Goal: Task Accomplishment & Management: Manage account settings

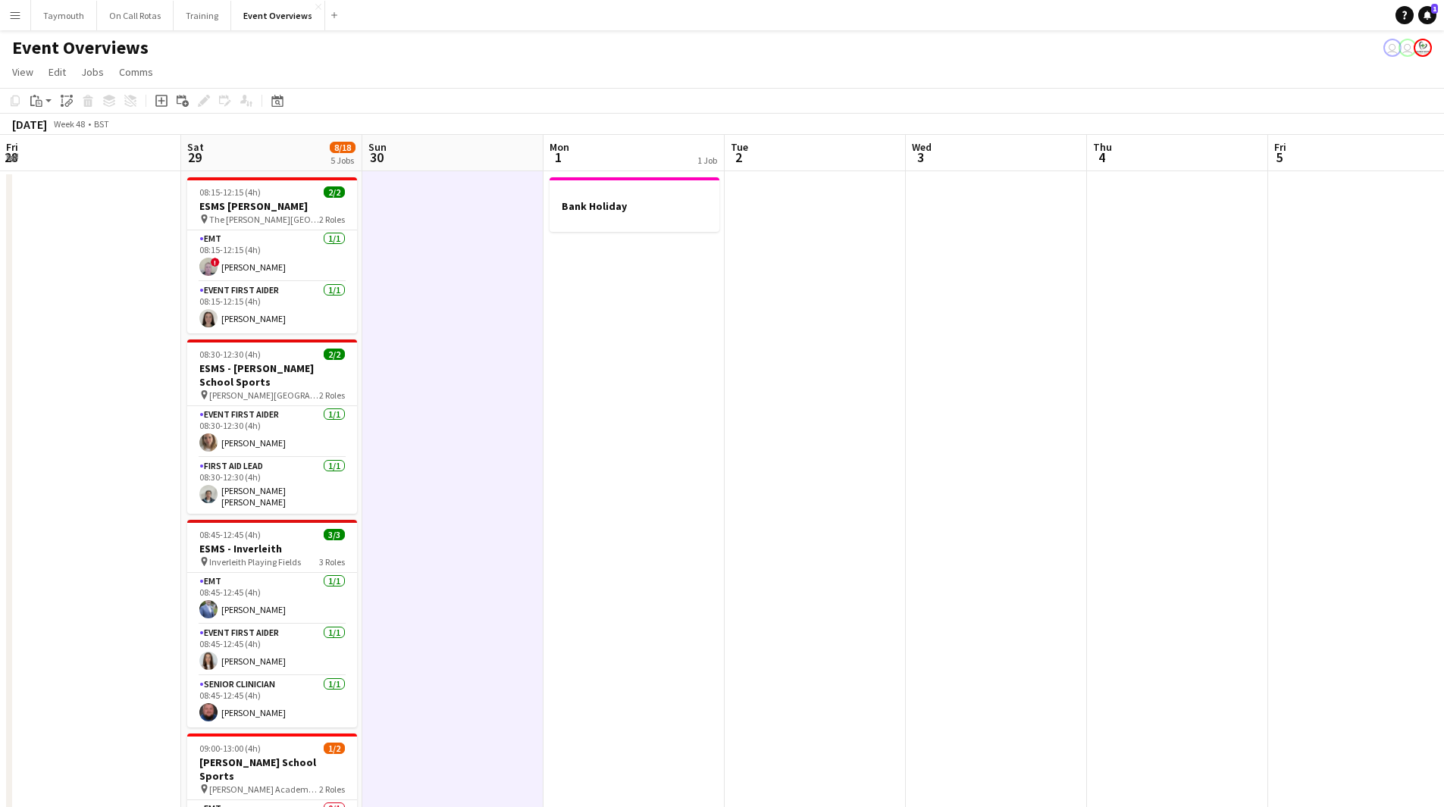
scroll to position [0, 447]
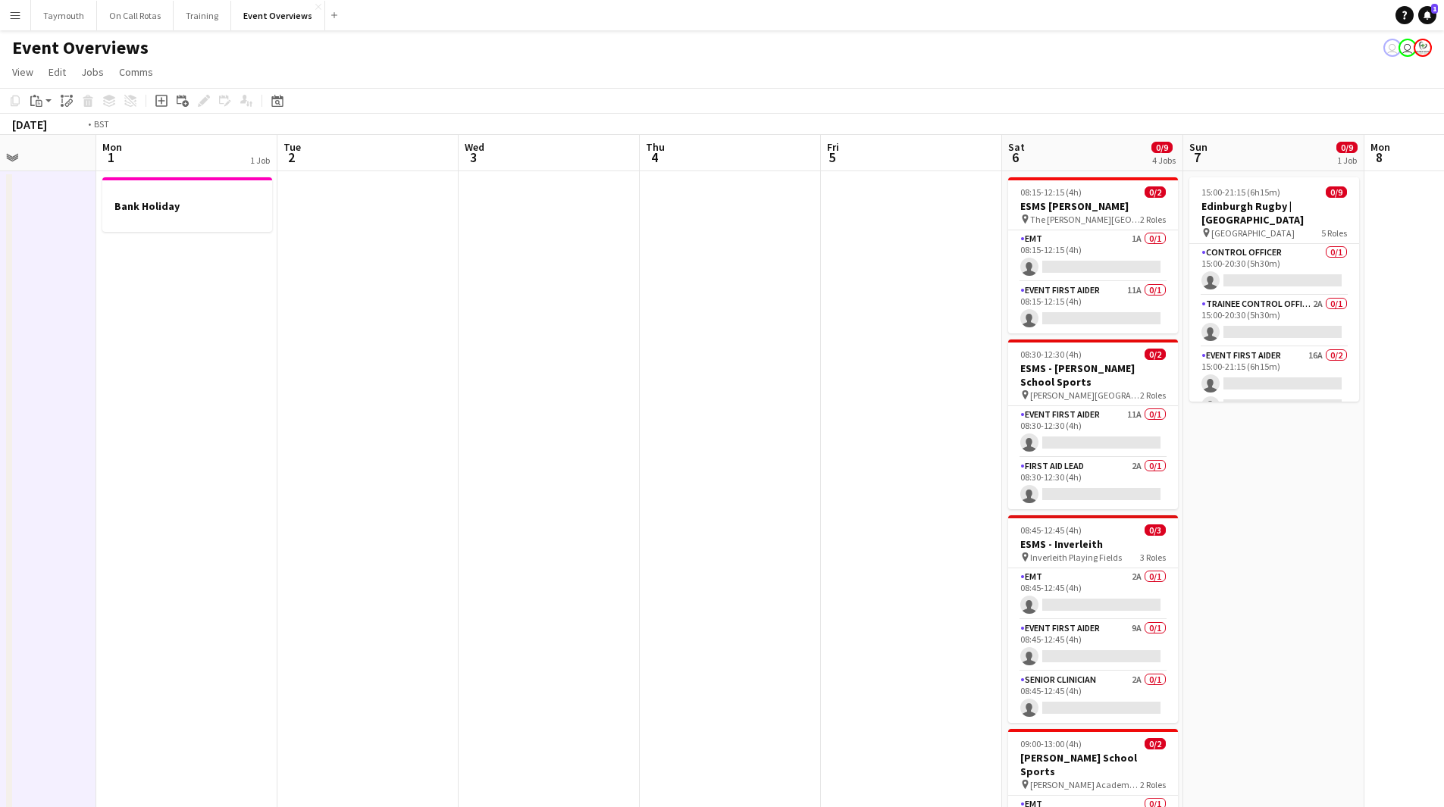
drag, startPoint x: 853, startPoint y: 448, endPoint x: -22, endPoint y: 467, distance: 874.9
click at [0, 467] on html "Menu Boards Boards Boards All jobs Status Workforce Workforce My Workforce Recr…" at bounding box center [722, 734] width 1444 height 1469
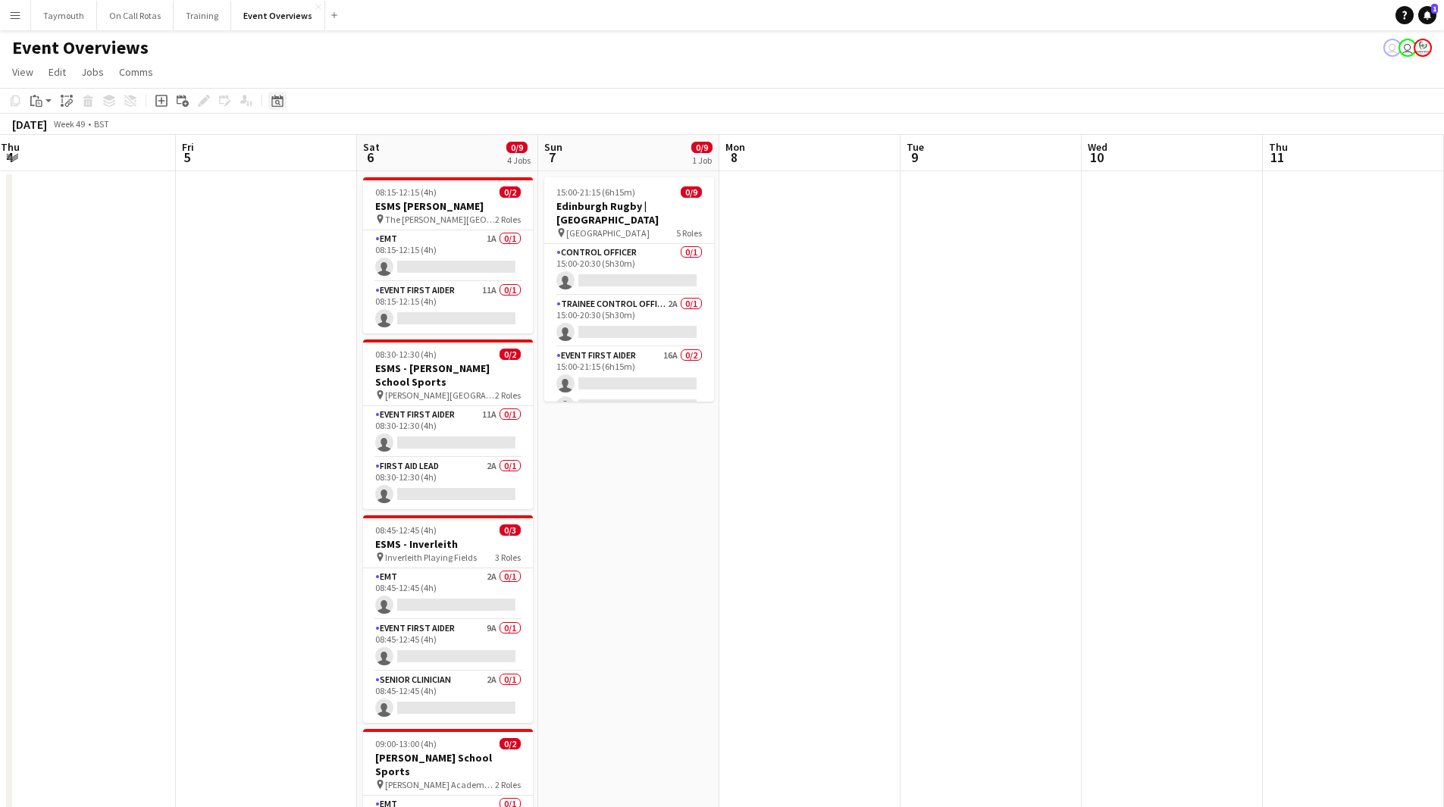
click at [275, 99] on icon at bounding box center [276, 101] width 11 height 12
click at [374, 327] on button "[DATE]" at bounding box center [385, 322] width 44 height 24
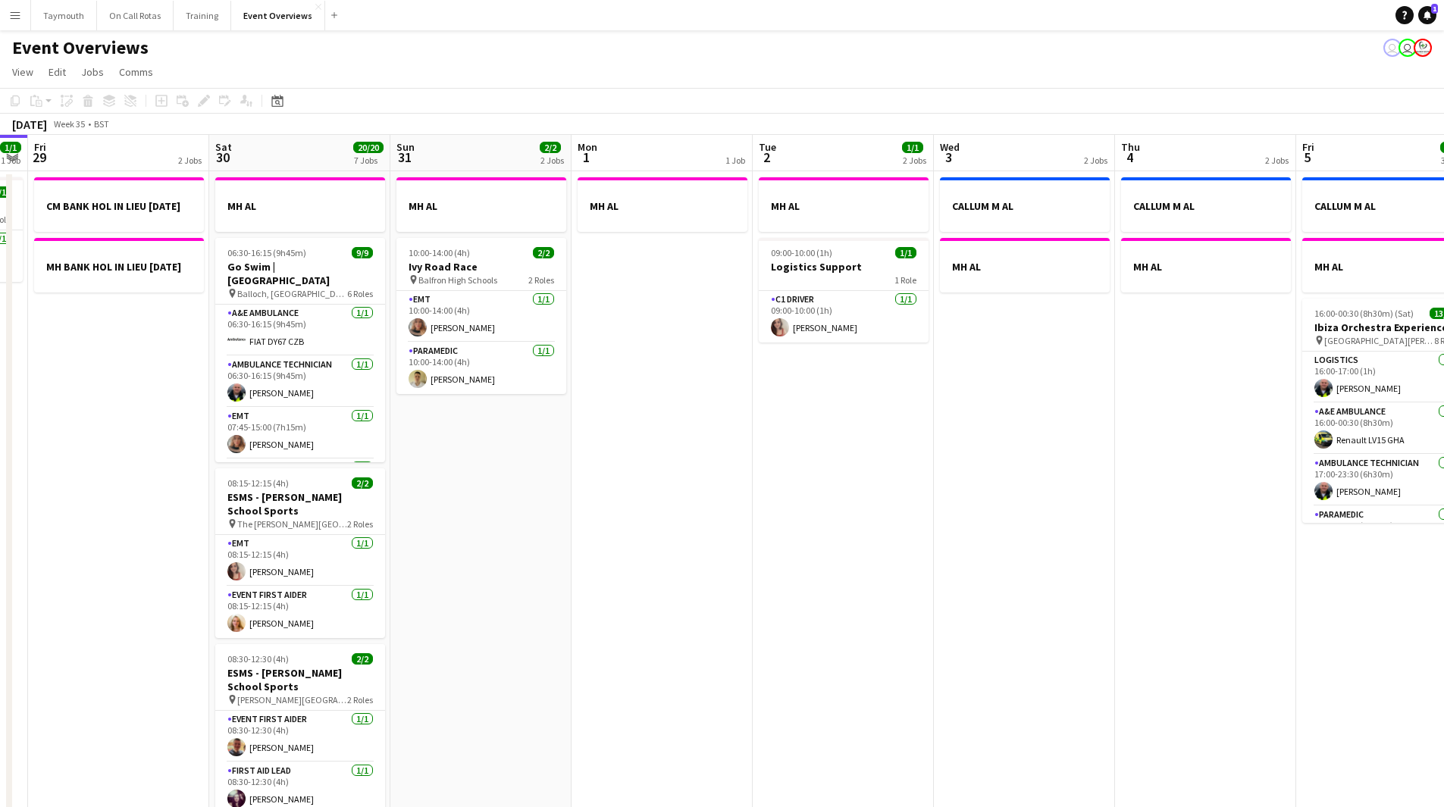
drag, startPoint x: 445, startPoint y: 452, endPoint x: 144, endPoint y: 447, distance: 300.9
click at [139, 450] on app-calendar-viewport "Mon 25 6/6 2 Jobs Tue 26 Wed 27 Thu 28 1/1 1 Job Fri 29 2 Jobs Sat 30 20/20 7 J…" at bounding box center [722, 802] width 1444 height 1334
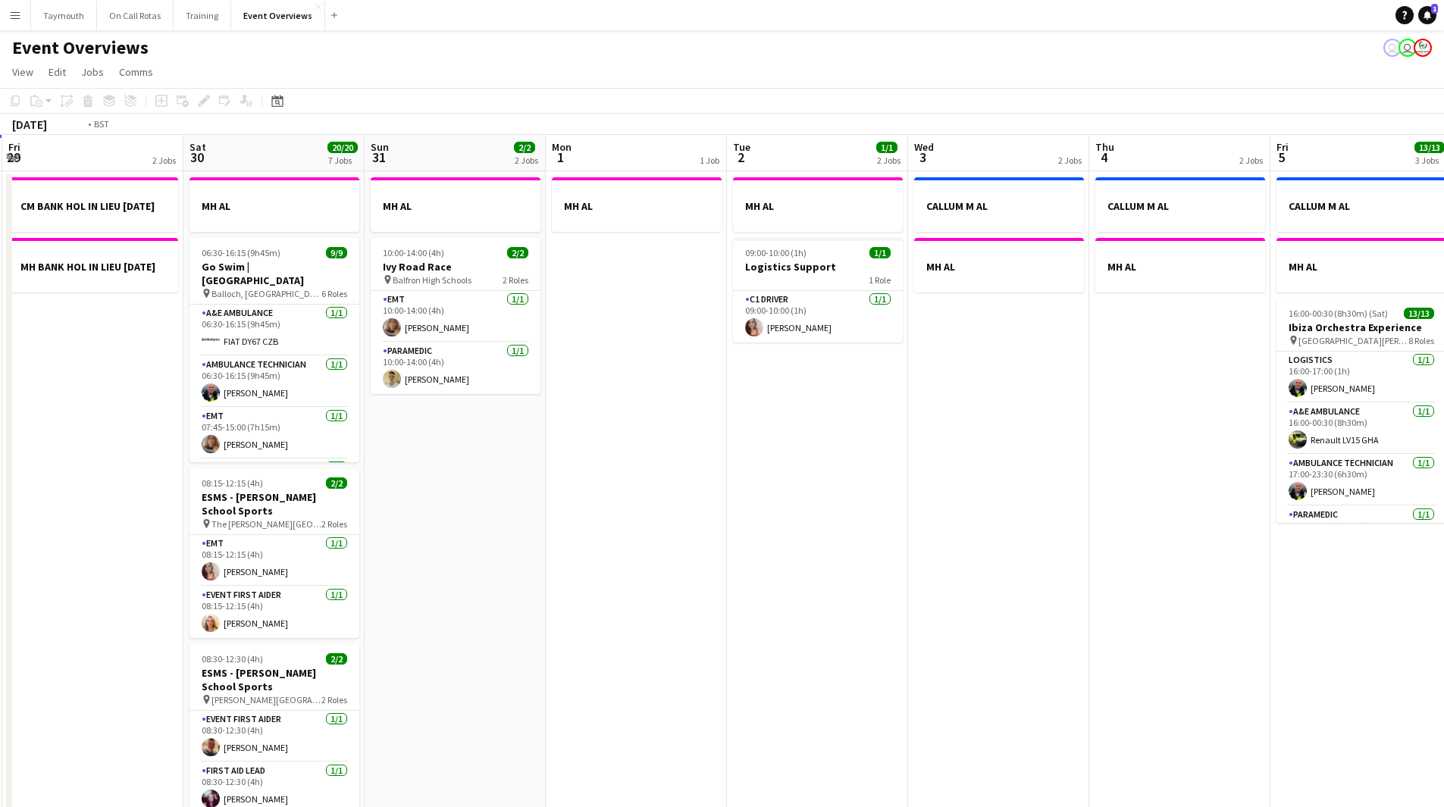
drag, startPoint x: 165, startPoint y: 496, endPoint x: 153, endPoint y: 491, distance: 13.2
click at [146, 494] on app-calendar-viewport "Tue 26 Wed 27 Thu 28 1/1 1 Job Fri 29 2 Jobs Sat 30 20/20 7 Jobs Sun 31 2/2 2 J…" at bounding box center [722, 802] width 1444 height 1334
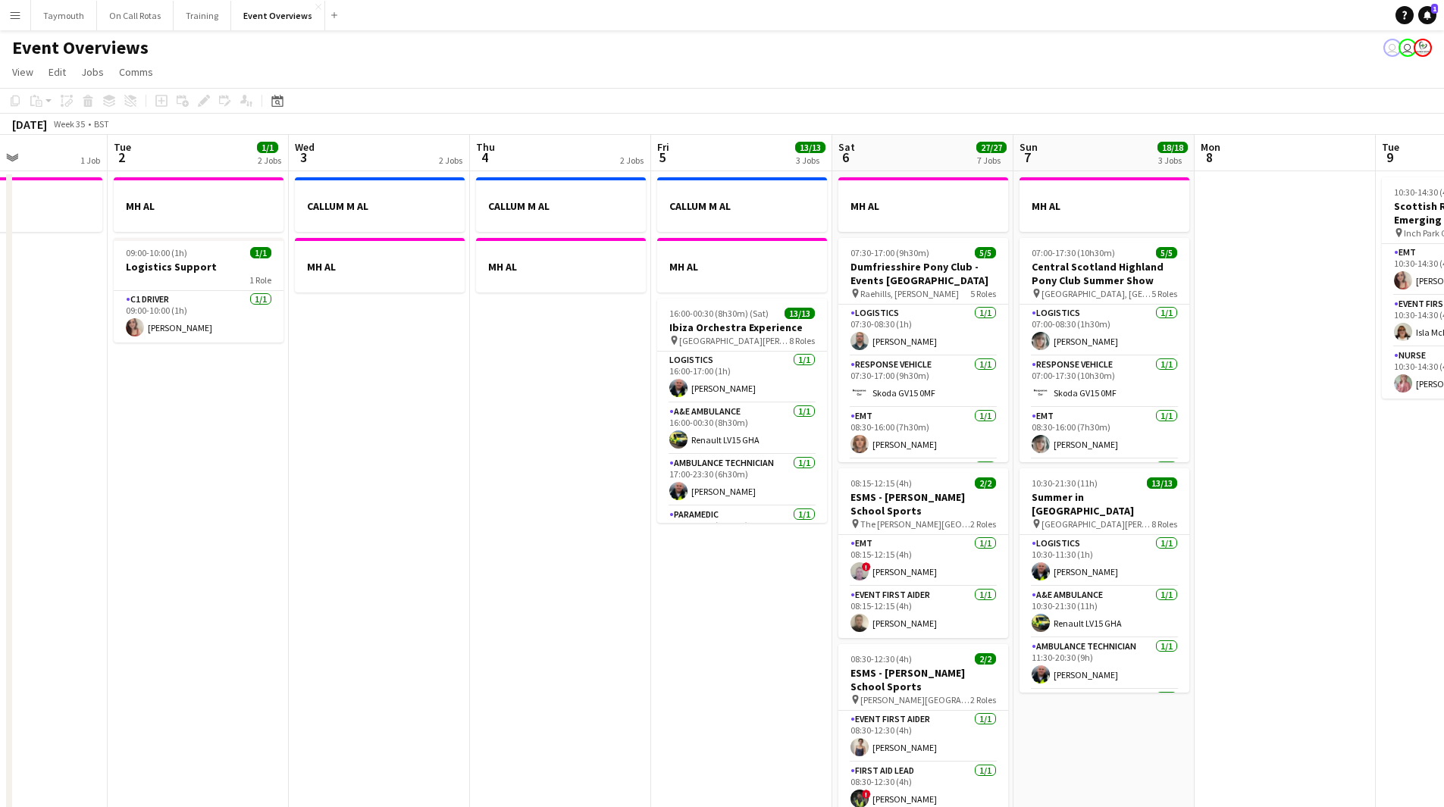
drag, startPoint x: 474, startPoint y: 572, endPoint x: 163, endPoint y: 543, distance: 312.9
click at [105, 555] on app-calendar-viewport "Sat 30 20/20 7 Jobs Sun 31 2/2 2 Jobs Mon 1 1 Job Tue 2 1/1 2 Jobs Wed 3 2 Jobs…" at bounding box center [722, 802] width 1444 height 1334
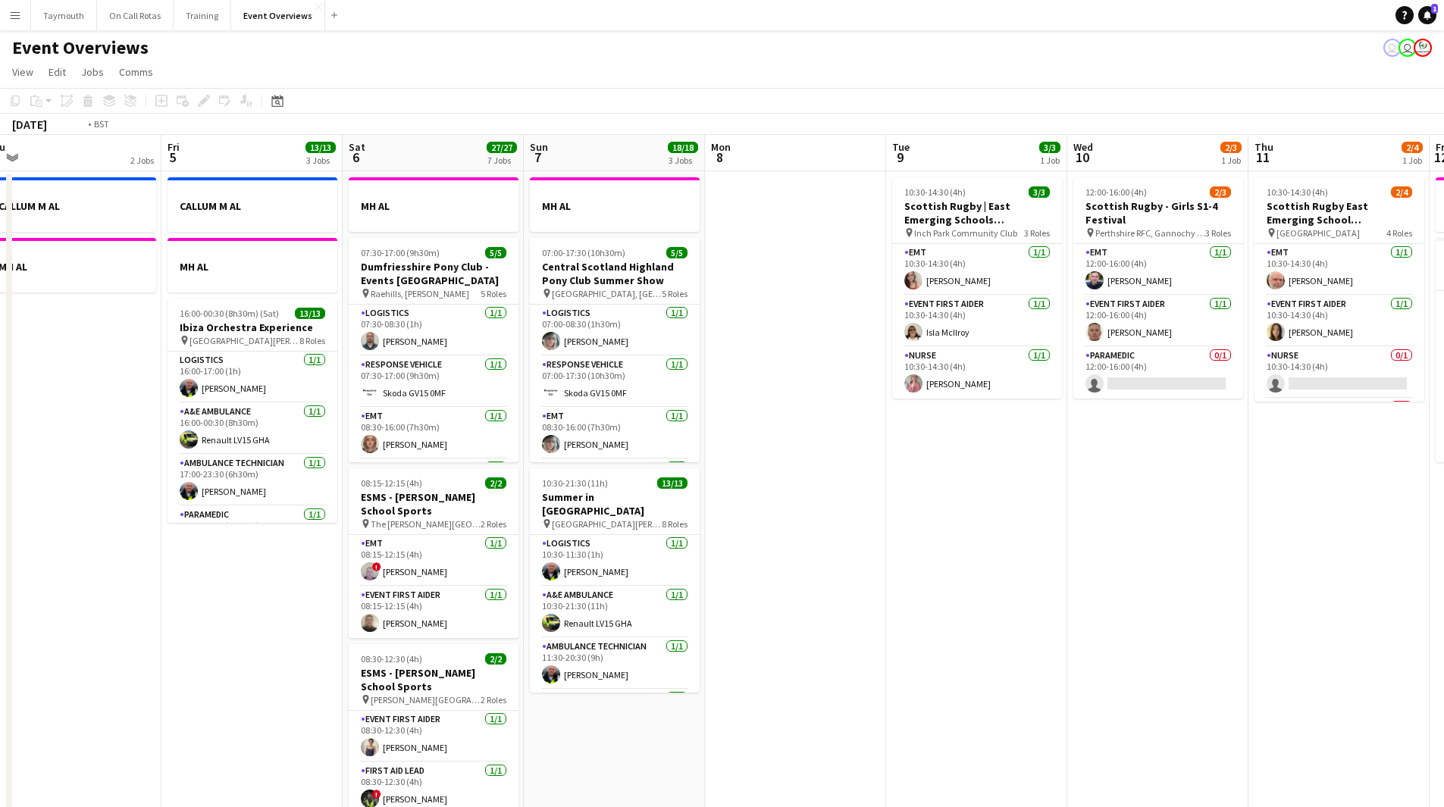
drag, startPoint x: 908, startPoint y: 544, endPoint x: 162, endPoint y: 568, distance: 746.2
click at [154, 568] on app-calendar-viewport "Mon 1 1 Job Tue 2 1/1 2 Jobs Wed 3 2 Jobs Thu 4 2 Jobs Fri 5 13/13 3 Jobs Sat 6…" at bounding box center [722, 802] width 1444 height 1334
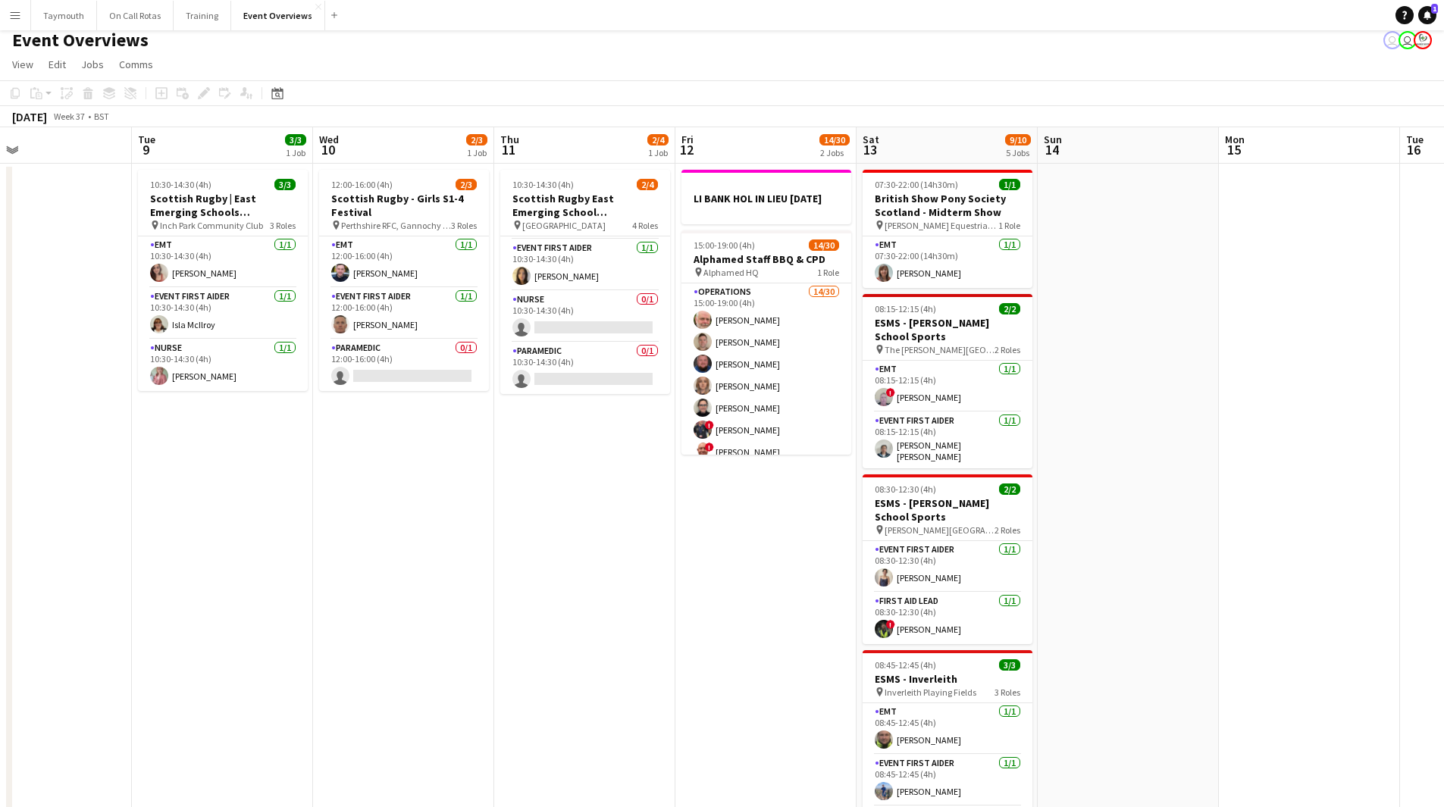
scroll to position [0, 0]
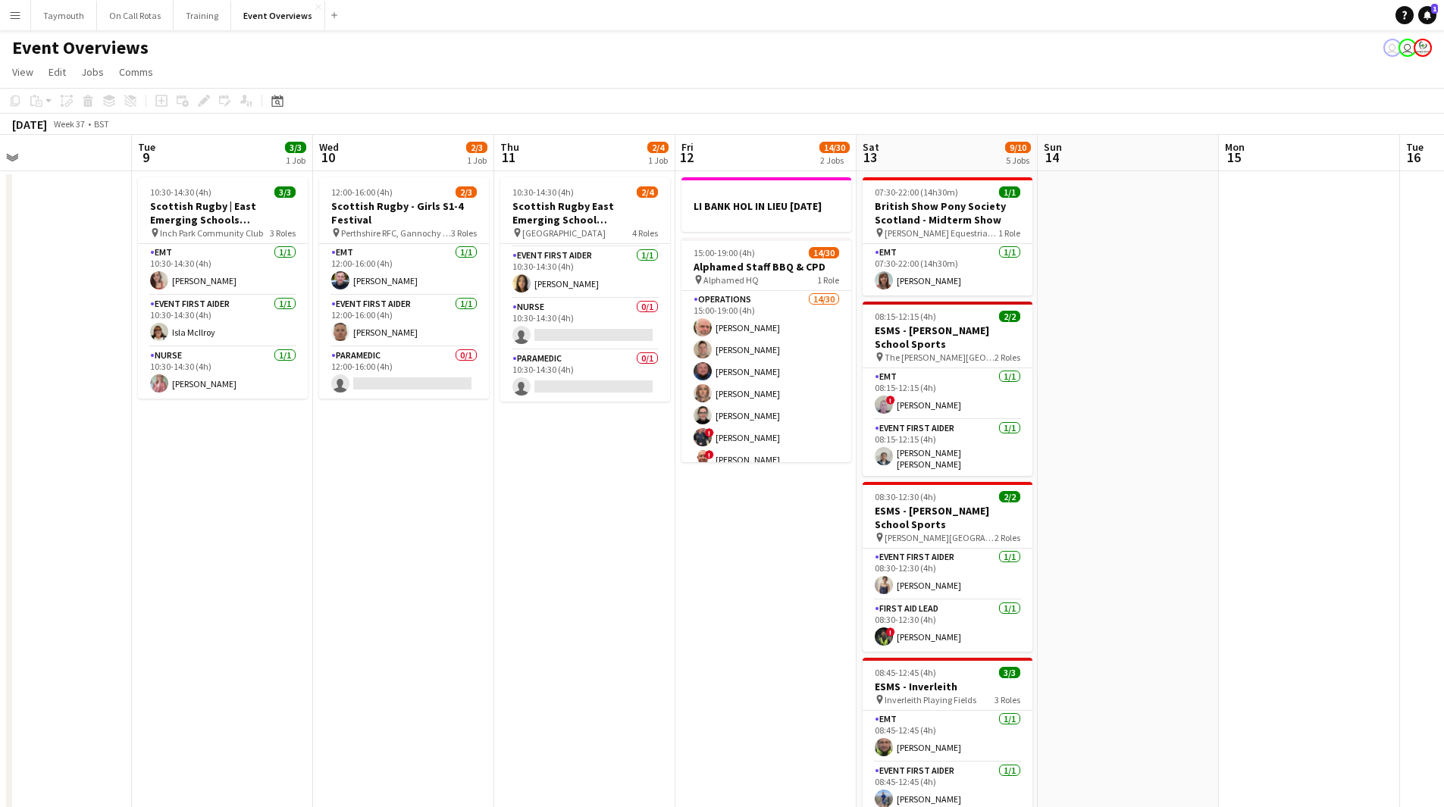
click at [409, 532] on app-date-cell "12:00-16:00 (4h) 2/3 [DEMOGRAPHIC_DATA] Rugby - Girls S1-4 Festival pin Perthsh…" at bounding box center [403, 820] width 181 height 1298
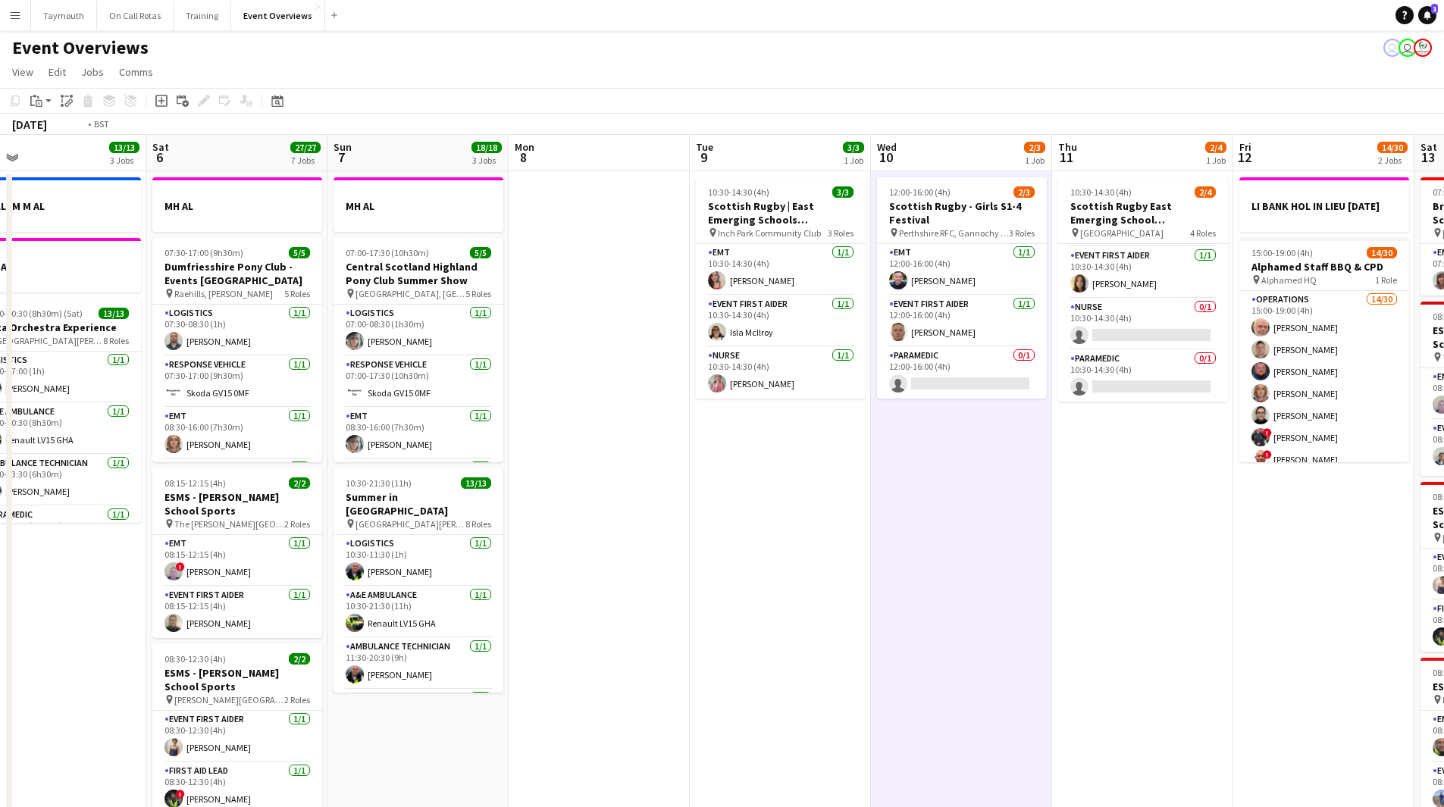
drag, startPoint x: 999, startPoint y: 625, endPoint x: 60, endPoint y: 595, distance: 939.6
click at [63, 597] on app-calendar-viewport "Tue 2 1/1 2 Jobs Wed 3 2 Jobs Thu 4 2 Jobs Fri 5 13/13 3 Jobs Sat 6 27/27 7 Job…" at bounding box center [722, 802] width 1444 height 1334
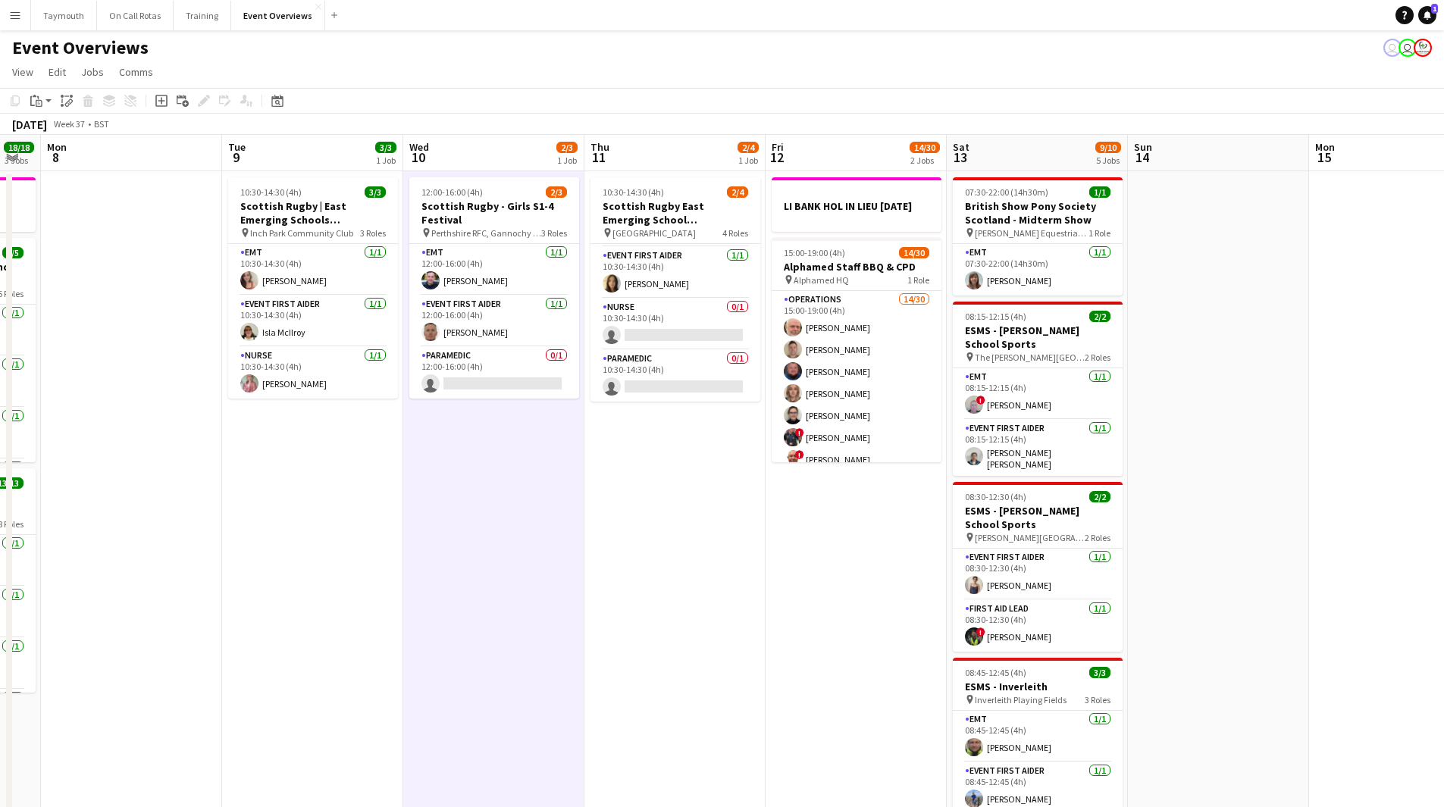
drag, startPoint x: 387, startPoint y: 636, endPoint x: 1145, endPoint y: 621, distance: 758.9
click at [1375, 622] on app-calendar-viewport "Sat 6 27/27 7 Jobs Sun 7 18/18 3 Jobs Mon 8 Tue 9 3/3 1 Job Wed 10 2/3 1 Job Th…" at bounding box center [722, 802] width 1444 height 1334
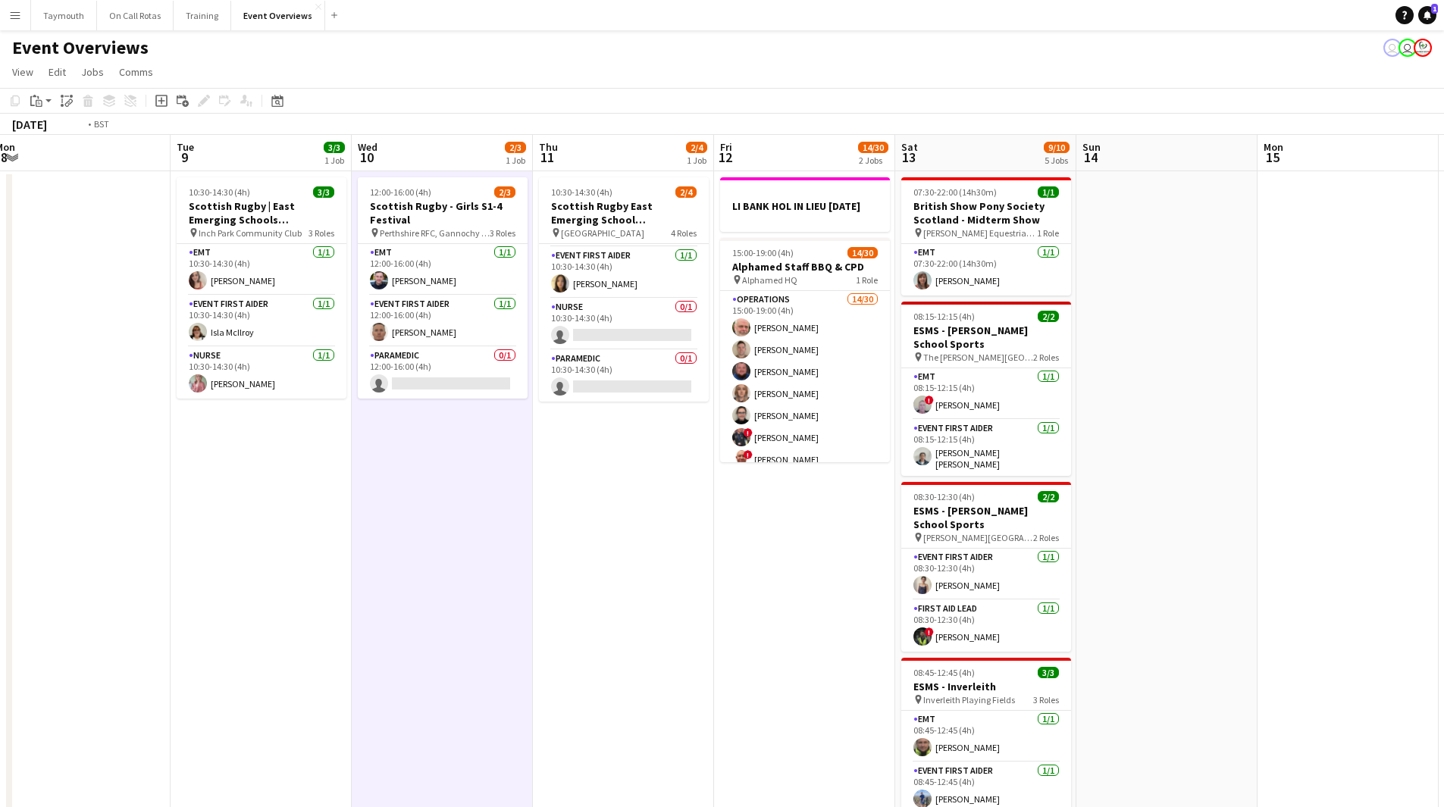
drag, startPoint x: 1179, startPoint y: 639, endPoint x: 1272, endPoint y: 637, distance: 92.5
click at [1268, 637] on app-calendar-viewport "Sat 6 27/27 7 Jobs Sun 7 18/18 3 Jobs Mon 8 Tue 9 3/3 1 Job Wed 10 2/3 1 Job Th…" at bounding box center [722, 802] width 1444 height 1334
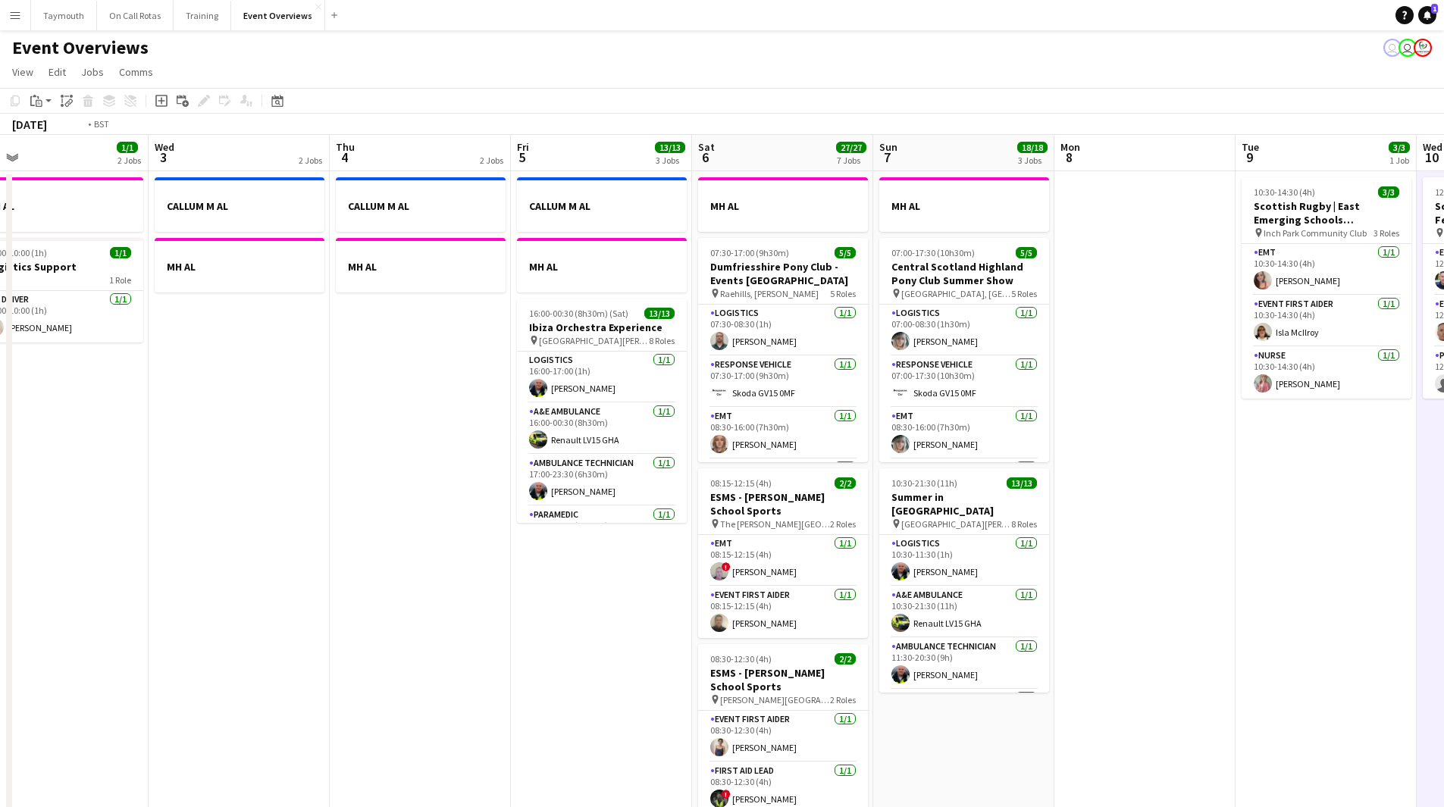
drag, startPoint x: 705, startPoint y: 661, endPoint x: 1396, endPoint y: 646, distance: 691.4
click at [1396, 646] on app-calendar-viewport "Sun 31 2/2 2 Jobs Mon 1 1 Job Tue 2 1/1 2 Jobs Wed 3 2 Jobs Thu 4 2 Jobs Fri 5 …" at bounding box center [722, 802] width 1444 height 1334
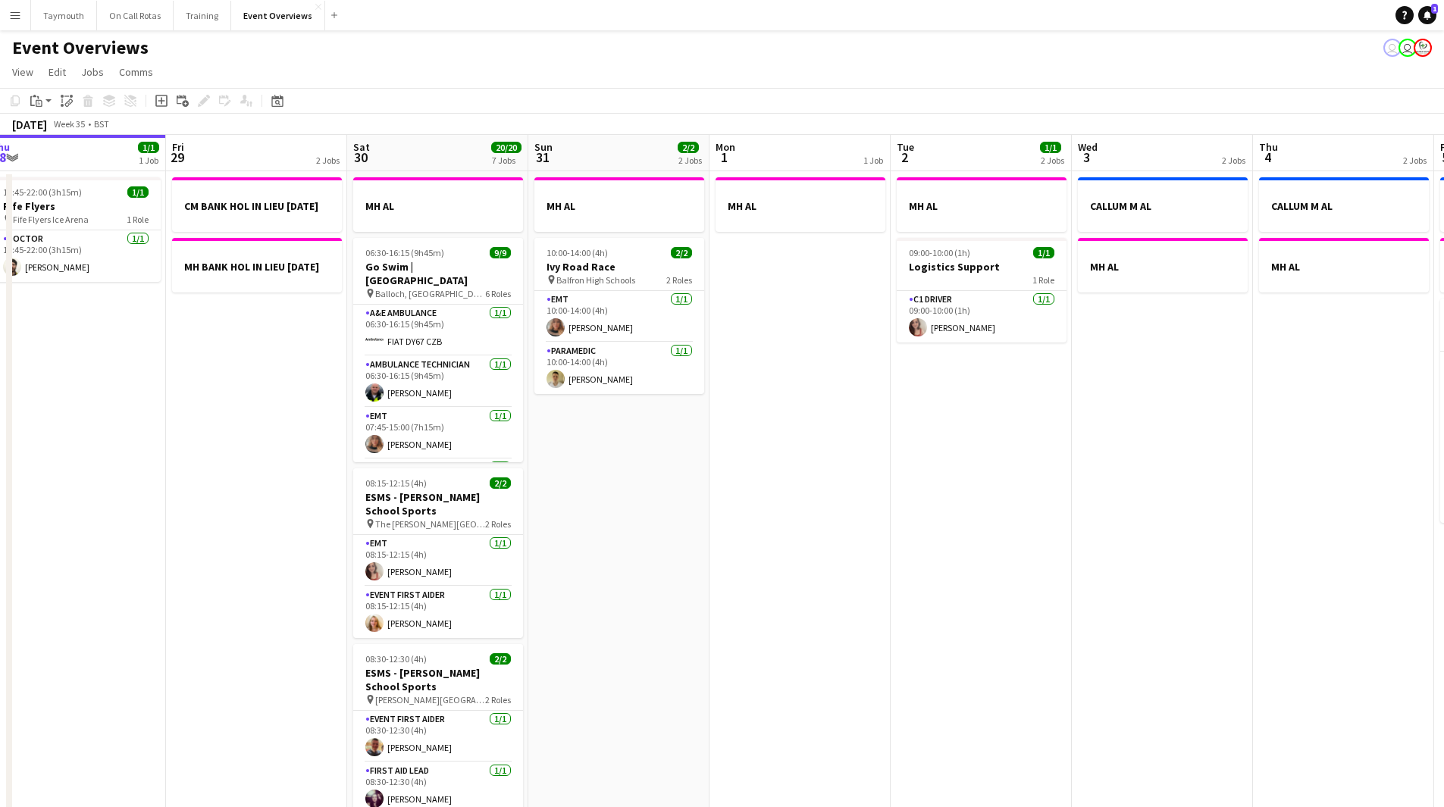
scroll to position [0, 342]
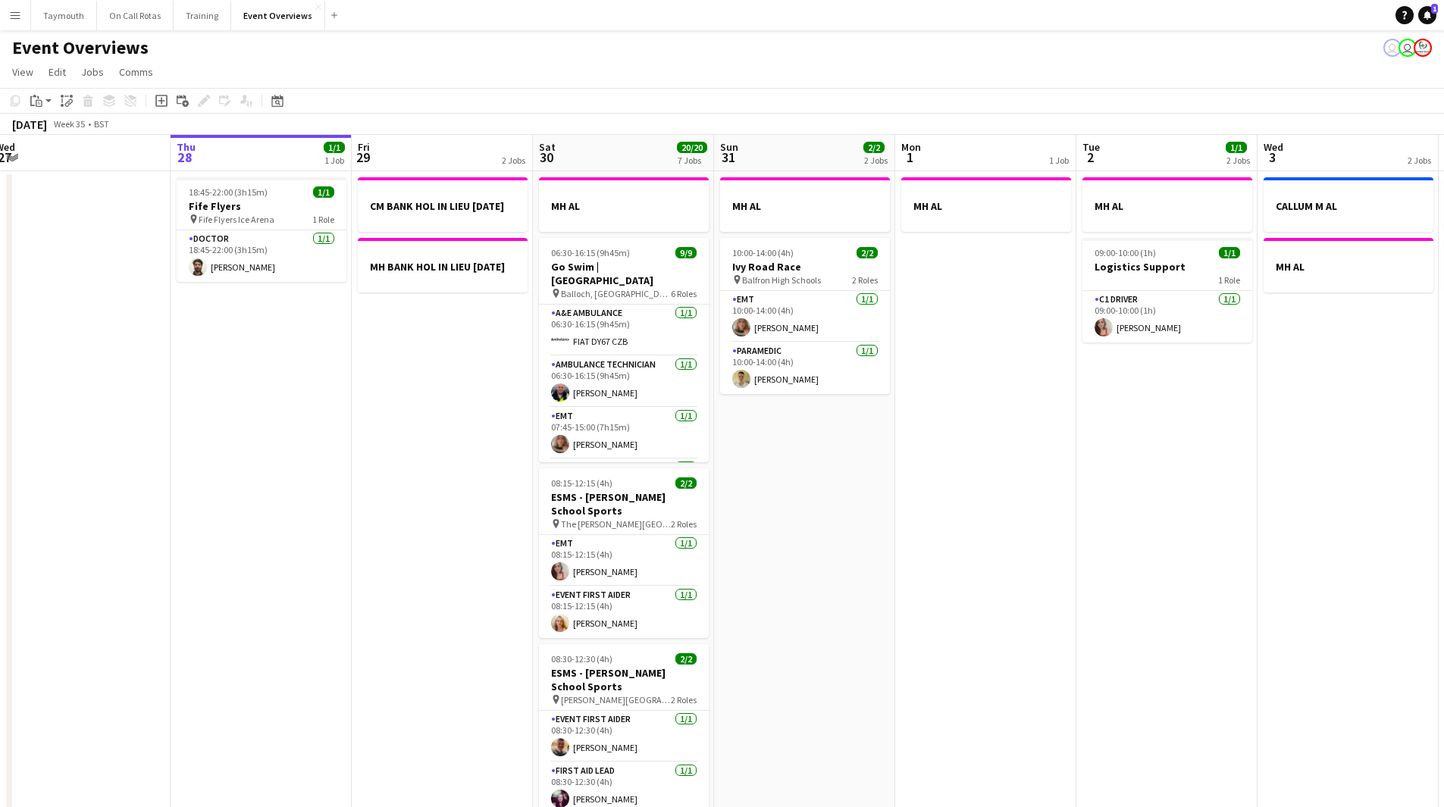
drag, startPoint x: 899, startPoint y: 622, endPoint x: 835, endPoint y: 609, distance: 64.8
click at [835, 609] on app-calendar-viewport "Sun 24 1/1 1 Job Mon 25 6/6 2 Jobs Tue 26 Wed 27 Thu 28 1/1 1 Job Fri 29 2 Jobs…" at bounding box center [722, 802] width 1444 height 1334
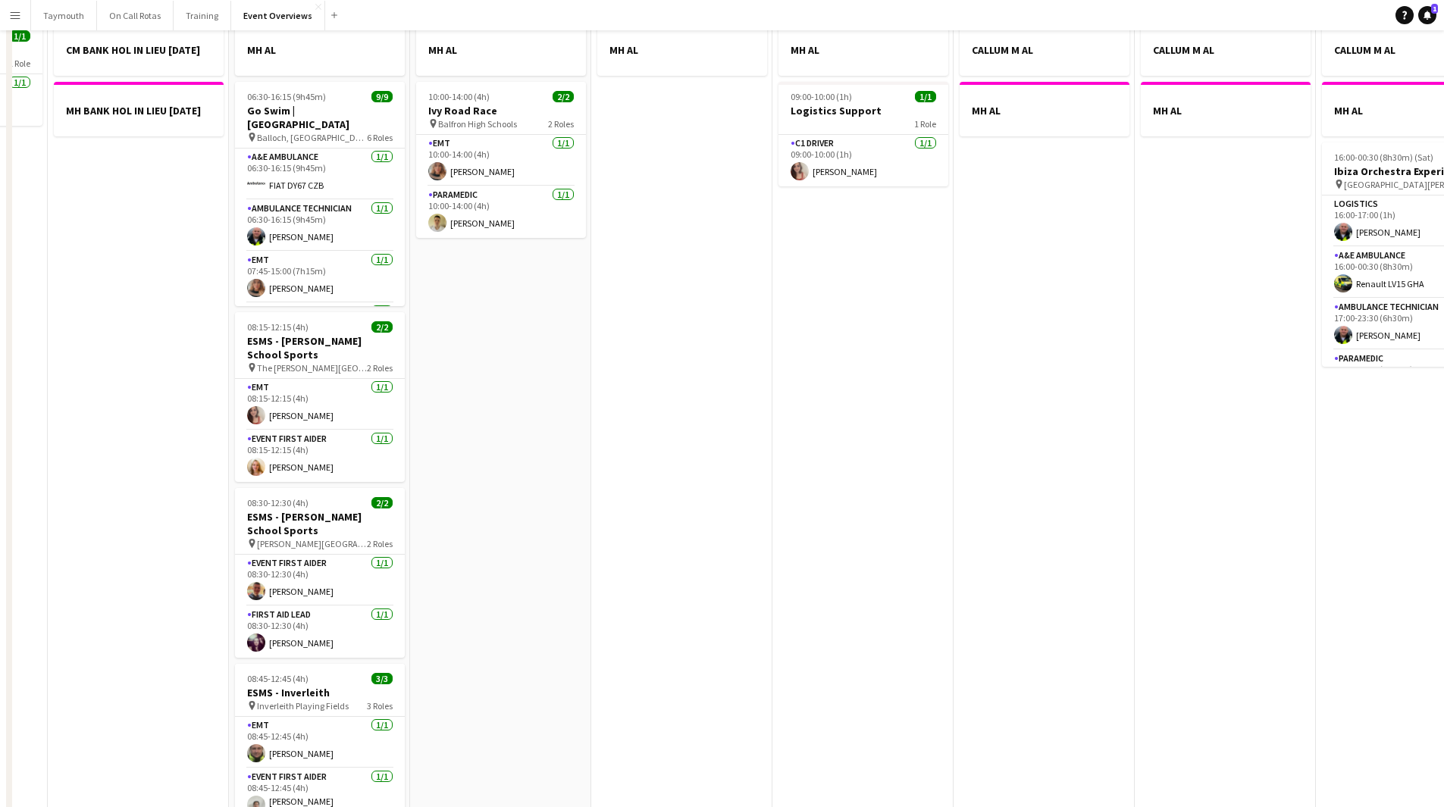
scroll to position [0, 0]
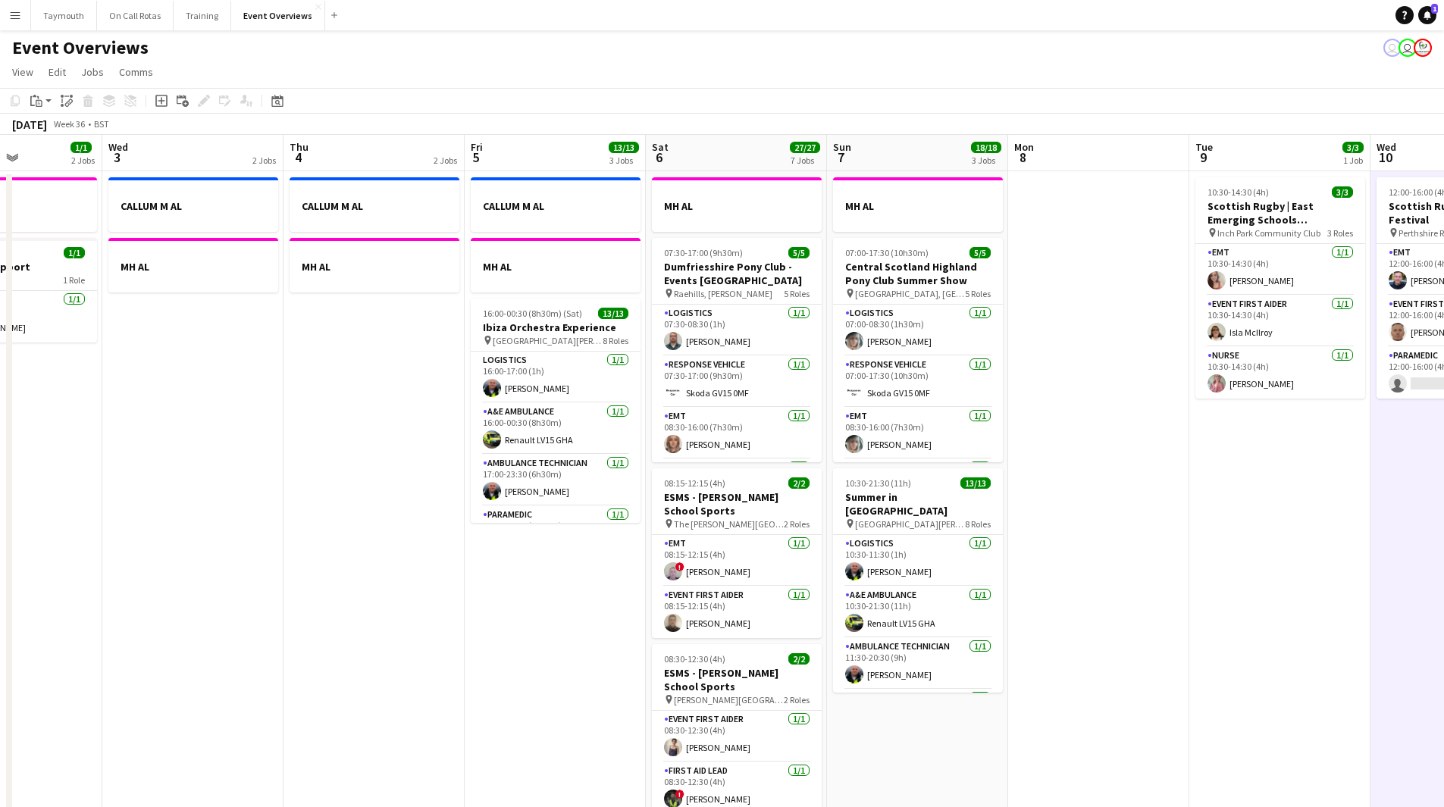
drag, startPoint x: 950, startPoint y: 619, endPoint x: 280, endPoint y: 611, distance: 670.1
click at [87, 610] on app-calendar-viewport "Sun 31 2/2 2 Jobs Mon 1 1 Job Tue 2 1/1 2 Jobs Wed 3 2 Jobs Thu 4 2 Jobs Fri 5 …" at bounding box center [722, 802] width 1444 height 1334
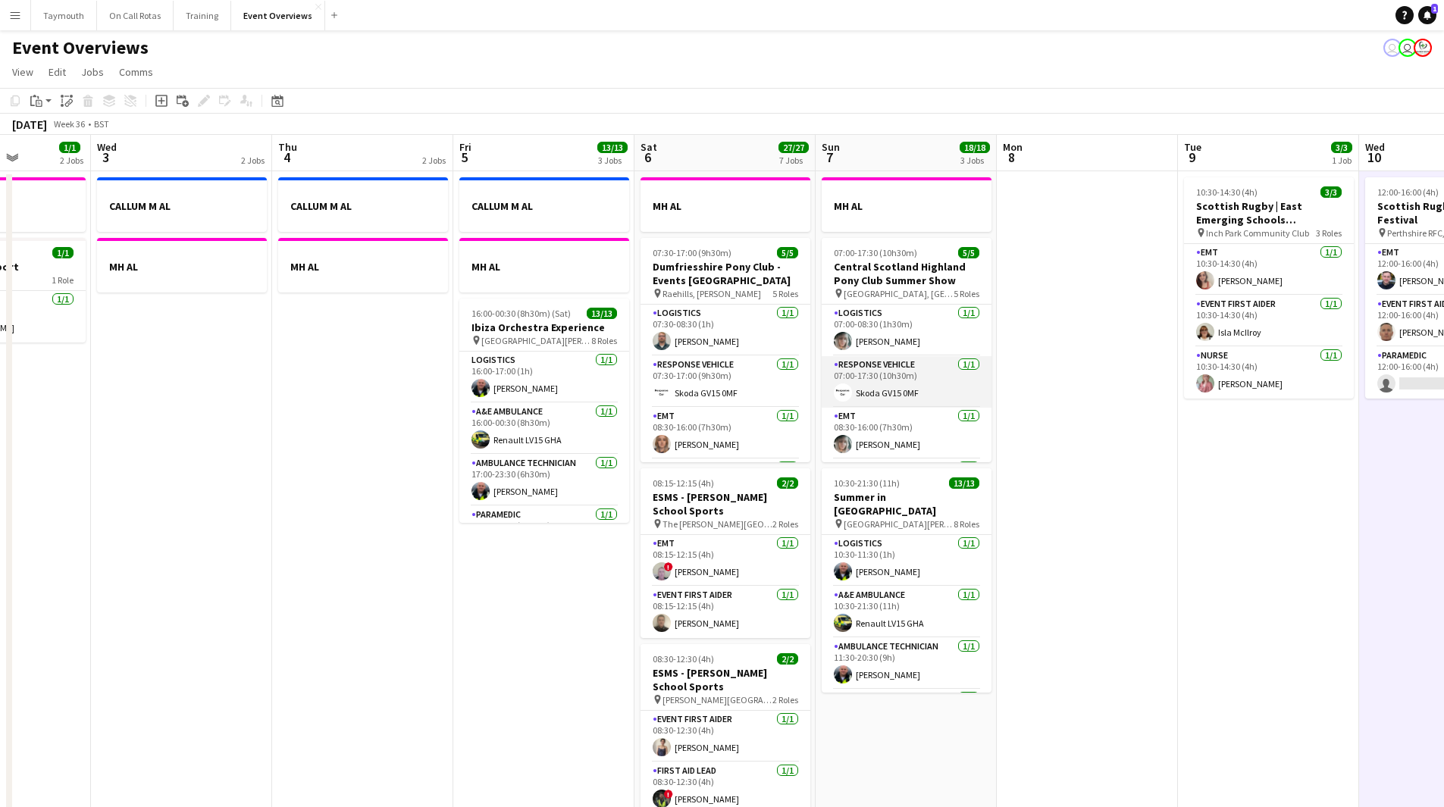
scroll to position [100, 0]
drag, startPoint x: 719, startPoint y: 277, endPoint x: 621, endPoint y: 245, distance: 102.8
click at [719, 277] on h3 "Dumfriesshire Pony Club - Events [GEOGRAPHIC_DATA]" at bounding box center [725, 273] width 170 height 27
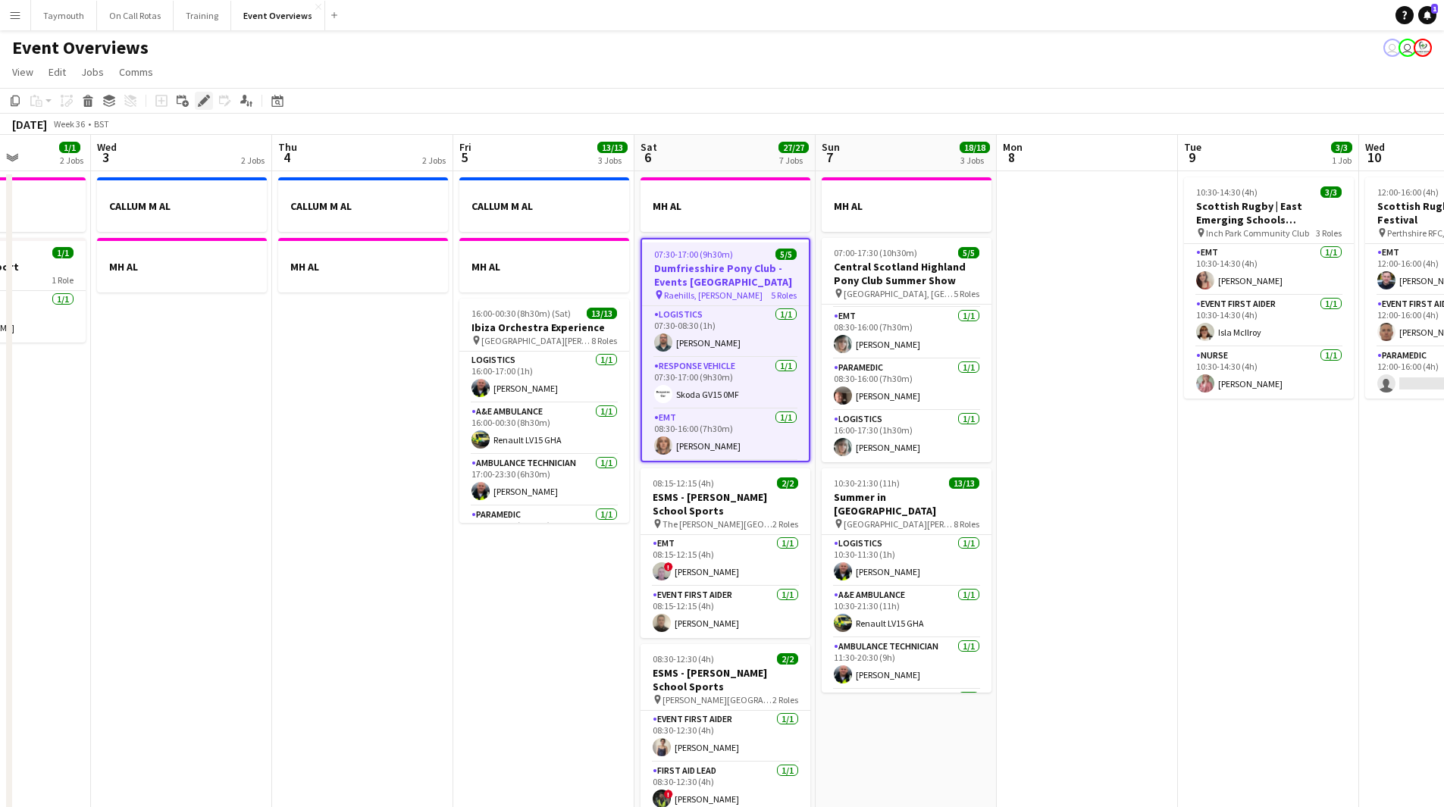
click at [211, 103] on div "Edit" at bounding box center [204, 101] width 18 height 18
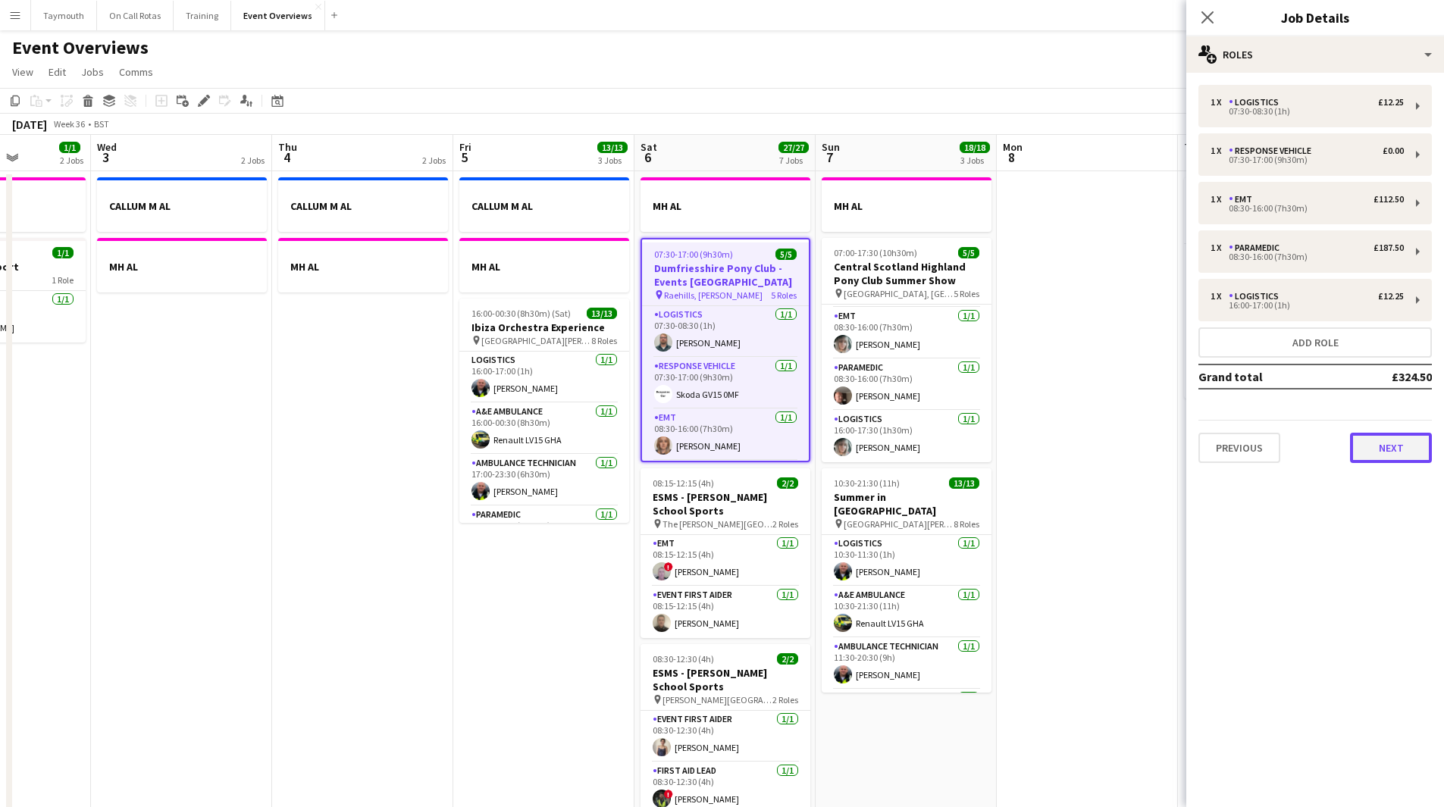
click at [1370, 441] on button "Next" at bounding box center [1391, 448] width 82 height 30
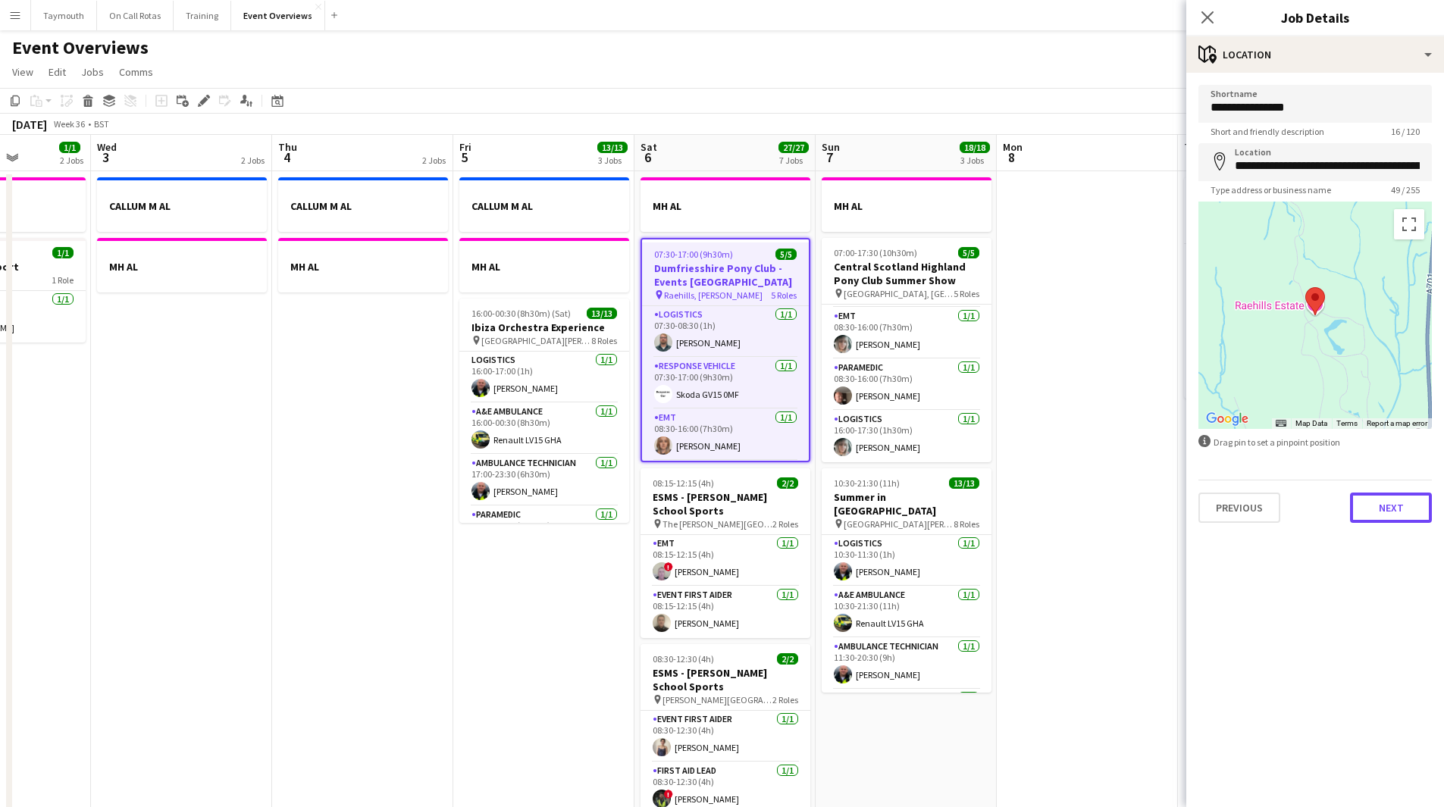
click at [1389, 498] on button "Next" at bounding box center [1391, 508] width 82 height 30
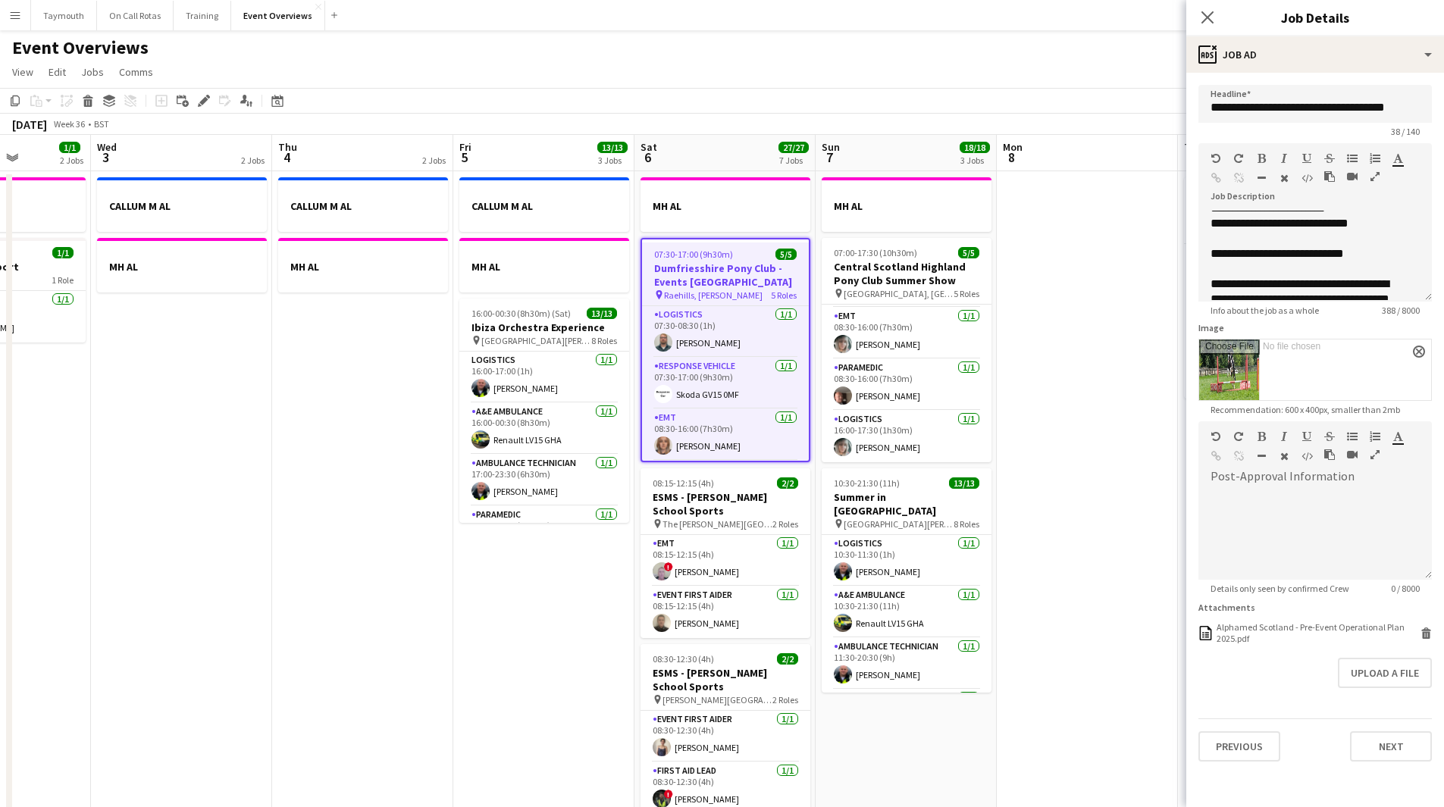
scroll to position [152, 0]
click at [751, 268] on h3 "Dumfriesshire Pony Club - Events [GEOGRAPHIC_DATA]" at bounding box center [725, 274] width 167 height 27
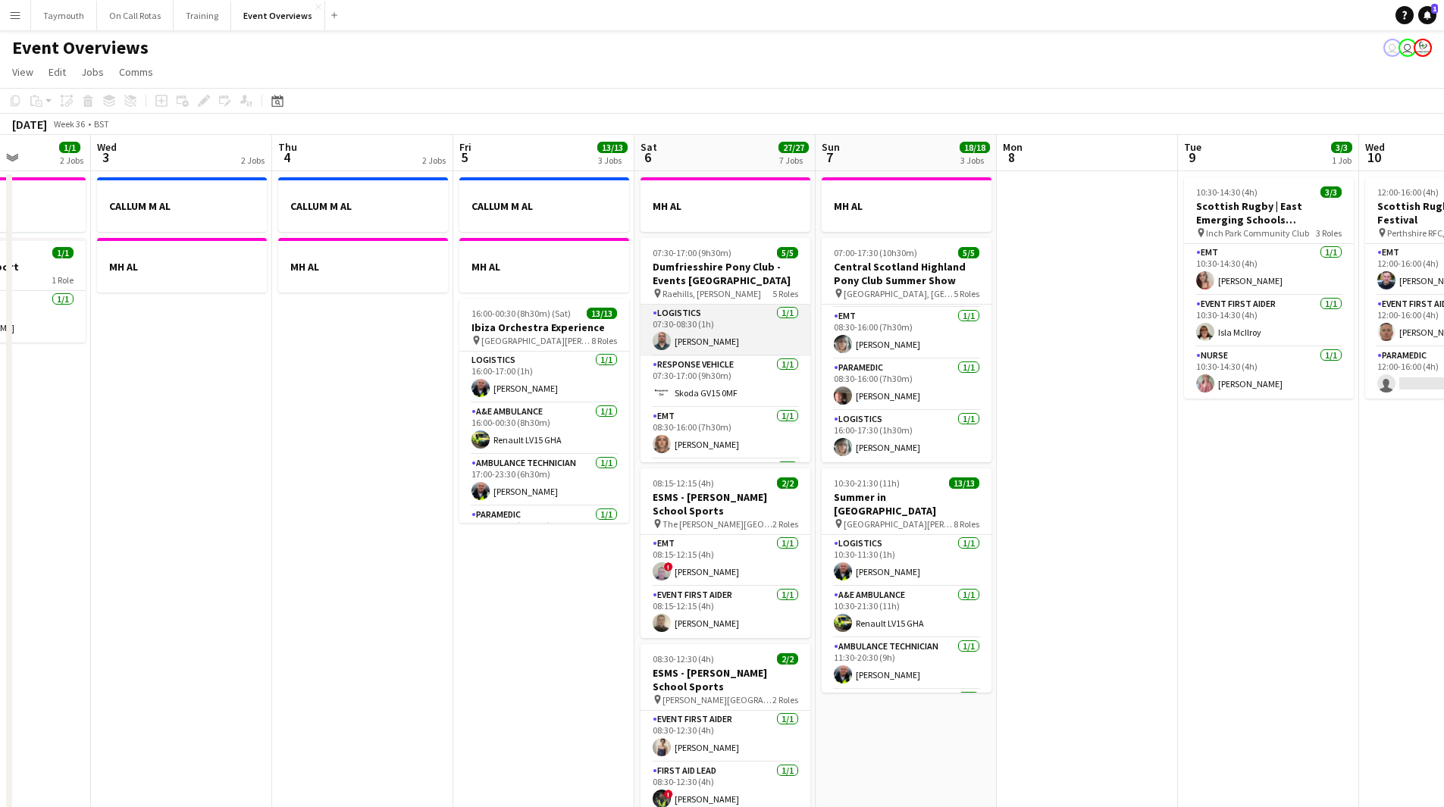
click at [738, 339] on app-card-role "Logistics [DATE] 07:30-08:30 (1h) [PERSON_NAME]" at bounding box center [725, 331] width 170 height 52
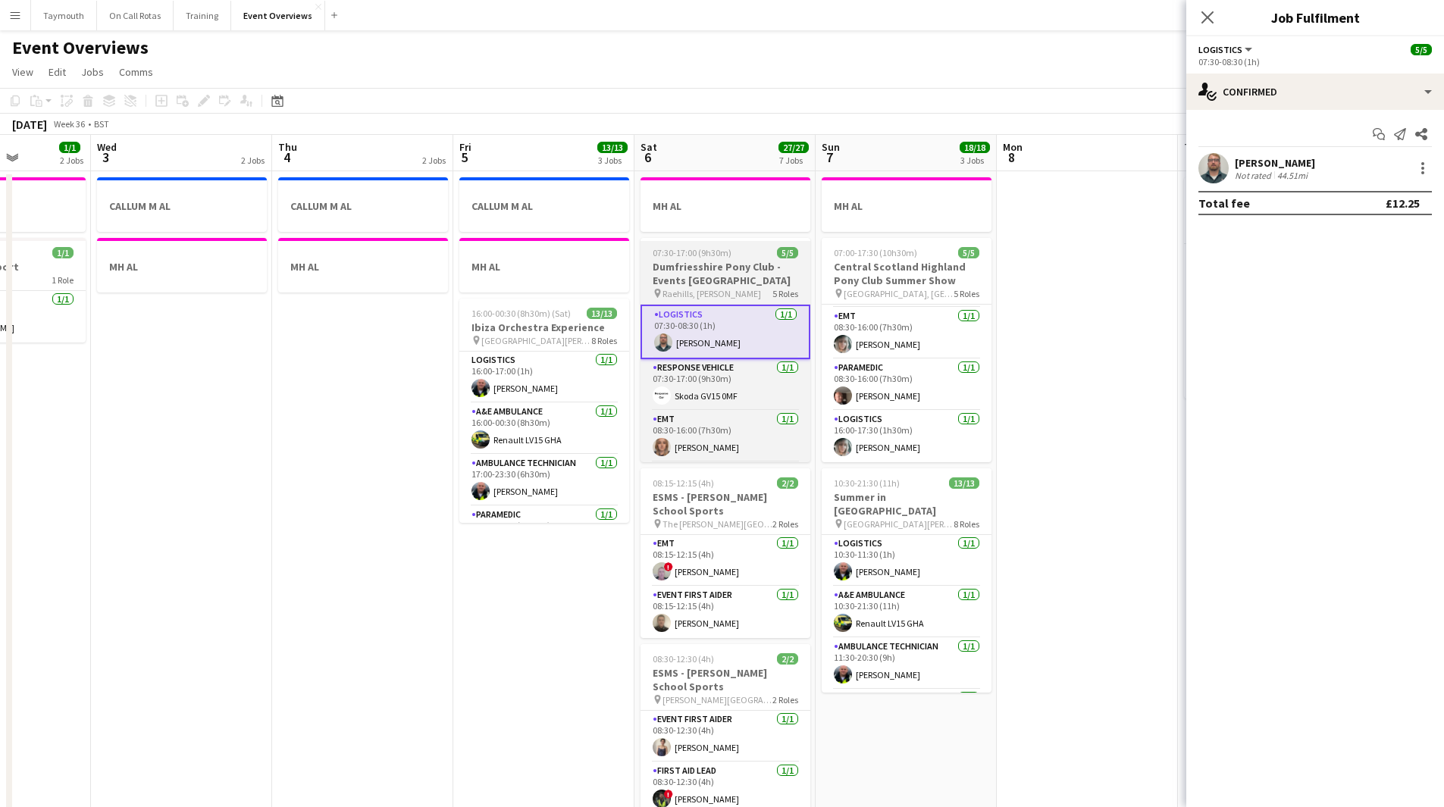
click at [744, 281] on h3 "Dumfriesshire Pony Club - Events [GEOGRAPHIC_DATA]" at bounding box center [725, 273] width 170 height 27
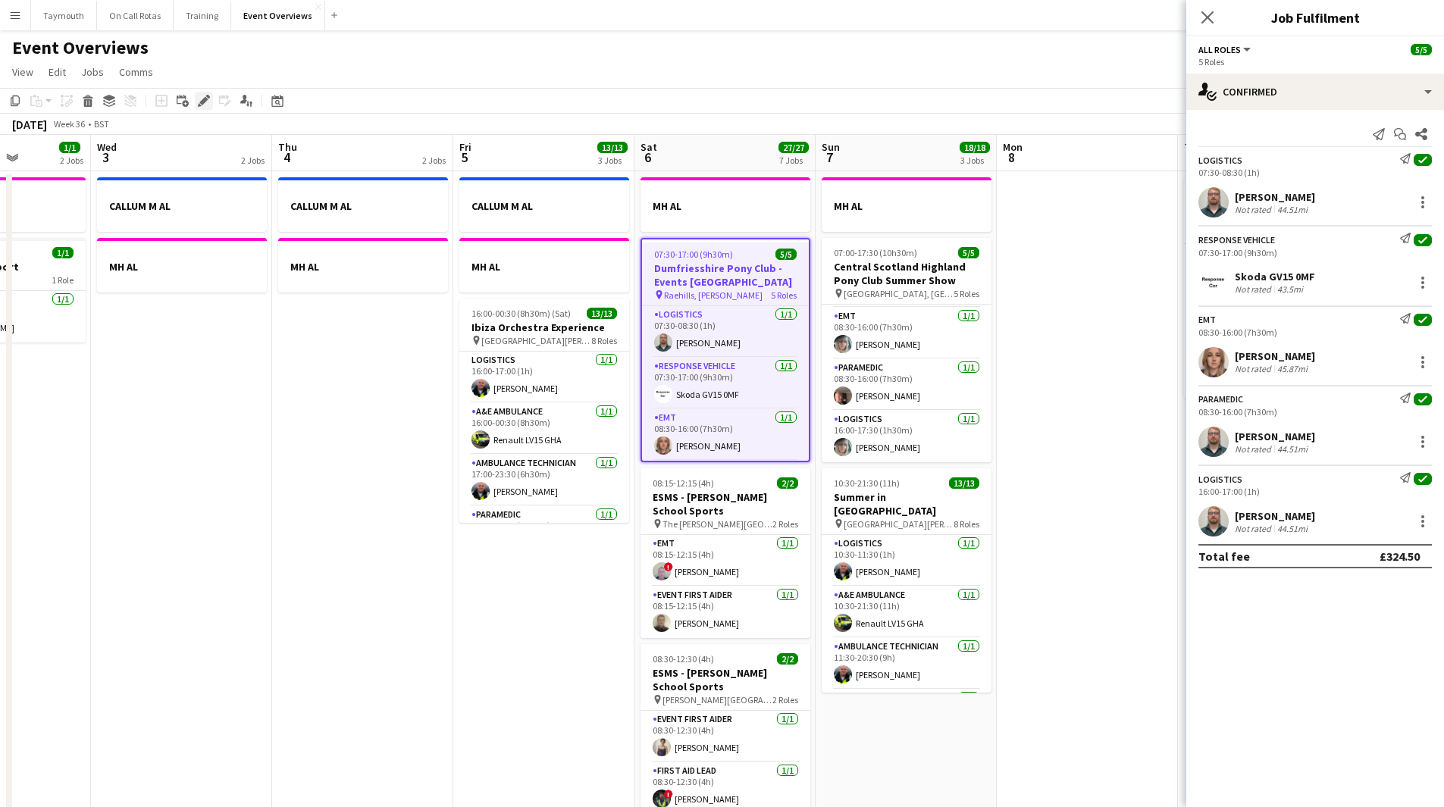
click at [202, 103] on icon at bounding box center [203, 101] width 8 height 8
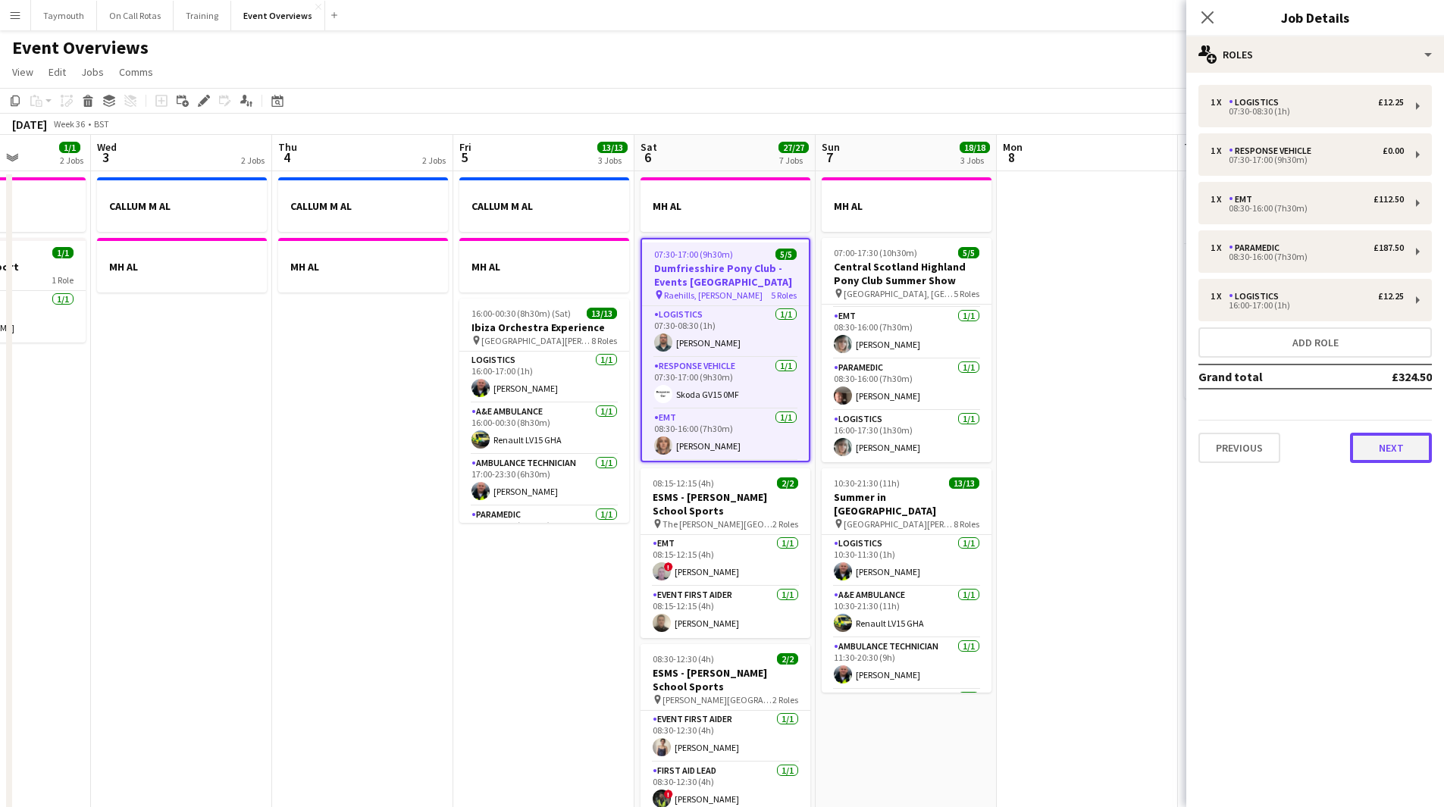
click at [1399, 440] on button "Next" at bounding box center [1391, 448] width 82 height 30
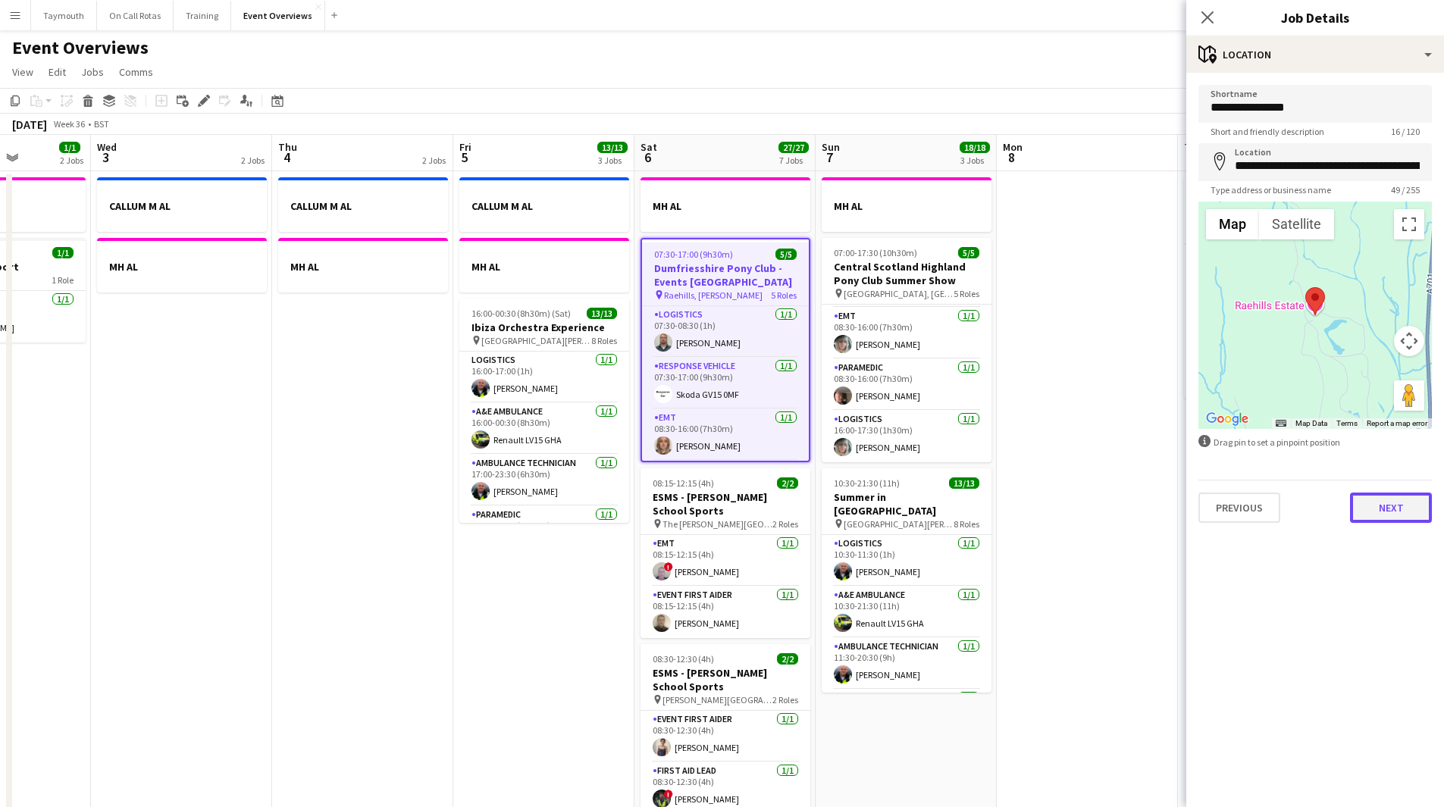
click at [1400, 506] on button "Next" at bounding box center [1391, 508] width 82 height 30
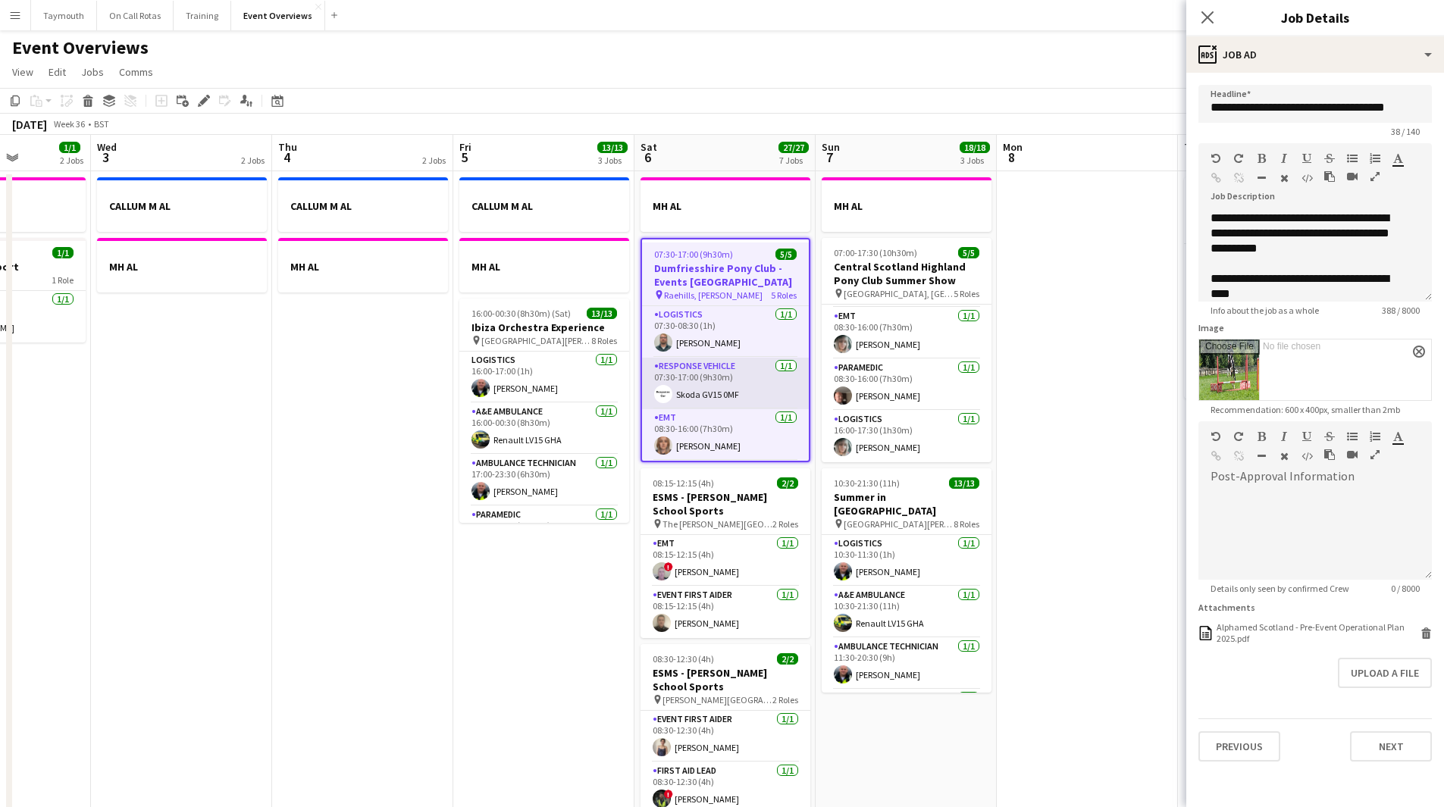
click at [728, 389] on app-card-role "Response Vehicle [DATE] 07:30-17:00 (9h30m) Skoda GV15 0MF" at bounding box center [725, 384] width 167 height 52
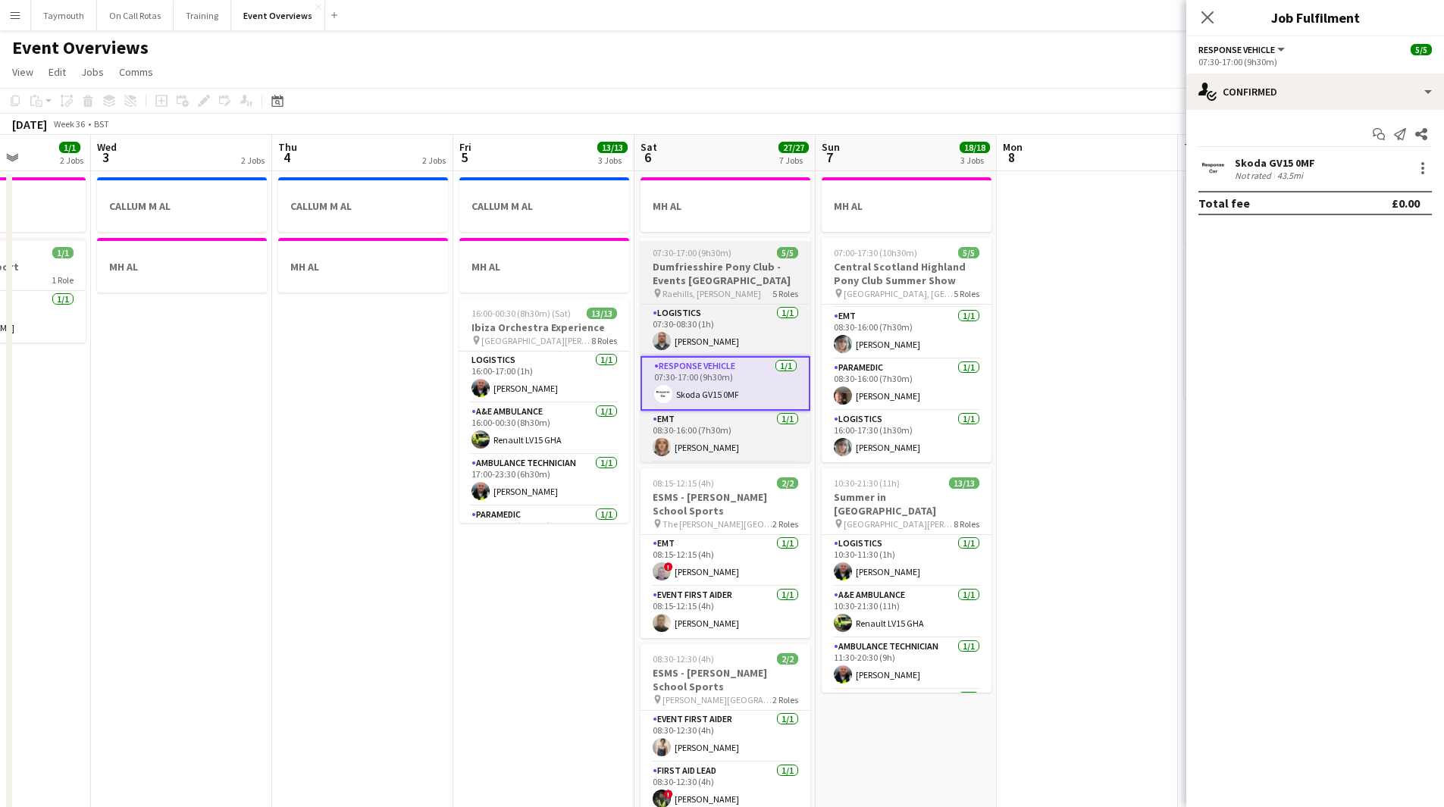
click at [744, 273] on h3 "Dumfriesshire Pony Club - Events [GEOGRAPHIC_DATA]" at bounding box center [725, 273] width 170 height 27
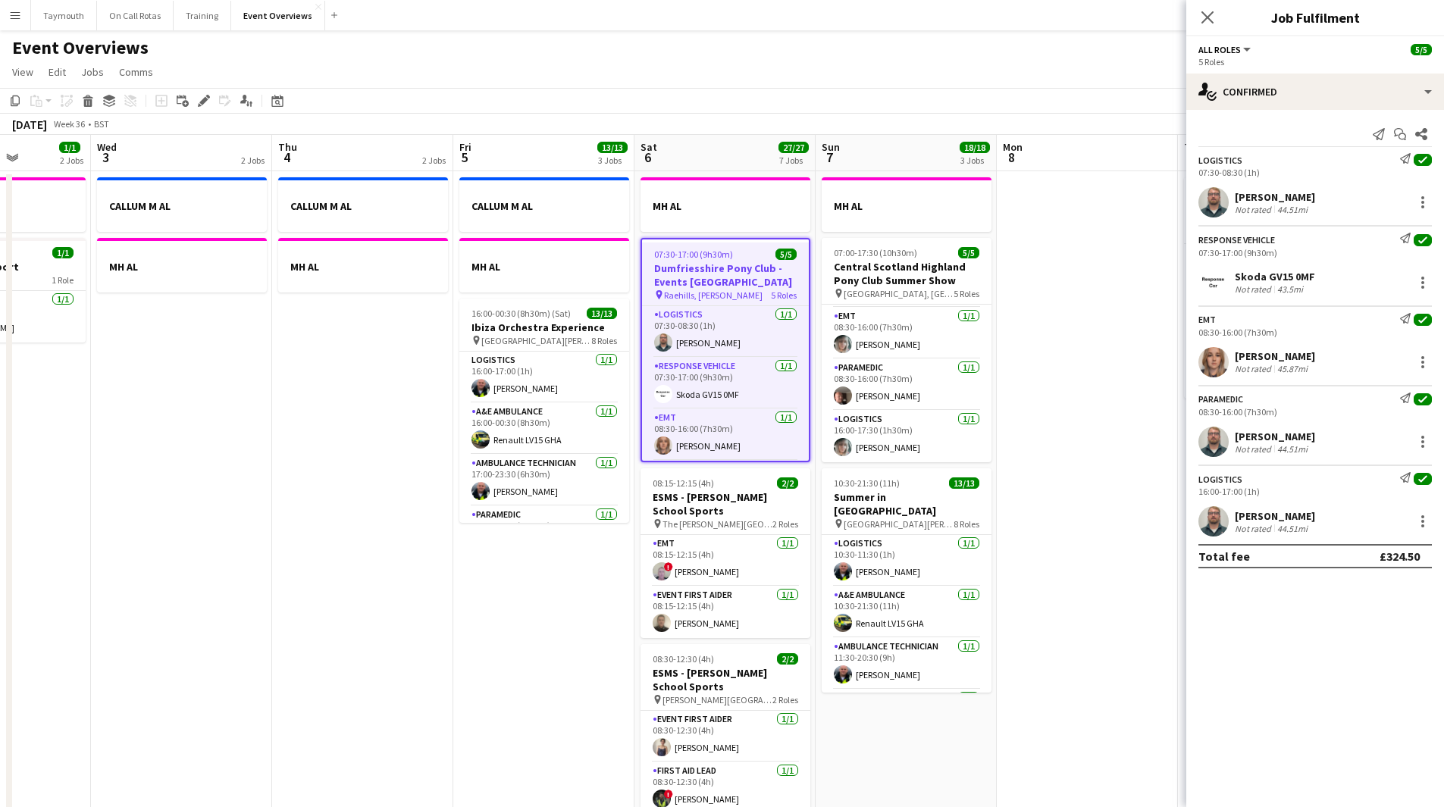
click at [1403, 161] on icon "Send notification" at bounding box center [1405, 158] width 11 height 11
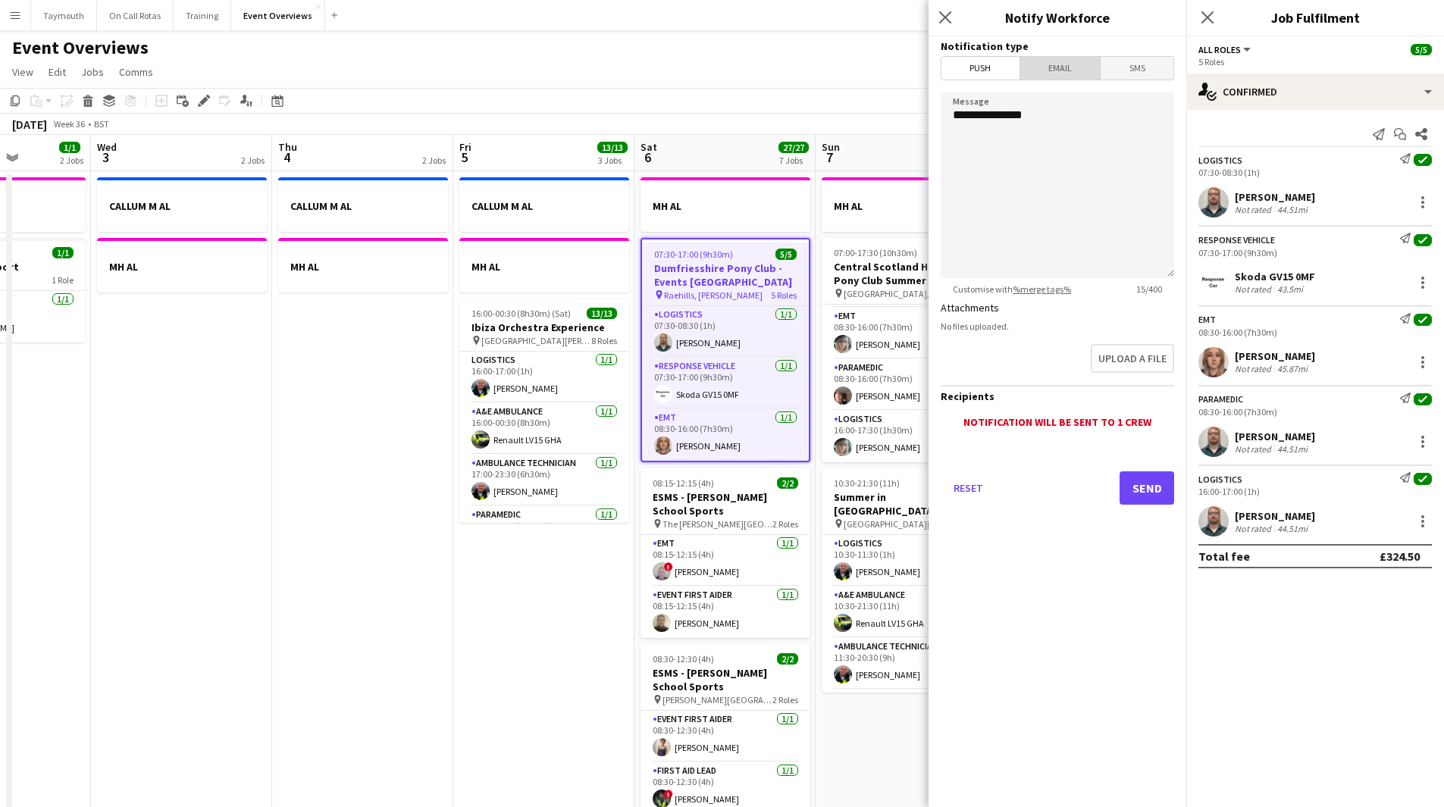
click at [1072, 76] on span "Email" at bounding box center [1060, 68] width 80 height 23
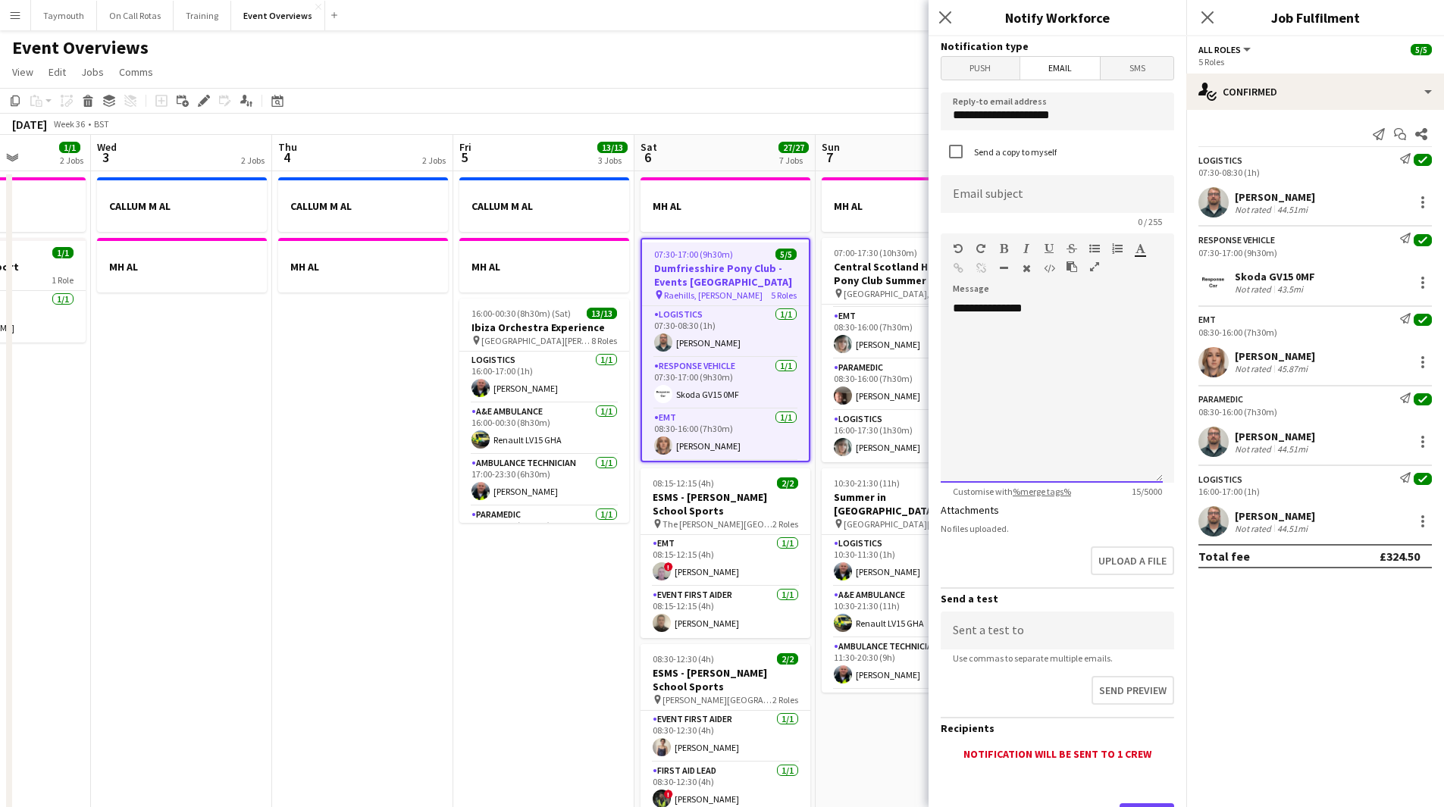
click at [1094, 308] on div "**********" at bounding box center [1052, 392] width 222 height 182
click at [1123, 332] on div "**********" at bounding box center [1052, 338] width 198 height 15
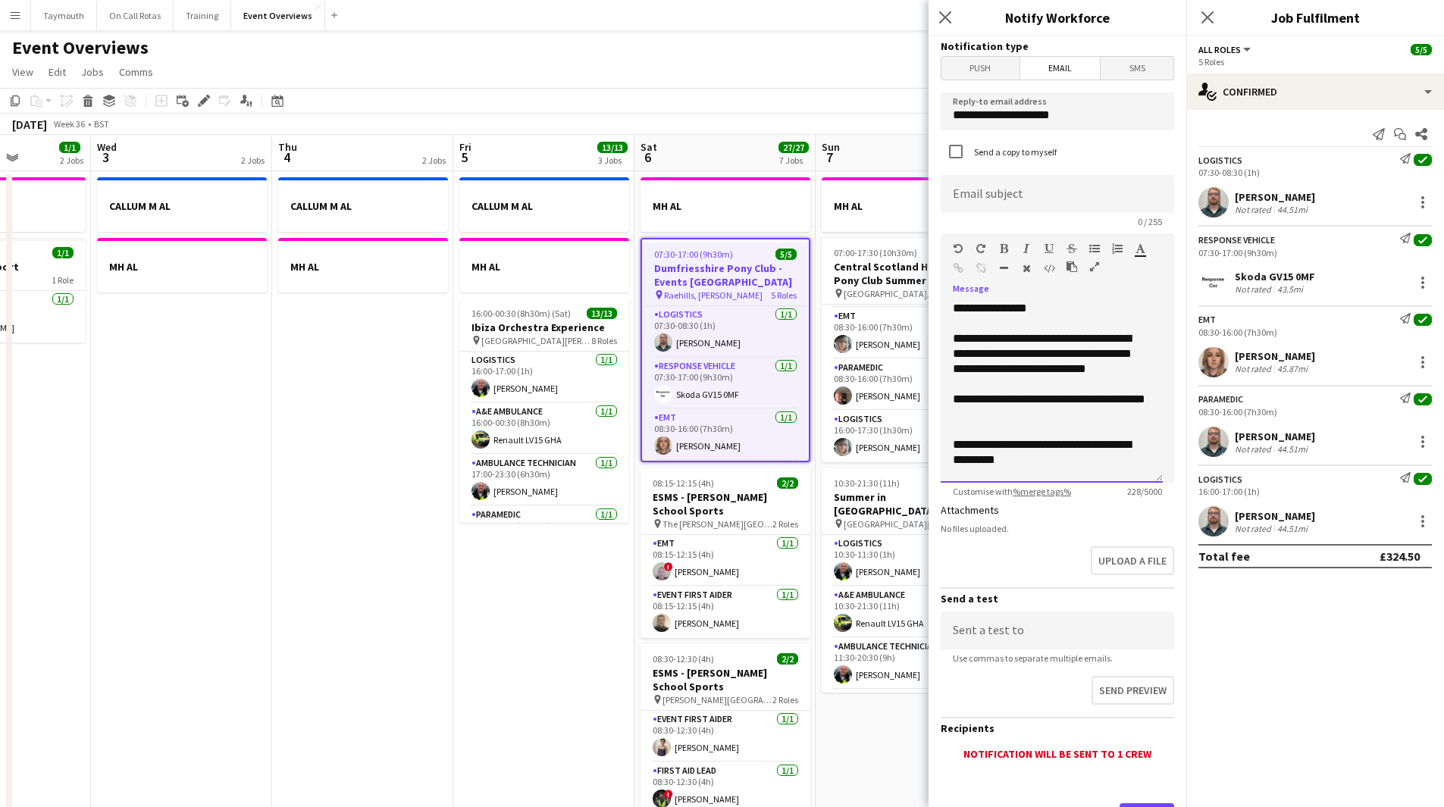
click at [1082, 462] on div "**********" at bounding box center [1052, 444] width 198 height 45
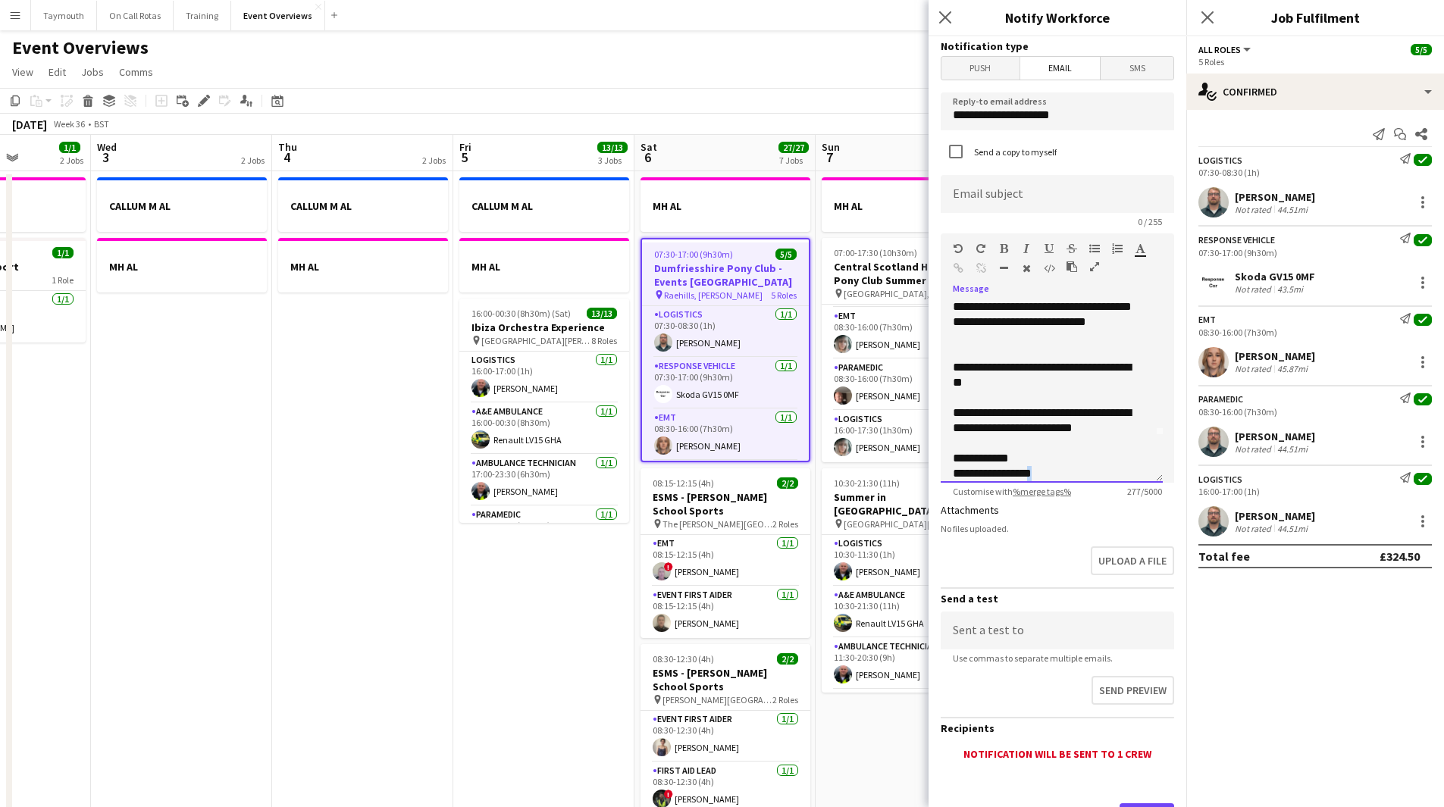
scroll to position [58, 0]
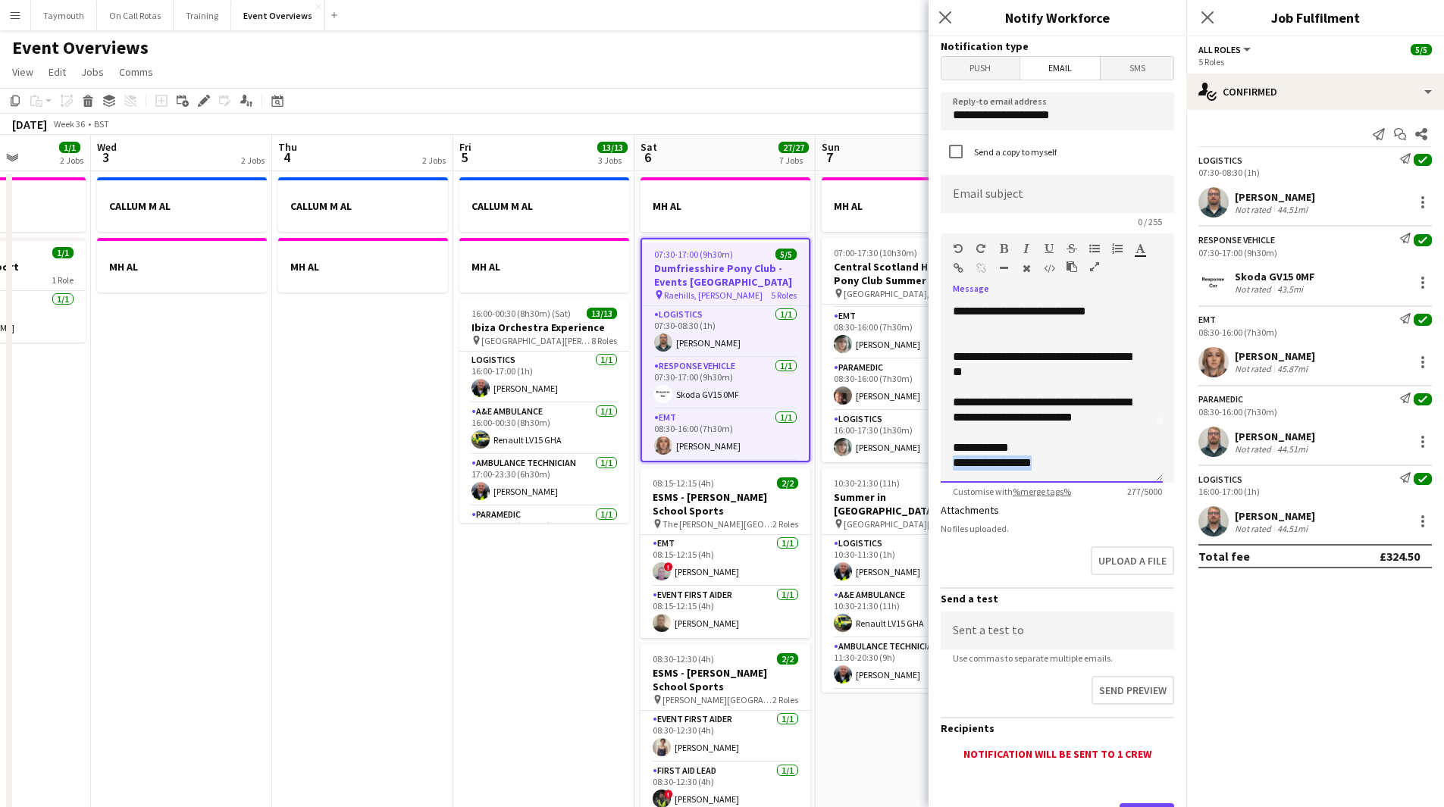
drag, startPoint x: 1093, startPoint y: 476, endPoint x: 955, endPoint y: 475, distance: 138.0
click at [955, 475] on div "**********" at bounding box center [1052, 392] width 222 height 182
click at [1026, 247] on icon "button" at bounding box center [1026, 248] width 6 height 11
click at [1080, 473] on div "**********" at bounding box center [1052, 392] width 222 height 182
click at [1046, 206] on input at bounding box center [1057, 194] width 233 height 38
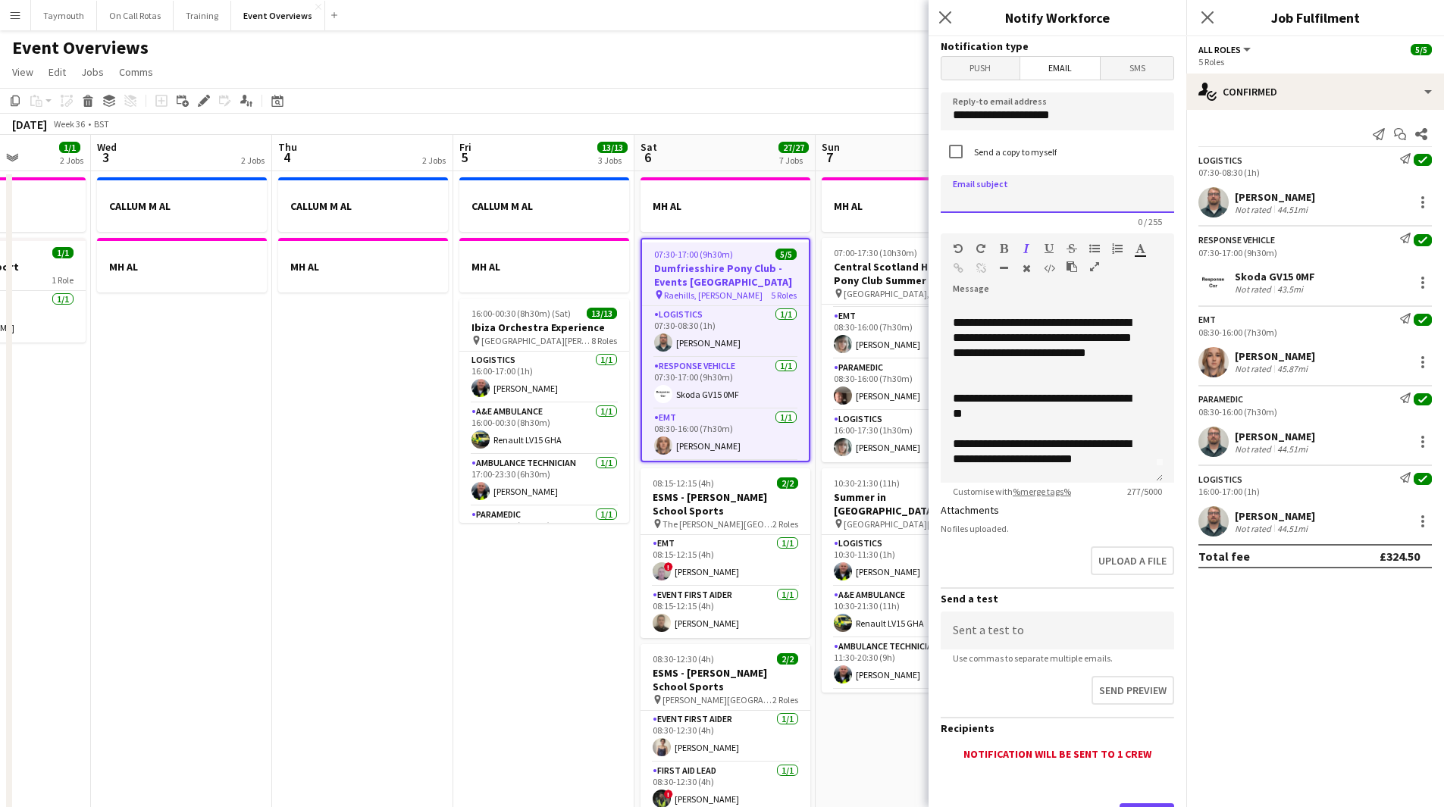
scroll to position [0, 0]
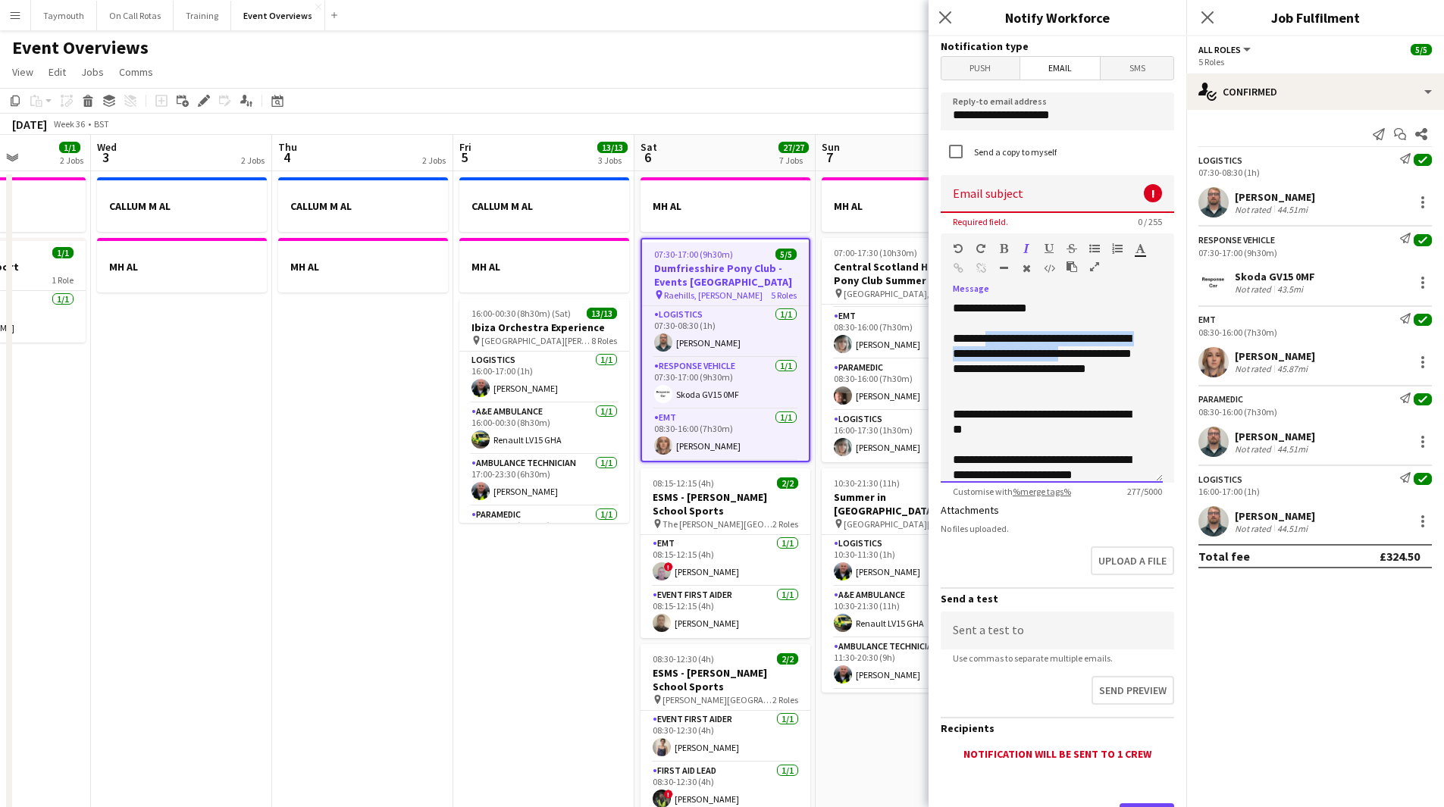
drag, startPoint x: 1096, startPoint y: 352, endPoint x: 989, endPoint y: 339, distance: 107.7
click at [989, 339] on div "**********" at bounding box center [1046, 361] width 186 height 61
copy div "**********"
click at [1033, 199] on input at bounding box center [1057, 194] width 233 height 38
paste input "**********"
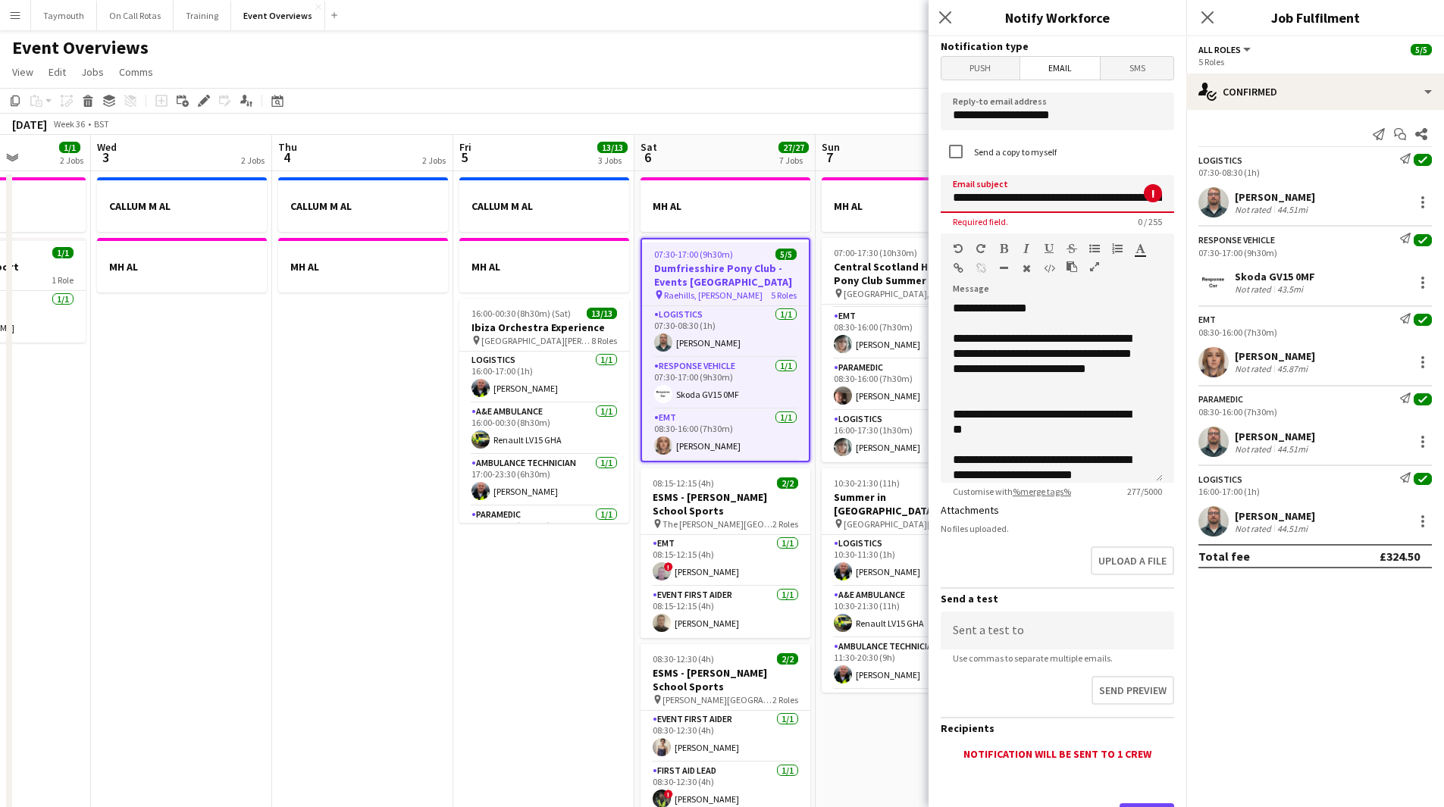
scroll to position [0, 83]
drag, startPoint x: 1086, startPoint y: 196, endPoint x: 1071, endPoint y: 196, distance: 15.2
click at [1071, 196] on input "**********" at bounding box center [1052, 194] width 222 height 38
click at [1034, 197] on input "**********" at bounding box center [1052, 194] width 222 height 38
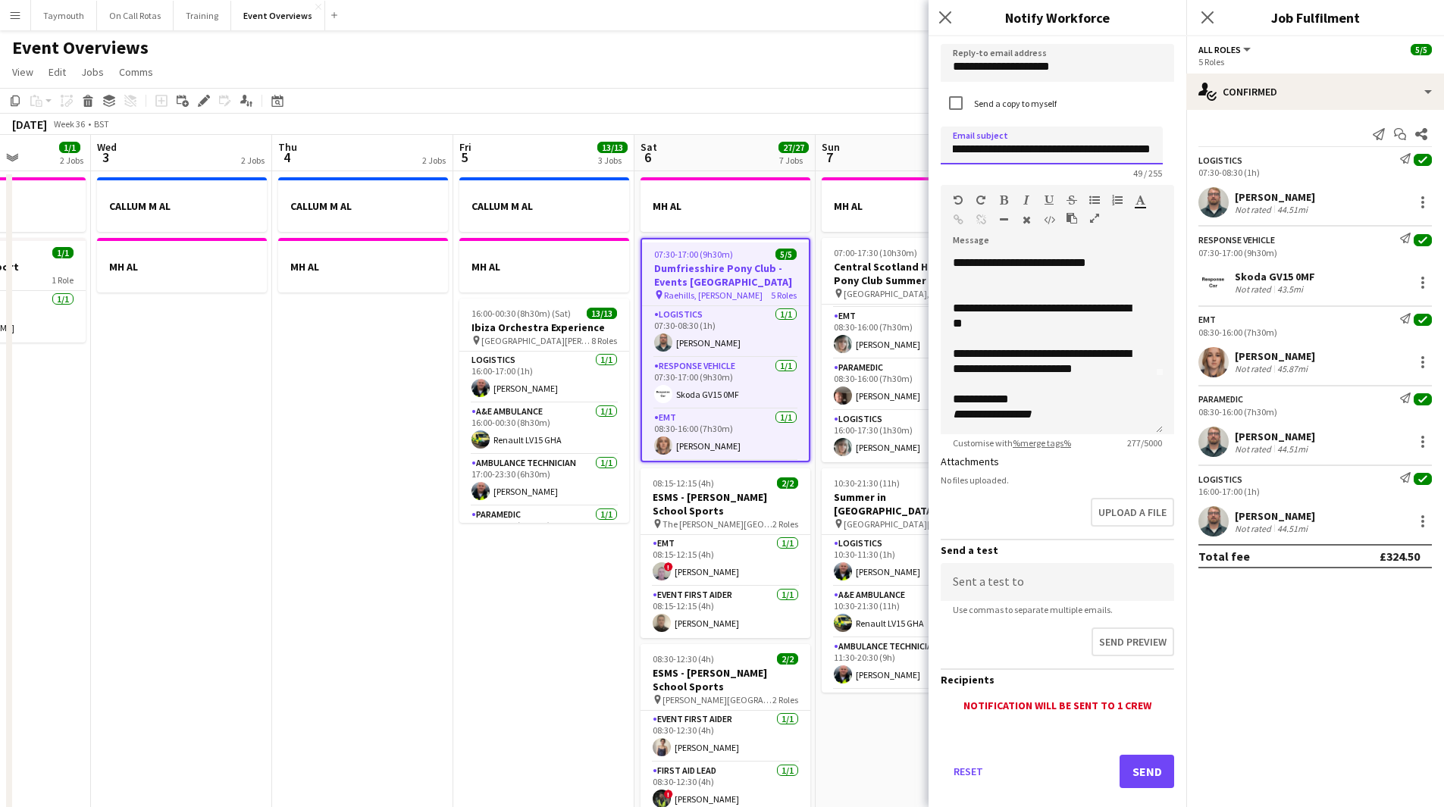
scroll to position [72, 0]
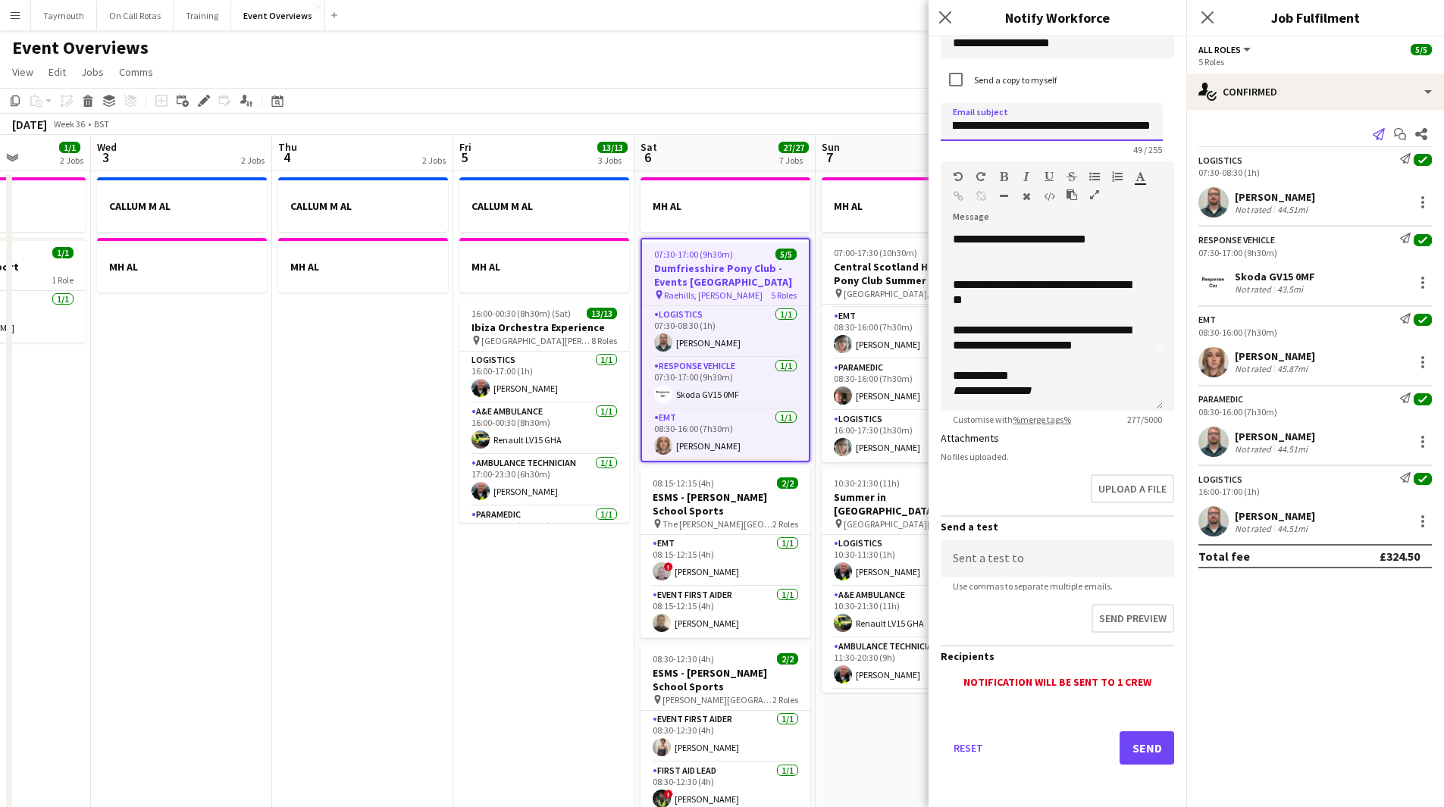
type input "**********"
click at [1382, 132] on icon at bounding box center [1379, 134] width 12 height 12
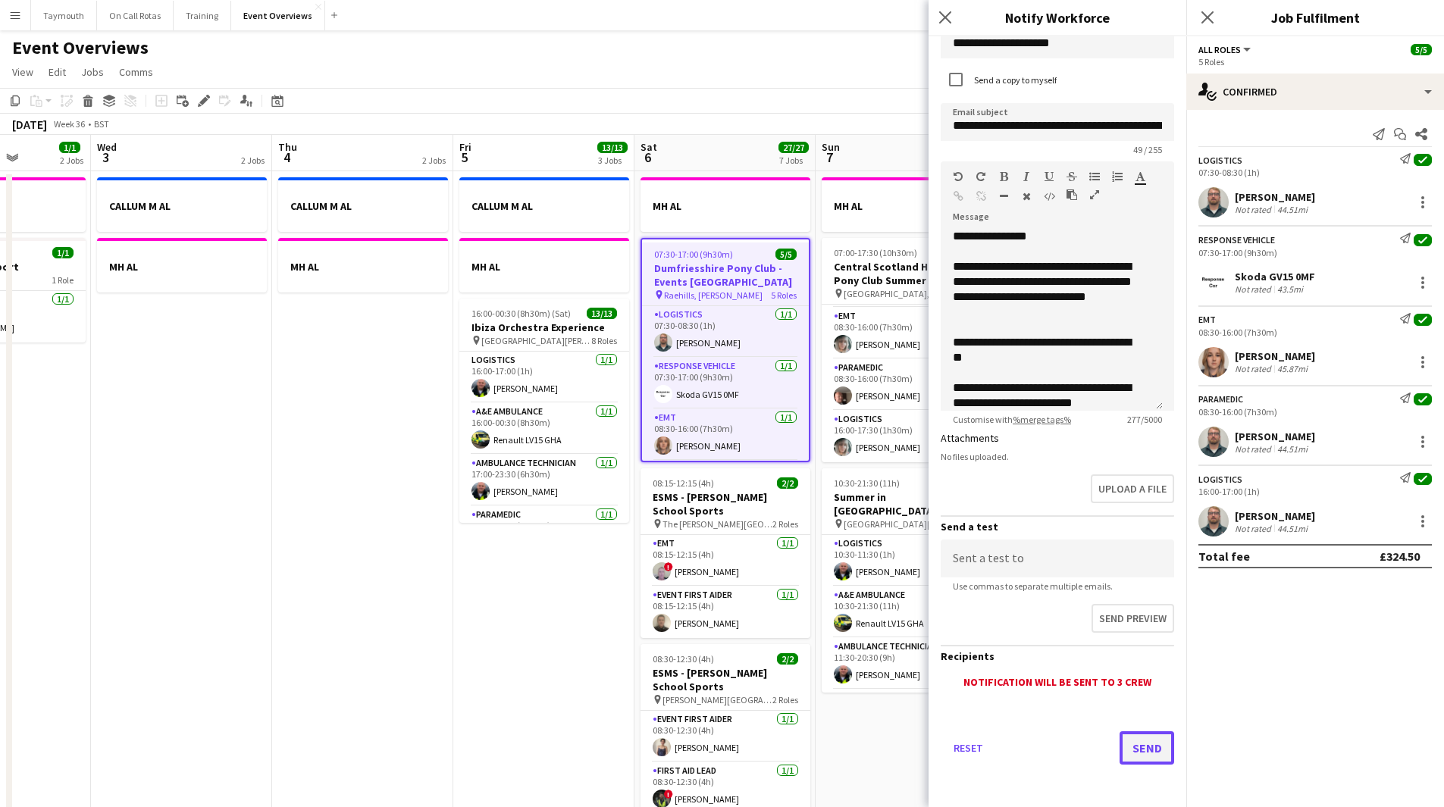
click at [1139, 741] on button "Send" at bounding box center [1147, 747] width 55 height 33
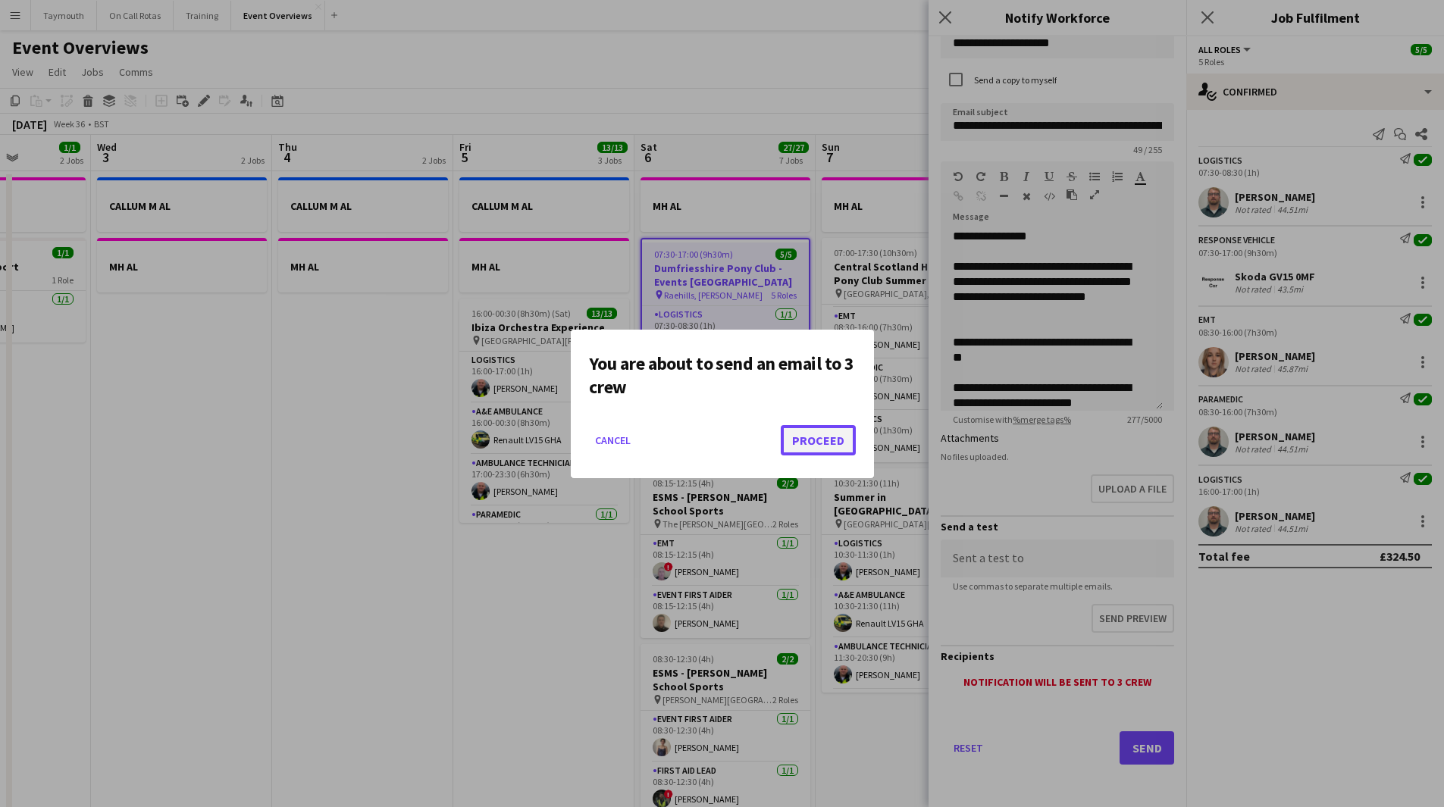
click at [829, 438] on button "Proceed" at bounding box center [818, 440] width 75 height 30
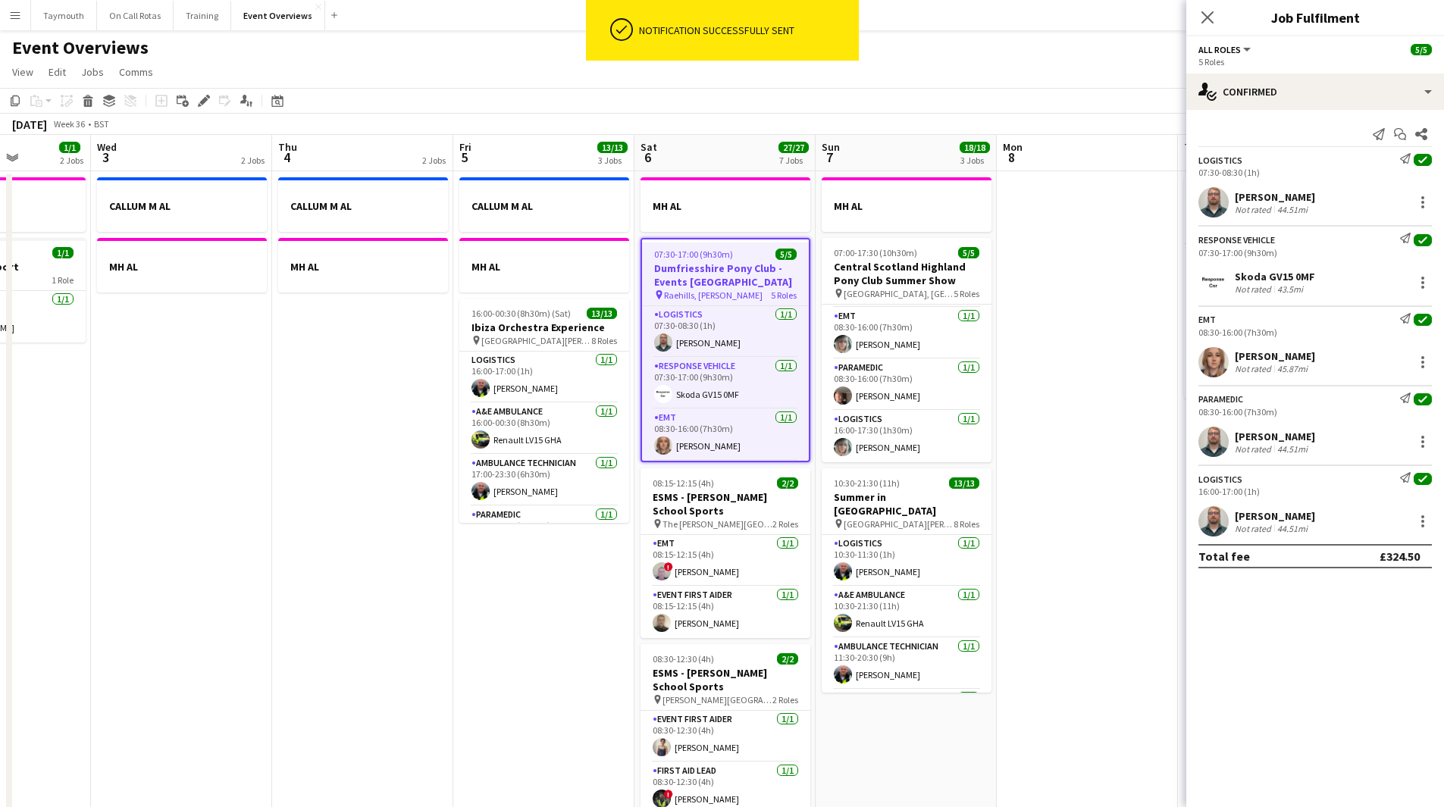
click at [332, 434] on app-date-cell "CALLUM M AL MH AL" at bounding box center [362, 820] width 181 height 1298
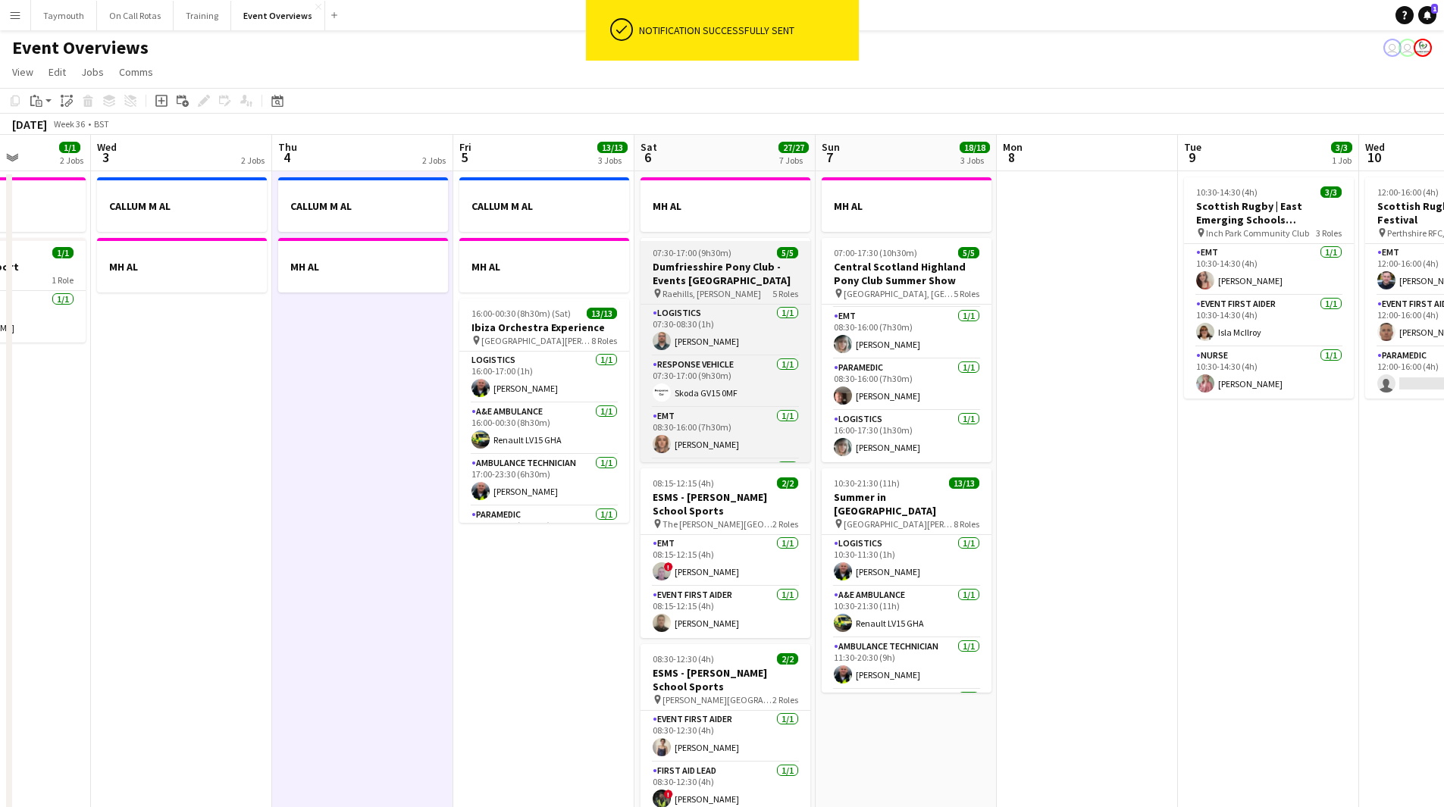
click at [709, 272] on h3 "Dumfriesshire Pony Club - Events [GEOGRAPHIC_DATA]" at bounding box center [725, 273] width 170 height 27
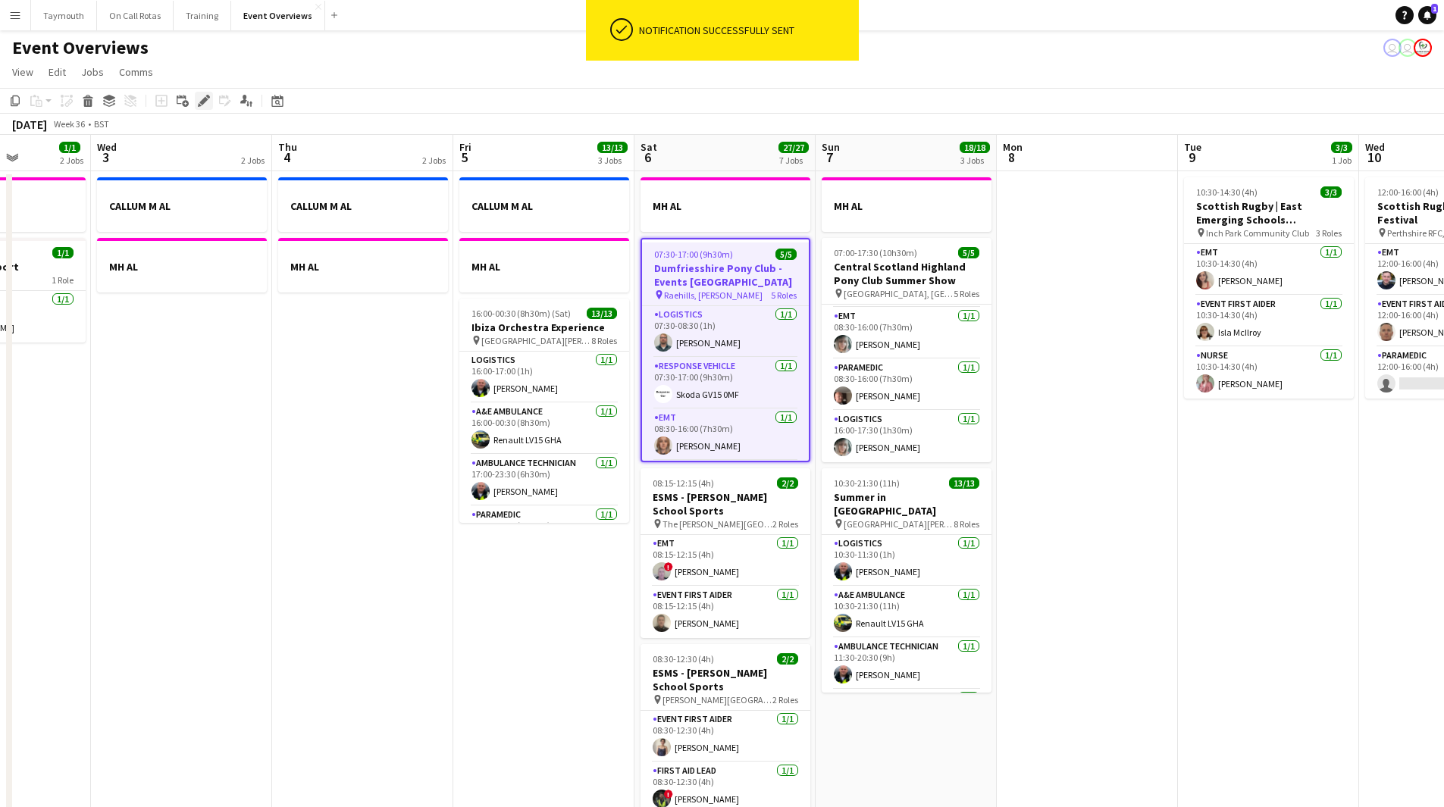
click at [206, 102] on icon "Edit" at bounding box center [204, 101] width 12 height 12
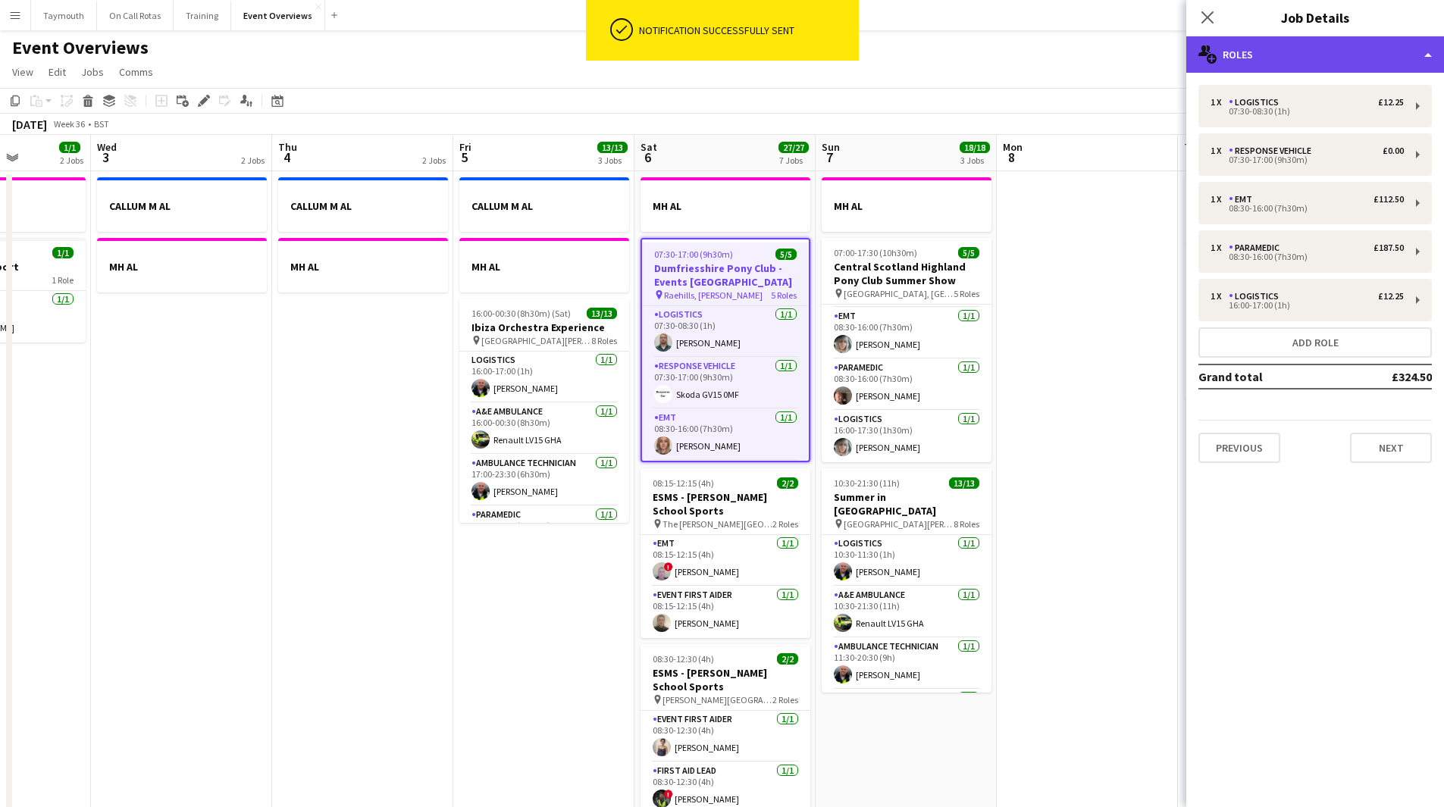
click at [1337, 51] on div "multiple-users-add Roles" at bounding box center [1315, 54] width 258 height 36
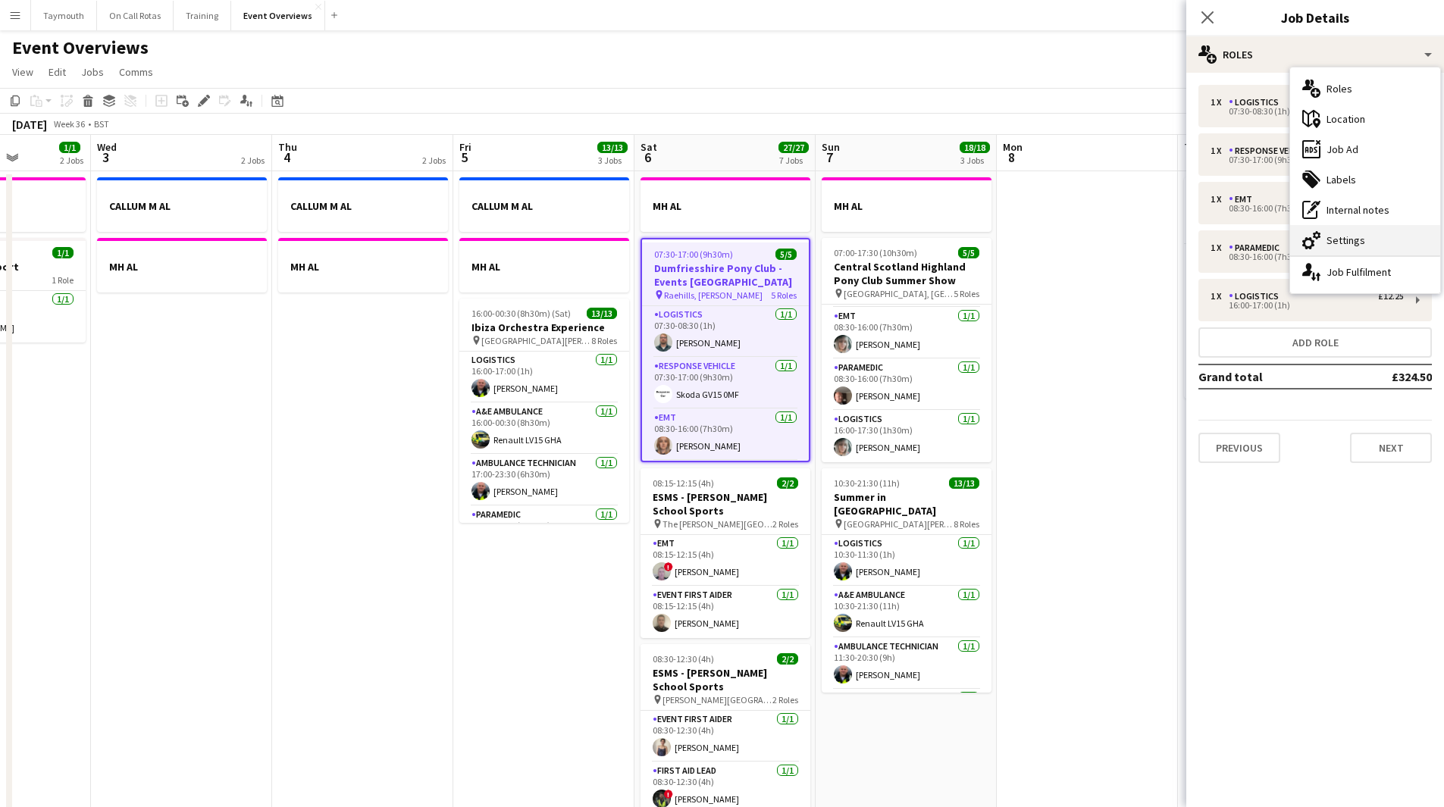
click at [1355, 246] on div "cog-double-3 Settings" at bounding box center [1365, 240] width 150 height 30
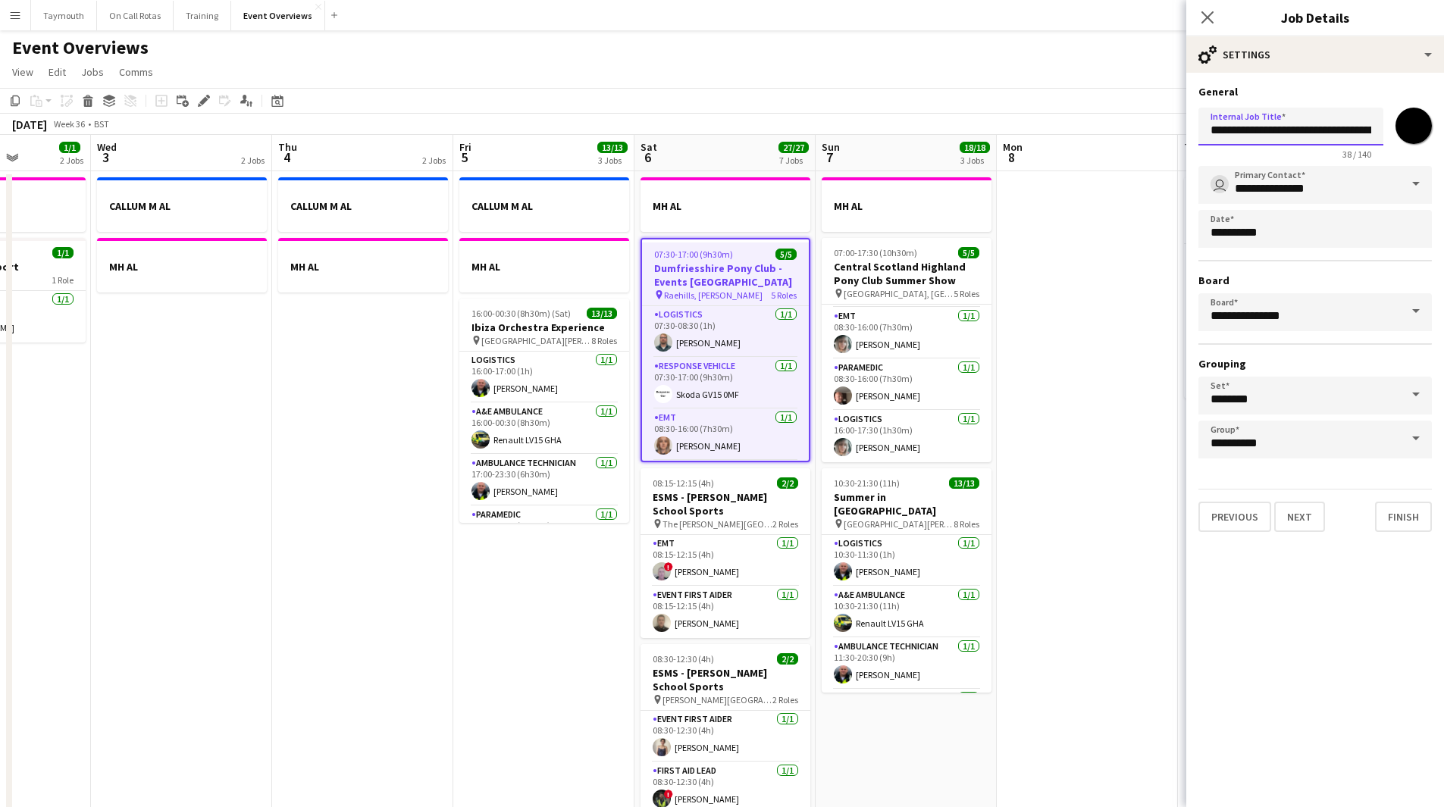
click at [1205, 130] on input "**********" at bounding box center [1290, 127] width 185 height 38
type input "**********"
click at [1419, 119] on input "*******" at bounding box center [1413, 126] width 55 height 55
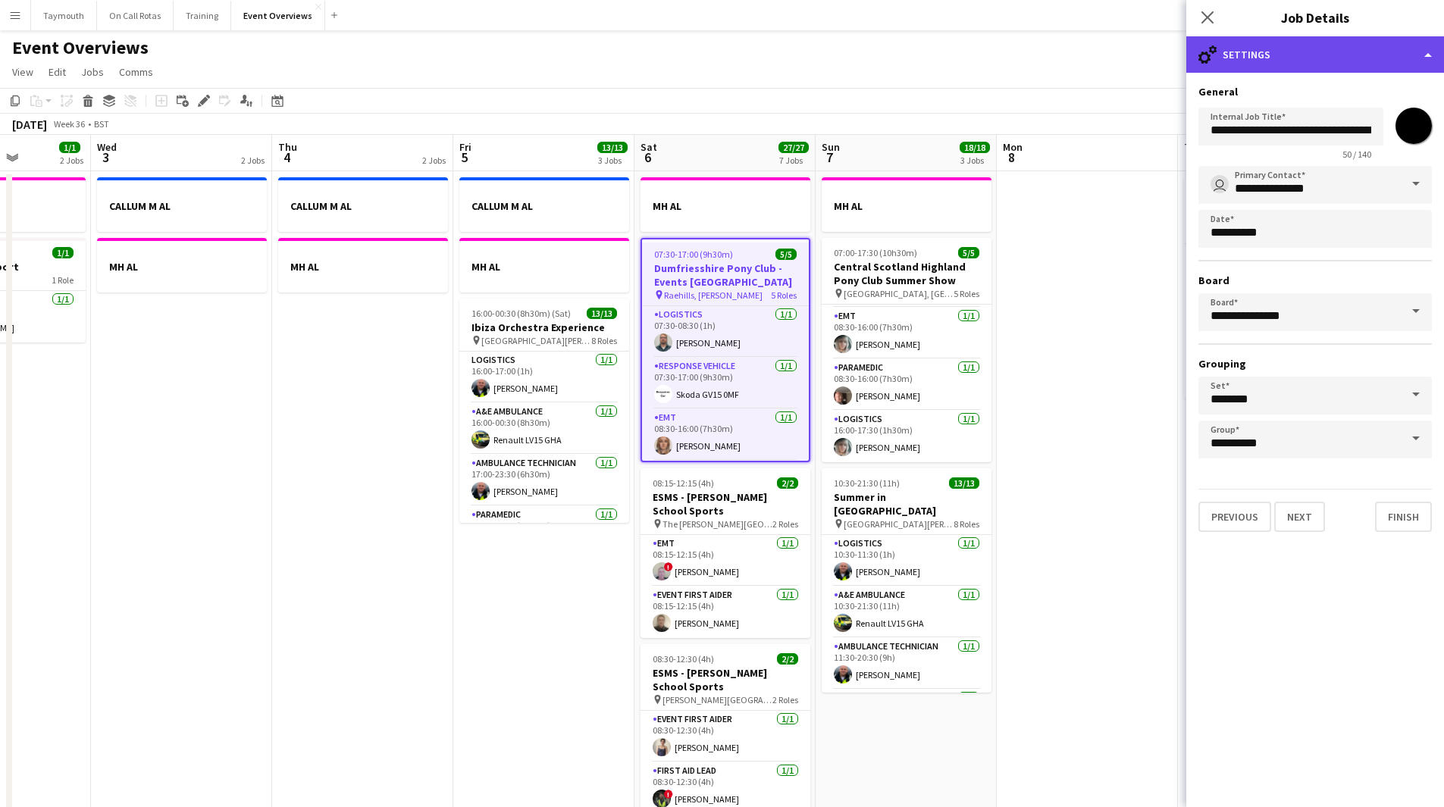
type input "*******"
click at [1284, 61] on div "cog-double-3 Settings" at bounding box center [1315, 54] width 258 height 36
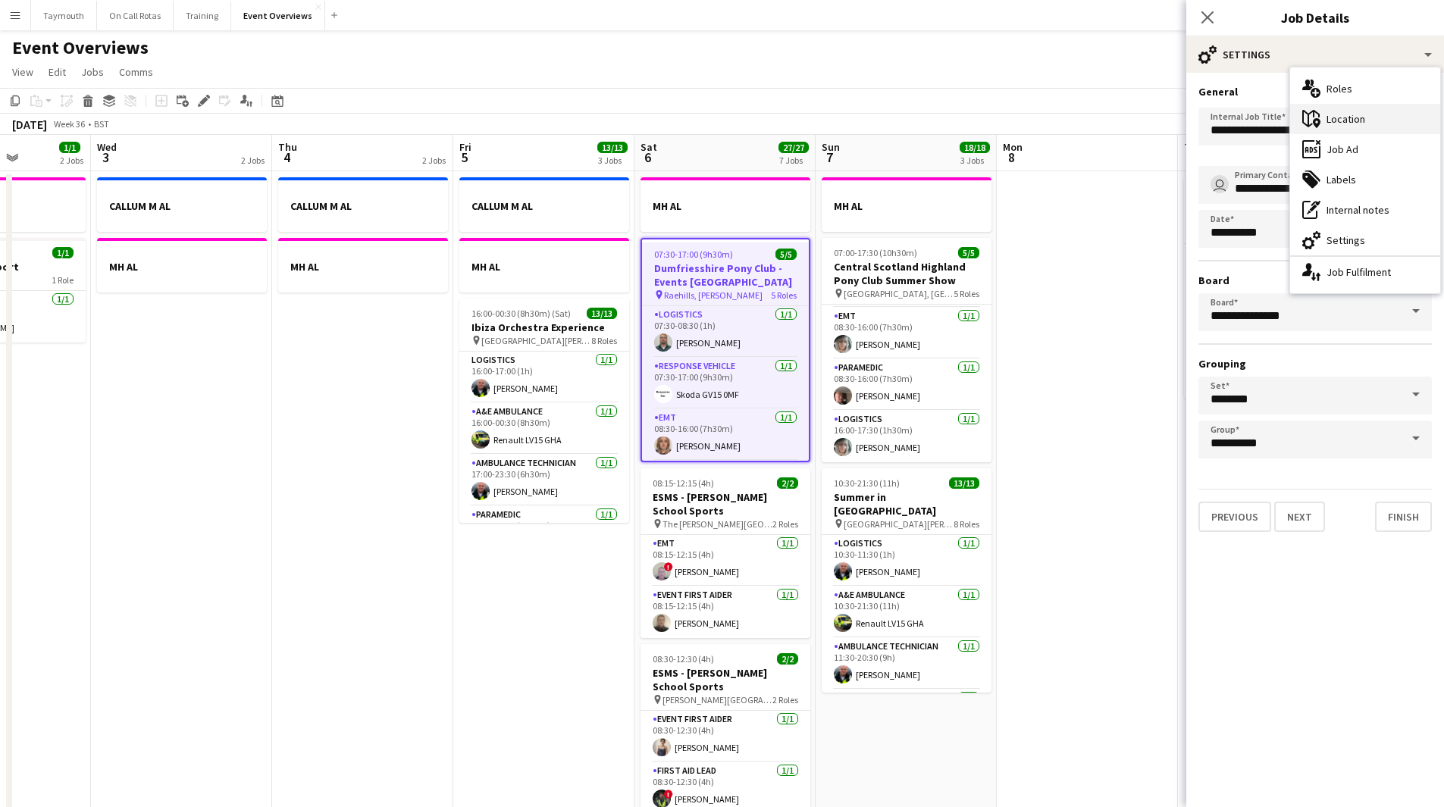
click at [1344, 130] on div "maps-pin-1 Location" at bounding box center [1365, 119] width 150 height 30
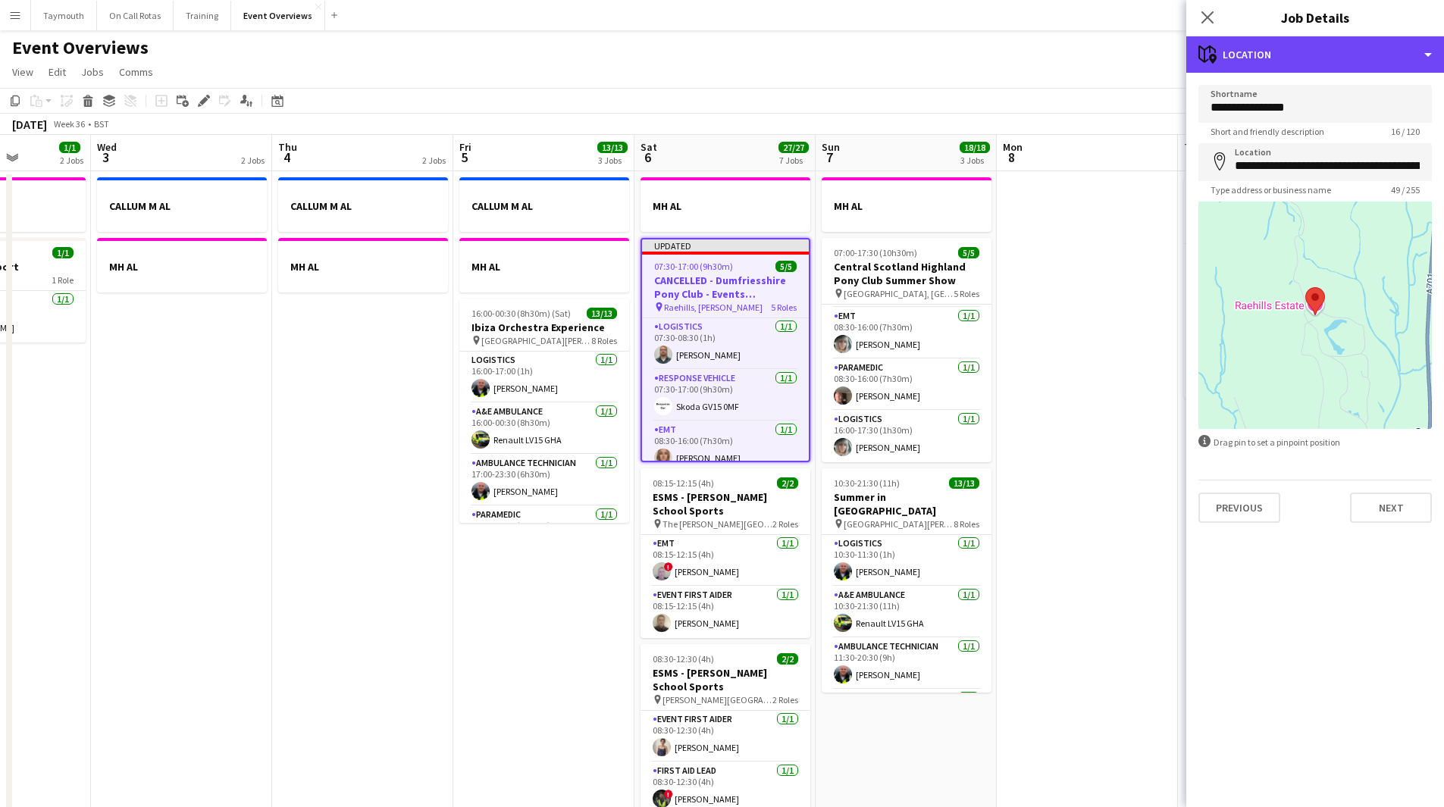
drag, startPoint x: 1323, startPoint y: 61, endPoint x: 1327, endPoint y: 79, distance: 18.8
click at [1323, 60] on div "maps-pin-1 Location" at bounding box center [1315, 54] width 258 height 36
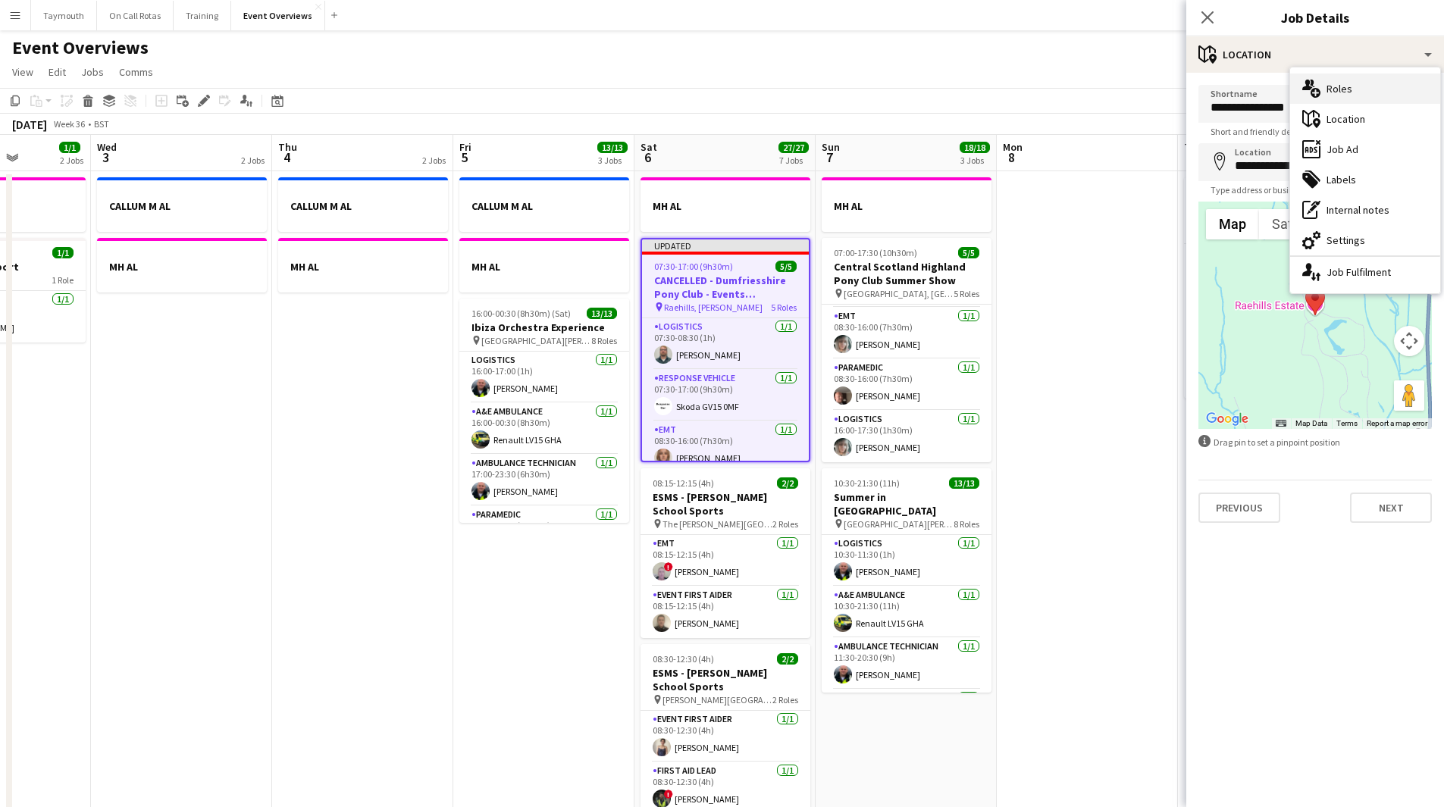
click at [1343, 94] on div "multiple-users-add Roles" at bounding box center [1365, 89] width 150 height 30
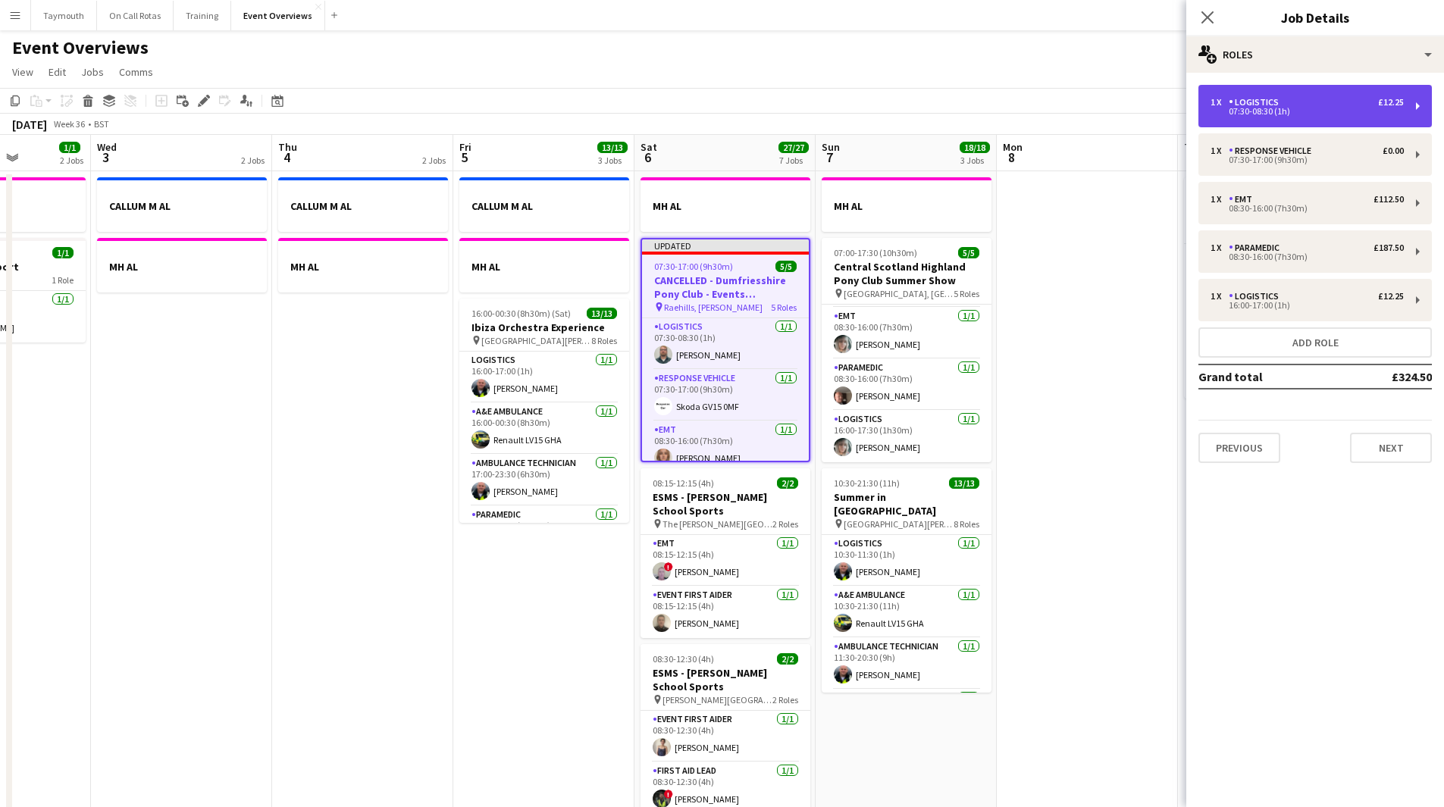
click at [1307, 100] on div "1 x Logistics £12.25" at bounding box center [1306, 102] width 193 height 11
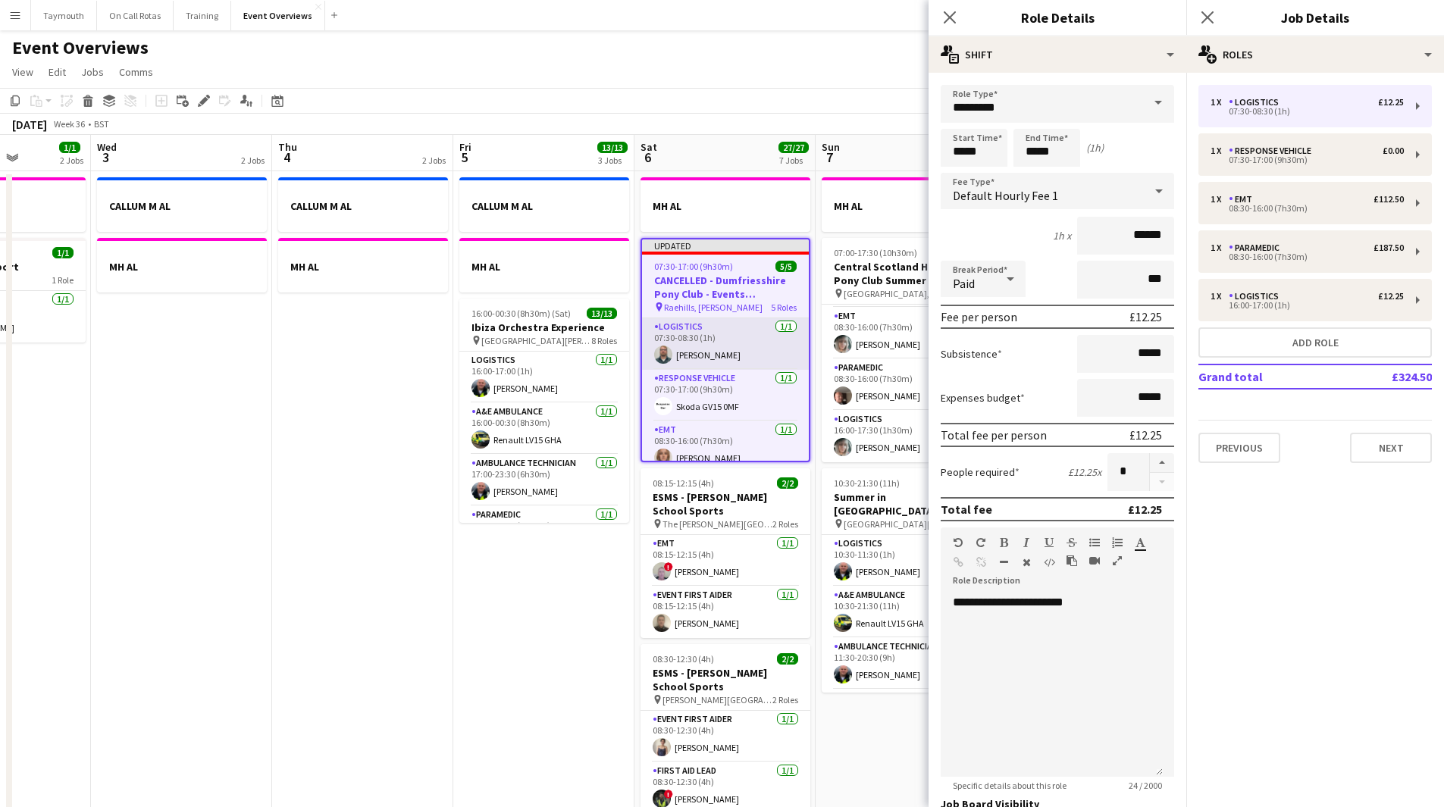
click at [735, 368] on app-card-role "Logistics [DATE] 07:30-08:30 (1h) [PERSON_NAME]" at bounding box center [725, 344] width 167 height 52
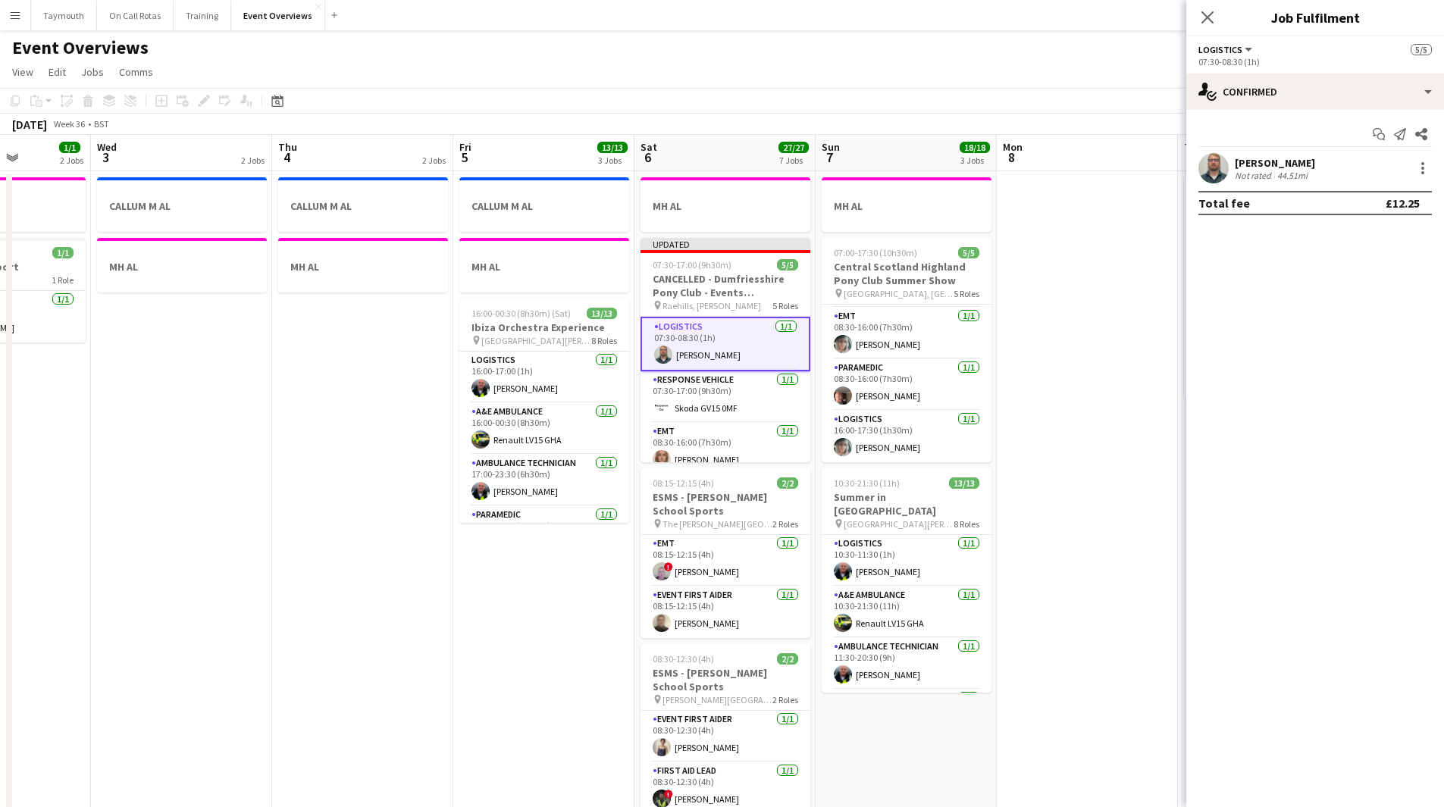
click at [1432, 167] on div "[PERSON_NAME] Not rated 44.51mi" at bounding box center [1315, 168] width 258 height 30
click at [1425, 168] on div at bounding box center [1423, 168] width 18 height 18
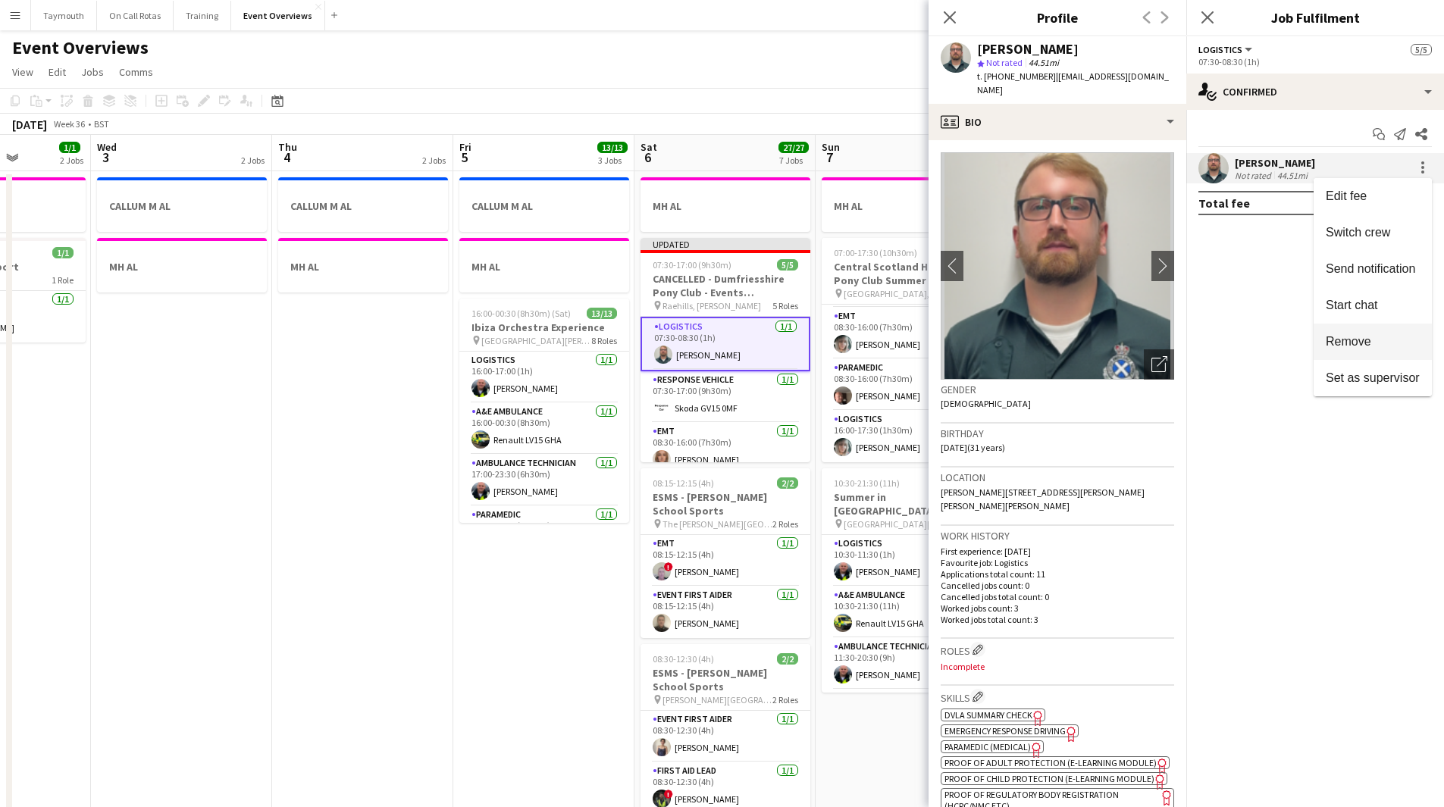
click at [1373, 340] on span "Remove" at bounding box center [1373, 342] width 94 height 14
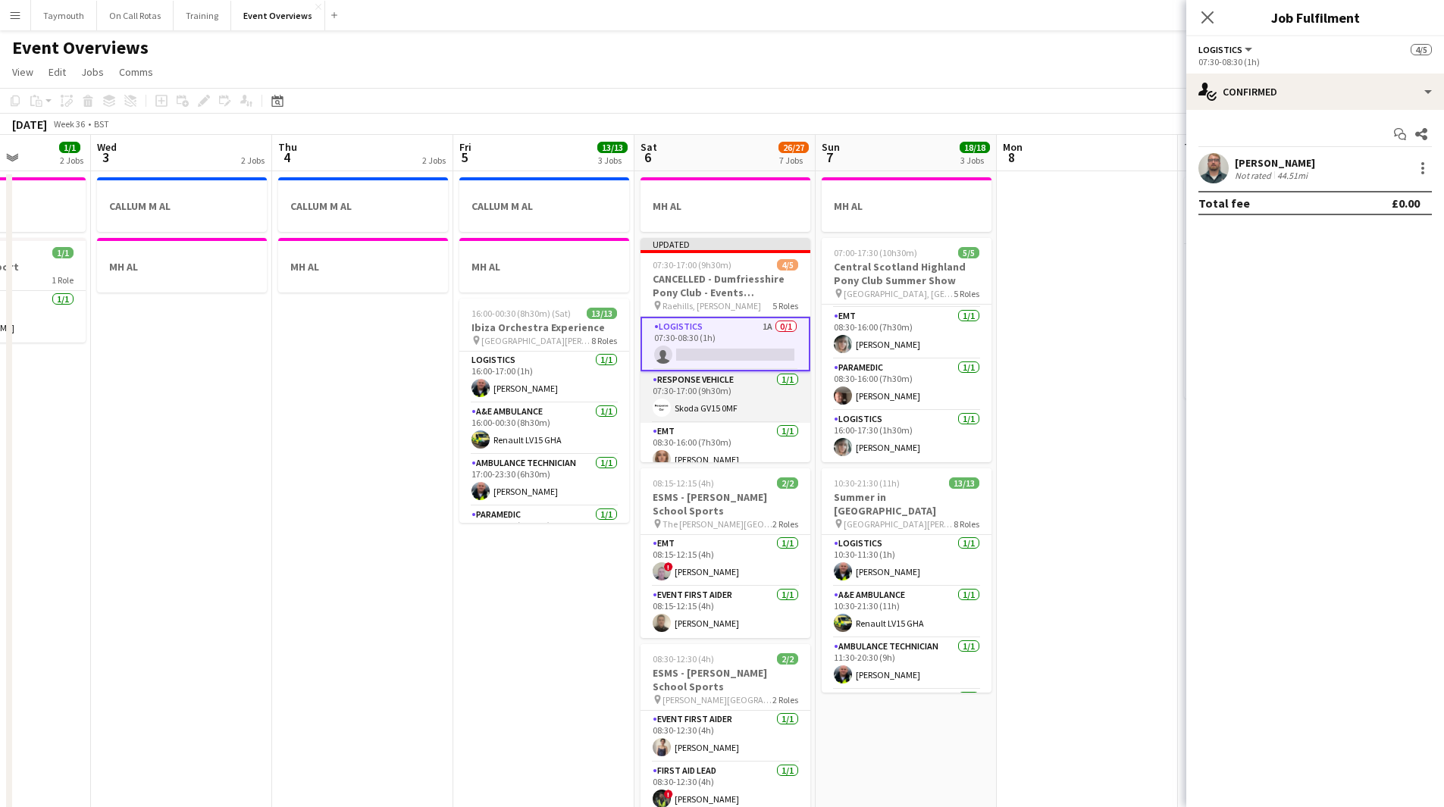
click at [683, 404] on app-card-role "Response Vehicle [DATE] 07:30-17:00 (9h30m) Skoda GV15 0MF" at bounding box center [725, 397] width 170 height 52
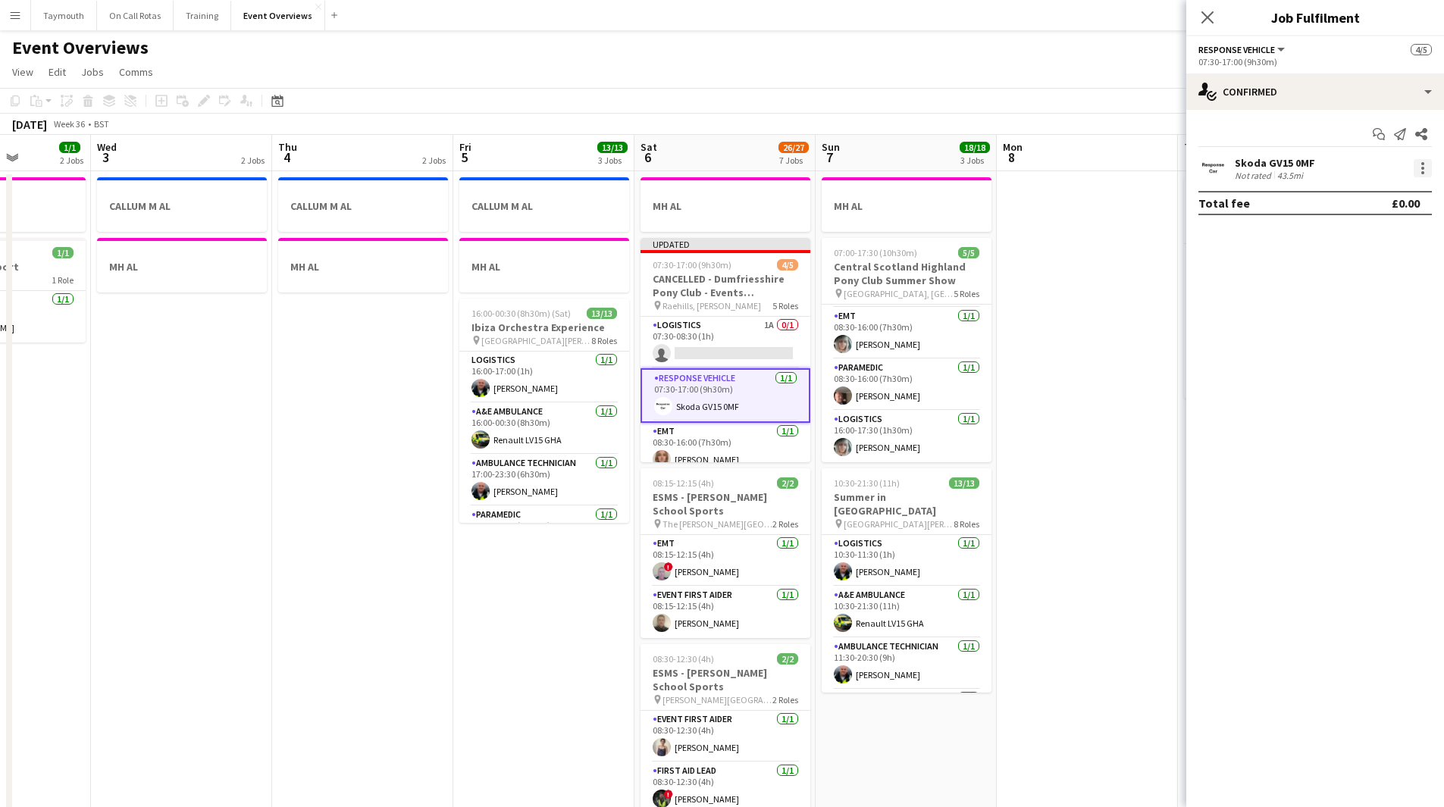
click at [1428, 167] on div at bounding box center [1423, 168] width 18 height 18
click at [1375, 343] on span "Remove" at bounding box center [1373, 342] width 94 height 14
click at [695, 444] on app-card-role "EMT [DATE] 08:30-16:00 (7h30m) [PERSON_NAME]" at bounding box center [725, 449] width 170 height 52
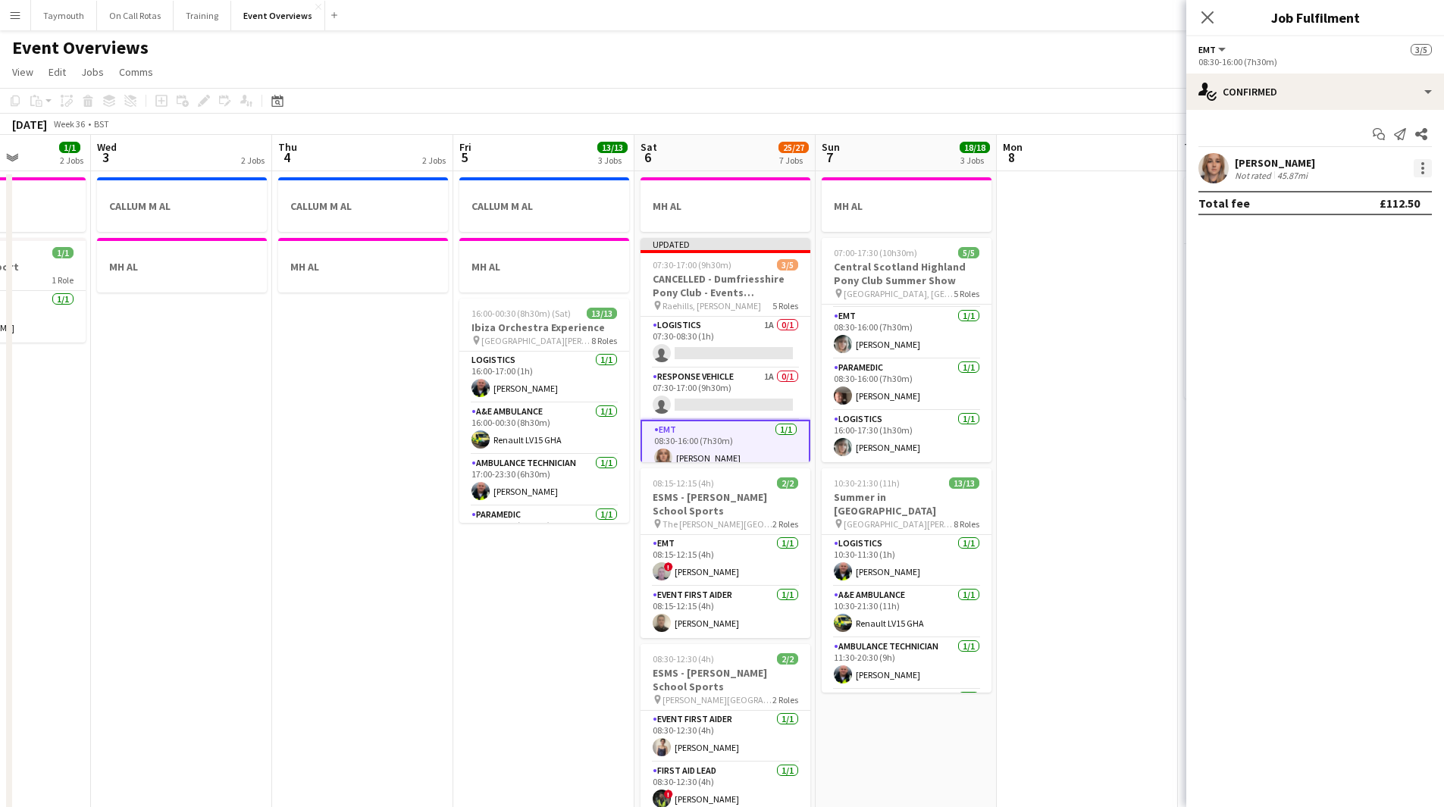
click at [1424, 169] on div at bounding box center [1423, 168] width 18 height 18
click at [1367, 344] on span "Remove" at bounding box center [1348, 341] width 45 height 13
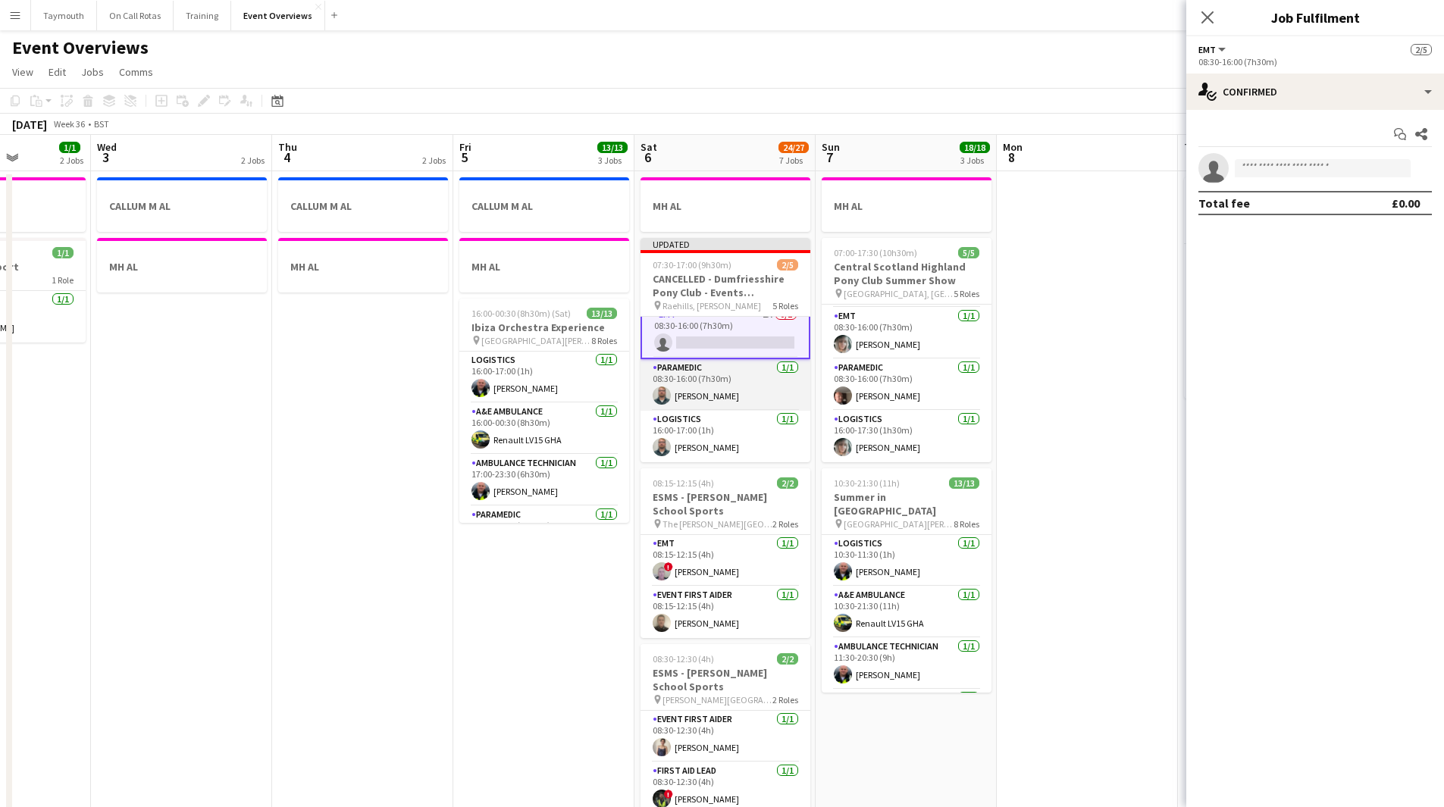
click at [744, 387] on app-card-role "Paramedic [DATE] 08:30-16:00 (7h30m) [PERSON_NAME]" at bounding box center [725, 385] width 170 height 52
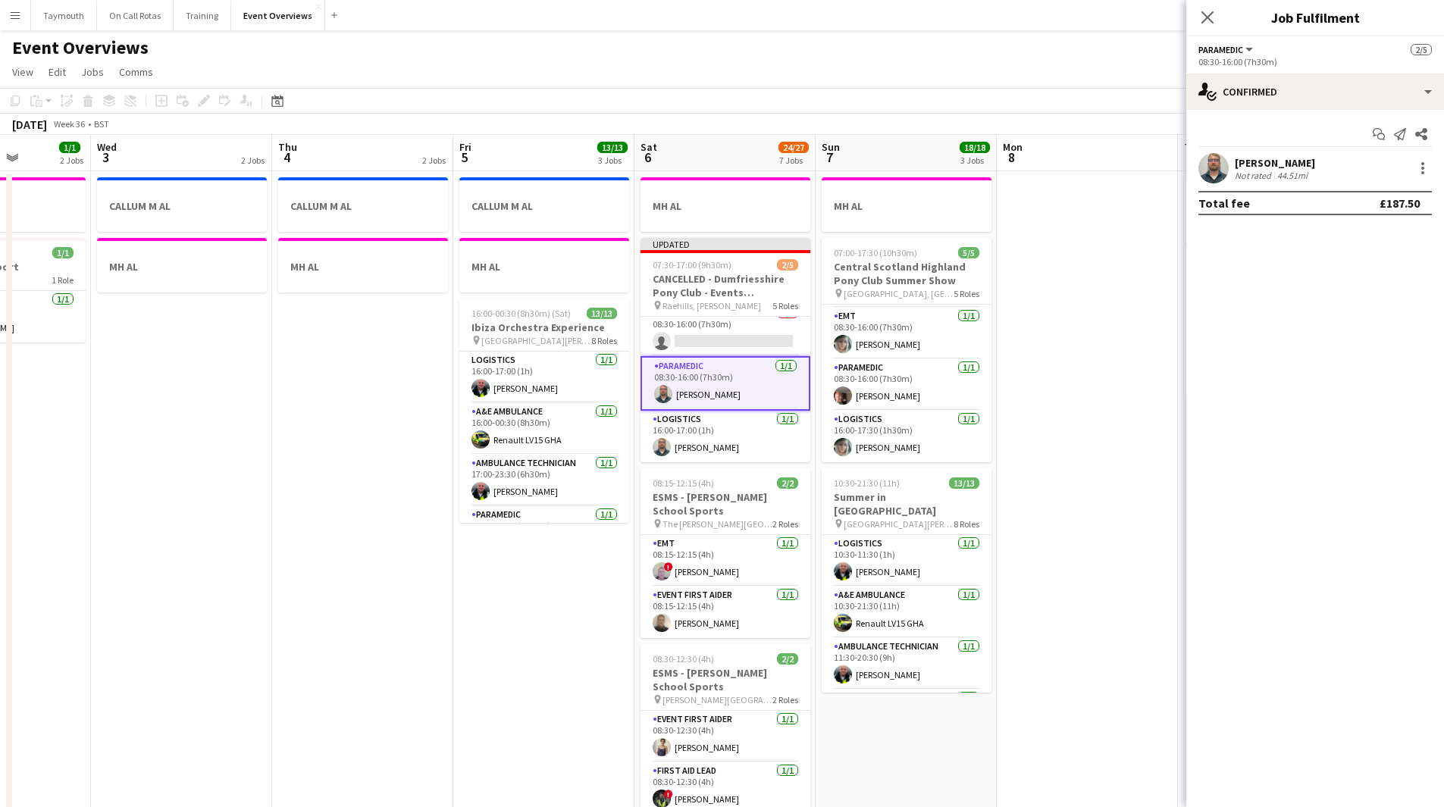
scroll to position [114, 0]
click at [1414, 168] on div at bounding box center [1423, 168] width 18 height 18
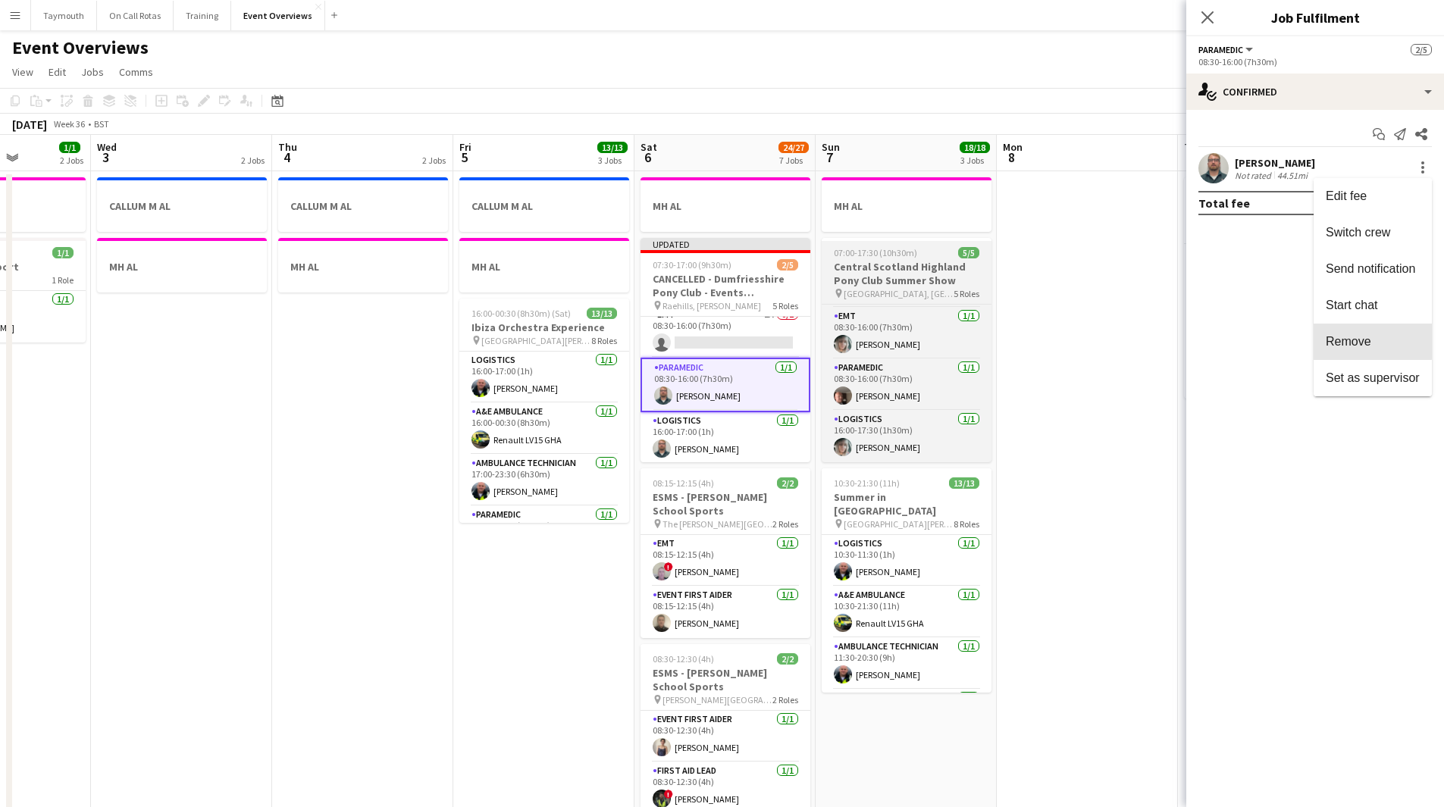
drag, startPoint x: 1350, startPoint y: 334, endPoint x: 982, endPoint y: 418, distance: 377.7
click at [1349, 335] on span "Remove" at bounding box center [1348, 341] width 45 height 13
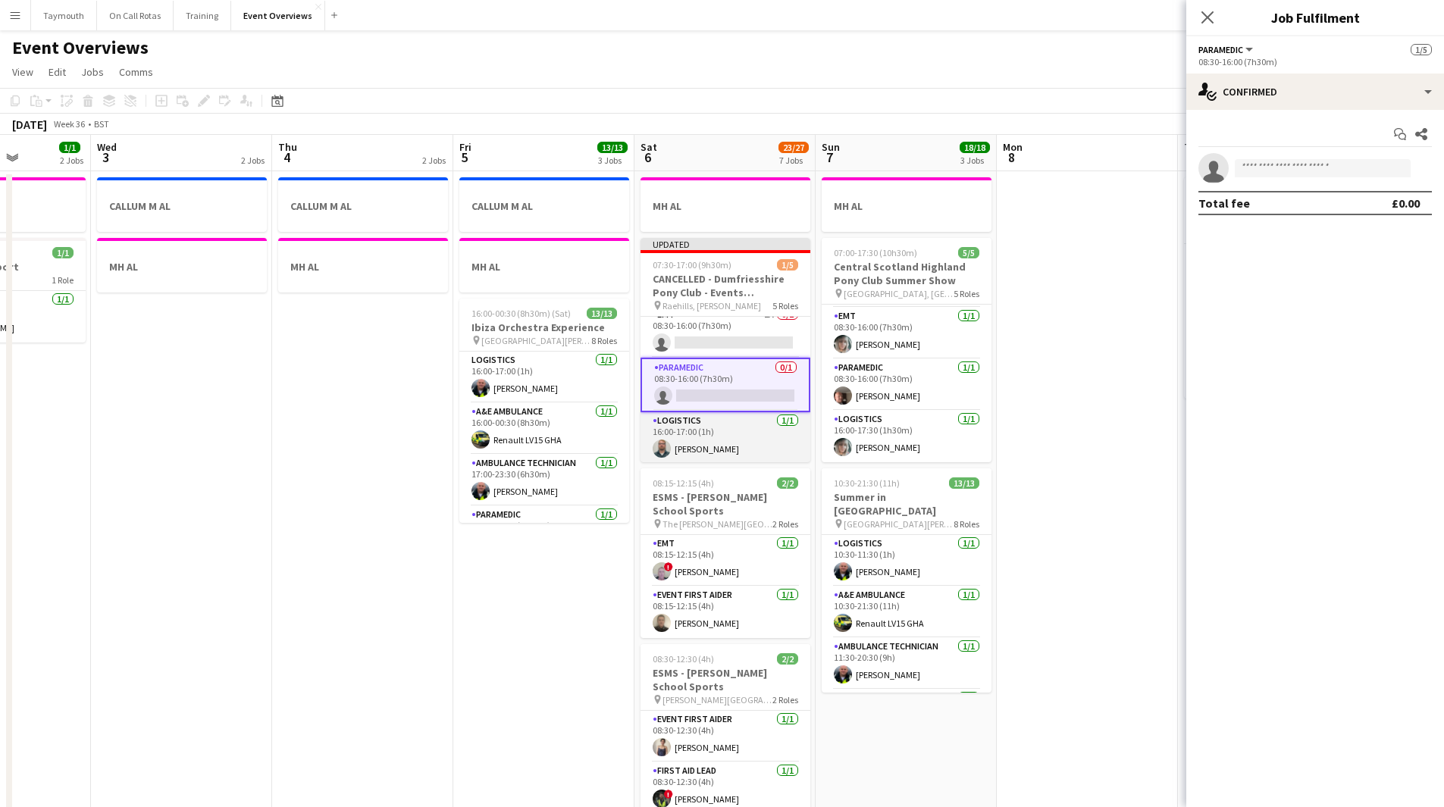
click at [720, 430] on app-card-role "Logistics [DATE] 16:00-17:00 (1h) [PERSON_NAME]" at bounding box center [725, 438] width 170 height 52
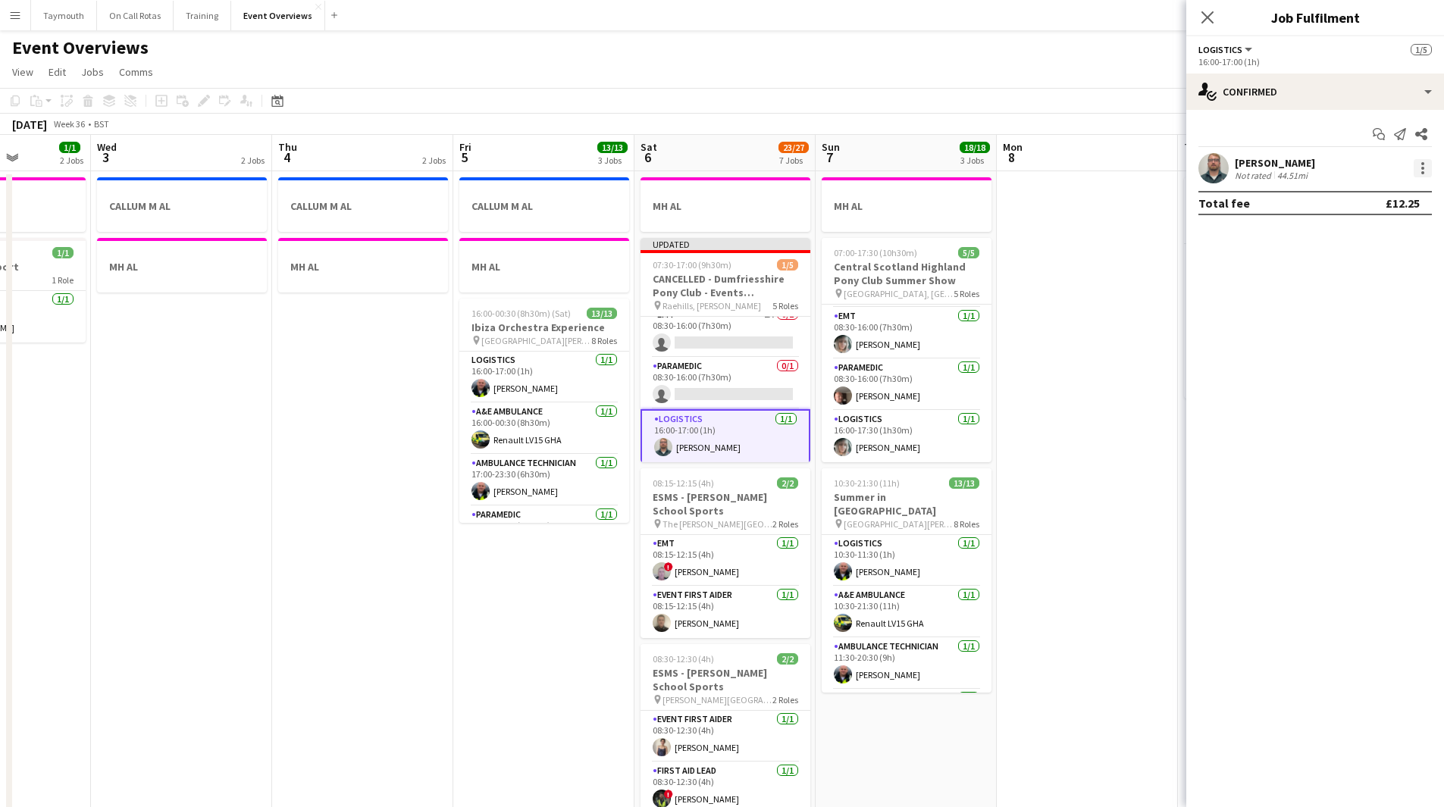
click at [1424, 163] on div at bounding box center [1423, 168] width 18 height 18
click at [1379, 331] on button "Remove" at bounding box center [1373, 342] width 118 height 36
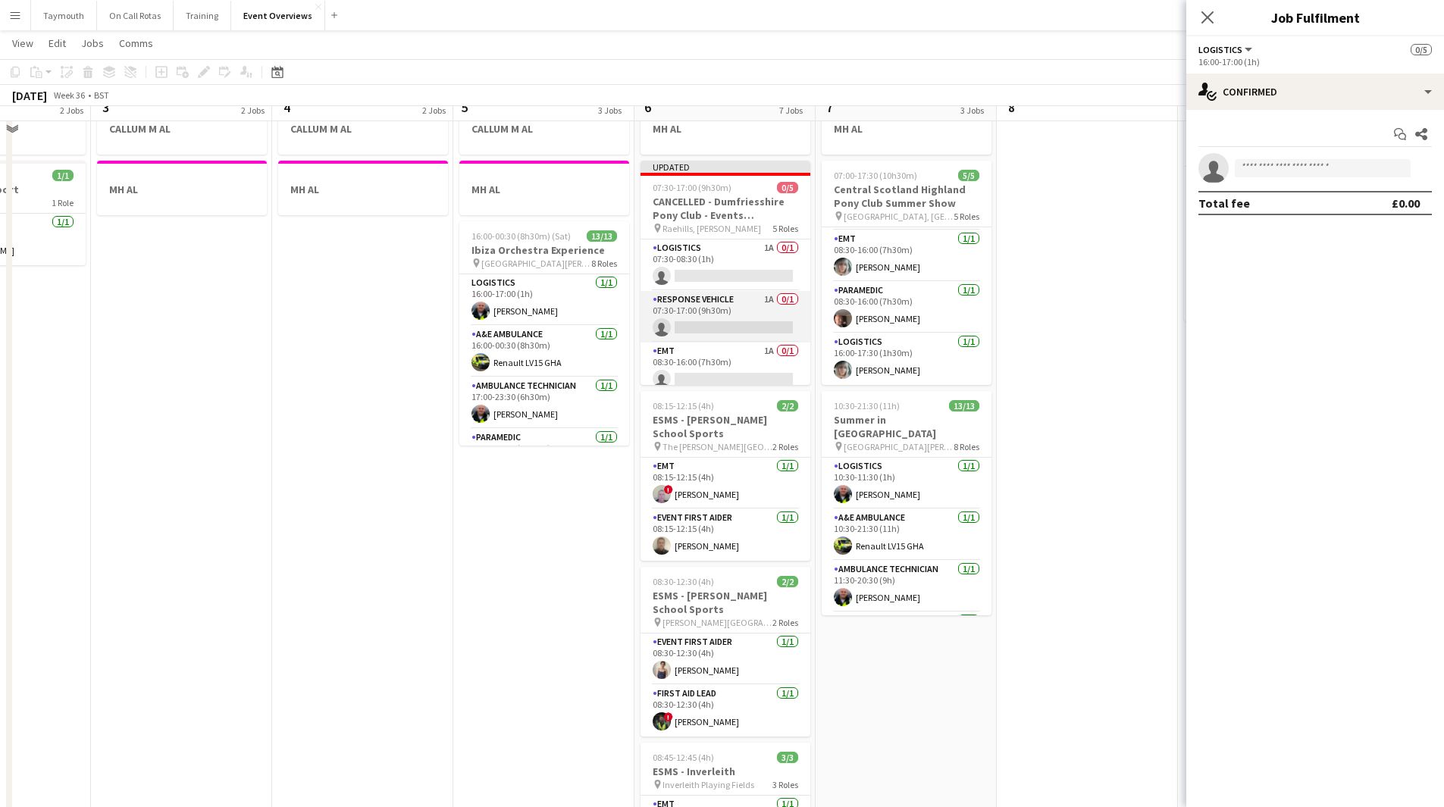
scroll to position [0, 0]
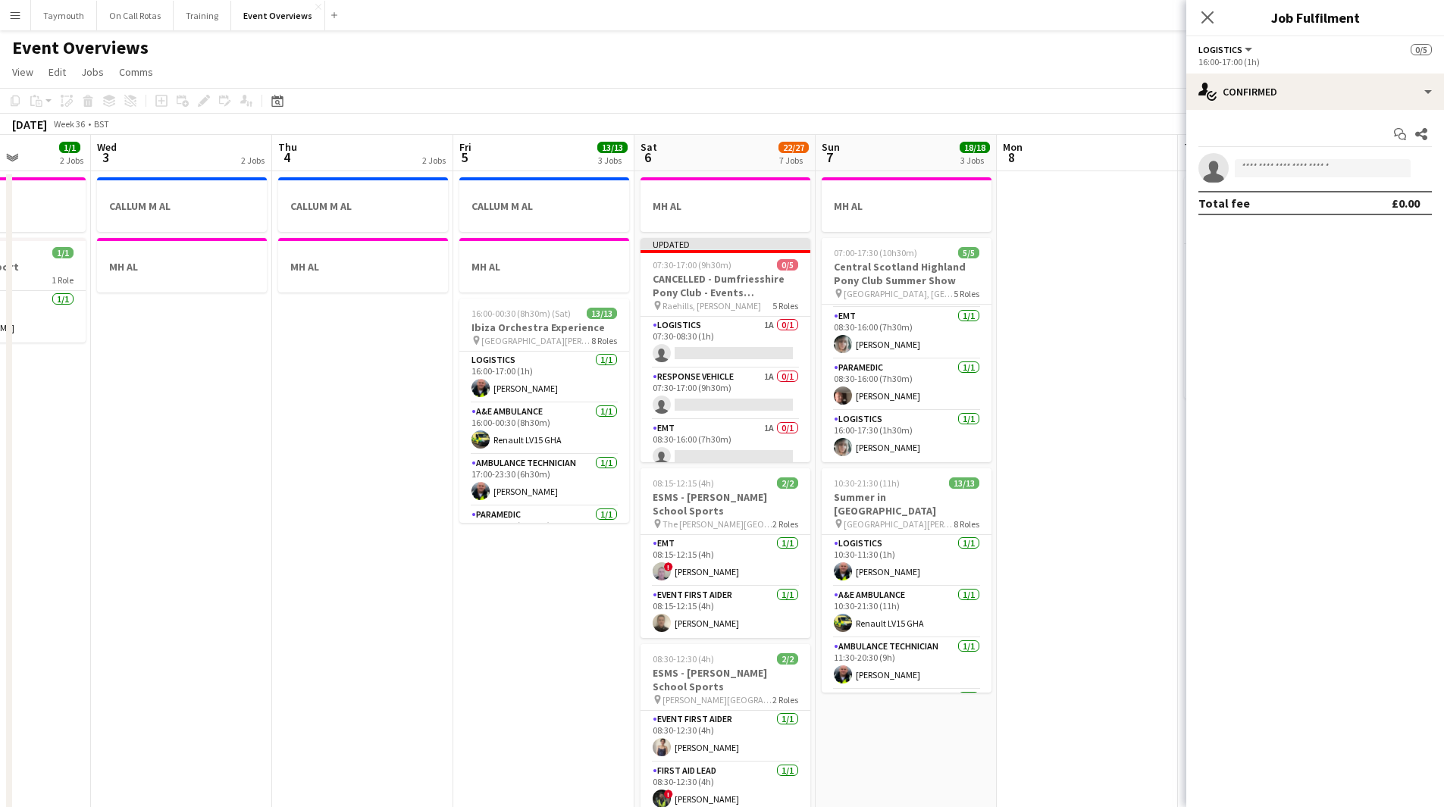
drag, startPoint x: 727, startPoint y: 284, endPoint x: 711, endPoint y: 279, distance: 16.8
click at [719, 280] on app-calendar-viewport "Sun 31 2/2 2 Jobs Mon 1 1 Job Tue 2 1/1 2 Jobs Wed 3 2 Jobs Thu 4 2 Jobs Fri 5 …" at bounding box center [722, 802] width 1444 height 1334
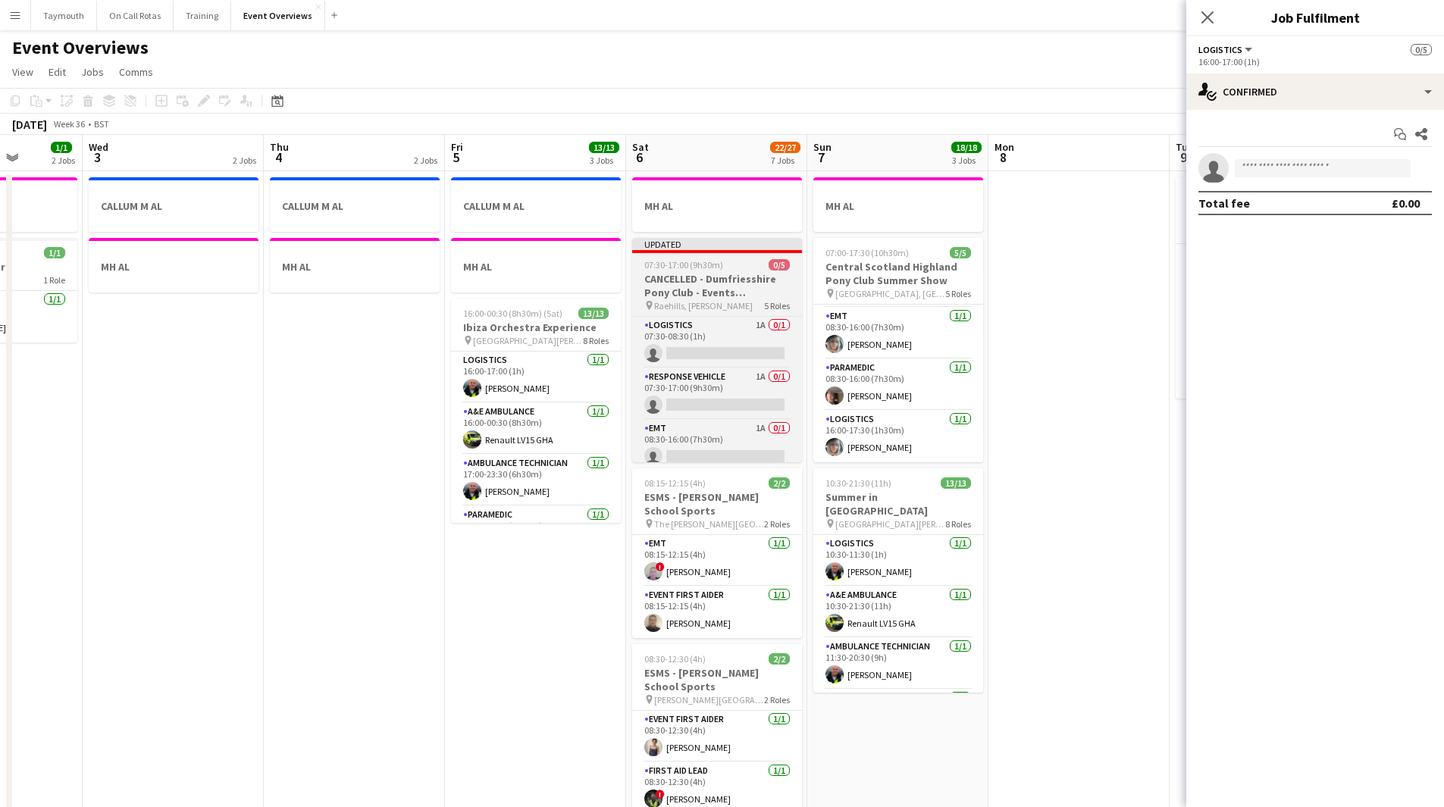
click at [719, 303] on div "pin [PERSON_NAME], Moffat 5 Roles" at bounding box center [717, 305] width 170 height 12
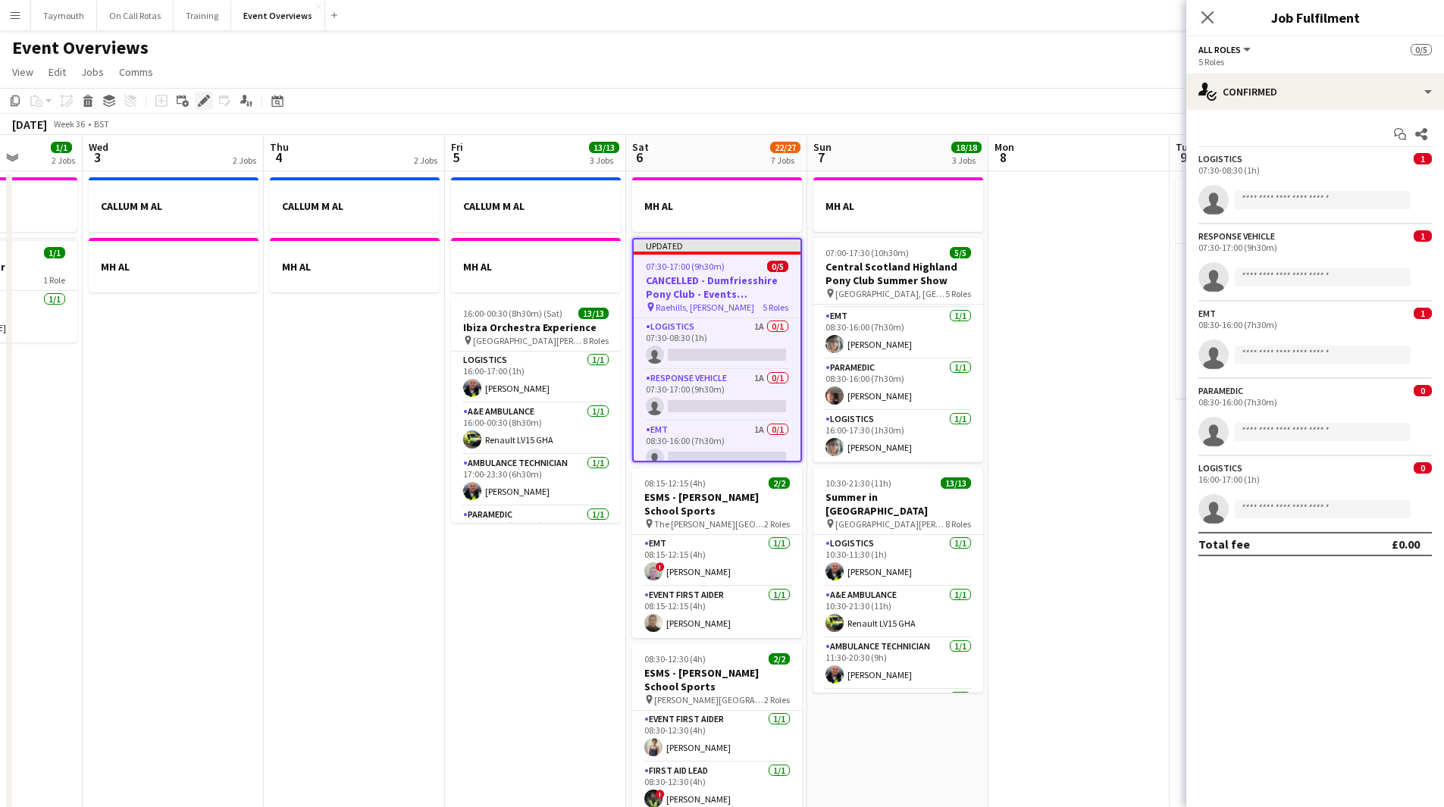
click at [201, 104] on icon at bounding box center [203, 101] width 8 height 8
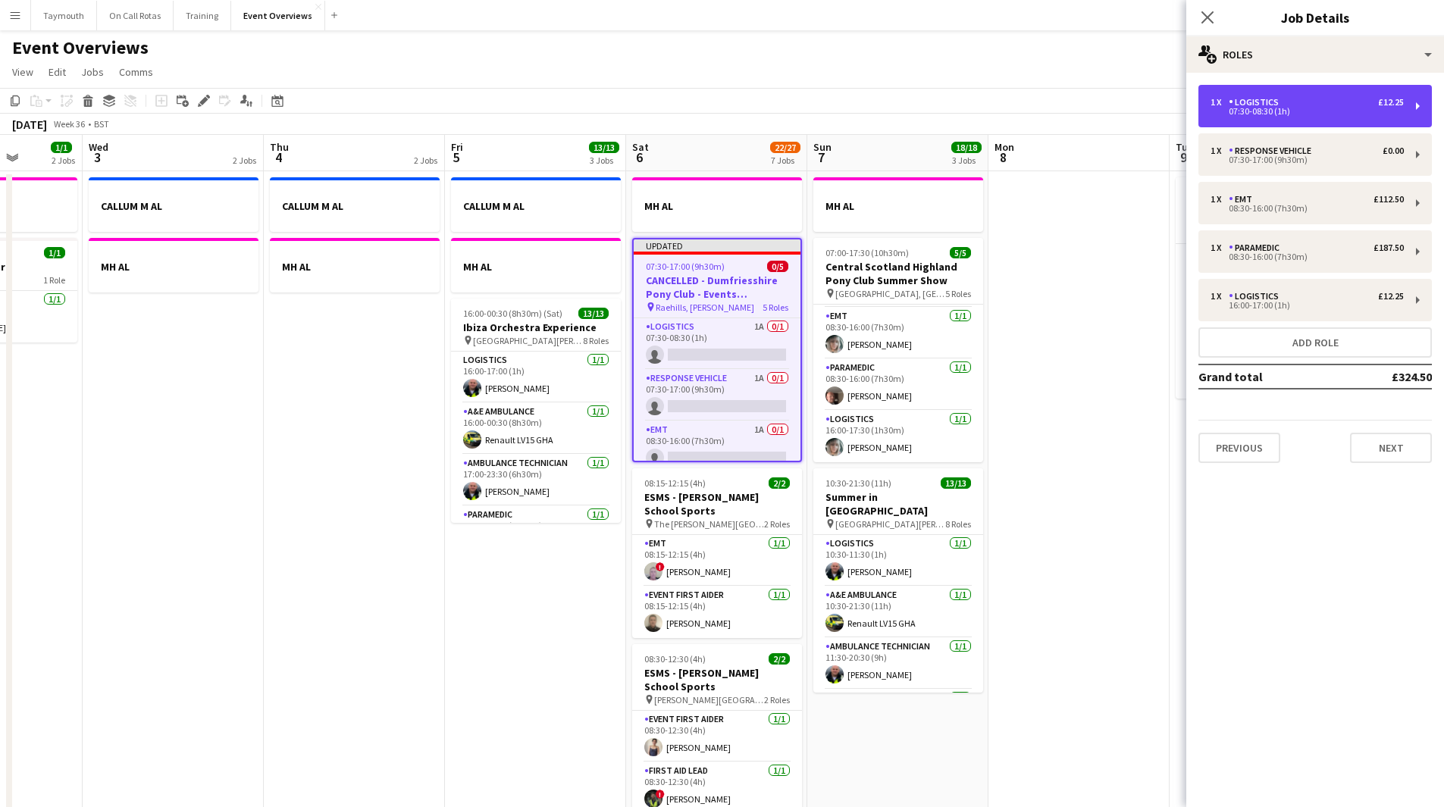
drag, startPoint x: 1388, startPoint y: 104, endPoint x: 1310, endPoint y: 273, distance: 186.2
click at [1387, 104] on div "£12.25" at bounding box center [1391, 102] width 26 height 11
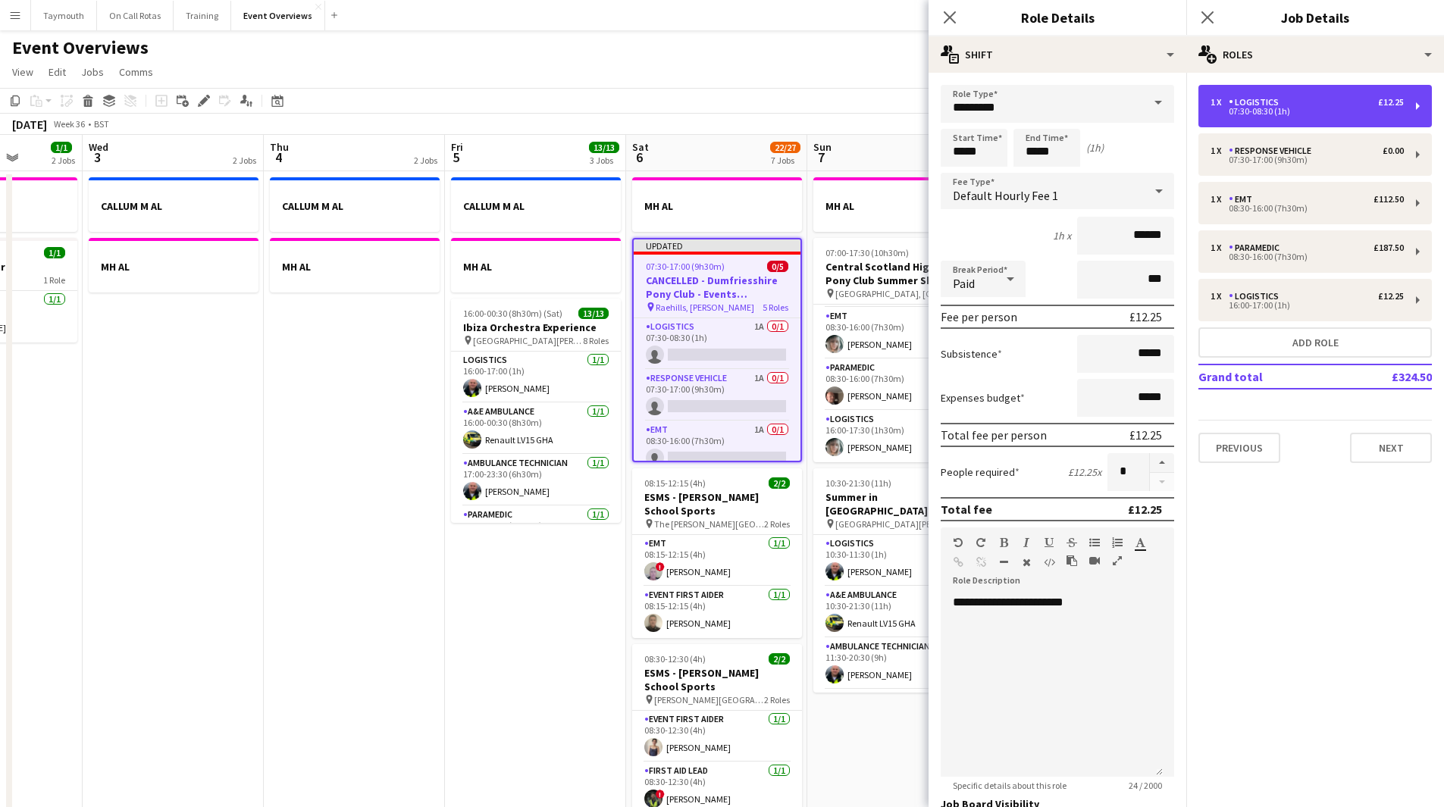
scroll to position [220, 0]
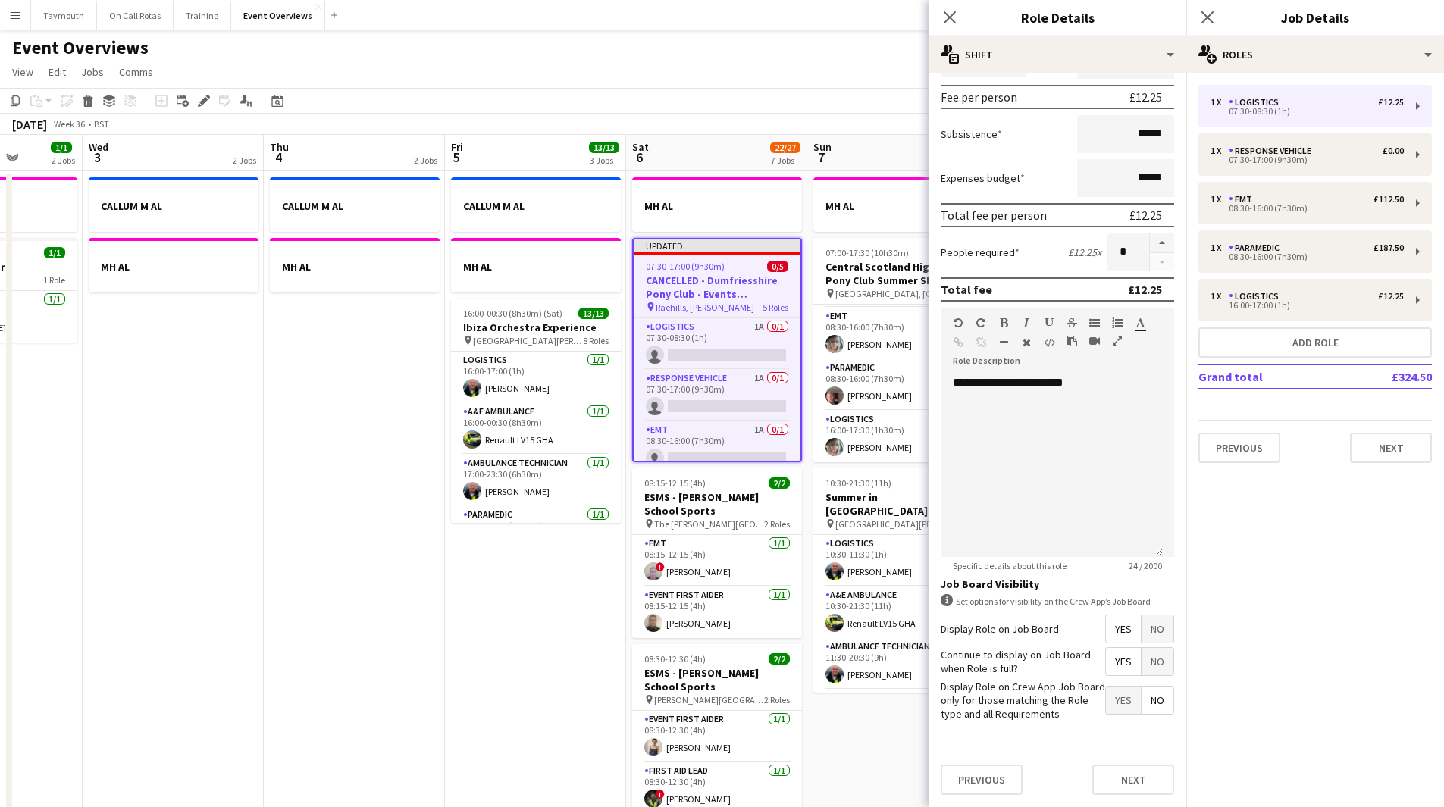
click at [1141, 628] on span "No" at bounding box center [1157, 628] width 32 height 27
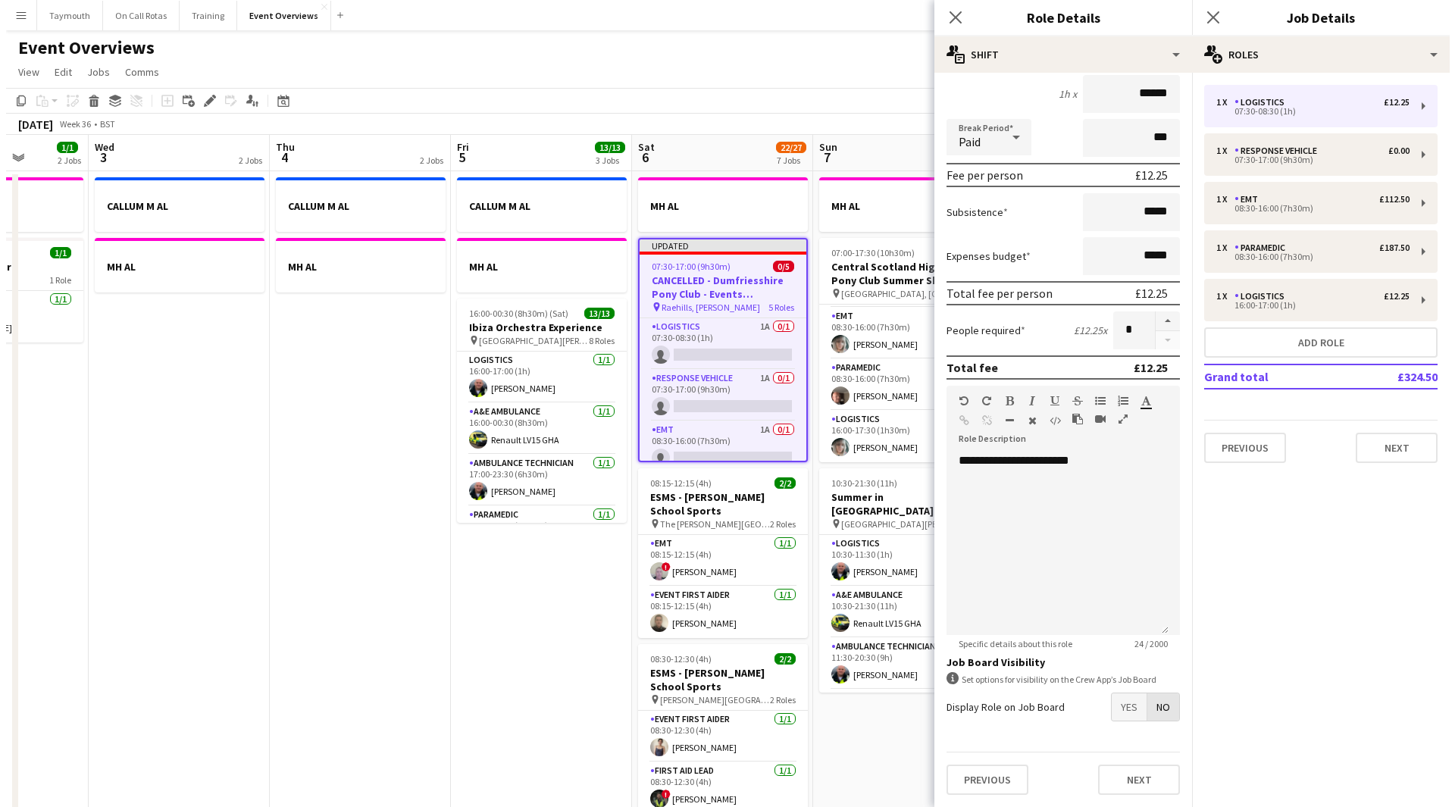
scroll to position [142, 0]
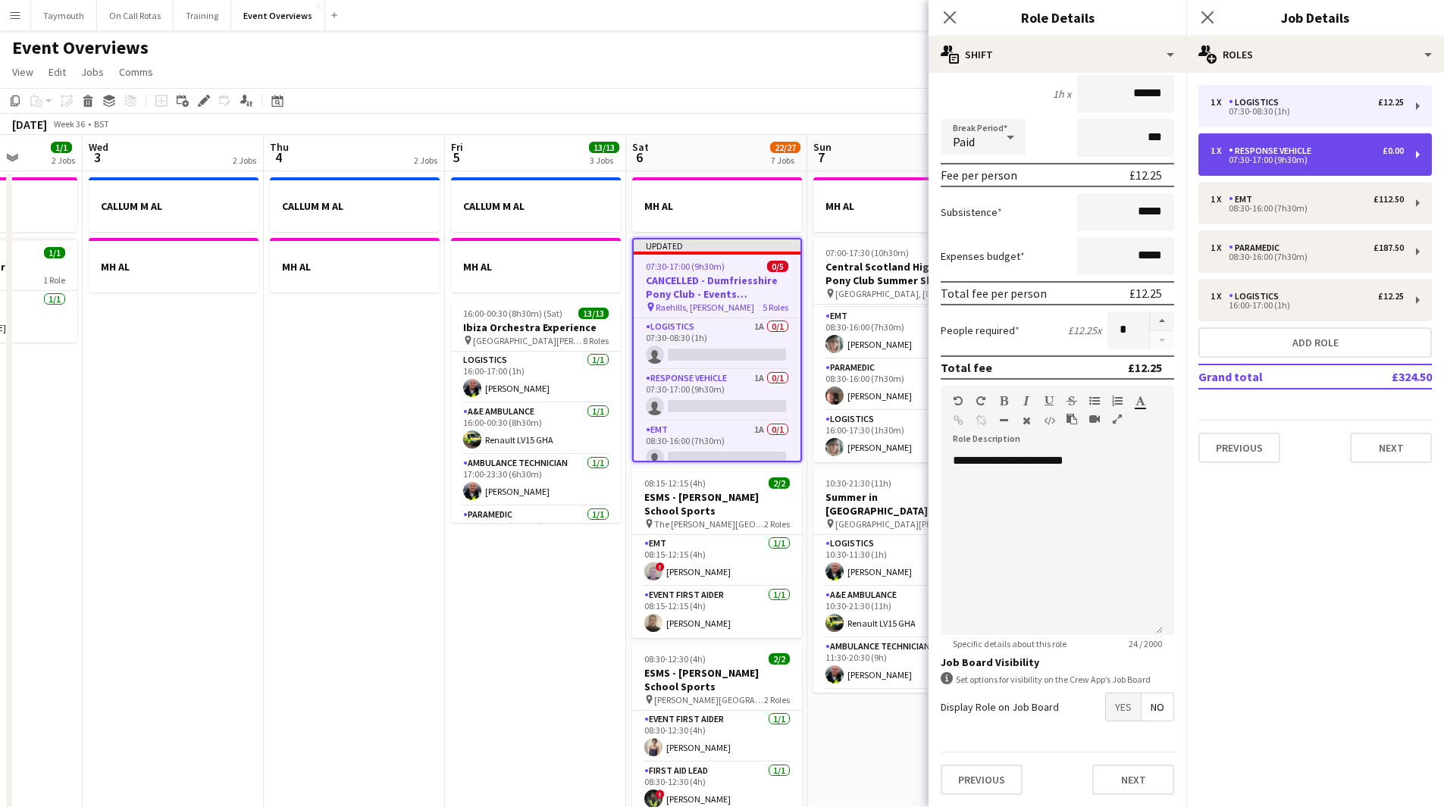
click at [1286, 149] on div "Response Vehicle" at bounding box center [1273, 151] width 89 height 11
type input "**********"
type input "*****"
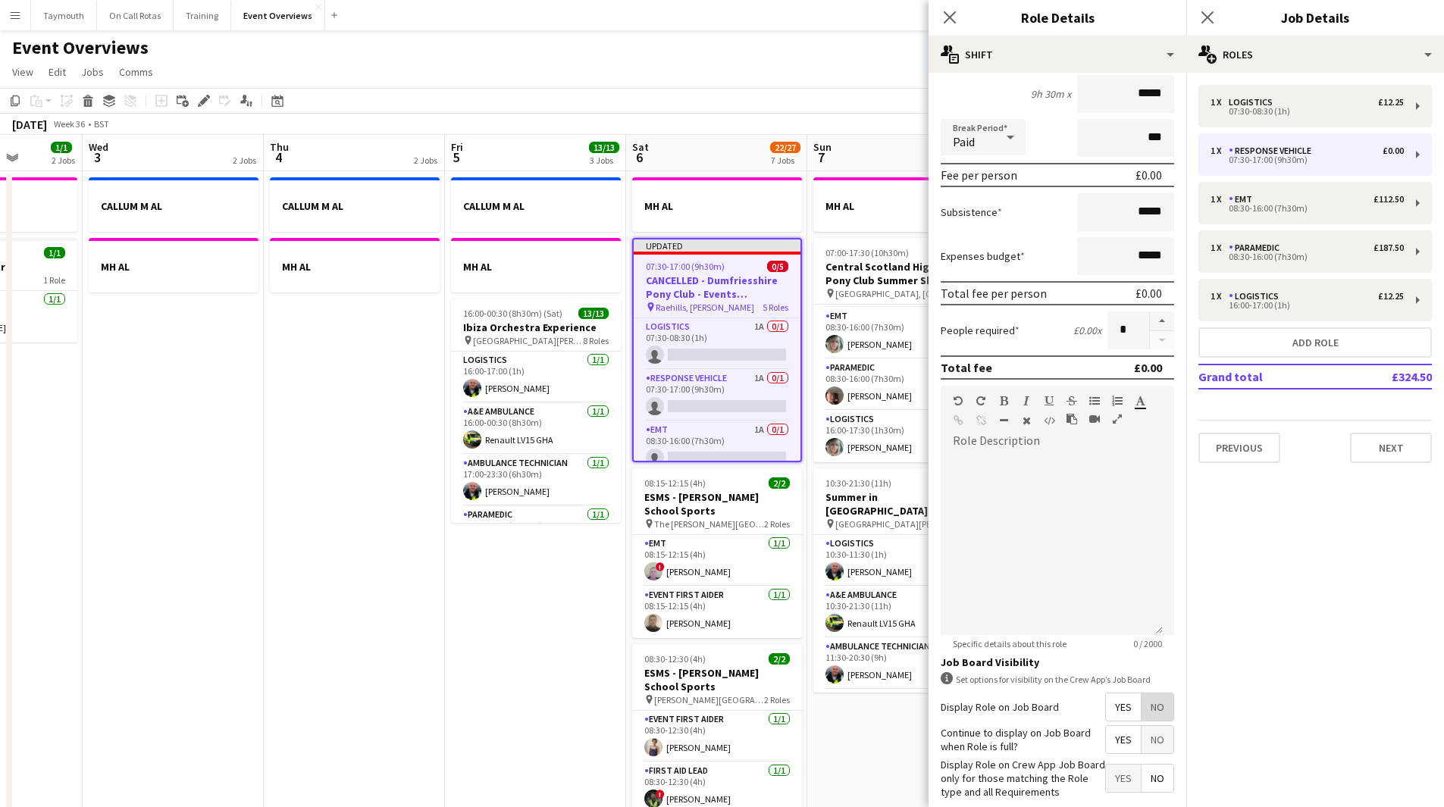
click at [1141, 707] on span "No" at bounding box center [1157, 707] width 32 height 27
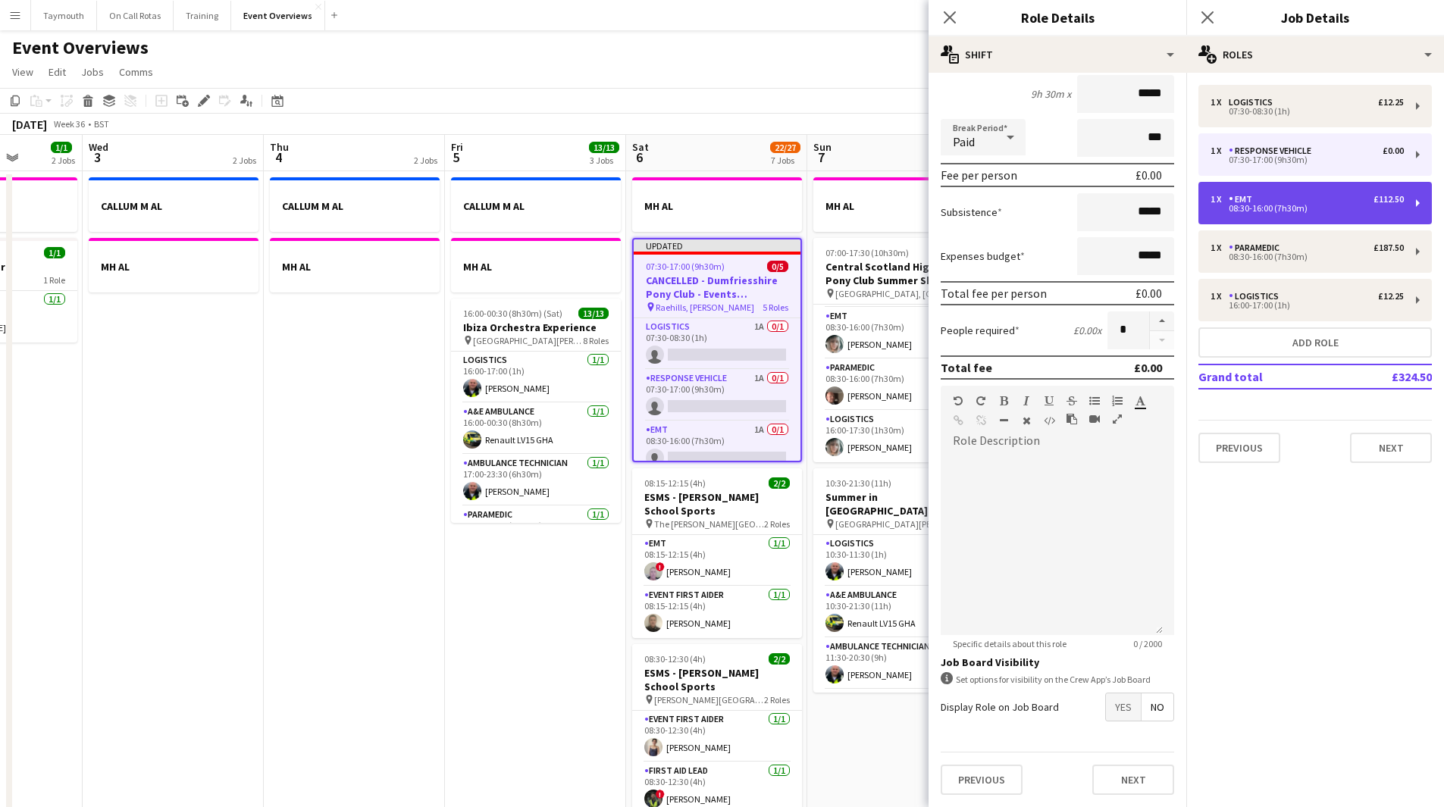
click at [1295, 202] on div "1 x EMT £112.50" at bounding box center [1306, 199] width 193 height 11
type input "***"
type input "*****"
type input "******"
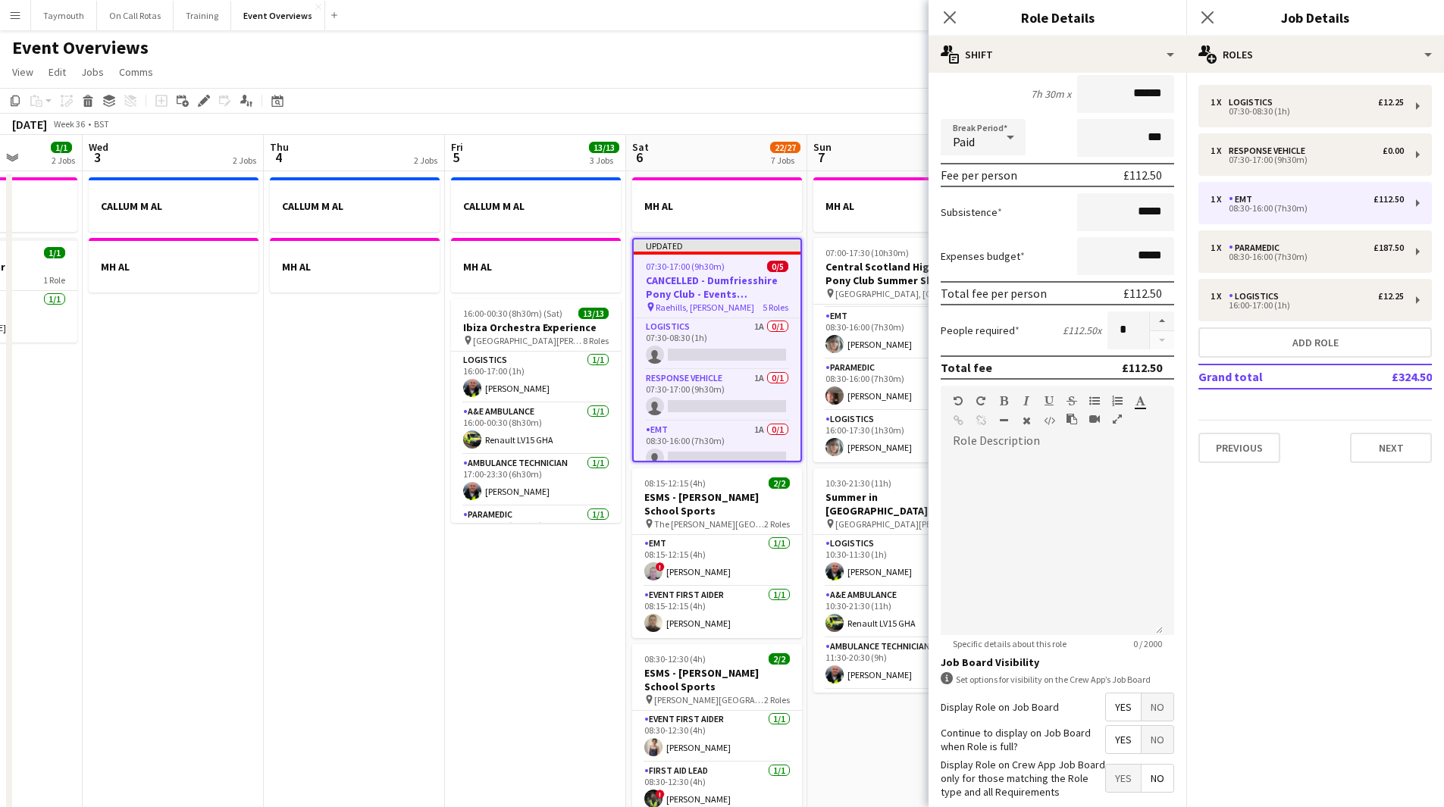
click at [1141, 706] on span "No" at bounding box center [1157, 707] width 32 height 27
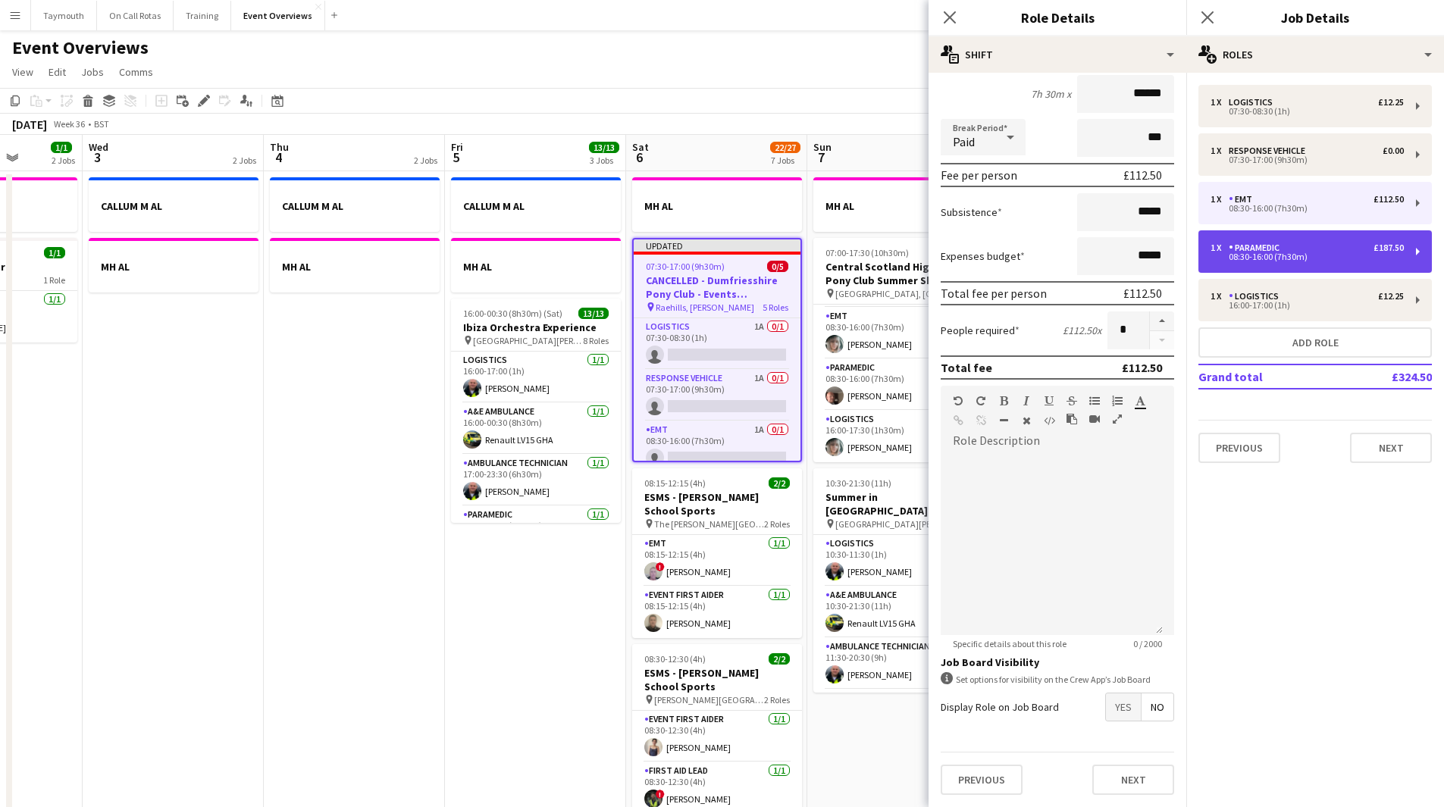
click at [1258, 253] on div "08:30-16:00 (7h30m)" at bounding box center [1306, 257] width 193 height 8
type input "*********"
type input "******"
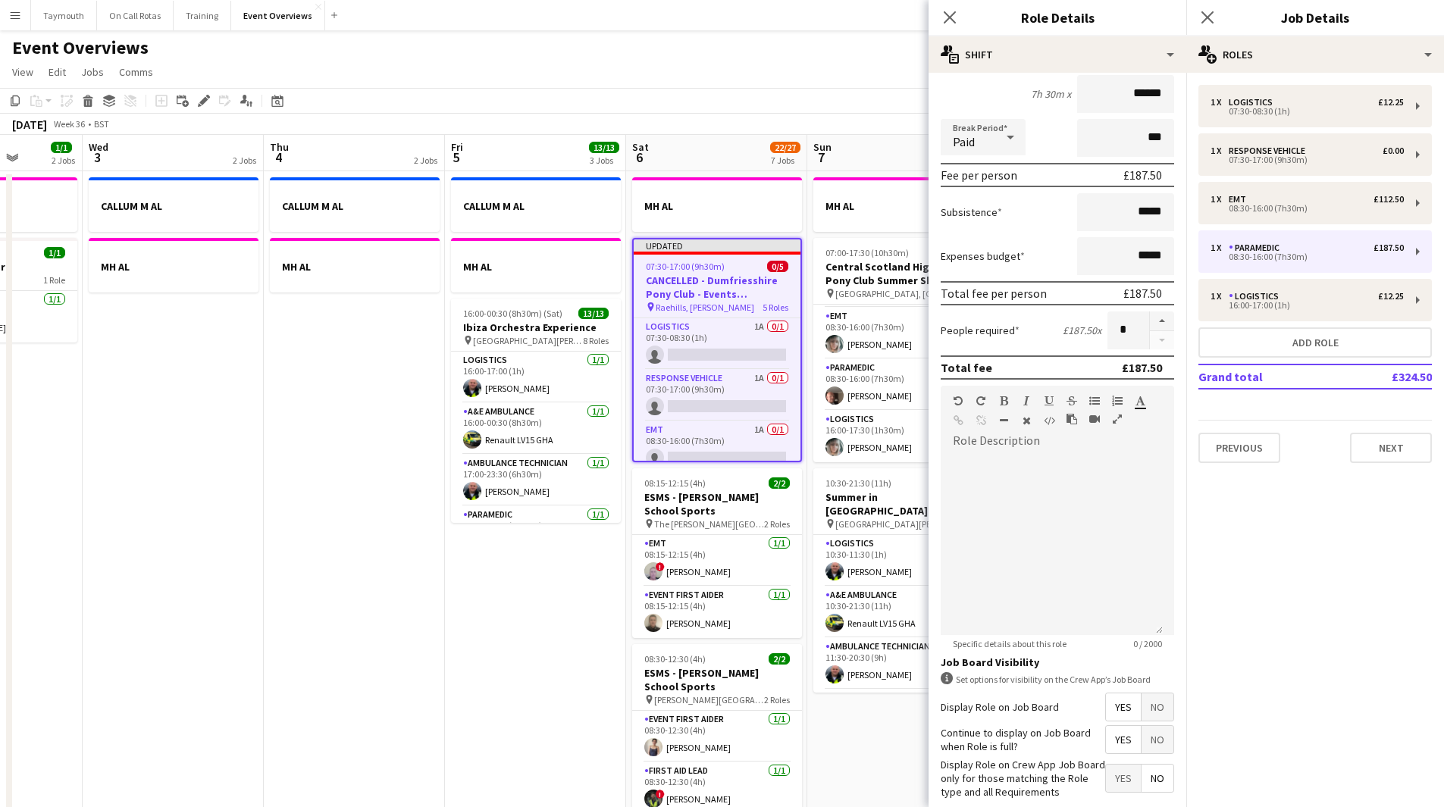
click at [1151, 709] on span "No" at bounding box center [1157, 707] width 32 height 27
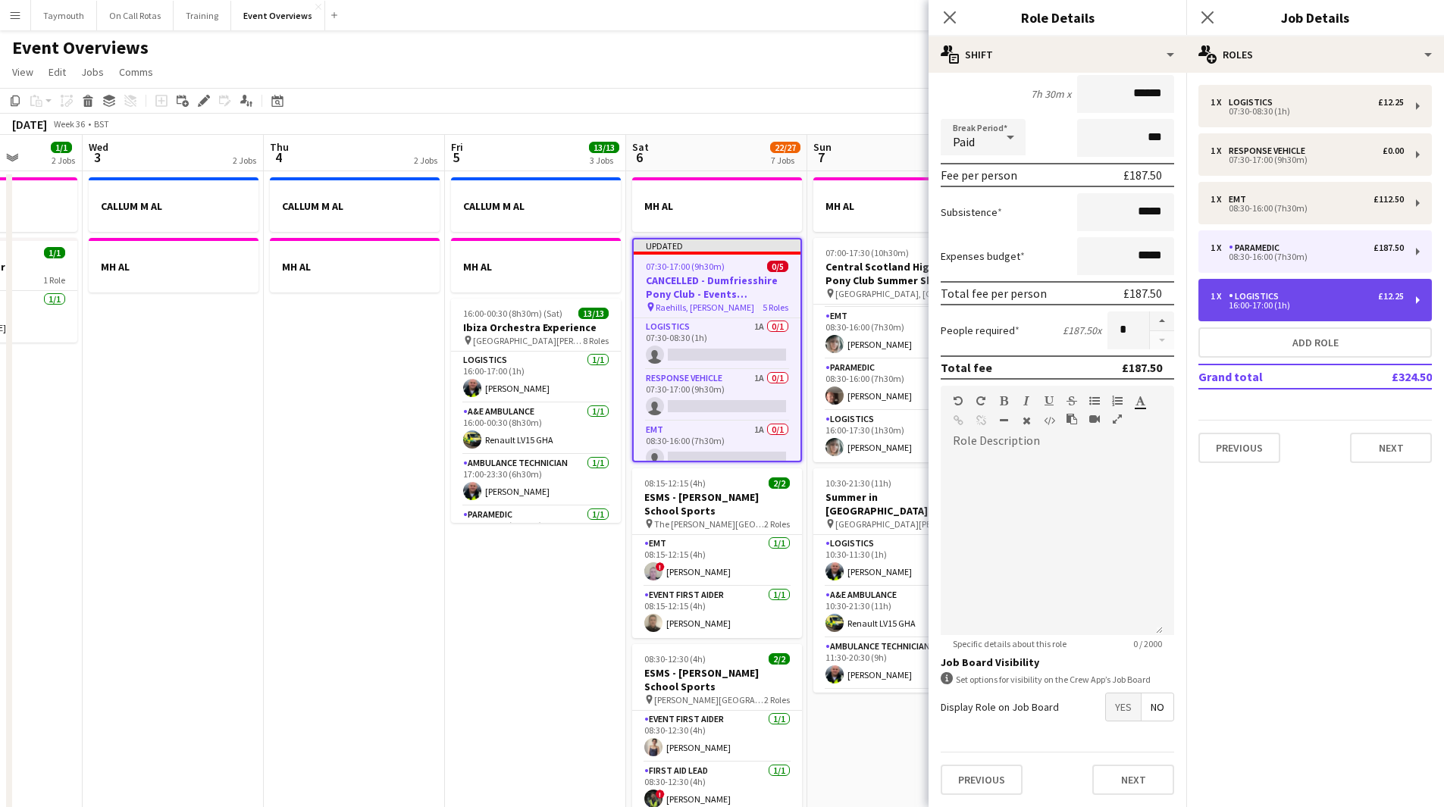
click at [1289, 297] on div "1 x Logistics £12.25" at bounding box center [1306, 296] width 193 height 11
type input "*********"
type input "*****"
type input "******"
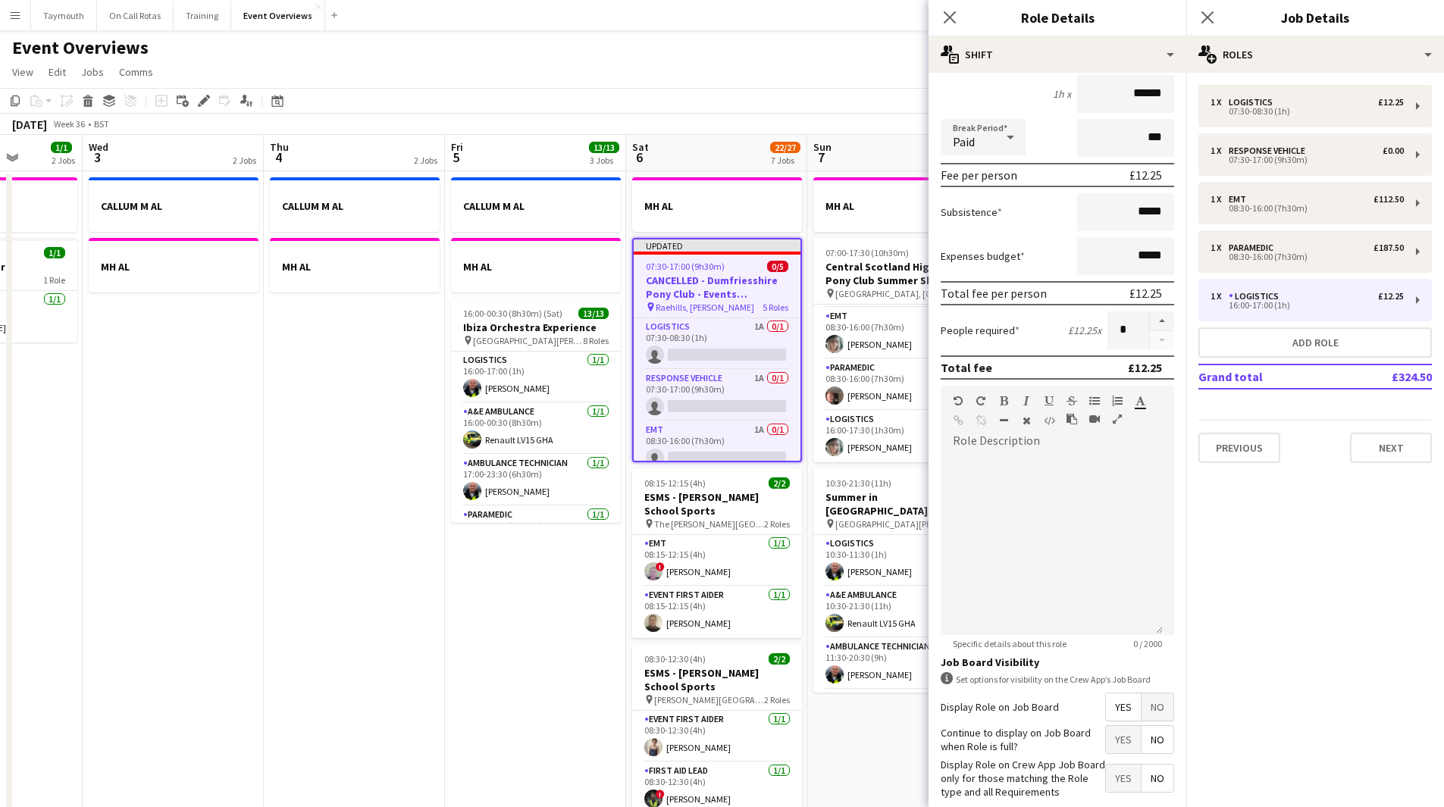
click at [1141, 712] on span "No" at bounding box center [1157, 707] width 32 height 27
click at [568, 708] on app-date-cell "CALLUM M AL MH AL 16:00-00:30 (8h30m) (Sat) 13/13 Ibiza Orchestra Experience pi…" at bounding box center [535, 820] width 181 height 1298
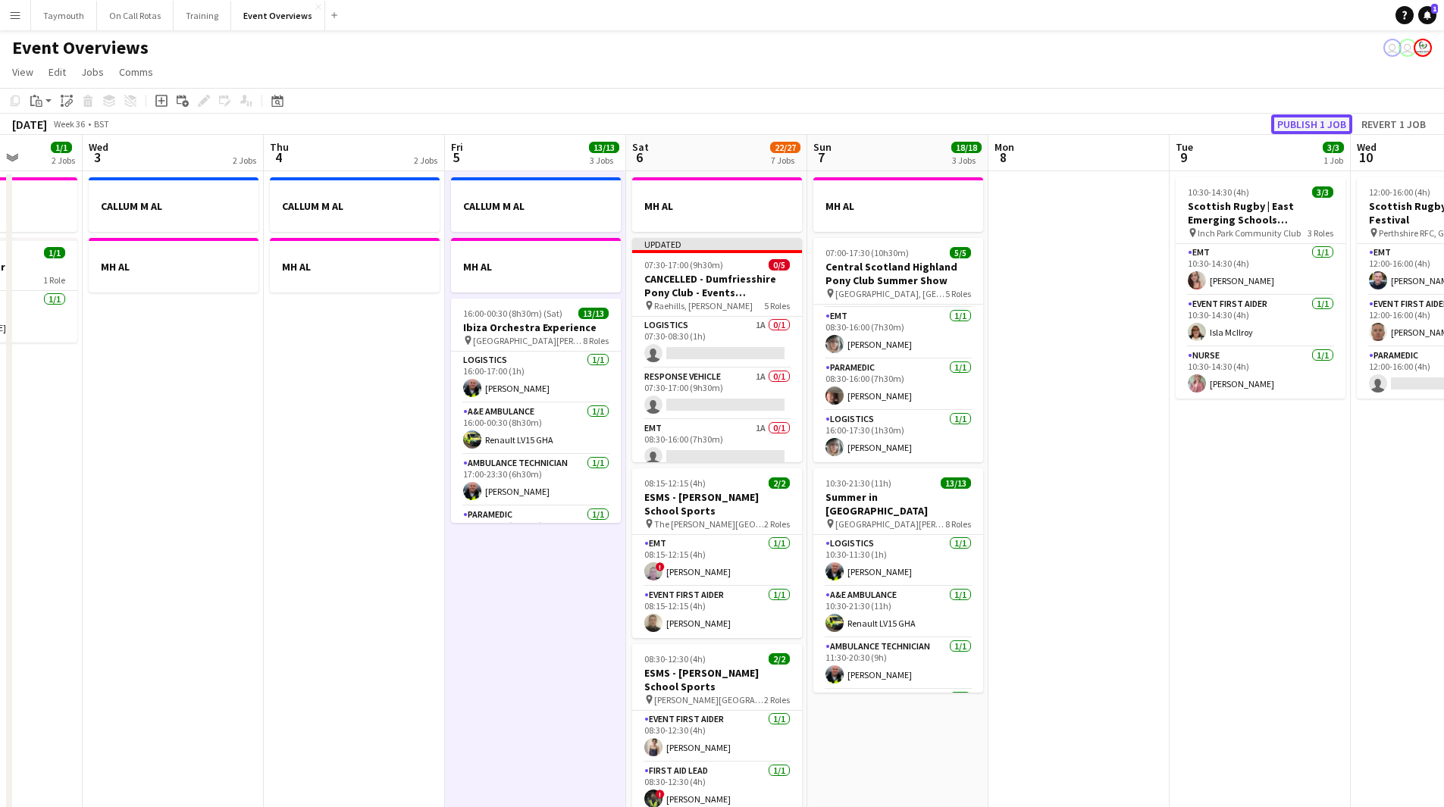
click at [1304, 120] on button "Publish 1 job" at bounding box center [1311, 124] width 81 height 20
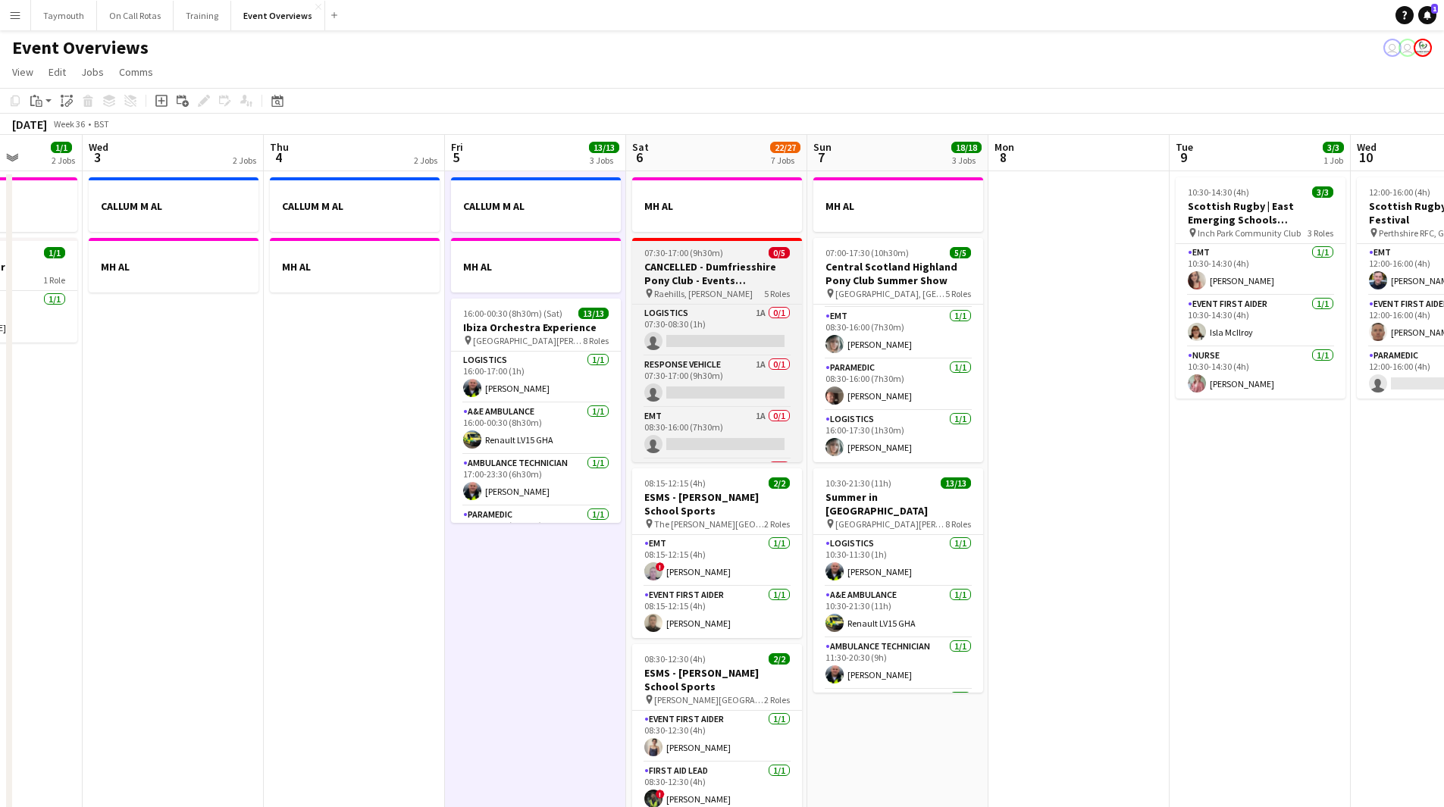
click at [736, 265] on h3 "CANCELLED - Dumfriesshire Pony Club - Events [GEOGRAPHIC_DATA]" at bounding box center [717, 273] width 170 height 27
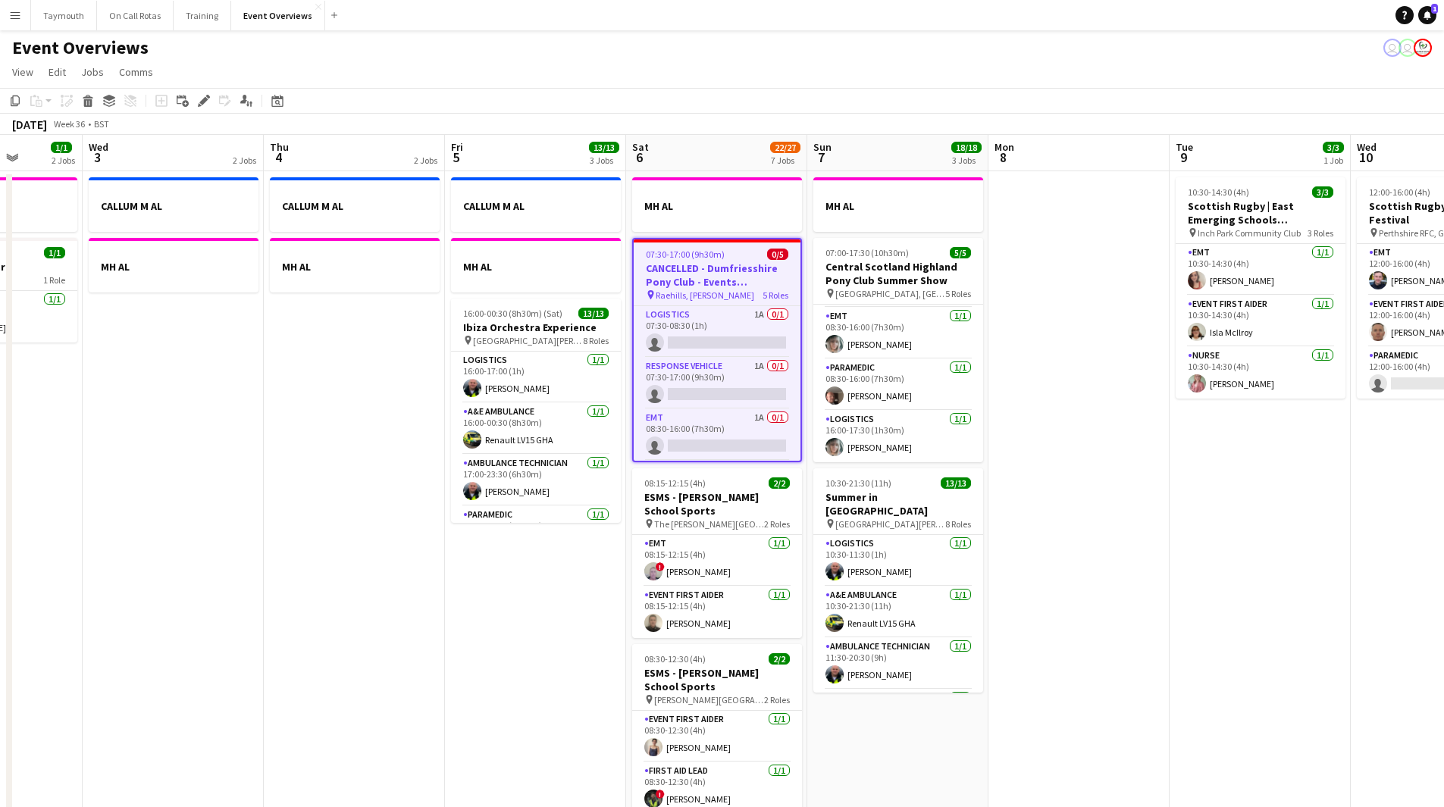
click at [358, 450] on app-date-cell "CALLUM M AL MH AL" at bounding box center [354, 820] width 181 height 1298
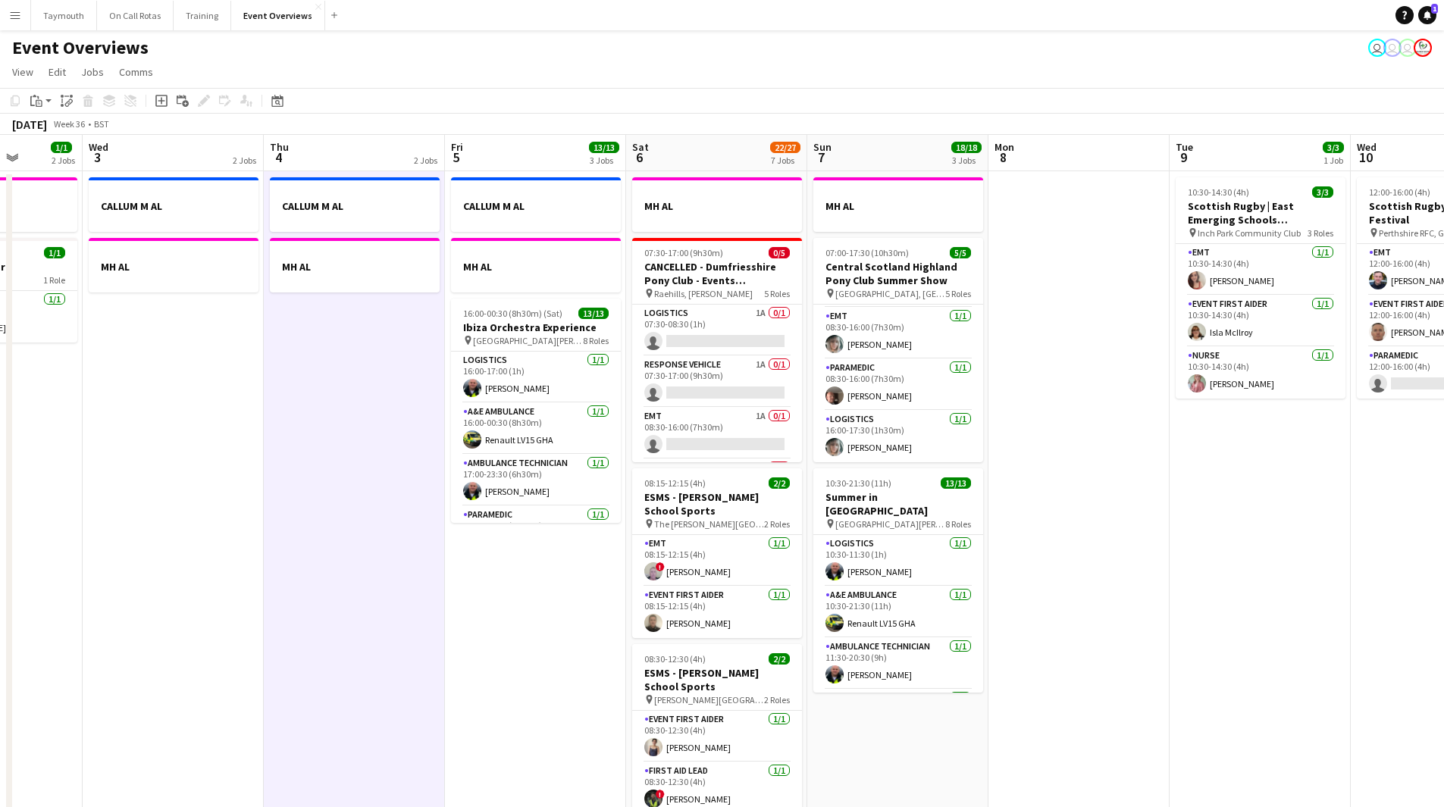
click at [11, 15] on app-icon "Menu" at bounding box center [15, 15] width 12 height 12
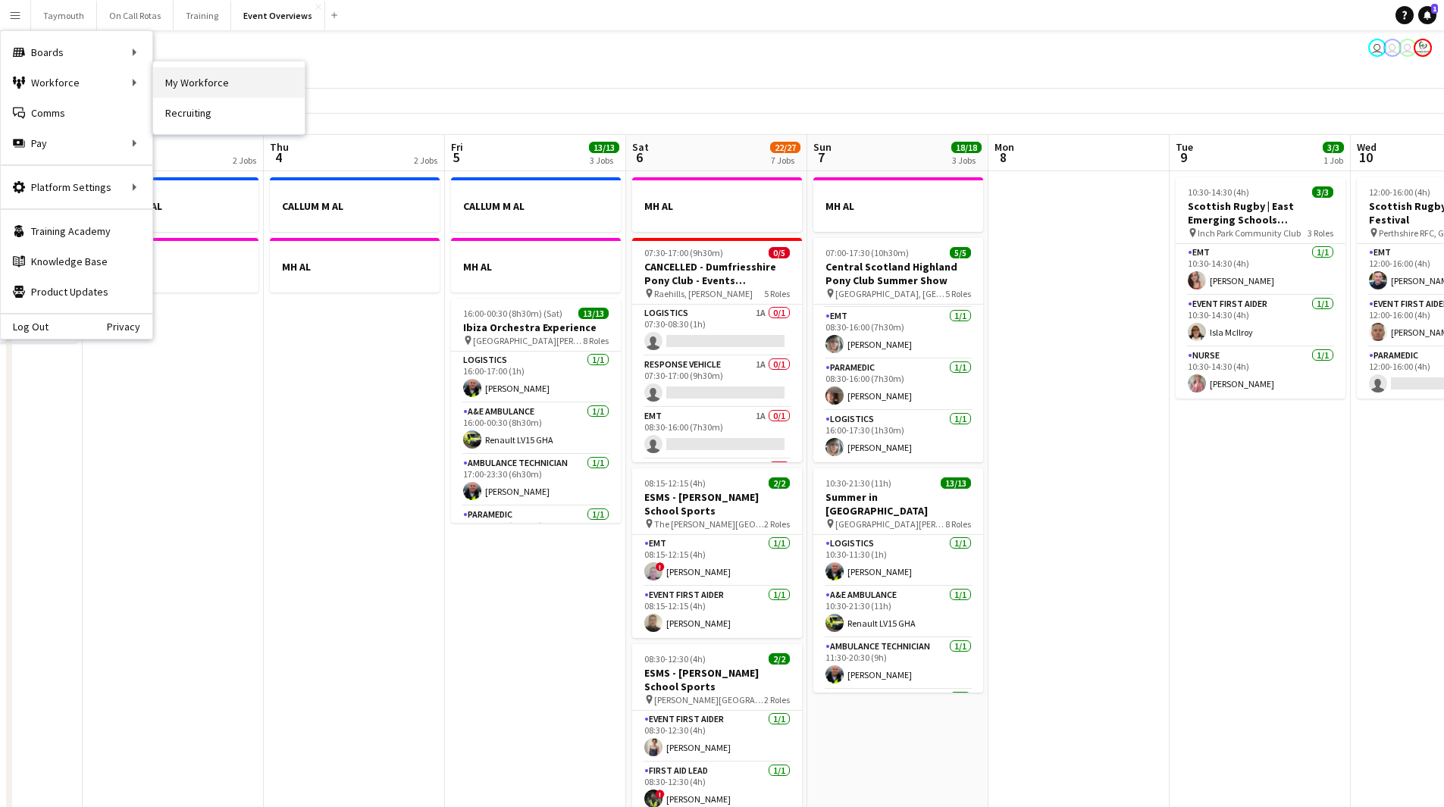
click at [204, 83] on link "My Workforce" at bounding box center [229, 82] width 152 height 30
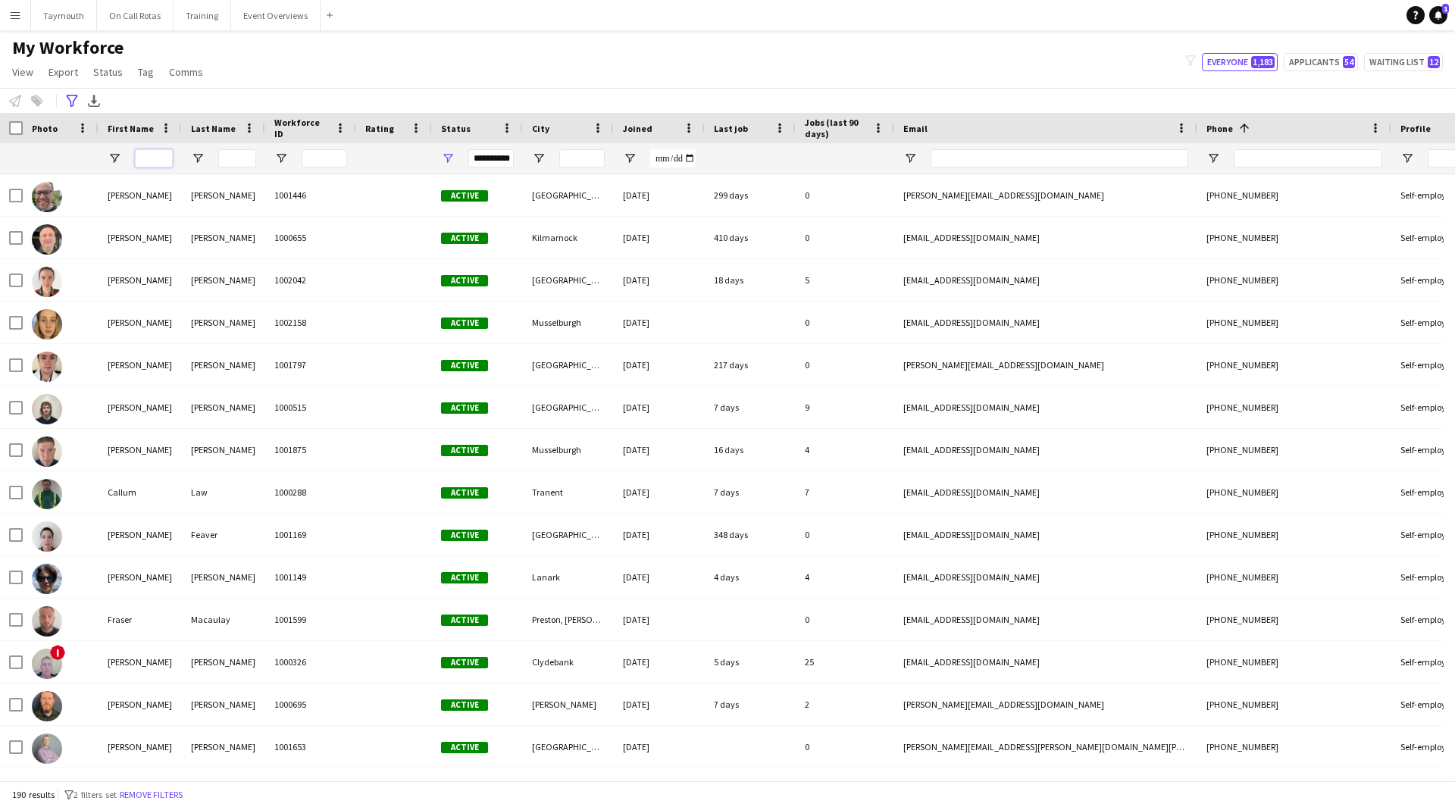
click at [166, 161] on input "First Name Filter Input" at bounding box center [154, 158] width 38 height 18
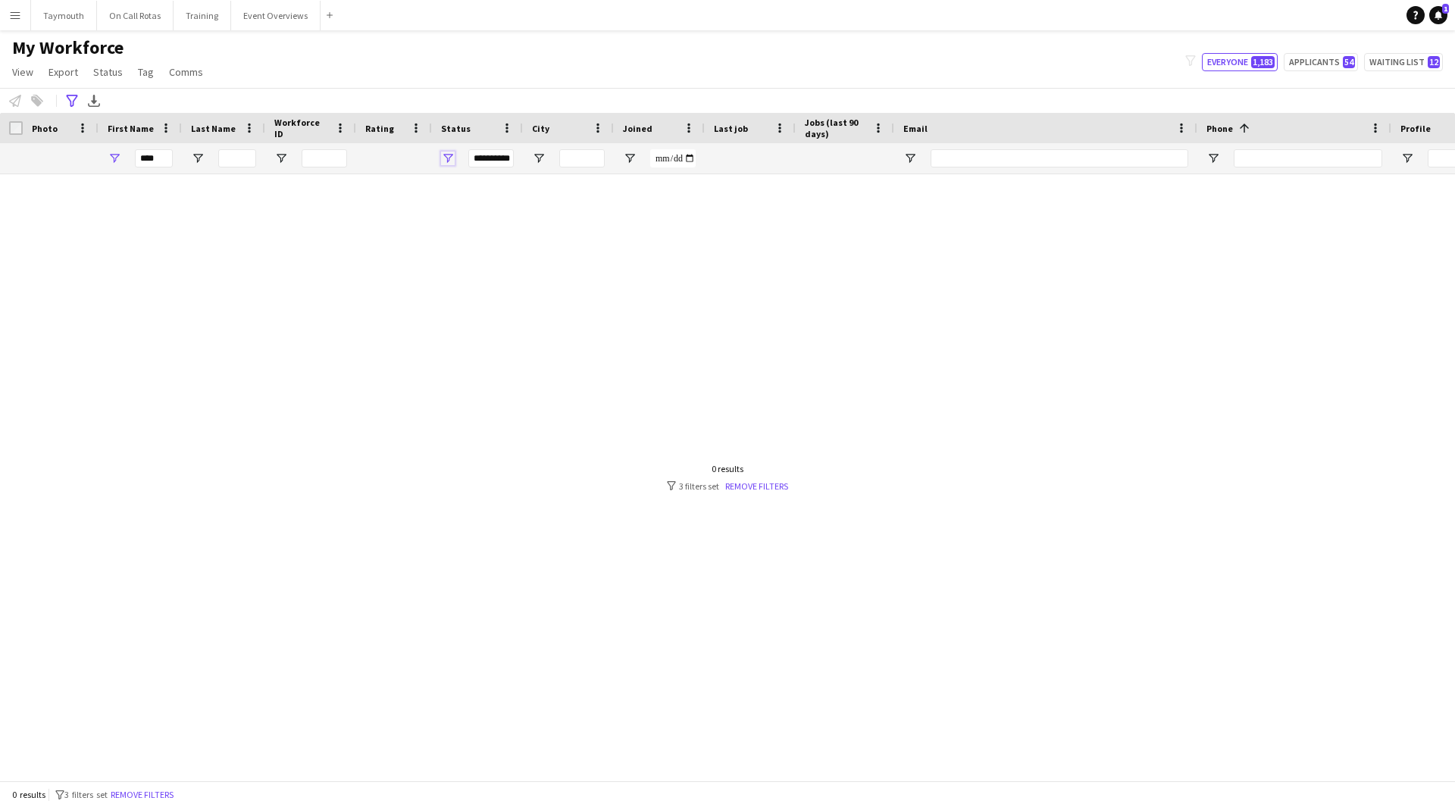
click at [450, 160] on span "Open Filter Menu" at bounding box center [448, 159] width 14 height 14
click at [396, 238] on div at bounding box center [727, 471] width 1455 height 595
click at [165, 164] on input "****" at bounding box center [154, 158] width 38 height 18
click at [456, 161] on div at bounding box center [477, 158] width 91 height 30
click at [452, 161] on span "Open Filter Menu" at bounding box center [448, 159] width 14 height 14
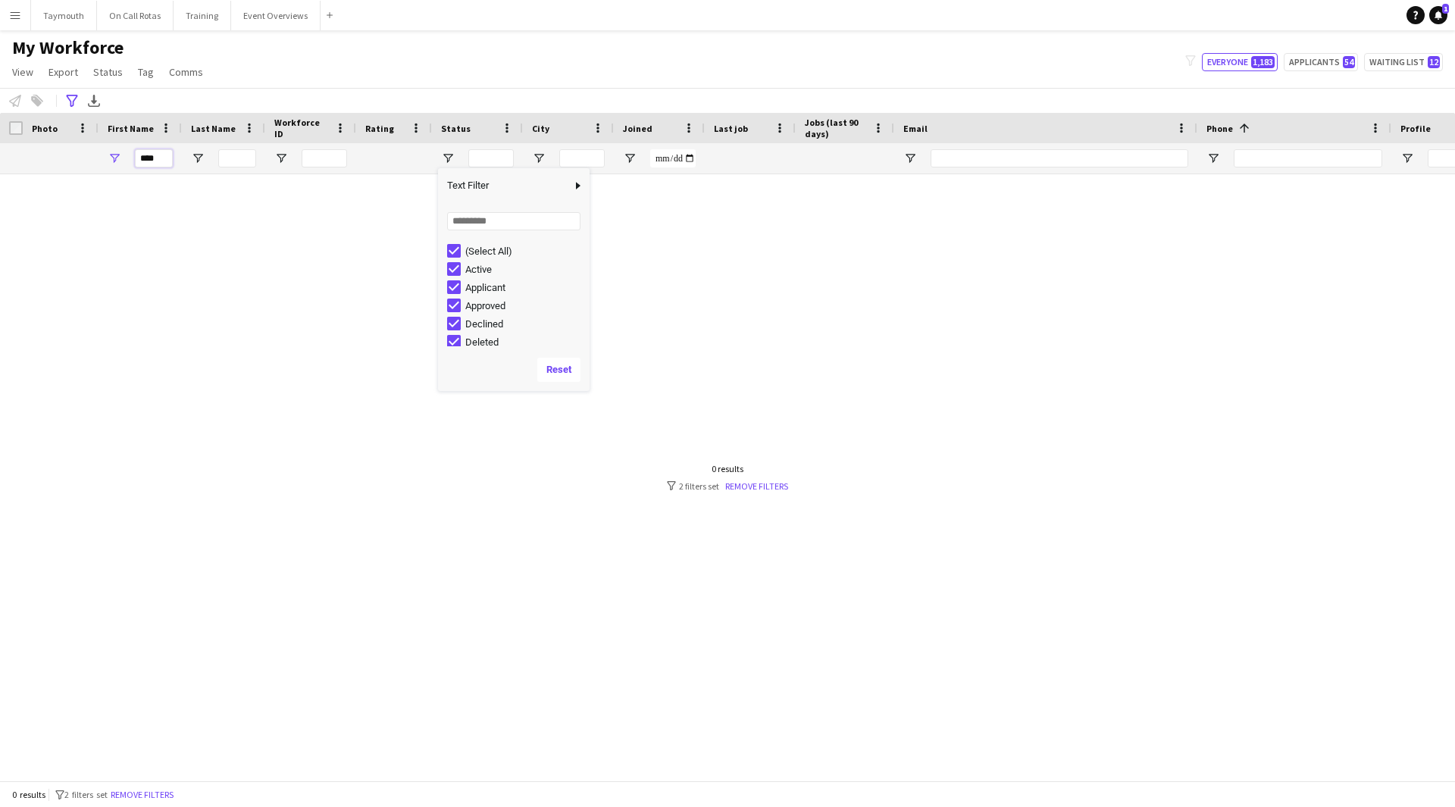
click at [160, 158] on input "****" at bounding box center [154, 158] width 38 height 18
type input "*"
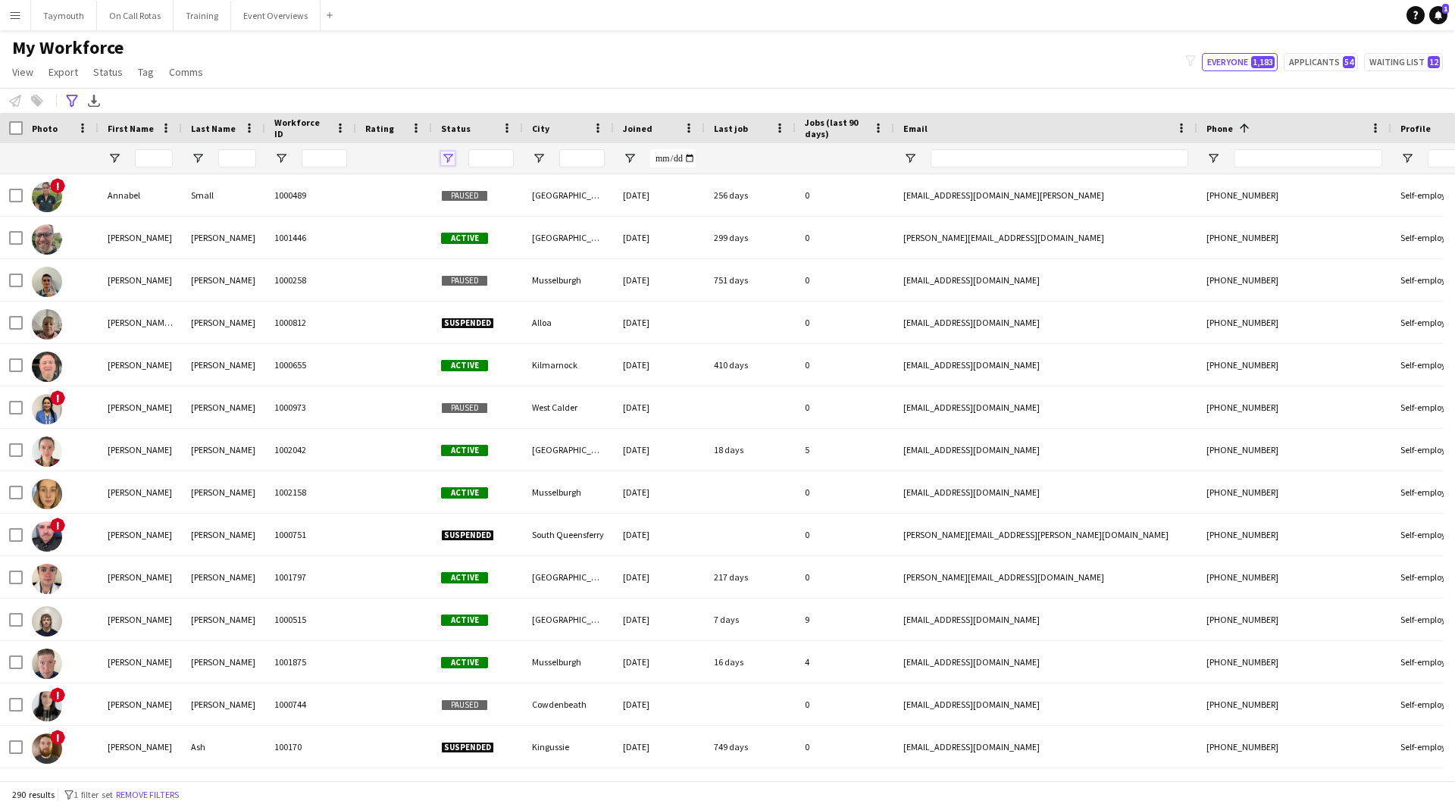
click at [454, 161] on span "Open Filter Menu" at bounding box center [448, 159] width 14 height 14
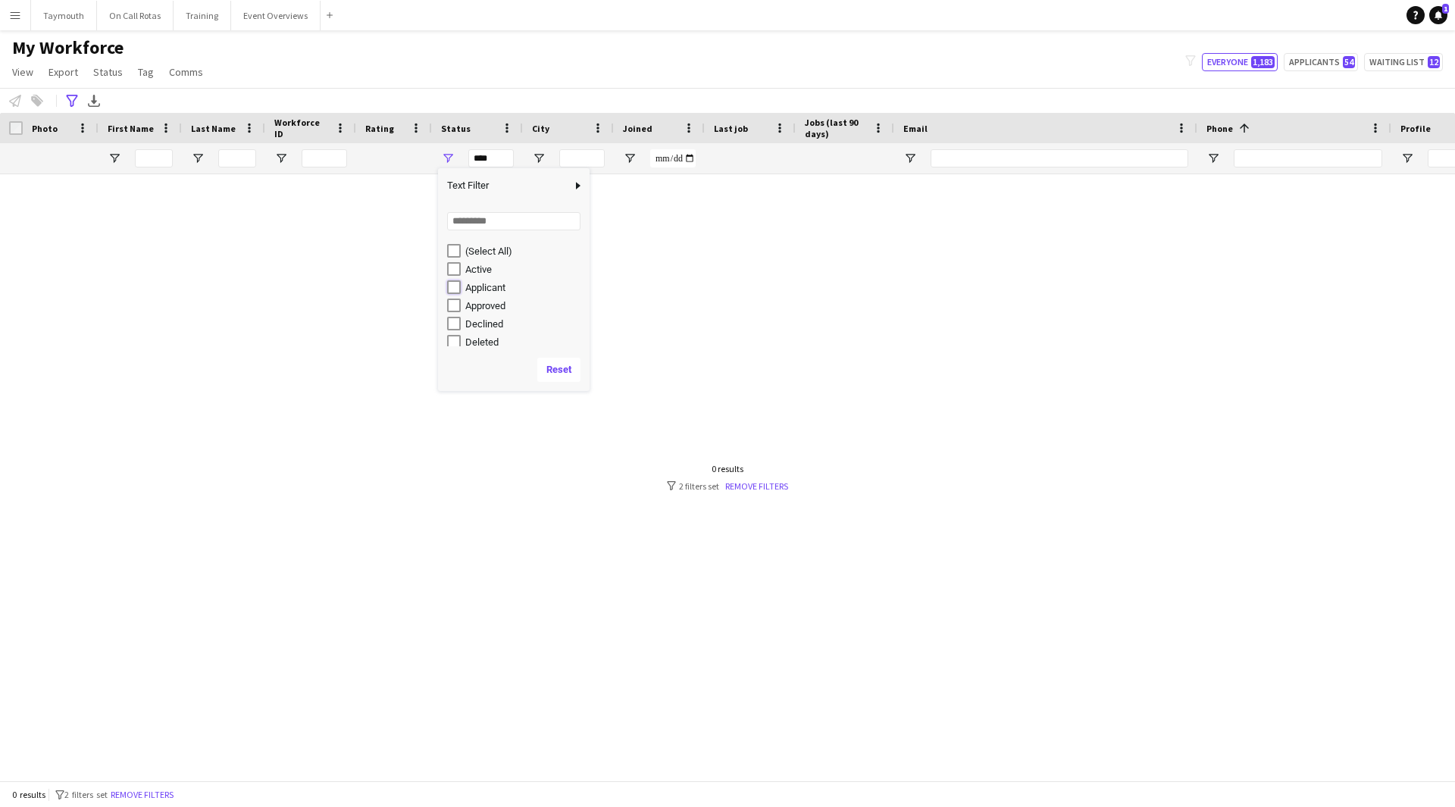
type input "**********"
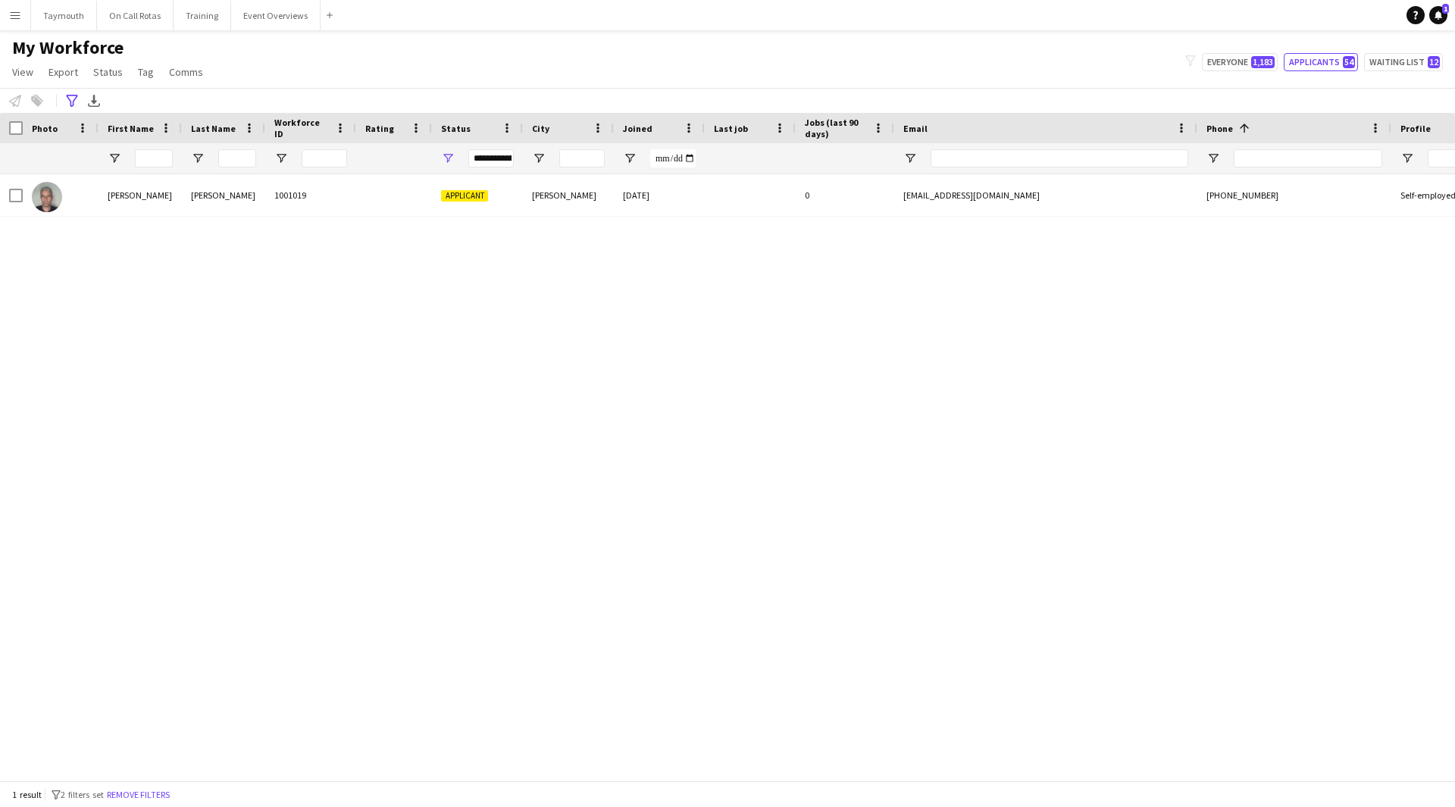
click at [178, 803] on div "1 result filter-1 2 filters set Remove filters" at bounding box center [727, 794] width 1455 height 26
click at [139, 794] on button "Remove filters" at bounding box center [138, 795] width 69 height 17
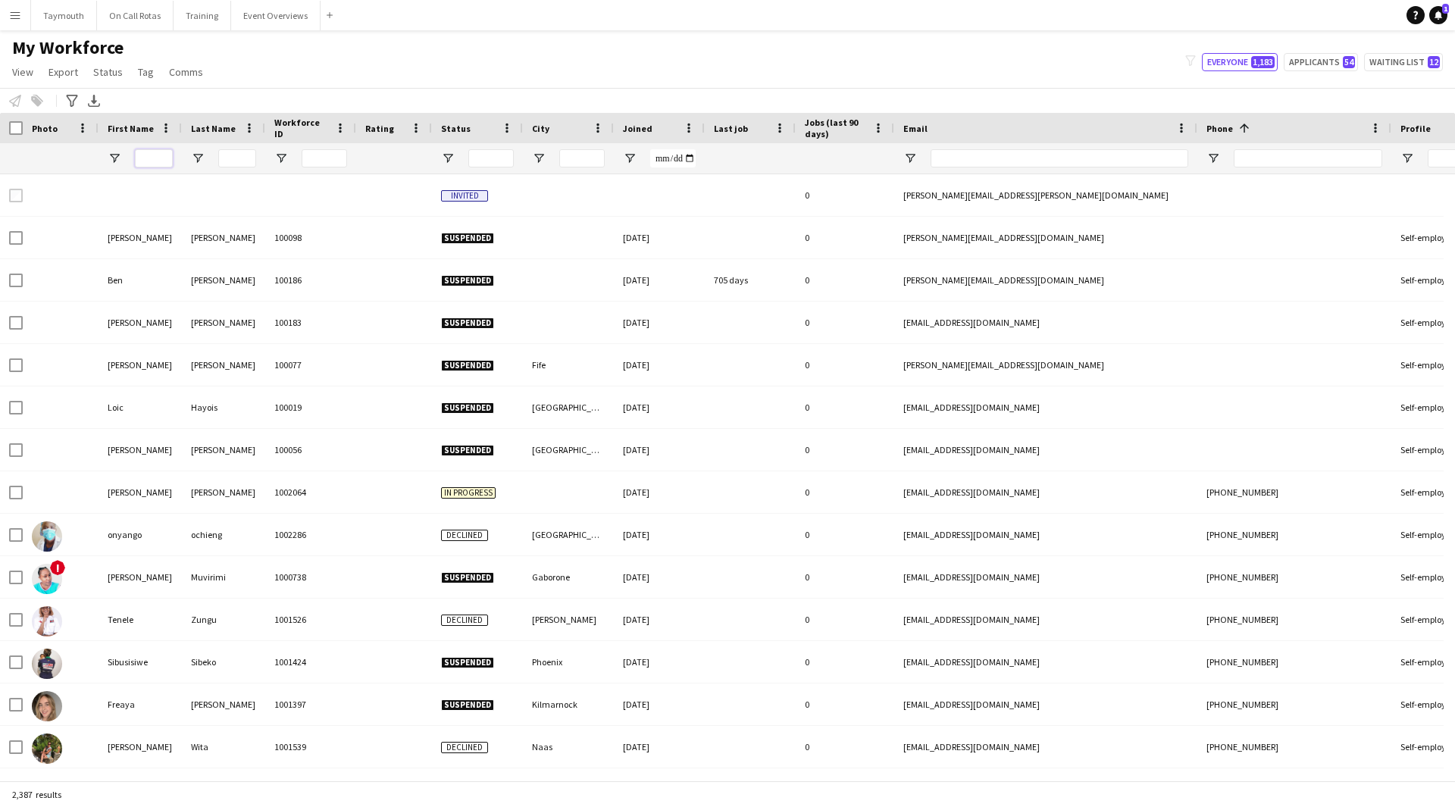
click at [159, 162] on input "First Name Filter Input" at bounding box center [154, 158] width 38 height 18
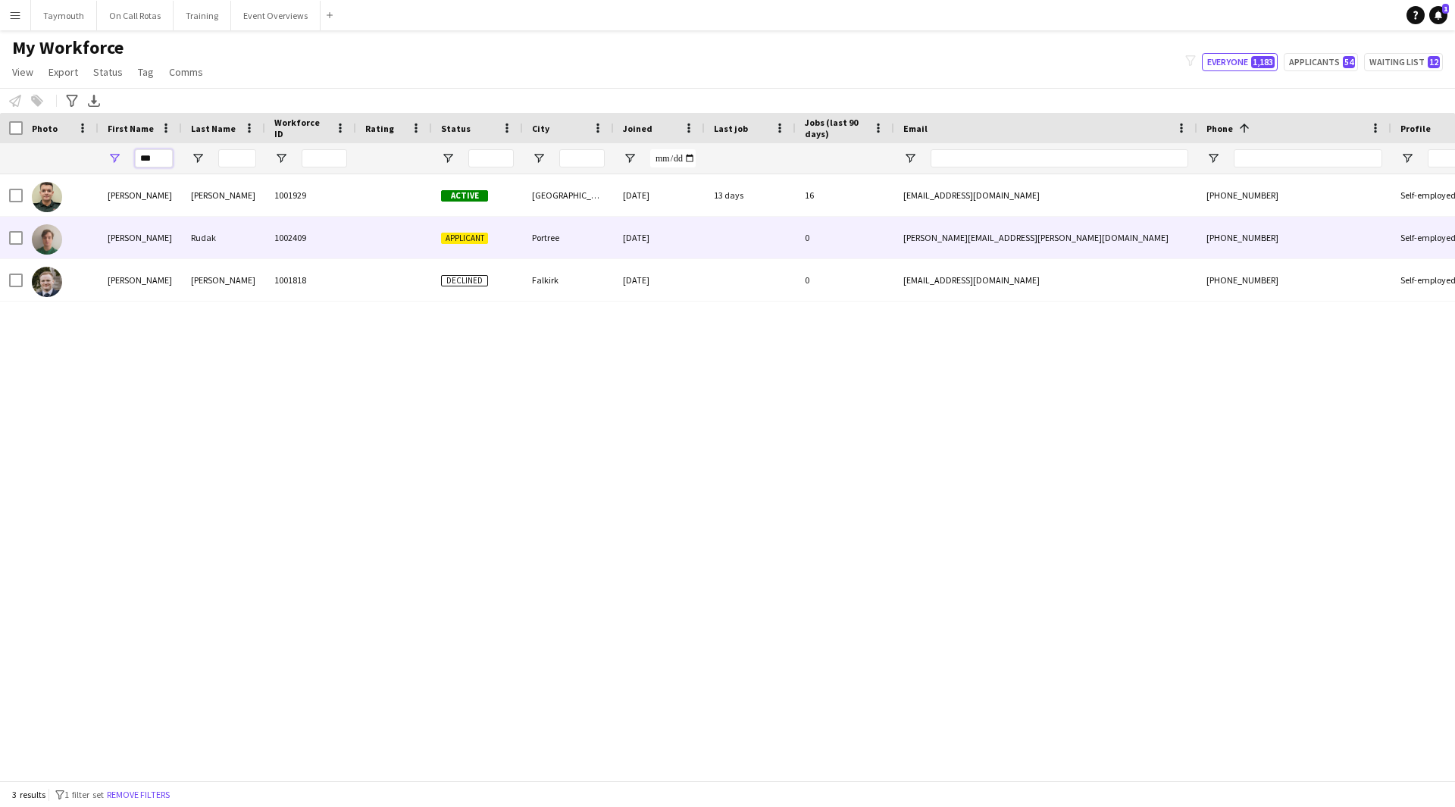
type input "***"
click at [191, 238] on div "Rudak" at bounding box center [223, 238] width 83 height 42
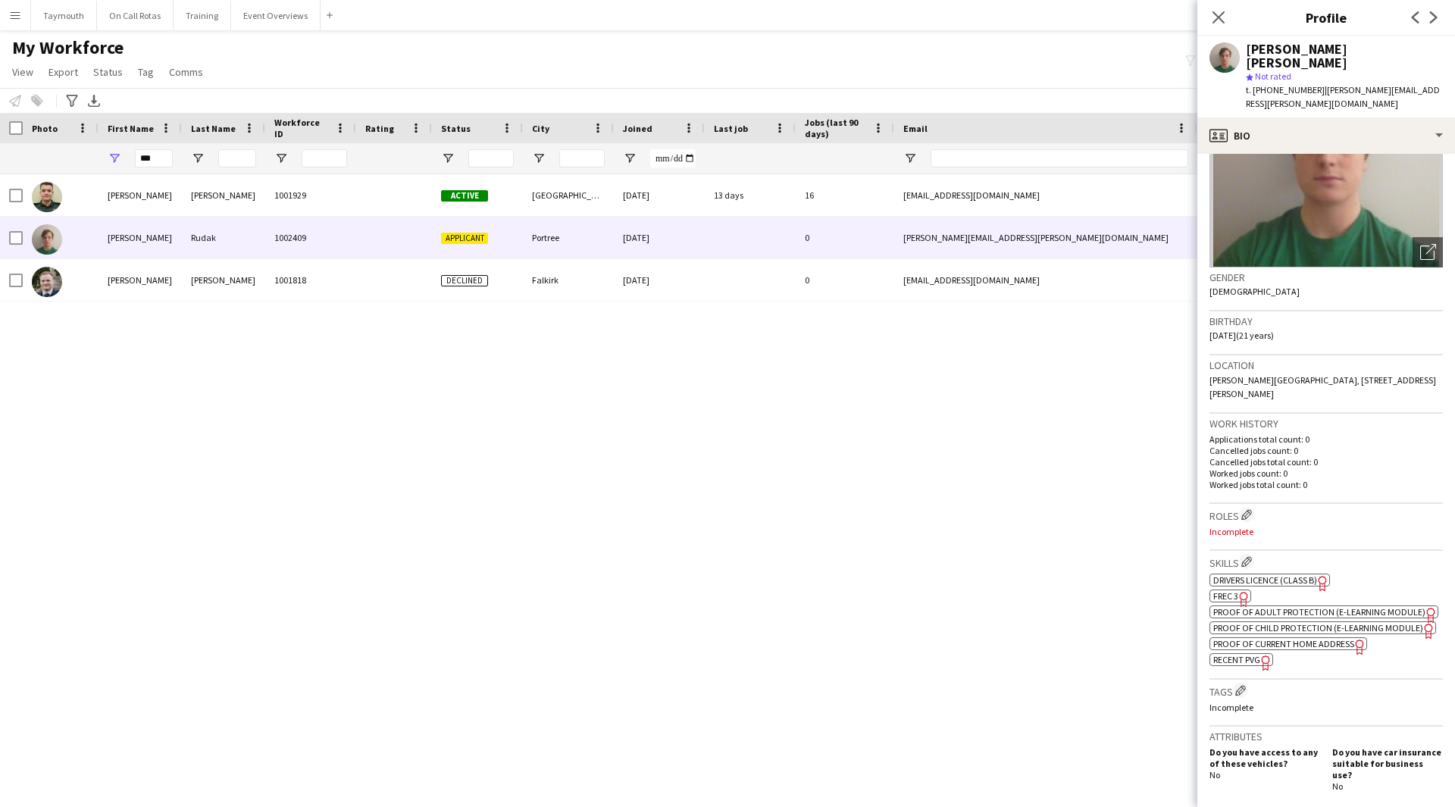
scroll to position [303, 0]
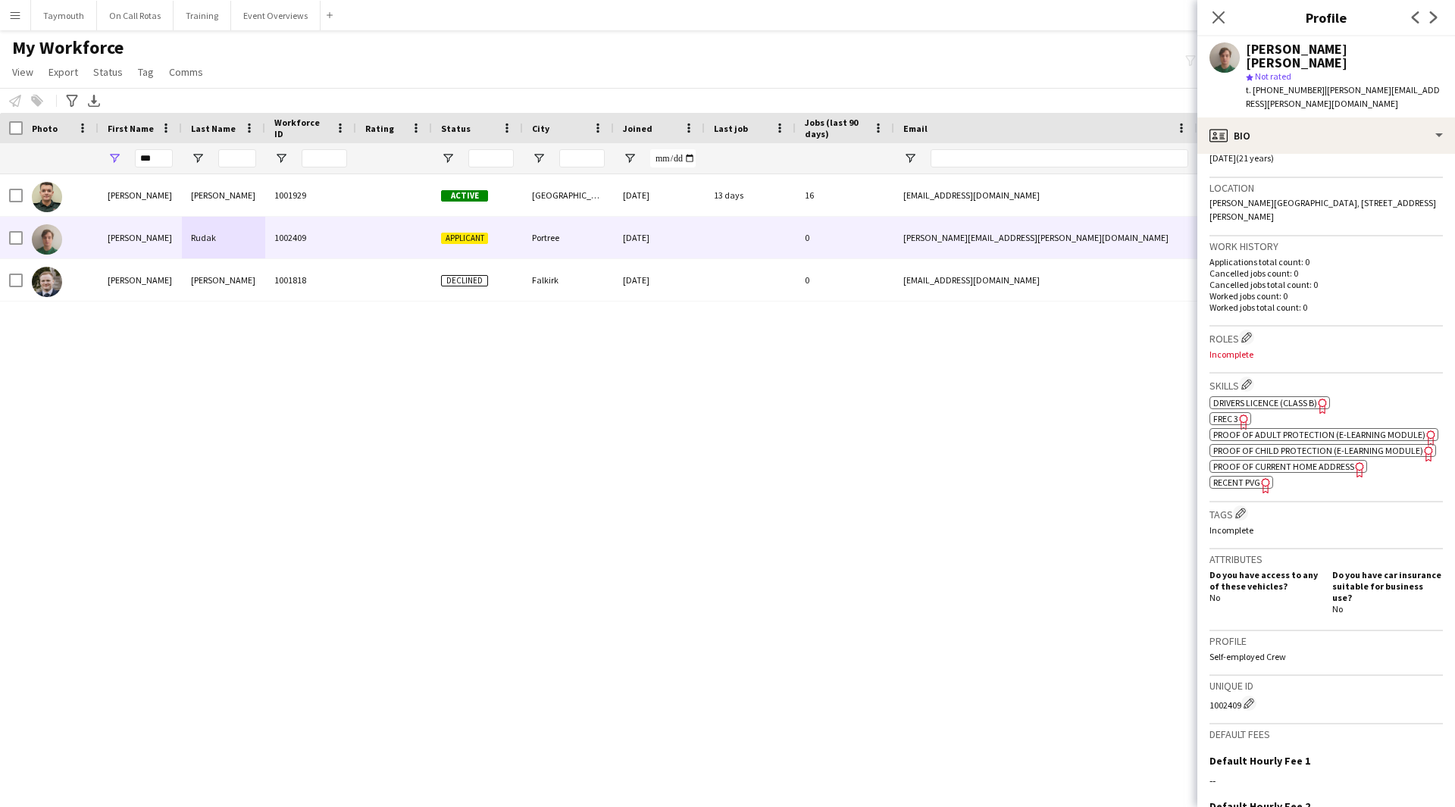
click at [1233, 413] on span "FREC 3" at bounding box center [1225, 418] width 25 height 11
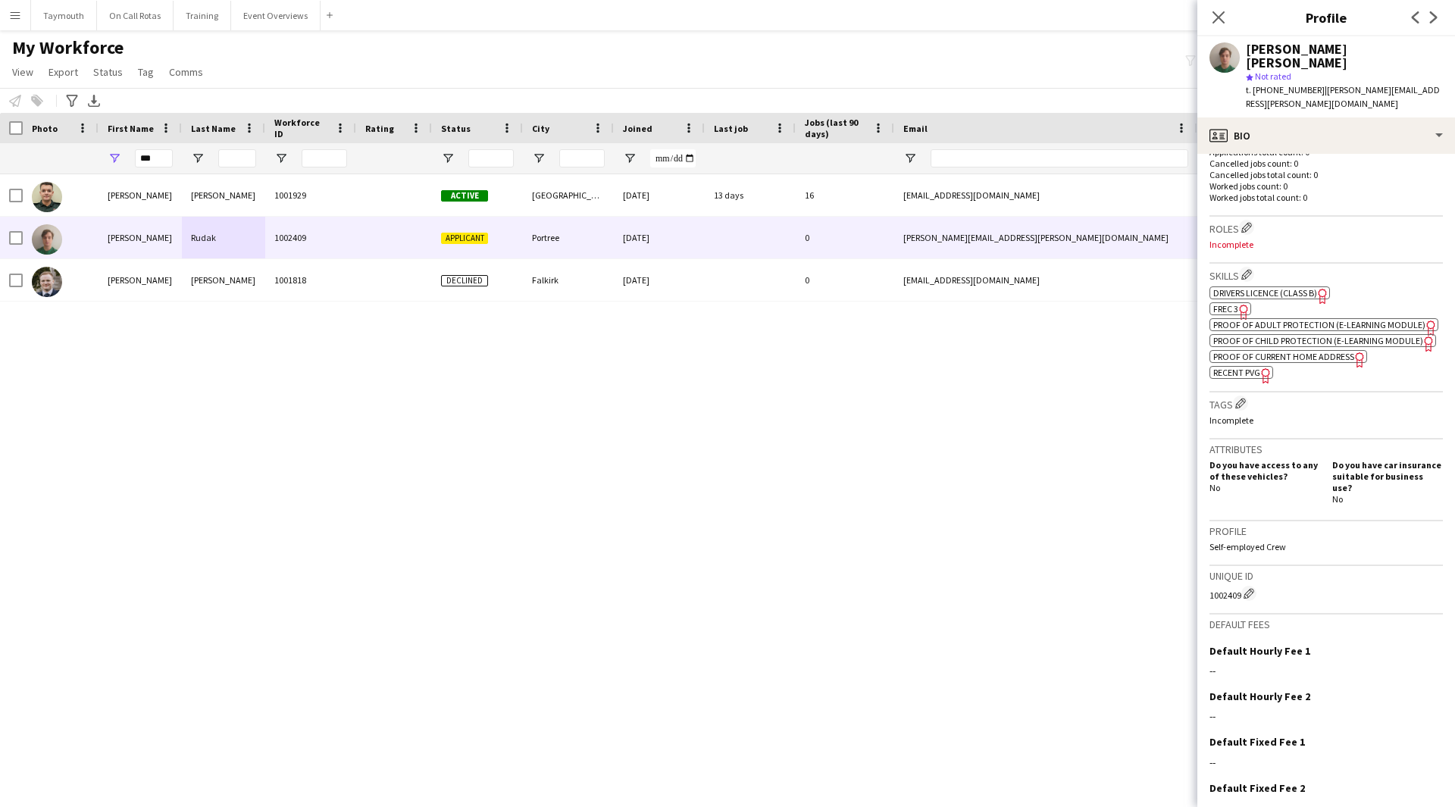
scroll to position [458, 0]
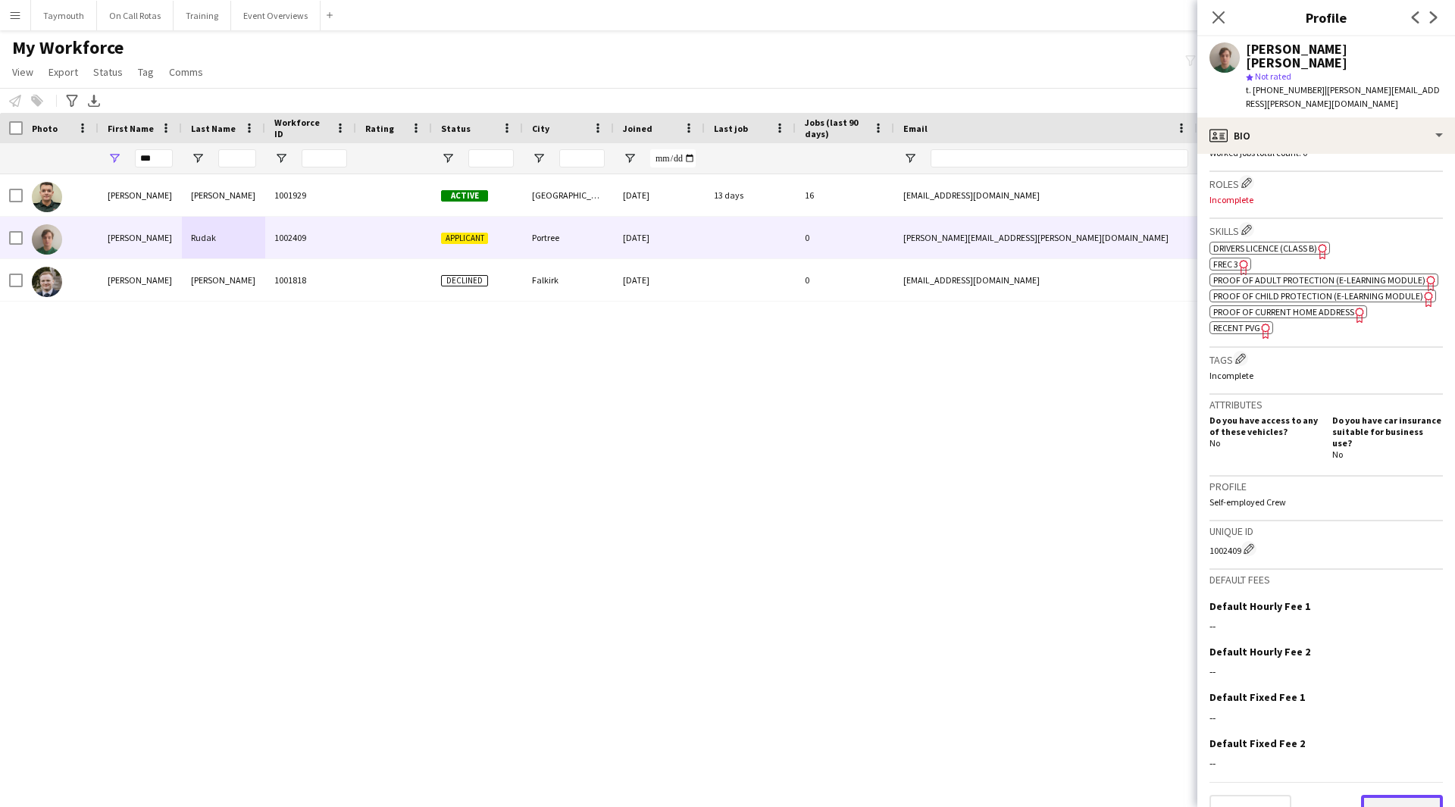
click at [1388, 795] on button "Next" at bounding box center [1402, 810] width 82 height 30
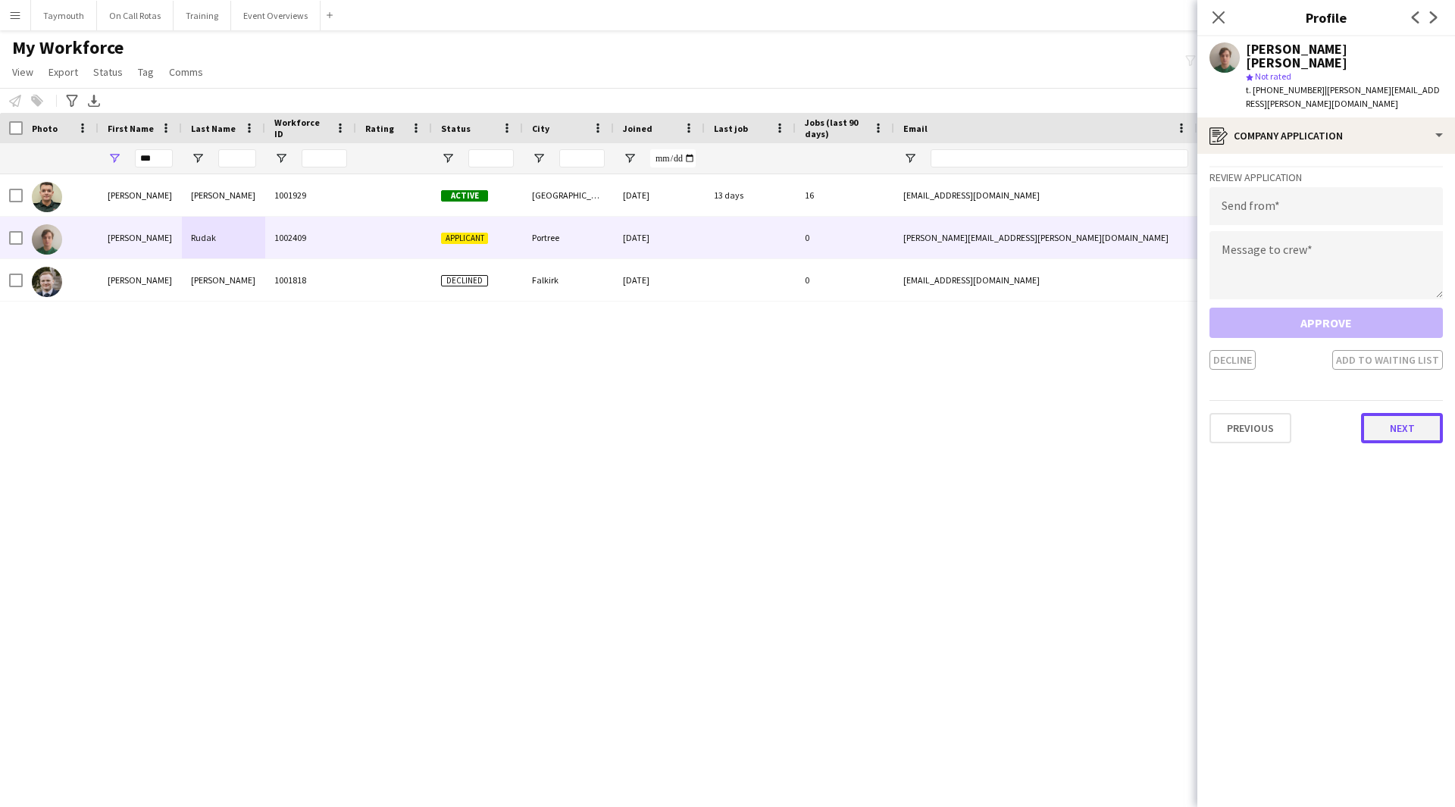
click at [1379, 413] on button "Next" at bounding box center [1402, 428] width 82 height 30
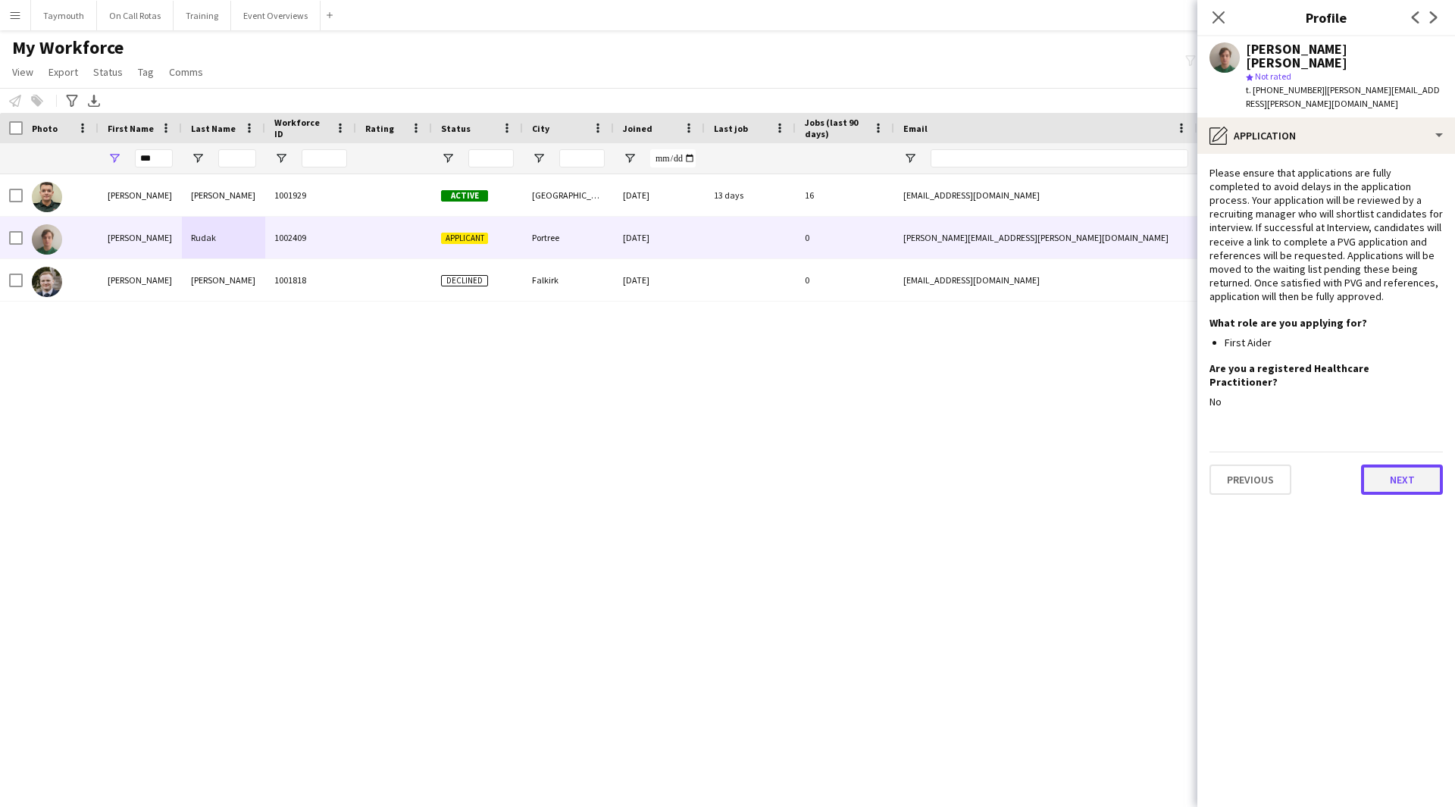
click at [1389, 465] on button "Next" at bounding box center [1402, 480] width 82 height 30
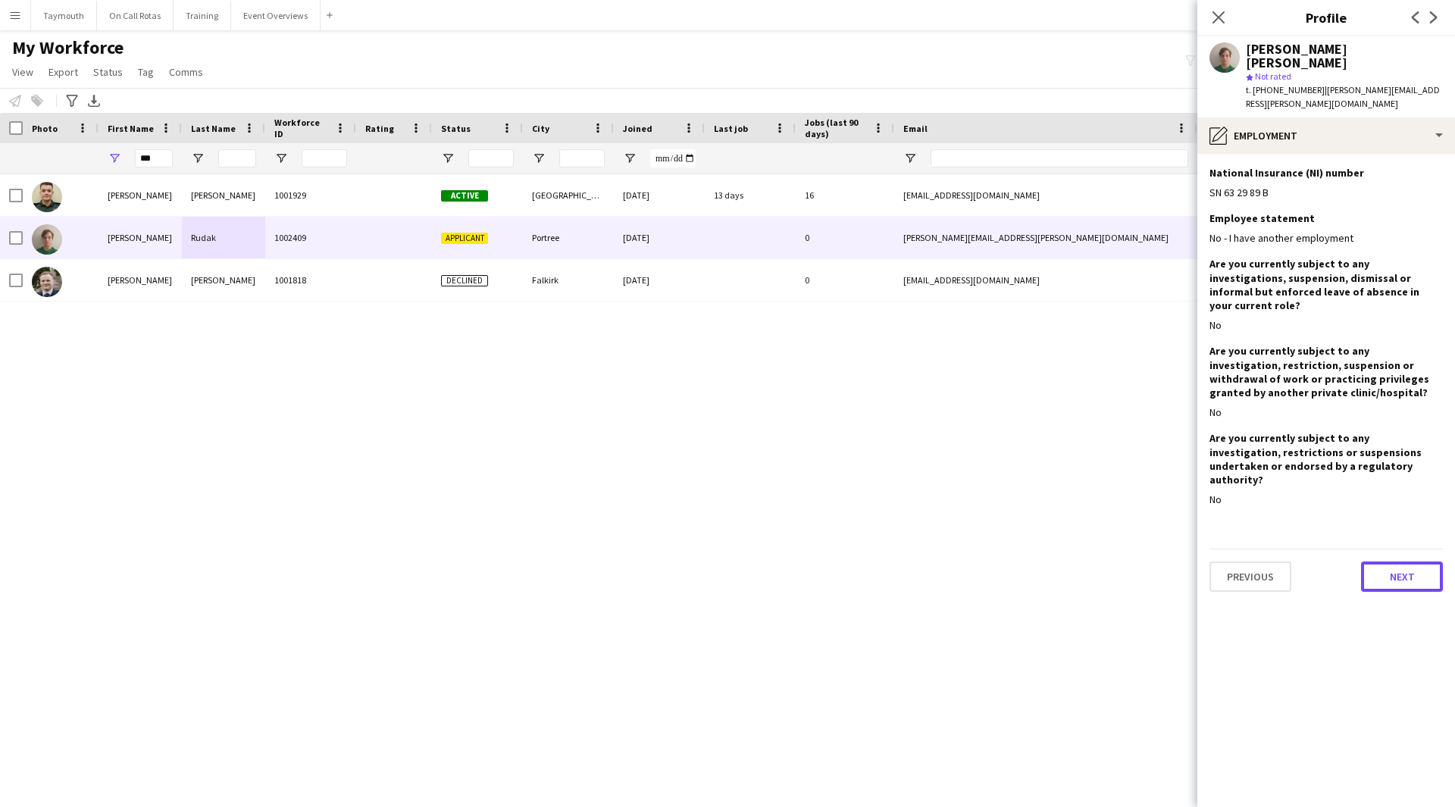
click at [1398, 562] on button "Next" at bounding box center [1402, 577] width 82 height 30
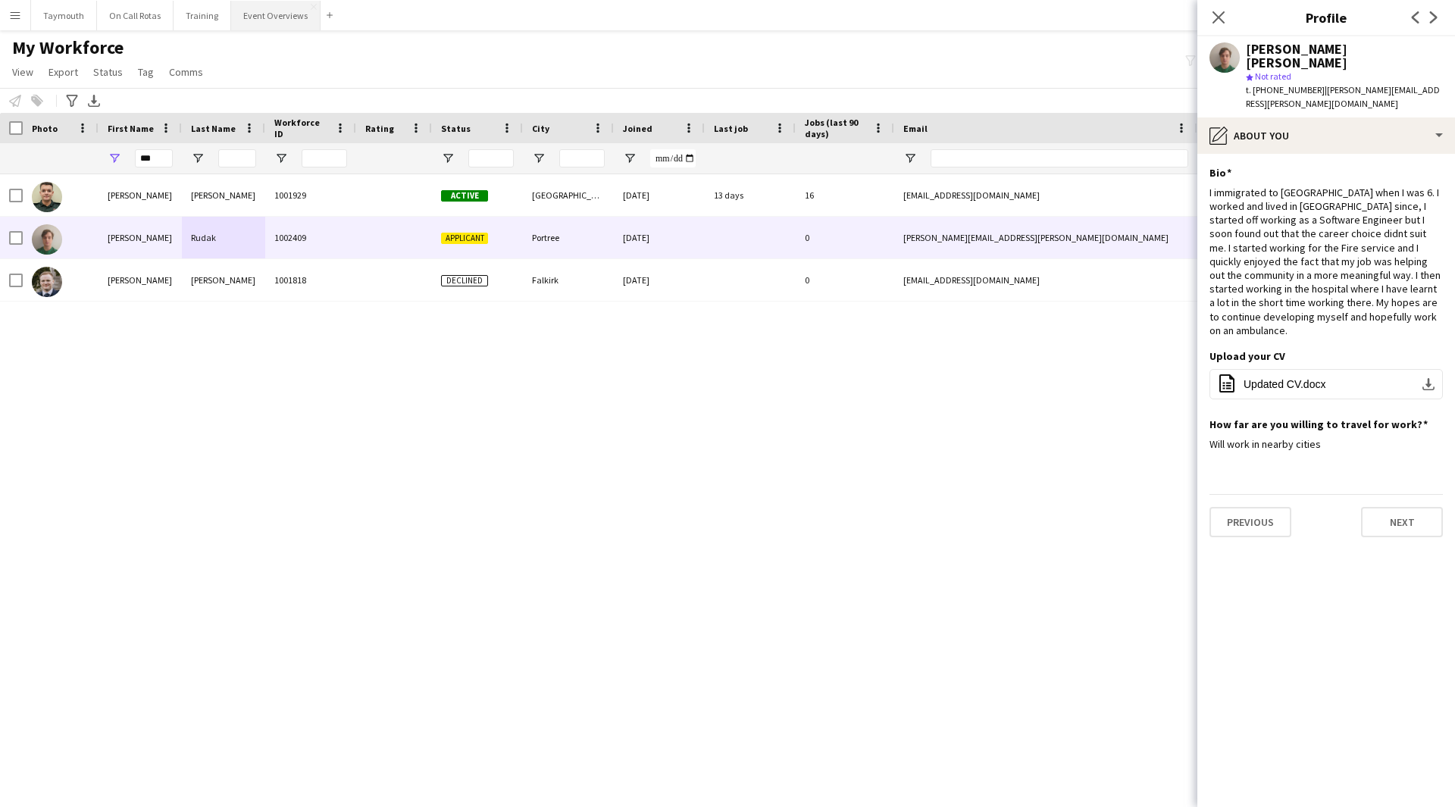
click at [295, 21] on button "Event Overviews Close" at bounding box center [275, 16] width 89 height 30
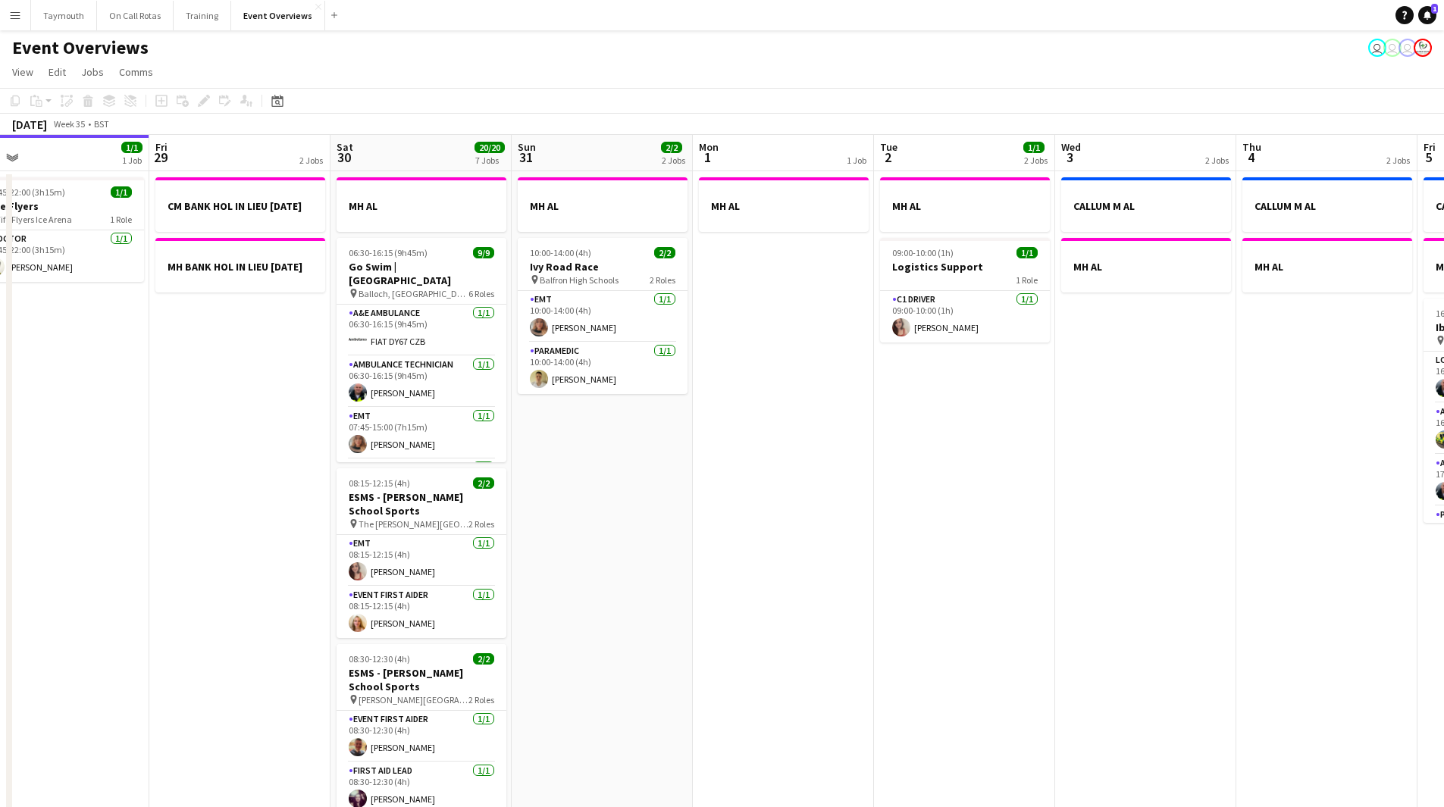
scroll to position [0, 605]
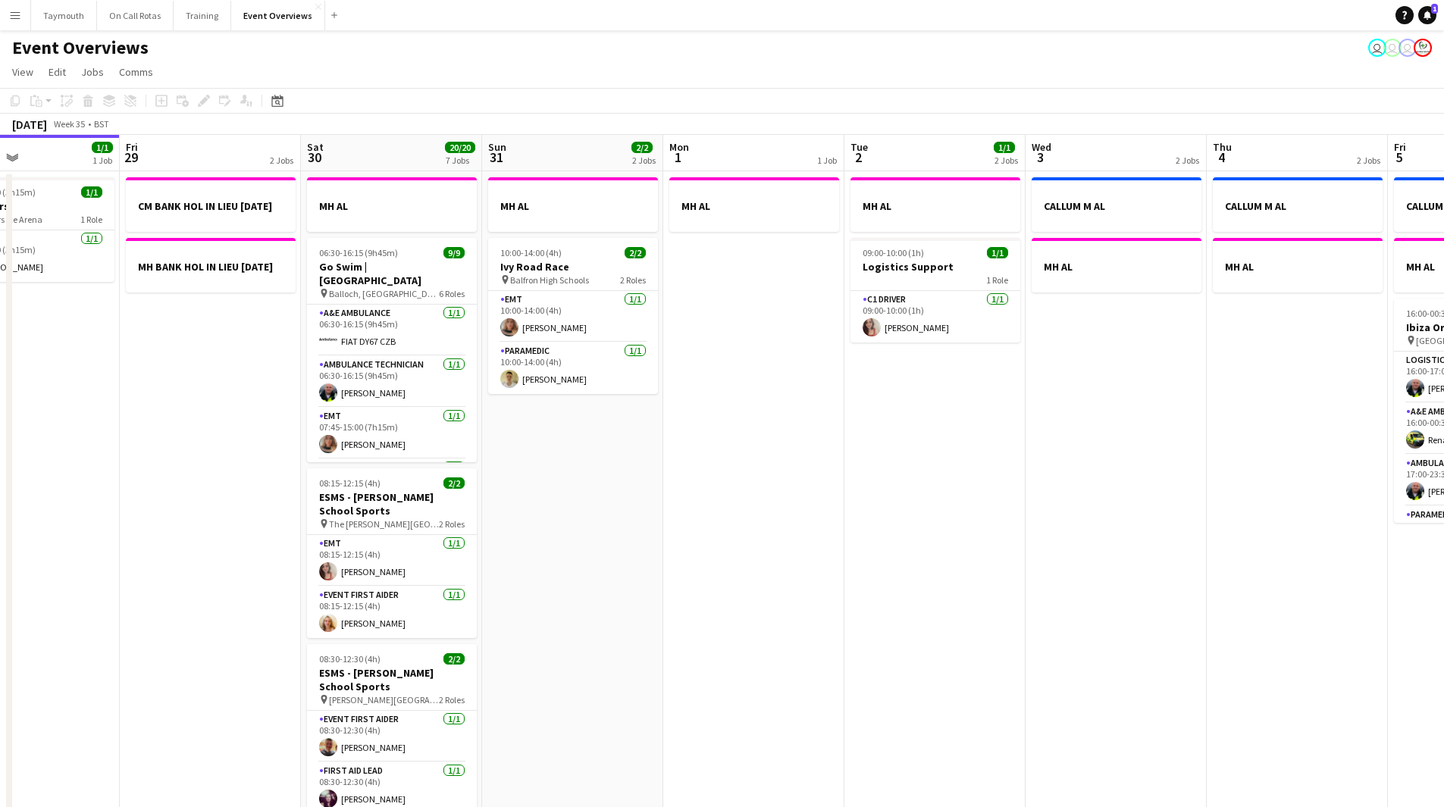
drag, startPoint x: 1013, startPoint y: 543, endPoint x: 771, endPoint y: 627, distance: 256.7
click at [771, 627] on app-calendar-viewport "Mon 25 6/6 2 Jobs Tue 26 Wed 27 Thu 28 1/1 1 Job Fri 29 2 Jobs Sat 30 20/20 7 J…" at bounding box center [722, 802] width 1444 height 1334
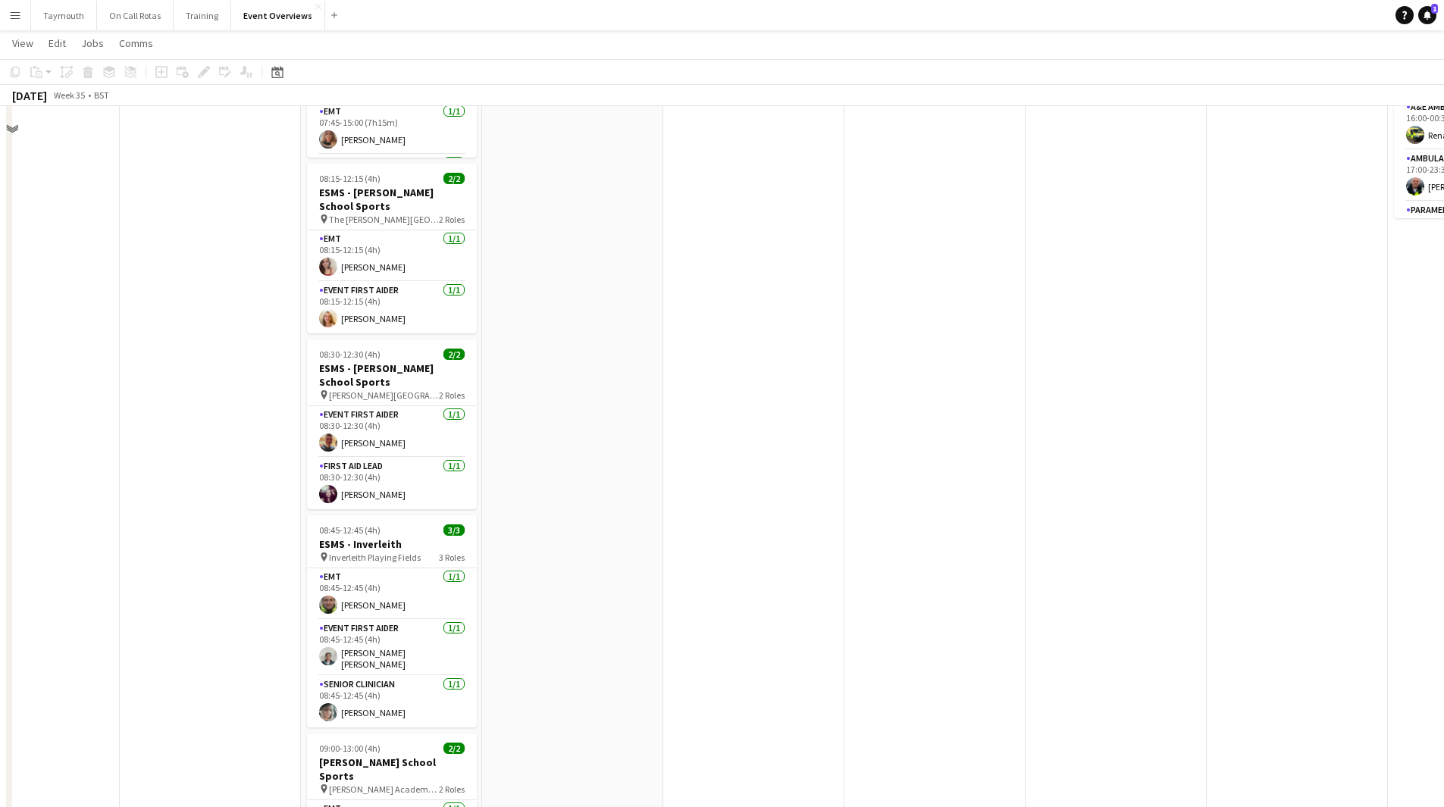
scroll to position [0, 0]
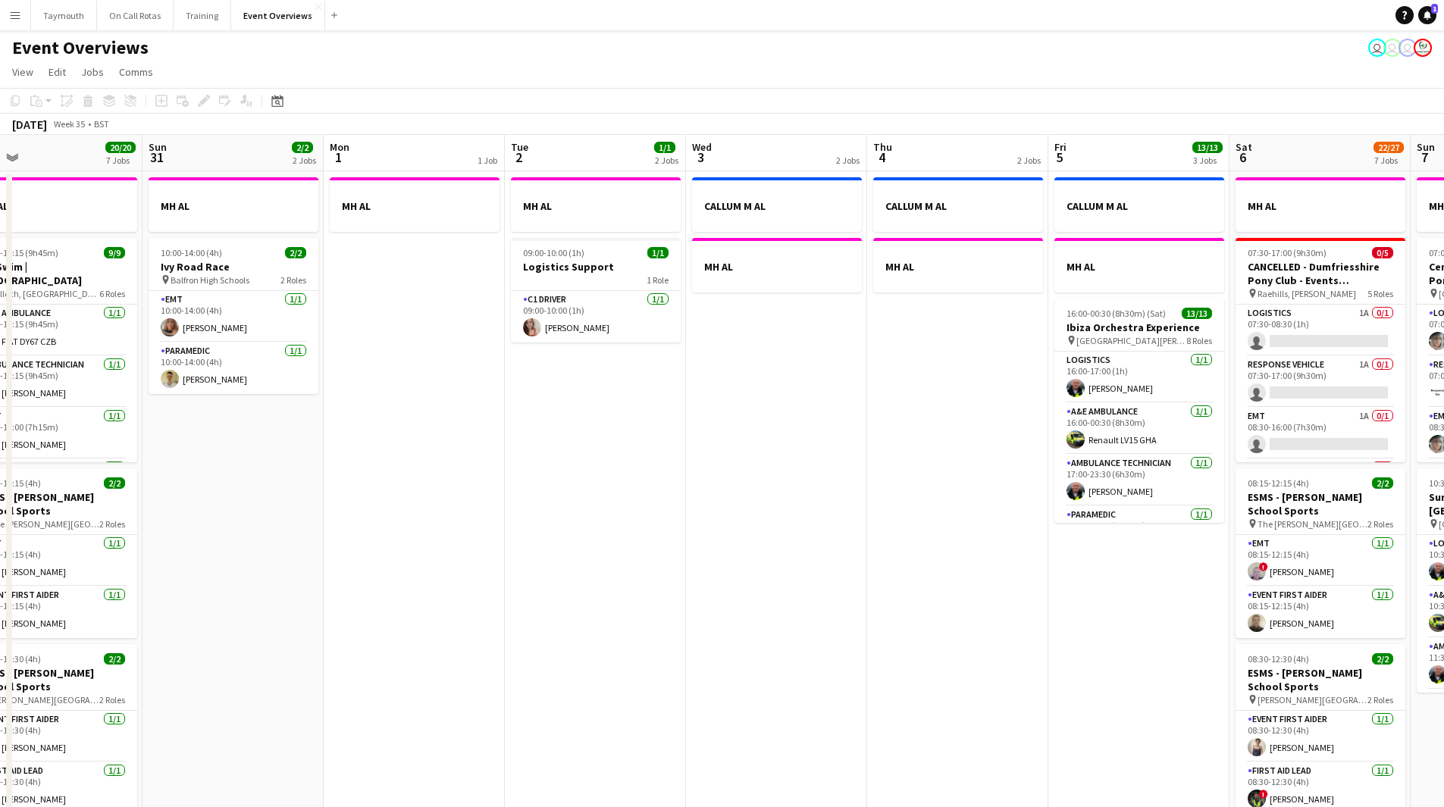
drag, startPoint x: 406, startPoint y: 648, endPoint x: 376, endPoint y: 643, distance: 30.8
click at [376, 644] on app-calendar-viewport "Thu 28 1/1 1 Job Fri 29 2 Jobs Sat 30 20/20 7 Jobs Sun 31 2/2 2 Jobs Mon 1 1 Jo…" at bounding box center [722, 802] width 1444 height 1334
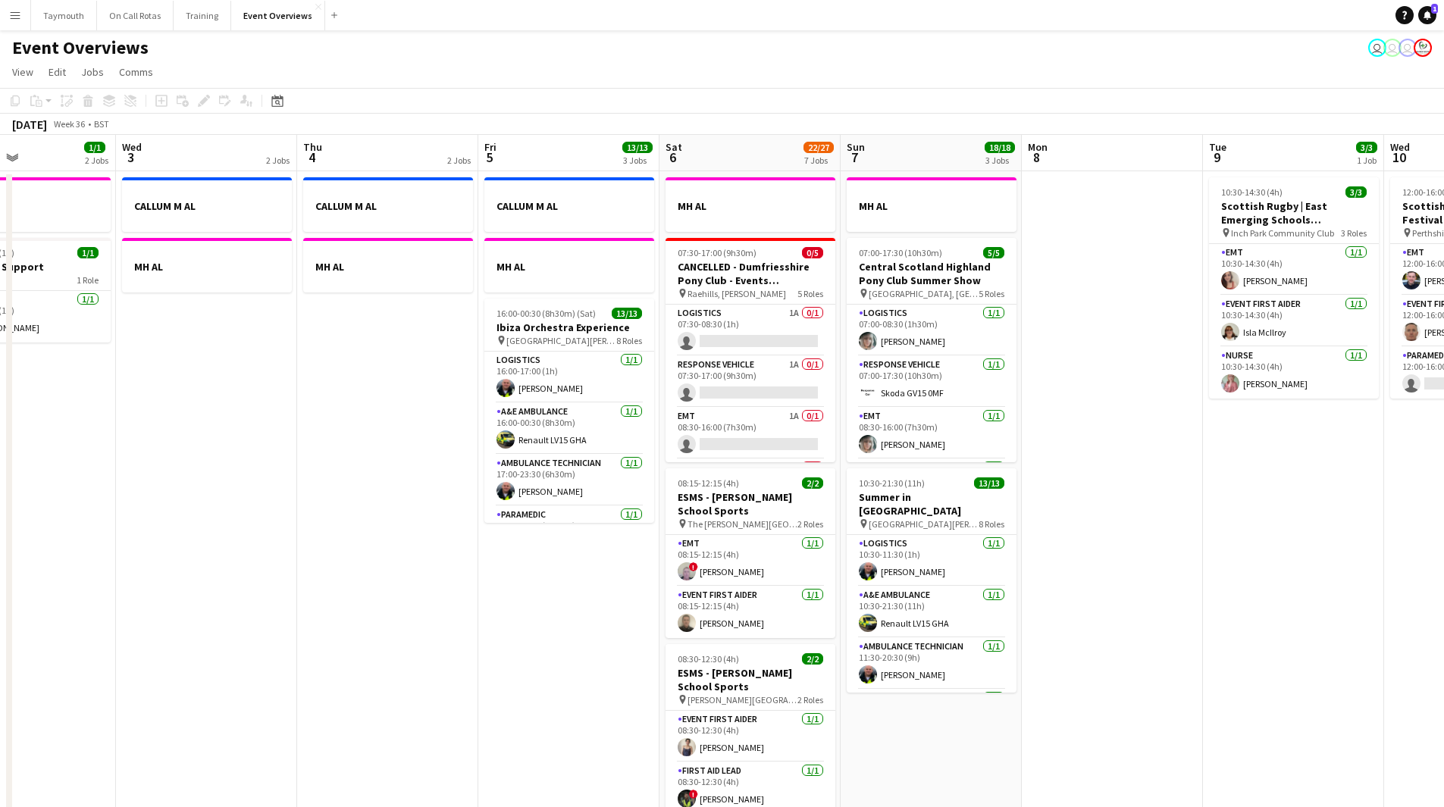
drag, startPoint x: 626, startPoint y: 601, endPoint x: 234, endPoint y: 650, distance: 394.9
click at [234, 650] on app-calendar-viewport "Sat 30 20/20 7 Jobs Sun 31 2/2 2 Jobs Mon 1 1 Job Tue 2 1/1 2 Jobs Wed 3 2 Jobs…" at bounding box center [722, 802] width 1444 height 1334
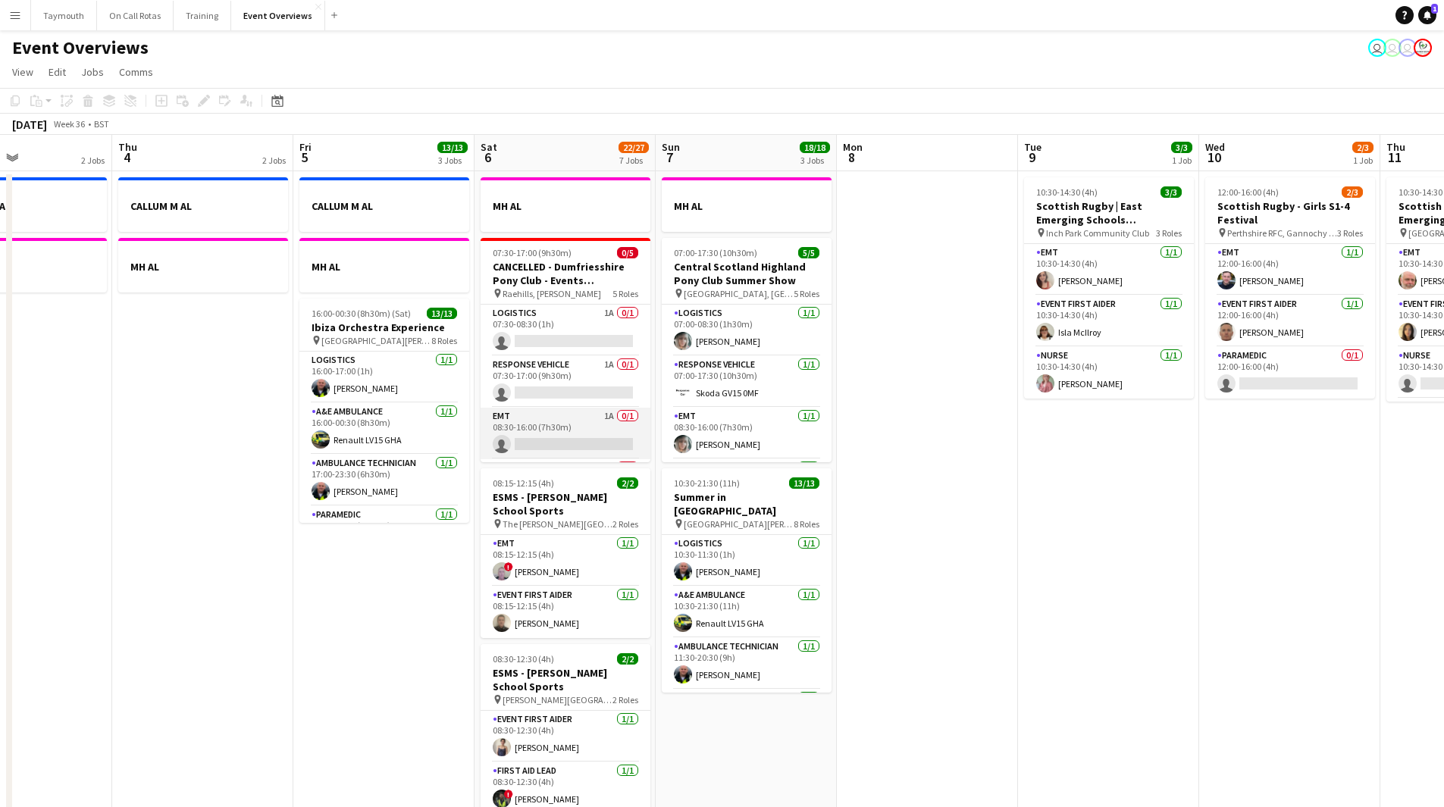
click at [584, 420] on app-card-role "EMT 1A 0/1 08:30-16:00 (7h30m) single-neutral-actions" at bounding box center [566, 434] width 170 height 52
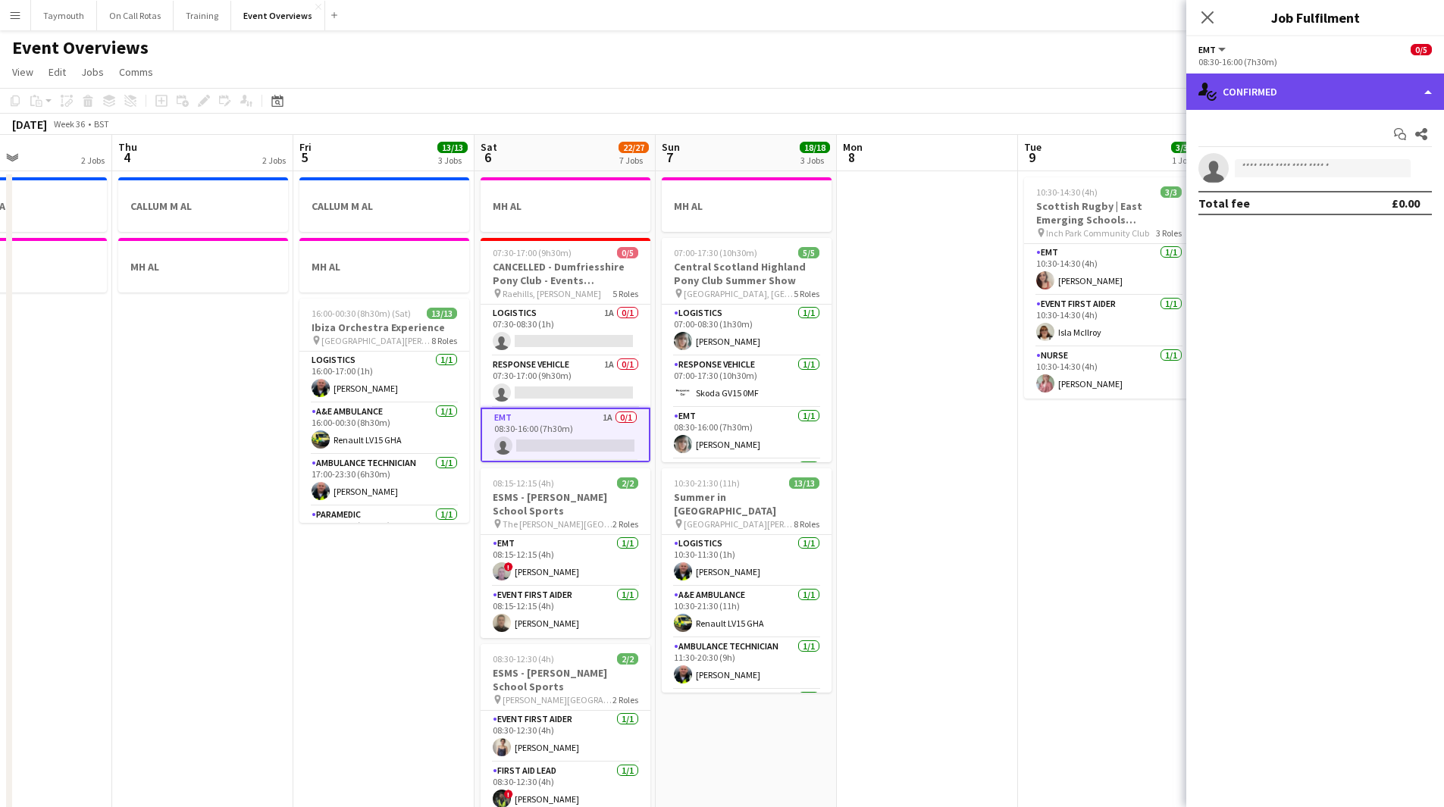
click at [1280, 107] on div "single-neutral-actions-check-2 Confirmed" at bounding box center [1315, 92] width 258 height 36
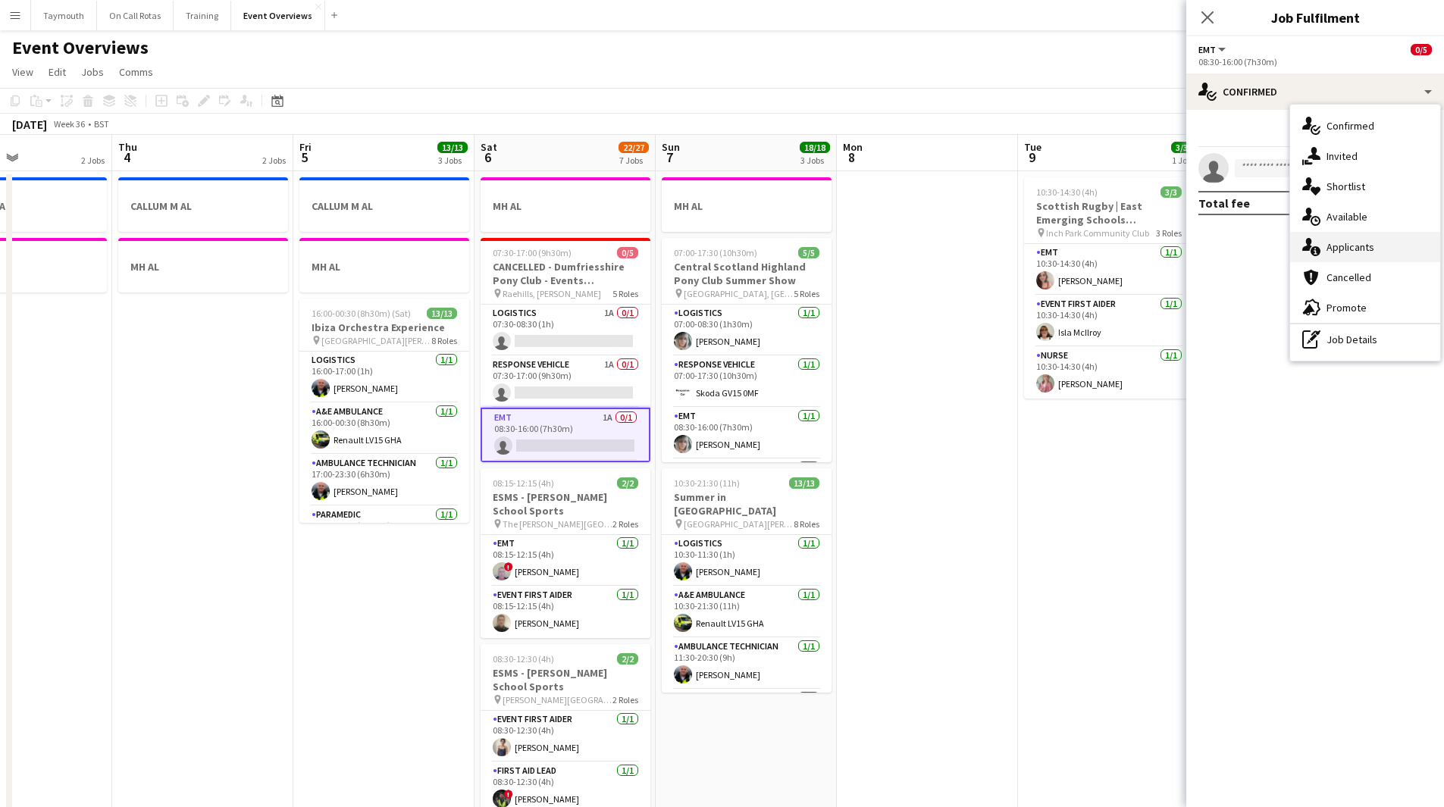
click at [1354, 236] on div "single-neutral-actions-information Applicants" at bounding box center [1365, 247] width 150 height 30
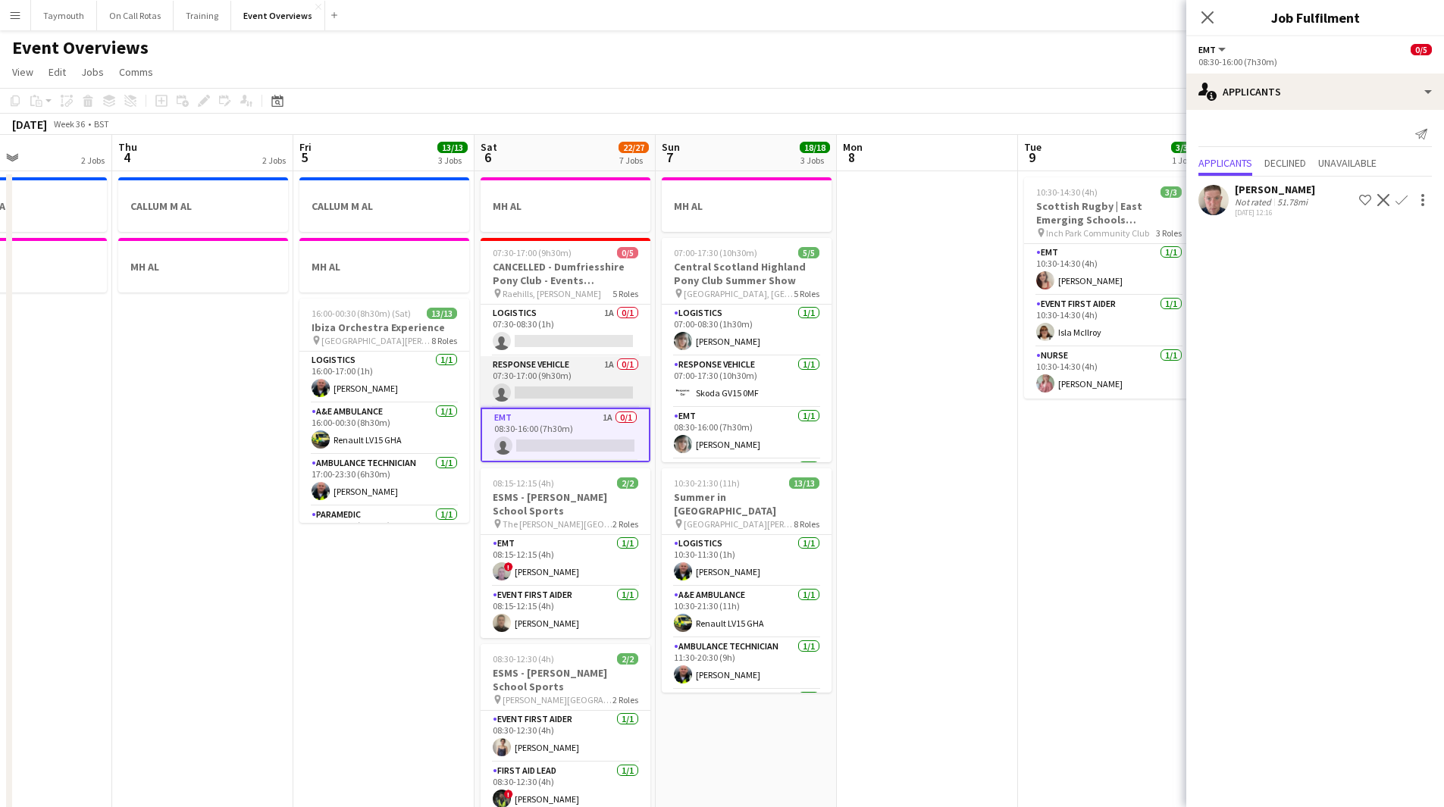
click at [570, 359] on app-card-role "Response Vehicle 1A 0/1 07:30-17:00 (9h30m) single-neutral-actions" at bounding box center [566, 382] width 170 height 52
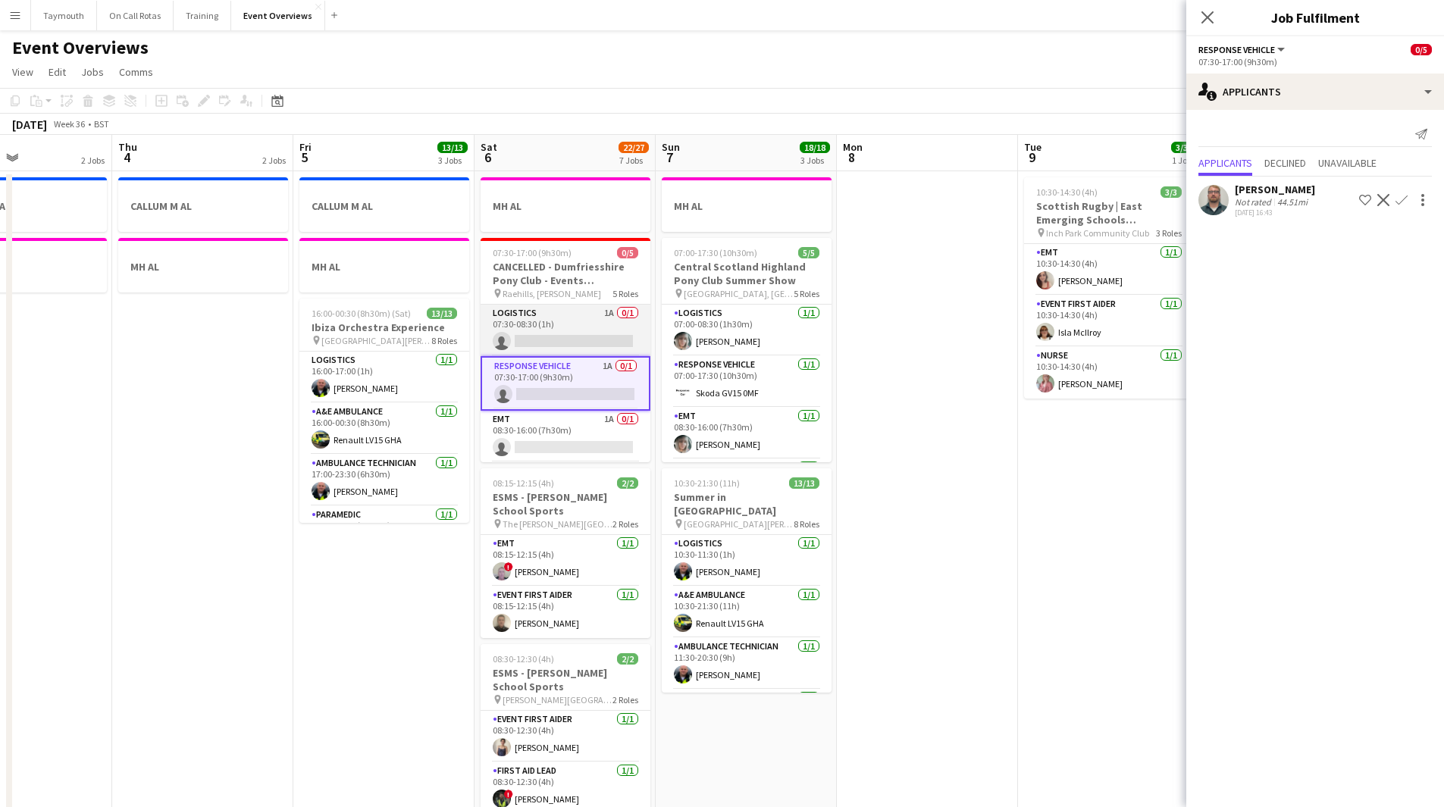
click at [559, 333] on app-card-role "Logistics 1A 0/1 07:30-08:30 (1h) single-neutral-actions" at bounding box center [566, 331] width 170 height 52
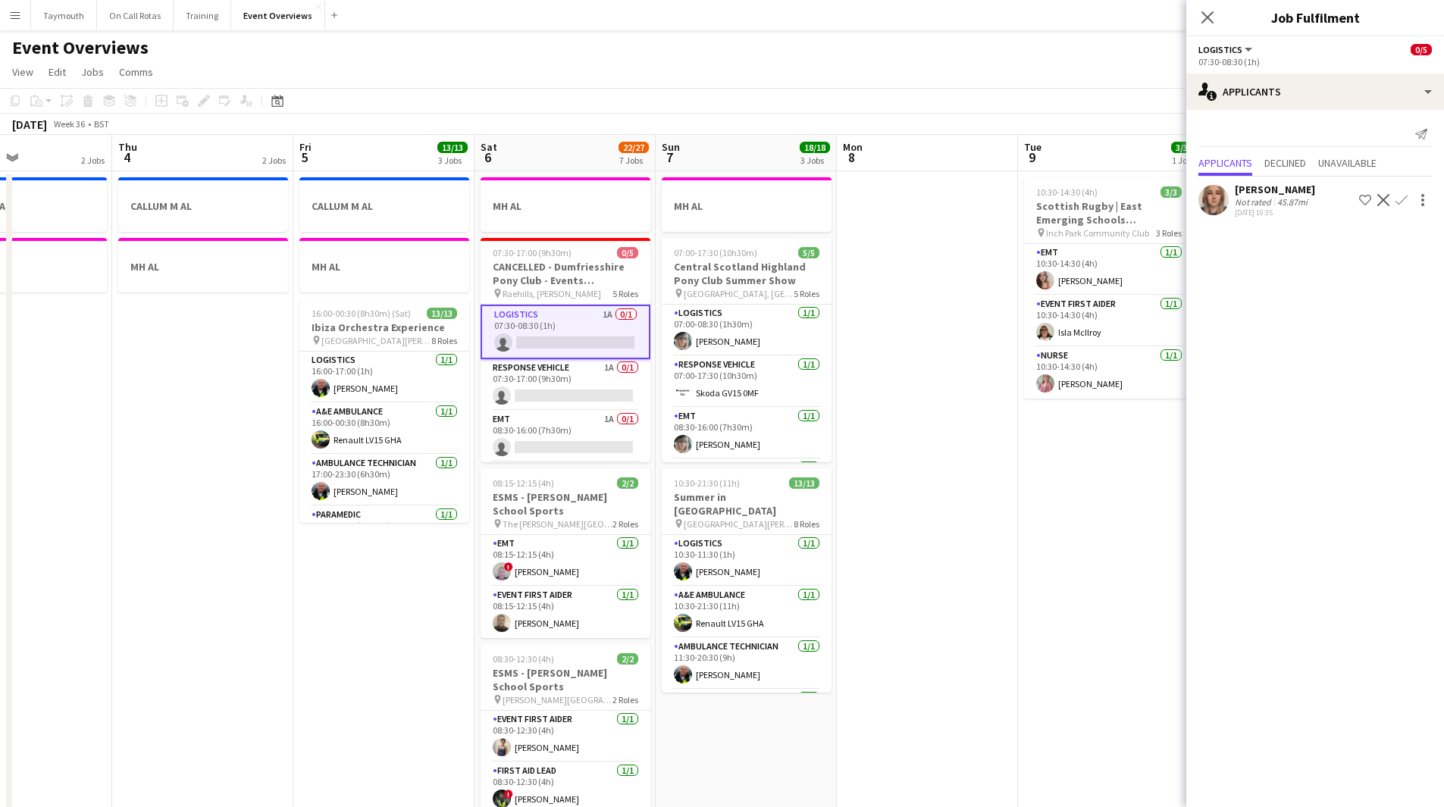
click at [913, 409] on app-date-cell at bounding box center [927, 820] width 181 height 1298
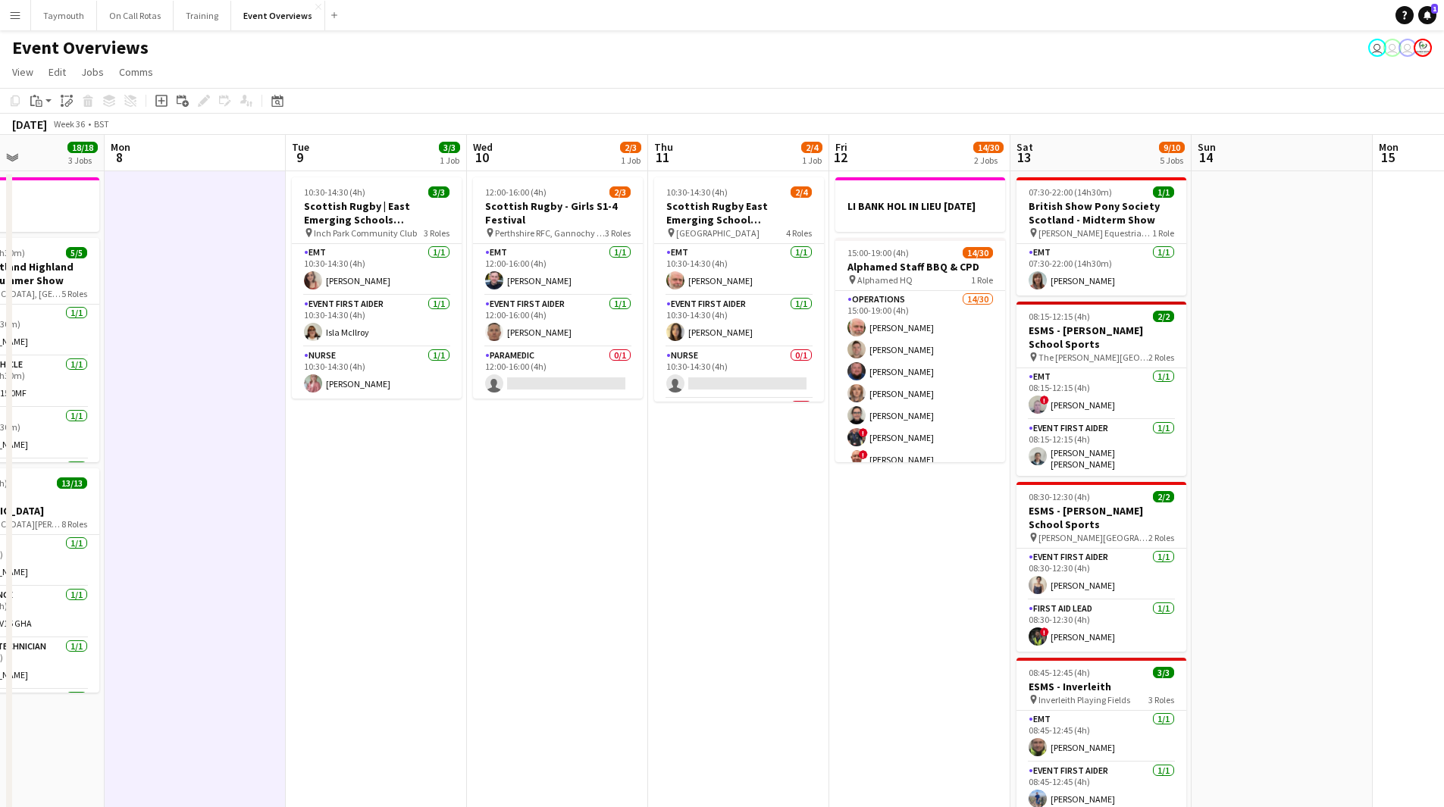
drag, startPoint x: 1150, startPoint y: 602, endPoint x: 555, endPoint y: 598, distance: 595.0
click at [555, 598] on app-calendar-viewport "Thu 4 2 Jobs Fri 5 13/13 3 Jobs Sat 6 22/27 7 Jobs Sun 7 18/18 3 Jobs Mon 8 Tue…" at bounding box center [722, 802] width 1444 height 1334
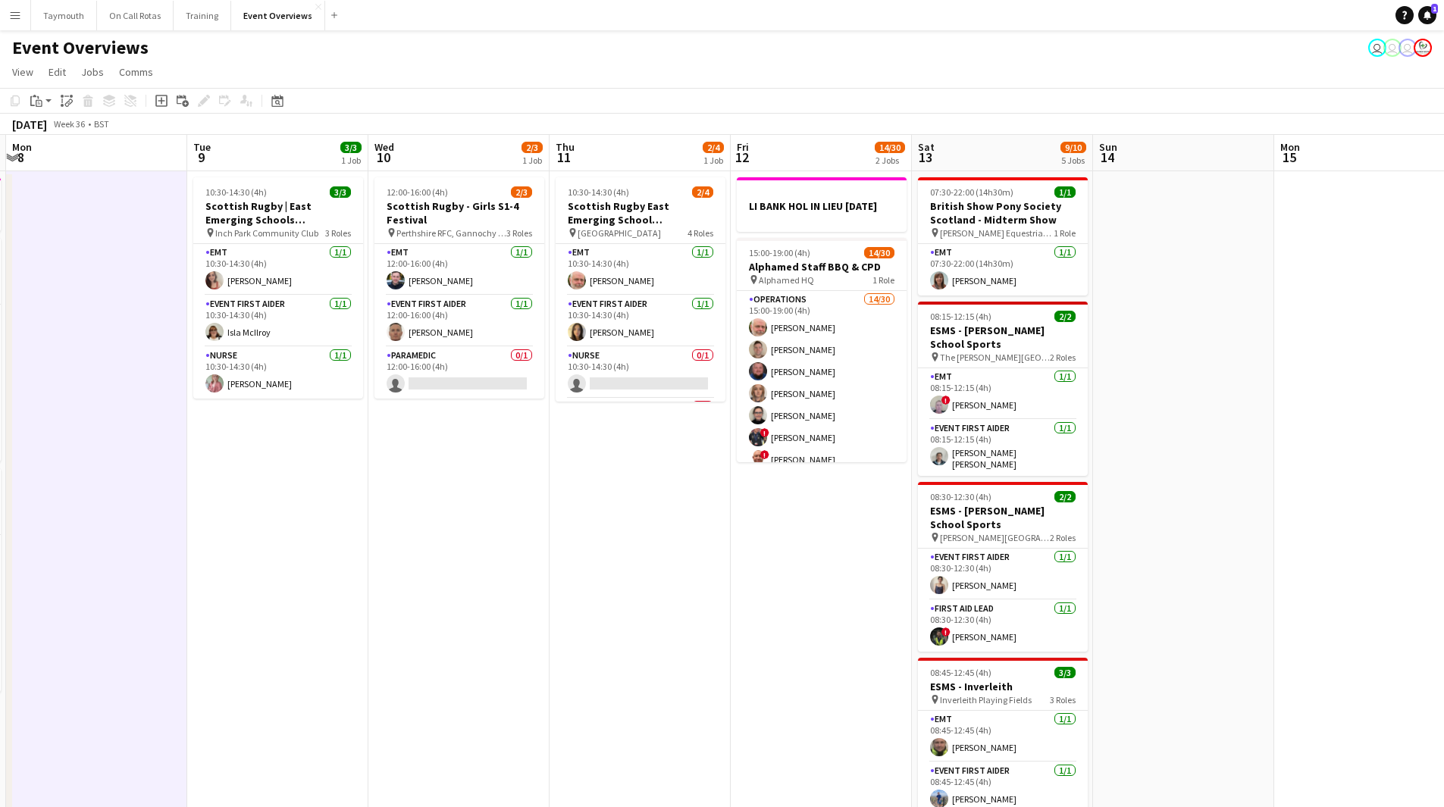
drag, startPoint x: 715, startPoint y: 546, endPoint x: 579, endPoint y: 572, distance: 138.1
click at [579, 572] on app-calendar-viewport "Fri 5 13/13 3 Jobs Sat 6 22/27 7 Jobs Sun 7 18/18 3 Jobs Mon 8 Tue 9 3/3 1 Job …" at bounding box center [722, 802] width 1444 height 1334
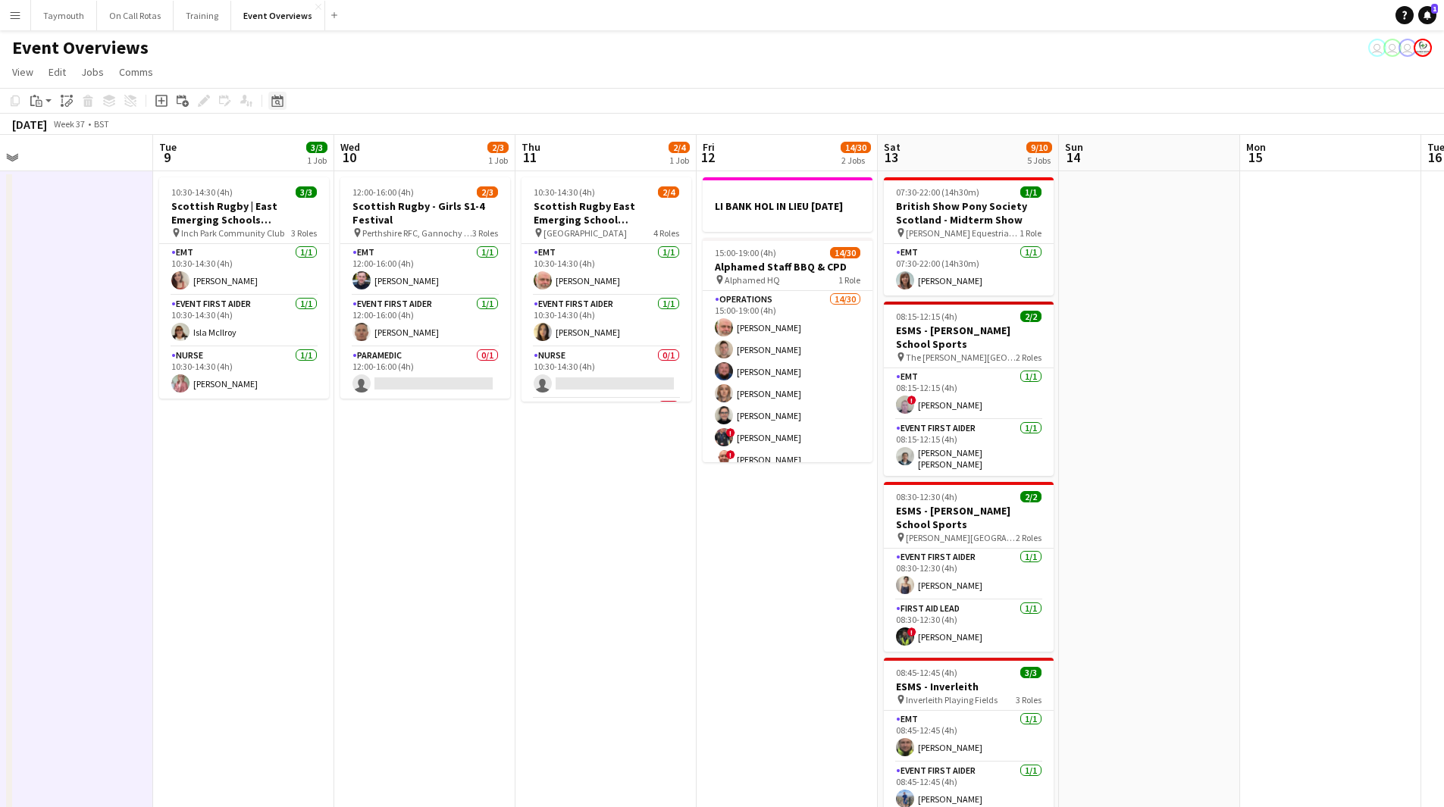
click at [272, 102] on icon at bounding box center [276, 101] width 11 height 12
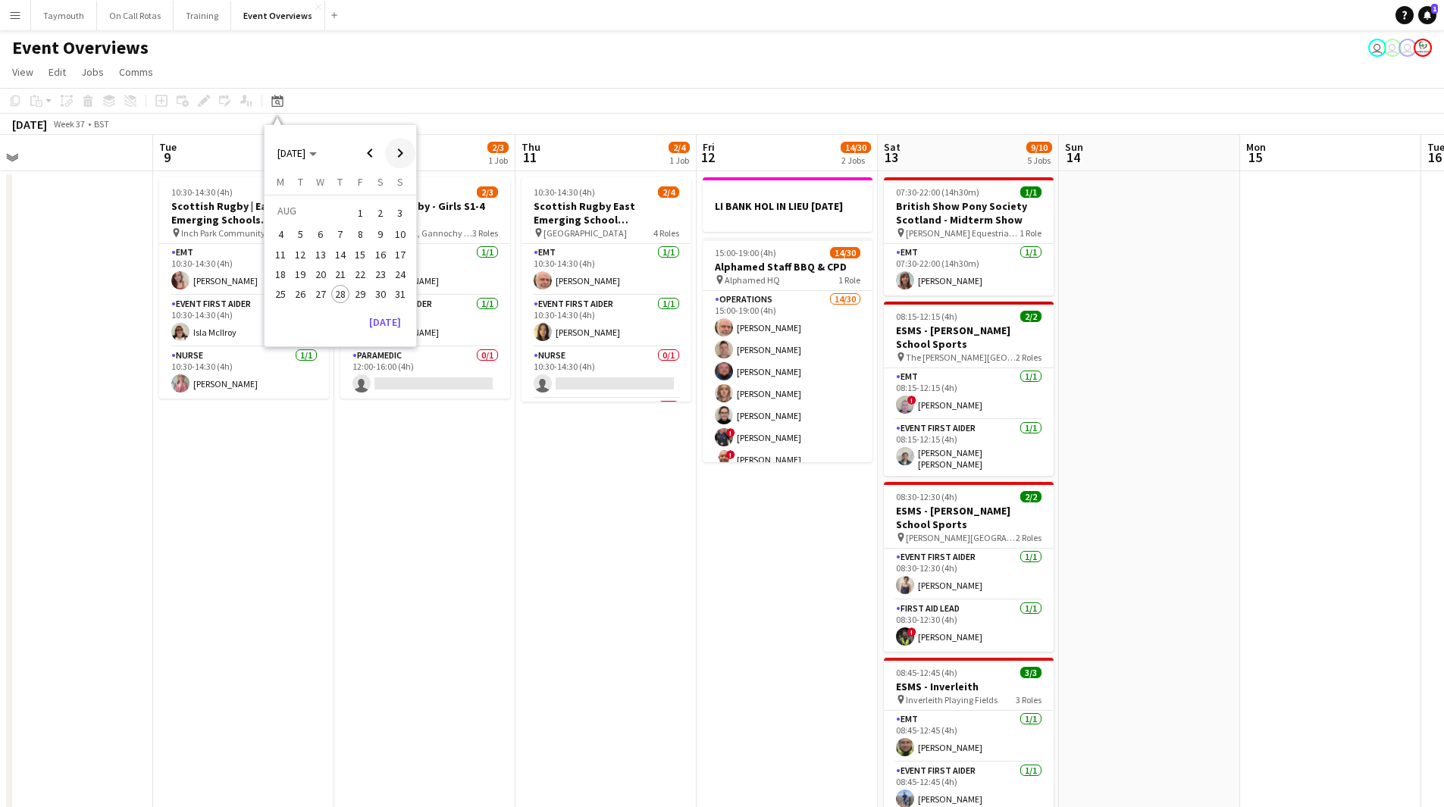
click at [399, 155] on span "Next month" at bounding box center [400, 153] width 30 height 30
click at [312, 312] on span "31" at bounding box center [321, 311] width 18 height 18
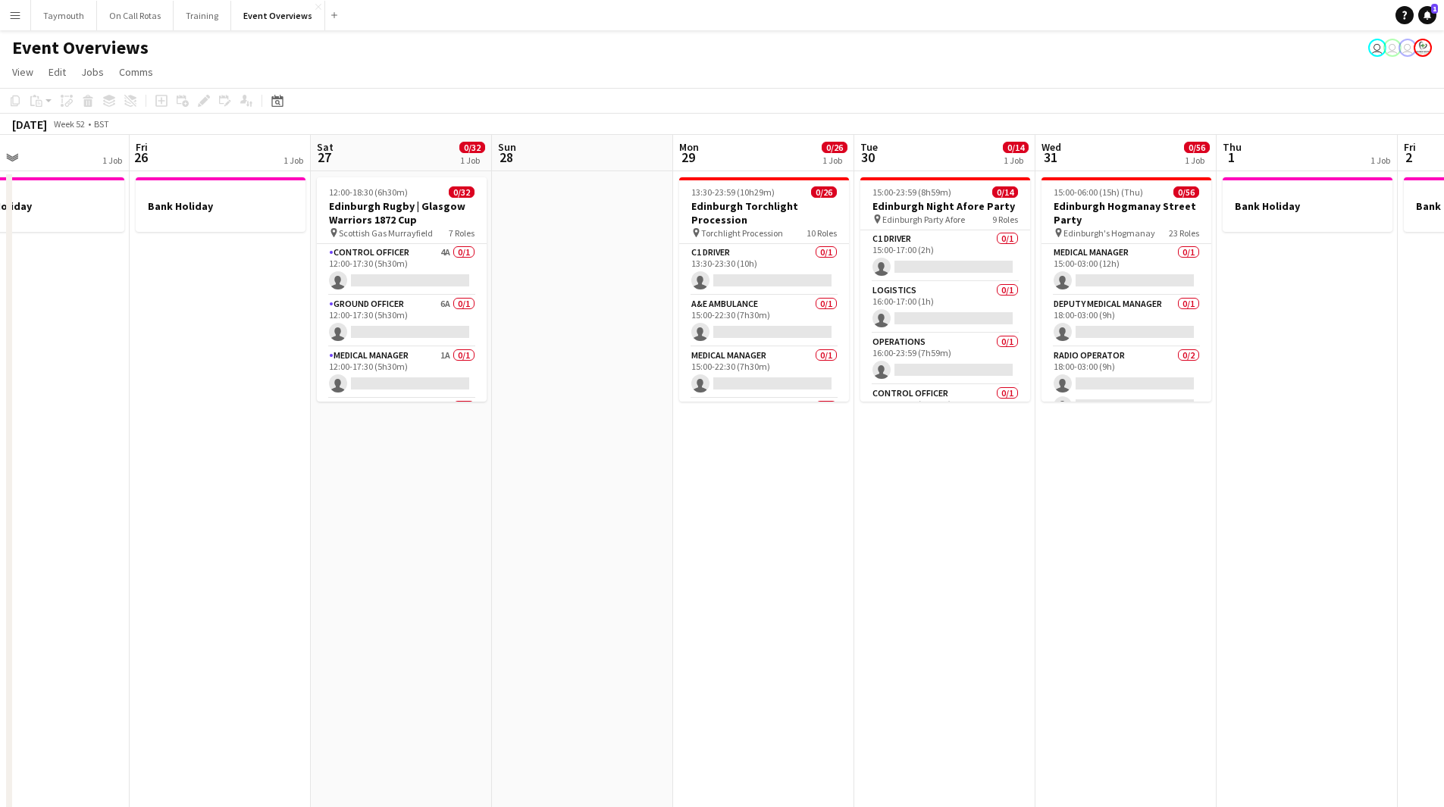
drag, startPoint x: 903, startPoint y: 547, endPoint x: 915, endPoint y: 547, distance: 12.1
click at [915, 547] on app-calendar-viewport "Tue 23 Wed 24 Thu 25 1 Job Fri 26 1 Job Sat 27 0/32 1 Job Sun 28 Mon 29 0/26 1 …" at bounding box center [722, 802] width 1444 height 1334
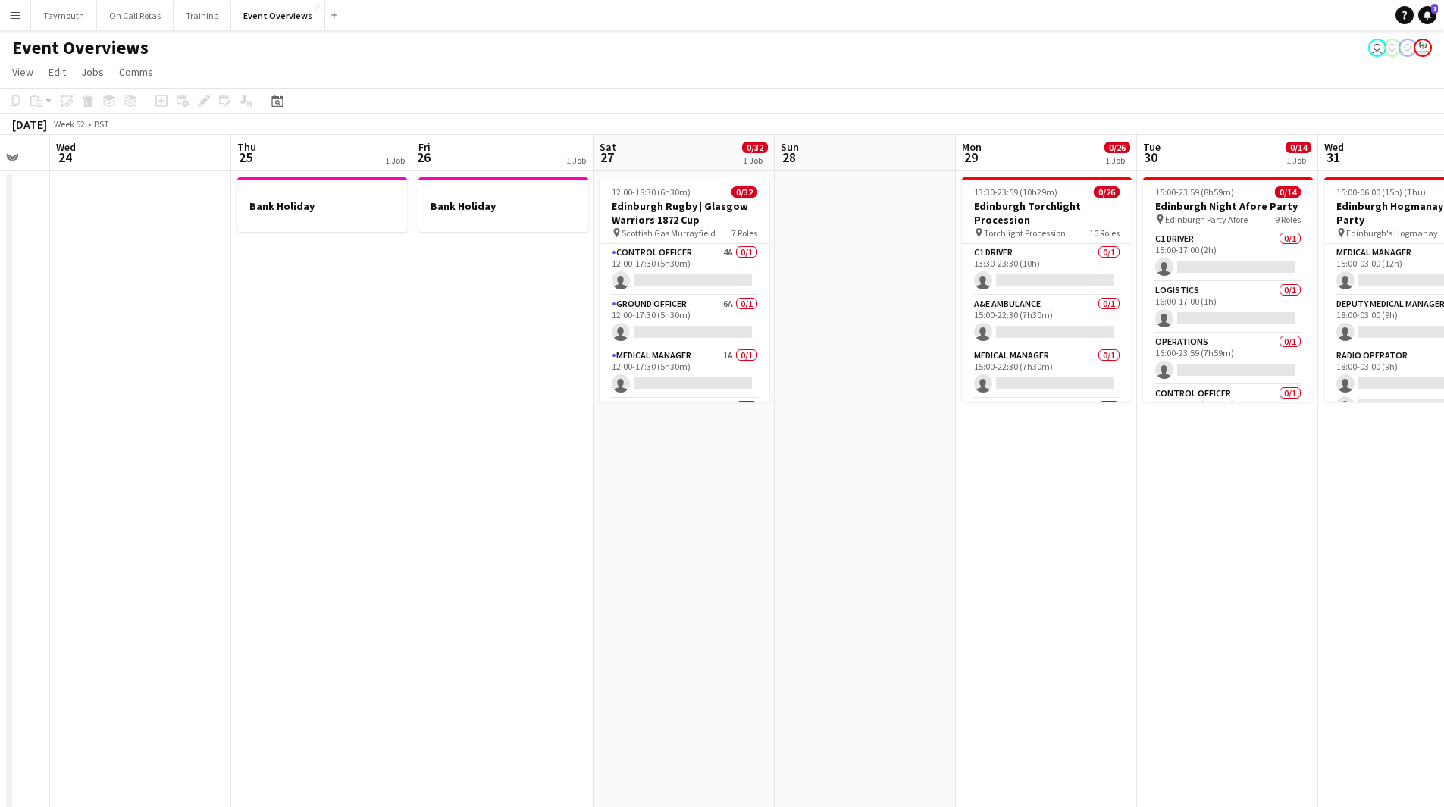
drag, startPoint x: 621, startPoint y: 570, endPoint x: 637, endPoint y: 583, distance: 20.5
click at [637, 583] on app-calendar-viewport "Mon 22 Tue 23 Wed 24 Thu 25 1 Job Fri 26 1 Job Sat 27 0/32 1 Job Sun 28 Mon 29 …" at bounding box center [722, 802] width 1444 height 1334
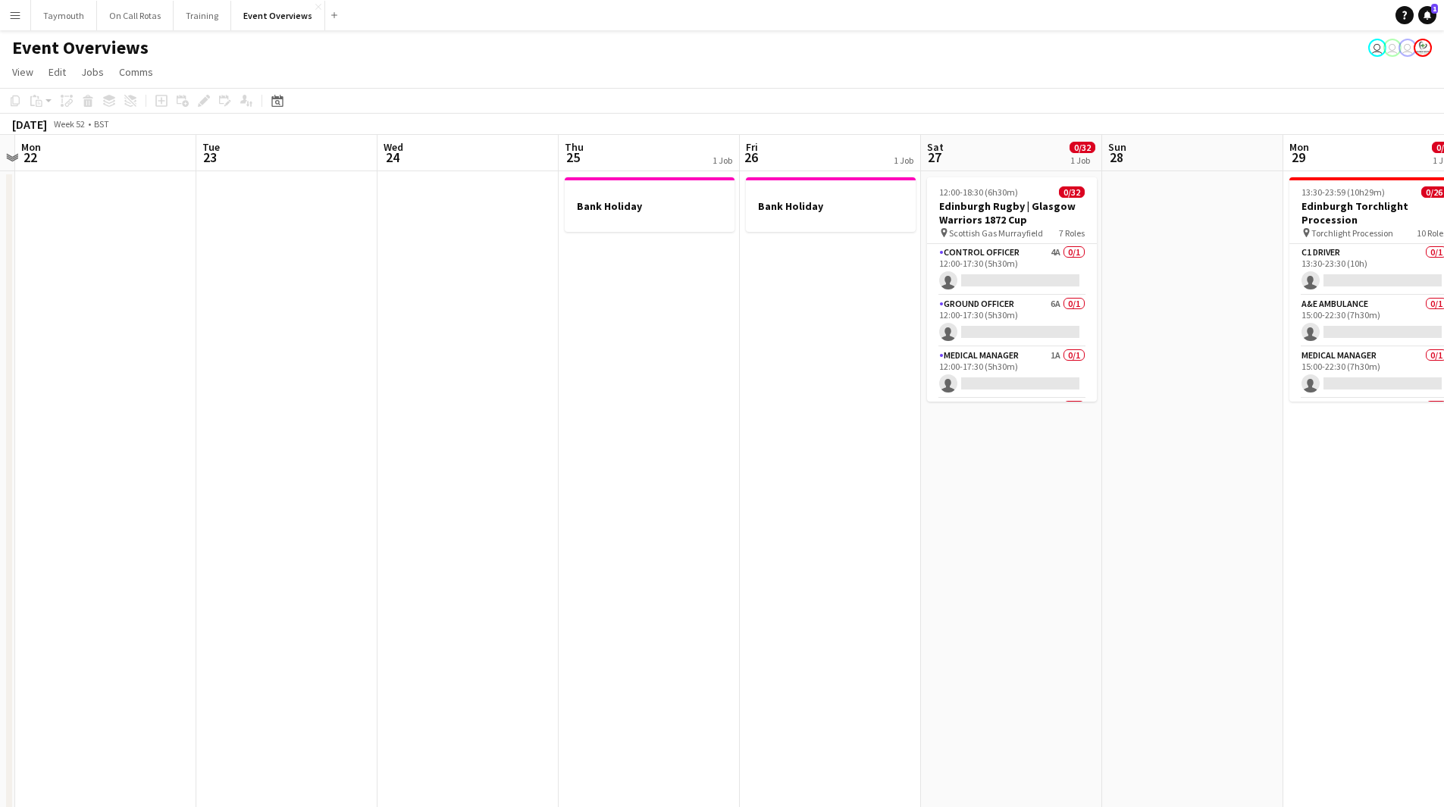
scroll to position [0, 341]
drag, startPoint x: 614, startPoint y: 546, endPoint x: 797, endPoint y: 543, distance: 183.5
click at [797, 543] on app-calendar-viewport "Sat 20 Sun 21 Mon 22 Tue 23 Wed 24 Thu 25 1 Job Fri 26 1 Job Sat 27 0/32 1 Job …" at bounding box center [722, 802] width 1444 height 1334
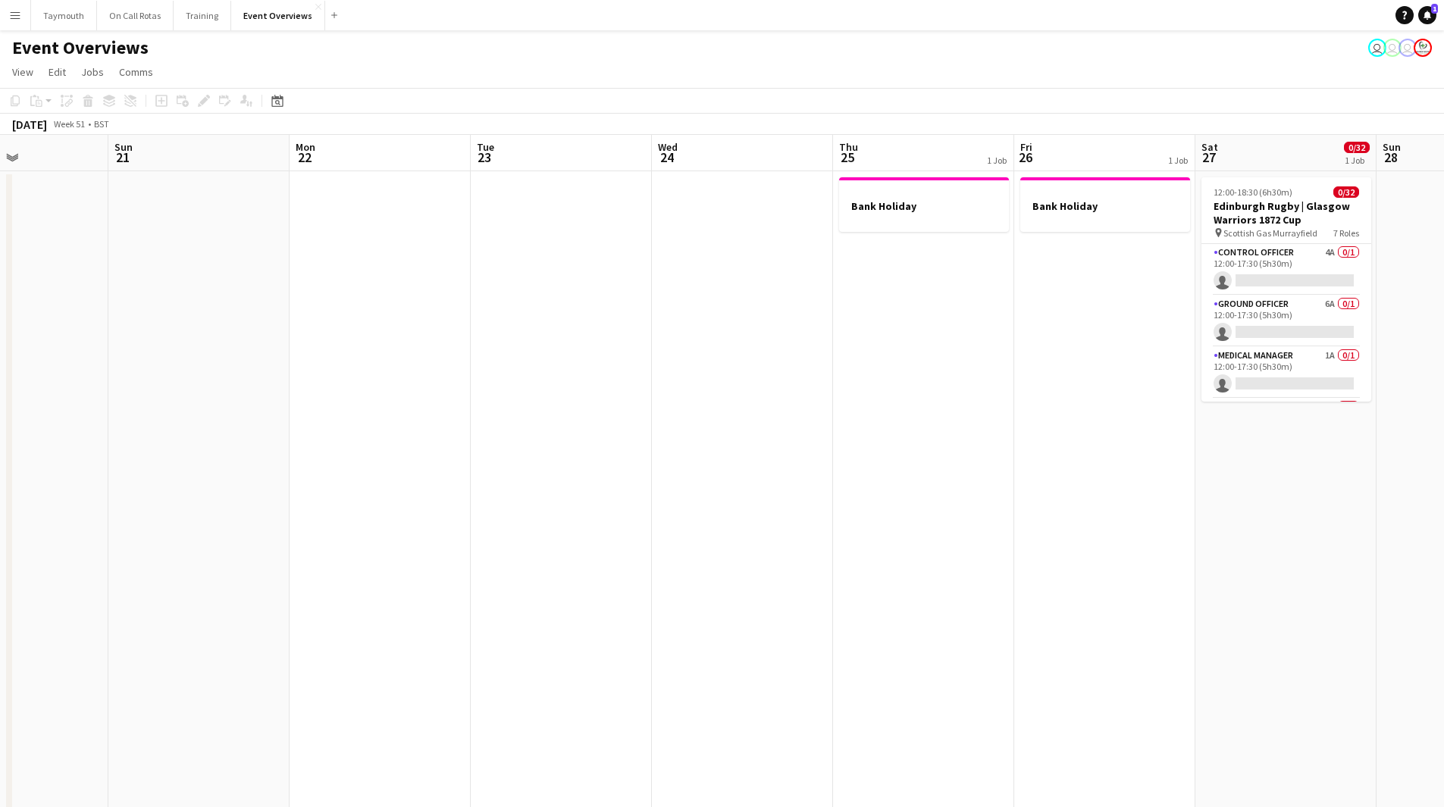
scroll to position [0, 406]
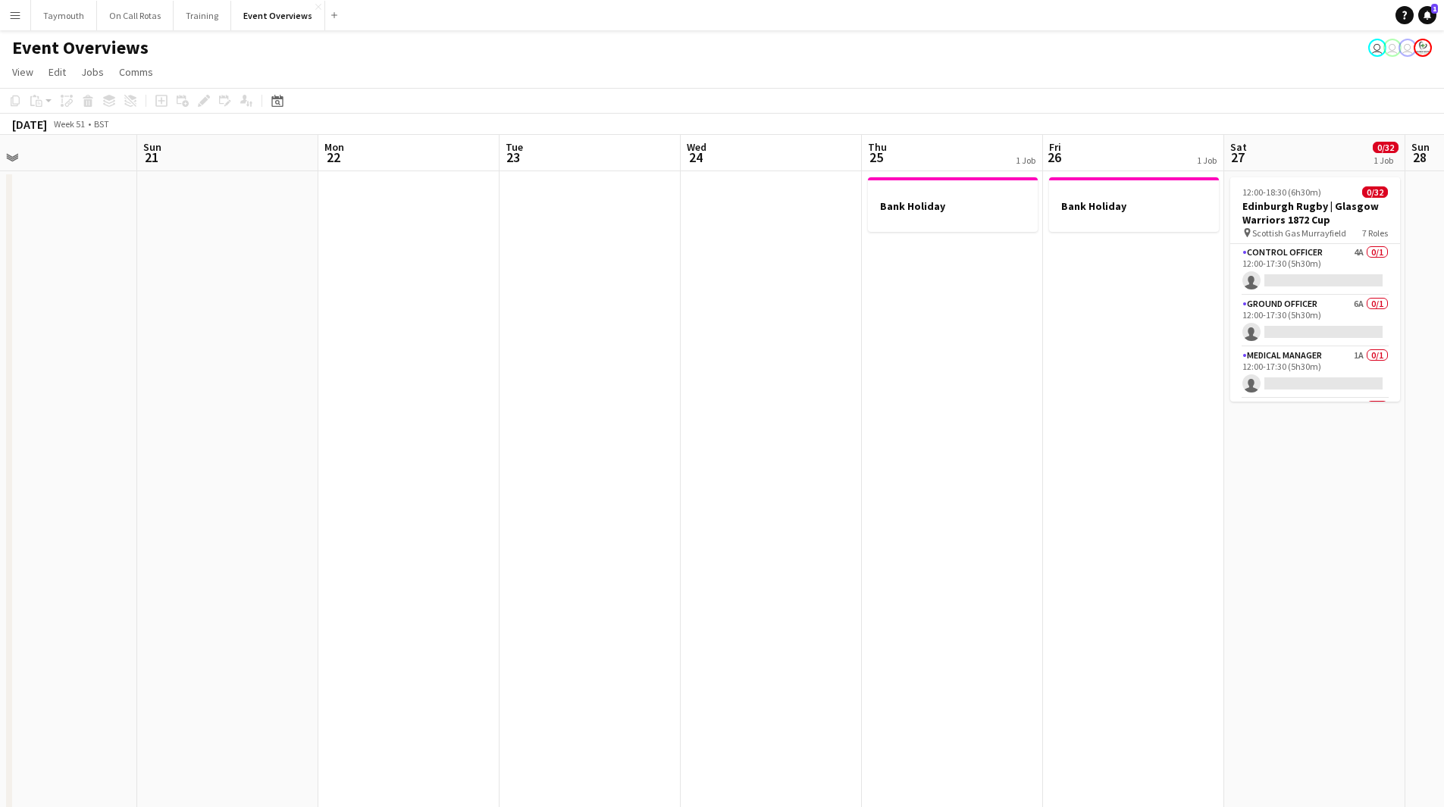
drag, startPoint x: 238, startPoint y: 374, endPoint x: 393, endPoint y: 368, distance: 155.5
click at [393, 368] on app-calendar-viewport "Thu 18 Fri 19 Sat 20 Sun 21 Mon 22 Tue 23 Wed 24 Thu 25 1 Job Fri 26 1 Job Sat …" at bounding box center [722, 802] width 1444 height 1334
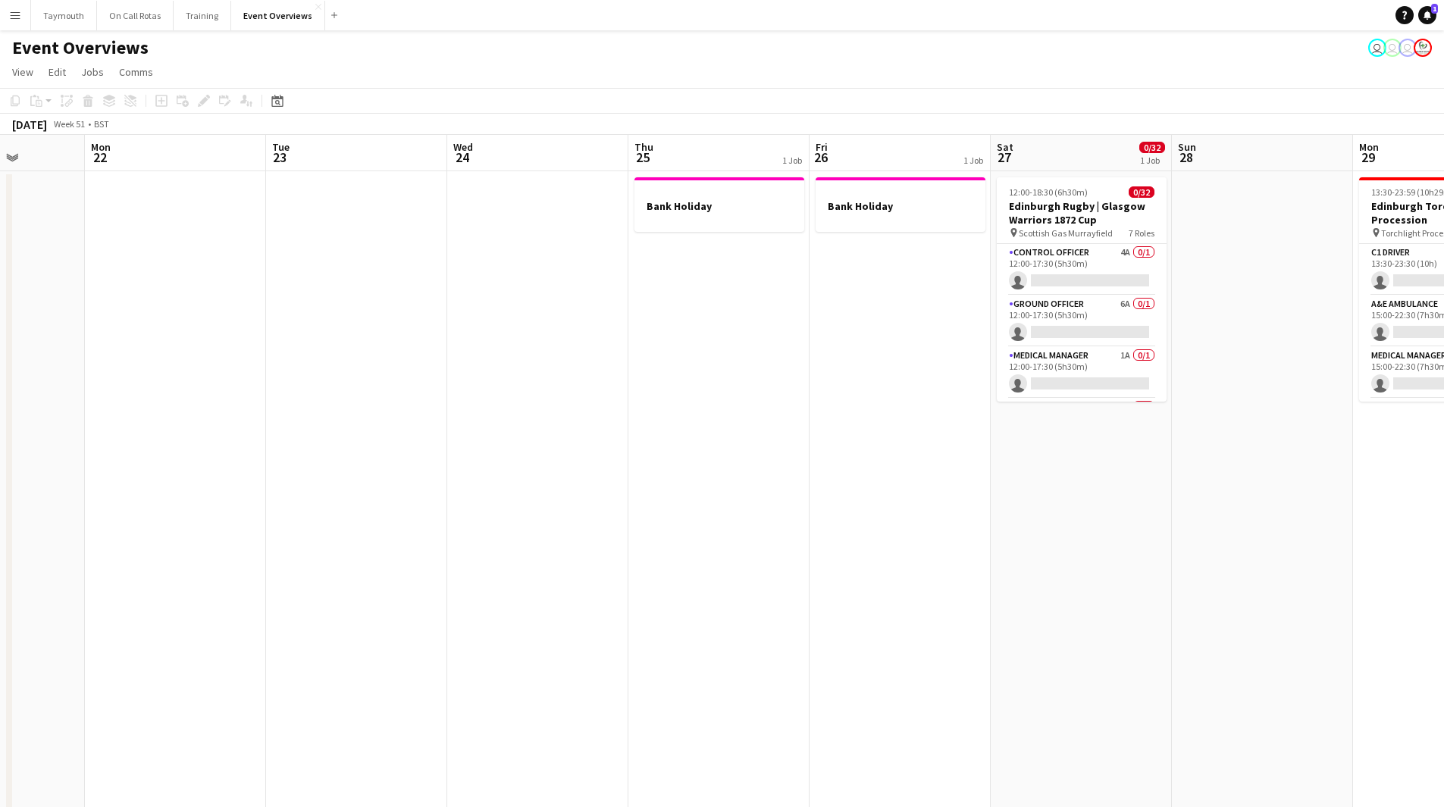
drag, startPoint x: 734, startPoint y: 422, endPoint x: 218, endPoint y: 459, distance: 517.5
click at [269, 481] on app-calendar-viewport "Thu 18 Fri 19 Sat 20 Sun 21 Mon 22 Tue 23 Wed 24 Thu 25 1 Job Fri 26 1 Job Sat …" at bounding box center [722, 802] width 1444 height 1334
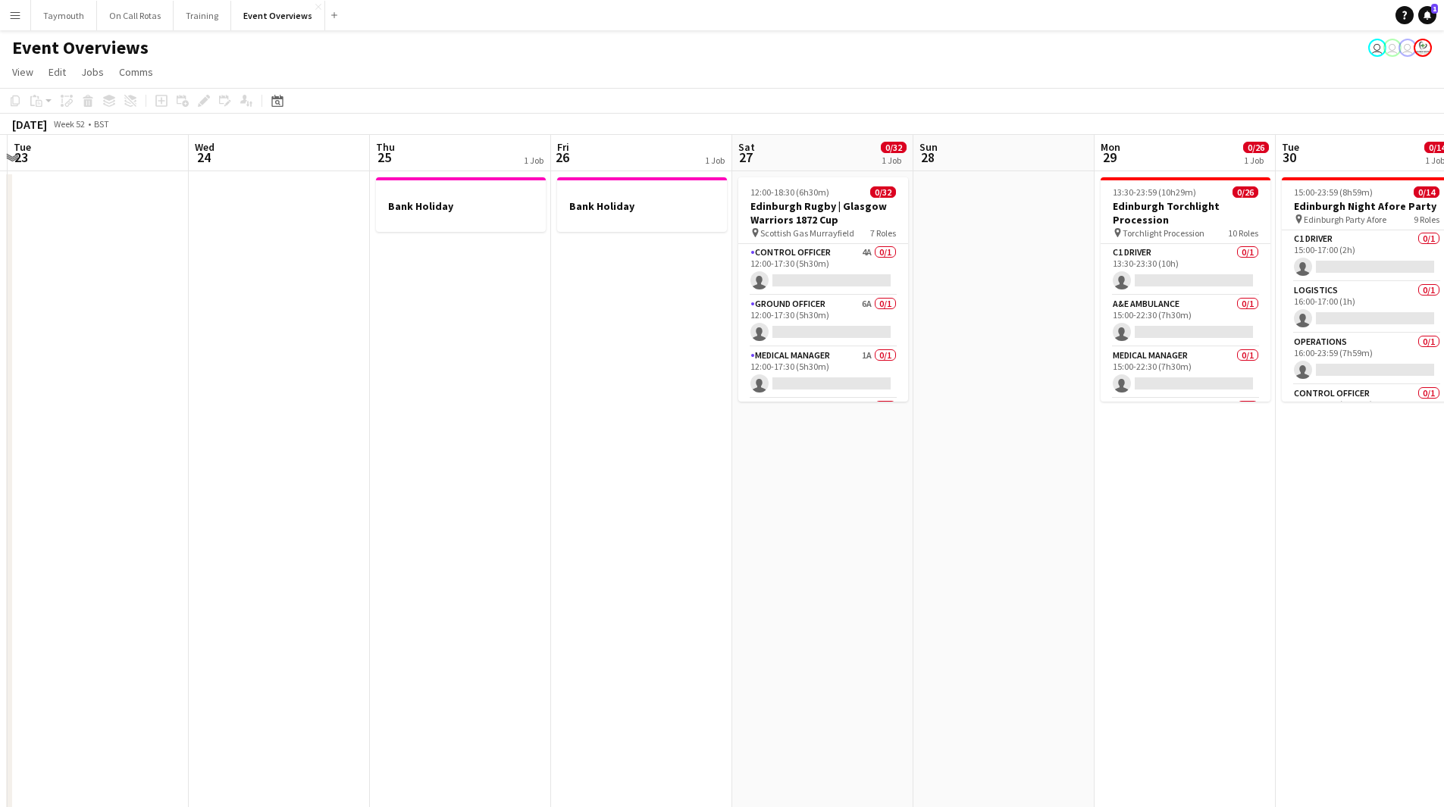
drag, startPoint x: 500, startPoint y: 436, endPoint x: 368, endPoint y: 468, distance: 136.4
click at [418, 461] on app-calendar-viewport "Sat 20 Sun 21 Mon 22 Tue 23 Wed 24 Thu 25 1 Job Fri 26 1 Job Sat 27 0/32 1 Job …" at bounding box center [722, 802] width 1444 height 1334
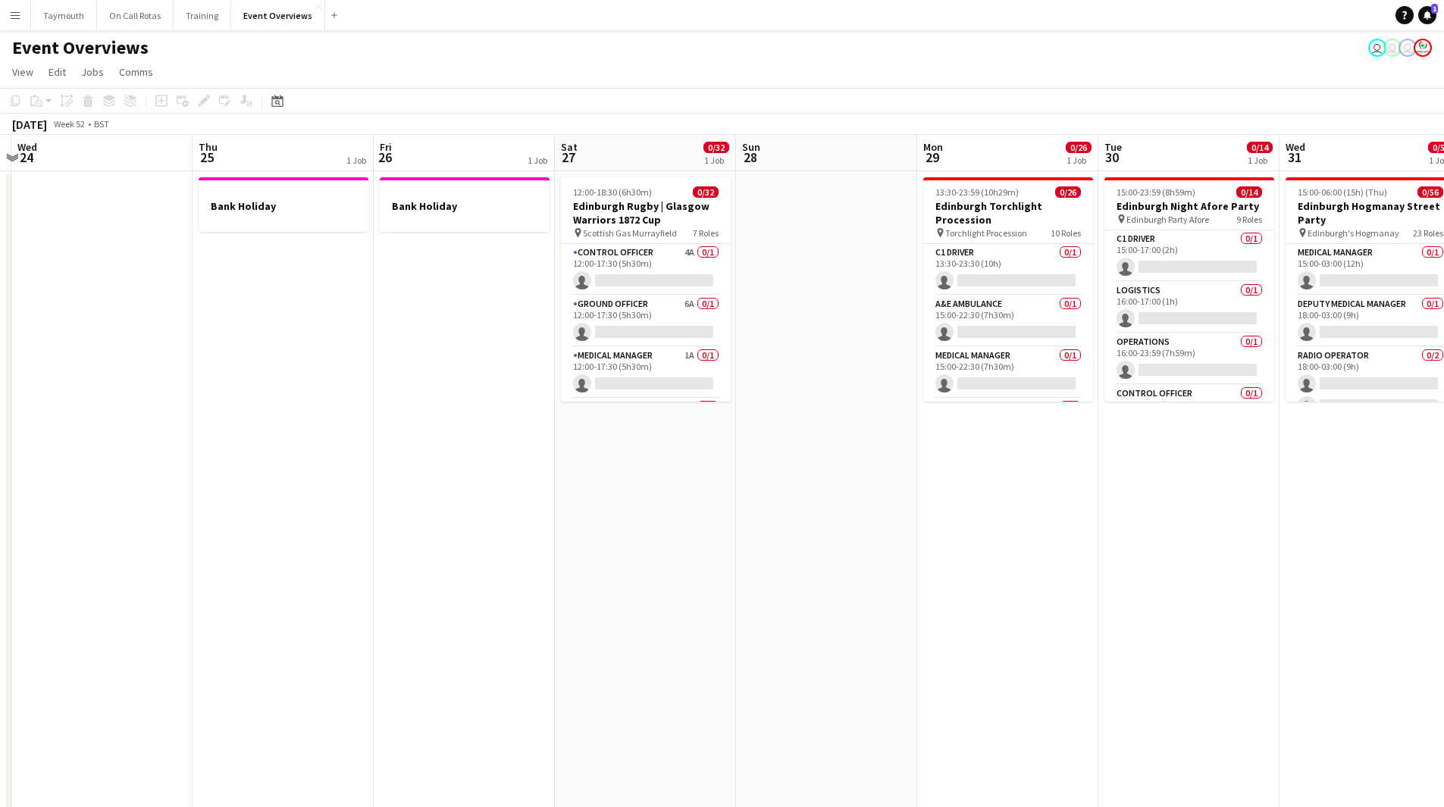
drag, startPoint x: 609, startPoint y: 450, endPoint x: 493, endPoint y: 478, distance: 118.4
click at [493, 478] on app-calendar-viewport "Sun 21 Mon 22 Tue 23 Wed 24 Thu 25 1 Job Fri 26 1 Job Sat 27 0/32 1 Job Sun 28 …" at bounding box center [722, 802] width 1444 height 1334
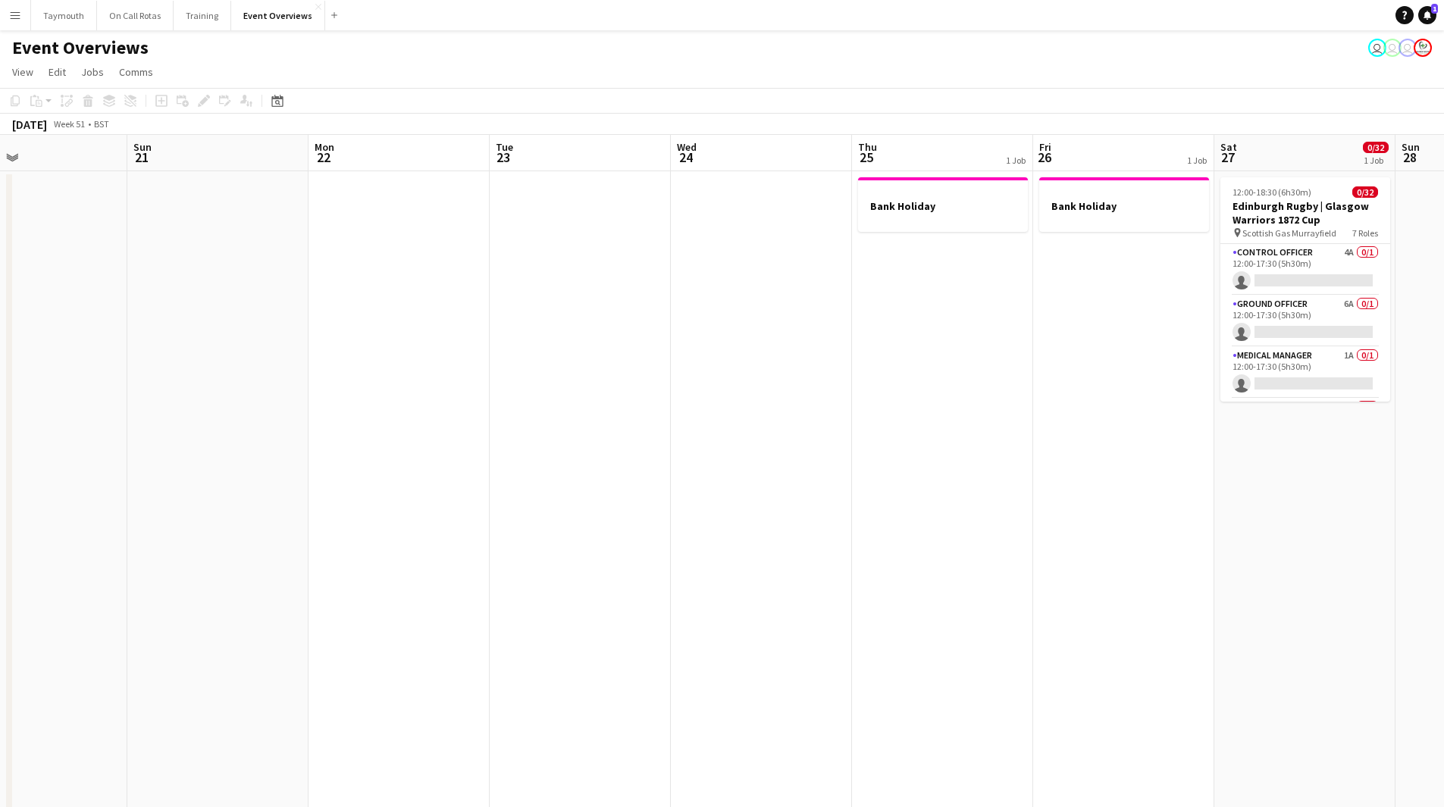
drag, startPoint x: 295, startPoint y: 537, endPoint x: 935, endPoint y: 496, distance: 641.0
click at [935, 496] on app-calendar-viewport "Thu 18 Fri 19 Sat 20 Sun 21 Mon 22 Tue 23 Wed 24 Thu 25 1 Job Fri 26 1 Job Sat …" at bounding box center [722, 802] width 1444 height 1334
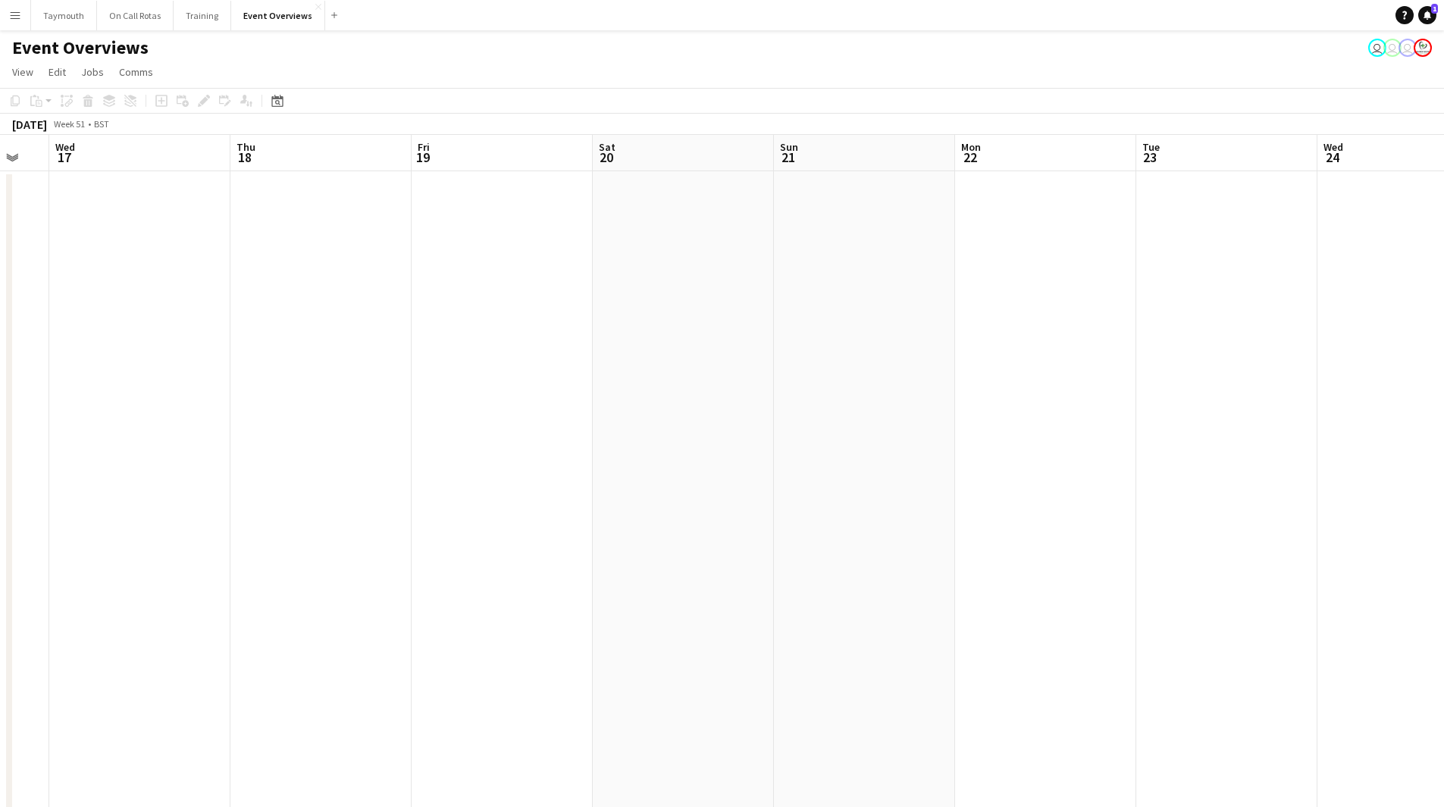
drag, startPoint x: 431, startPoint y: 518, endPoint x: 1063, endPoint y: 466, distance: 635.0
click at [1063, 466] on app-calendar-viewport "Mon 15 Tue 16 Wed 17 Thu 18 Fri 19 Sat 20 Sun 21 Mon 22 Tue 23 Wed 24 Thu 25 1 …" at bounding box center [722, 802] width 1444 height 1334
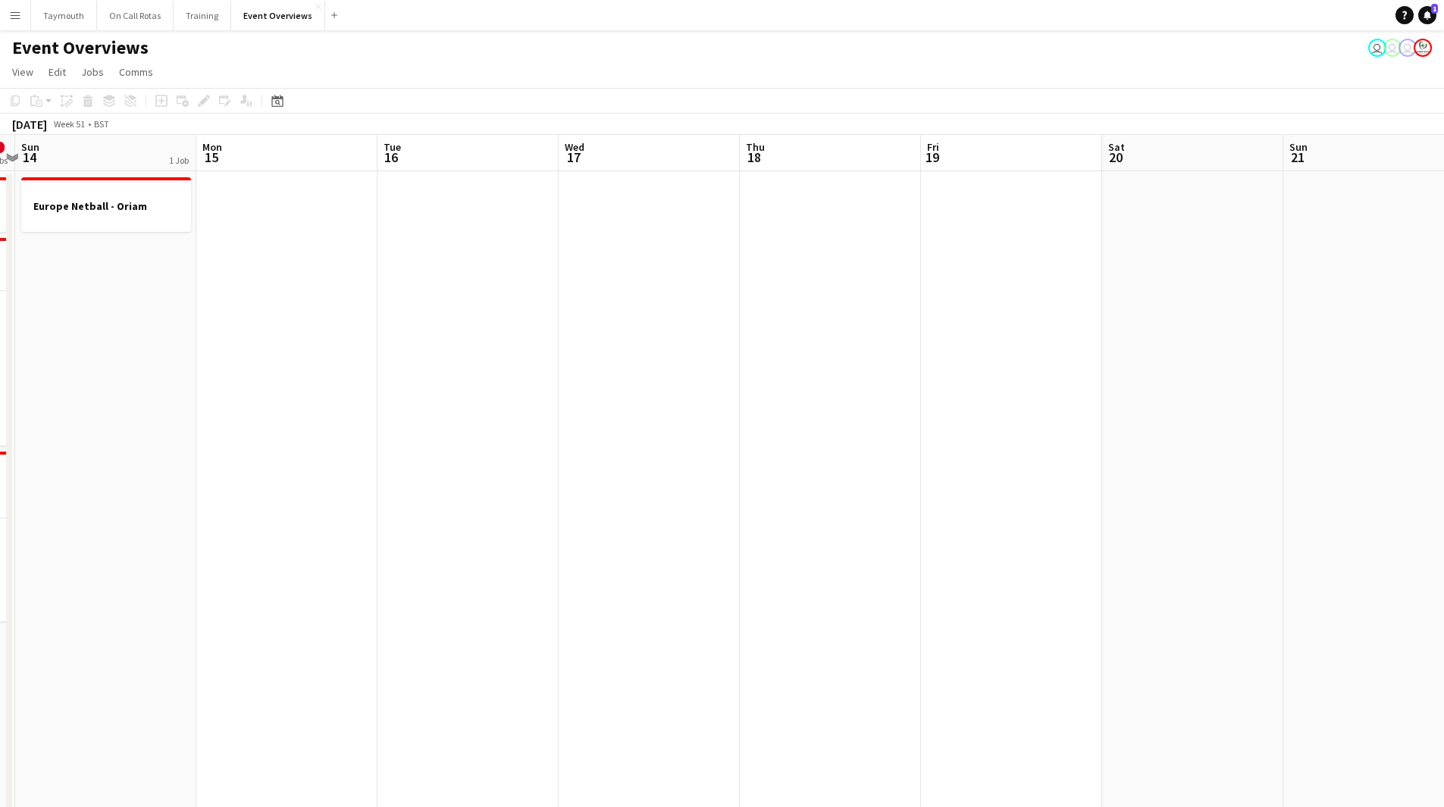
scroll to position [0, 348]
drag, startPoint x: 478, startPoint y: 568, endPoint x: 977, endPoint y: 519, distance: 501.2
click at [977, 519] on app-calendar-viewport "Fri 12 Sat 13 0/5 3 Jobs Sun 14 1 Job Mon 15 Tue 16 Wed 17 Thu 18 Fri 19 Sat 20…" at bounding box center [722, 802] width 1444 height 1334
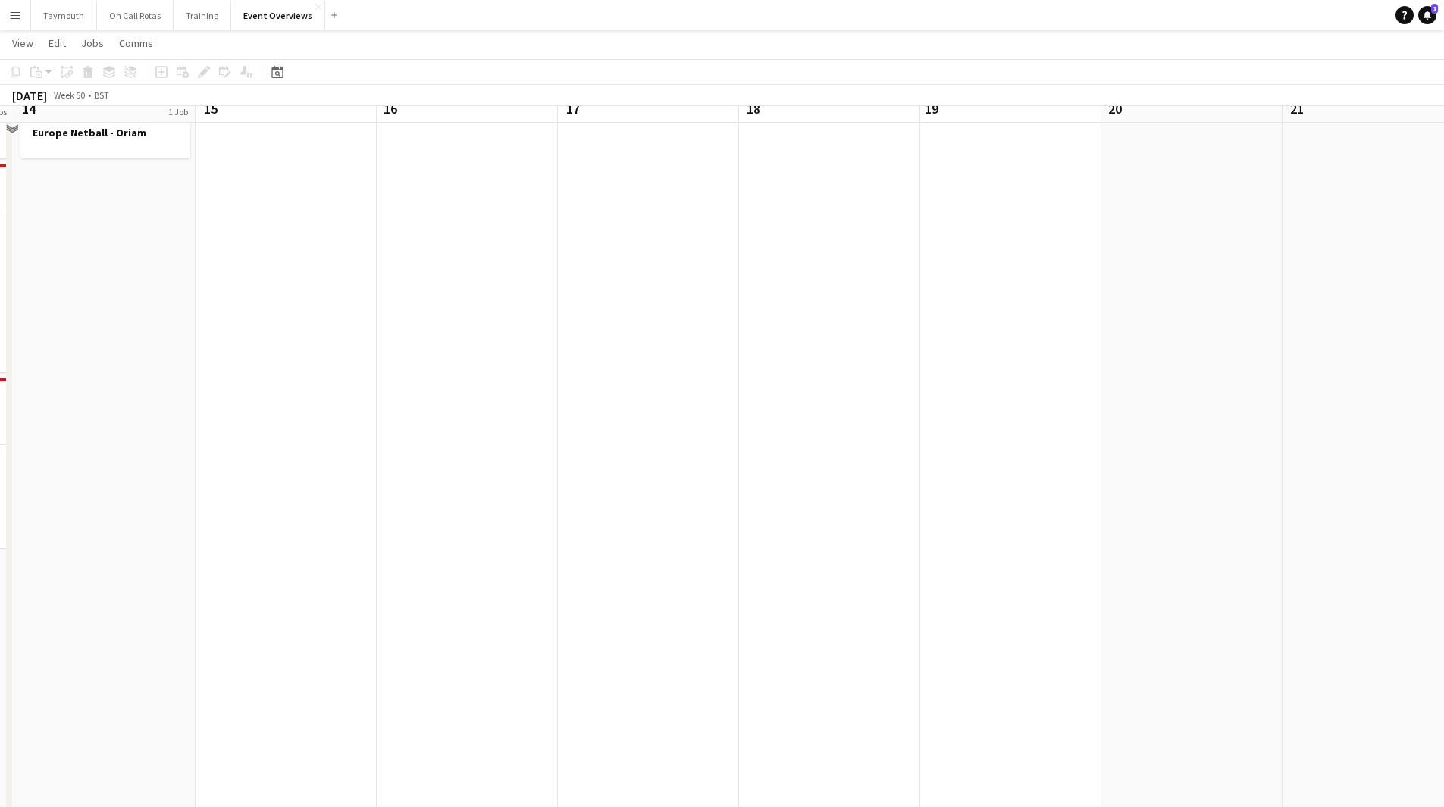
scroll to position [152, 0]
drag, startPoint x: 677, startPoint y: 559, endPoint x: 501, endPoint y: 536, distance: 177.3
click at [298, 552] on app-calendar-viewport "Fri 12 Sat 13 0/5 3 Jobs Sun 14 1 Job Mon 15 Tue 16 Wed 17 Thu 18 Fri 19 Sat 20…" at bounding box center [722, 612] width 1444 height 1408
drag, startPoint x: 713, startPoint y: 537, endPoint x: 496, endPoint y: 538, distance: 217.5
click at [370, 543] on app-calendar-viewport "Sun 14 1 Job Mon 15 Tue 16 Wed 17 Thu 18 Fri 19 Sat 20 Sun 21 Mon 22 Tue 23 Wed…" at bounding box center [722, 612] width 1444 height 1408
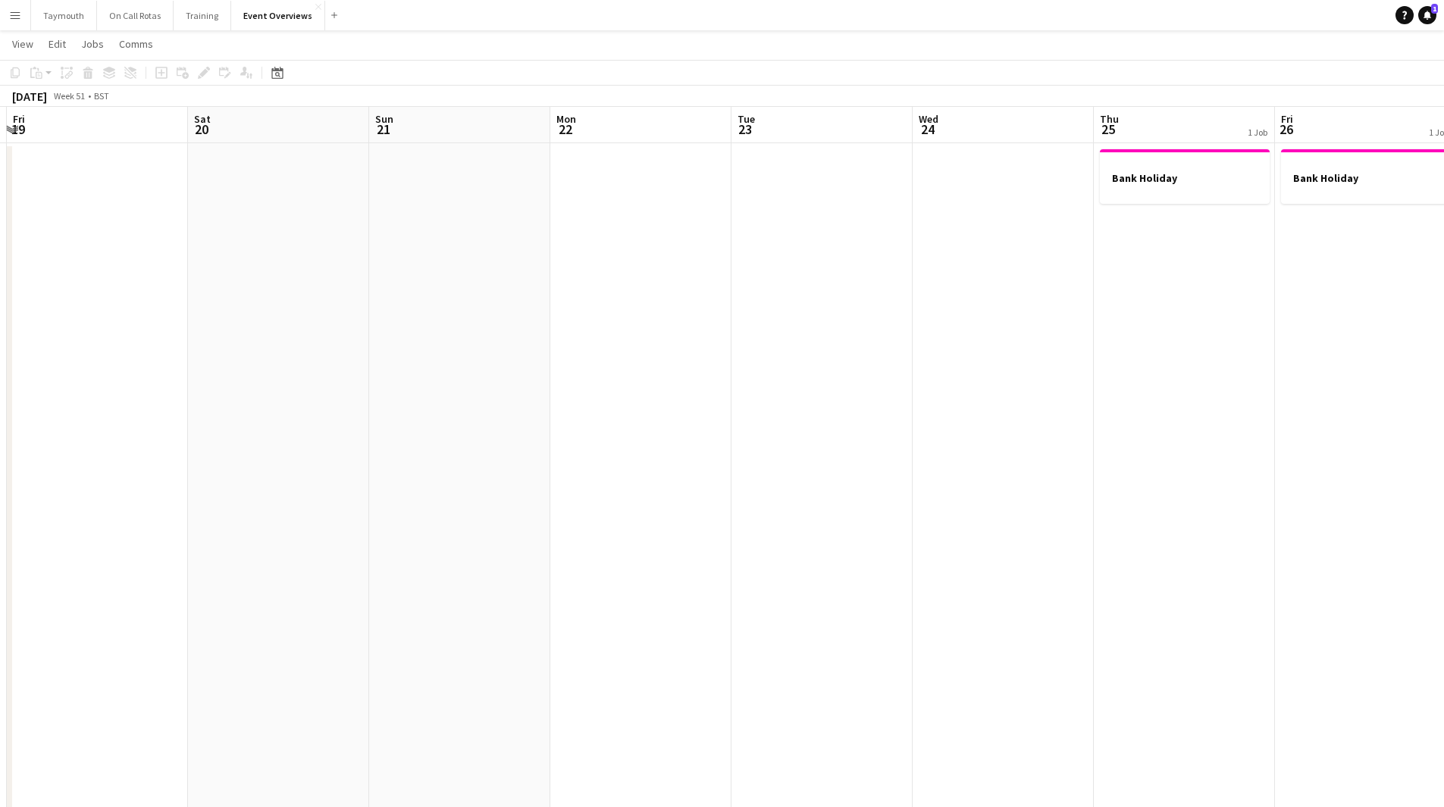
scroll to position [0, 0]
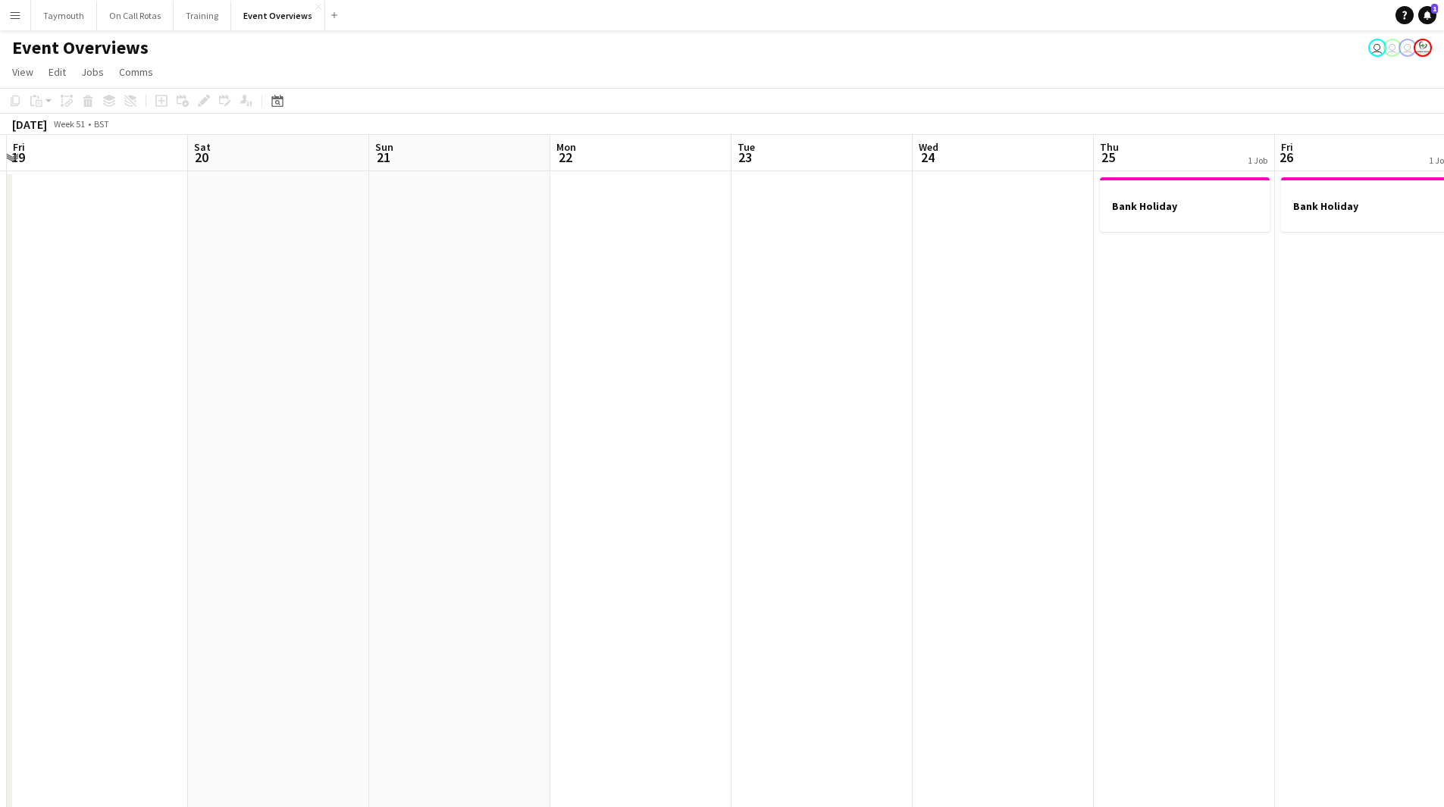
drag, startPoint x: 791, startPoint y: 523, endPoint x: 334, endPoint y: 594, distance: 461.8
click at [333, 596] on app-calendar-viewport "Tue 16 Wed 17 Thu 18 Fri 19 Sat 20 Sun 21 Mon 22 Tue 23 Wed 24 Thu 25 1 Job Fri…" at bounding box center [722, 802] width 1444 height 1334
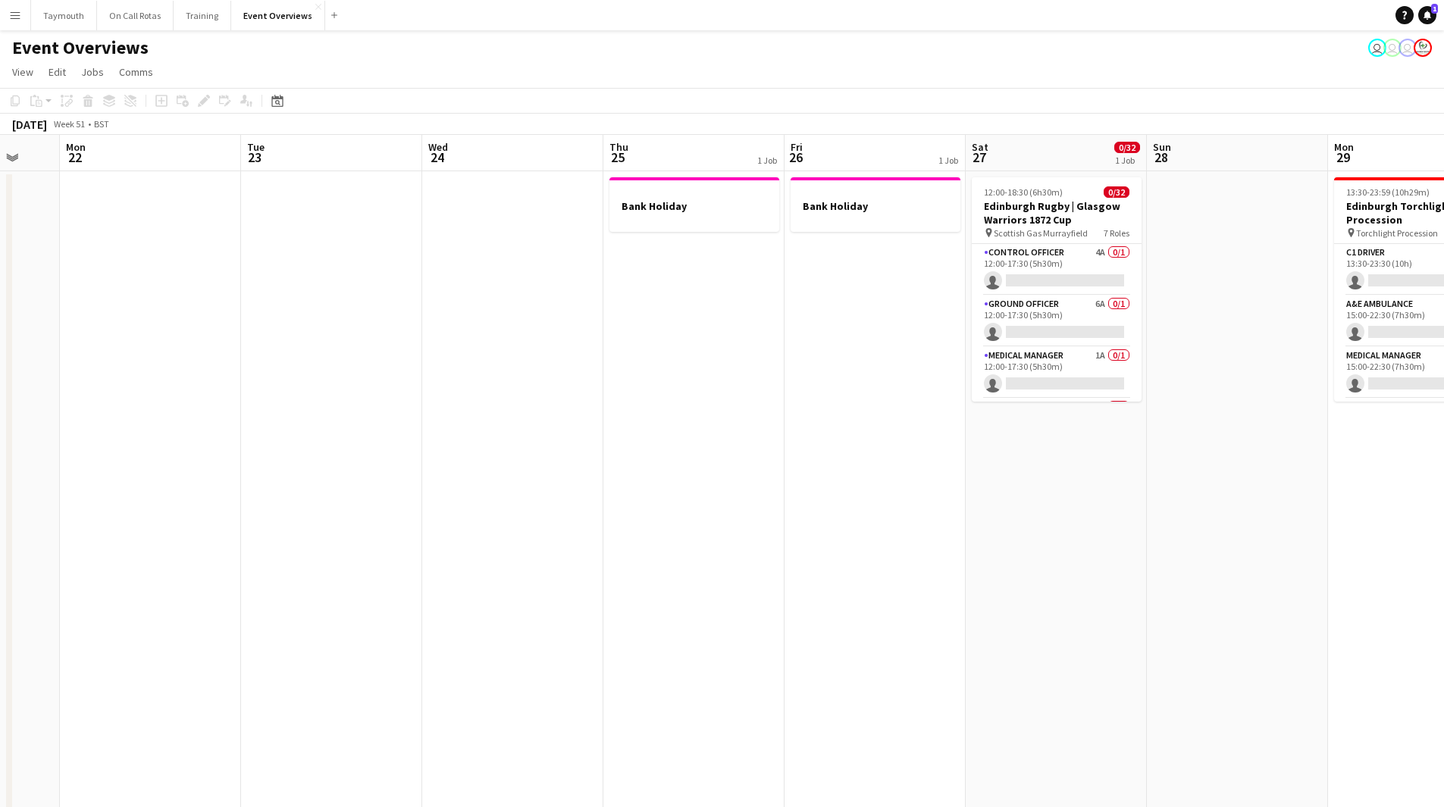
drag, startPoint x: 575, startPoint y: 579, endPoint x: 377, endPoint y: 615, distance: 200.4
click at [377, 620] on app-calendar-viewport "Fri 19 Sat 20 Sun 21 Mon 22 Tue 23 Wed 24 Thu 25 1 Job Fri 26 1 Job Sat 27 0/32…" at bounding box center [722, 802] width 1444 height 1334
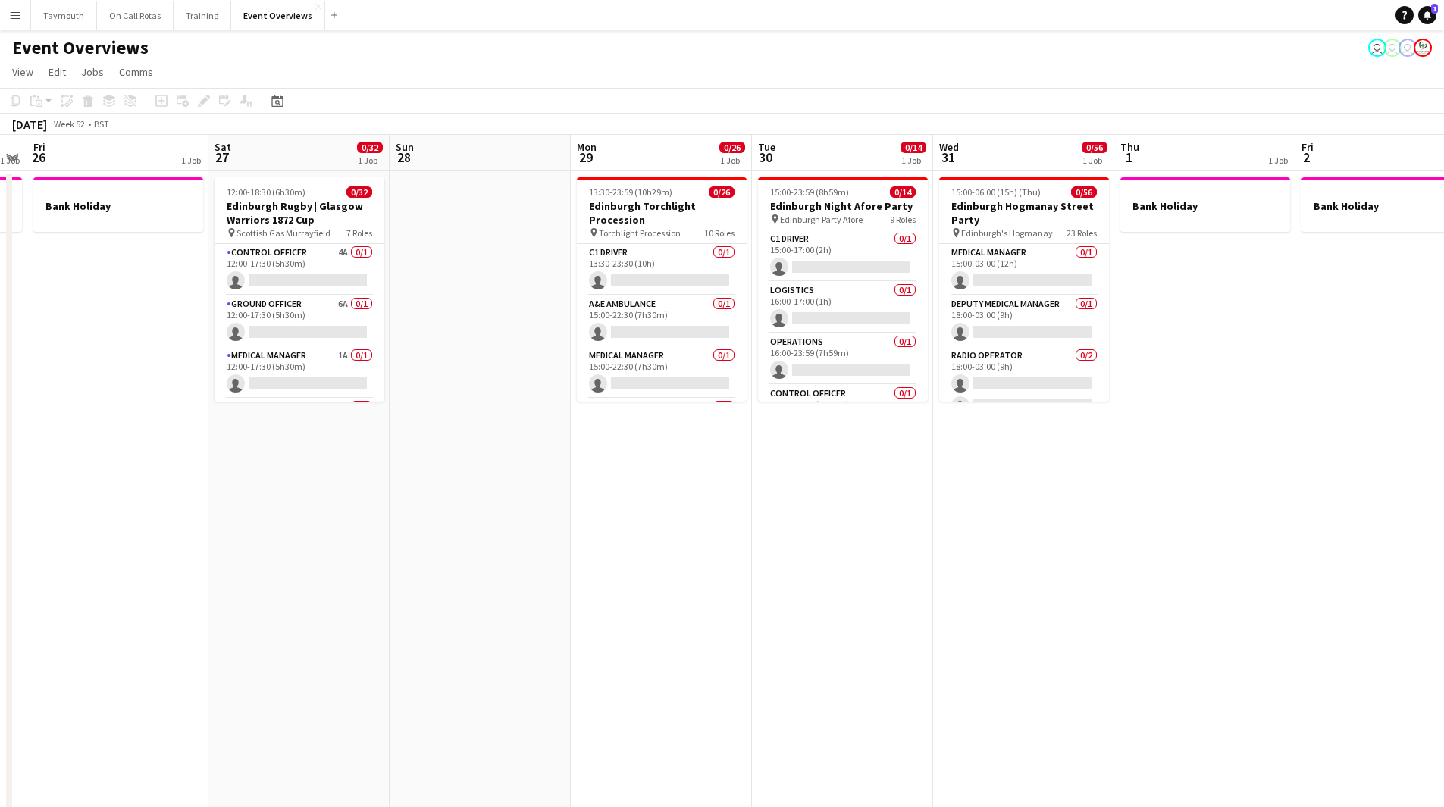
drag, startPoint x: 633, startPoint y: 628, endPoint x: 87, endPoint y: 594, distance: 546.8
click at [82, 596] on app-calendar-viewport "Tue 23 Wed 24 Thu 25 1 Job Fri 26 1 Job Sat 27 0/32 1 Job Sun 28 Mon 29 0/26 1 …" at bounding box center [722, 802] width 1444 height 1334
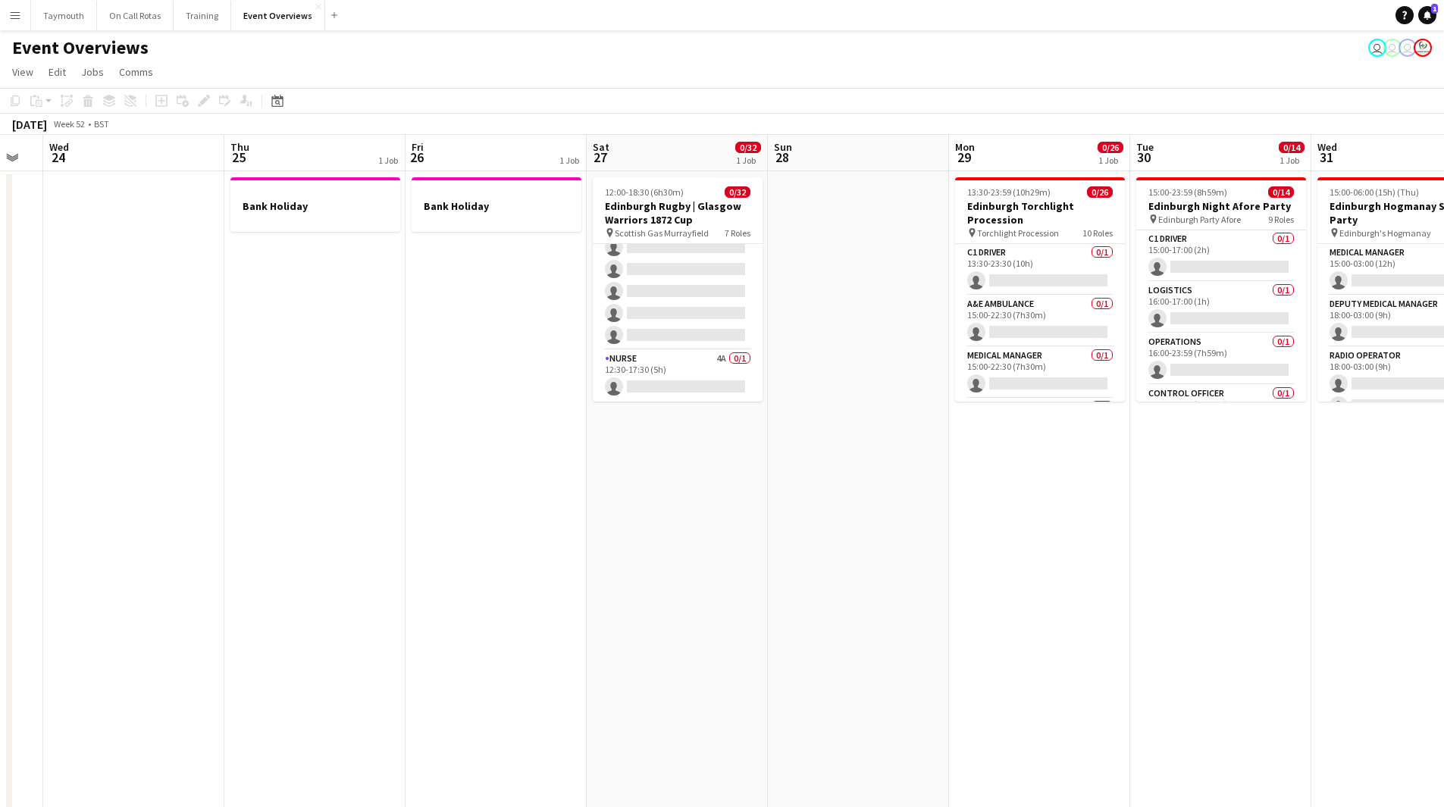
scroll to position [0, 318]
drag, startPoint x: 315, startPoint y: 568, endPoint x: 699, endPoint y: 547, distance: 384.1
click at [699, 547] on app-calendar-viewport "Mon 22 Tue 23 Wed 24 Thu 25 1 Job Fri 26 1 Job Sat 27 0/32 1 Job Sun 28 Mon 29 …" at bounding box center [722, 802] width 1444 height 1334
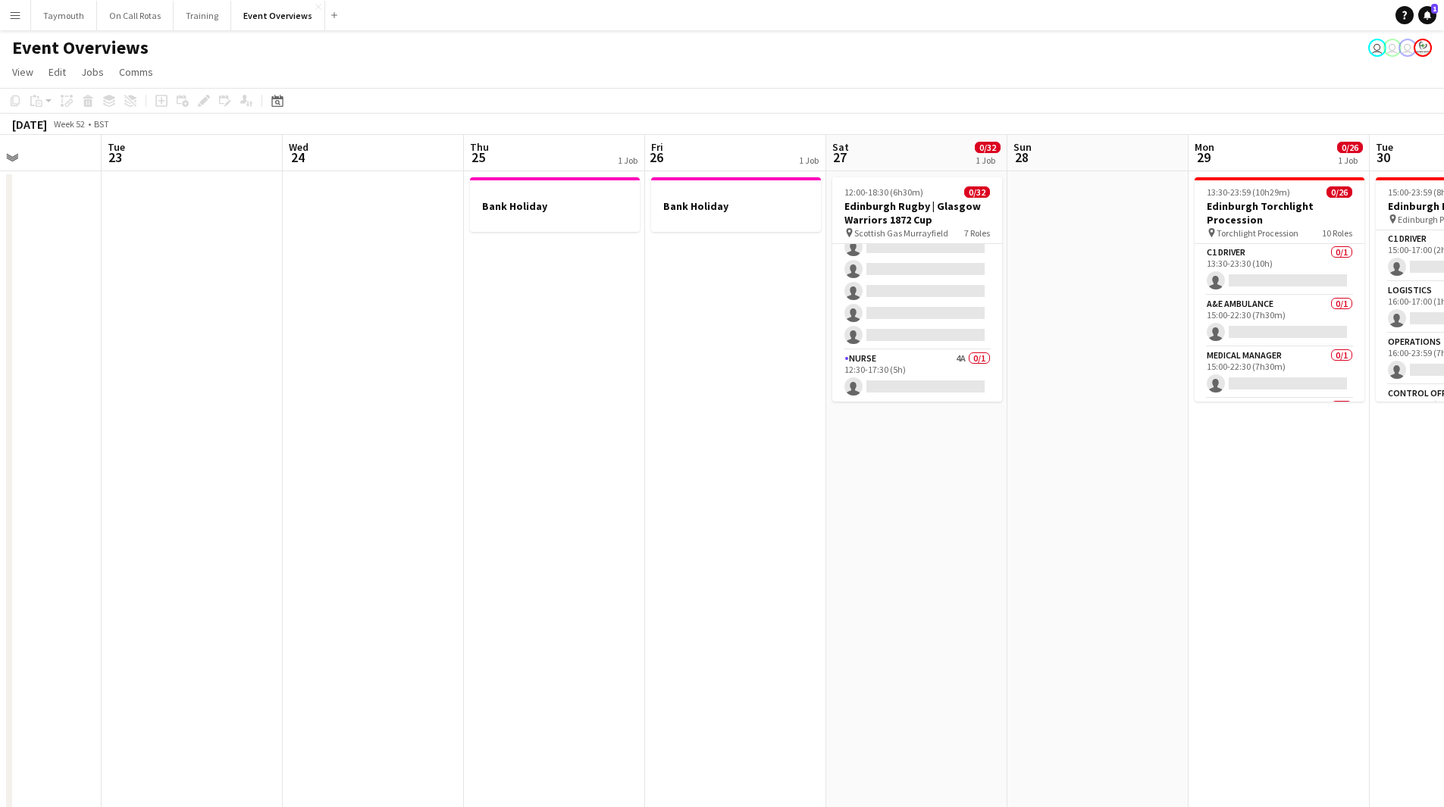
drag, startPoint x: 455, startPoint y: 562, endPoint x: 261, endPoint y: 568, distance: 193.4
click at [263, 568] on app-calendar-viewport "Sat 20 Sun 21 Mon 22 Tue 23 Wed 24 Thu 25 1 Job Fri 26 1 Job Sat 27 0/32 1 Job …" at bounding box center [722, 802] width 1444 height 1334
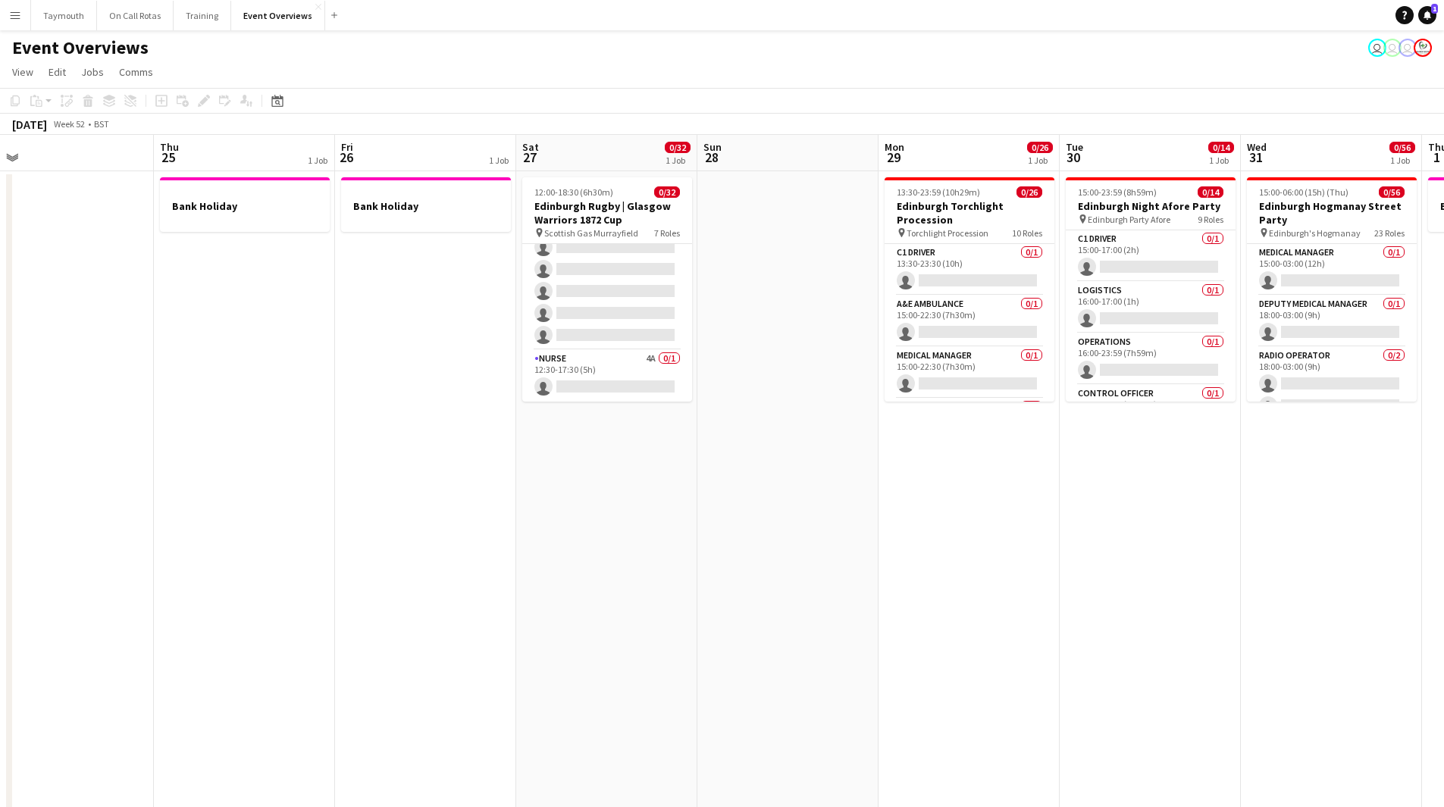
drag, startPoint x: 518, startPoint y: 653, endPoint x: 1370, endPoint y: 640, distance: 851.3
click at [1370, 640] on app-calendar-viewport "Mon 22 Tue 23 Wed 24 Thu 25 1 Job Fri 26 1 Job Sat 27 0/32 1 Job Sun 28 Mon 29 …" at bounding box center [722, 802] width 1444 height 1334
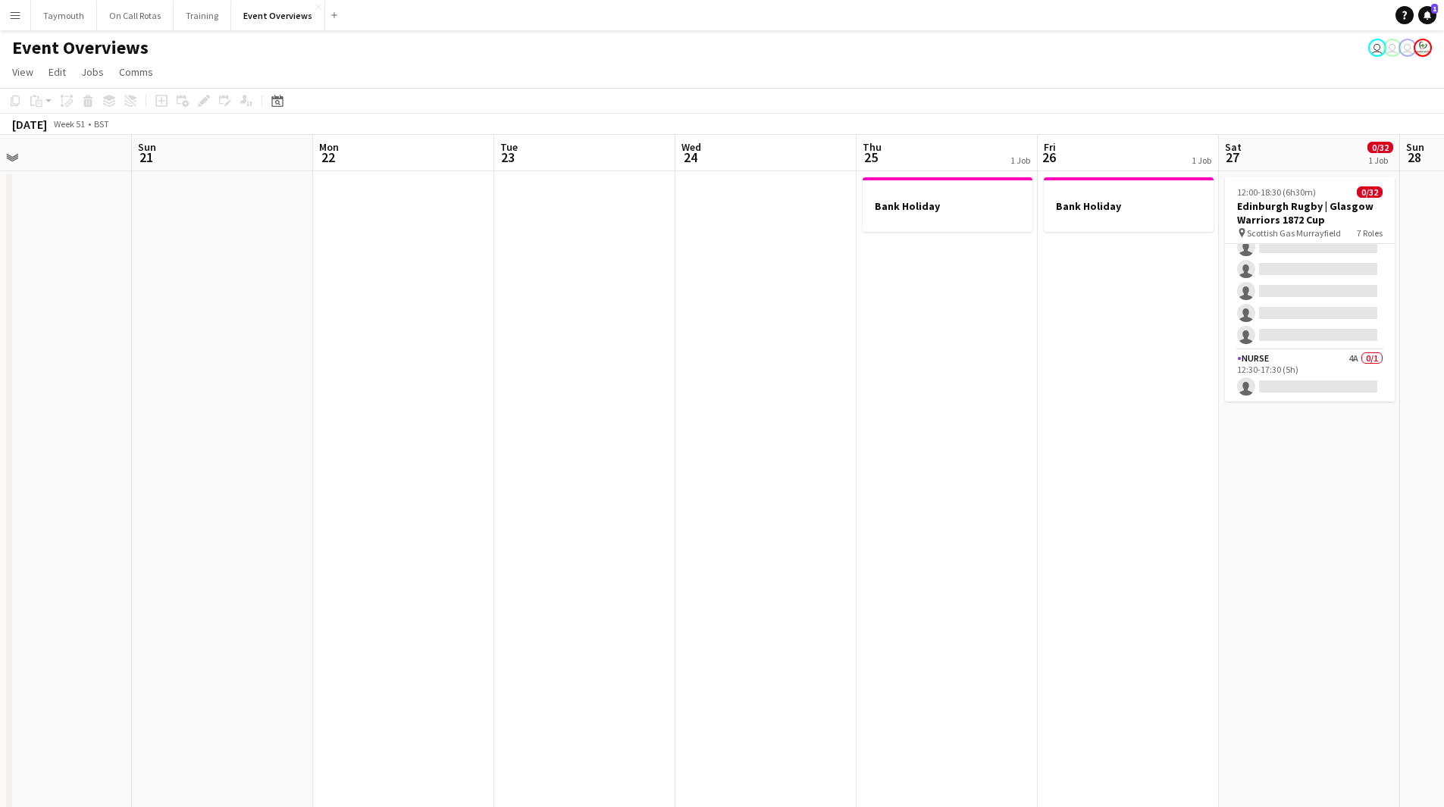
drag, startPoint x: 860, startPoint y: 644, endPoint x: 1344, endPoint y: 587, distance: 487.7
click at [1345, 588] on app-calendar-viewport "Thu 18 Fri 19 Sat 20 Sun 21 Mon 22 Tue 23 Wed 24 Thu 25 1 Job Fri 26 1 Job Sat …" at bounding box center [722, 802] width 1444 height 1334
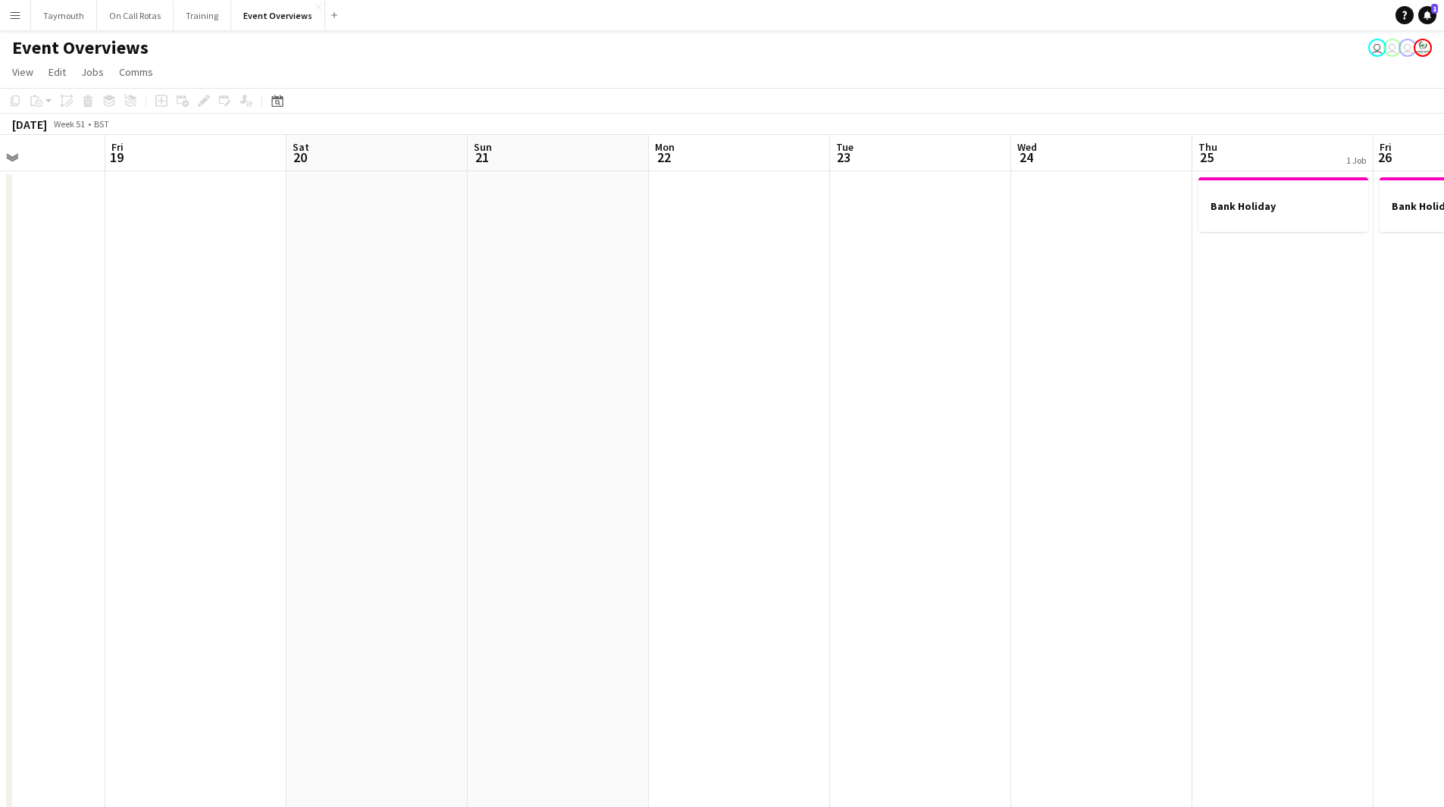
drag, startPoint x: 1173, startPoint y: 598, endPoint x: 167, endPoint y: 590, distance: 1006.6
click at [79, 591] on app-calendar-viewport "Sun 14 1 Job Mon 15 Tue 16 Wed 17 Thu 18 Fri 19 Sat 20 Sun 21 Mon 22 Tue 23 Wed…" at bounding box center [722, 802] width 1444 height 1334
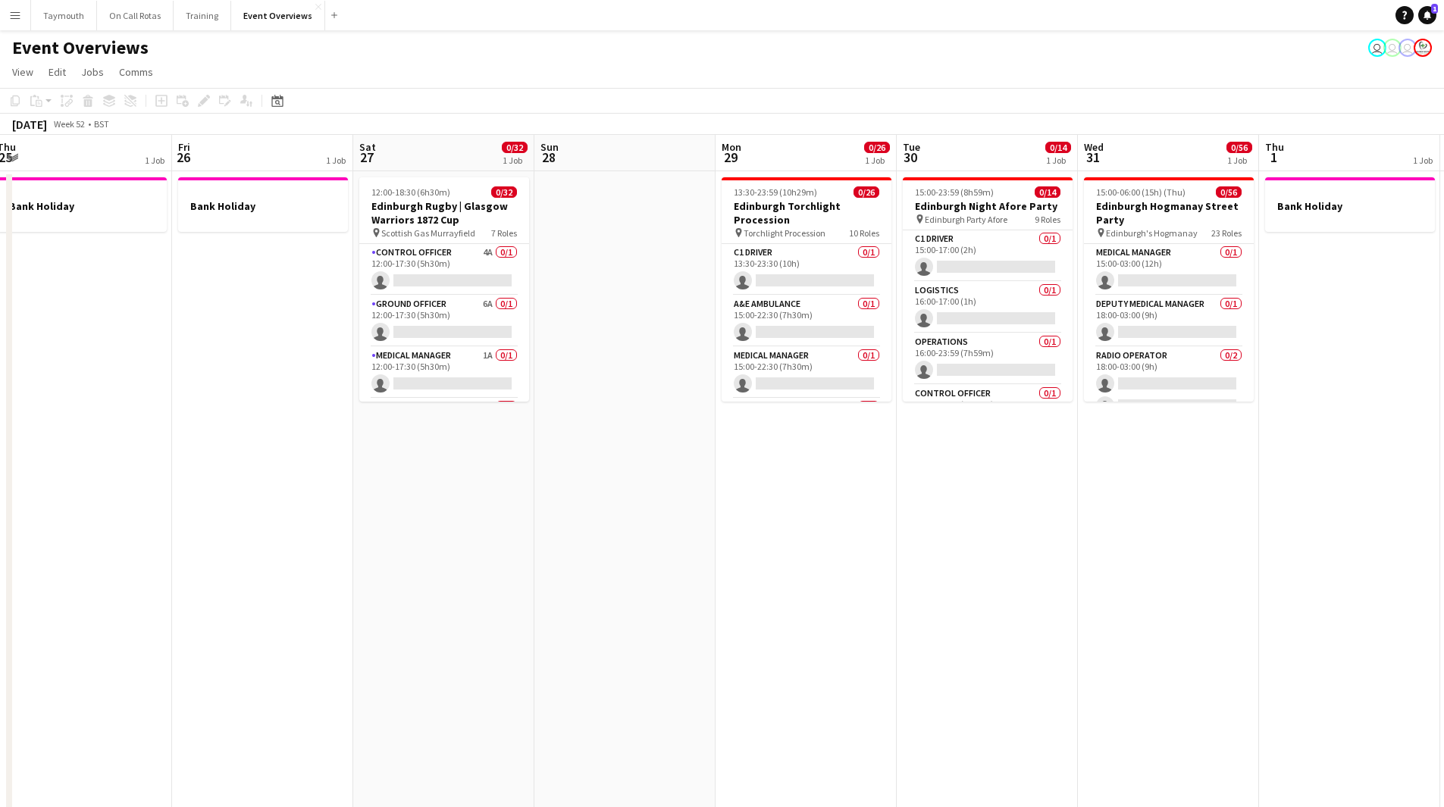
scroll to position [0, 491]
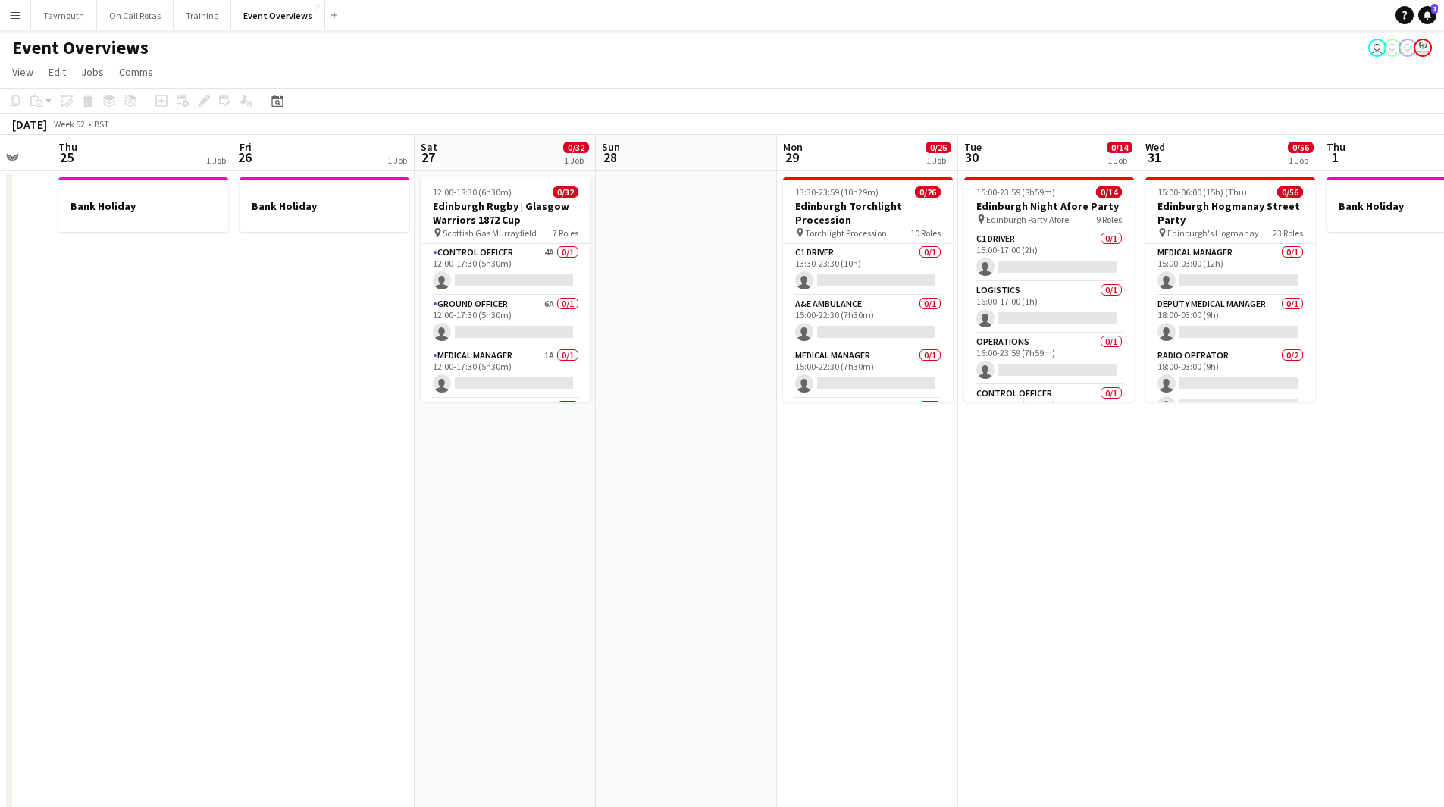
drag, startPoint x: 440, startPoint y: 603, endPoint x: 232, endPoint y: 603, distance: 207.7
click at [232, 603] on app-calendar-viewport "Mon 22 Tue 23 Wed 24 Thu 25 1 Job Fri 26 1 Job Sat 27 0/32 1 Job Sun 28 Mon 29 …" at bounding box center [722, 802] width 1444 height 1334
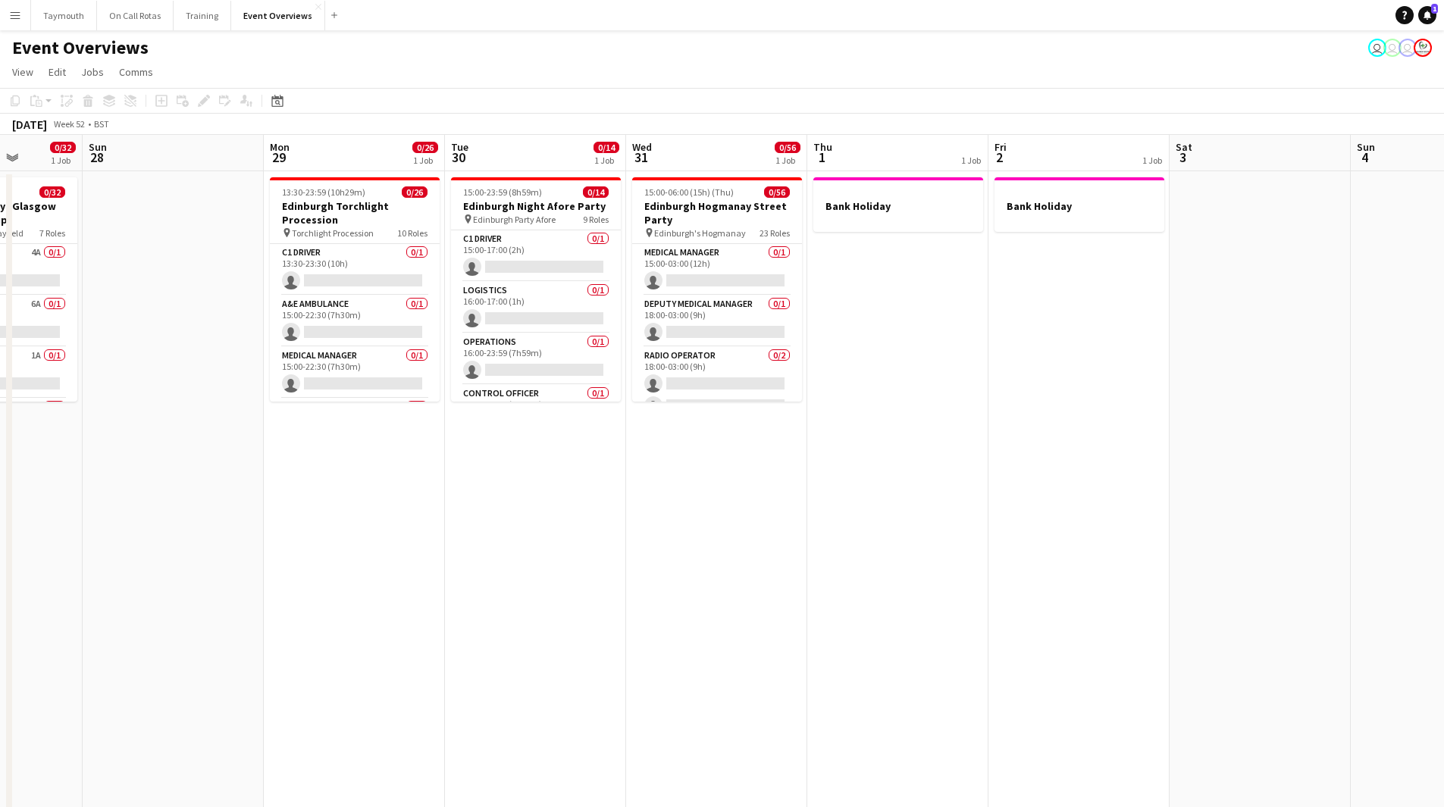
drag, startPoint x: 839, startPoint y: 503, endPoint x: 339, endPoint y: 523, distance: 500.6
click at [335, 522] on app-calendar-viewport "Thu 25 1 Job Fri 26 1 Job Sat 27 0/32 1 Job Sun 28 Mon 29 0/26 1 Job Tue 30 0/1…" at bounding box center [722, 802] width 1444 height 1334
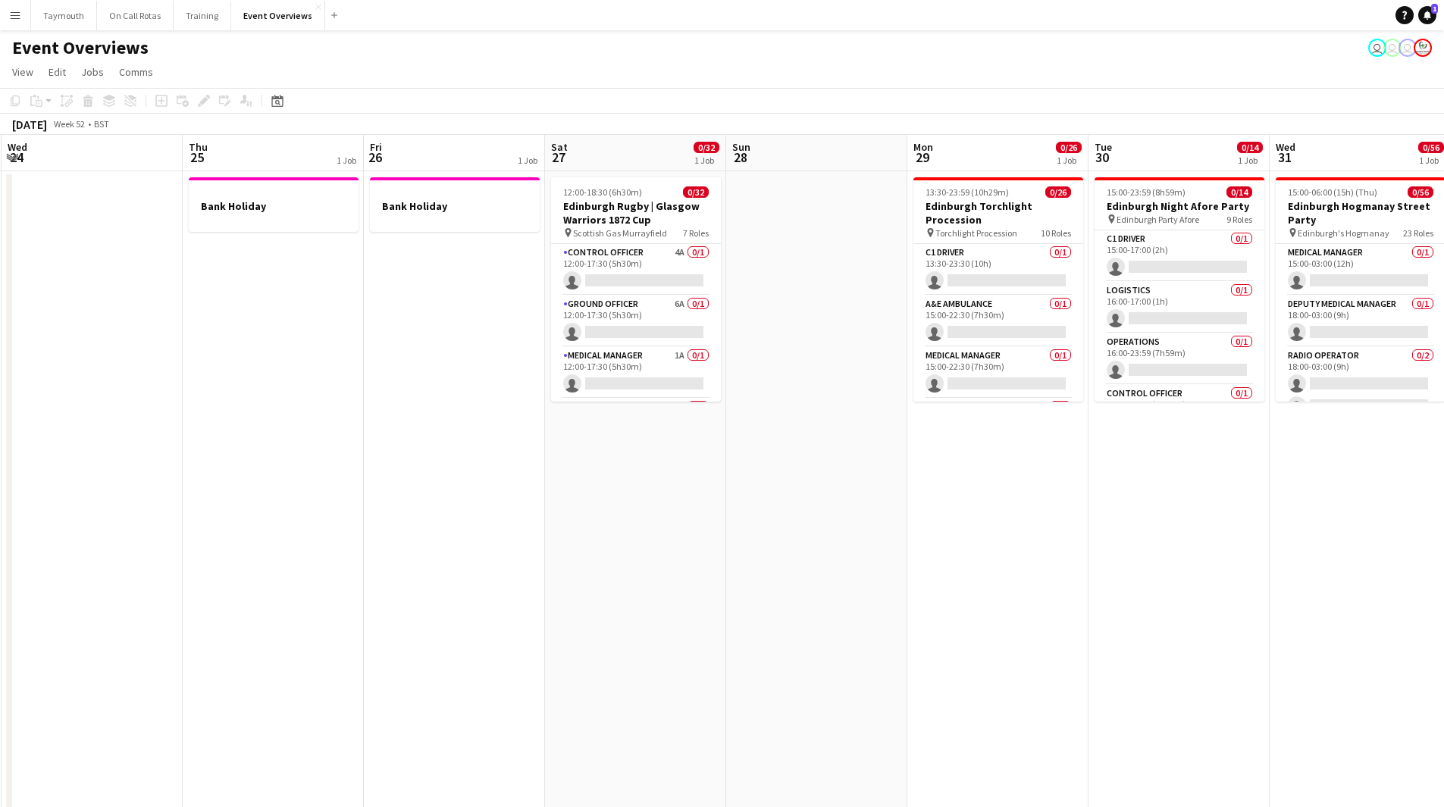
drag, startPoint x: 375, startPoint y: 518, endPoint x: 1016, endPoint y: 504, distance: 641.4
click at [1016, 504] on app-calendar-viewport "Sun 21 Mon 22 Tue 23 Wed 24 Thu 25 1 Job Fri 26 1 Job Sat 27 0/32 1 Job Sun 28 …" at bounding box center [722, 802] width 1444 height 1334
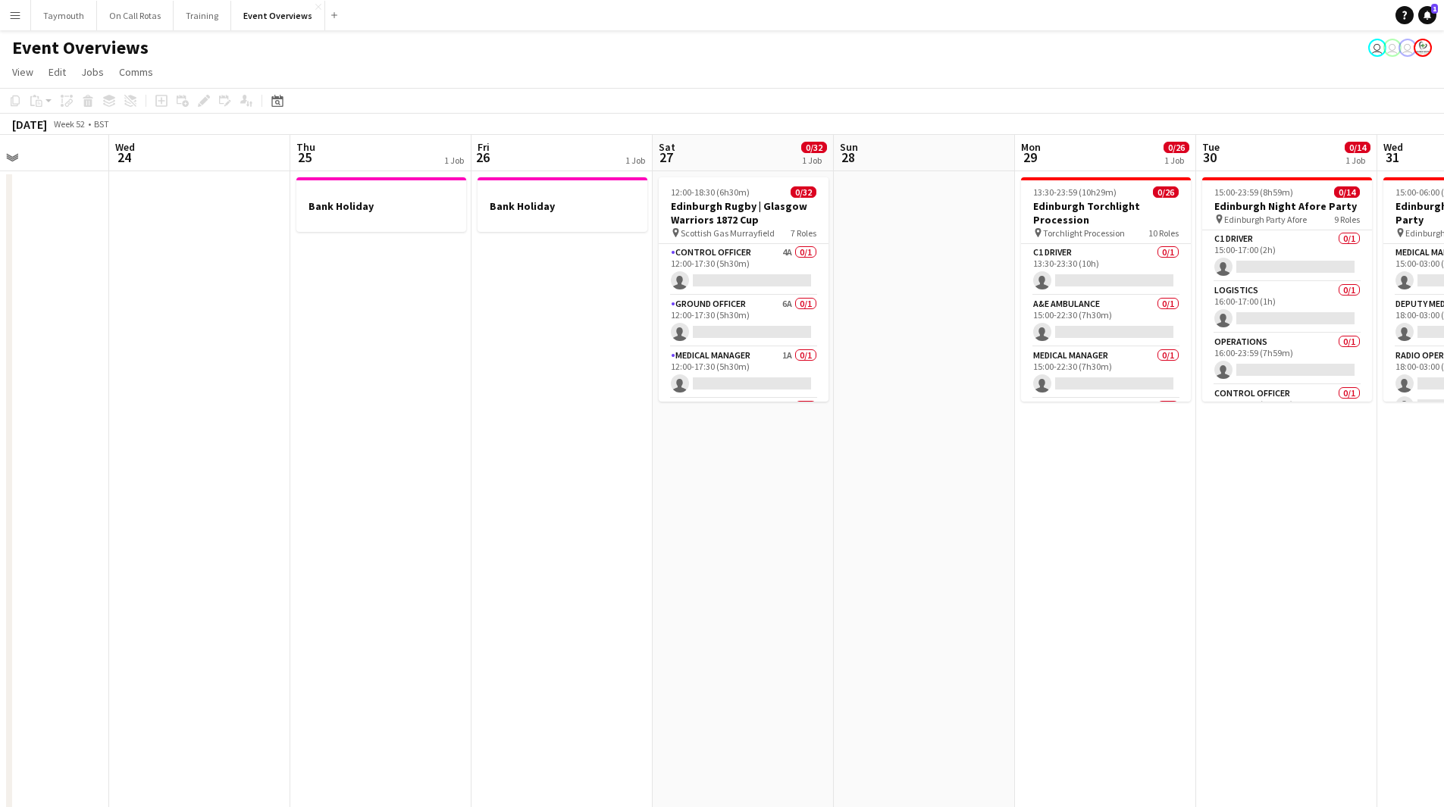
drag, startPoint x: 891, startPoint y: 512, endPoint x: 599, endPoint y: 522, distance: 292.0
click at [524, 544] on app-calendar-viewport "Sun 21 Mon 22 Tue 23 Wed 24 Thu 25 1 Job Fri 26 1 Job Sat 27 0/32 1 Job Sun 28 …" at bounding box center [722, 802] width 1444 height 1334
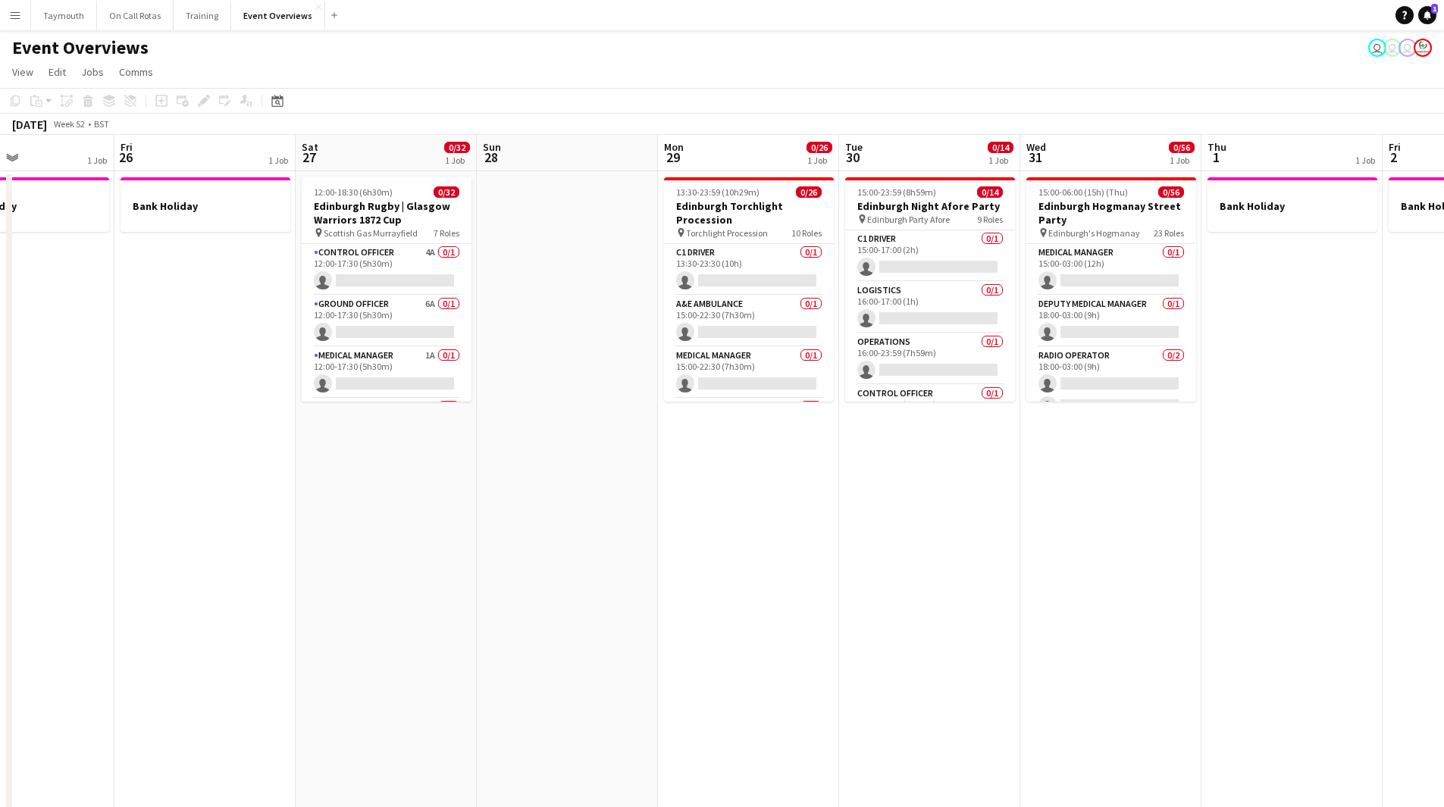
drag, startPoint x: 666, startPoint y: 511, endPoint x: 612, endPoint y: 265, distance: 251.6
click at [665, 510] on app-calendar-viewport "Tue 23 Wed 24 Thu 25 1 Job Fri 26 1 Job Sat 27 0/32 1 Job Sun 28 Mon 29 0/26 1 …" at bounding box center [722, 802] width 1444 height 1334
click at [570, 234] on app-date-cell at bounding box center [565, 820] width 181 height 1298
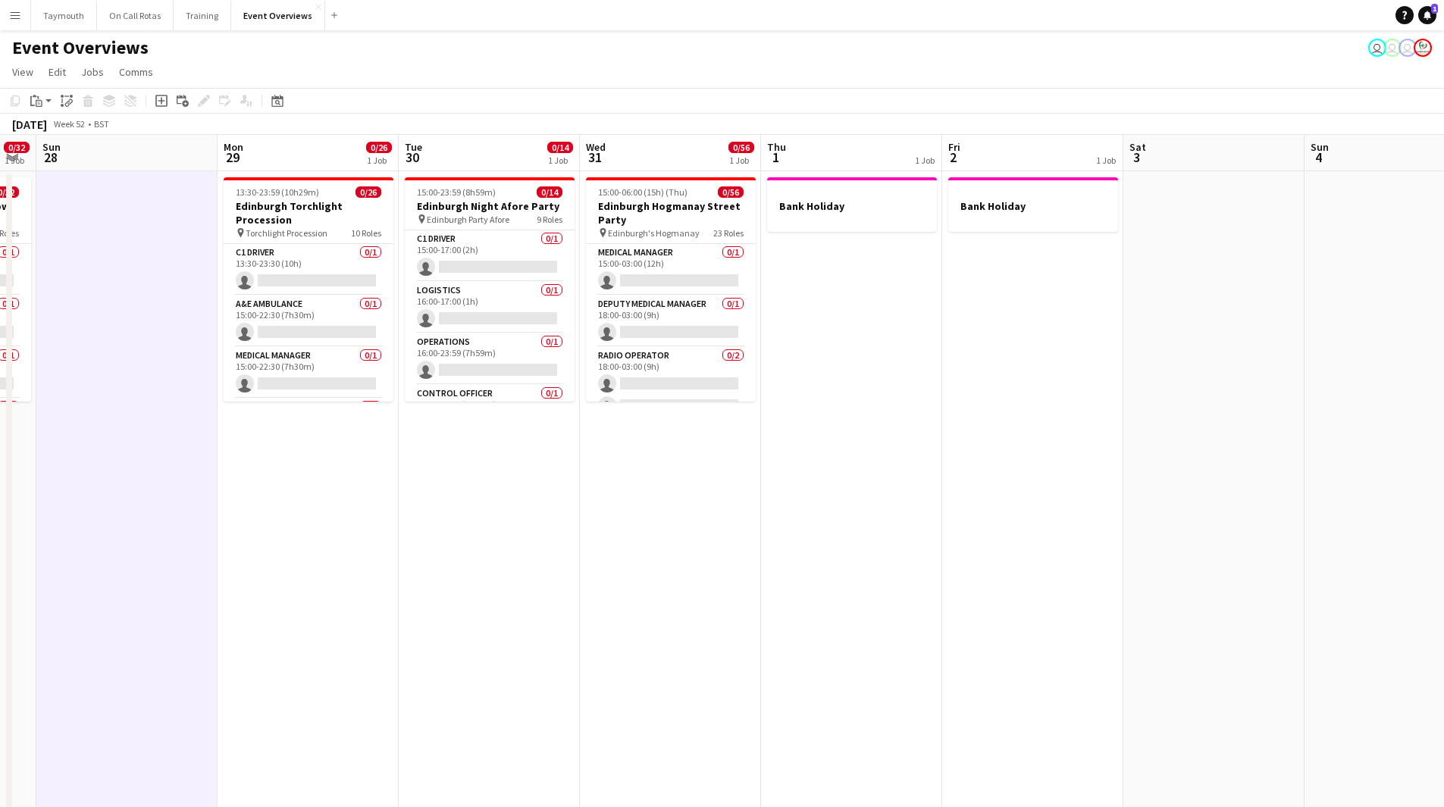
drag, startPoint x: 970, startPoint y: 445, endPoint x: 542, endPoint y: 493, distance: 430.9
click at [537, 496] on app-calendar-viewport "Thu 25 1 Job Fri 26 1 Job Sat 27 0/32 1 Job Sun 28 Mon 29 0/26 1 Job Tue 30 0/1…" at bounding box center [722, 802] width 1444 height 1334
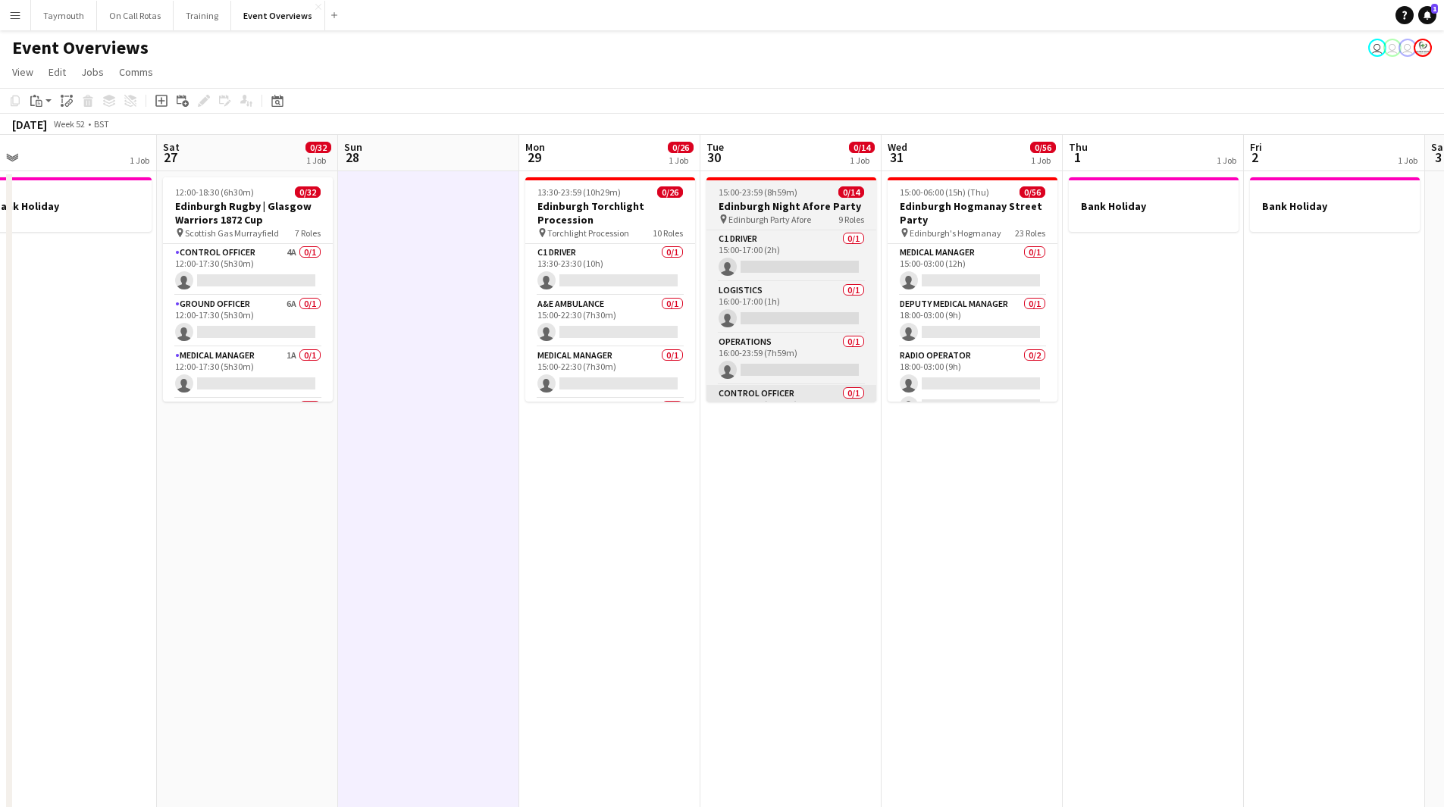
drag, startPoint x: 533, startPoint y: 494, endPoint x: 1352, endPoint y: 388, distance: 826.2
click at [1441, 368] on app-calendar-viewport "Thu 25 1 Job Fri 26 1 Job Sat 27 0/32 1 Job Sun 28 Mon 29 0/26 1 Job Tue 30 0/1…" at bounding box center [722, 802] width 1444 height 1334
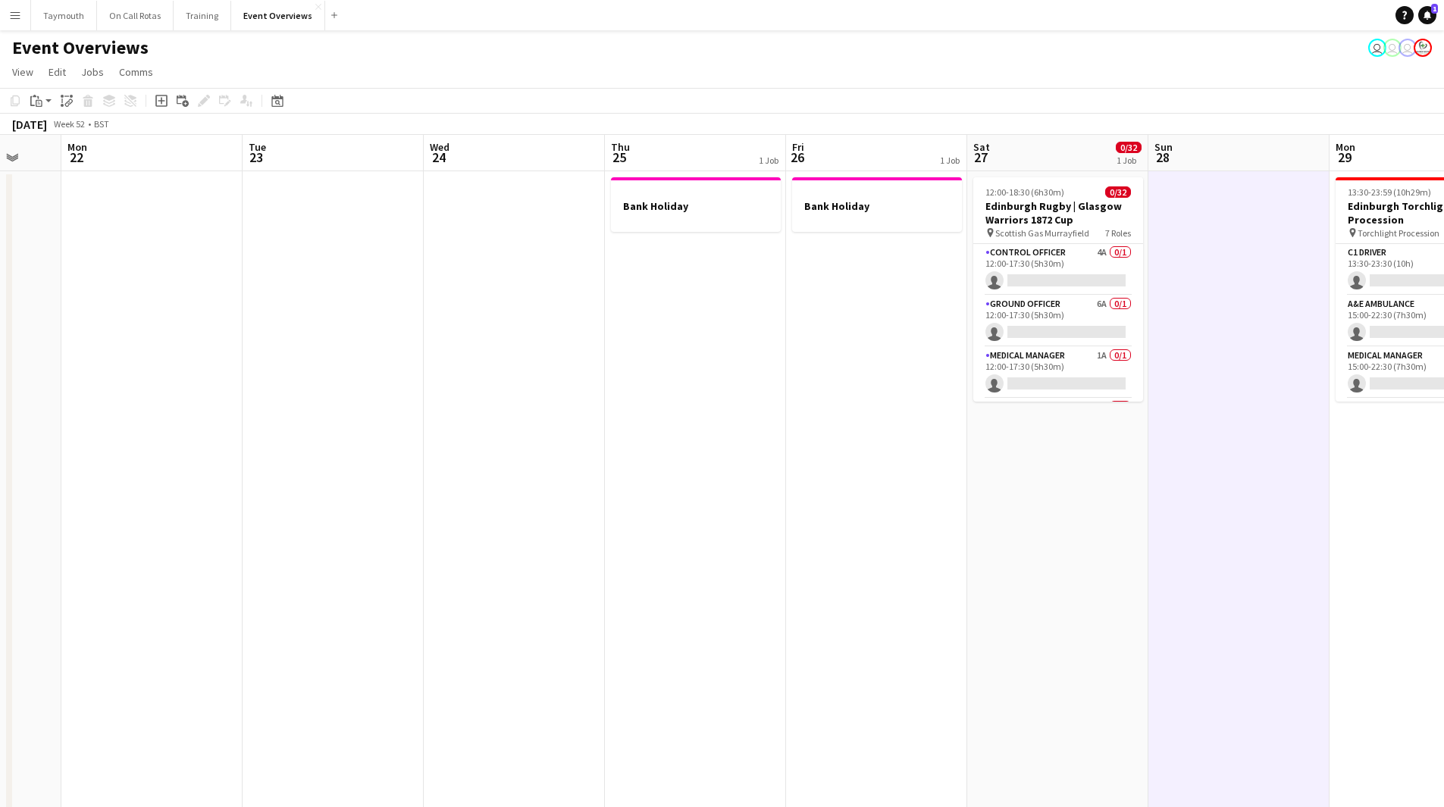
drag, startPoint x: 968, startPoint y: 444, endPoint x: 1050, endPoint y: 440, distance: 81.9
click at [1050, 440] on app-calendar-viewport "Fri 19 Sat 20 Sun 21 Mon 22 Tue 23 Wed 24 Thu 25 1 Job Fri 26 1 Job Sat 27 0/32…" at bounding box center [722, 802] width 1444 height 1334
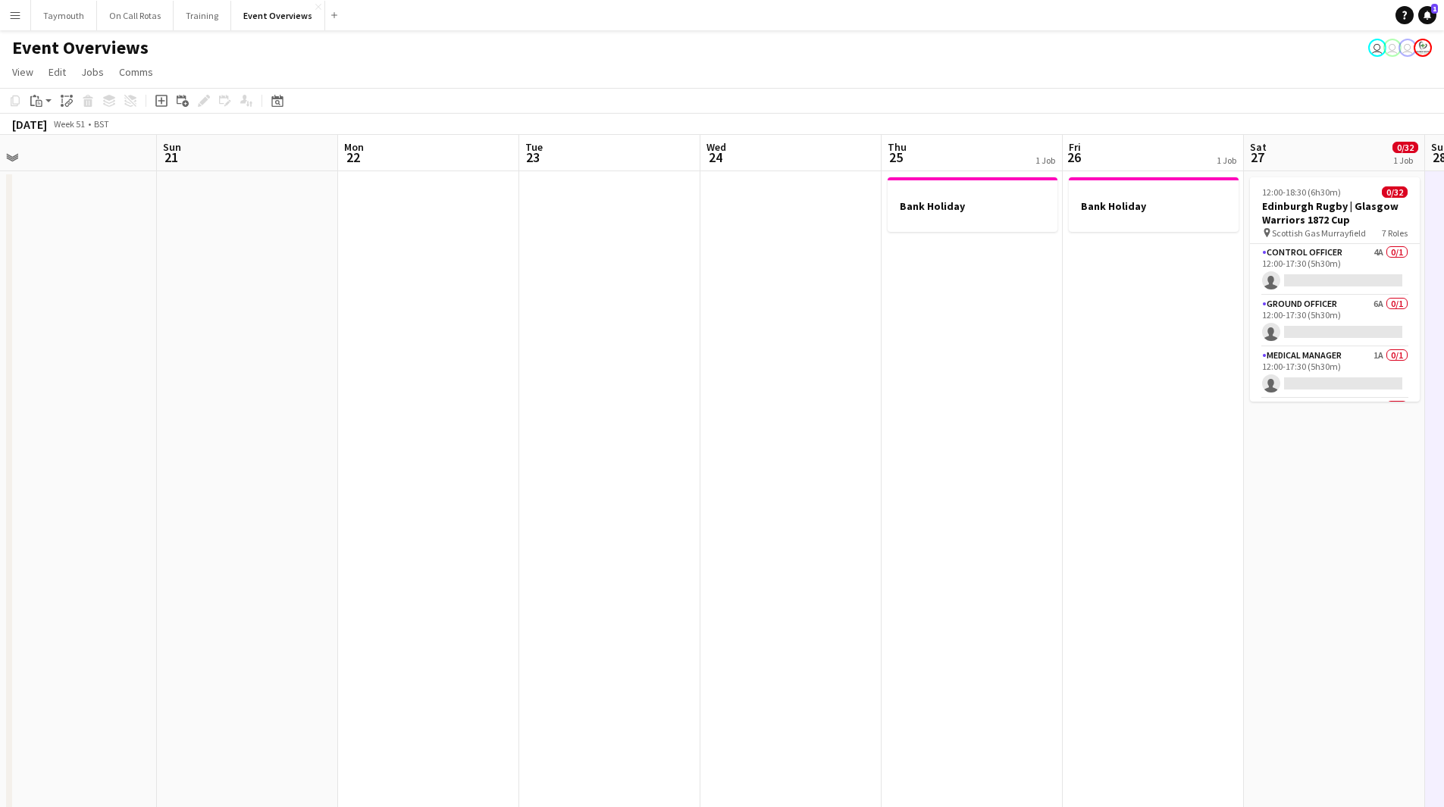
drag, startPoint x: 778, startPoint y: 443, endPoint x: 954, endPoint y: 431, distance: 176.2
click at [954, 431] on app-calendar-viewport "Thu 18 Fri 19 Sat 20 Sun 21 Mon 22 Tue 23 Wed 24 Thu 25 1 Job Fri 26 1 Job Sat …" at bounding box center [722, 802] width 1444 height 1334
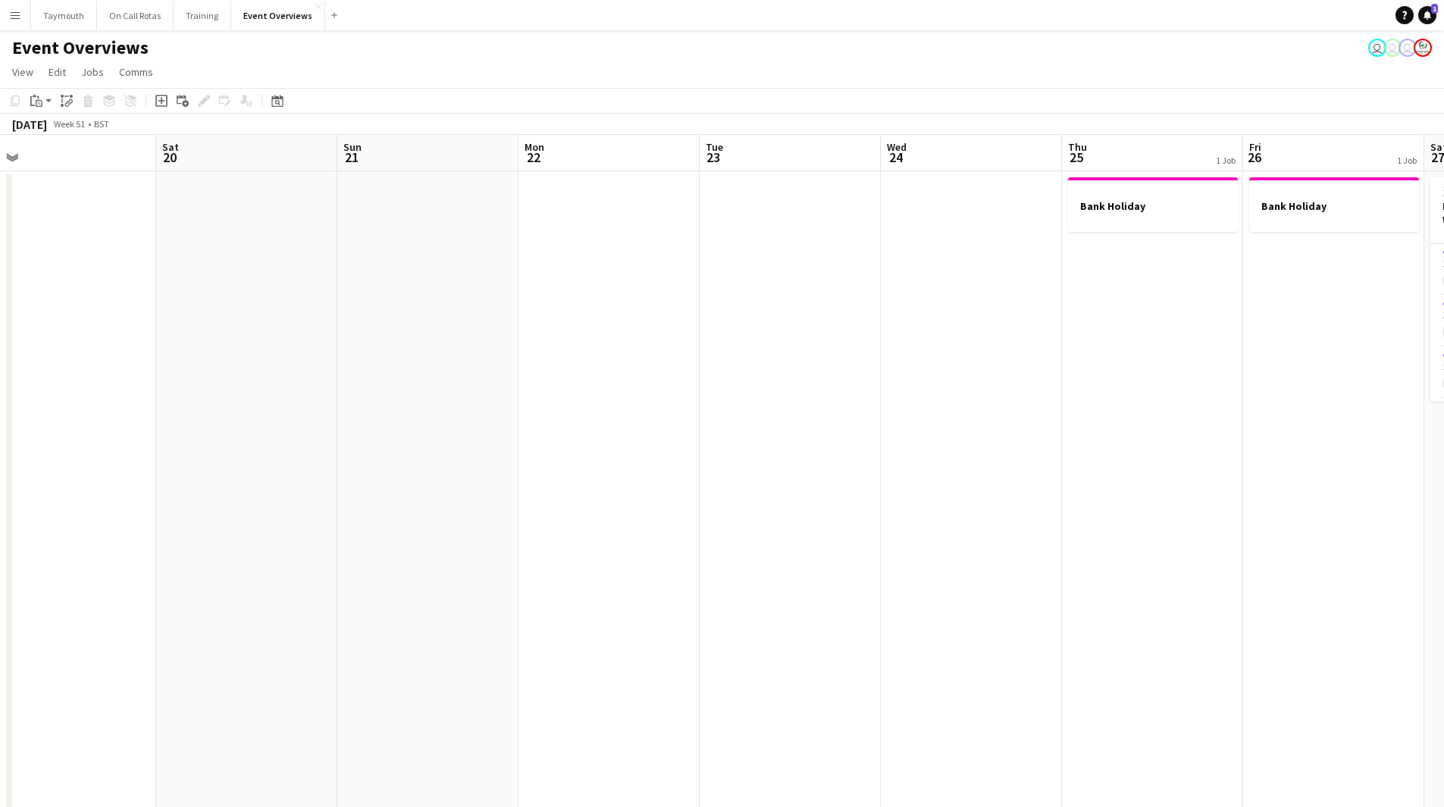
drag, startPoint x: 1178, startPoint y: 465, endPoint x: 490, endPoint y: 474, distance: 687.5
click at [521, 474] on app-calendar-viewport "Wed 17 Thu 18 Fri 19 Sat 20 Sun 21 Mon 22 Tue 23 Wed 24 Thu 25 1 Job Fri 26 1 J…" at bounding box center [722, 802] width 1444 height 1334
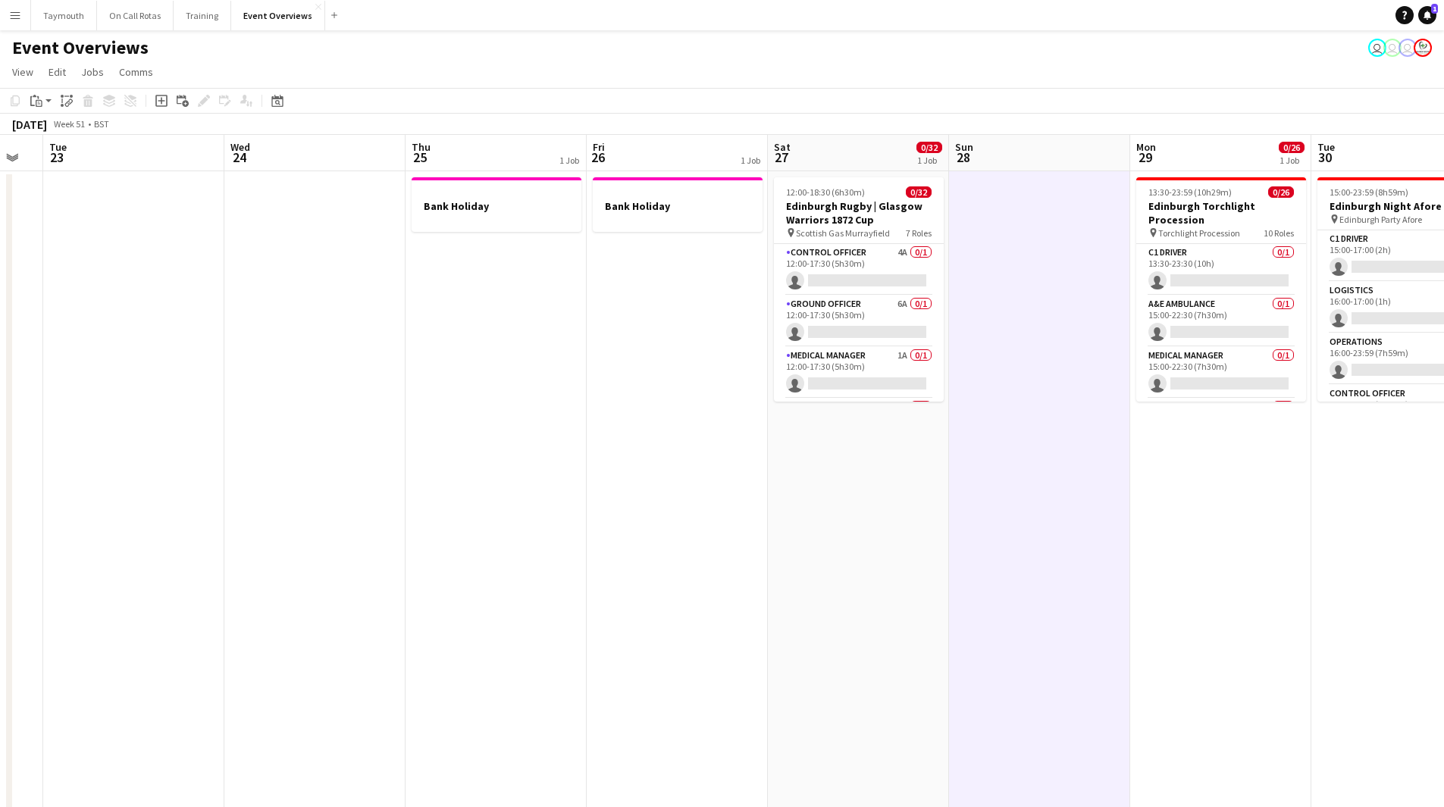
drag, startPoint x: 927, startPoint y: 496, endPoint x: 741, endPoint y: 490, distance: 186.5
click at [747, 495] on app-calendar-viewport "Sat 20 Sun 21 Mon 22 Tue 23 Wed 24 Thu 25 1 Job Fri 26 1 Job Sat 27 0/32 1 Job …" at bounding box center [722, 802] width 1444 height 1334
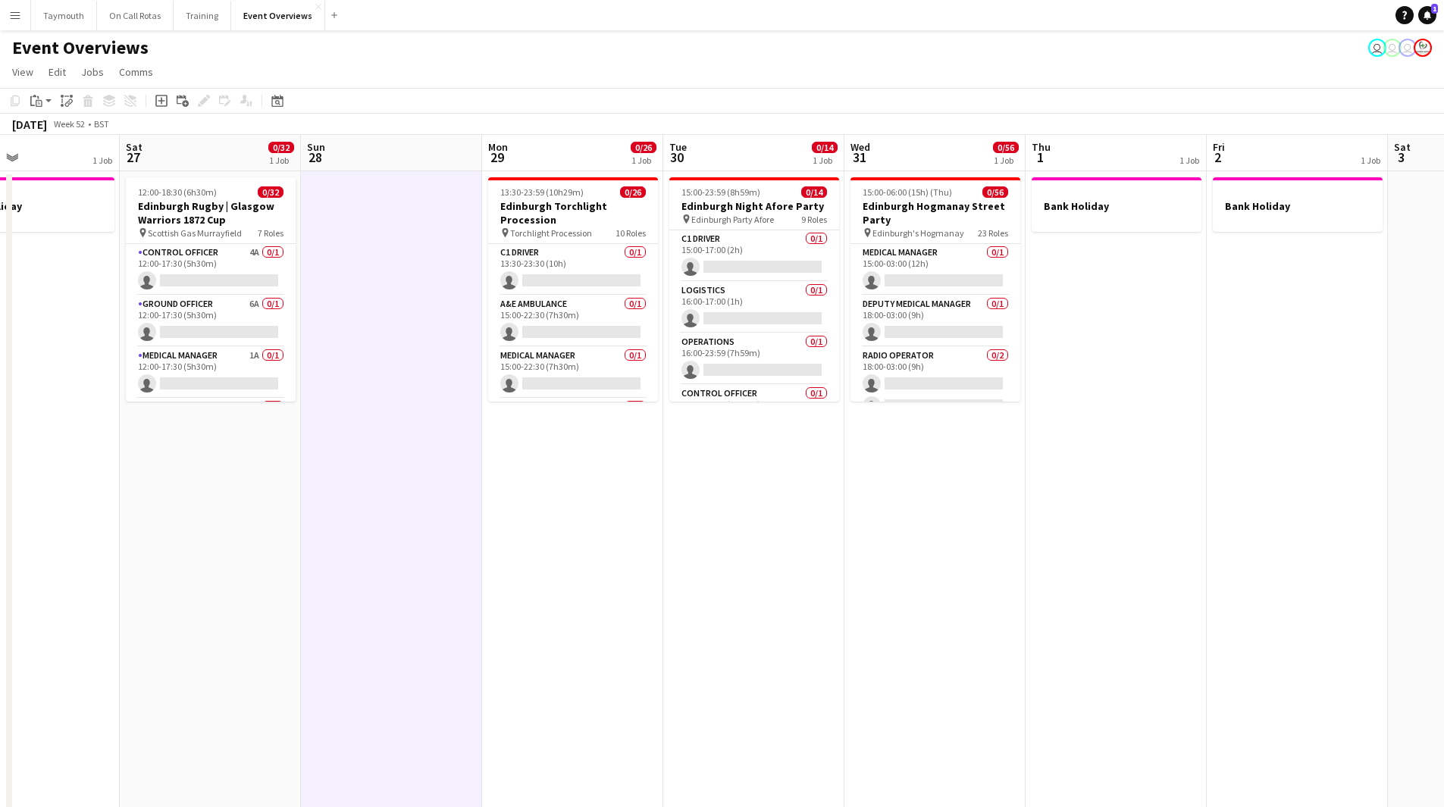
drag, startPoint x: 975, startPoint y: 511, endPoint x: 584, endPoint y: 525, distance: 391.3
click at [576, 529] on app-calendar-viewport "Tue 23 Wed 24 Thu 25 1 Job Fri 26 1 Job Sat 27 0/32 1 Job Sun 28 Mon 29 0/26 1 …" at bounding box center [722, 802] width 1444 height 1334
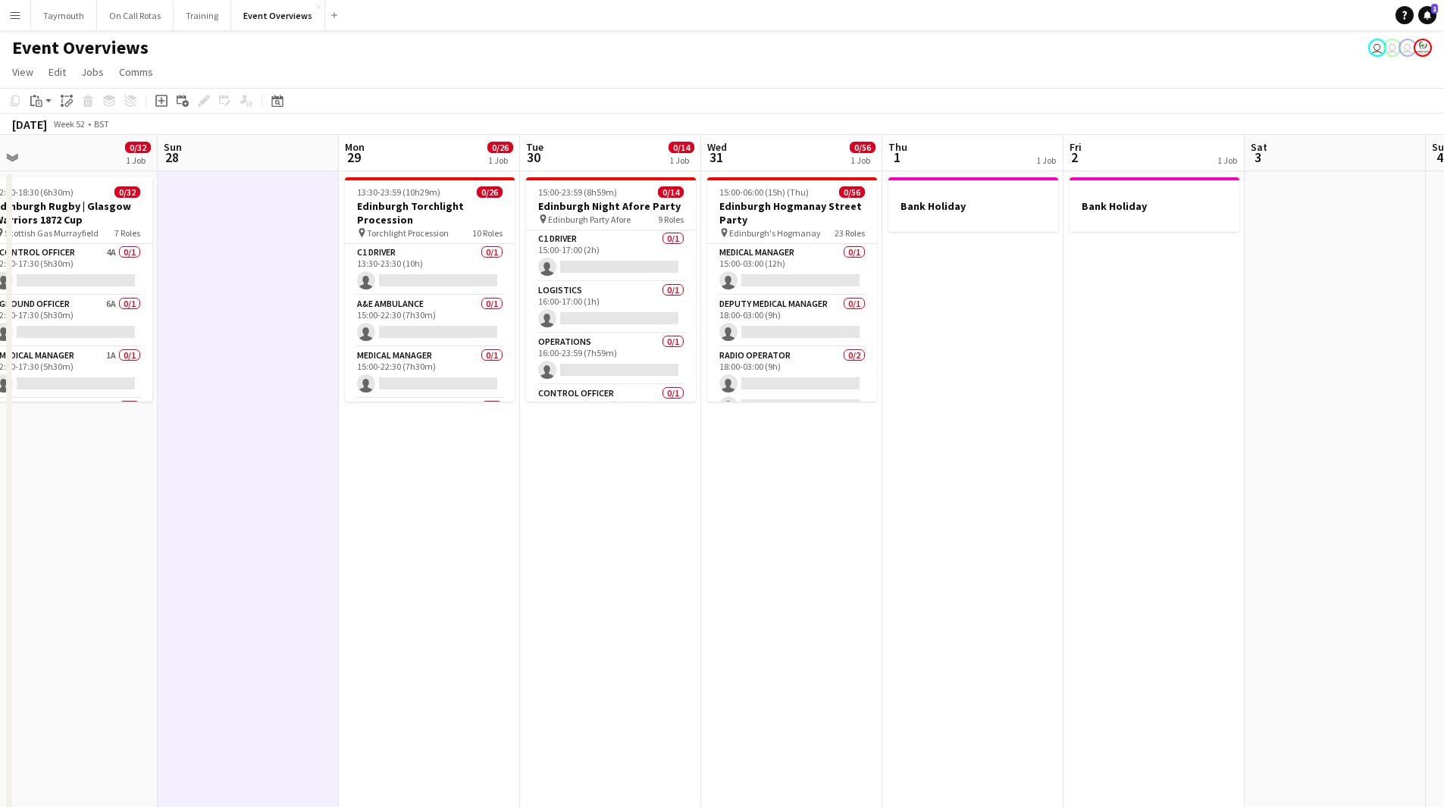
drag, startPoint x: 371, startPoint y: 551, endPoint x: 1047, endPoint y: 525, distance: 676.6
click at [1047, 525] on app-calendar-viewport "Thu 25 1 Job Fri 26 1 Job Sat 27 0/32 1 Job Sun 28 Mon 29 0/26 1 Job Tue 30 0/1…" at bounding box center [722, 802] width 1444 height 1334
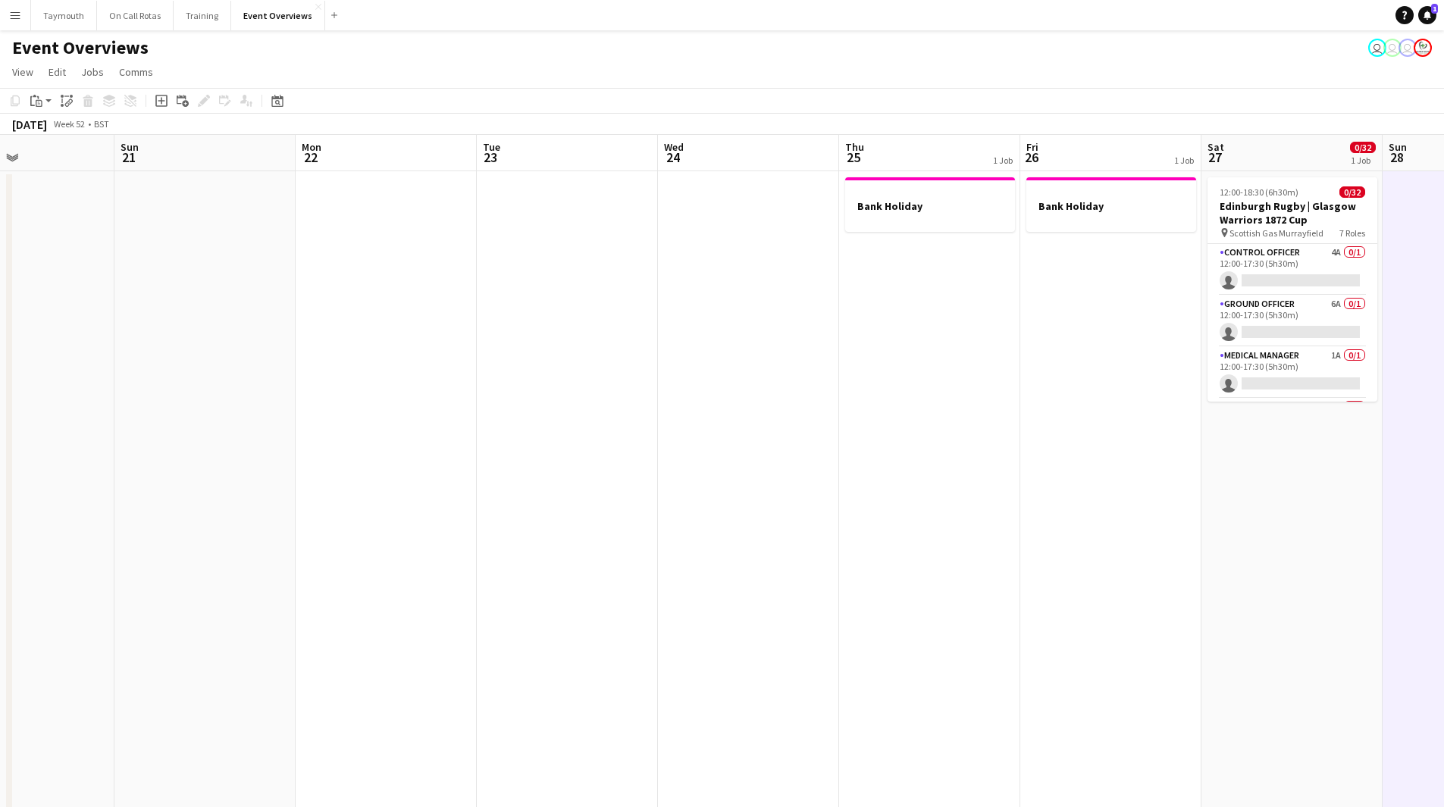
drag, startPoint x: 661, startPoint y: 563, endPoint x: 1084, endPoint y: 516, distance: 425.5
click at [1083, 517] on app-calendar-viewport "Thu 18 Fri 19 Sat 20 Sun 21 Mon 22 Tue 23 Wed 24 Thu 25 1 Job Fri 26 1 Job Sat …" at bounding box center [722, 802] width 1444 height 1334
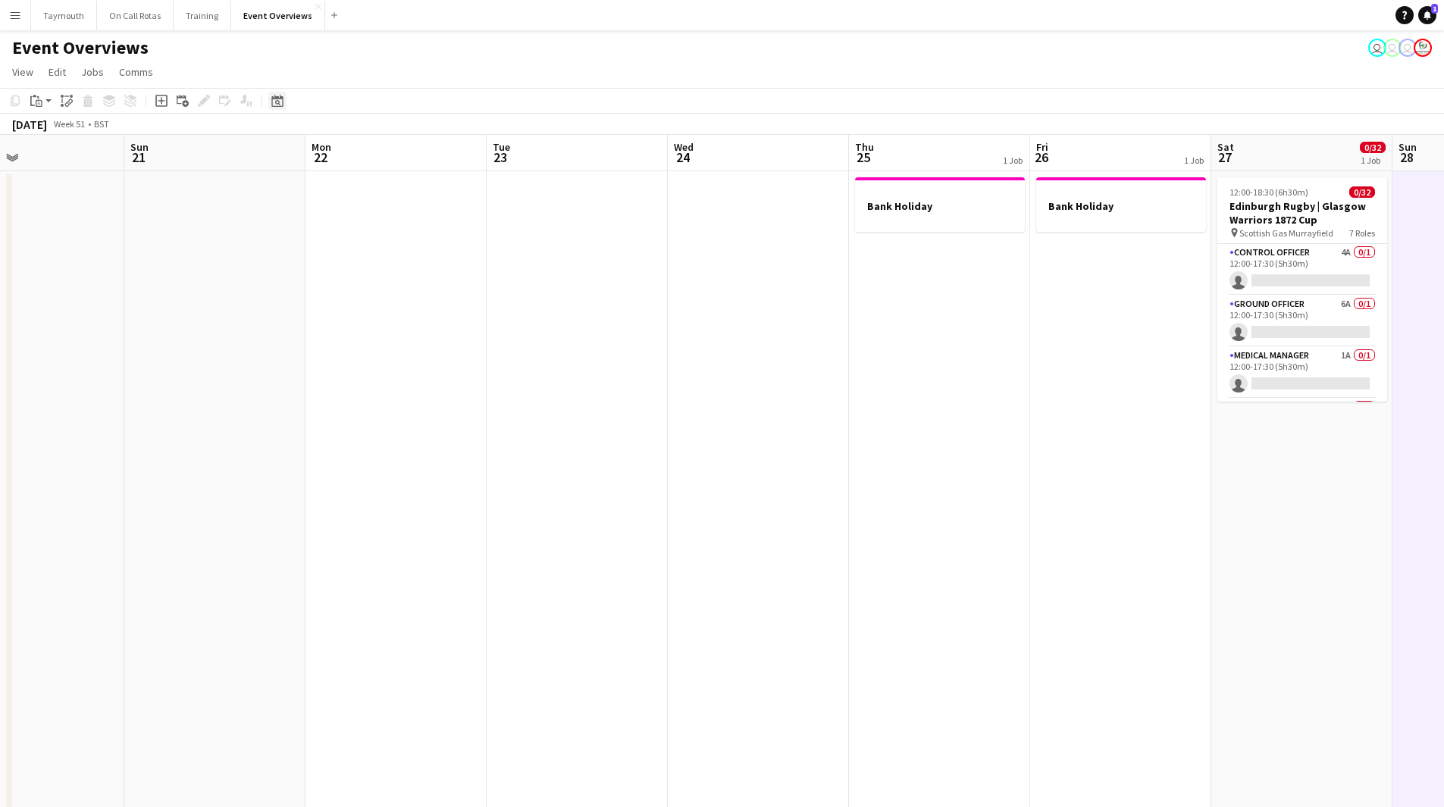
click at [282, 105] on icon "Date picker" at bounding box center [277, 101] width 12 height 12
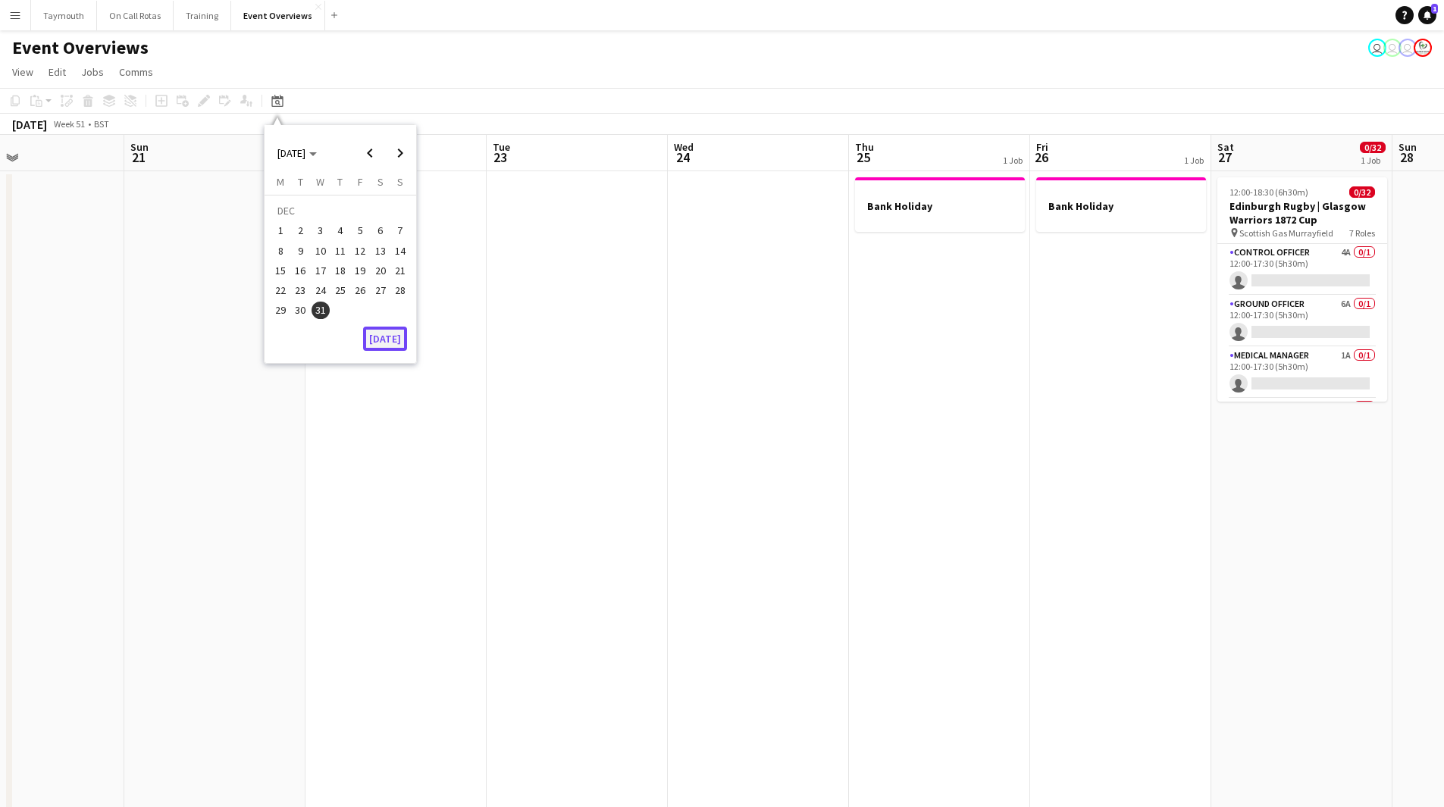
click at [395, 348] on button "[DATE]" at bounding box center [385, 339] width 44 height 24
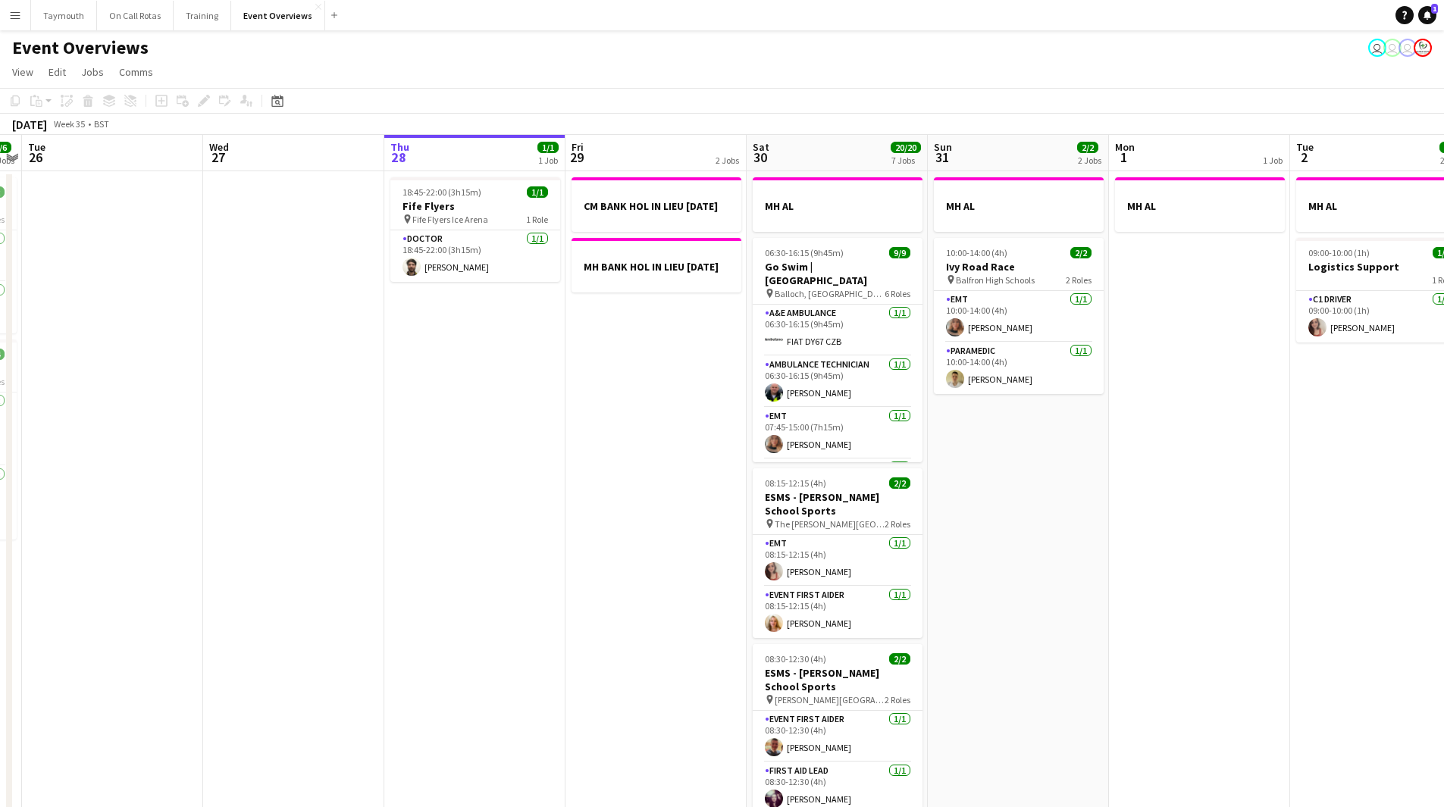
click at [268, 102] on div "Date picker [DATE] [DATE] [DATE] M [DATE] T [DATE] W [DATE] T [DATE] F [DATE] S…" at bounding box center [272, 101] width 34 height 18
click at [277, 98] on icon at bounding box center [276, 101] width 11 height 12
click at [380, 322] on button "[DATE]" at bounding box center [385, 322] width 44 height 24
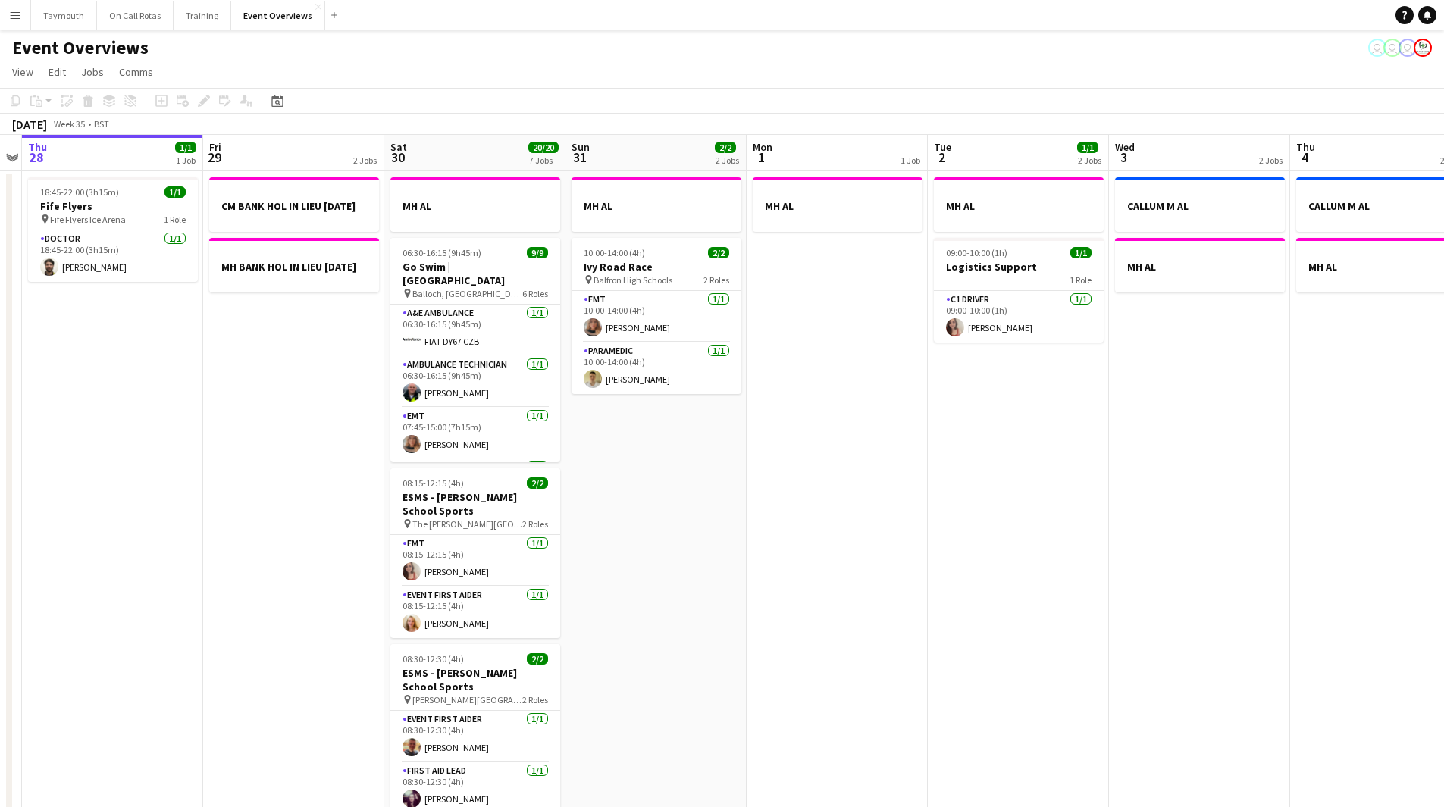
drag, startPoint x: 1289, startPoint y: 465, endPoint x: 622, endPoint y: 552, distance: 672.7
click at [622, 551] on app-calendar-viewport "Mon 25 6/6 2 Jobs Tue 26 Wed 27 Thu 28 1/1 1 Job Fri 29 2 Jobs Sat 30 20/20 7 J…" at bounding box center [722, 802] width 1444 height 1334
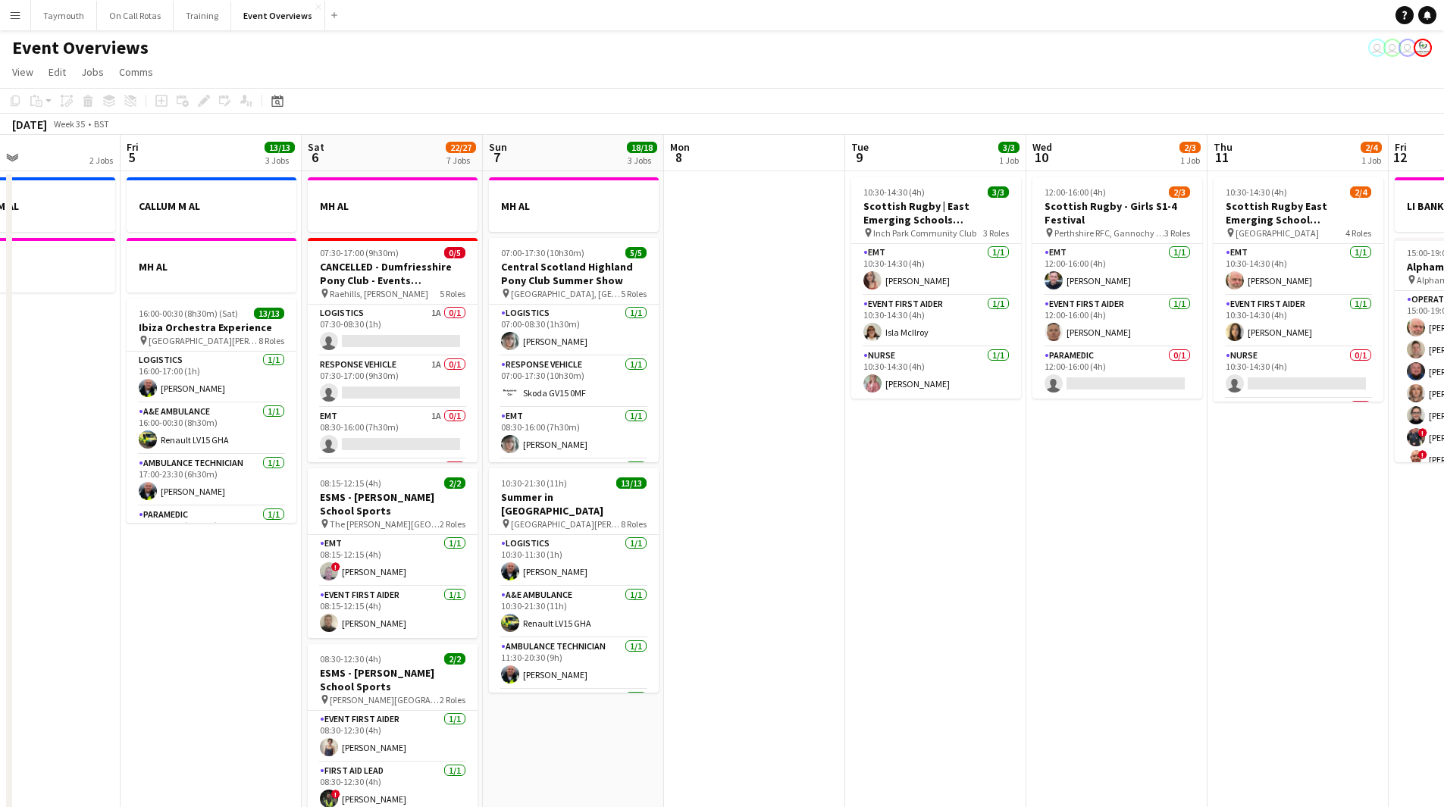
drag, startPoint x: 17, startPoint y: 540, endPoint x: 58, endPoint y: 527, distance: 43.1
click at [0, 537] on html "Menu Boards Boards Boards All jobs Status Workforce Workforce My Workforce Recr…" at bounding box center [722, 734] width 1444 height 1469
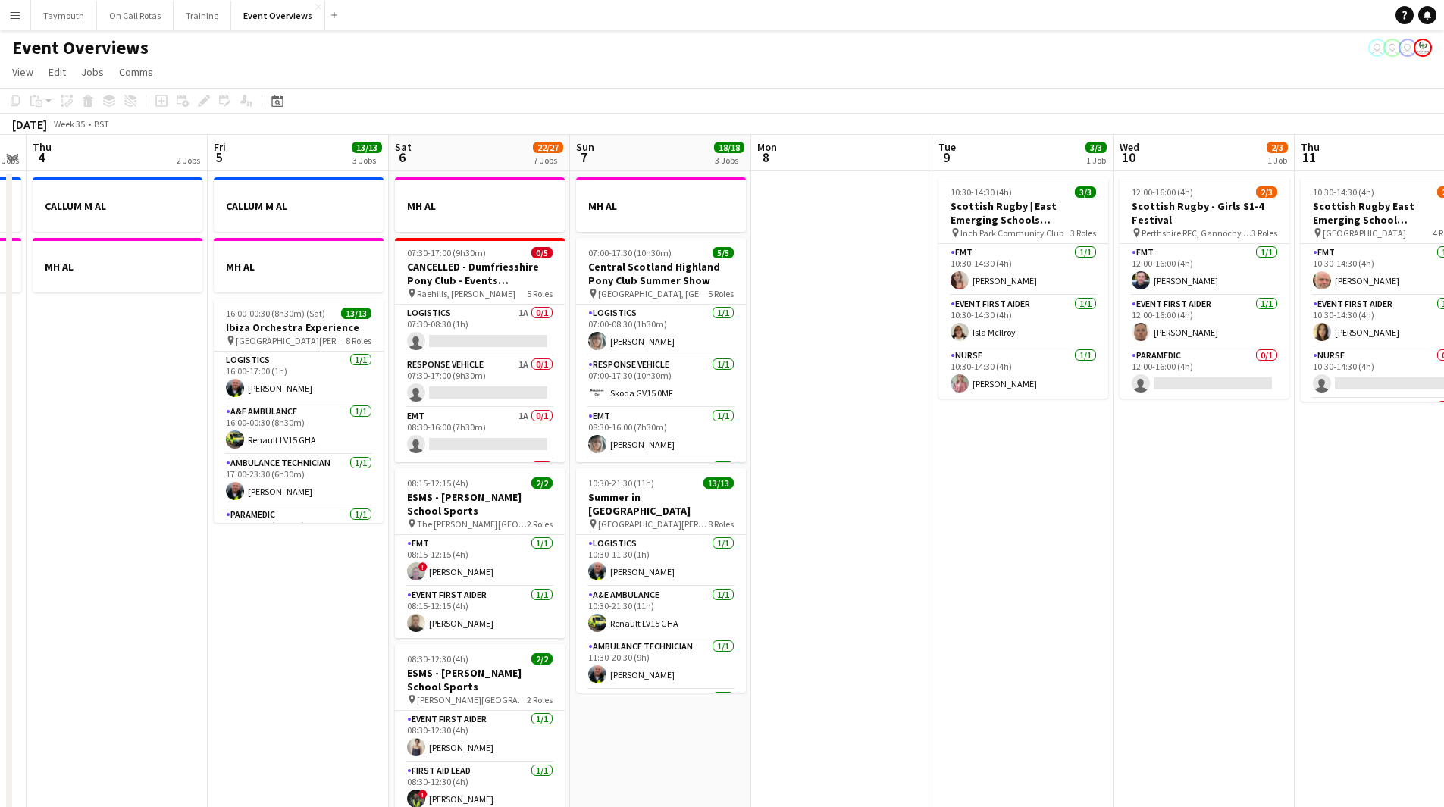
click at [264, 564] on app-calendar-viewport "Mon 1 1 Job Tue 2 1/1 2 Jobs Wed 3 2 Jobs Thu 4 2 Jobs Fri 5 13/13 3 Jobs Sat 6…" at bounding box center [722, 802] width 1444 height 1334
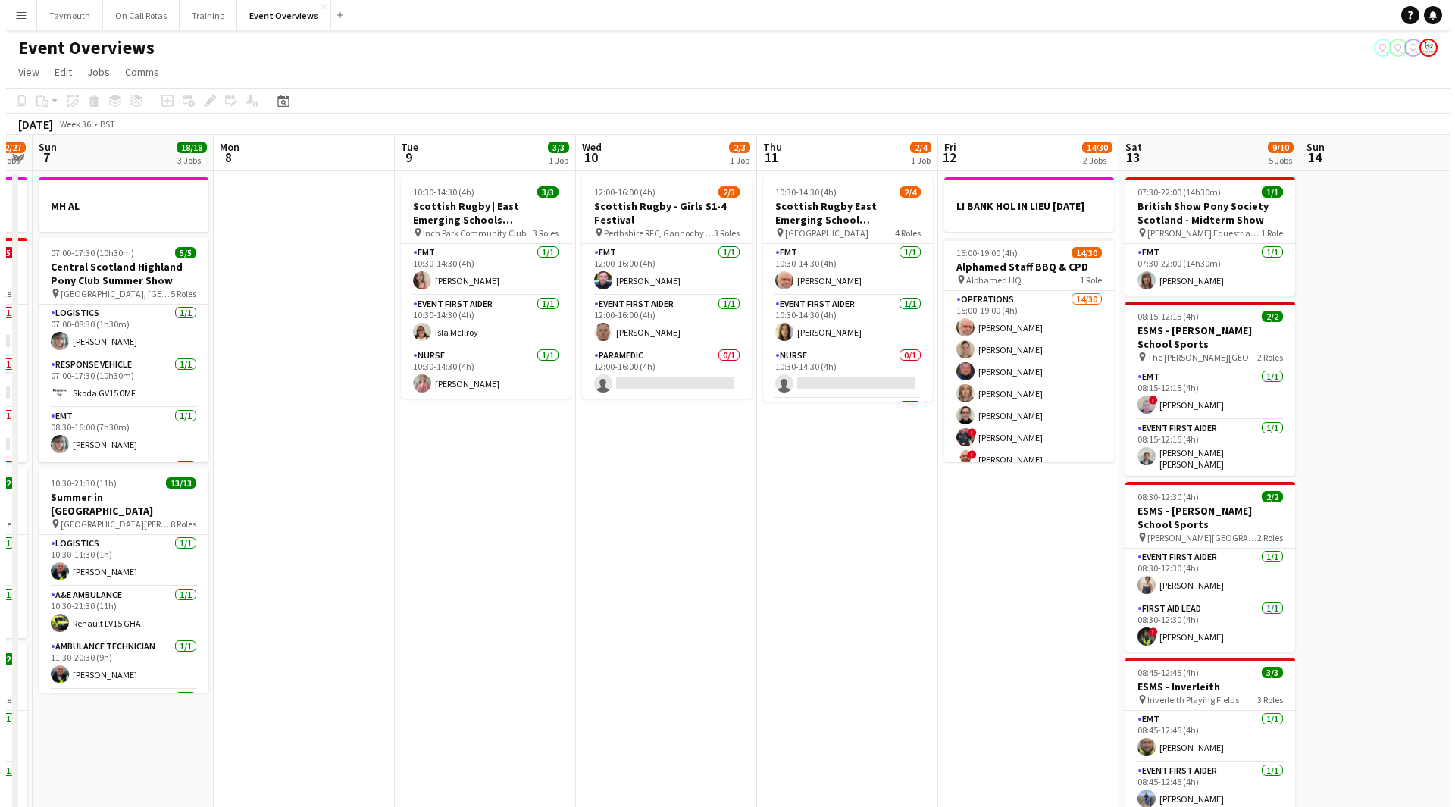
scroll to position [0, 521]
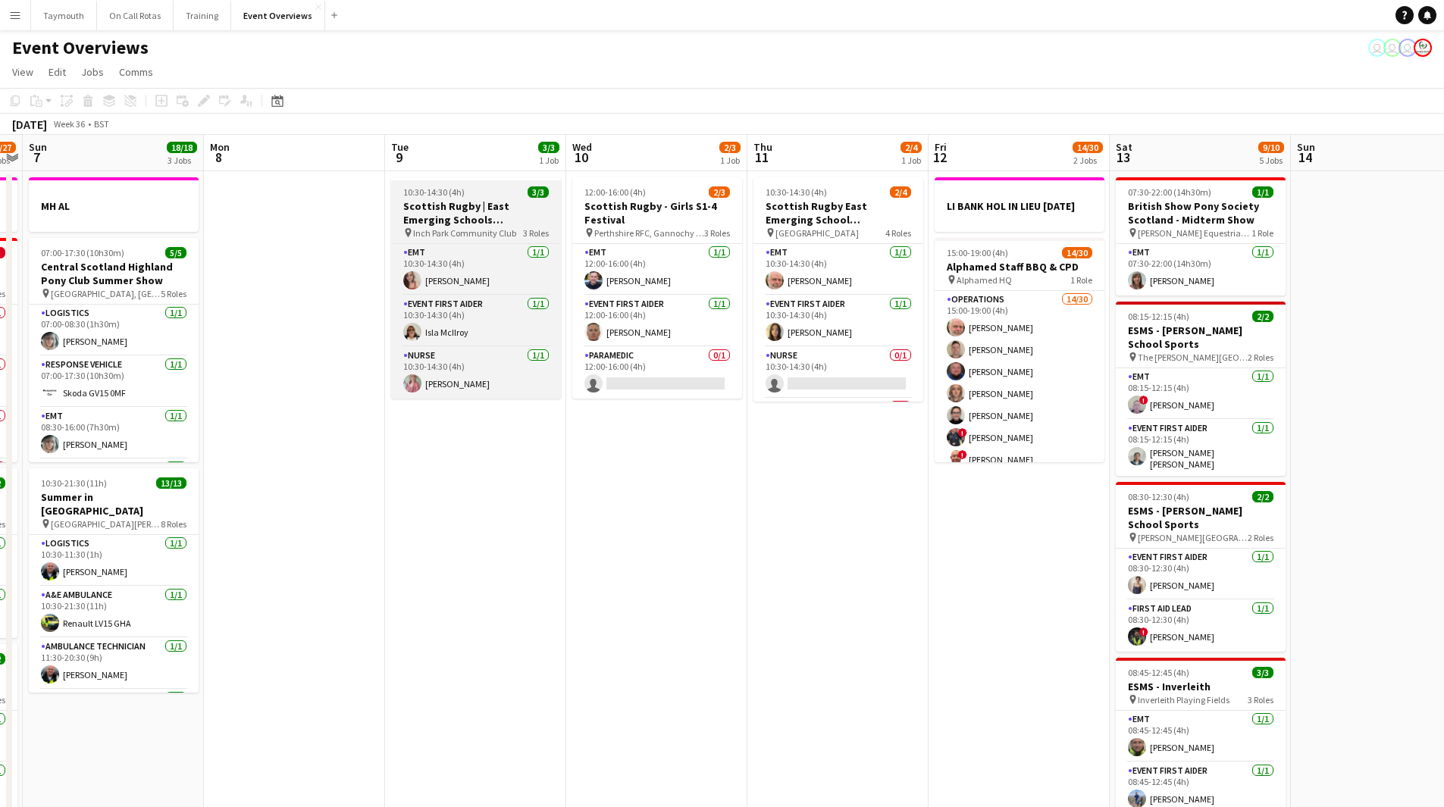
click at [474, 211] on h3 "Scottish Rugby | East Emerging Schools Championships | [GEOGRAPHIC_DATA]" at bounding box center [476, 212] width 170 height 27
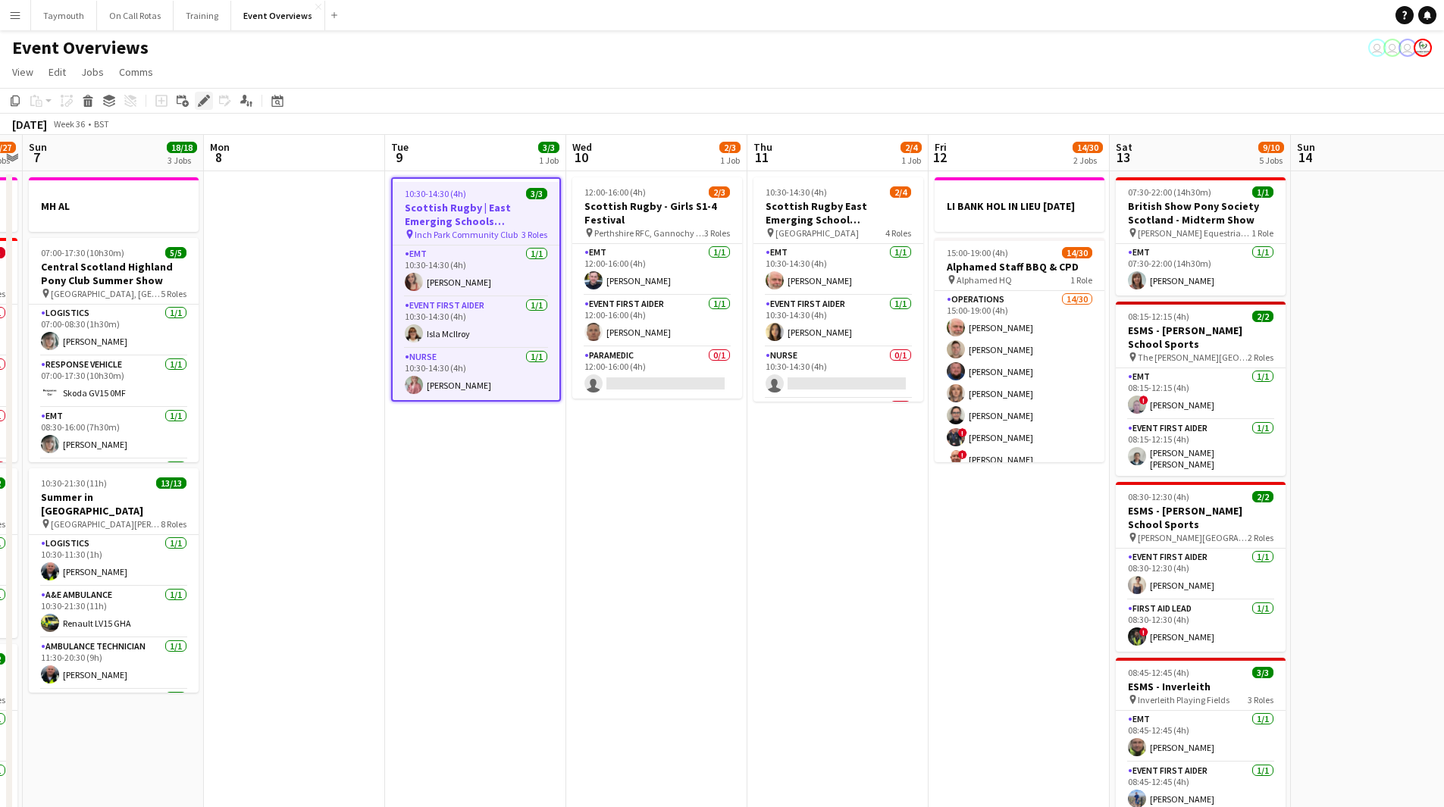
click at [209, 98] on icon at bounding box center [208, 97] width 4 height 4
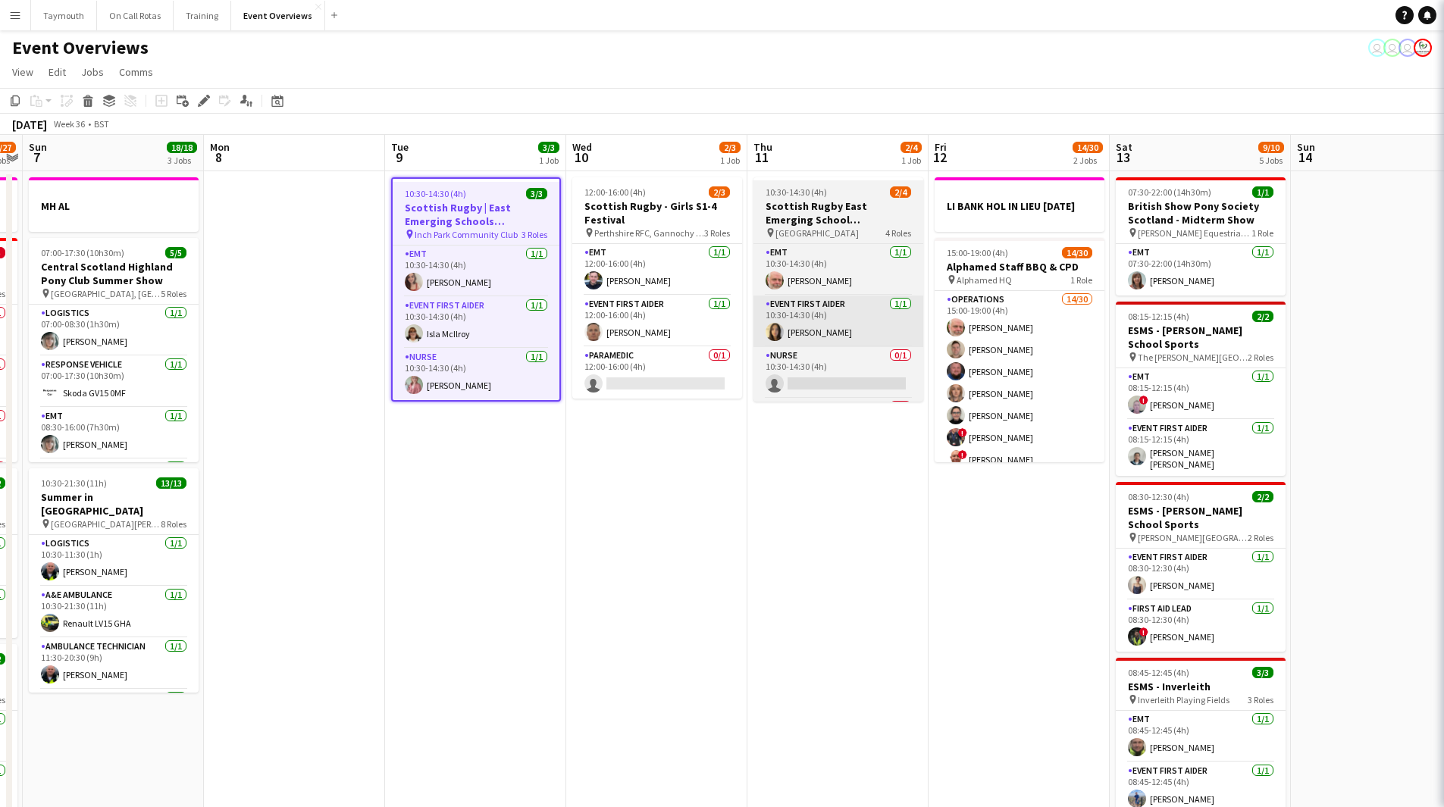
type input "**********"
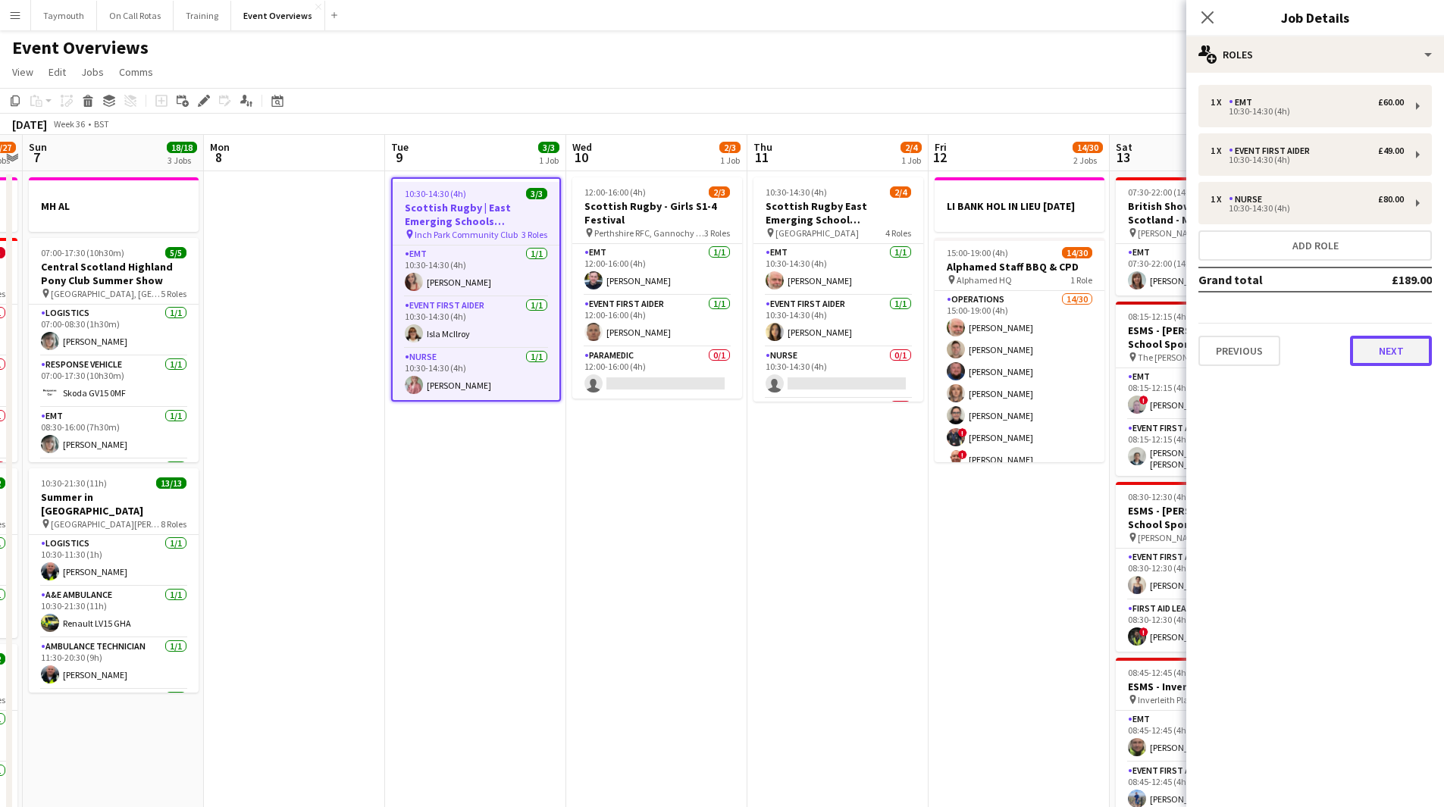
click at [1377, 352] on button "Next" at bounding box center [1391, 351] width 82 height 30
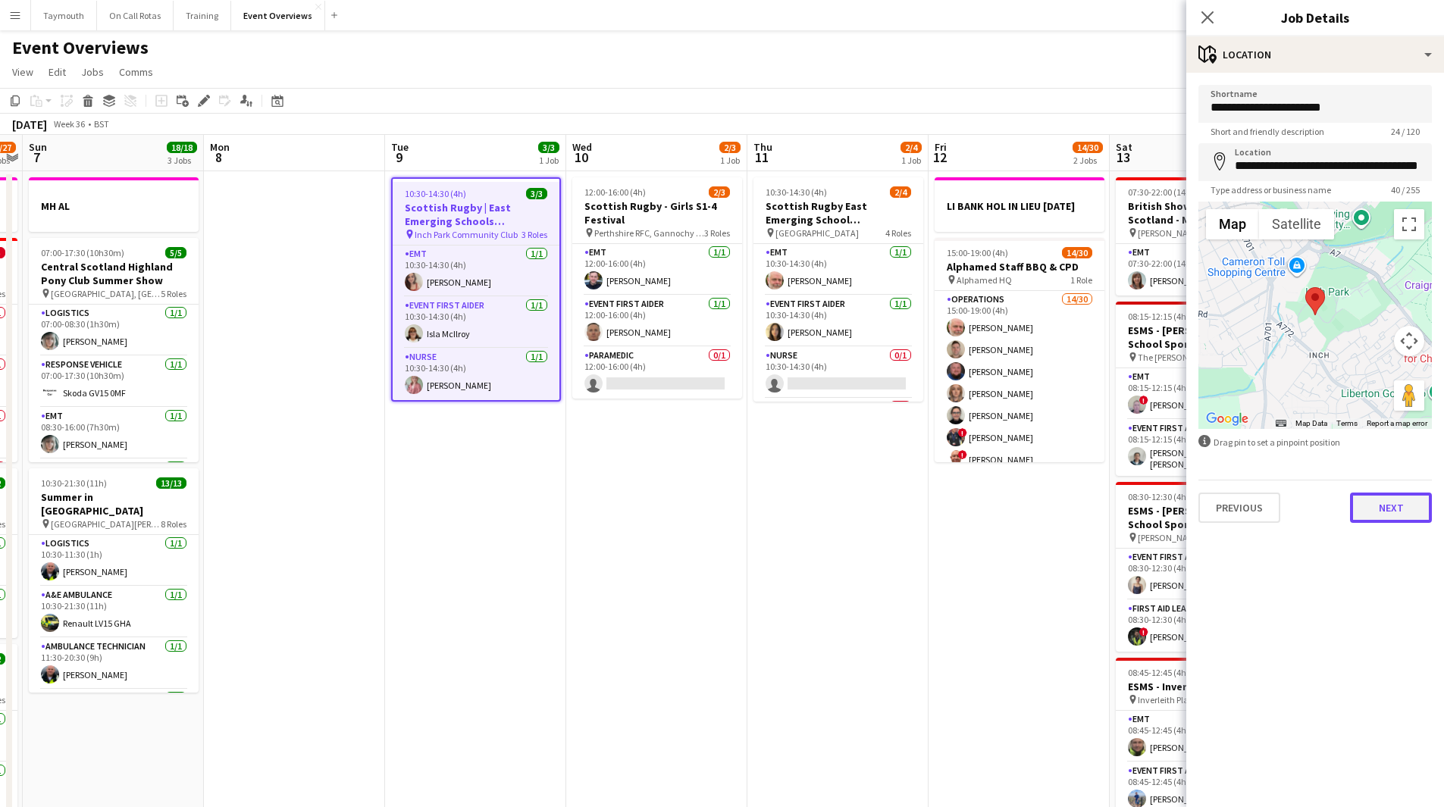
click at [1410, 505] on button "Next" at bounding box center [1391, 508] width 82 height 30
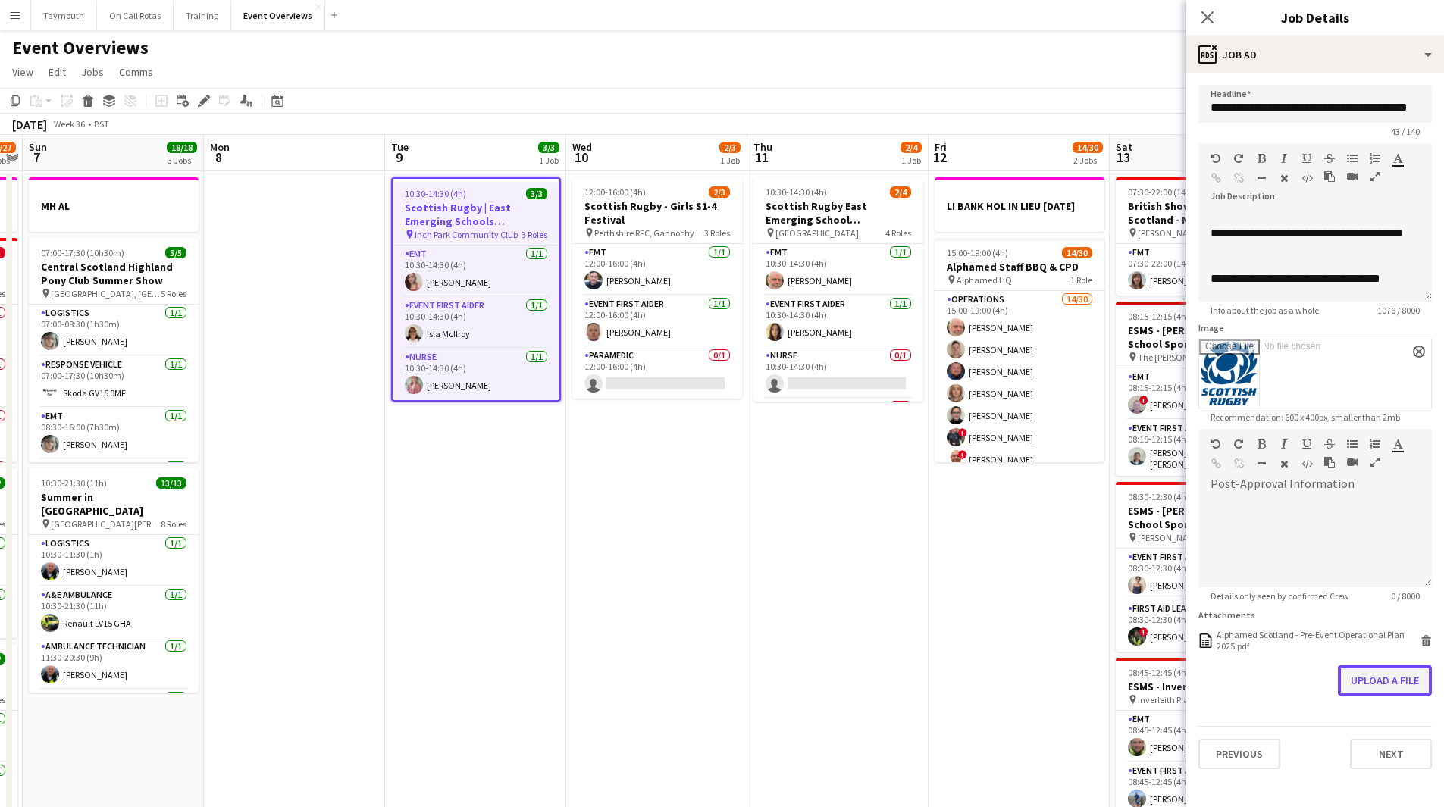
click at [1394, 680] on button "Upload a file" at bounding box center [1385, 680] width 94 height 30
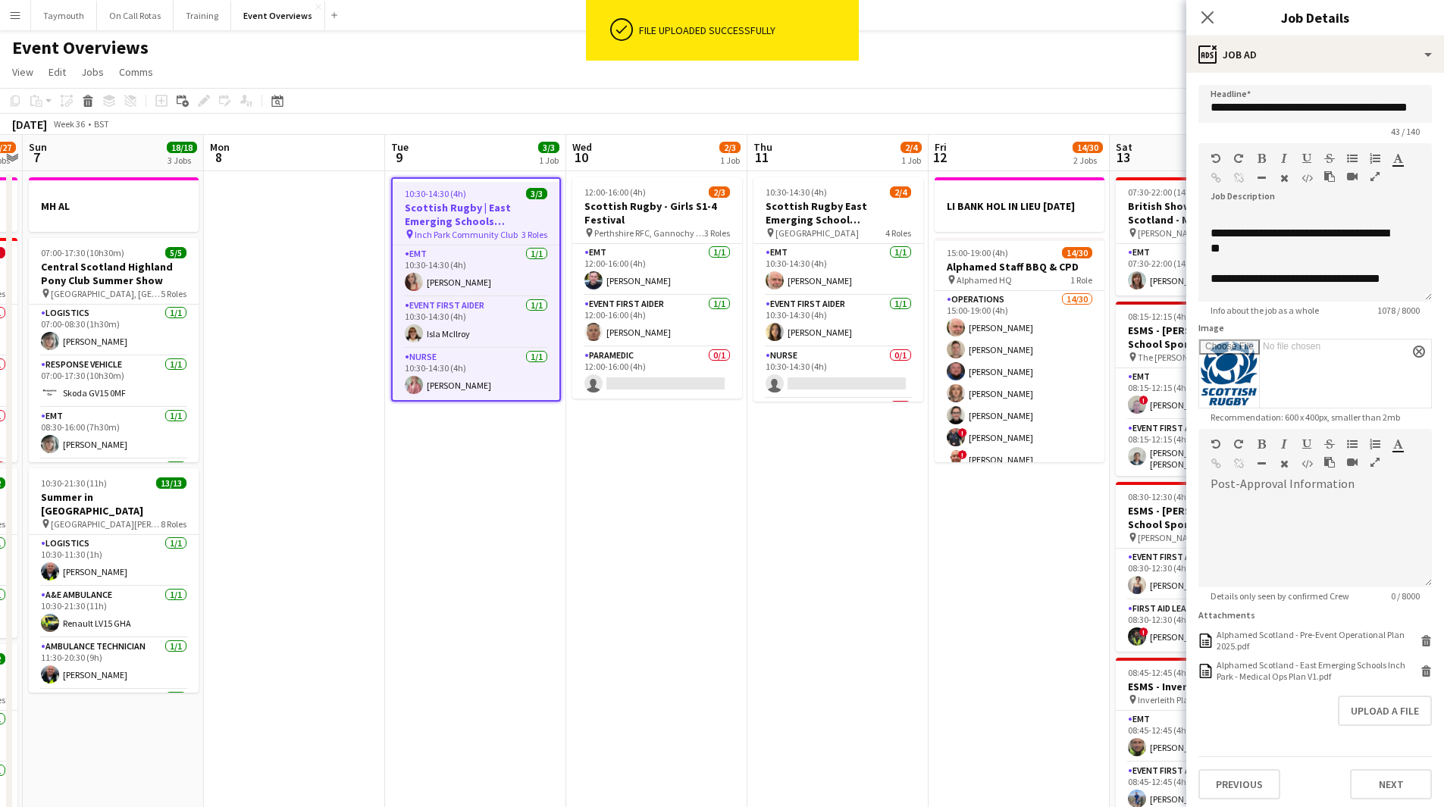
click at [740, 496] on app-date-cell "12:00-16:00 (4h) 2/3 [DEMOGRAPHIC_DATA] Rugby - Girls S1-4 Festival pin Perthsh…" at bounding box center [656, 820] width 181 height 1298
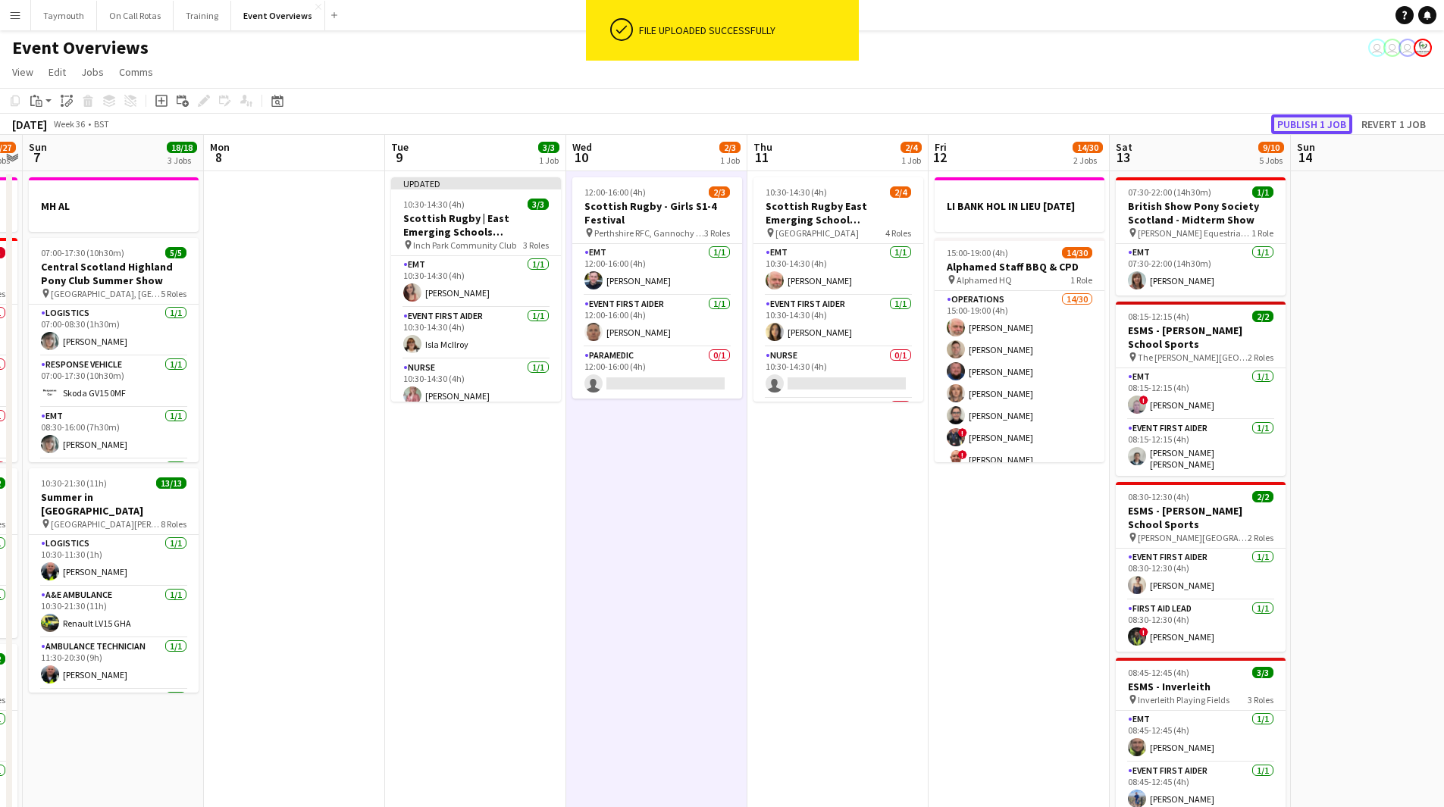
click at [1325, 121] on button "Publish 1 job" at bounding box center [1311, 124] width 81 height 20
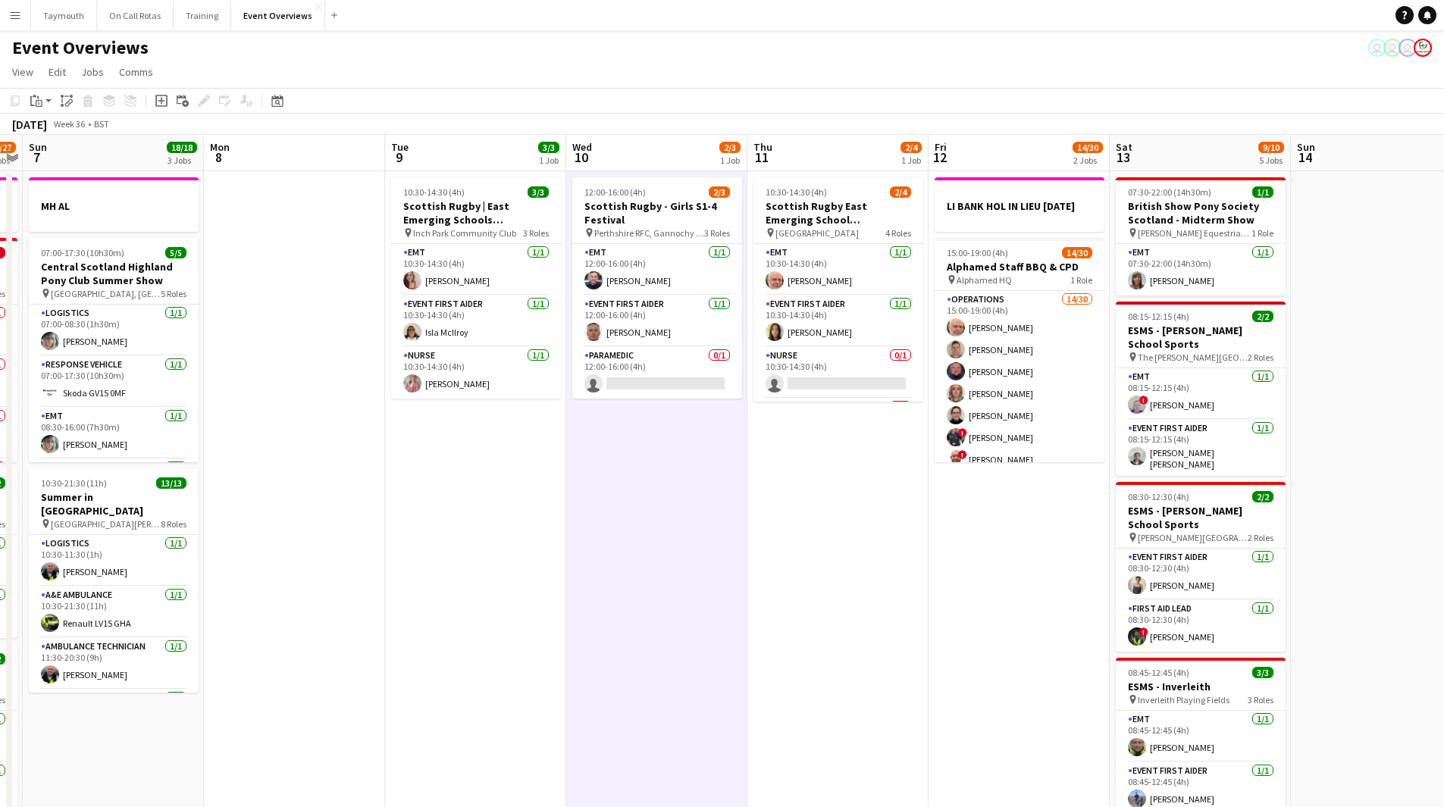
click at [20, 14] on app-icon "Menu" at bounding box center [15, 15] width 12 height 12
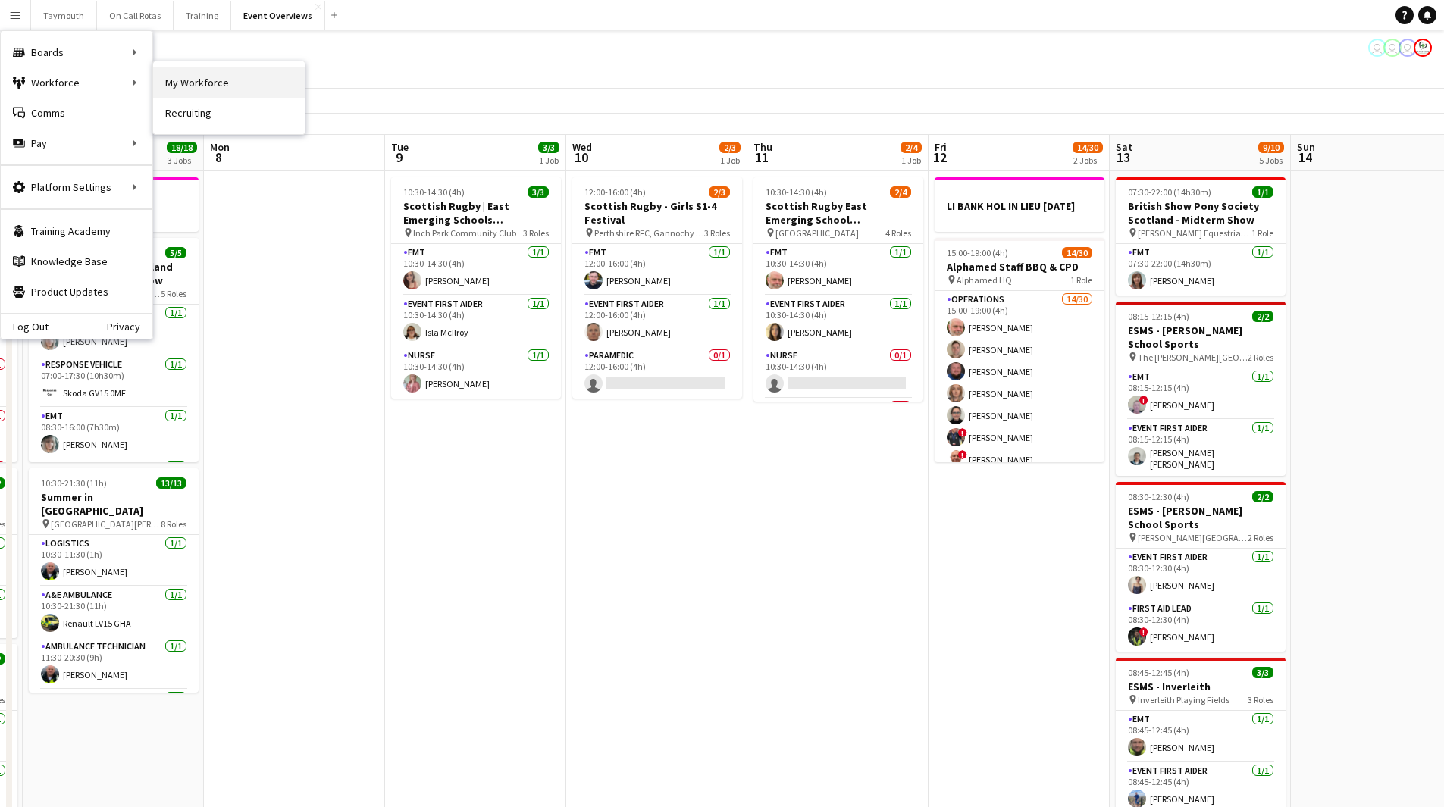
click at [221, 77] on link "My Workforce" at bounding box center [229, 82] width 152 height 30
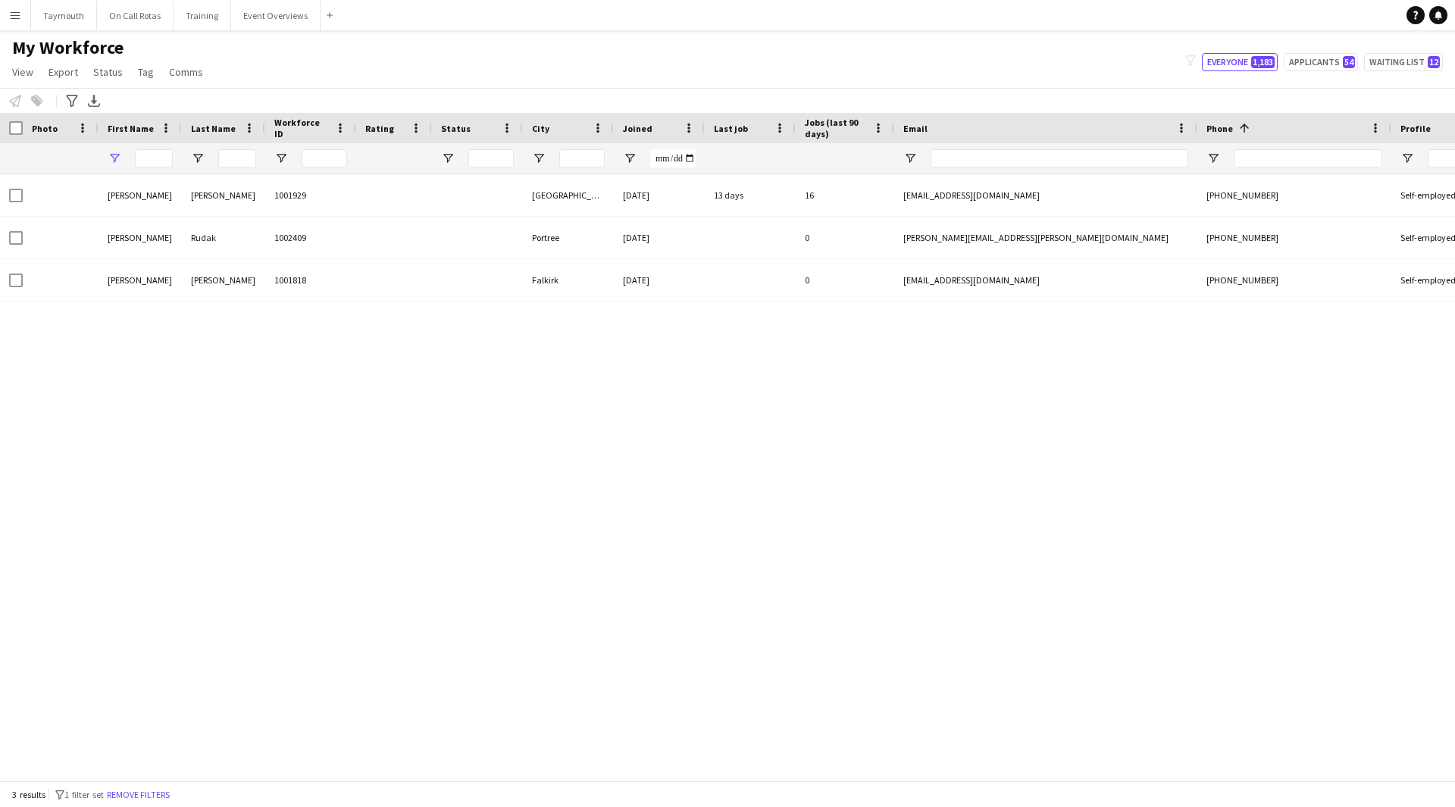
type input "***"
click at [134, 792] on button "Remove filters" at bounding box center [138, 795] width 69 height 17
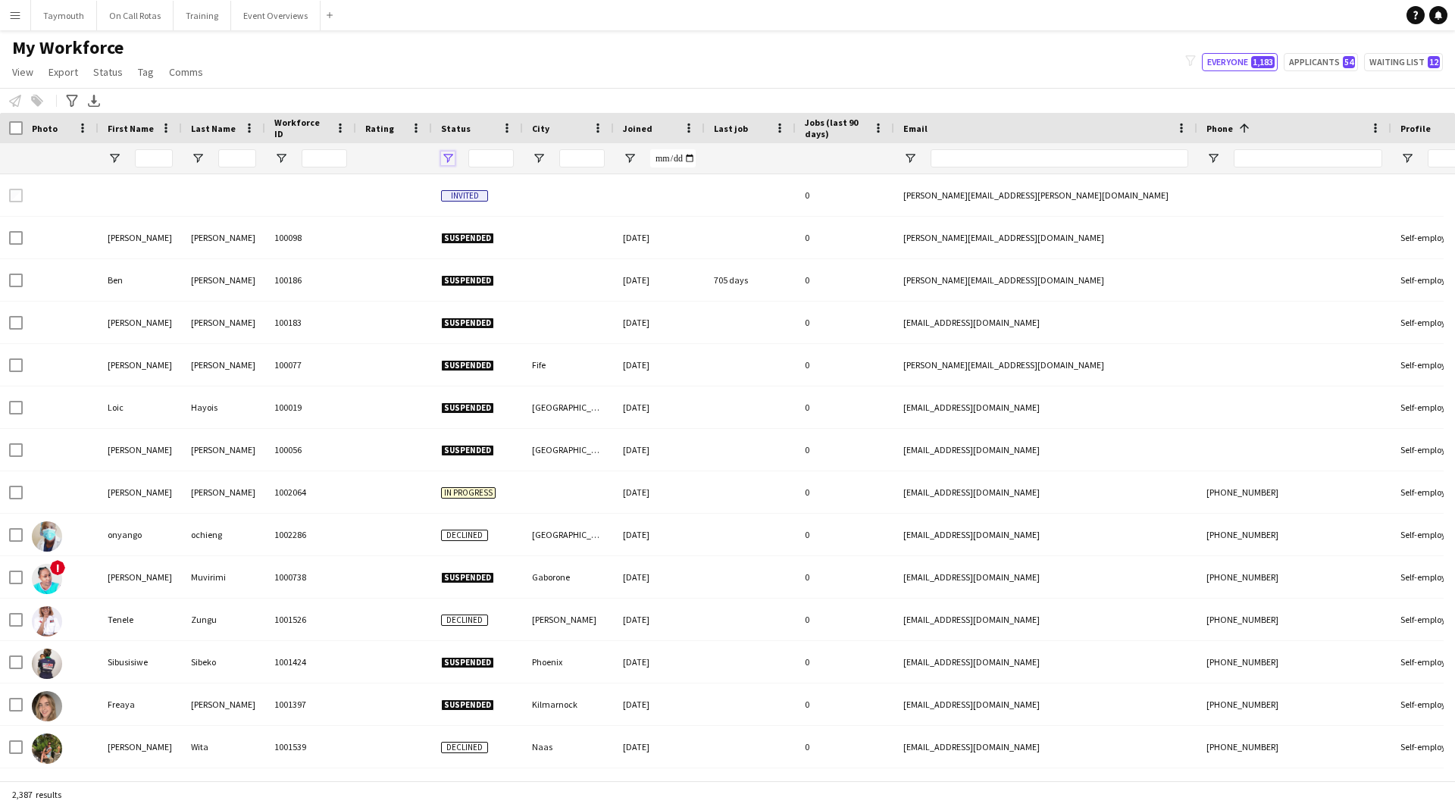
click at [453, 160] on span "Open Filter Menu" at bounding box center [448, 159] width 14 height 14
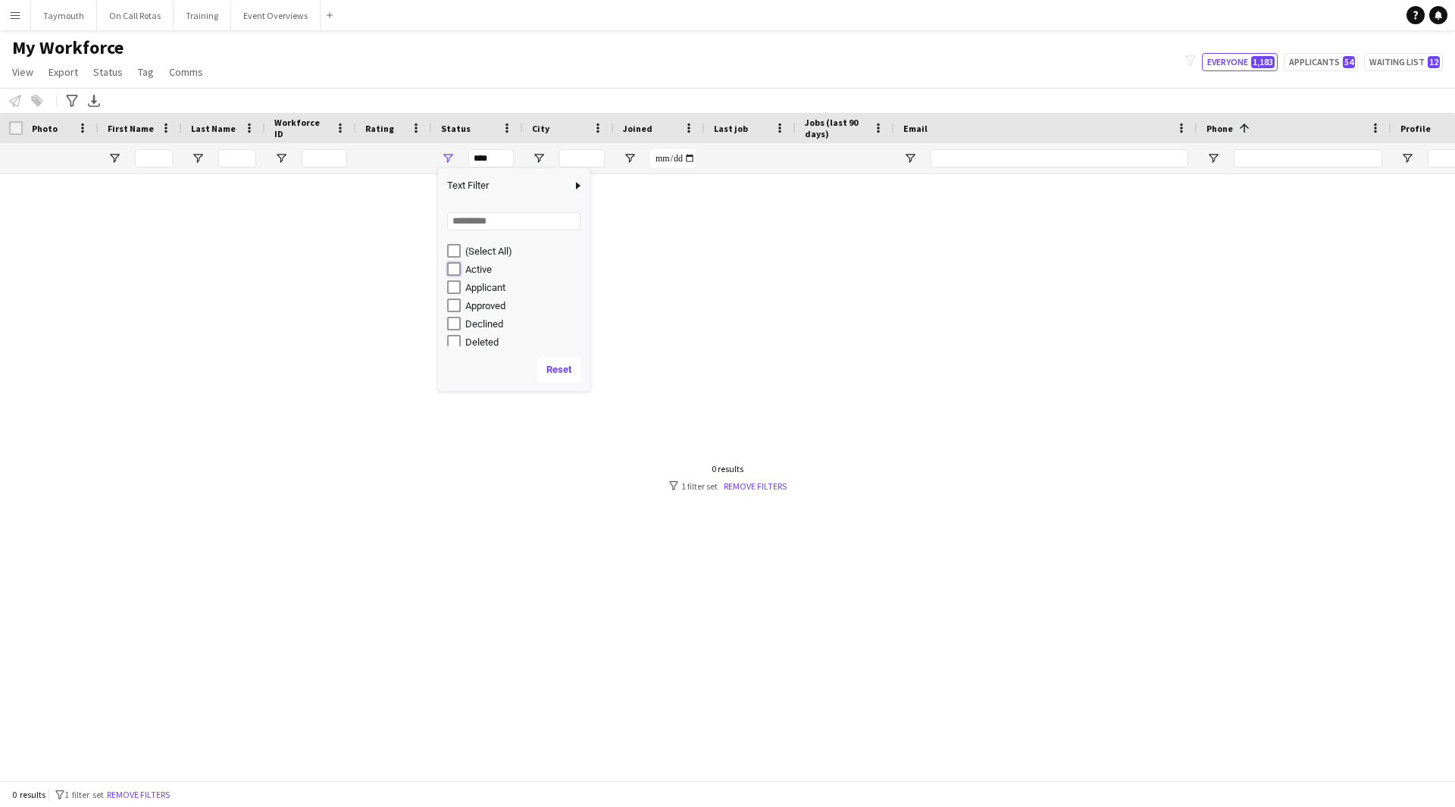
type input "**********"
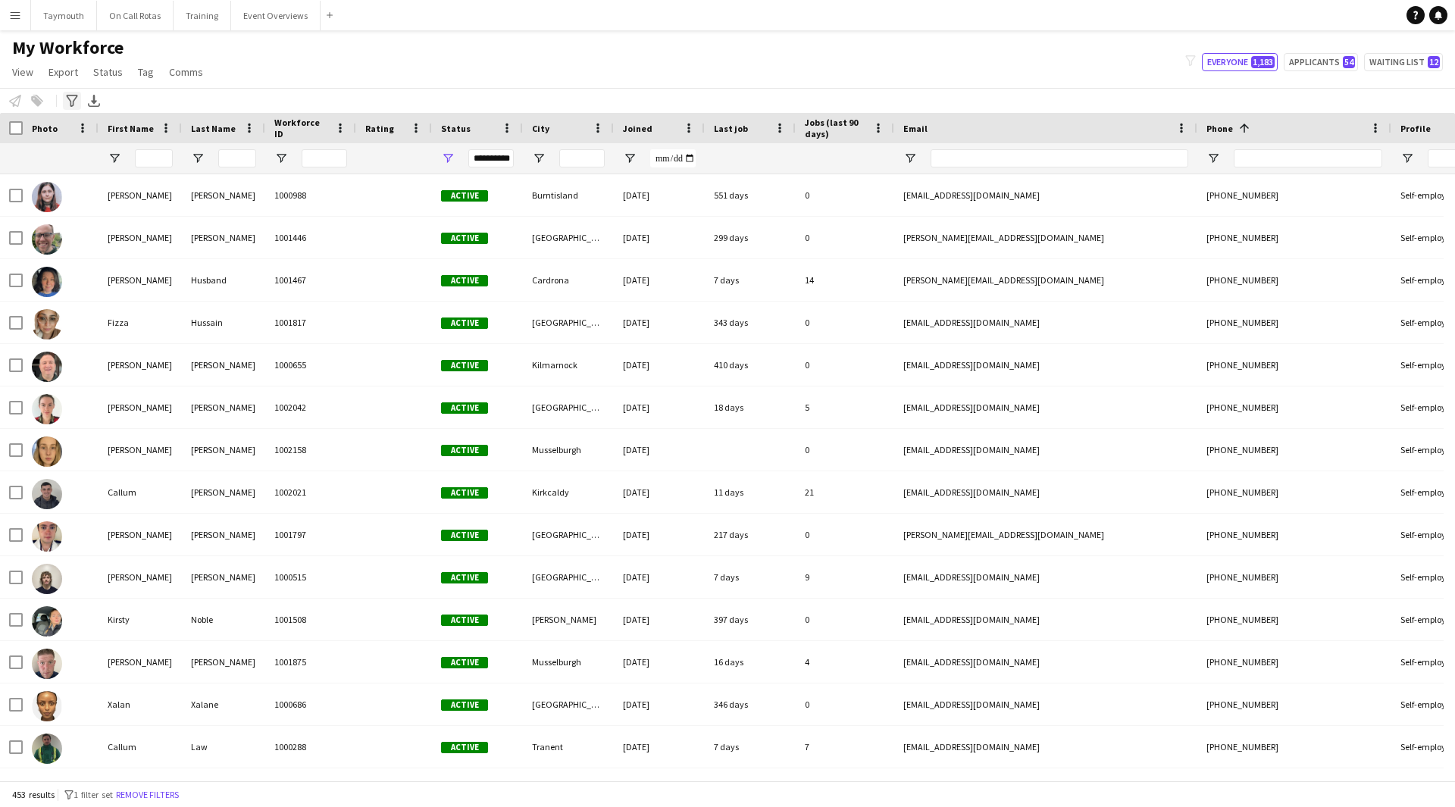
click at [70, 102] on icon at bounding box center [71, 101] width 11 height 12
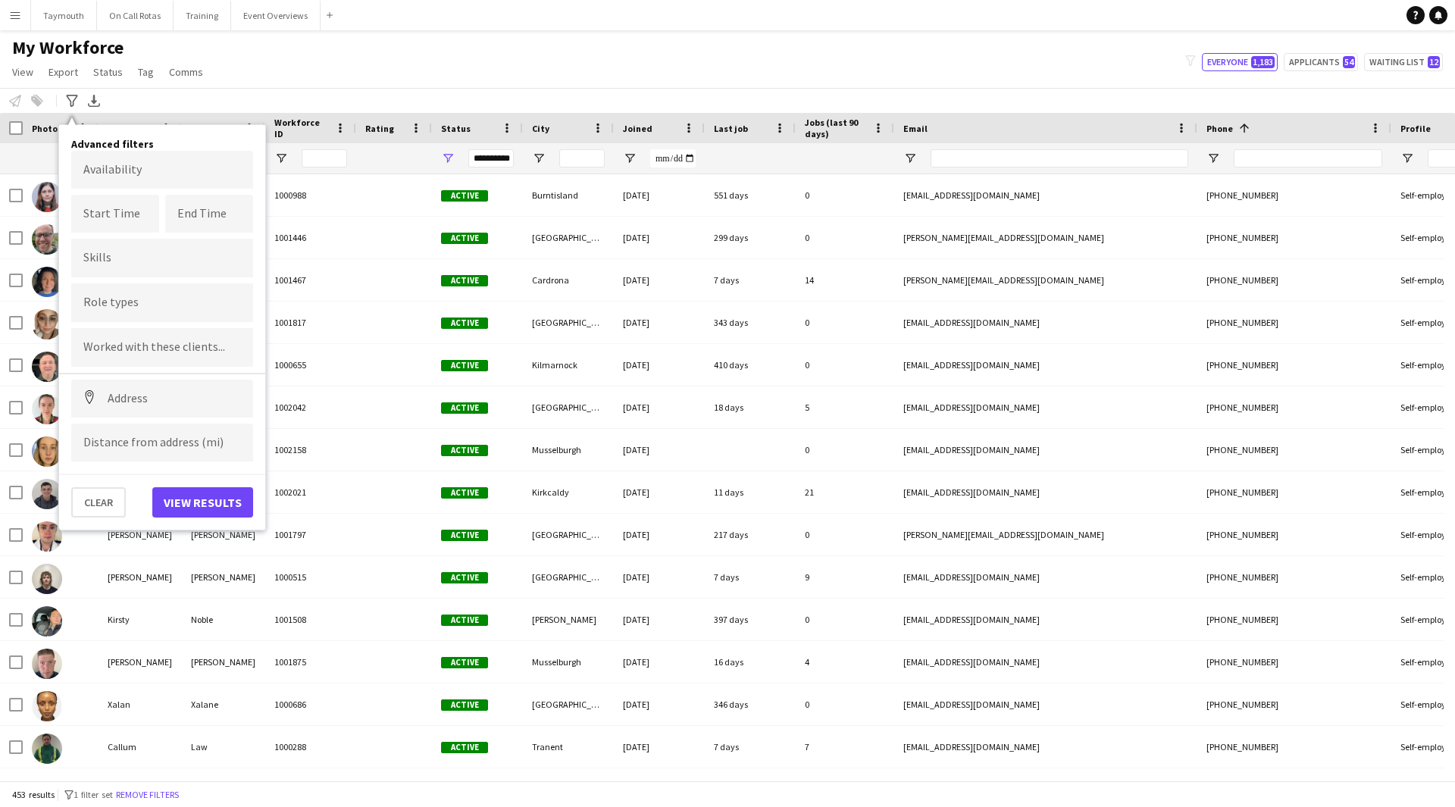
click at [162, 306] on input "Type to search role types..." at bounding box center [162, 303] width 158 height 14
type input "****"
click at [142, 384] on div "Paramedic" at bounding box center [162, 381] width 182 height 36
click at [221, 508] on button "View results" at bounding box center [202, 502] width 101 height 30
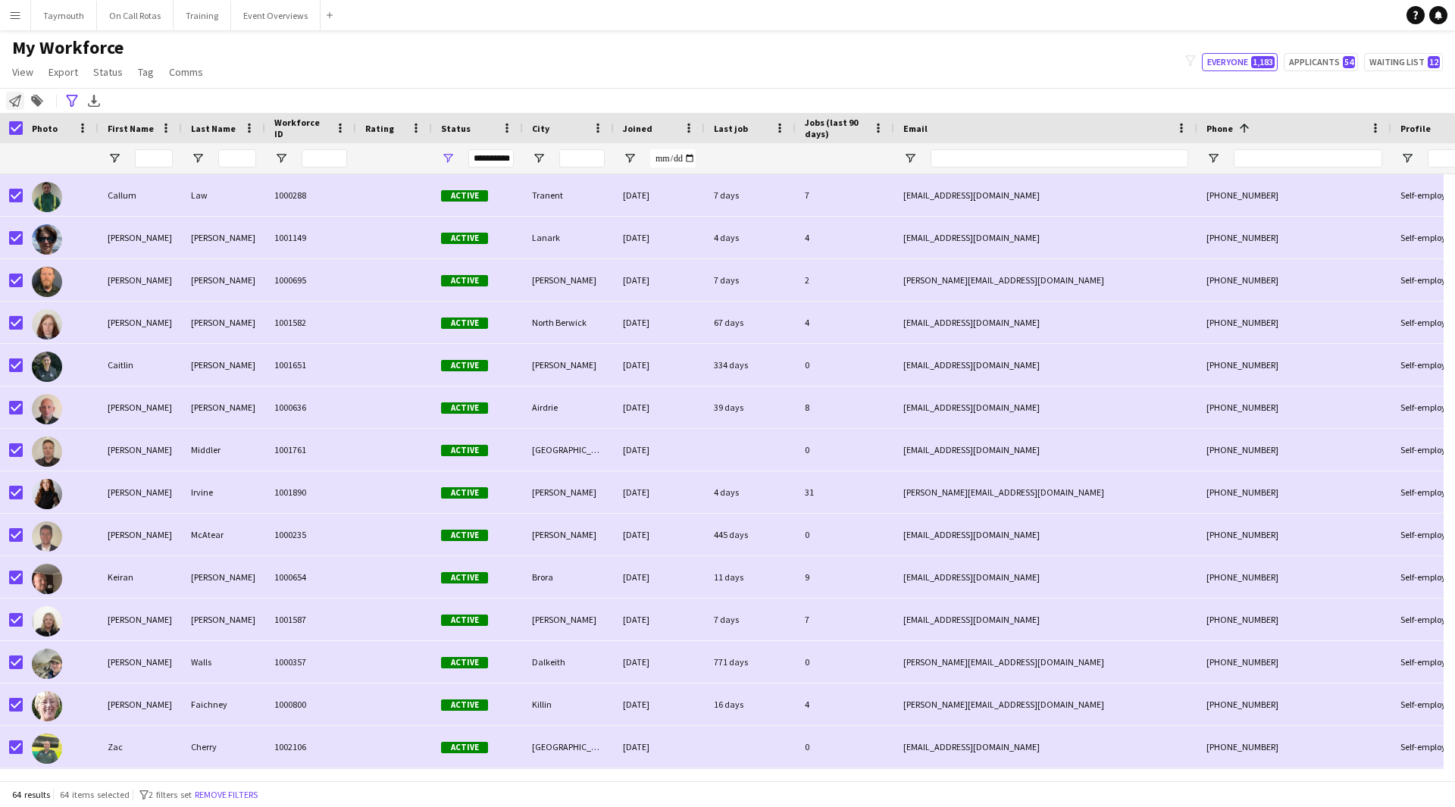
click at [20, 103] on icon "Notify workforce" at bounding box center [15, 101] width 12 height 12
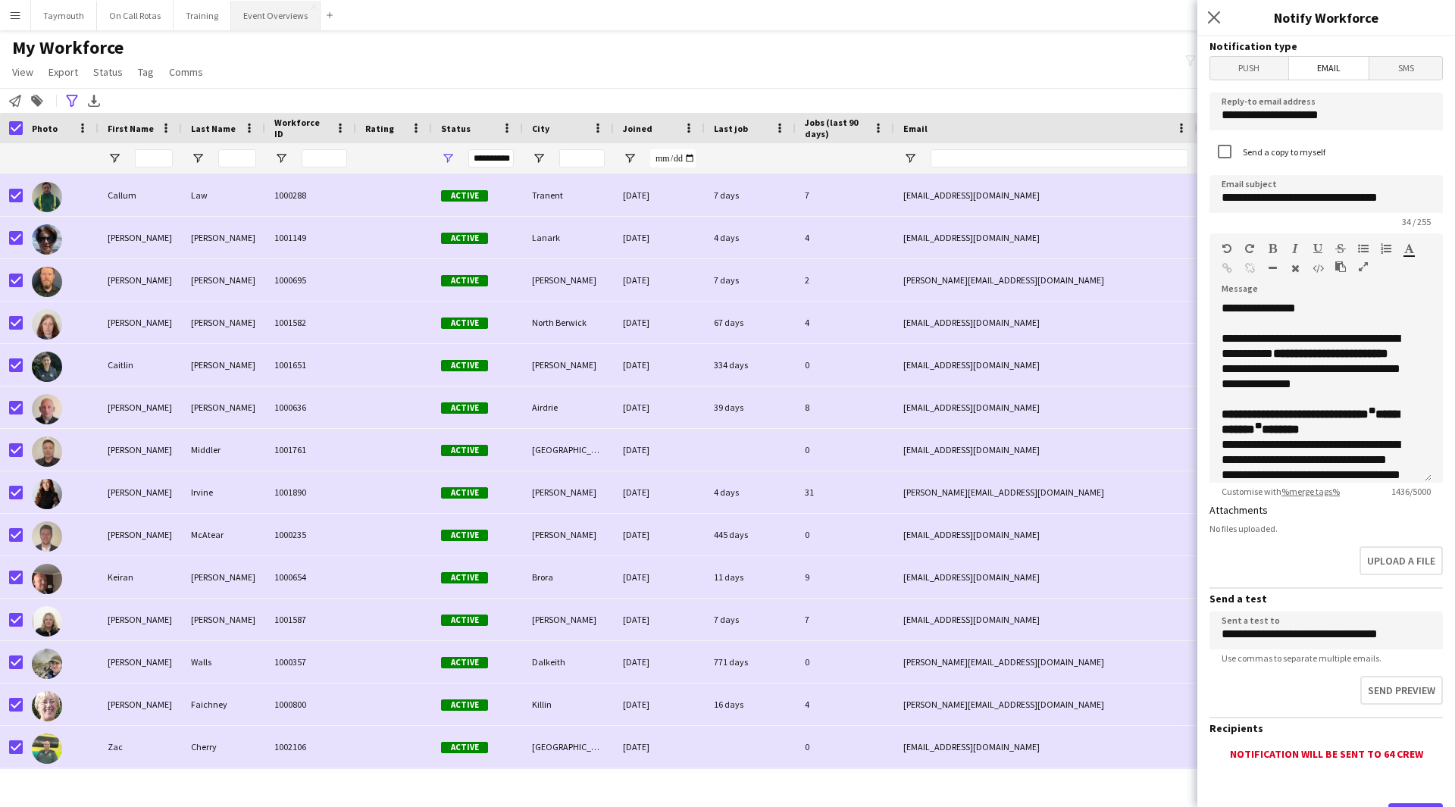
click at [275, 25] on button "Event Overviews Close" at bounding box center [275, 16] width 89 height 30
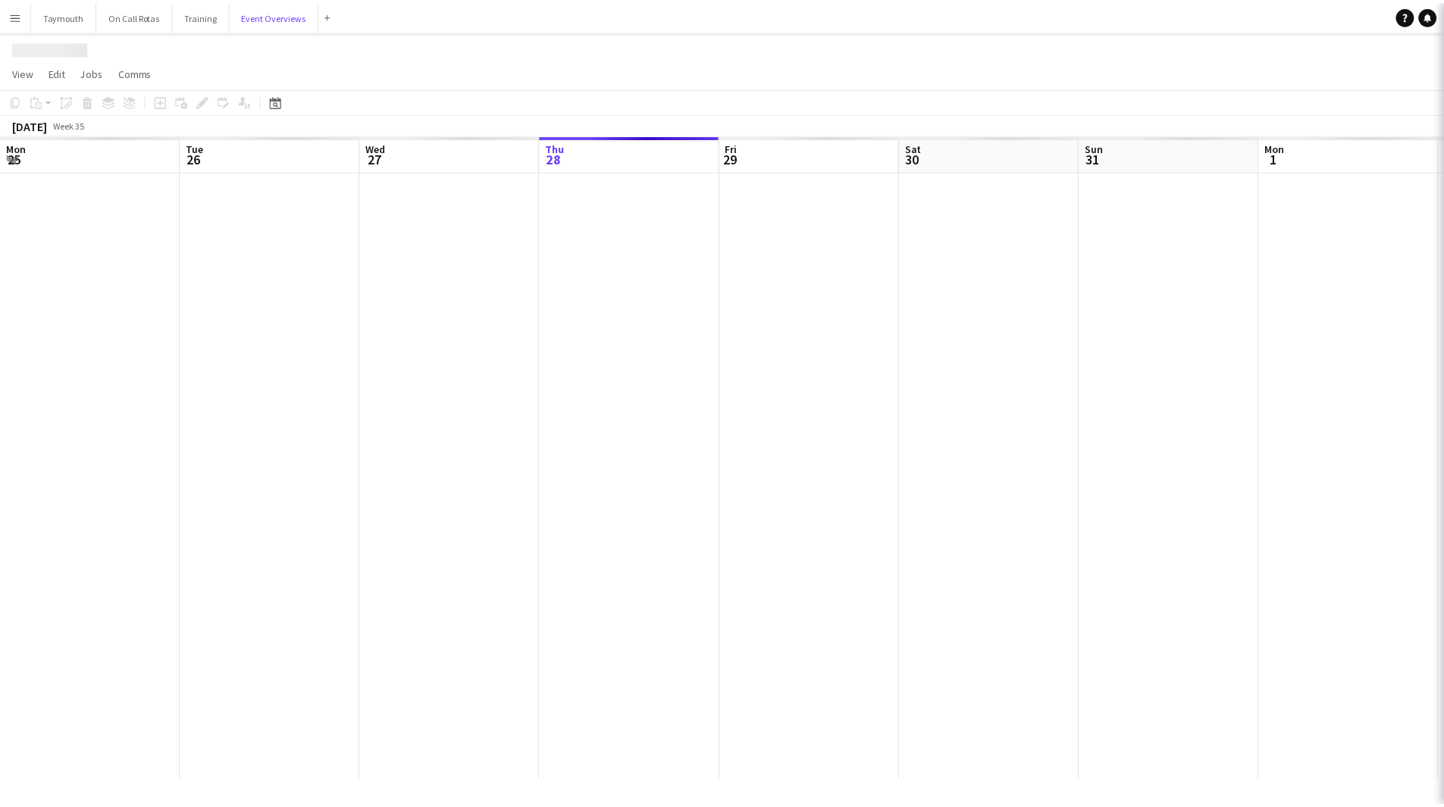
scroll to position [0, 362]
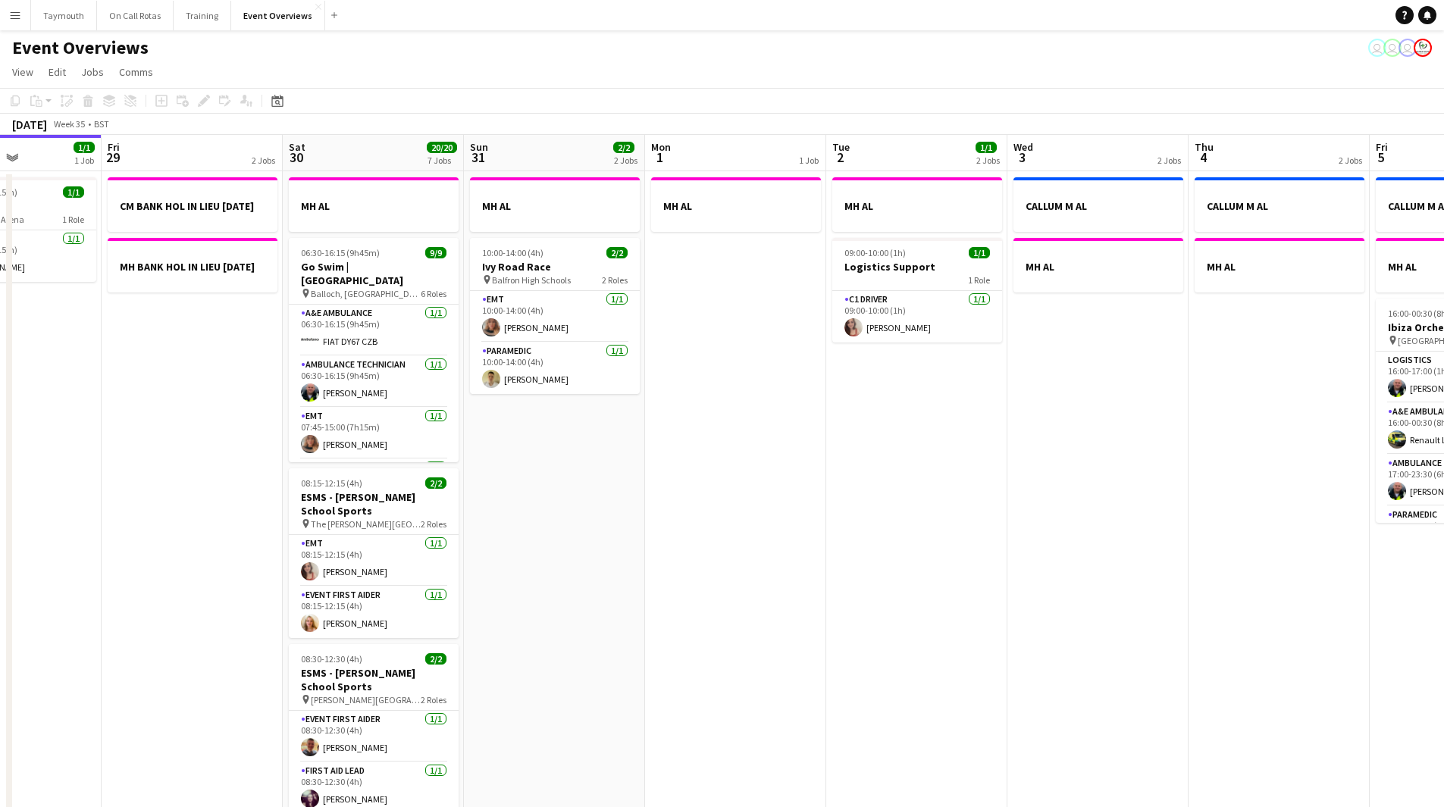
drag, startPoint x: 1358, startPoint y: 533, endPoint x: 438, endPoint y: 619, distance: 924.2
click at [403, 622] on app-calendar-viewport "Tue 26 Wed 27 Thu 28 1/1 1 Job Fri 29 2 Jobs Sat 30 20/20 7 Jobs Sun 31 2/2 2 J…" at bounding box center [722, 802] width 1444 height 1334
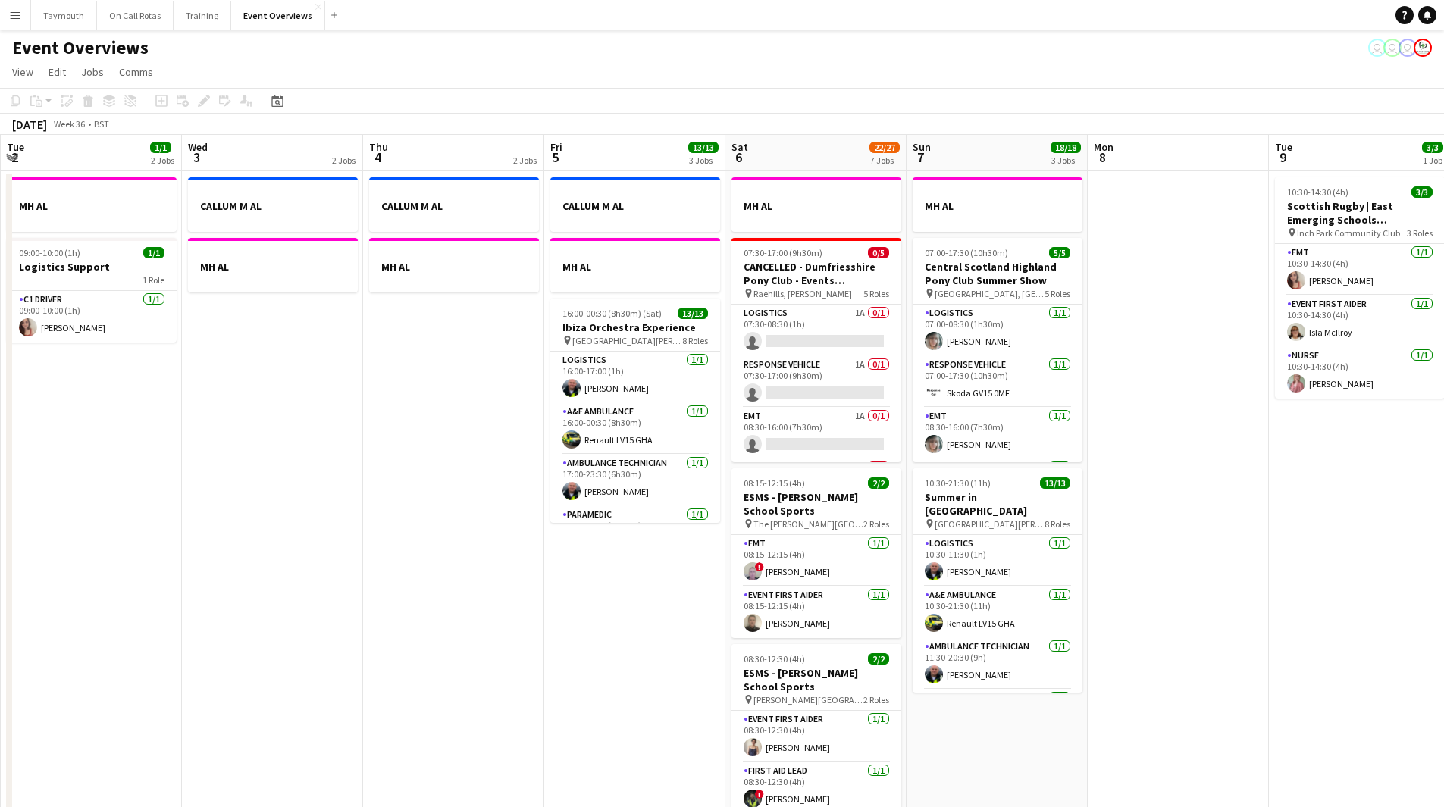
drag, startPoint x: 1000, startPoint y: 572, endPoint x: 299, endPoint y: 635, distance: 703.2
click at [300, 635] on app-calendar-viewport "Sat 30 20/20 7 Jobs Sun 31 2/2 2 Jobs Mon 1 1 Job Tue 2 1/1 2 Jobs Wed 3 2 Jobs…" at bounding box center [722, 802] width 1444 height 1334
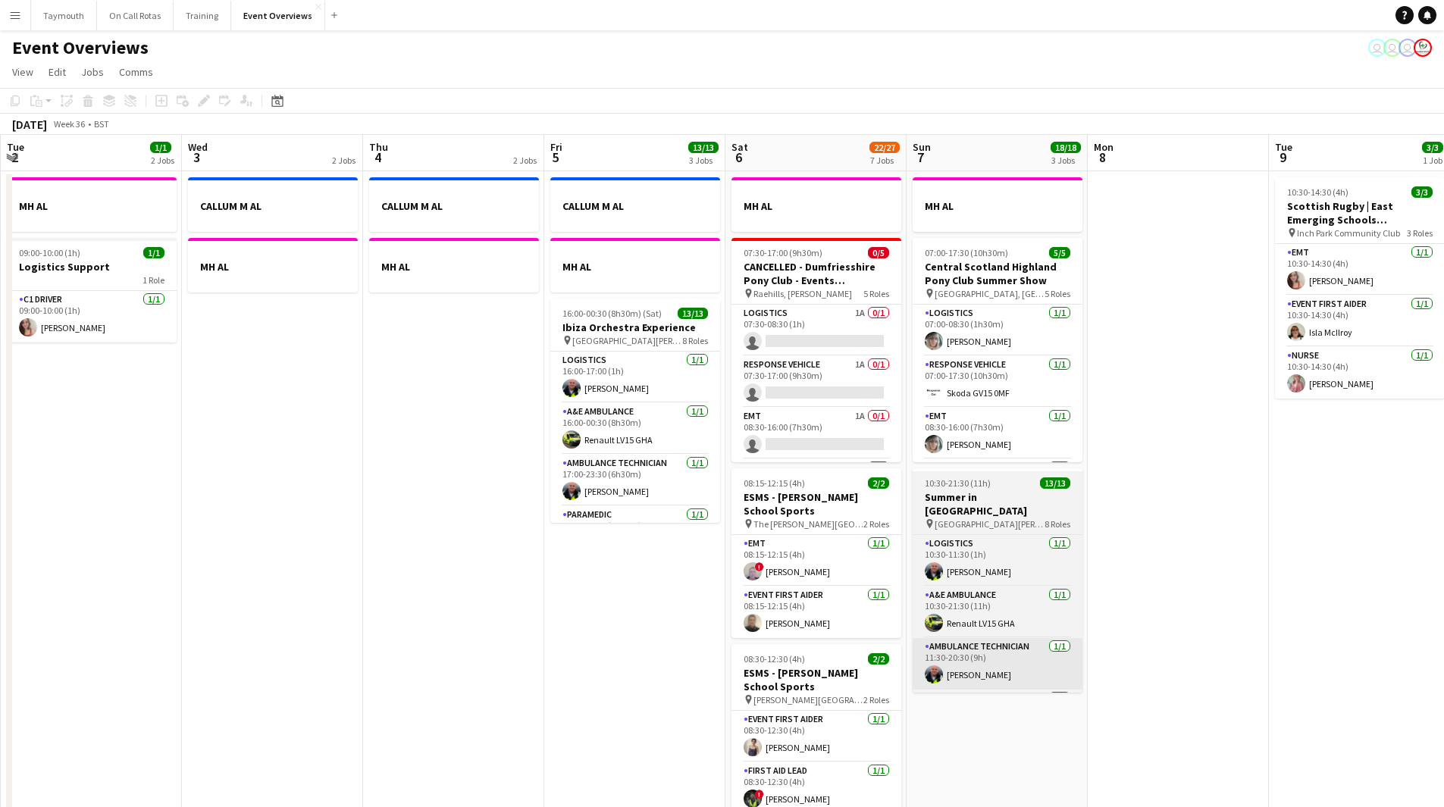
scroll to position [0, 605]
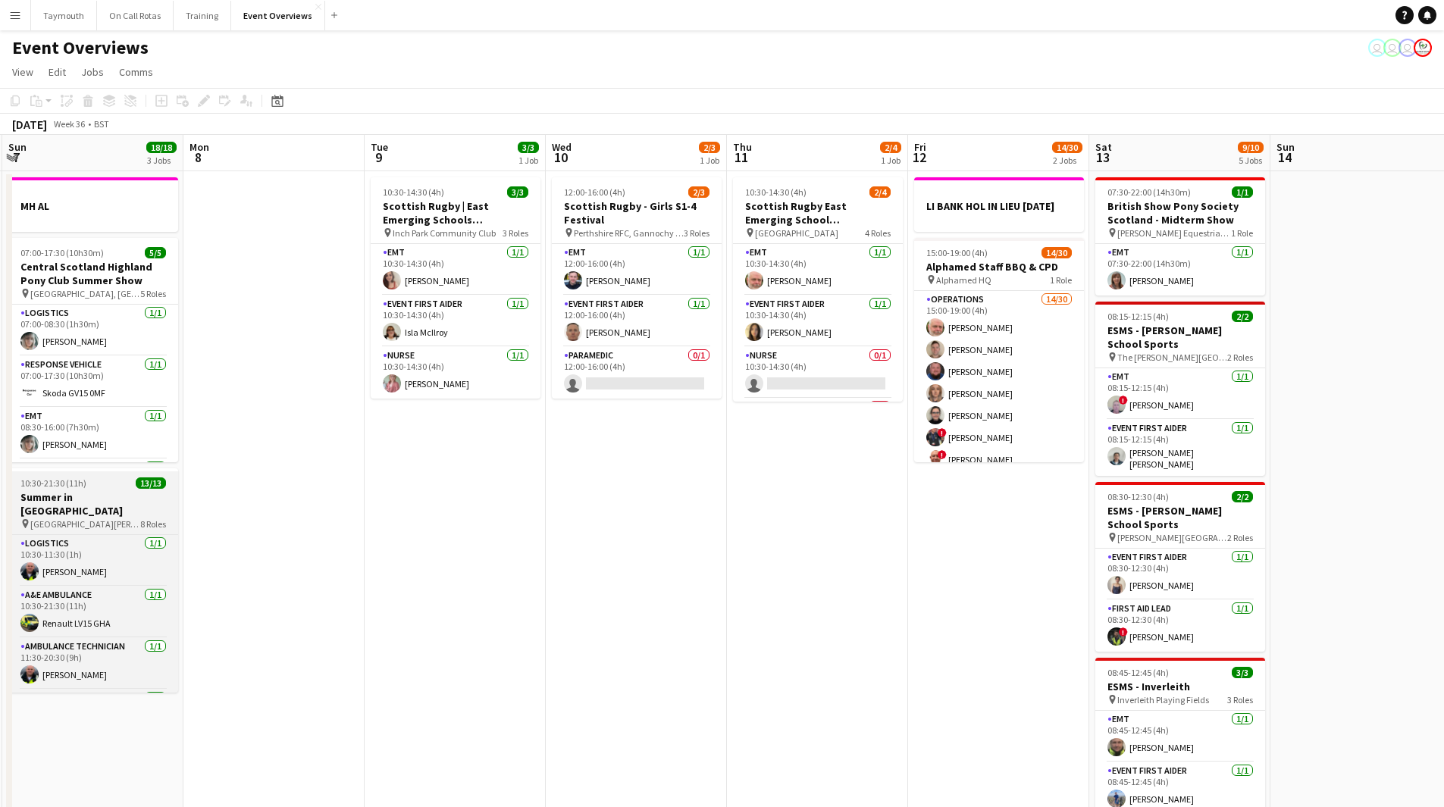
drag, startPoint x: 954, startPoint y: 510, endPoint x: 20, endPoint y: 505, distance: 933.1
click at [653, 572] on app-calendar-viewport "Thu 4 2 Jobs Fri 5 13/13 3 Jobs Sat 6 22/27 7 Jobs Sun 7 18/18 3 Jobs Mon 8 Tue…" at bounding box center [722, 802] width 1444 height 1334
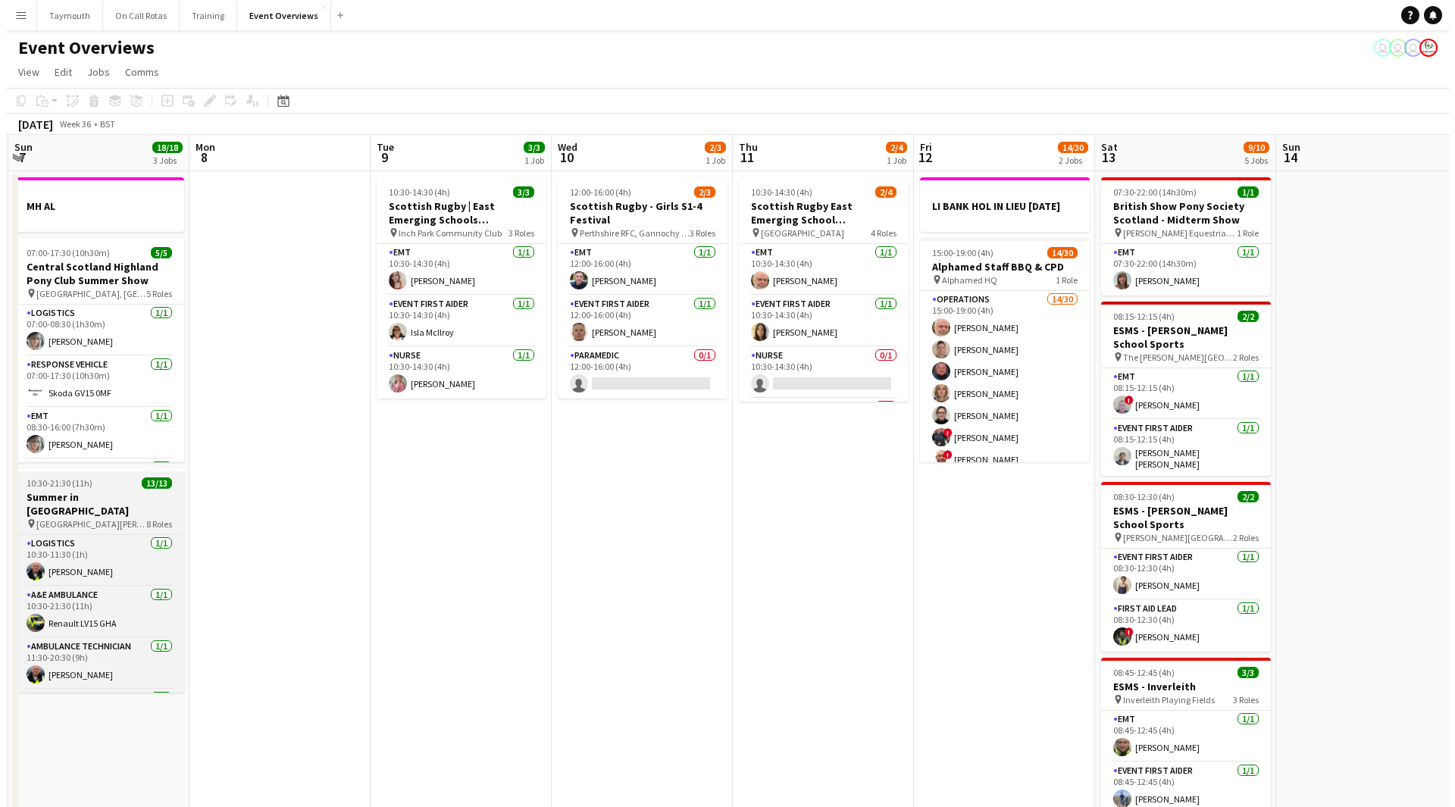
scroll to position [0, 543]
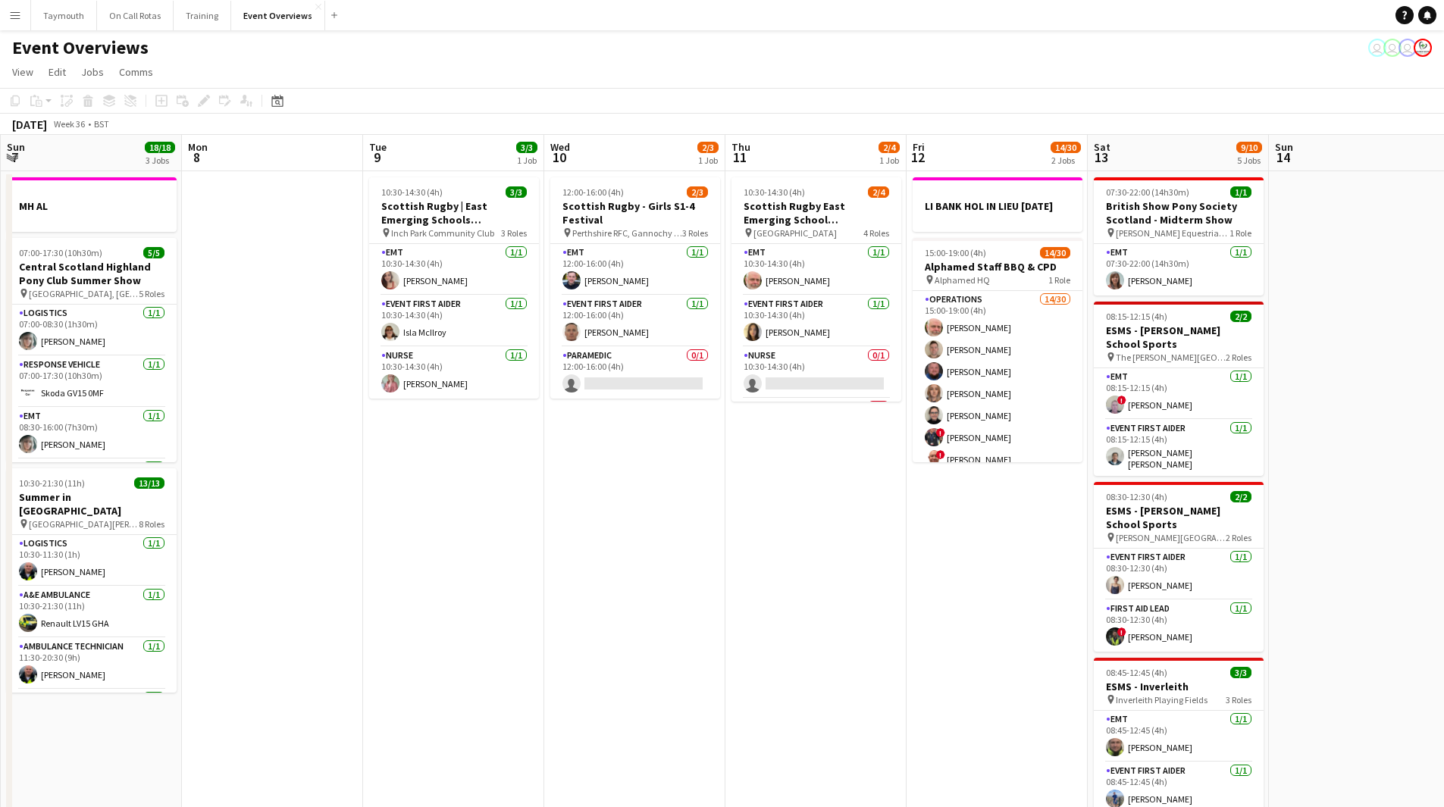
click at [0, 26] on button "Menu" at bounding box center [15, 15] width 30 height 30
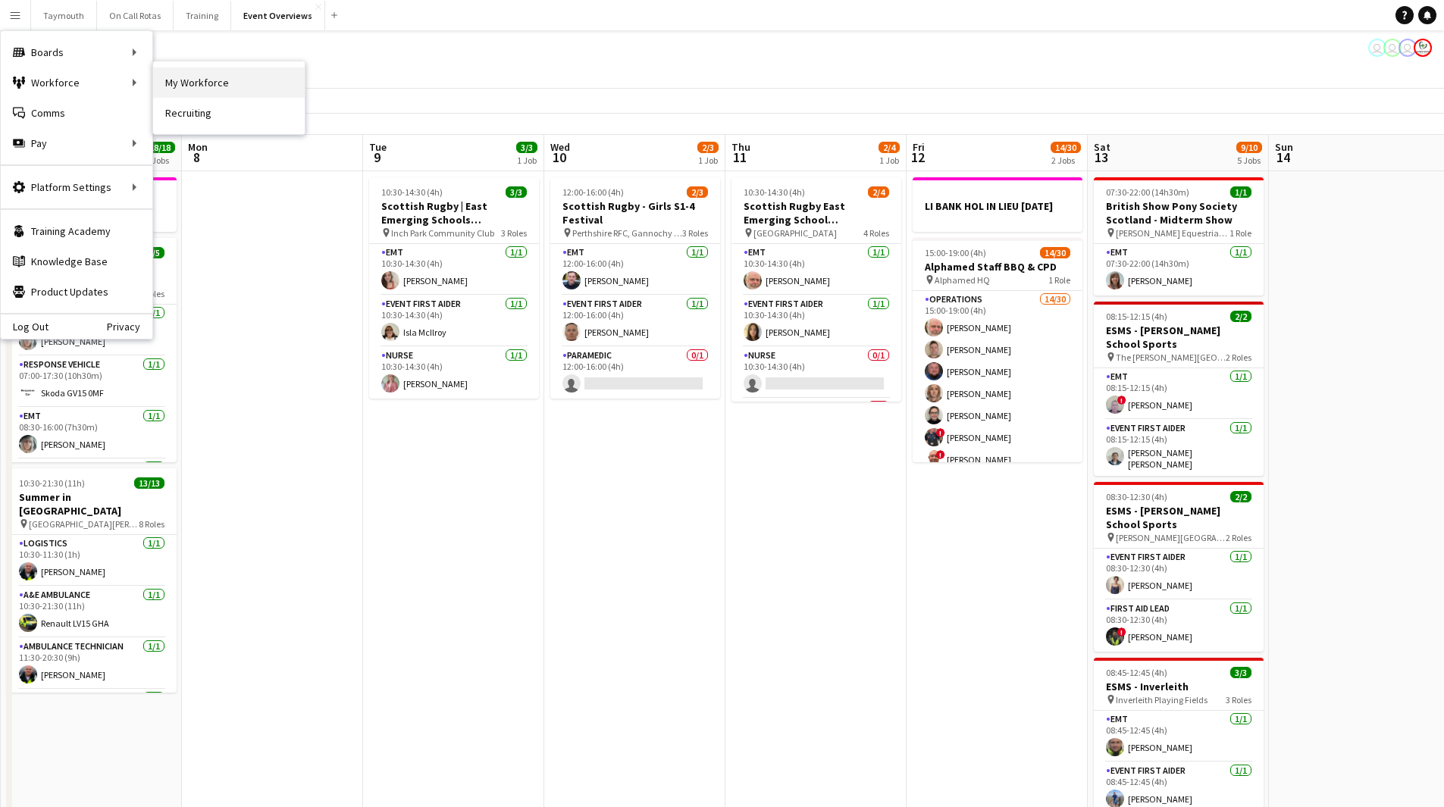
click at [207, 86] on link "My Workforce" at bounding box center [229, 82] width 152 height 30
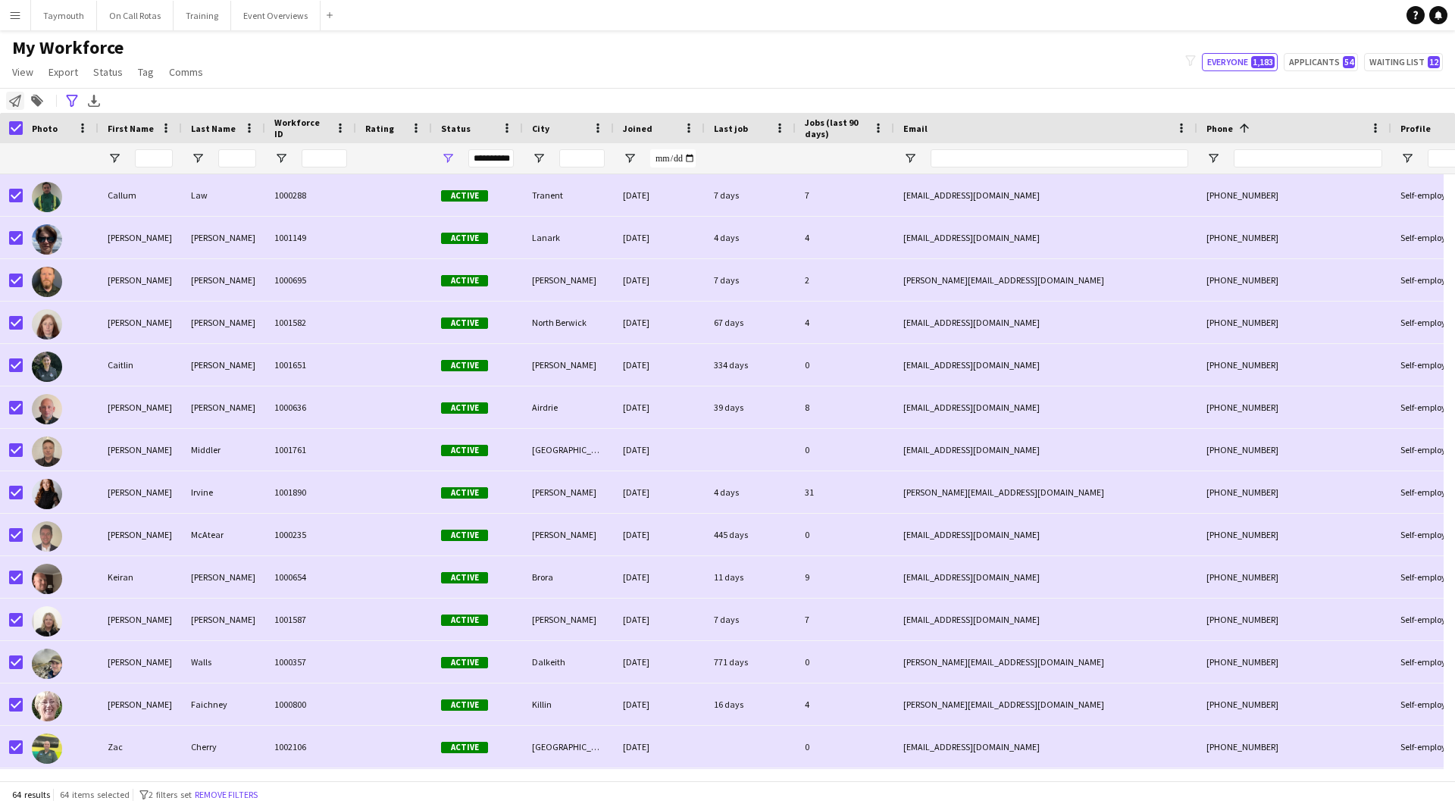
click at [14, 102] on icon "Notify workforce" at bounding box center [15, 101] width 12 height 12
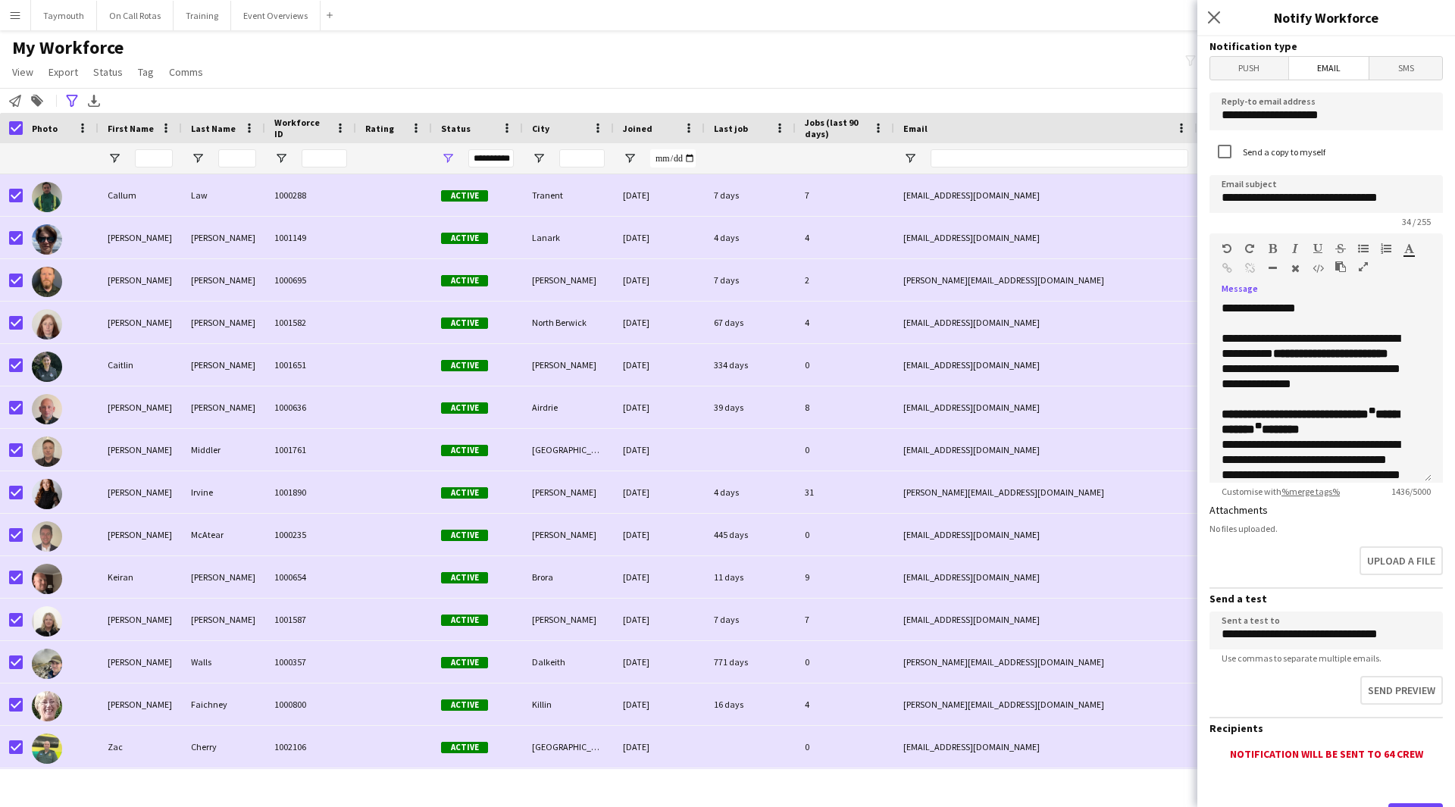
click at [1366, 261] on button "button" at bounding box center [1363, 267] width 11 height 12
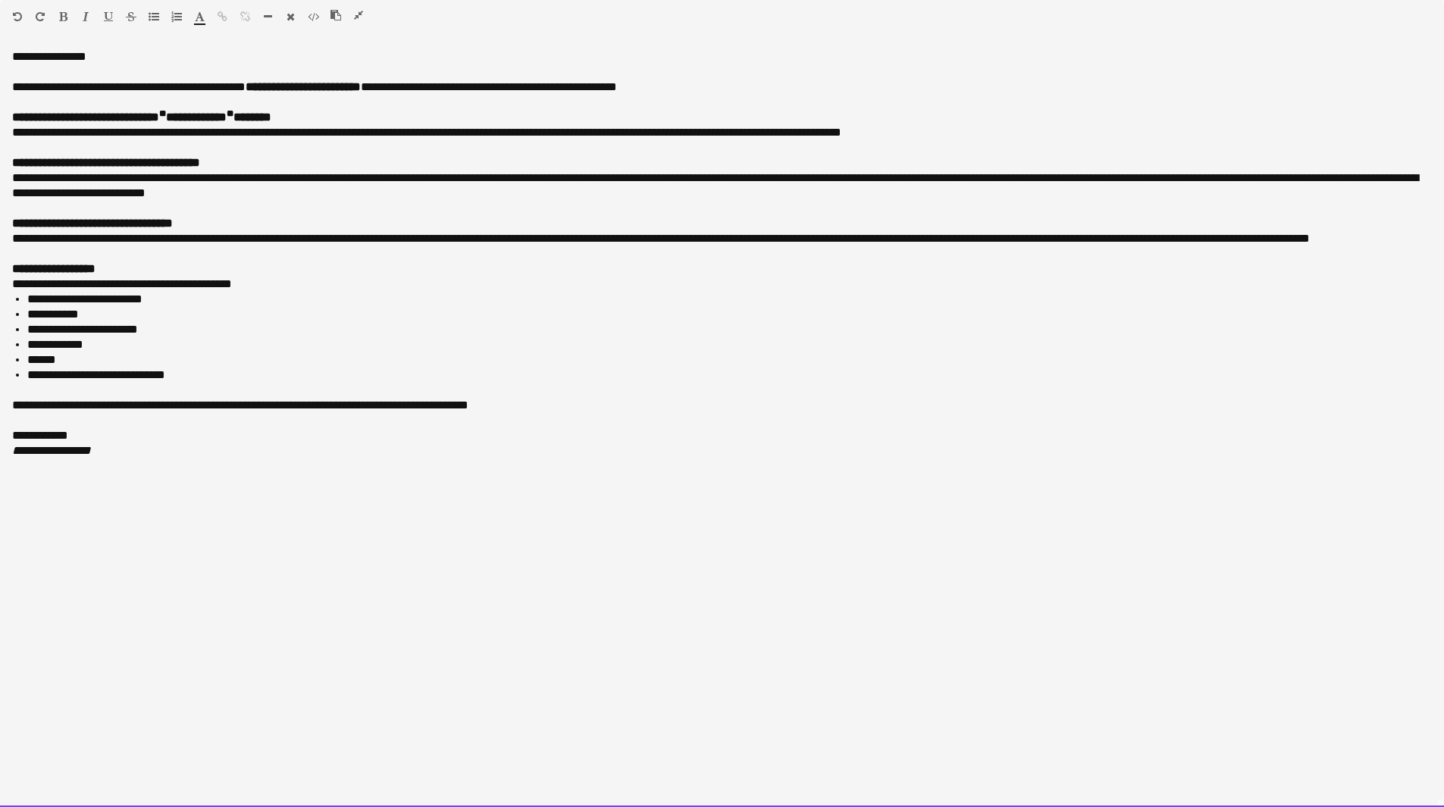
click at [446, 414] on p at bounding box center [722, 420] width 1420 height 15
drag, startPoint x: 83, startPoint y: 441, endPoint x: -11, endPoint y: 89, distance: 364.0
click at [0, 89] on html "Menu Boards Boards Boards All jobs Status Workforce Workforce My Workforce Recr…" at bounding box center [722, 717] width 1444 height 1434
paste div
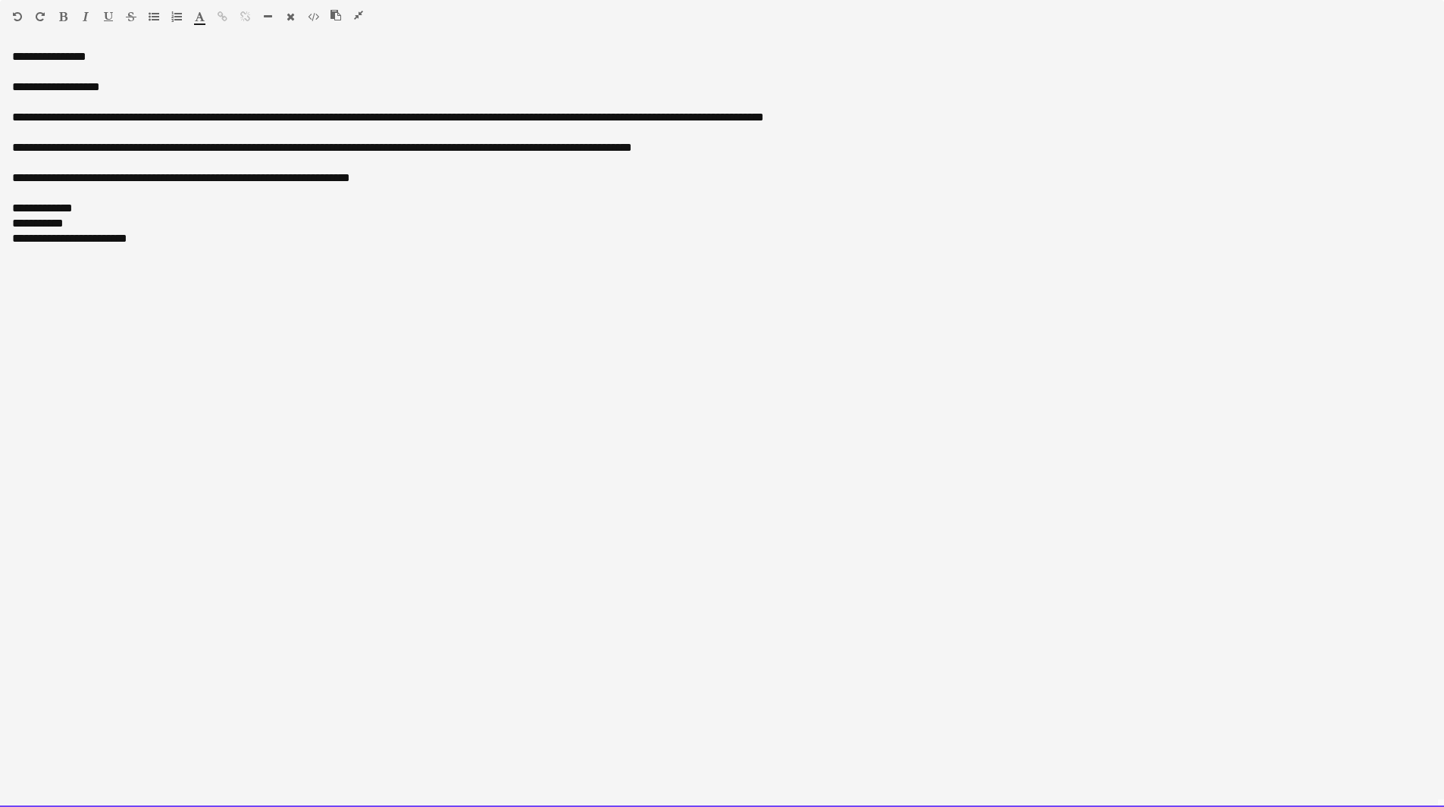
drag, startPoint x: 208, startPoint y: 117, endPoint x: 160, endPoint y: 116, distance: 47.8
click at [160, 116] on div "**********" at bounding box center [722, 117] width 1420 height 15
drag, startPoint x: 212, startPoint y: 113, endPoint x: 157, endPoint y: 115, distance: 55.4
click at [157, 115] on div "**********" at bounding box center [722, 117] width 1420 height 15
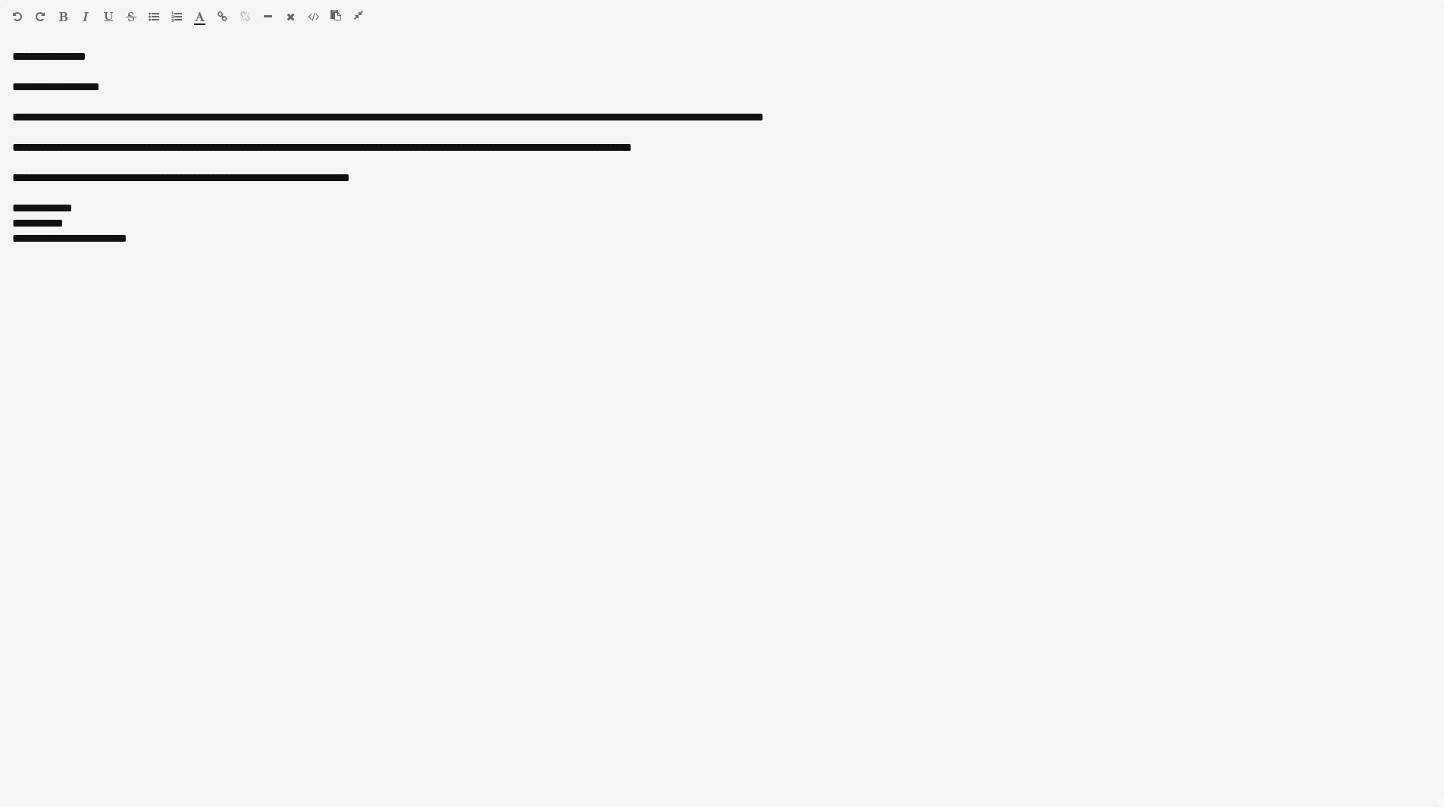
click at [63, 16] on icon "button" at bounding box center [63, 16] width 8 height 11
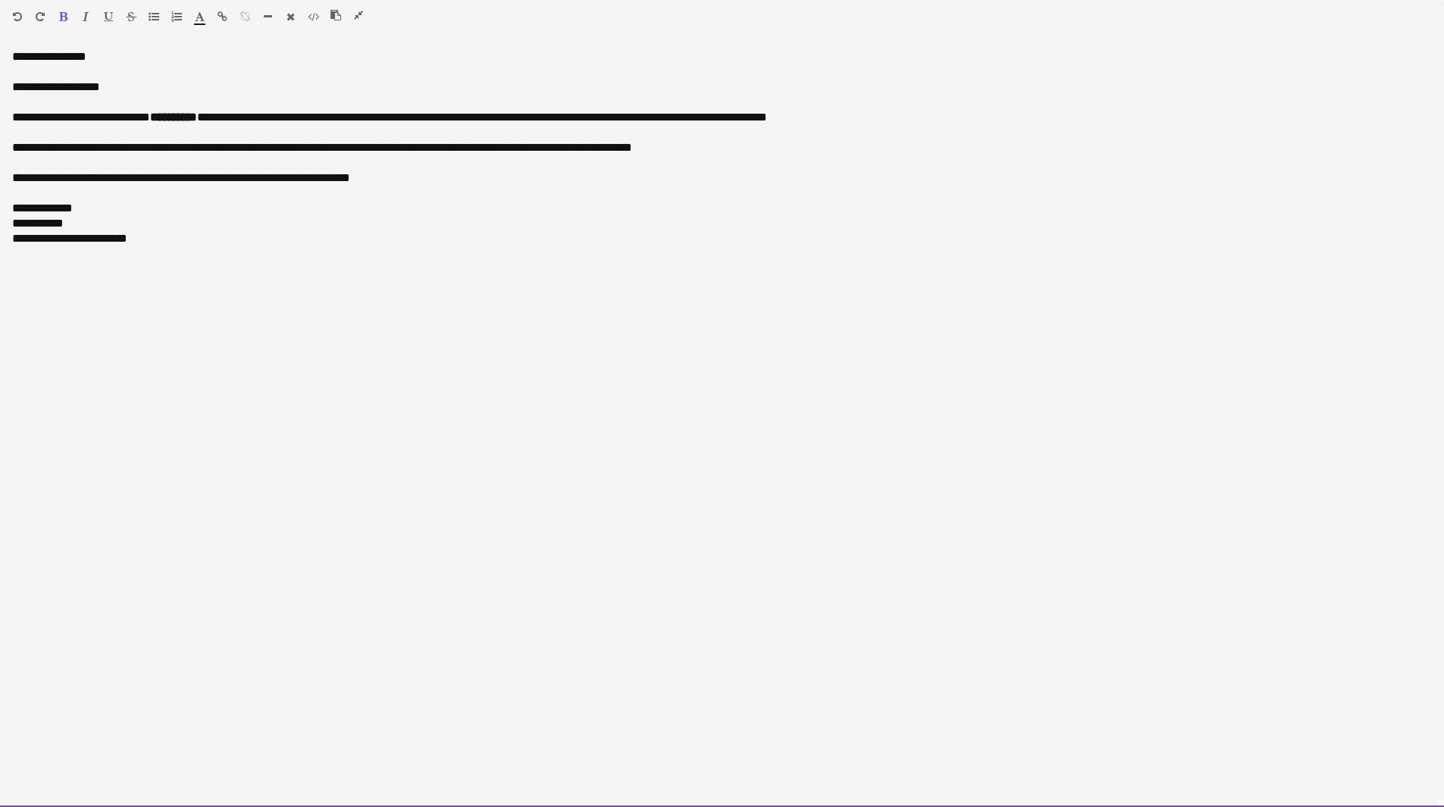
drag, startPoint x: 177, startPoint y: 249, endPoint x: -25, endPoint y: 249, distance: 201.6
click at [0, 249] on html "Menu Boards Boards Boards All jobs Status Workforce Workforce My Workforce Recr…" at bounding box center [722, 717] width 1444 height 1434
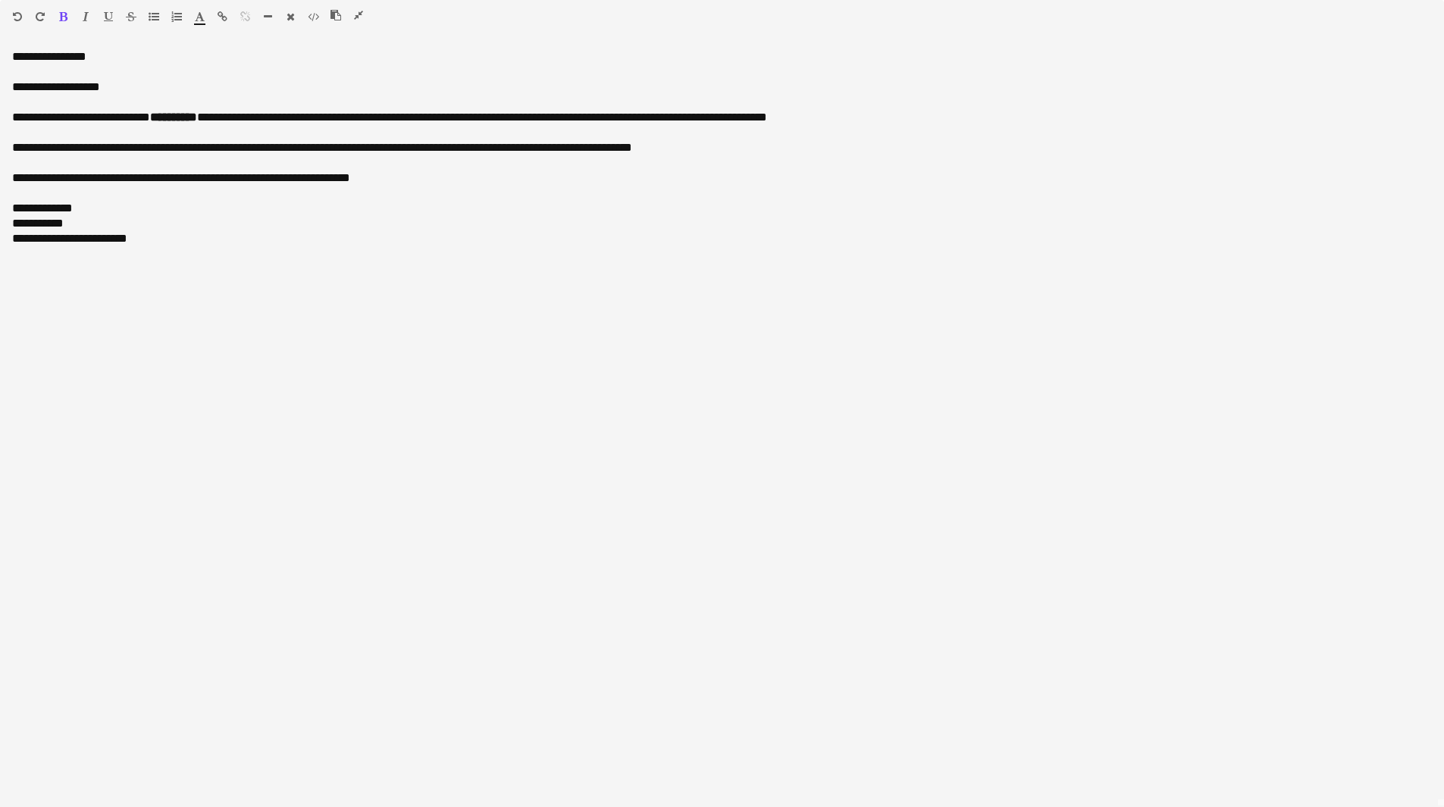
click at [85, 21] on icon "button" at bounding box center [86, 16] width 6 height 11
click at [357, 13] on icon "button" at bounding box center [358, 15] width 9 height 11
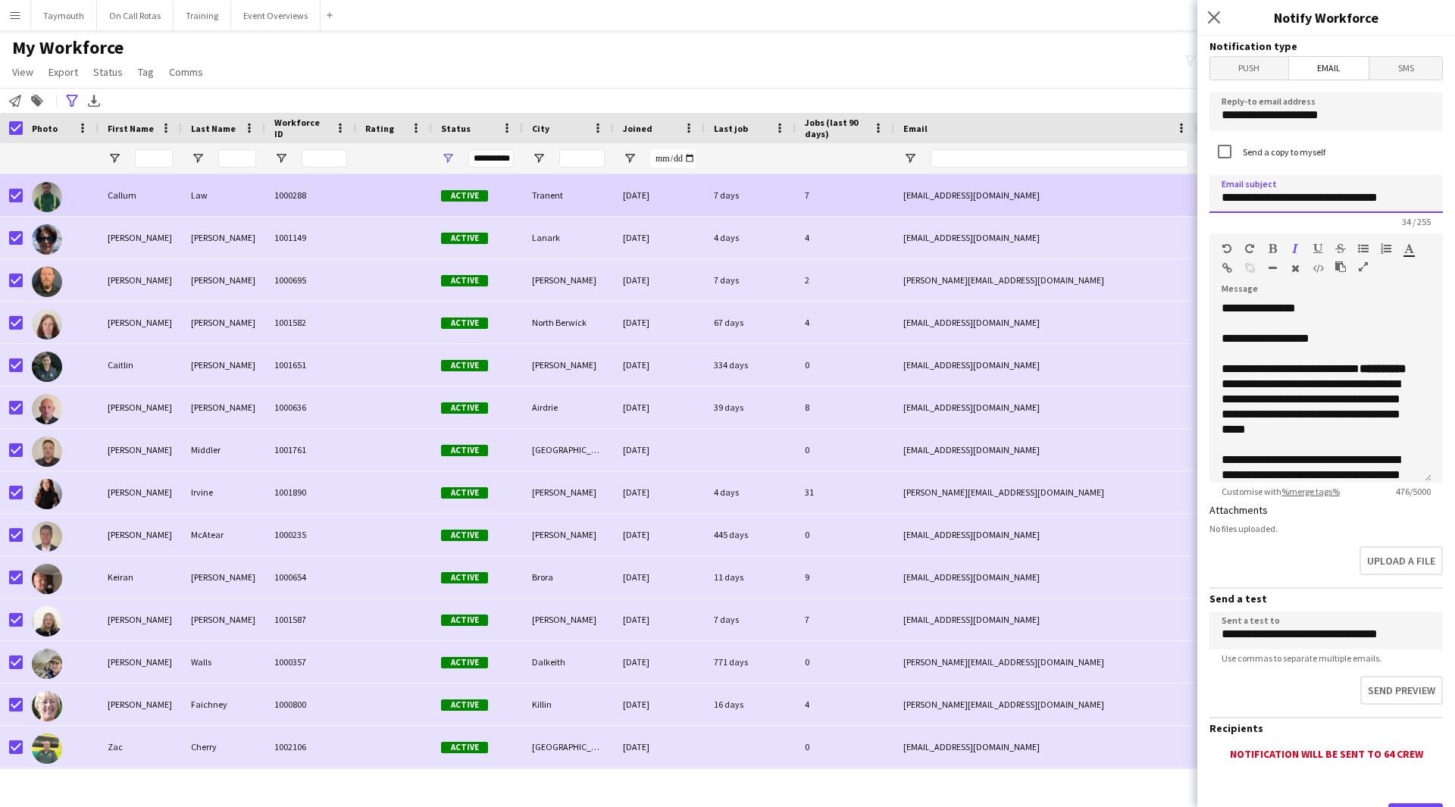
drag, startPoint x: 1407, startPoint y: 201, endPoint x: 965, endPoint y: 211, distance: 442.0
click at [965, 211] on body "Menu Boards Boards Boards All jobs Status Workforce Workforce My Workforce Recr…" at bounding box center [727, 403] width 1455 height 807
paste input "**********"
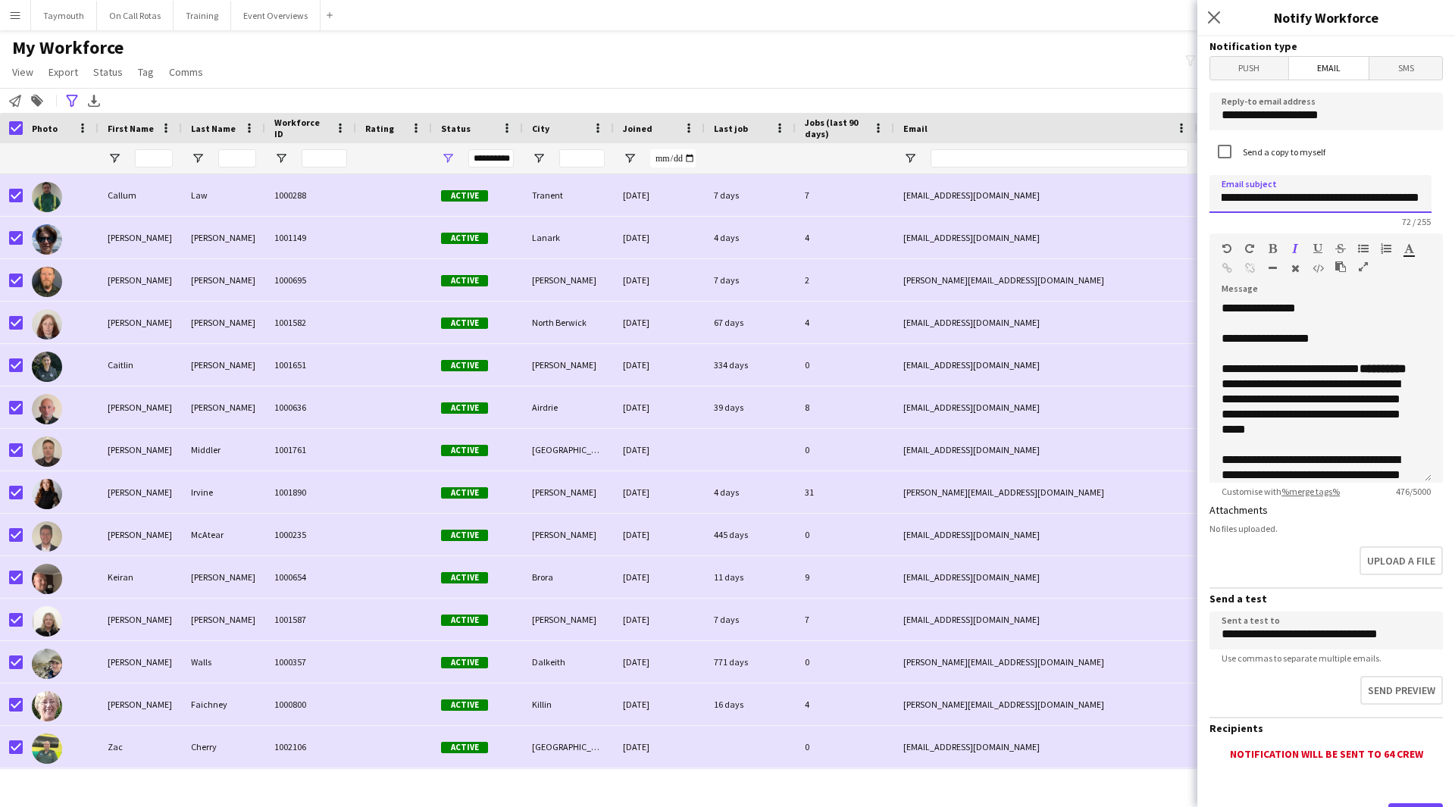
scroll to position [72, 0]
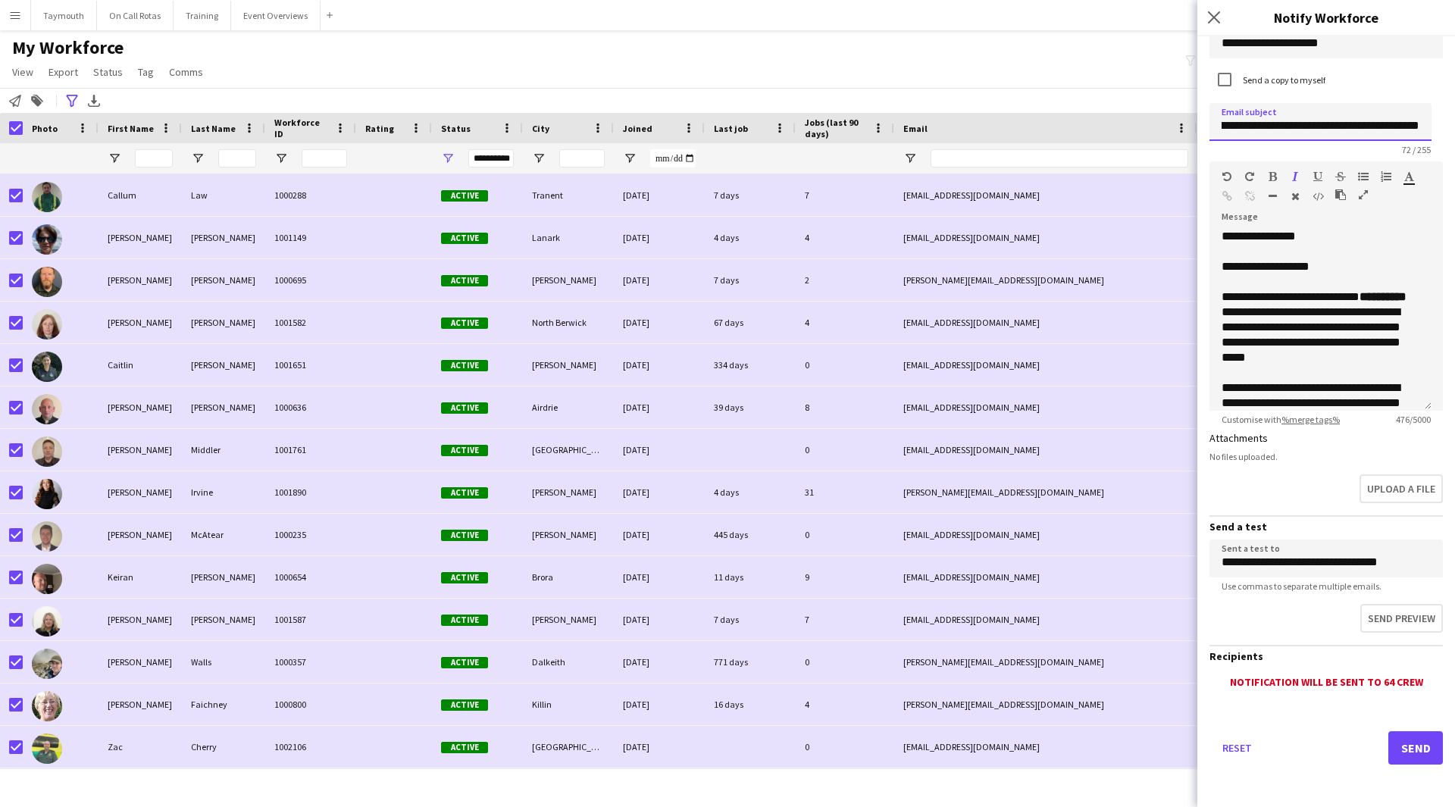
type input "**********"
click at [1398, 748] on button "Send" at bounding box center [1416, 747] width 55 height 33
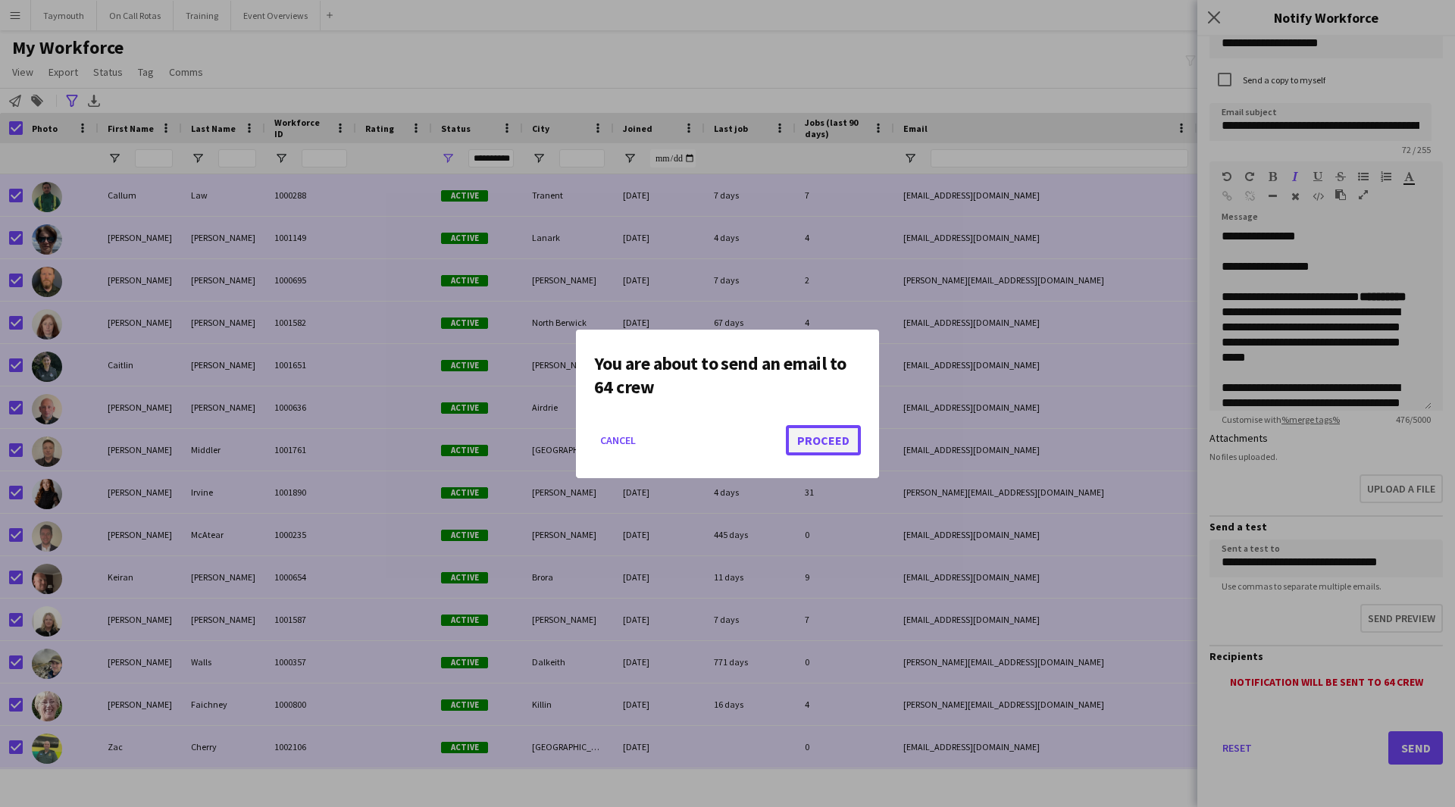
click at [847, 443] on button "Proceed" at bounding box center [823, 440] width 75 height 30
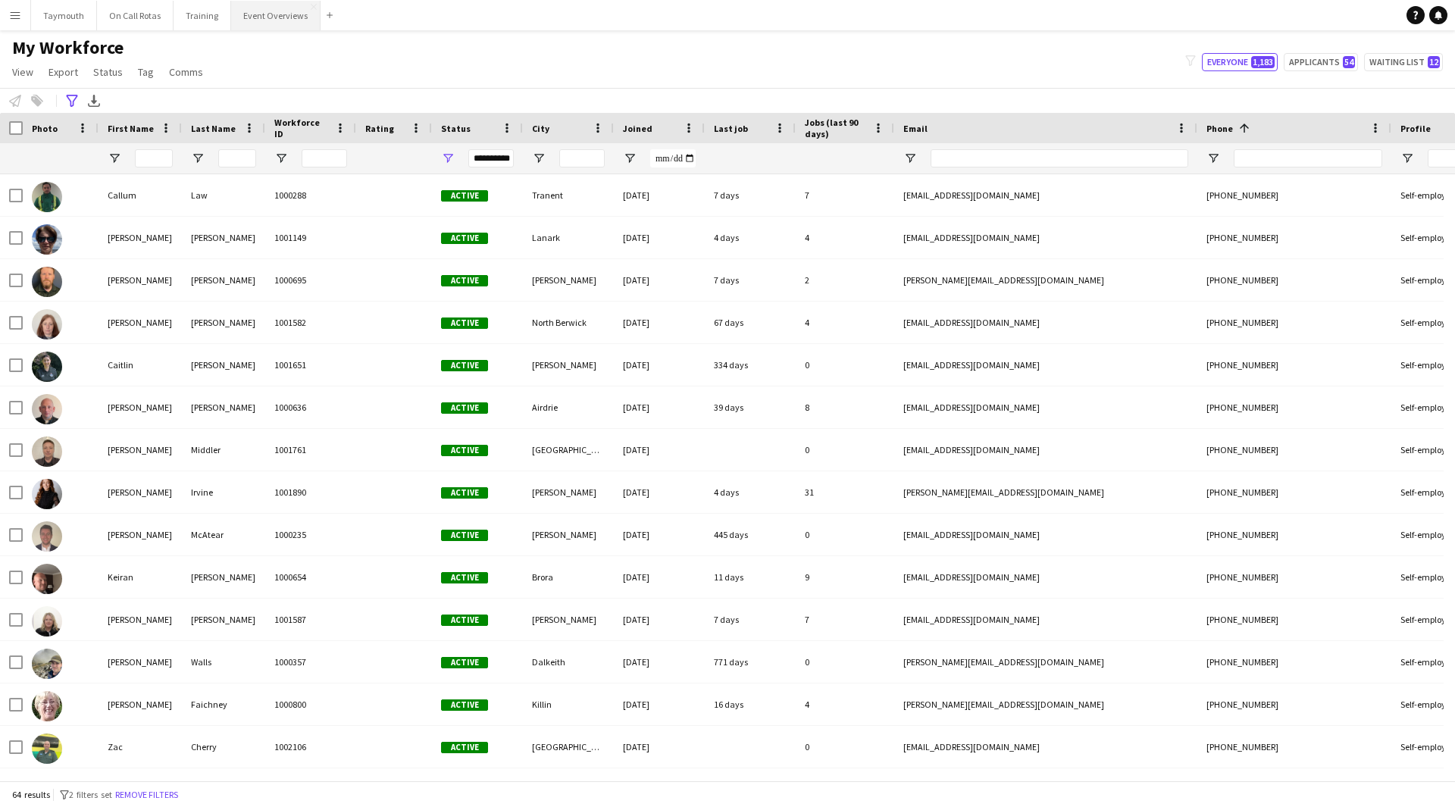
click at [261, 13] on button "Event Overviews Close" at bounding box center [275, 16] width 89 height 30
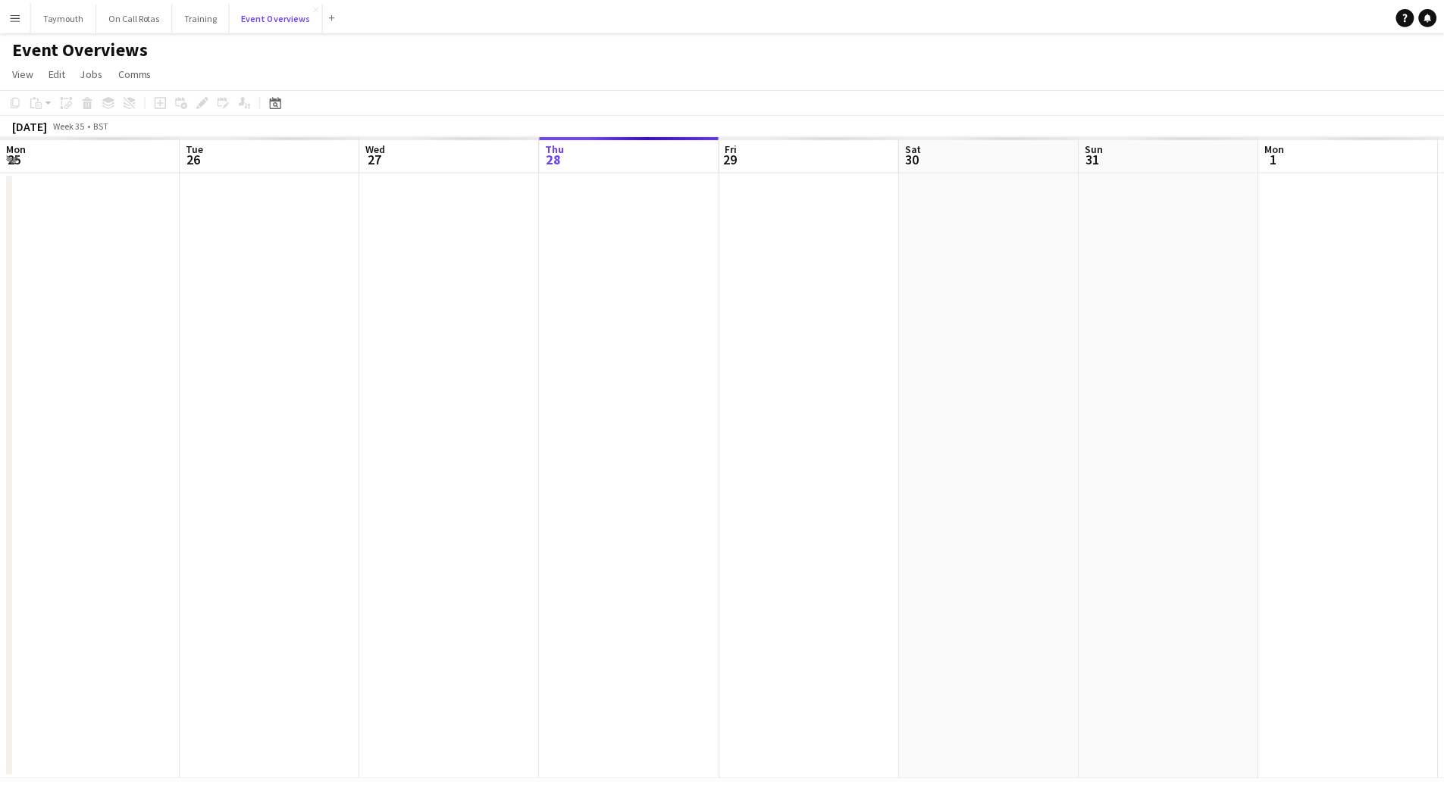
scroll to position [0, 362]
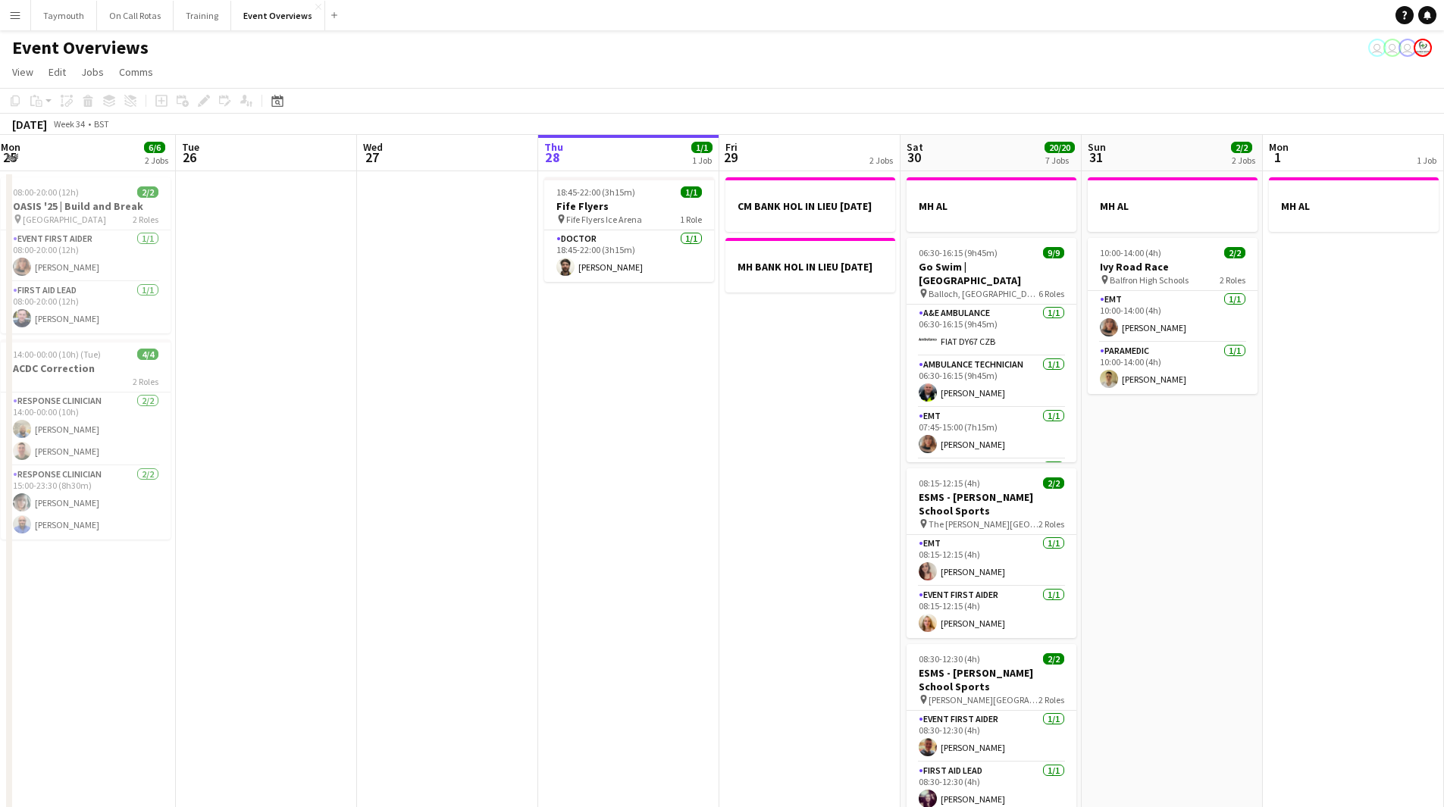
drag, startPoint x: 713, startPoint y: 505, endPoint x: -124, endPoint y: 478, distance: 838.0
click at [0, 478] on html "Menu Boards Boards Boards All jobs Status Workforce Workforce My Workforce Recr…" at bounding box center [722, 734] width 1444 height 1469
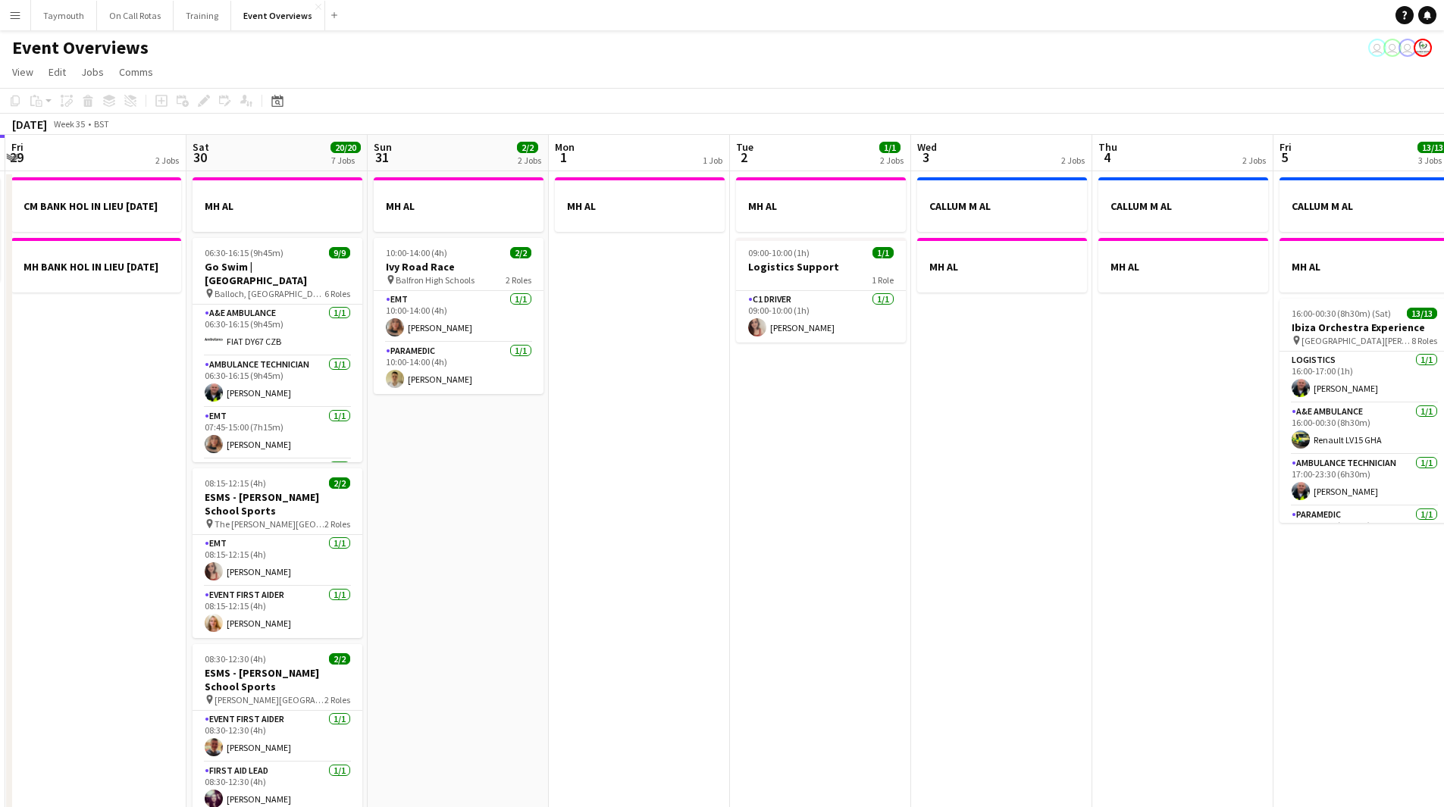
drag, startPoint x: 945, startPoint y: 518, endPoint x: 1316, endPoint y: 529, distance: 370.8
click at [1317, 529] on app-calendar-viewport "Wed 27 Thu 28 1/1 1 Job Fri 29 2 Jobs Sat 30 20/20 7 Jobs Sun 31 2/2 2 Jobs Mon…" at bounding box center [722, 802] width 1444 height 1334
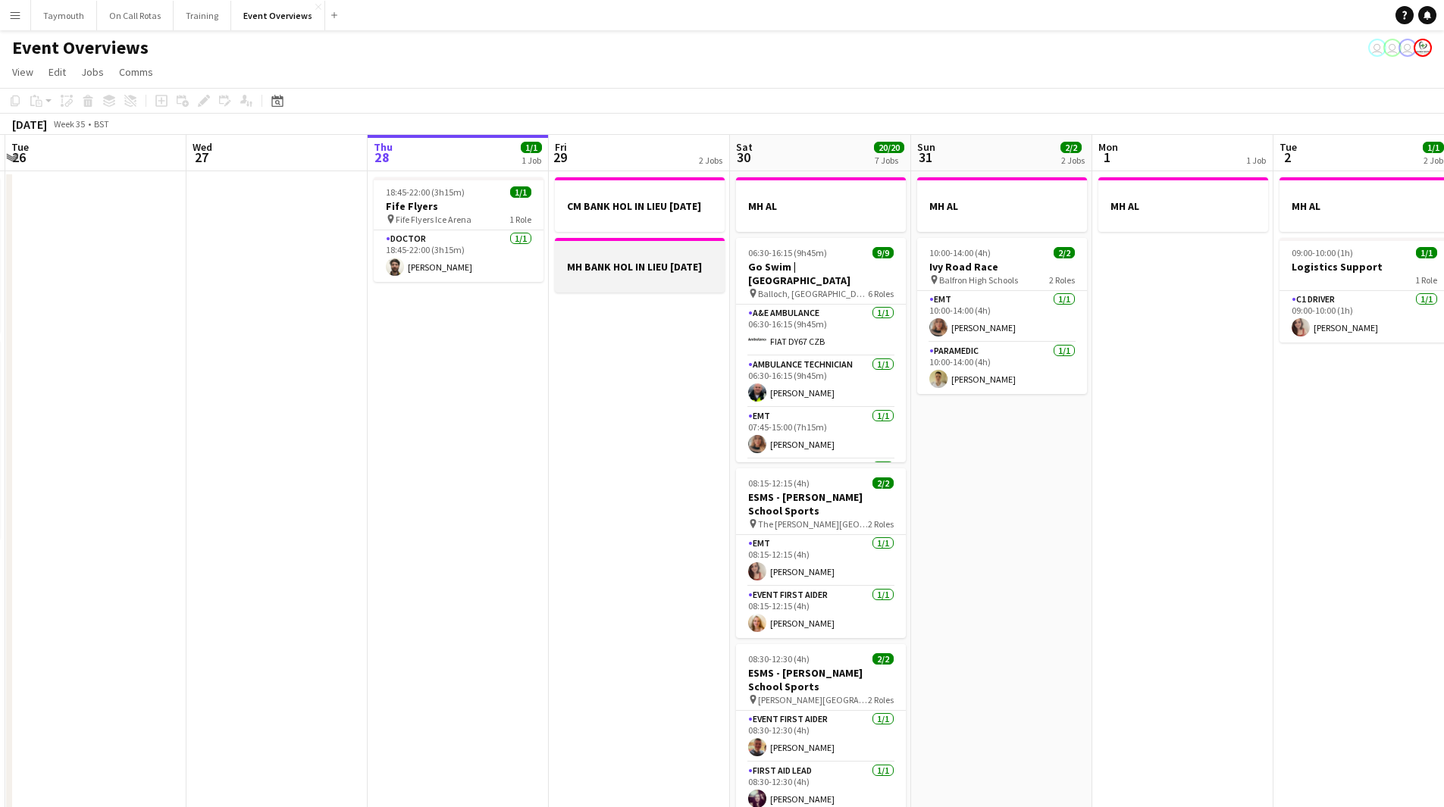
scroll to position [0, 358]
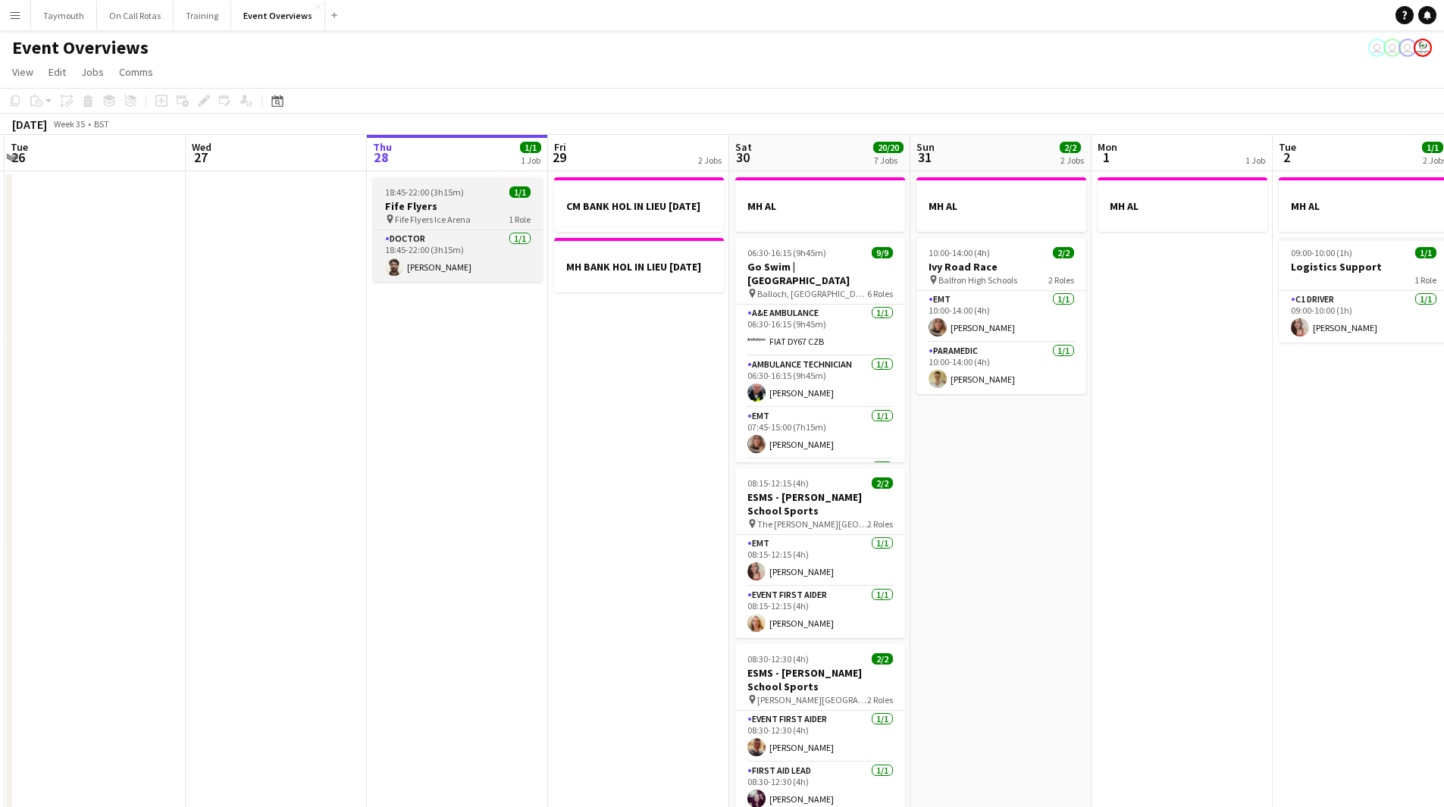
click at [496, 217] on div "pin Fife Flyers Ice Arena 1 Role" at bounding box center [458, 219] width 170 height 12
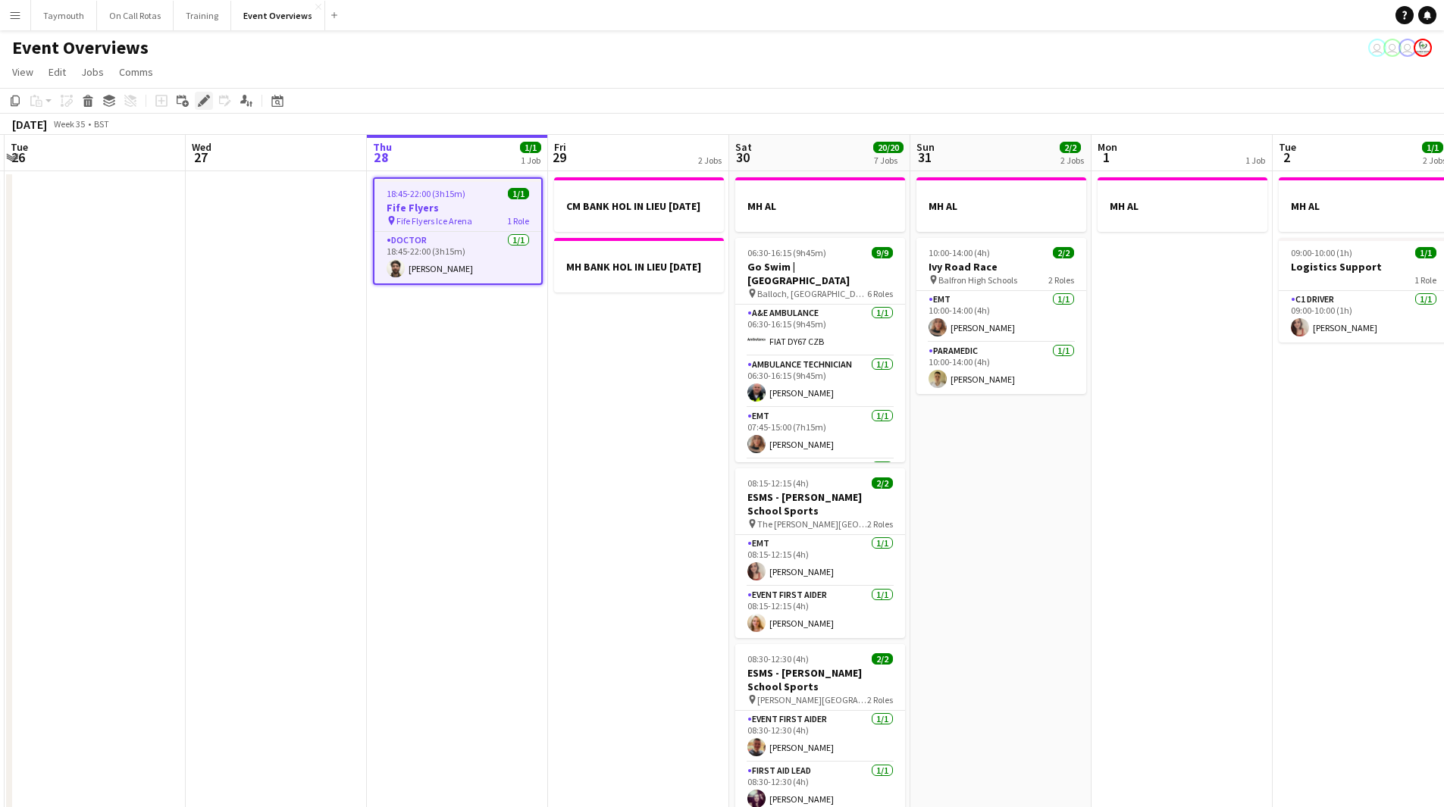
click at [206, 99] on icon at bounding box center [203, 101] width 8 height 8
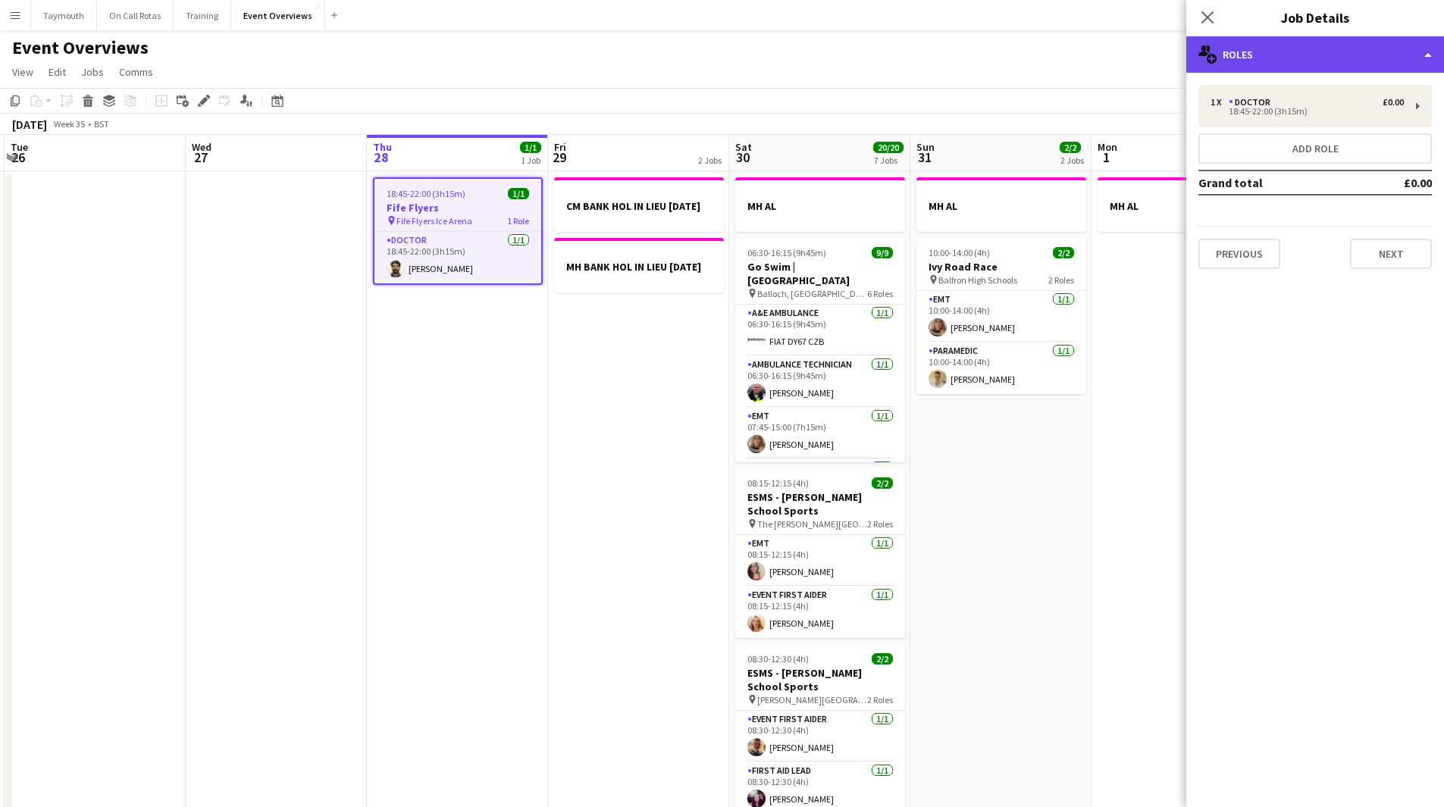
click at [1302, 61] on div "multiple-users-add Roles" at bounding box center [1315, 54] width 258 height 36
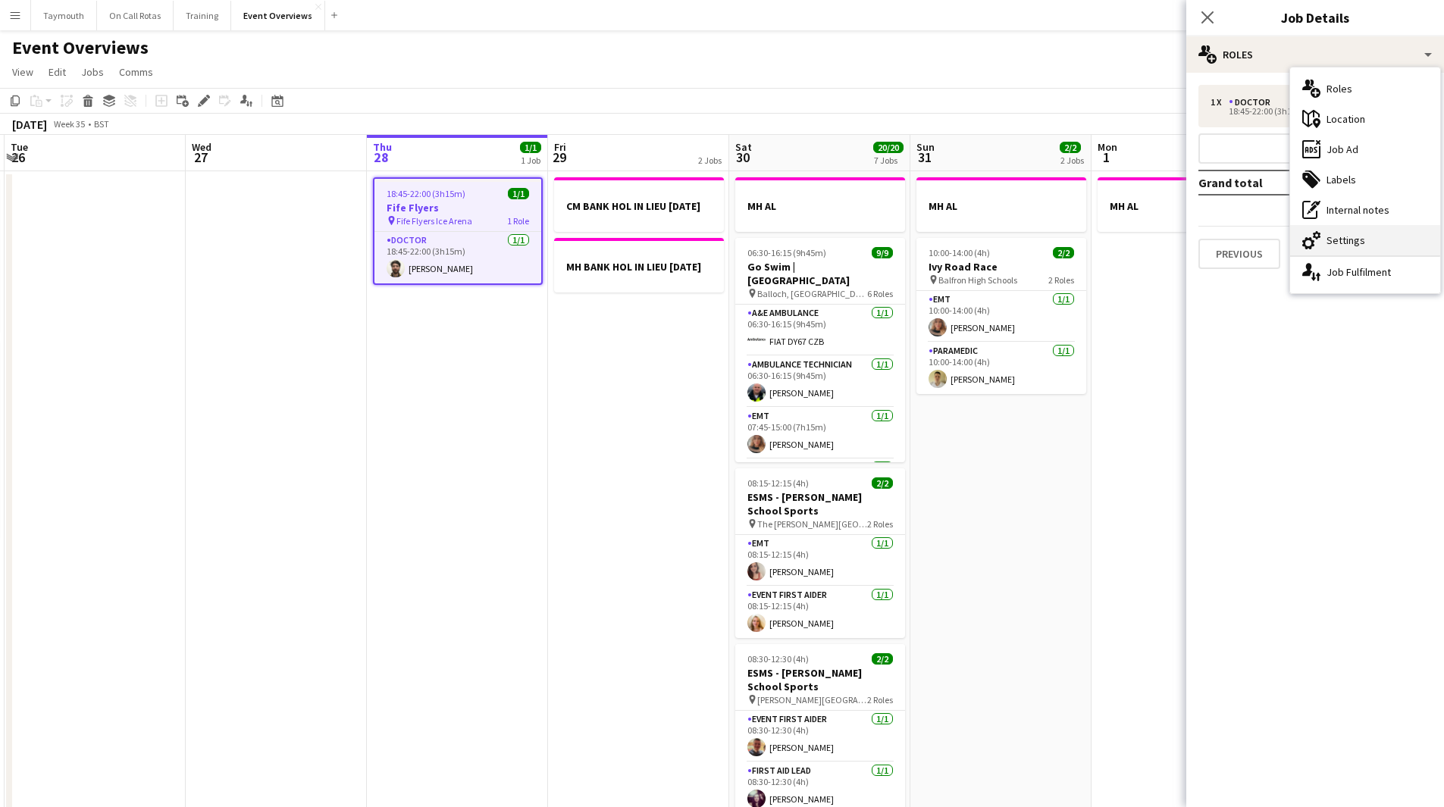
click at [1357, 246] on div "cog-double-3 Settings" at bounding box center [1365, 240] width 150 height 30
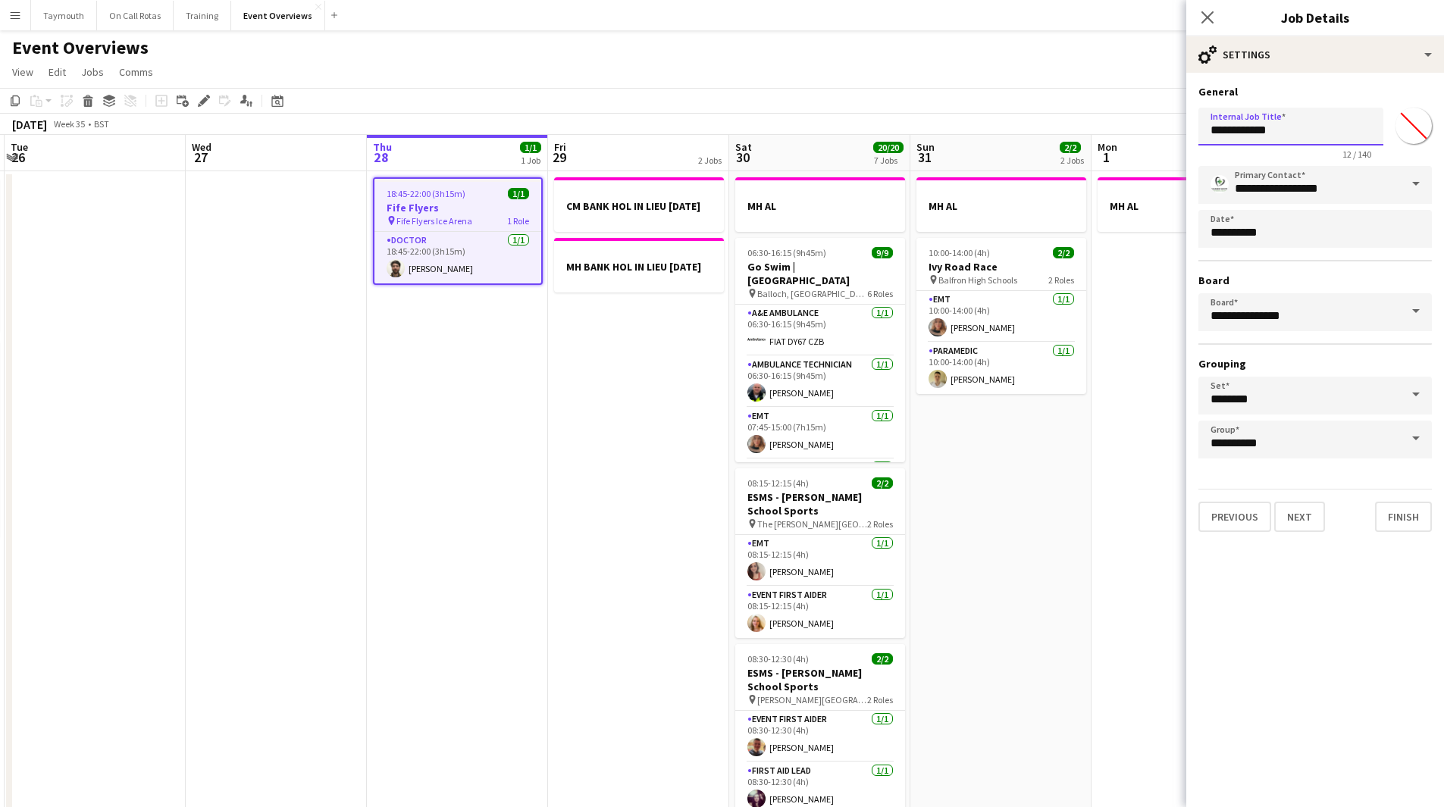
click at [1211, 134] on input "**********" at bounding box center [1290, 127] width 185 height 38
type input "**********"
click at [638, 440] on app-date-cell "CM BANK HOL IN LIEU [DATE] MH BANK HOL IN LIEU [DATE]" at bounding box center [638, 820] width 181 height 1298
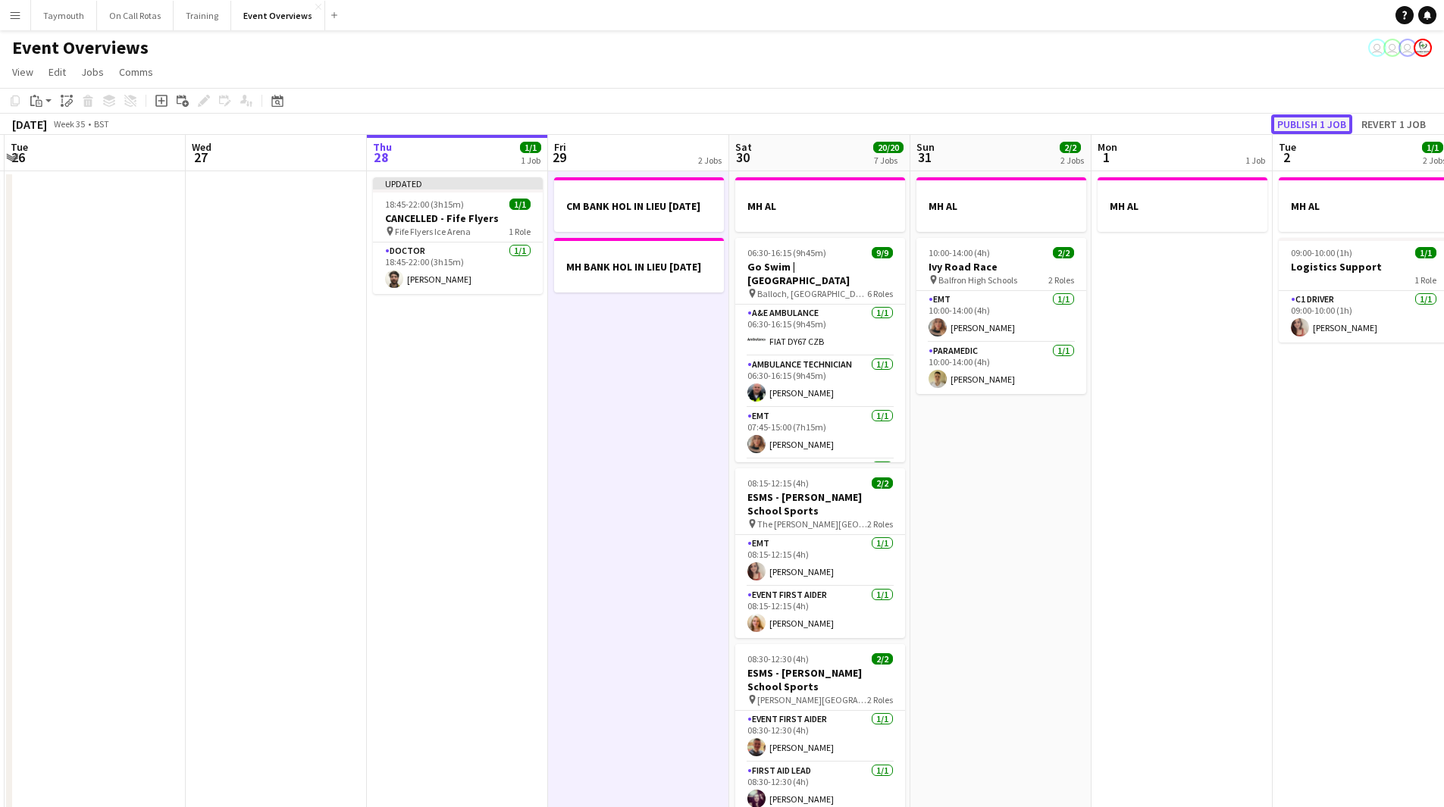
click at [1311, 124] on button "Publish 1 job" at bounding box center [1311, 124] width 81 height 20
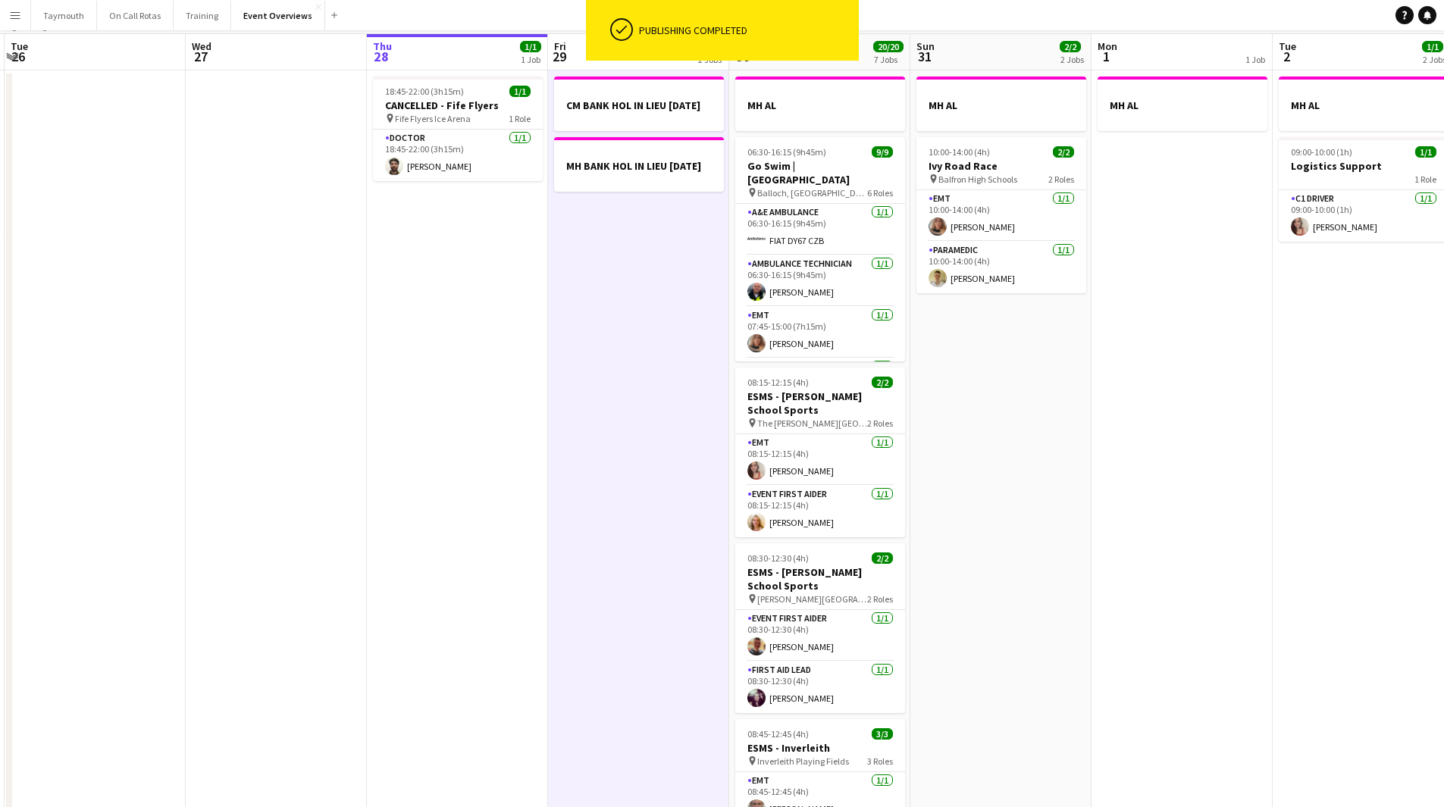
scroll to position [0, 0]
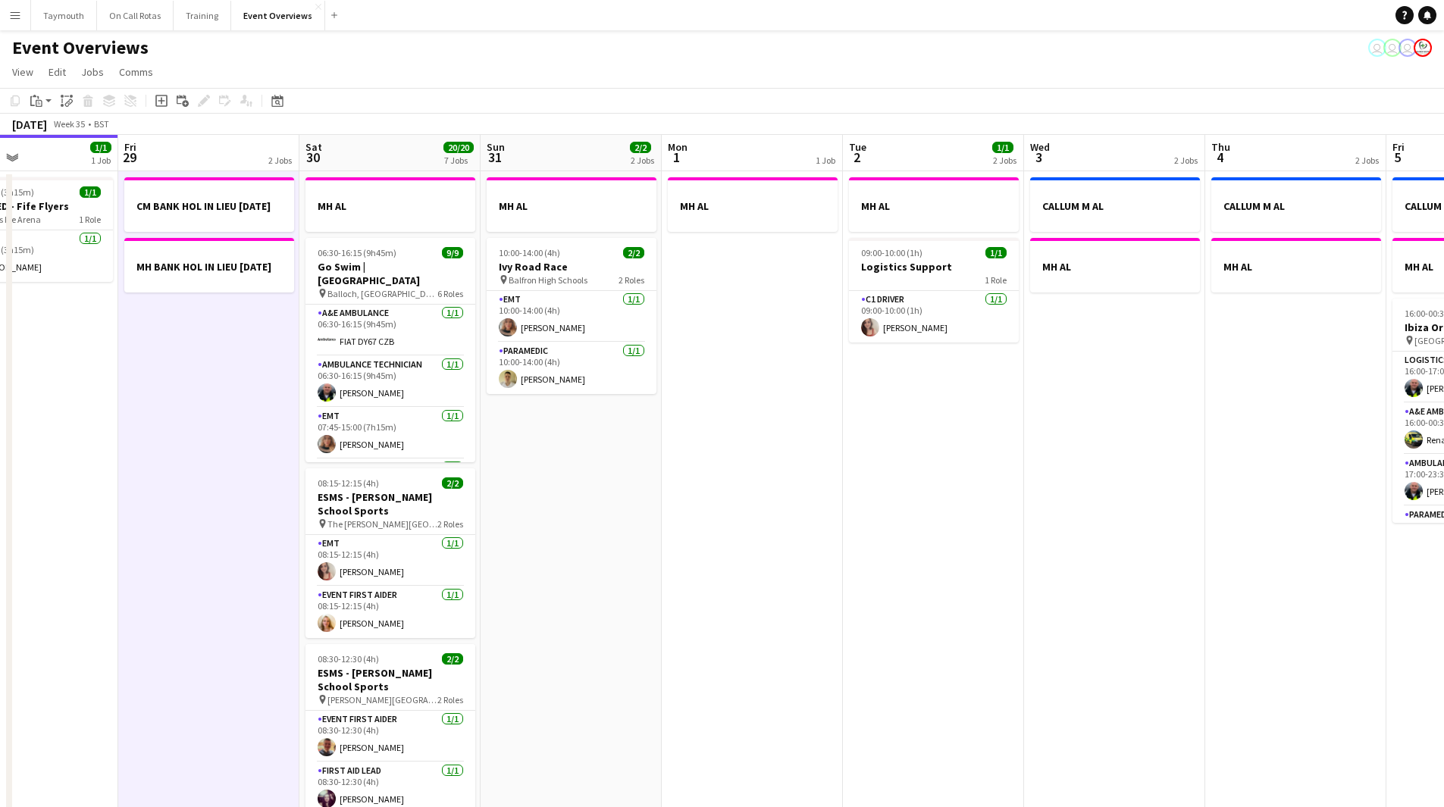
drag, startPoint x: 1090, startPoint y: 460, endPoint x: 305, endPoint y: 454, distance: 785.3
click at [295, 456] on app-calendar-viewport "Mon 25 6/6 2 Jobs Tue 26 Wed 27 Thu 28 1/1 1 Job Fri 29 2 Jobs Sat 30 20/20 7 J…" at bounding box center [722, 802] width 1444 height 1334
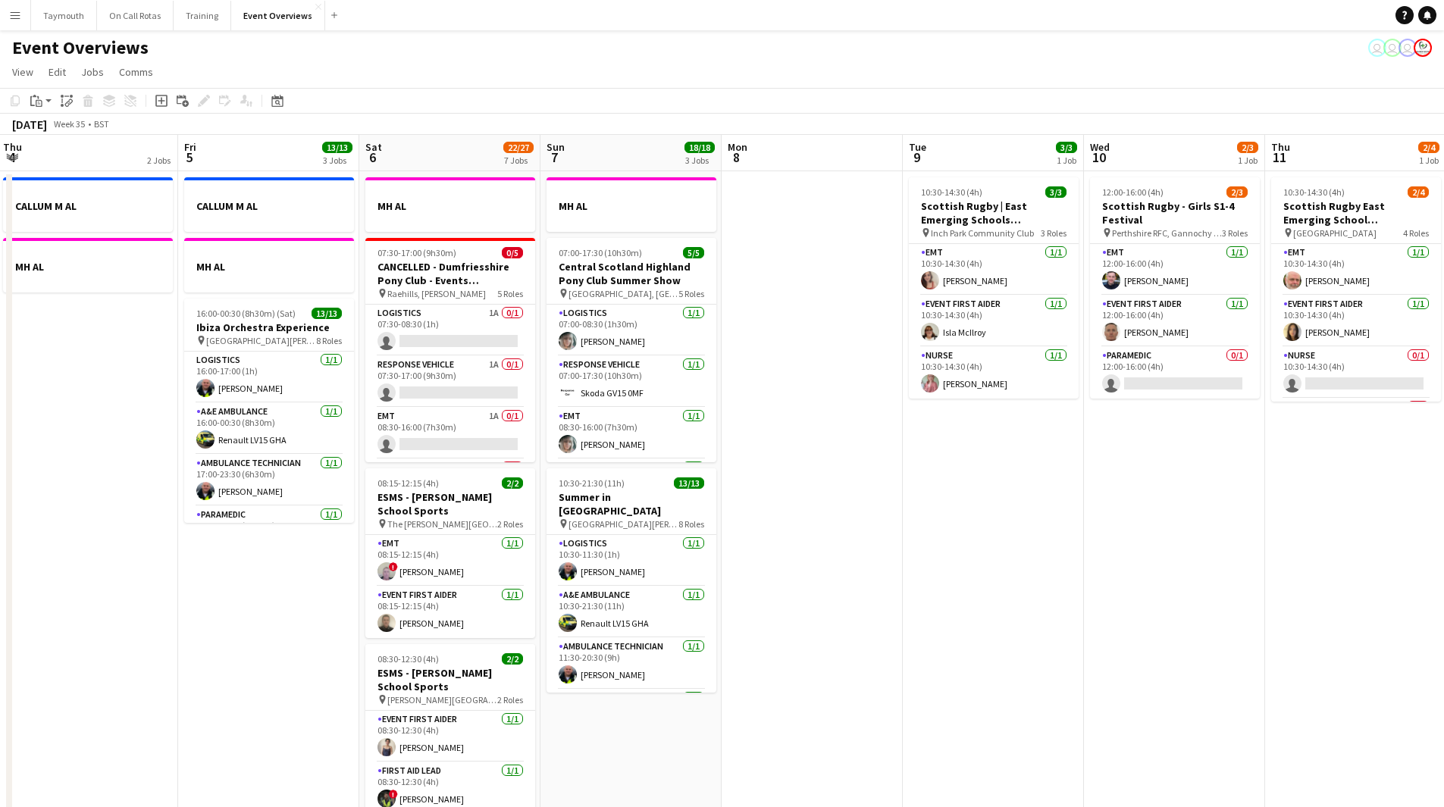
drag, startPoint x: 788, startPoint y: 461, endPoint x: 111, endPoint y: 463, distance: 677.6
click at [111, 463] on app-calendar-viewport "Mon 1 1 Job Tue 2 1/1 2 Jobs Wed 3 2 Jobs Thu 4 2 Jobs Fri 5 13/13 3 Jobs Sat 6…" at bounding box center [722, 802] width 1444 height 1334
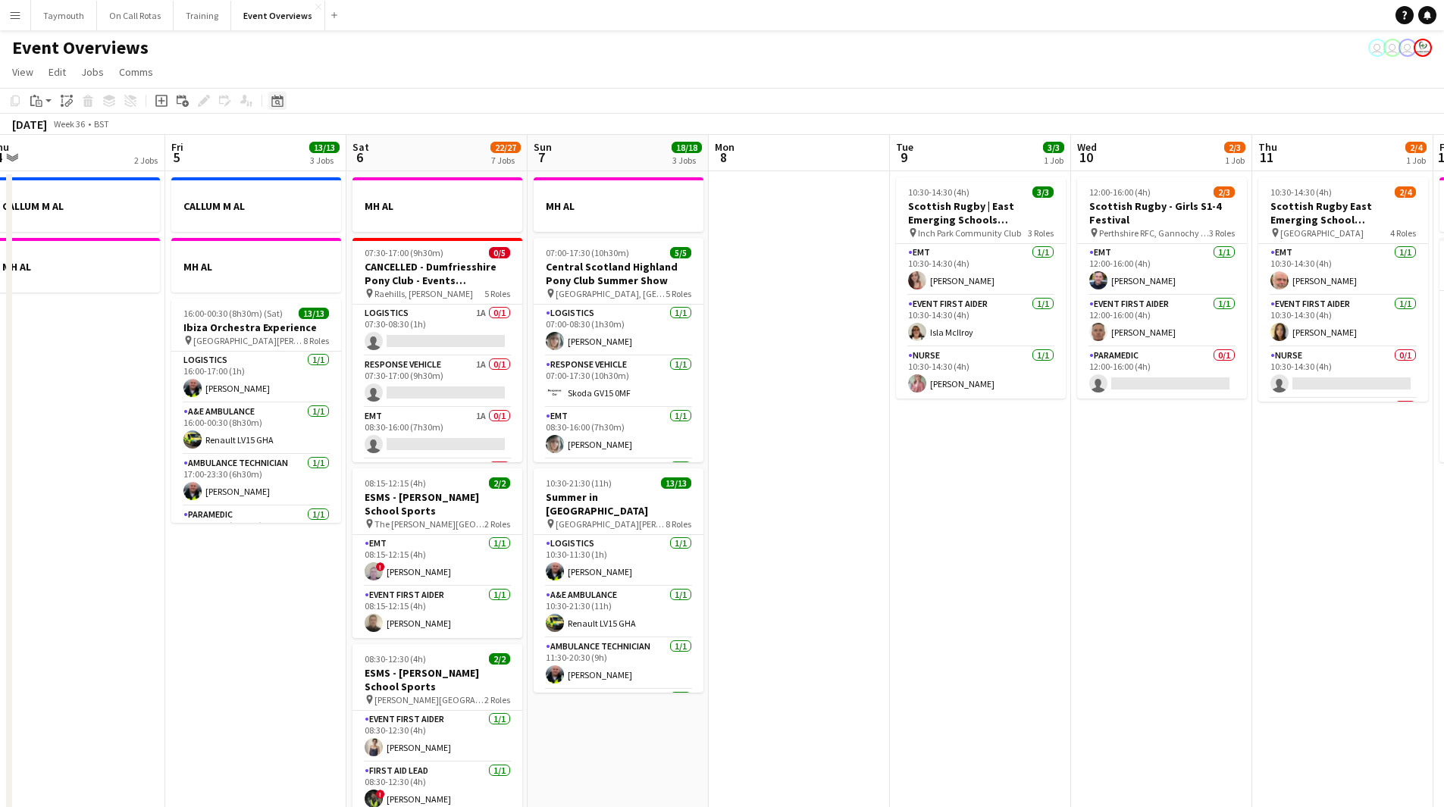
click at [274, 101] on icon "Date picker" at bounding box center [277, 101] width 12 height 12
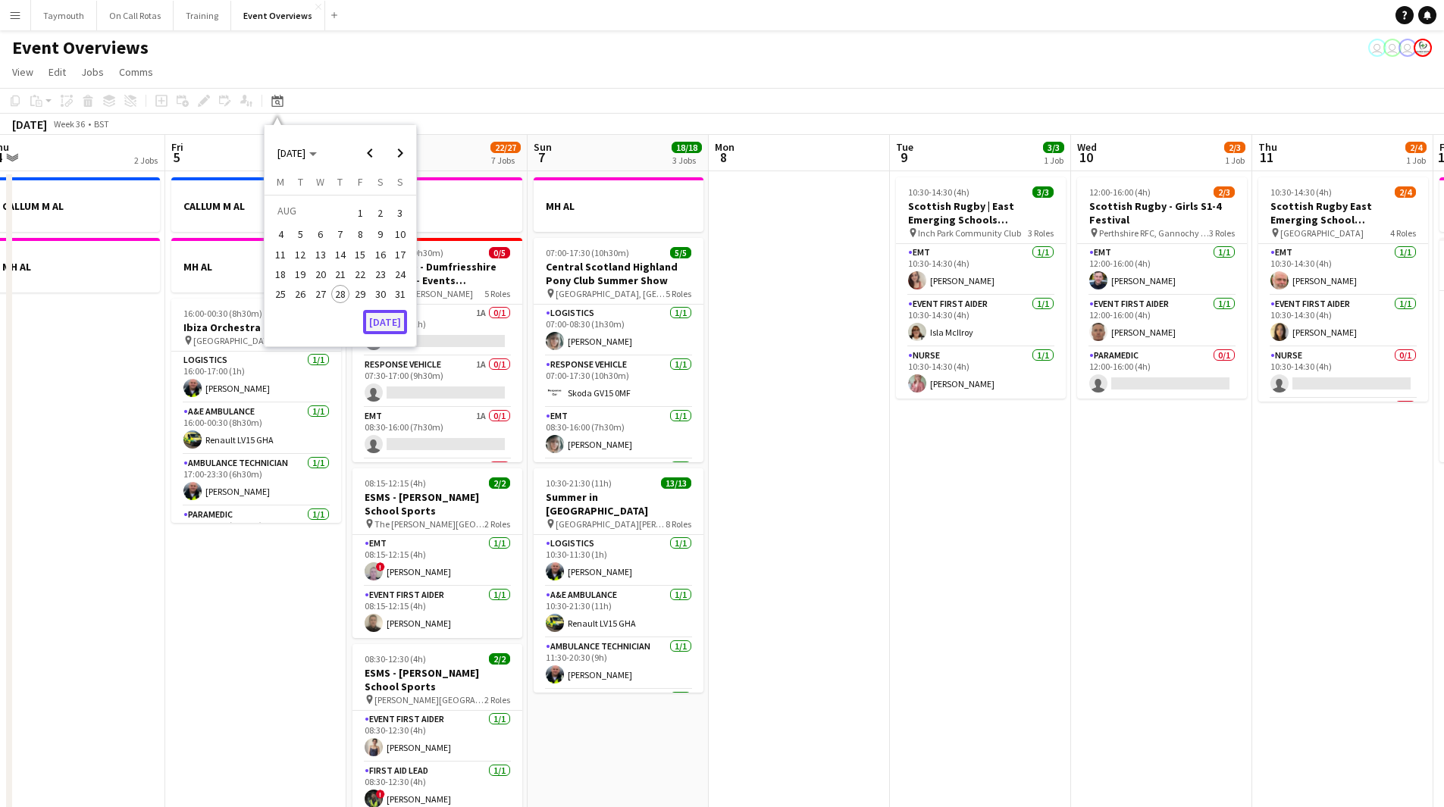
click at [387, 322] on button "[DATE]" at bounding box center [385, 322] width 44 height 24
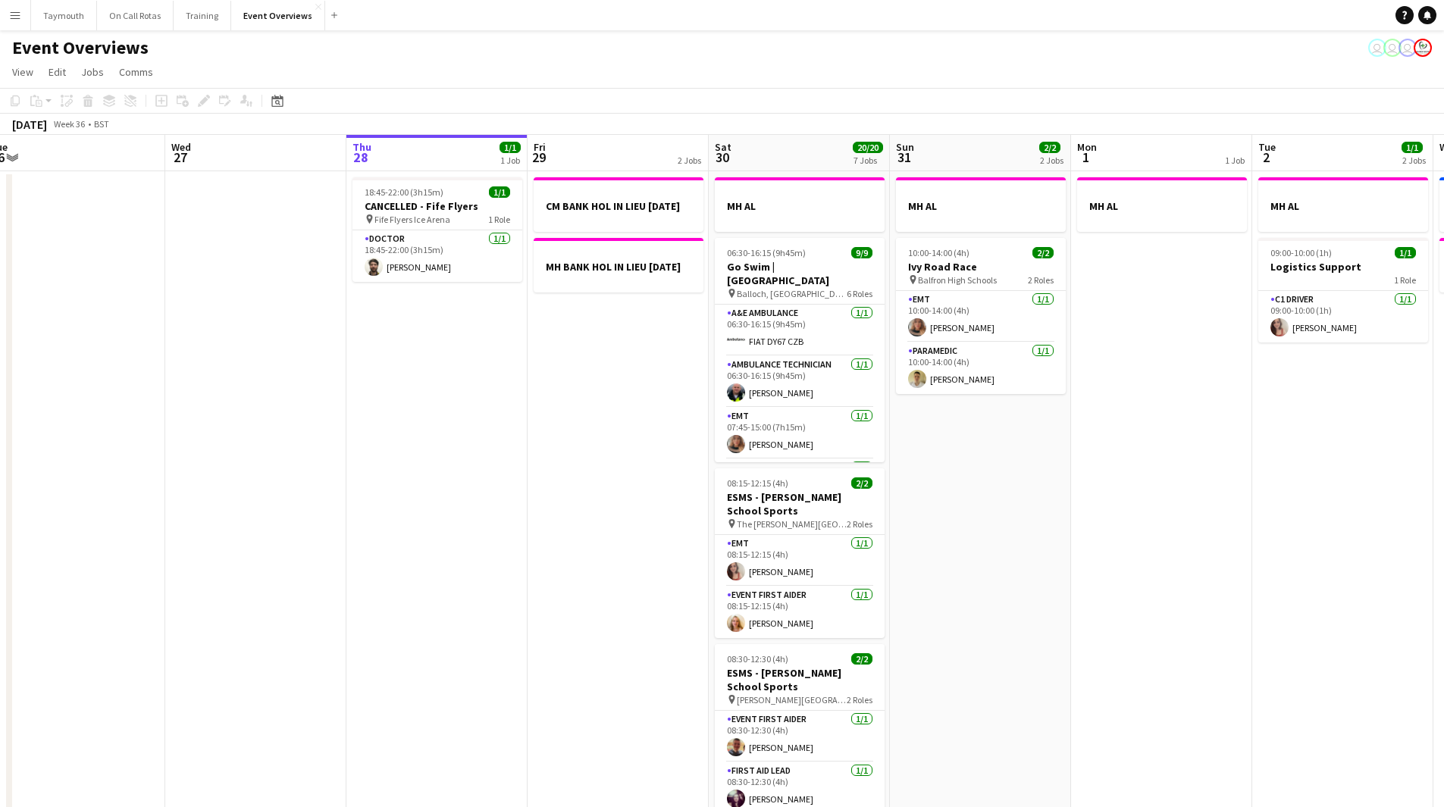
scroll to position [0, 521]
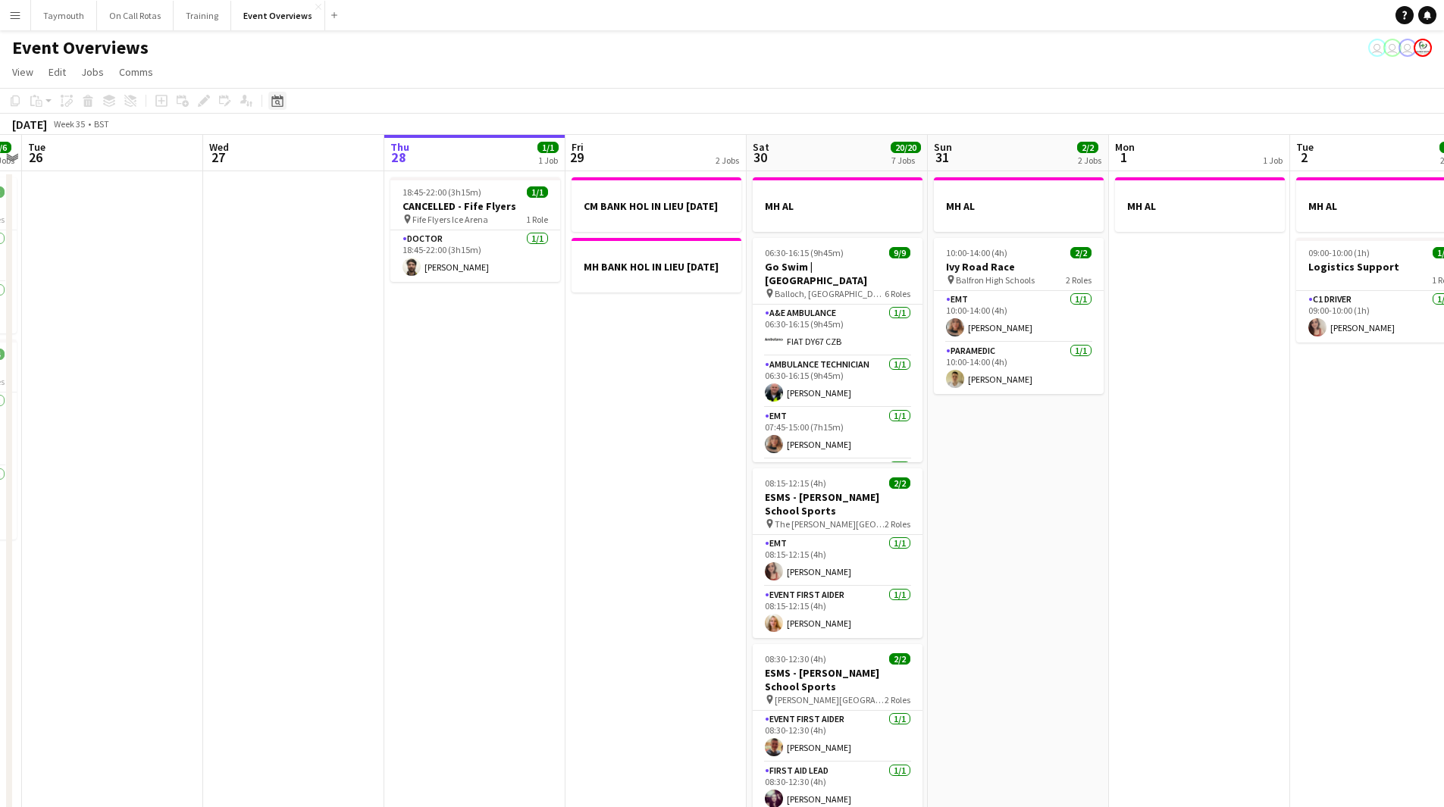
click at [287, 99] on div "Date picker [DATE] [DATE] [DATE] M [DATE] T [DATE] W [DATE] T [DATE] F [DATE] S…" at bounding box center [272, 101] width 34 height 18
click at [282, 99] on icon at bounding box center [276, 101] width 11 height 12
click at [305, 159] on span "[DATE]" at bounding box center [291, 153] width 28 height 14
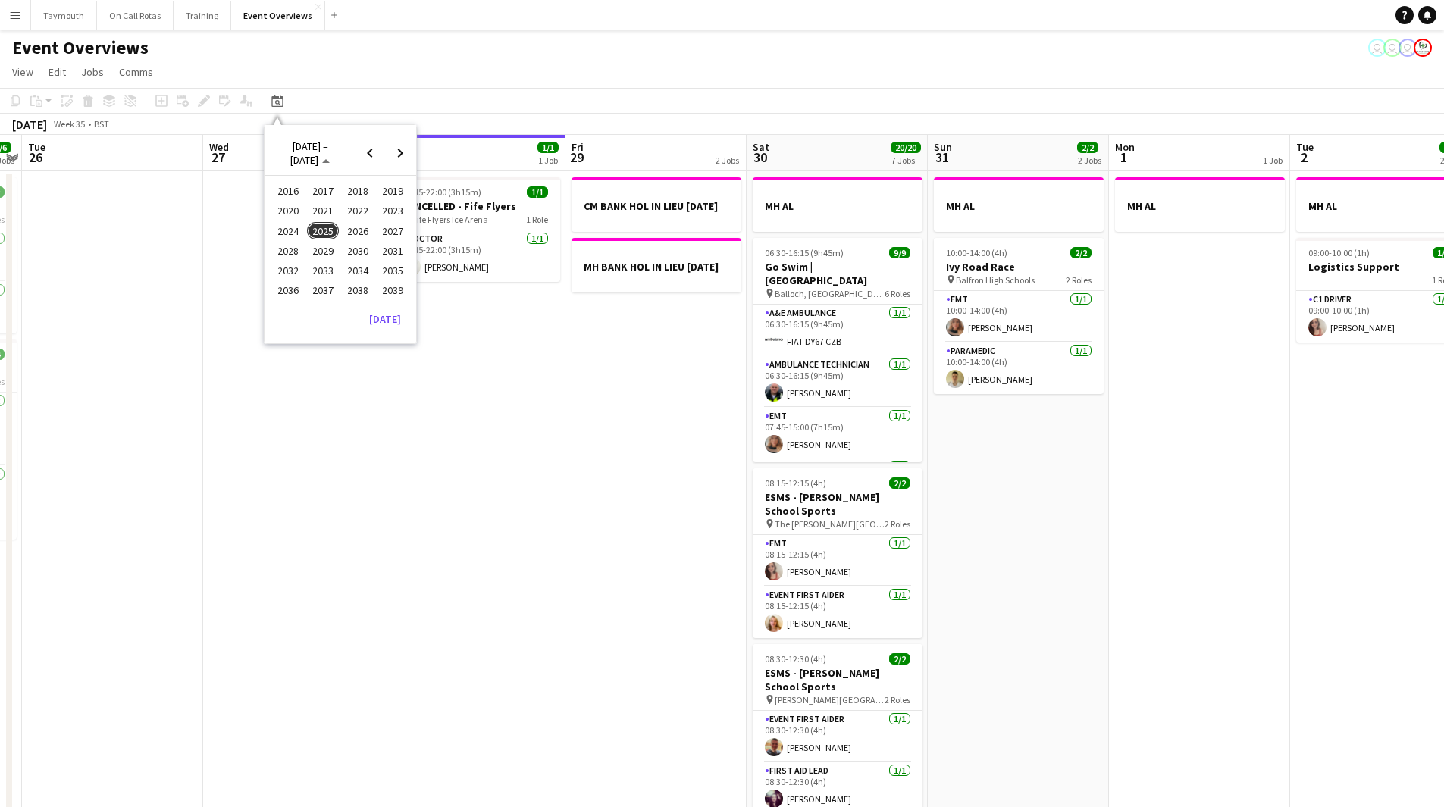
click at [293, 234] on span "2024" at bounding box center [287, 231] width 31 height 18
click at [396, 252] on span "DEC" at bounding box center [392, 251] width 31 height 18
click at [401, 203] on span "1" at bounding box center [400, 212] width 18 height 21
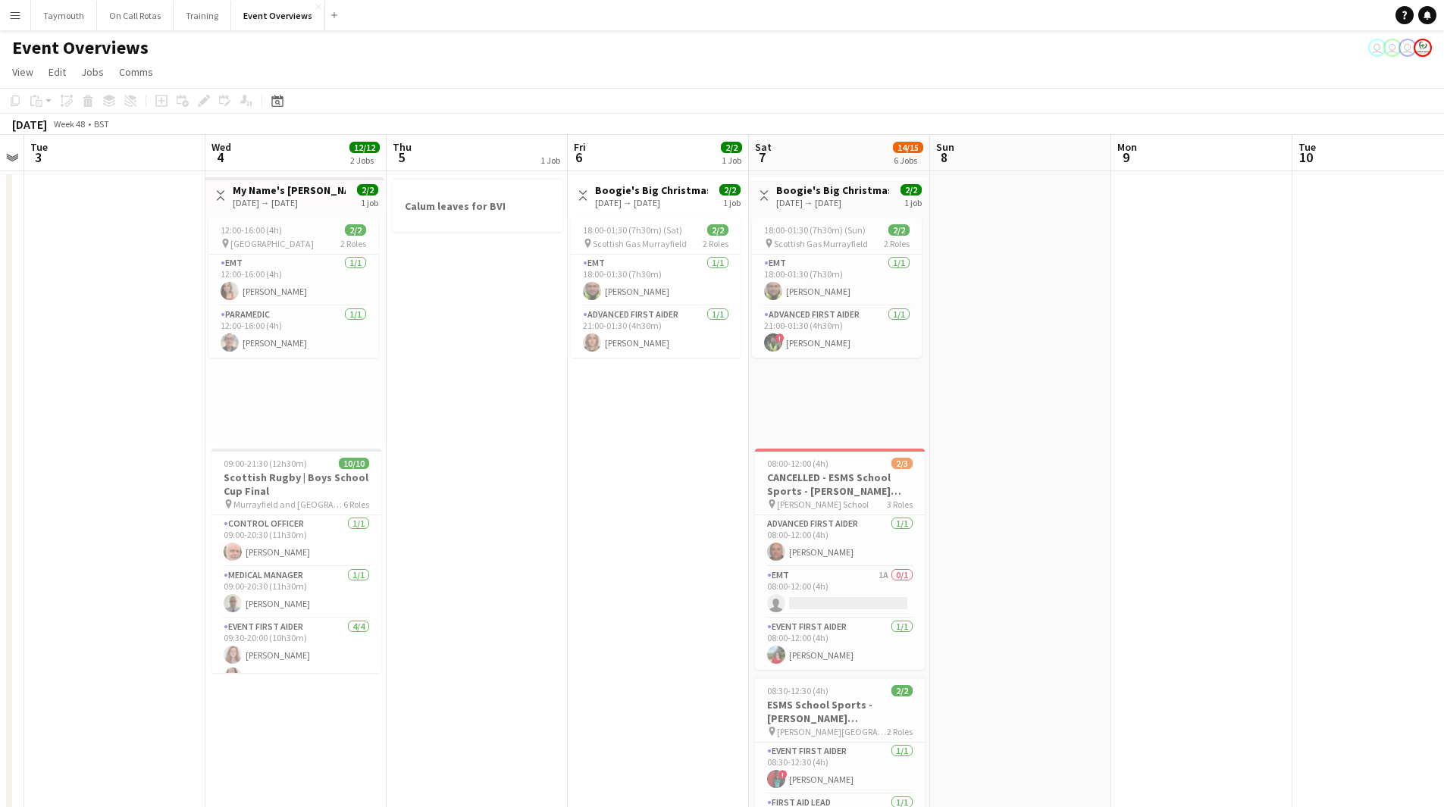
drag, startPoint x: 806, startPoint y: 415, endPoint x: 93, endPoint y: 453, distance: 714.2
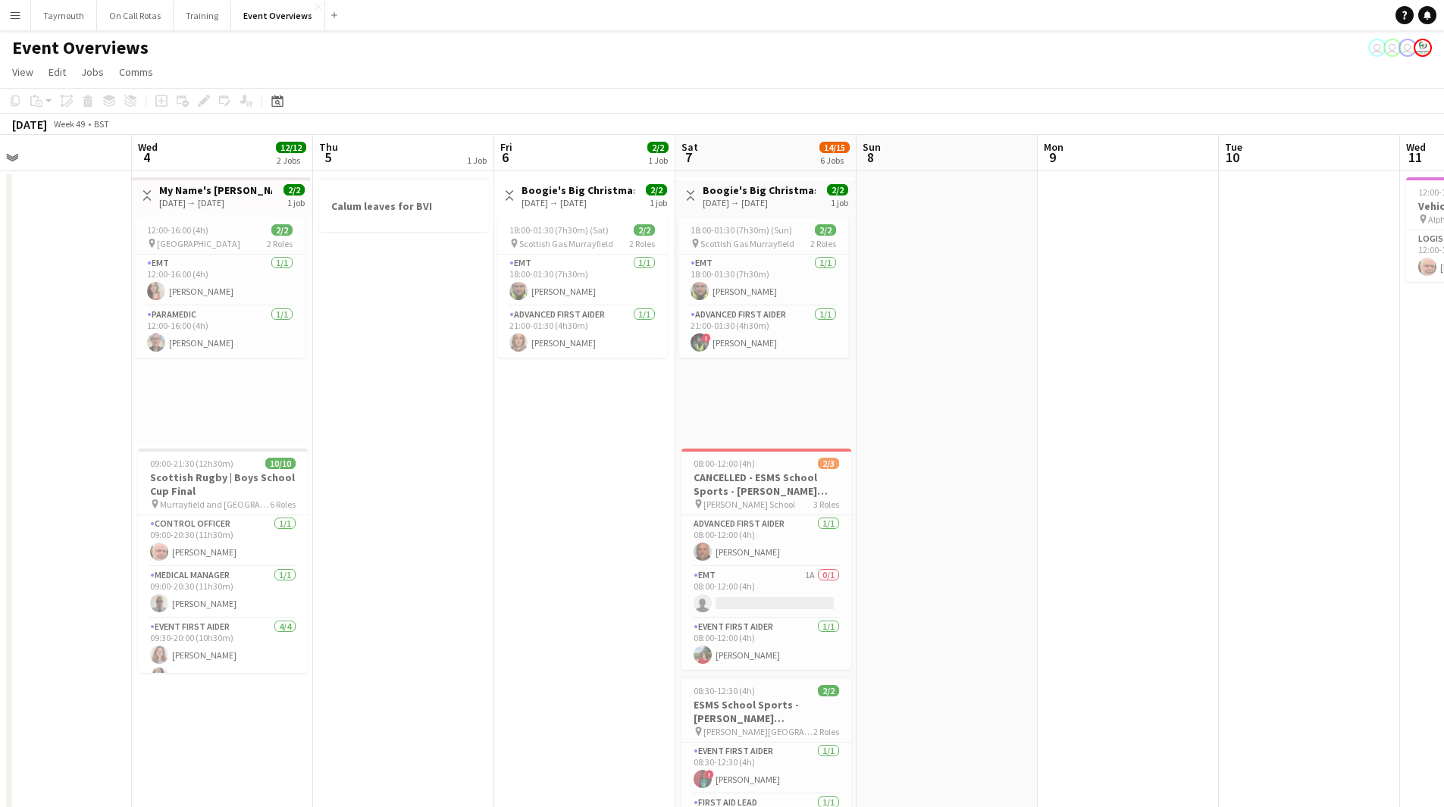
drag, startPoint x: 692, startPoint y: 393, endPoint x: 321, endPoint y: 467, distance: 378.6
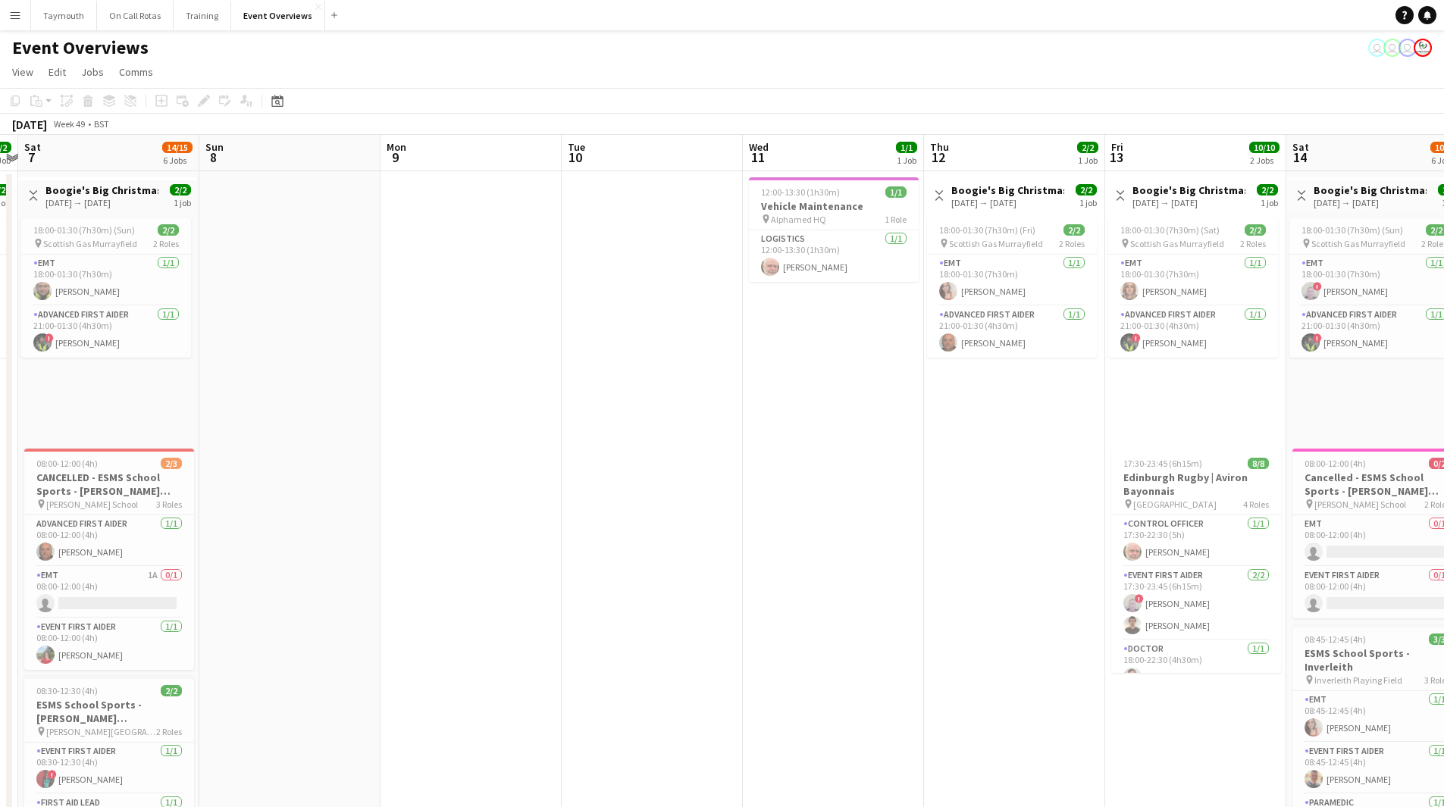
drag, startPoint x: 618, startPoint y: 440, endPoint x: 229, endPoint y: 456, distance: 389.9
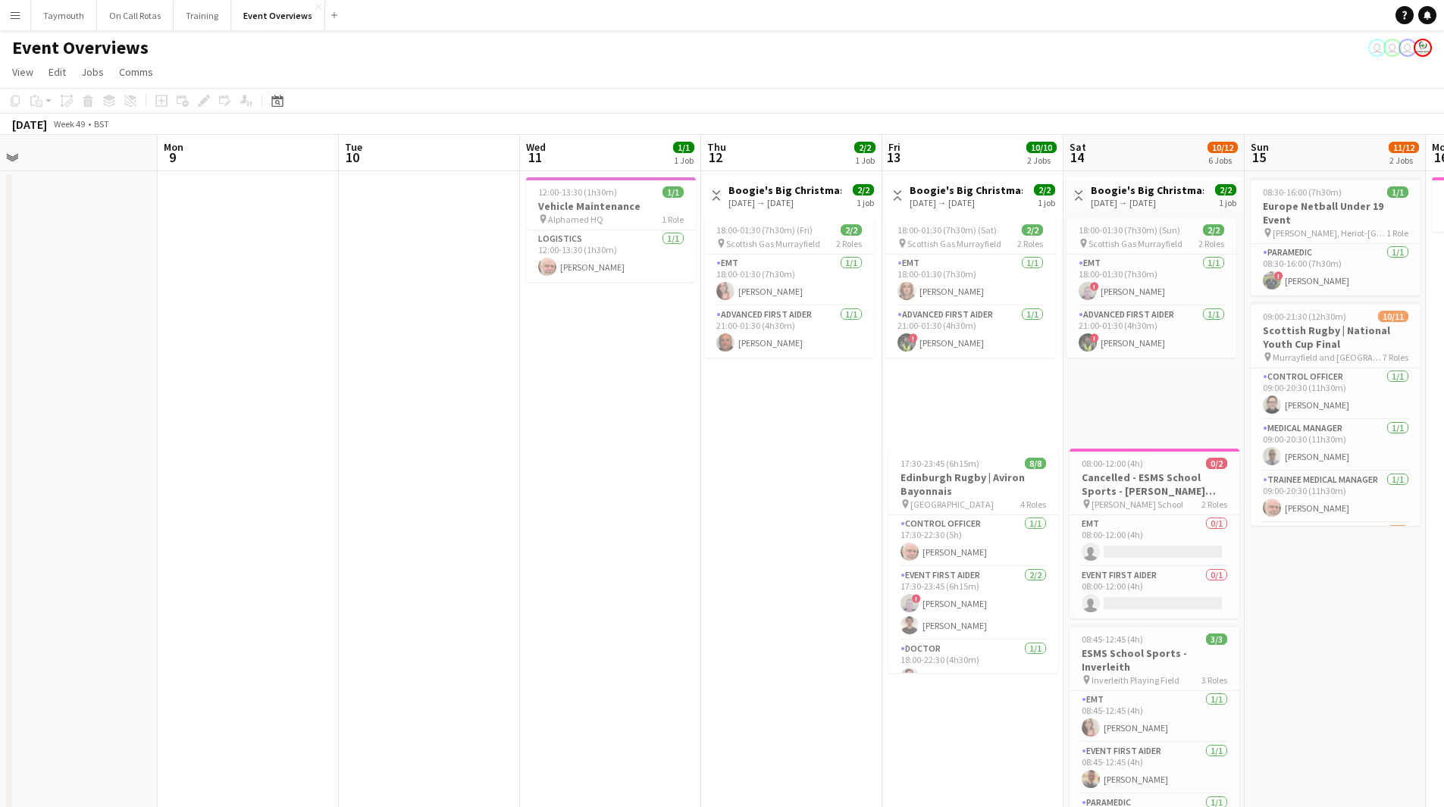
drag, startPoint x: 183, startPoint y: 484, endPoint x: 167, endPoint y: 481, distance: 16.8
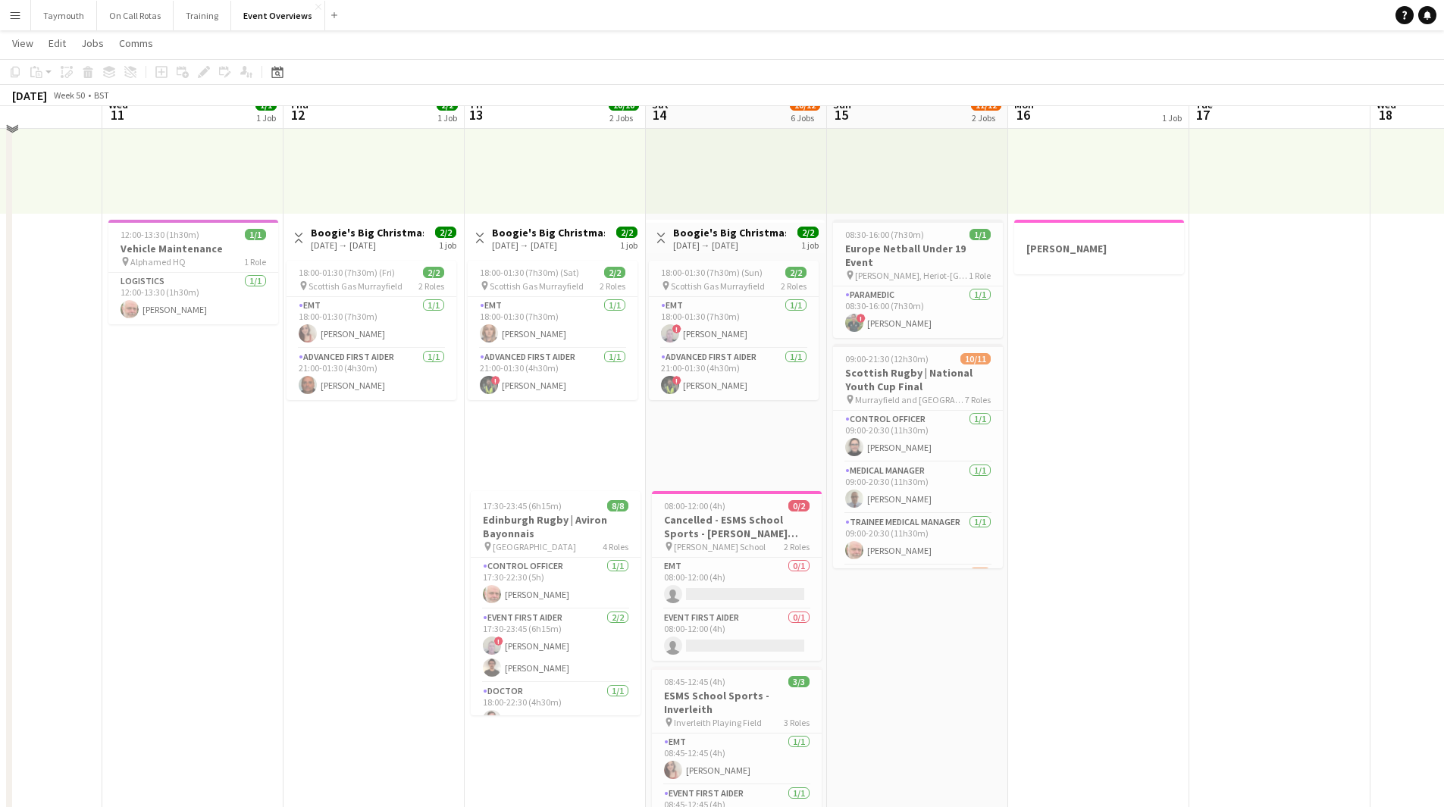
scroll to position [0, 0]
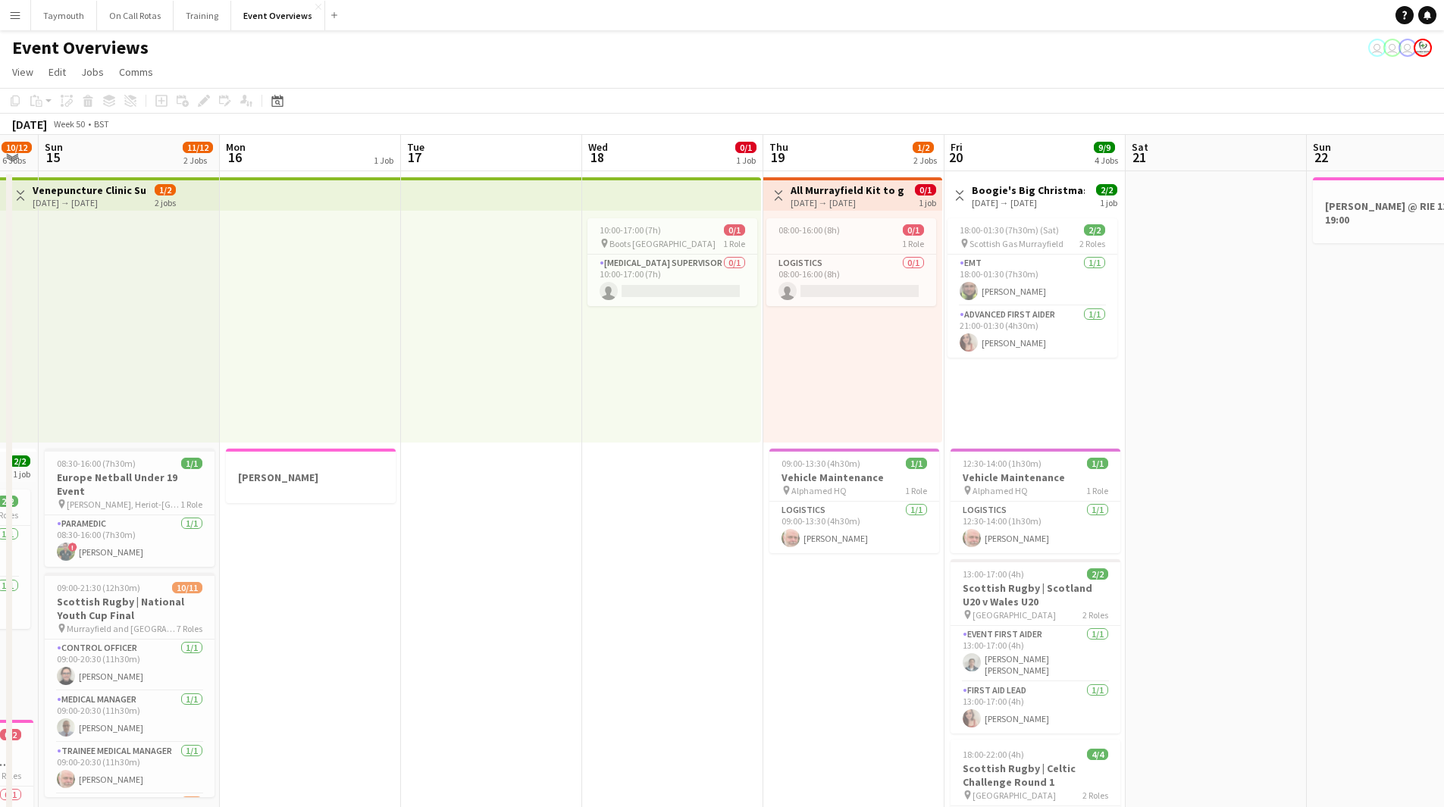
drag, startPoint x: 916, startPoint y: 530, endPoint x: 219, endPoint y: 570, distance: 697.7
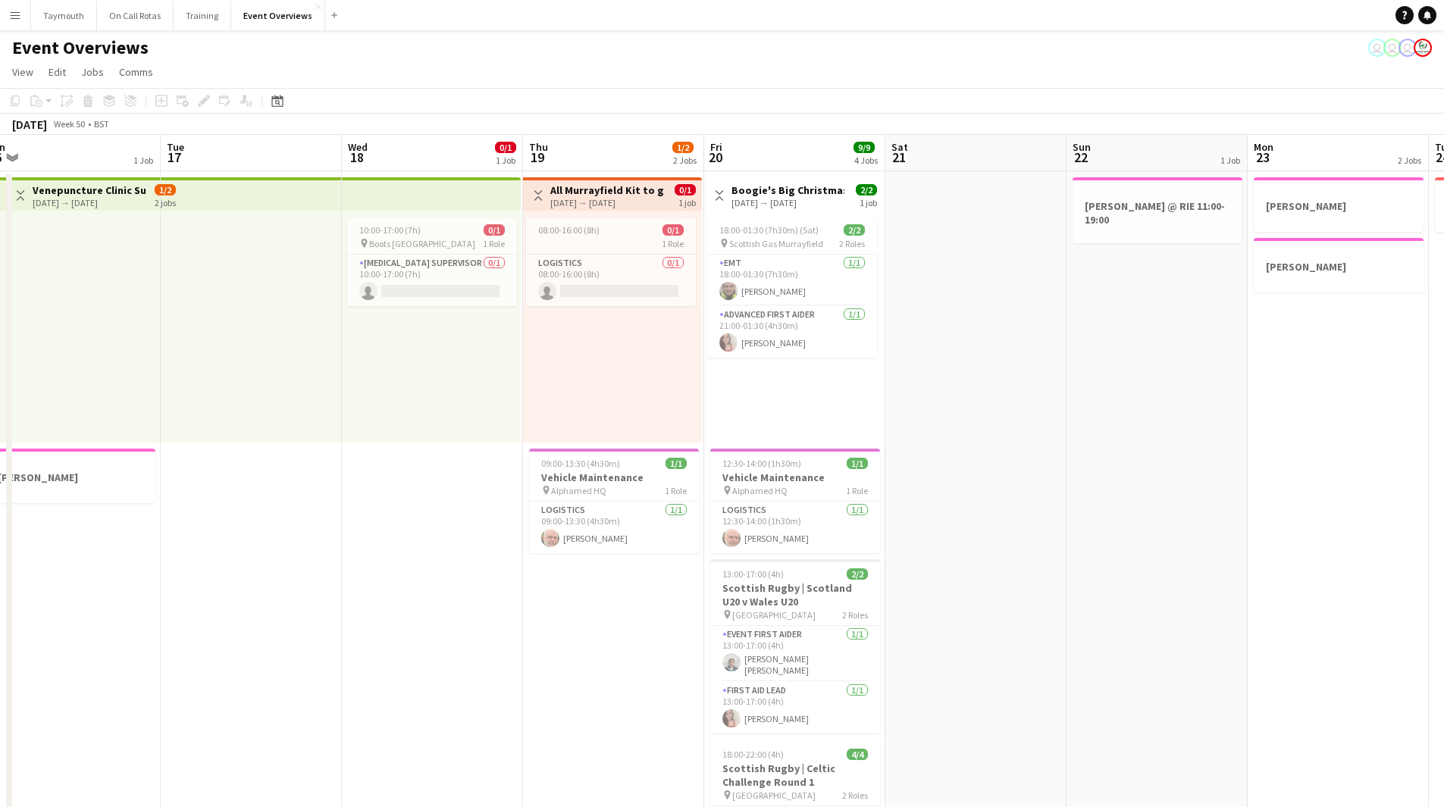
drag, startPoint x: 516, startPoint y: 552, endPoint x: 302, endPoint y: 558, distance: 214.6
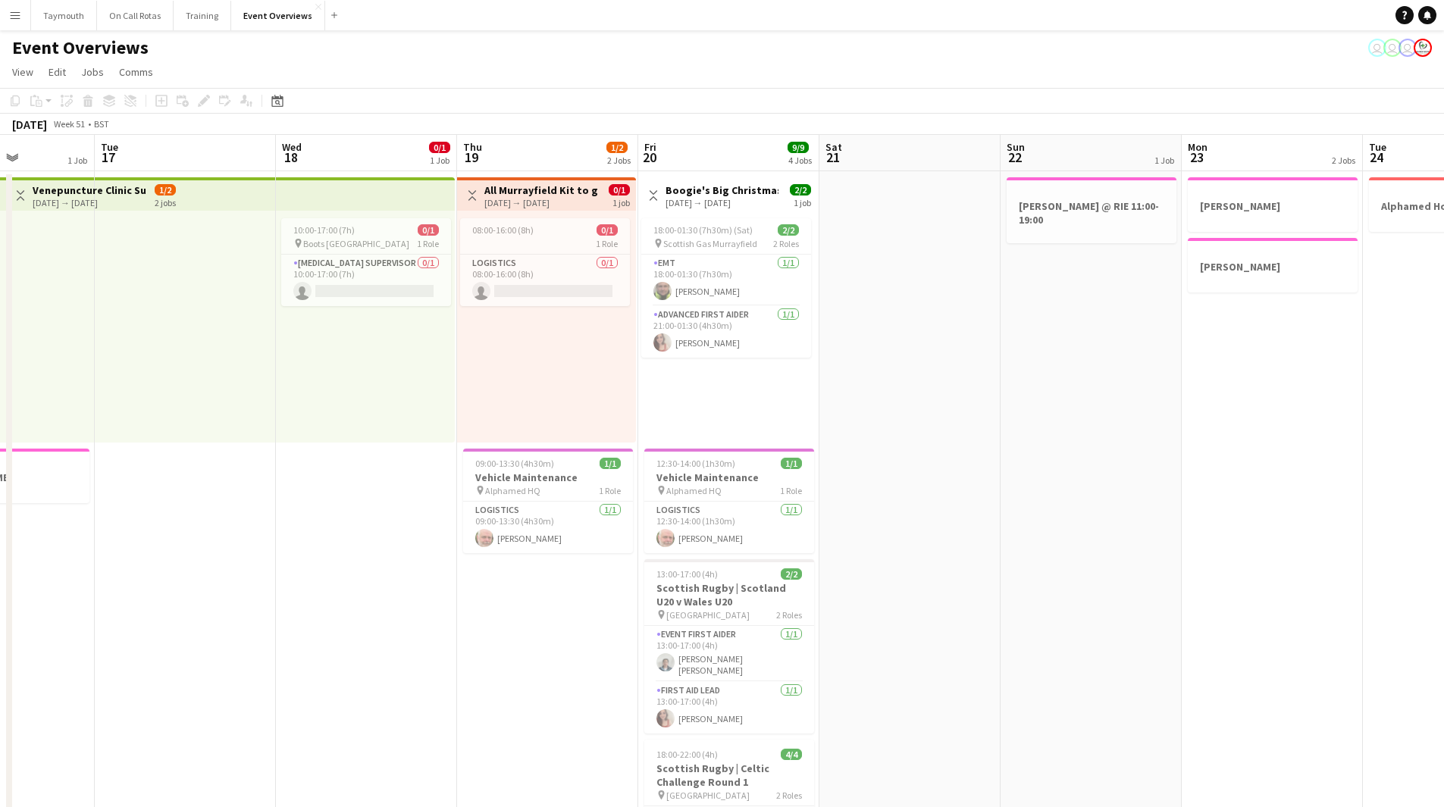
drag, startPoint x: 1013, startPoint y: 547, endPoint x: 641, endPoint y: 592, distance: 374.8
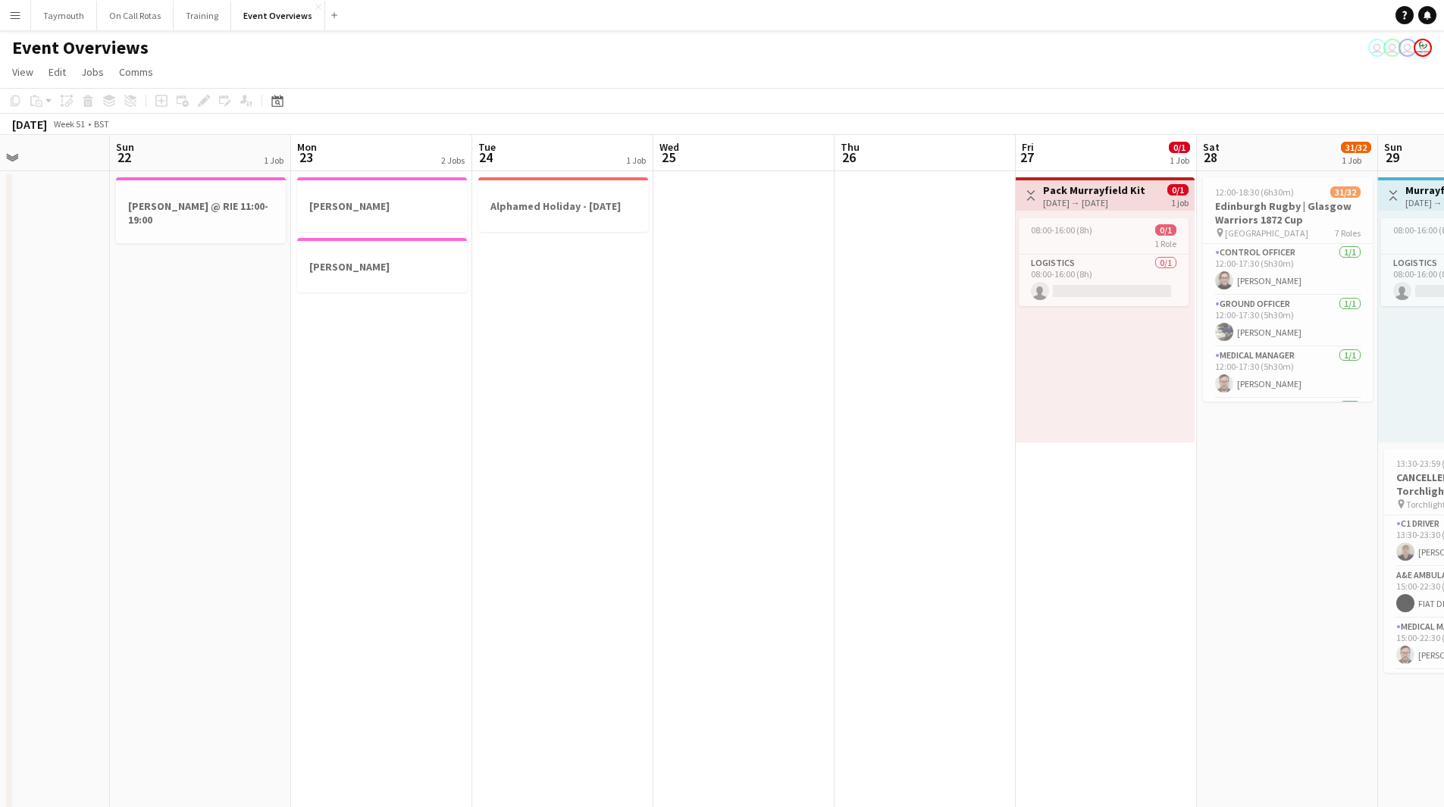
scroll to position [0, 554]
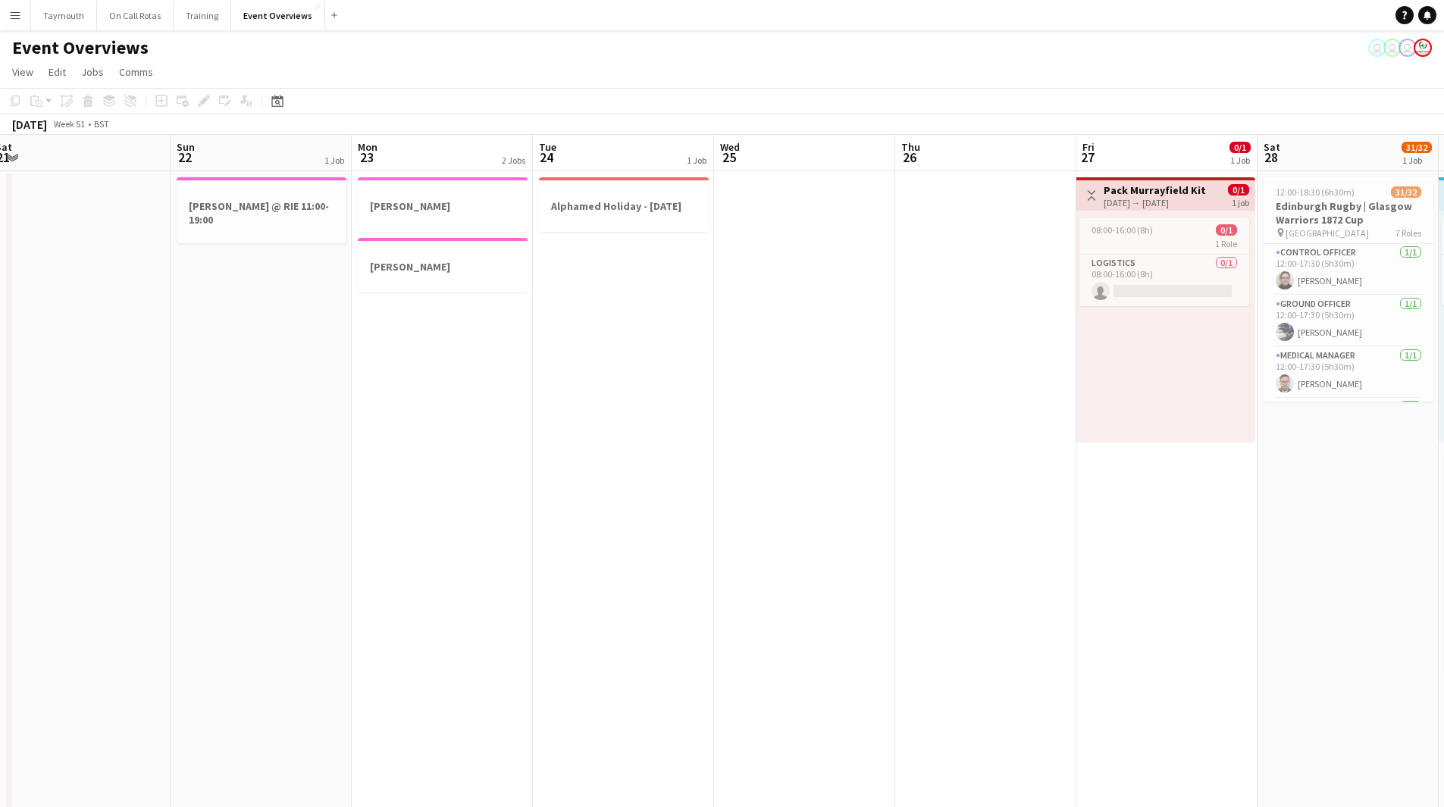
drag, startPoint x: 856, startPoint y: 531, endPoint x: 388, endPoint y: 578, distance: 470.0
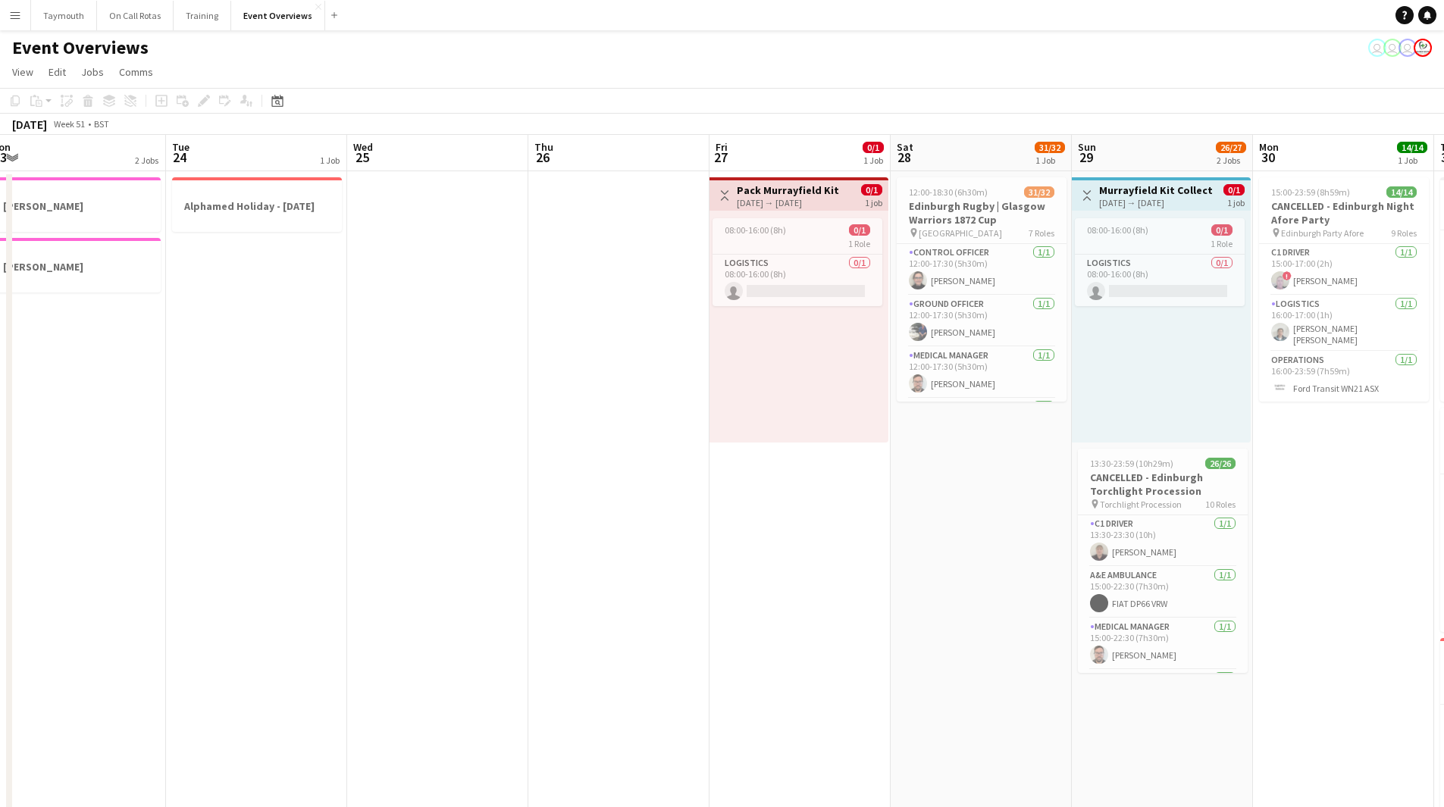
scroll to position [0, 487]
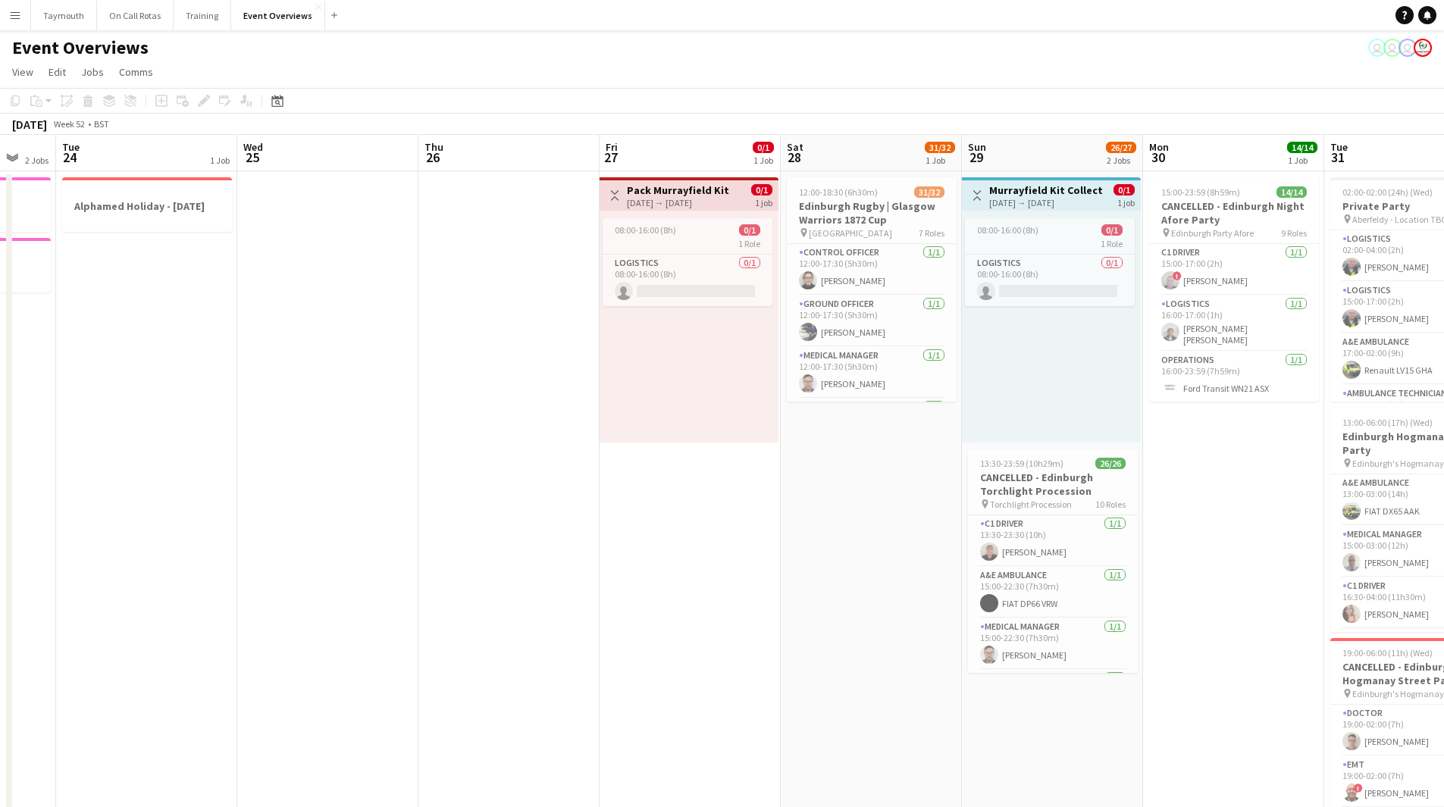
drag, startPoint x: 650, startPoint y: 427, endPoint x: 396, endPoint y: 435, distance: 254.0
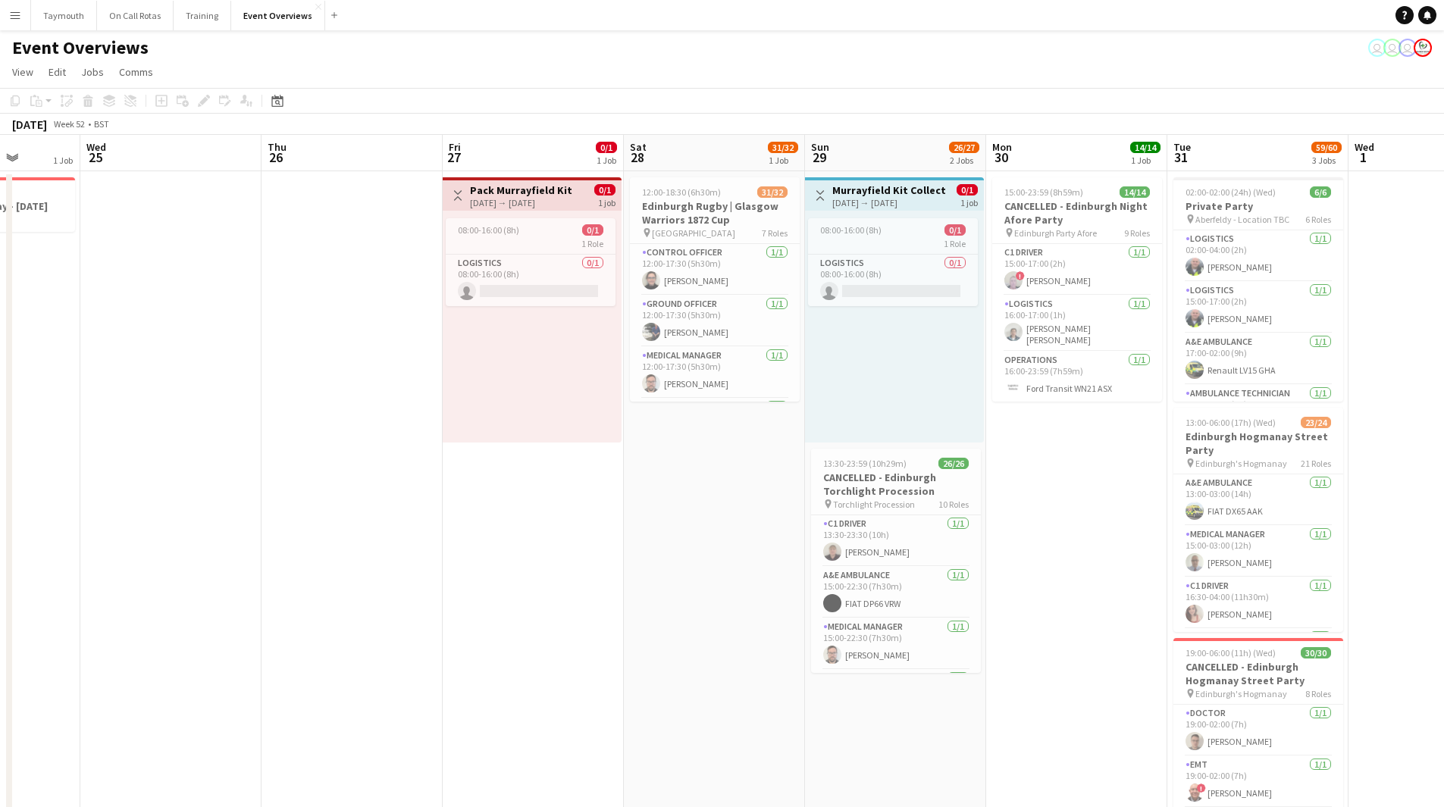
scroll to position [0, 509]
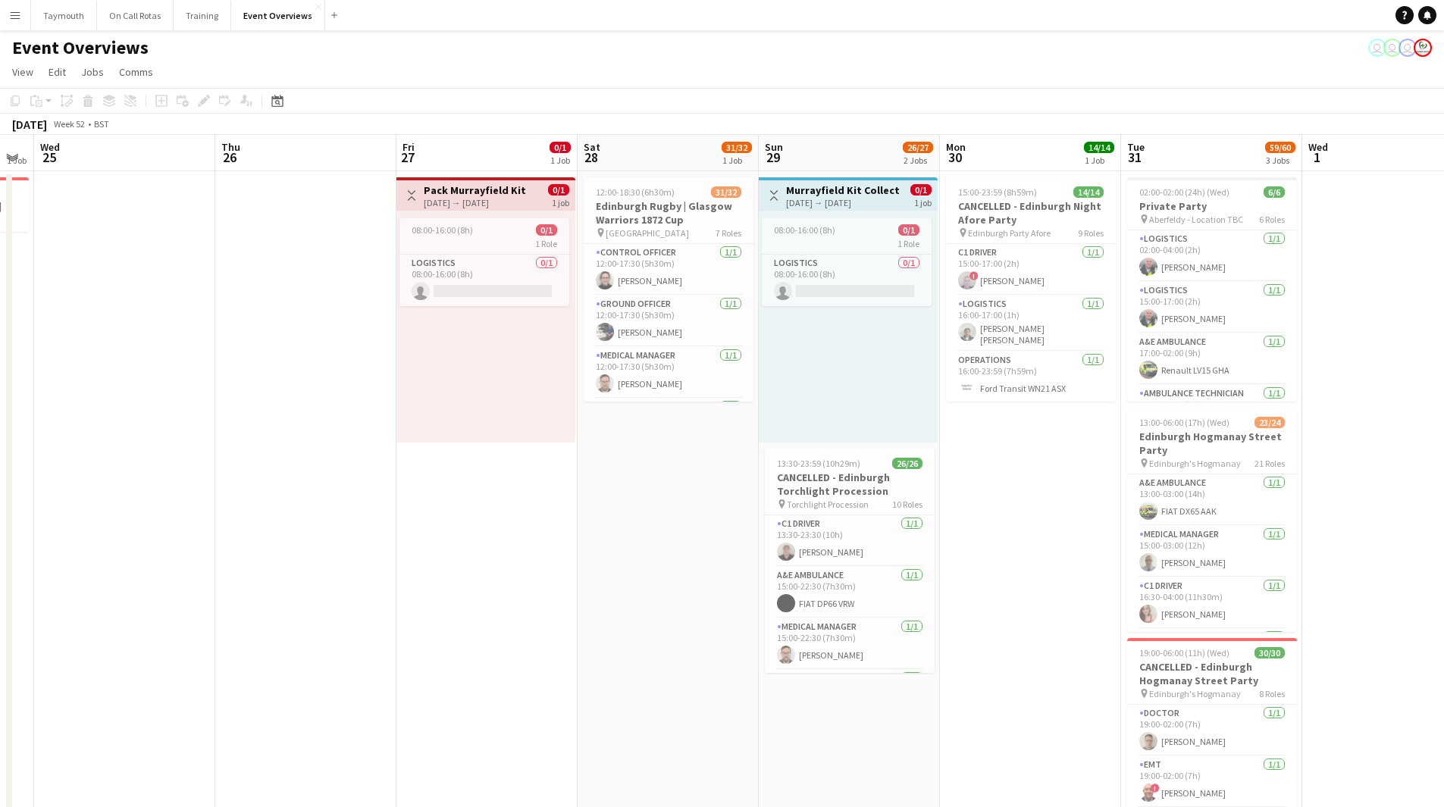
drag, startPoint x: 816, startPoint y: 502, endPoint x: 613, endPoint y: 509, distance: 203.3
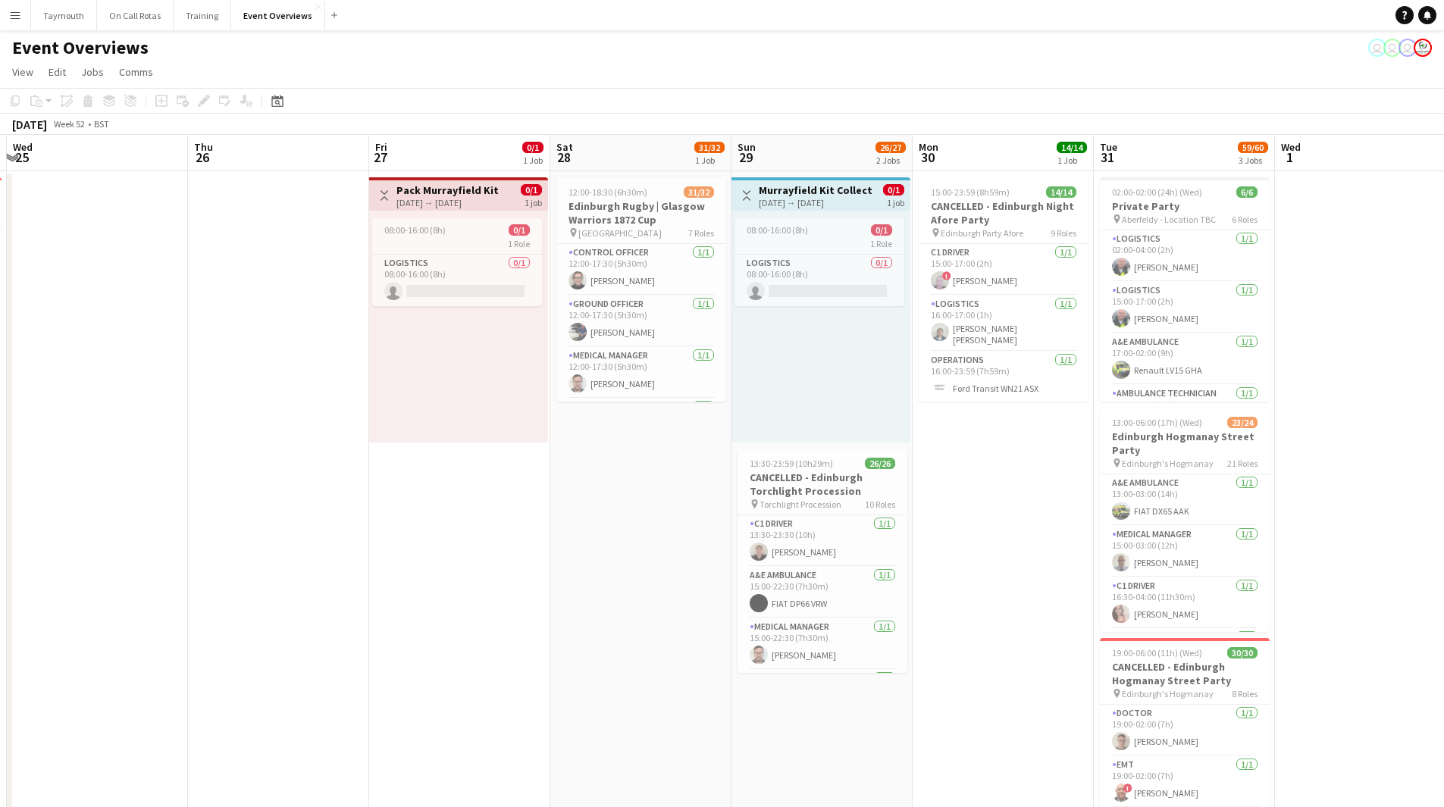
scroll to position [0, 562]
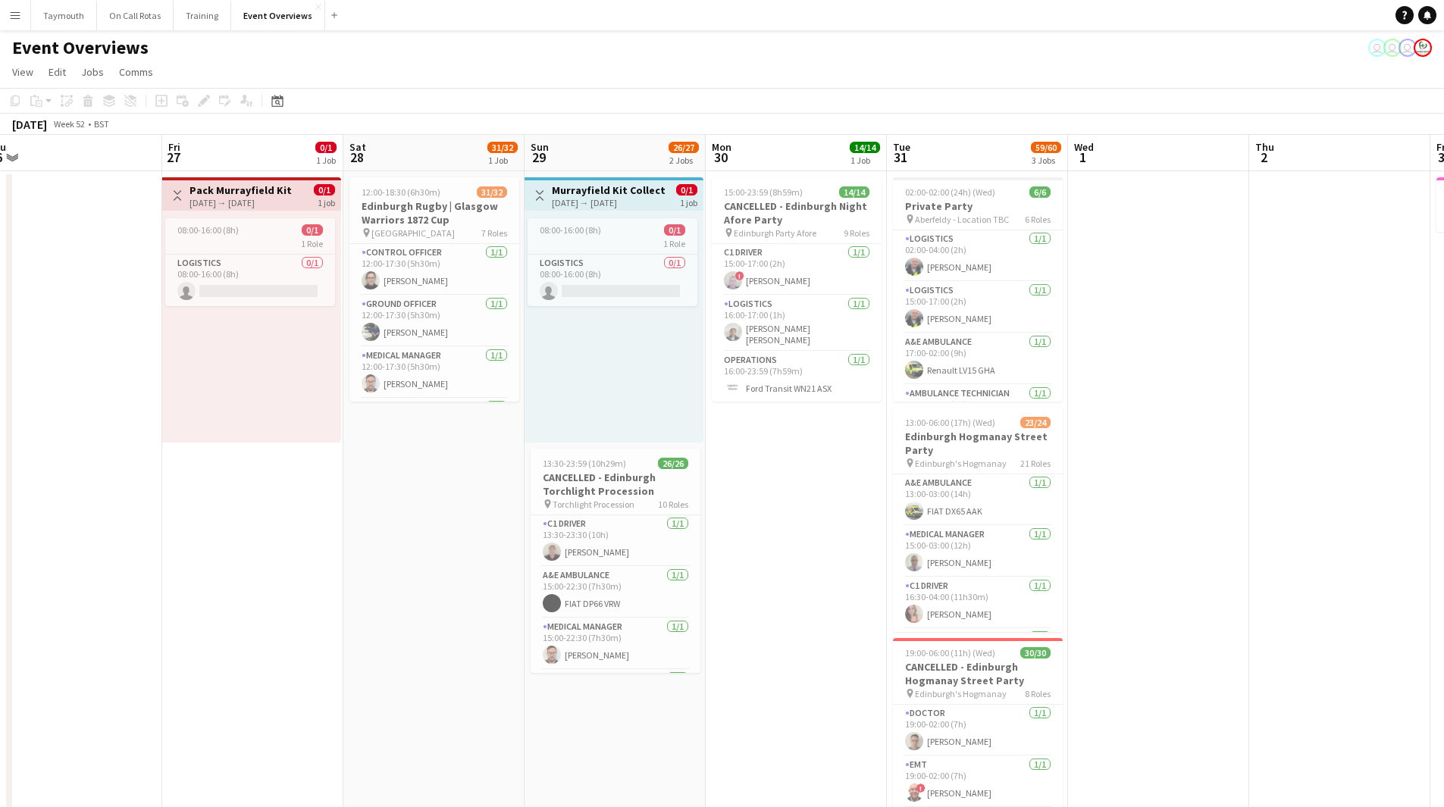
drag, startPoint x: 712, startPoint y: 500, endPoint x: 478, endPoint y: 503, distance: 234.2
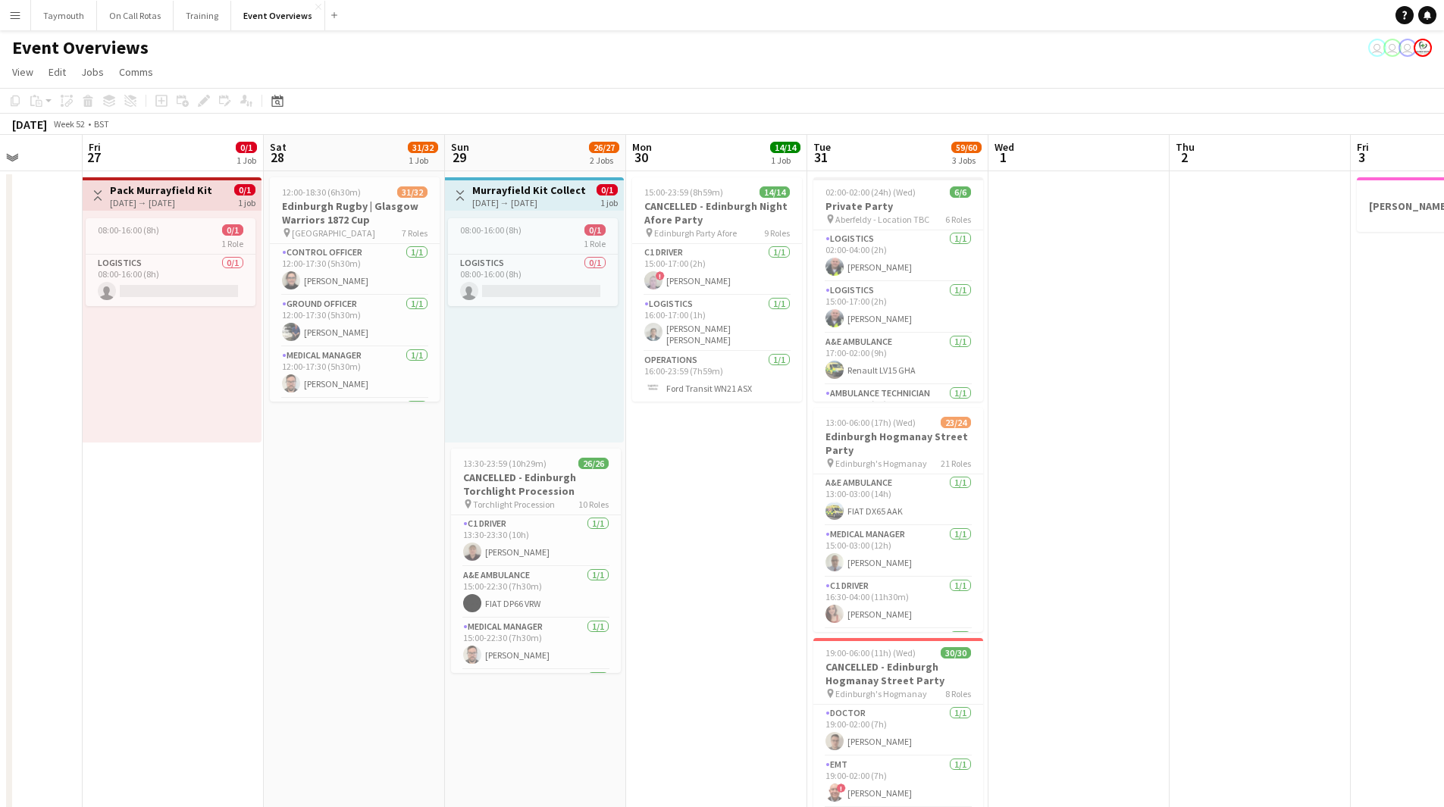
drag, startPoint x: 819, startPoint y: 486, endPoint x: 558, endPoint y: 500, distance: 261.1
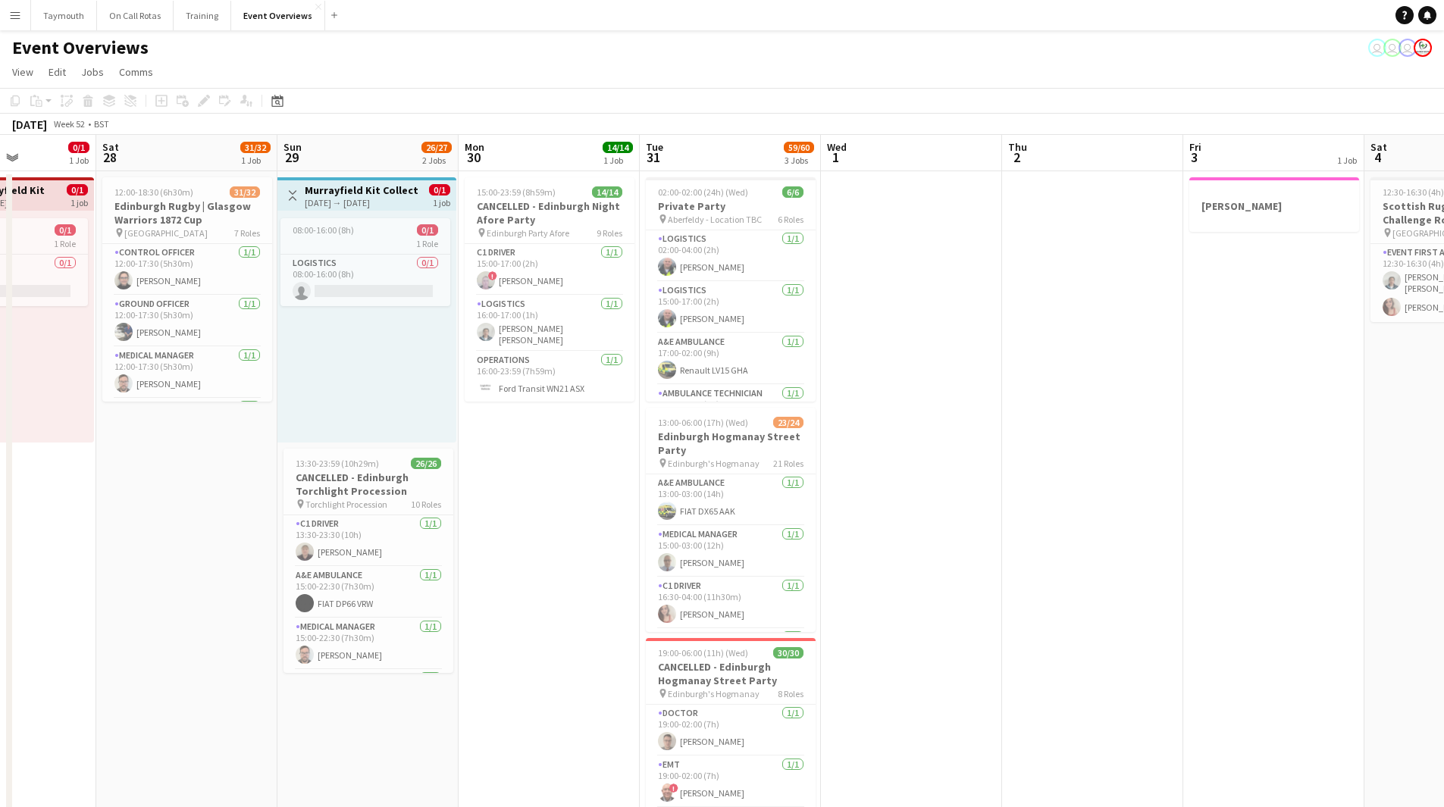
drag, startPoint x: 712, startPoint y: 498, endPoint x: 509, endPoint y: 498, distance: 203.1
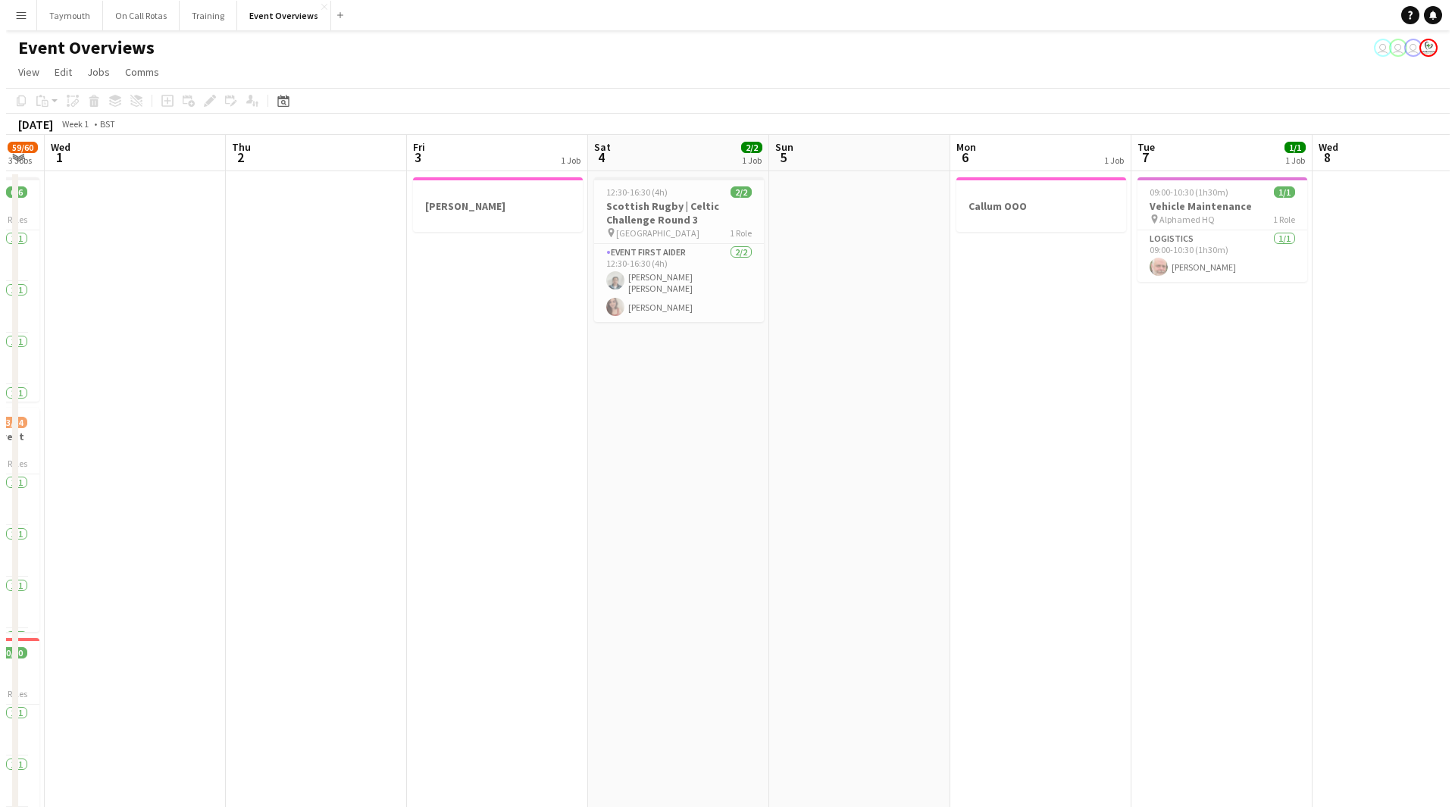
scroll to position [0, 506]
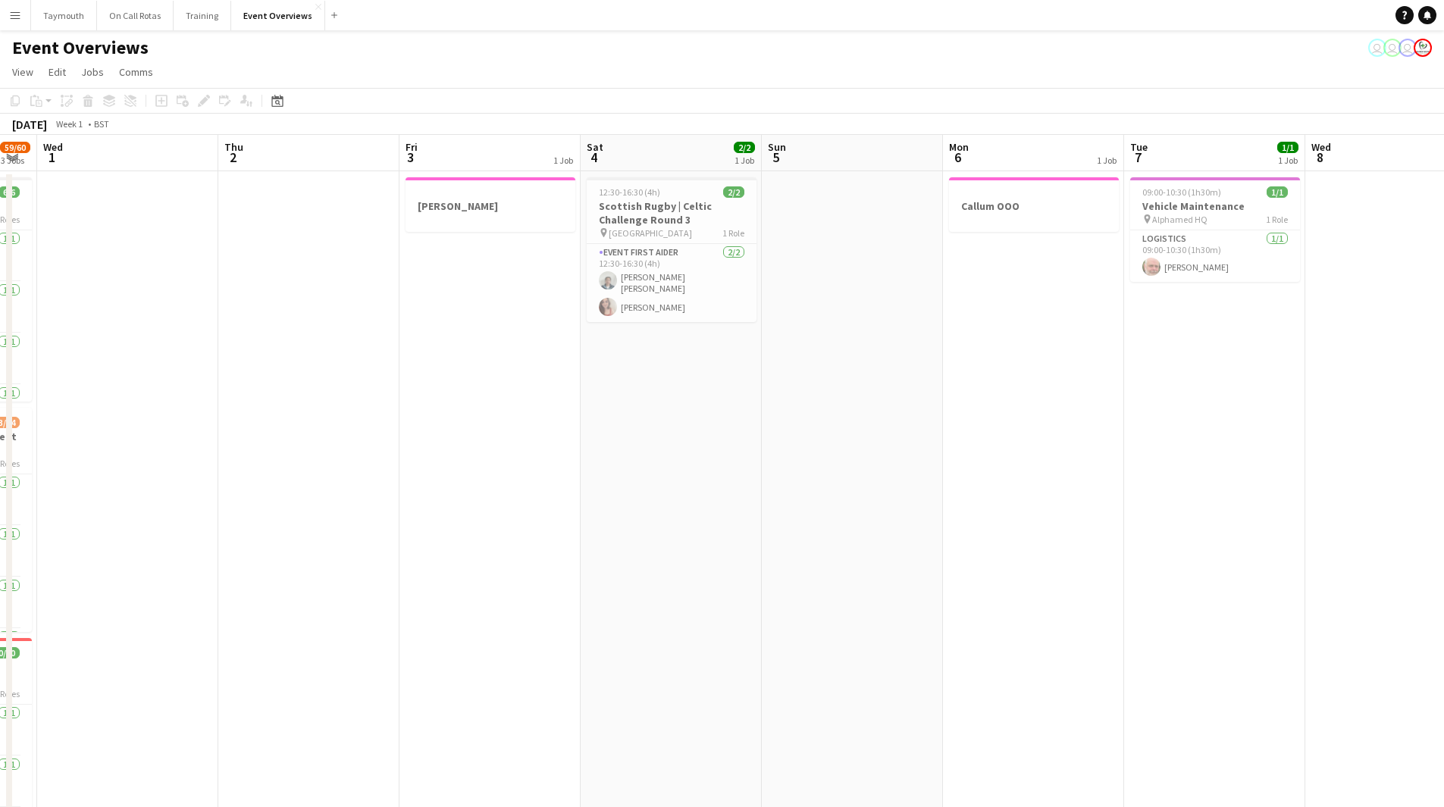
drag, startPoint x: 718, startPoint y: 494, endPoint x: 472, endPoint y: 499, distance: 245.6
click at [279, 8] on button "Event Overviews Close" at bounding box center [278, 16] width 94 height 30
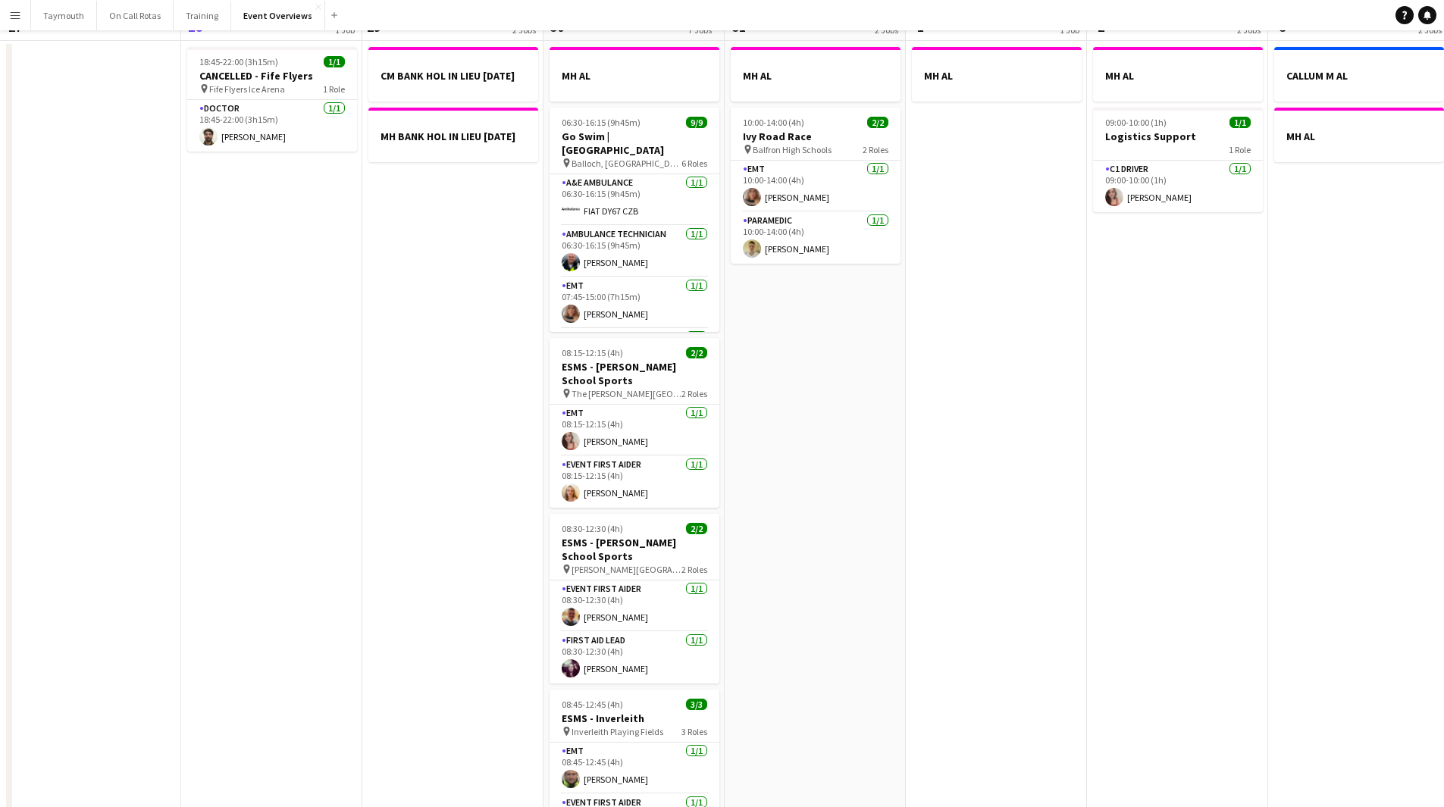
scroll to position [0, 0]
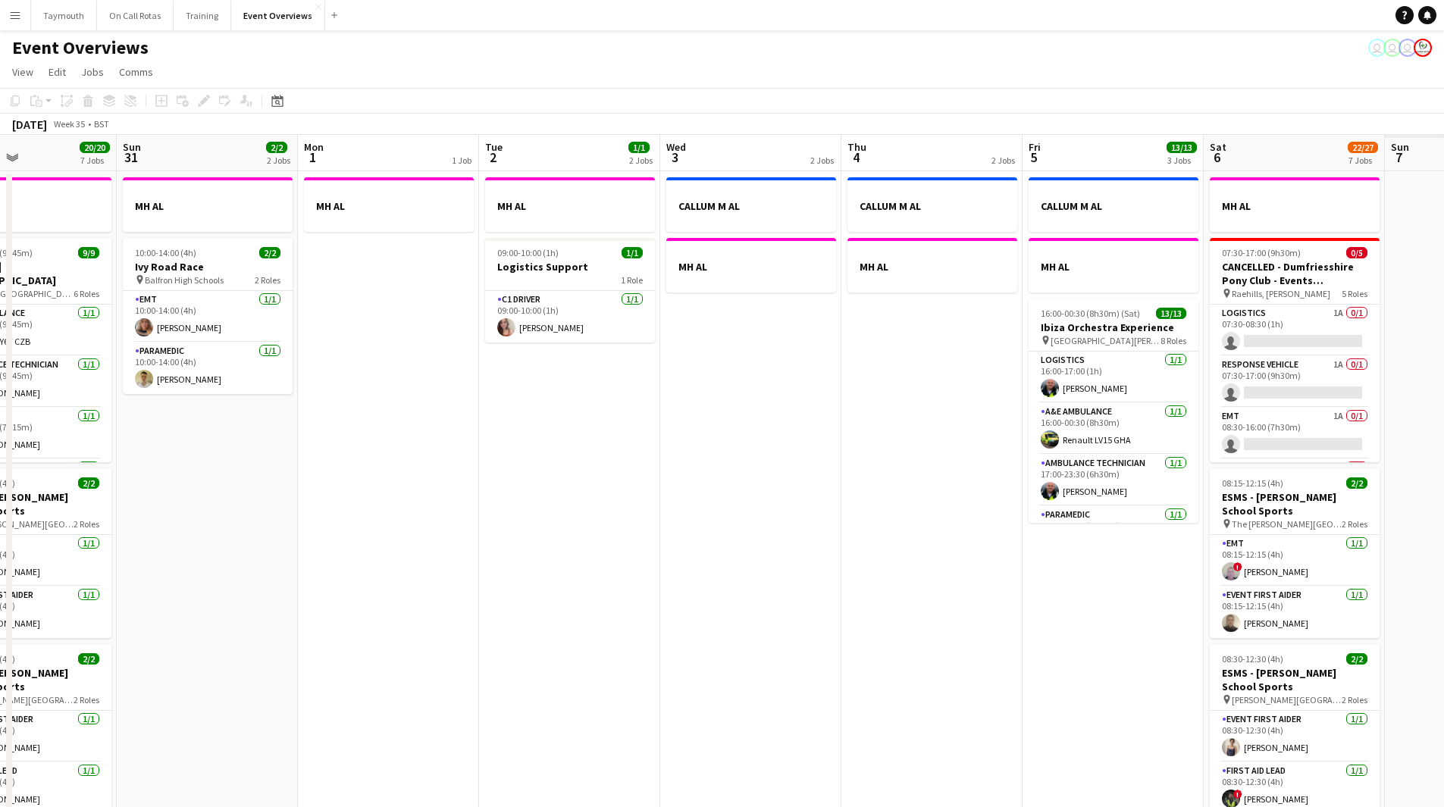
drag, startPoint x: 1066, startPoint y: 529, endPoint x: 460, endPoint y: 539, distance: 606.5
click at [459, 539] on app-calendar-viewport "Wed 27 Thu 28 1/1 1 Job Fri 29 2 Jobs Sat 30 20/20 7 Jobs Sun 31 2/2 2 Jobs Mon…" at bounding box center [722, 802] width 1444 height 1334
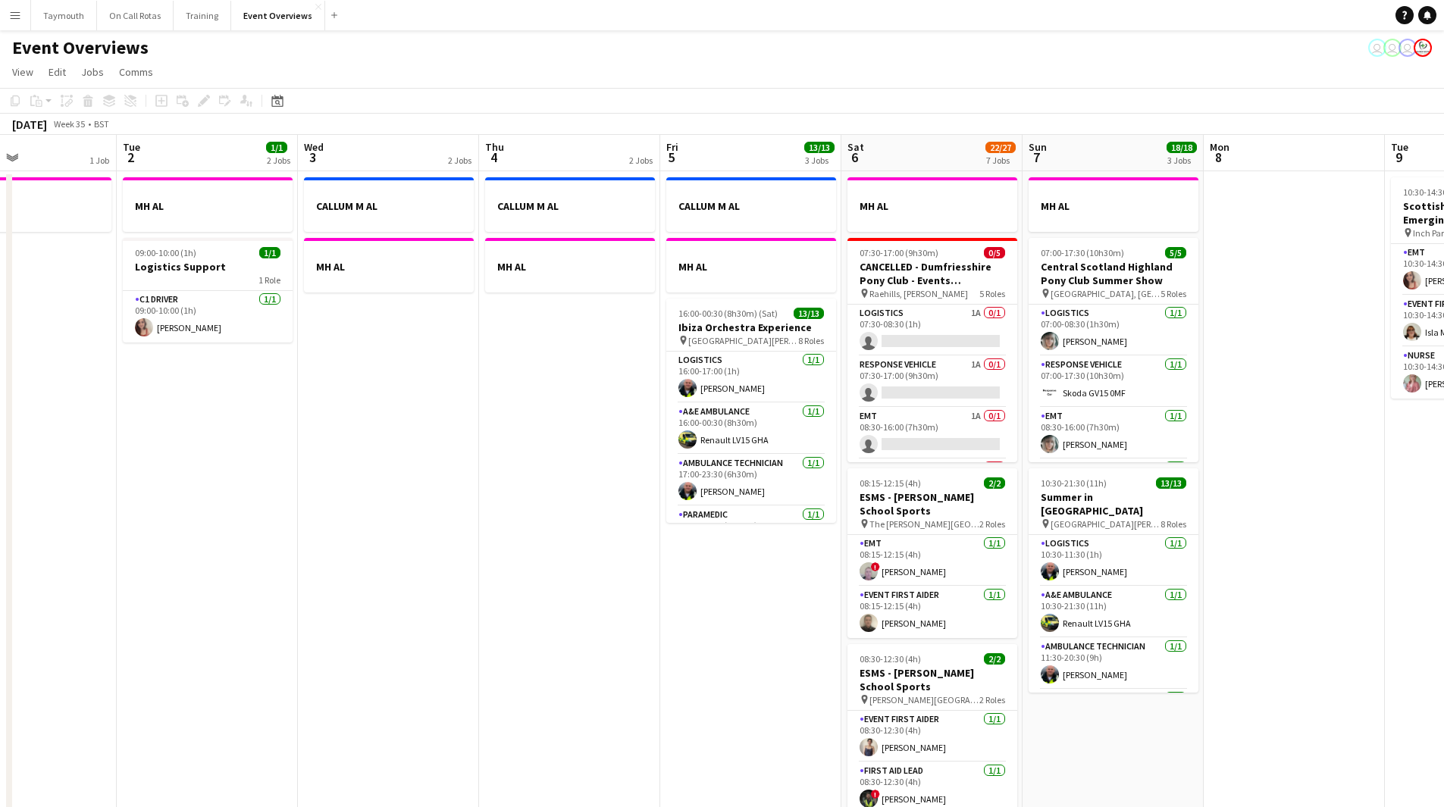
drag, startPoint x: 572, startPoint y: 534, endPoint x: 268, endPoint y: 529, distance: 304.0
click at [230, 533] on app-calendar-viewport "Sat 30 20/20 7 Jobs Sun 31 2/2 2 Jobs Mon 1 1 Job Tue 2 1/1 2 Jobs Wed 3 2 Jobs…" at bounding box center [722, 802] width 1444 height 1334
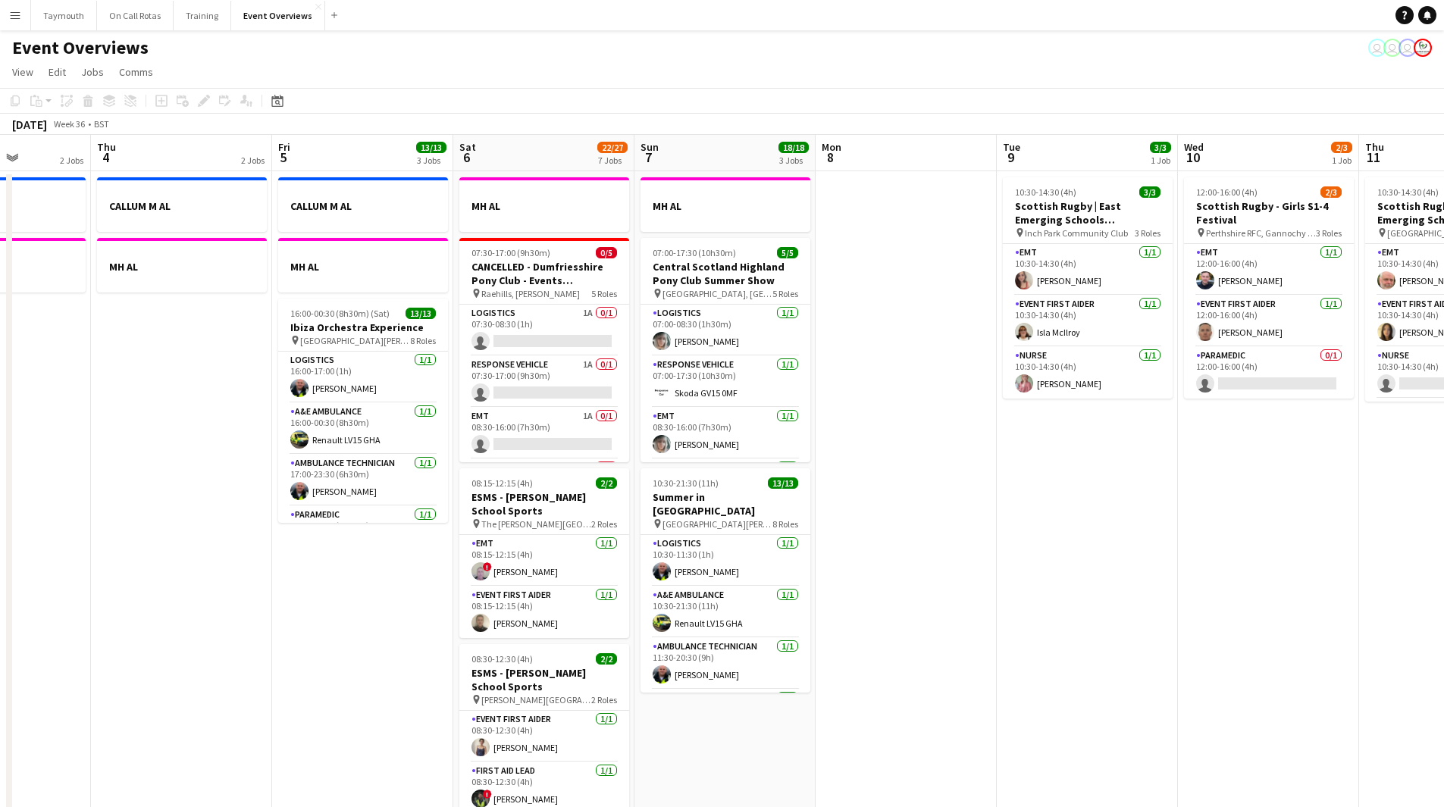
drag, startPoint x: 431, startPoint y: 540, endPoint x: 129, endPoint y: 563, distance: 303.3
click at [129, 563] on app-calendar-viewport "Mon 1 1 Job Tue 2 1/1 2 Jobs Wed 3 2 Jobs Thu 4 2 Jobs Fri 5 13/13 3 Jobs Sat 6…" at bounding box center [722, 802] width 1444 height 1334
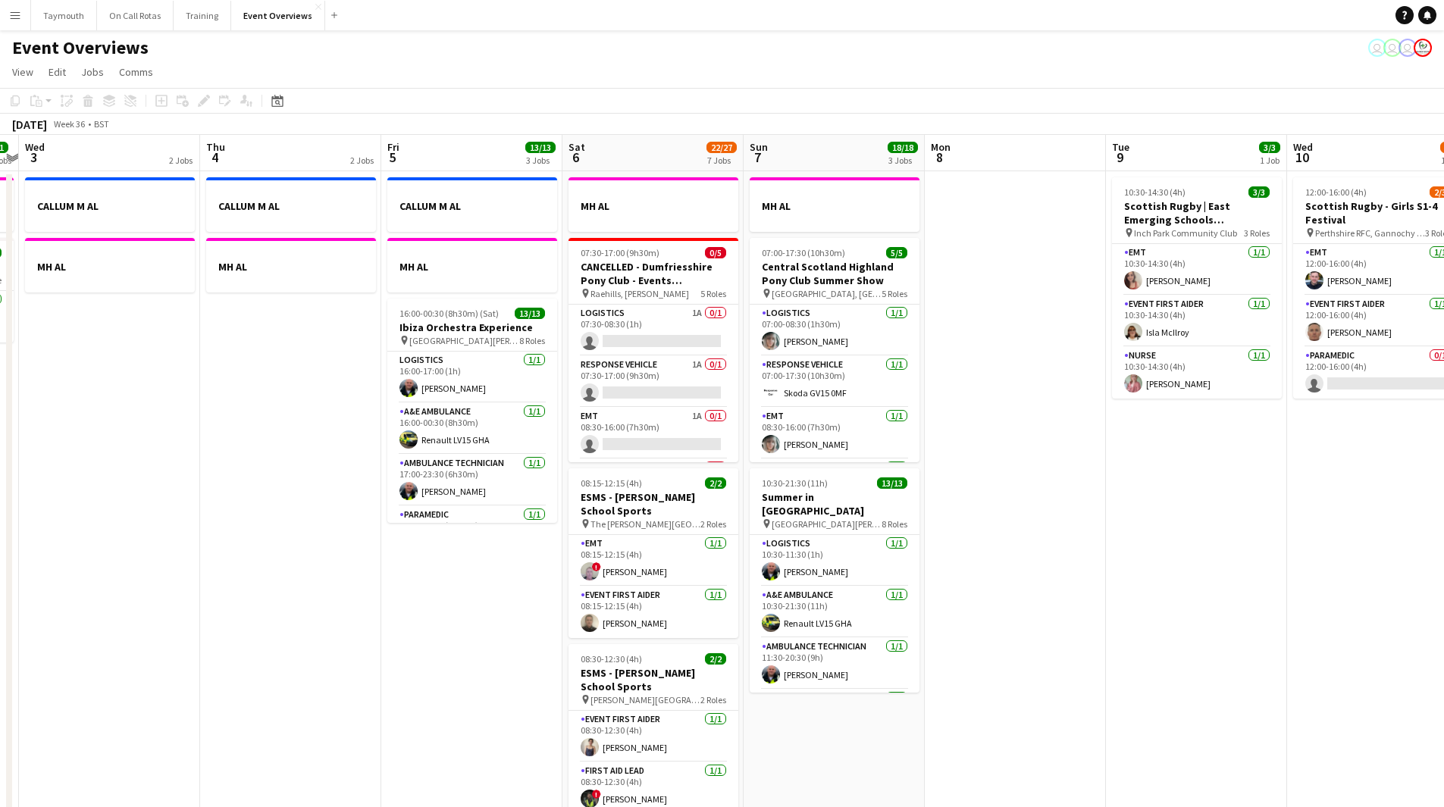
scroll to position [0, 417]
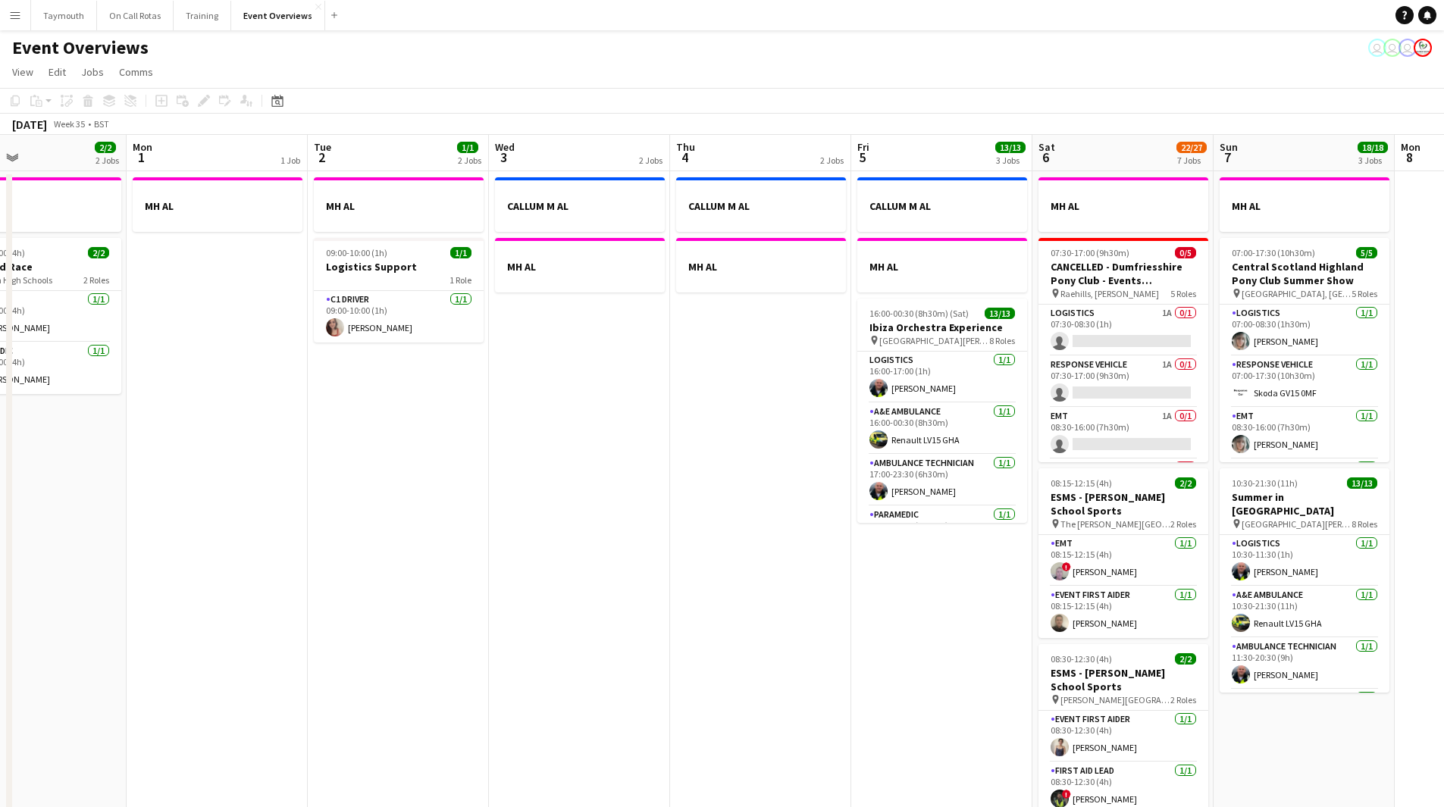
drag, startPoint x: 113, startPoint y: 581, endPoint x: 722, endPoint y: 590, distance: 609.5
click at [722, 590] on app-calendar-viewport "Fri 29 2 Jobs Sat 30 20/20 7 Jobs Sun 31 2/2 2 Jobs Mon 1 1 Job Tue 2 1/1 2 Job…" at bounding box center [722, 802] width 1444 height 1334
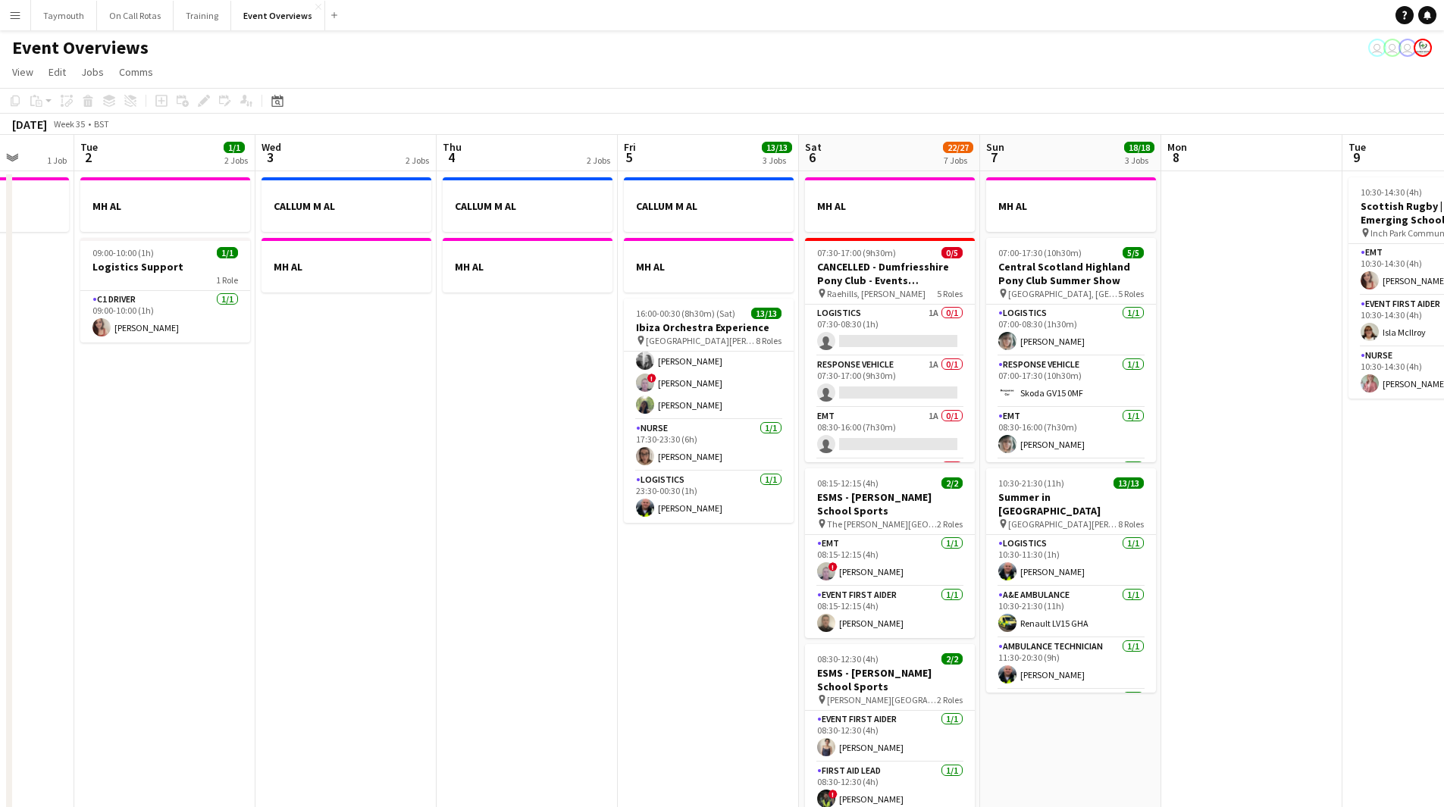
drag, startPoint x: 799, startPoint y: 591, endPoint x: 134, endPoint y: 584, distance: 664.8
click at [133, 587] on app-calendar-viewport "Fri 29 2 Jobs Sat 30 20/20 7 Jobs Sun 31 2/2 2 Jobs Mon 1 1 Job Tue 2 1/1 2 Job…" at bounding box center [722, 802] width 1444 height 1334
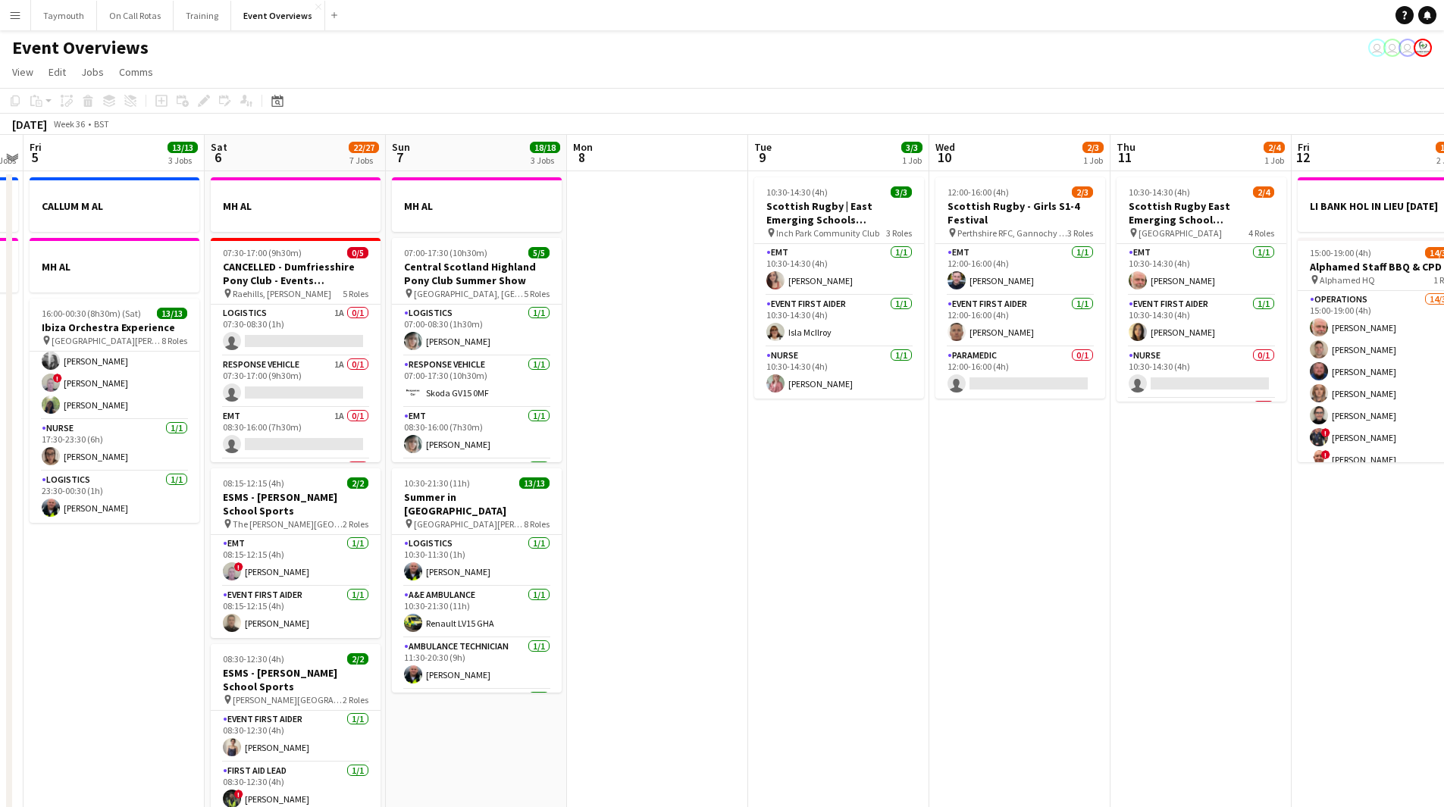
drag, startPoint x: 875, startPoint y: 558, endPoint x: 160, endPoint y: 587, distance: 716.1
click at [82, 598] on app-calendar-viewport "Tue 2 1/1 2 Jobs Wed 3 2 Jobs Thu 4 2 Jobs Fri 5 13/13 3 Jobs Sat 6 22/27 7 Job…" at bounding box center [722, 802] width 1444 height 1334
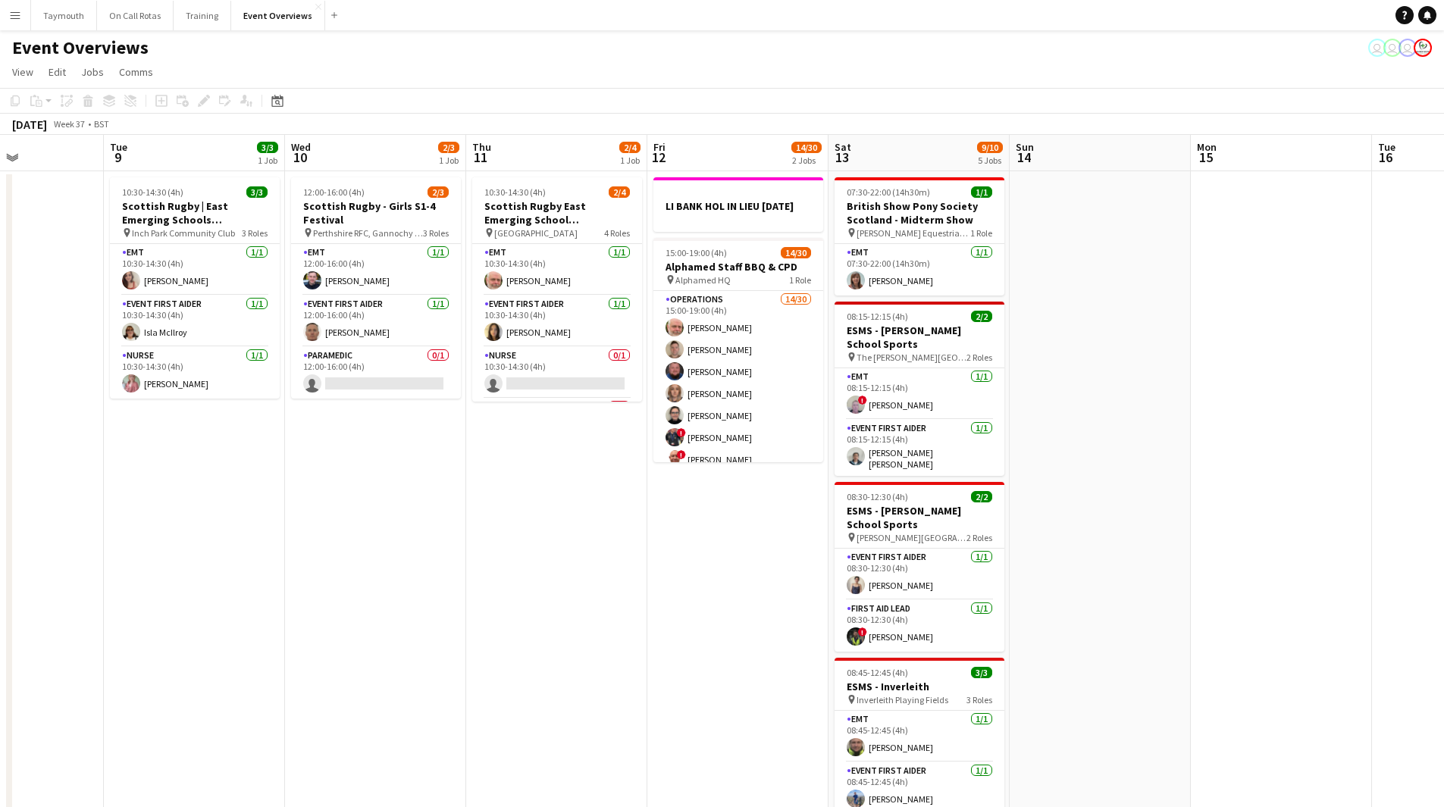
drag, startPoint x: 302, startPoint y: 541, endPoint x: 614, endPoint y: 526, distance: 312.6
click at [606, 540] on app-calendar-viewport "Sat 6 22/27 7 Jobs Sun 7 18/18 3 Jobs Mon 8 Tue 9 3/3 1 Job Wed 10 2/3 1 Job Th…" at bounding box center [722, 802] width 1444 height 1334
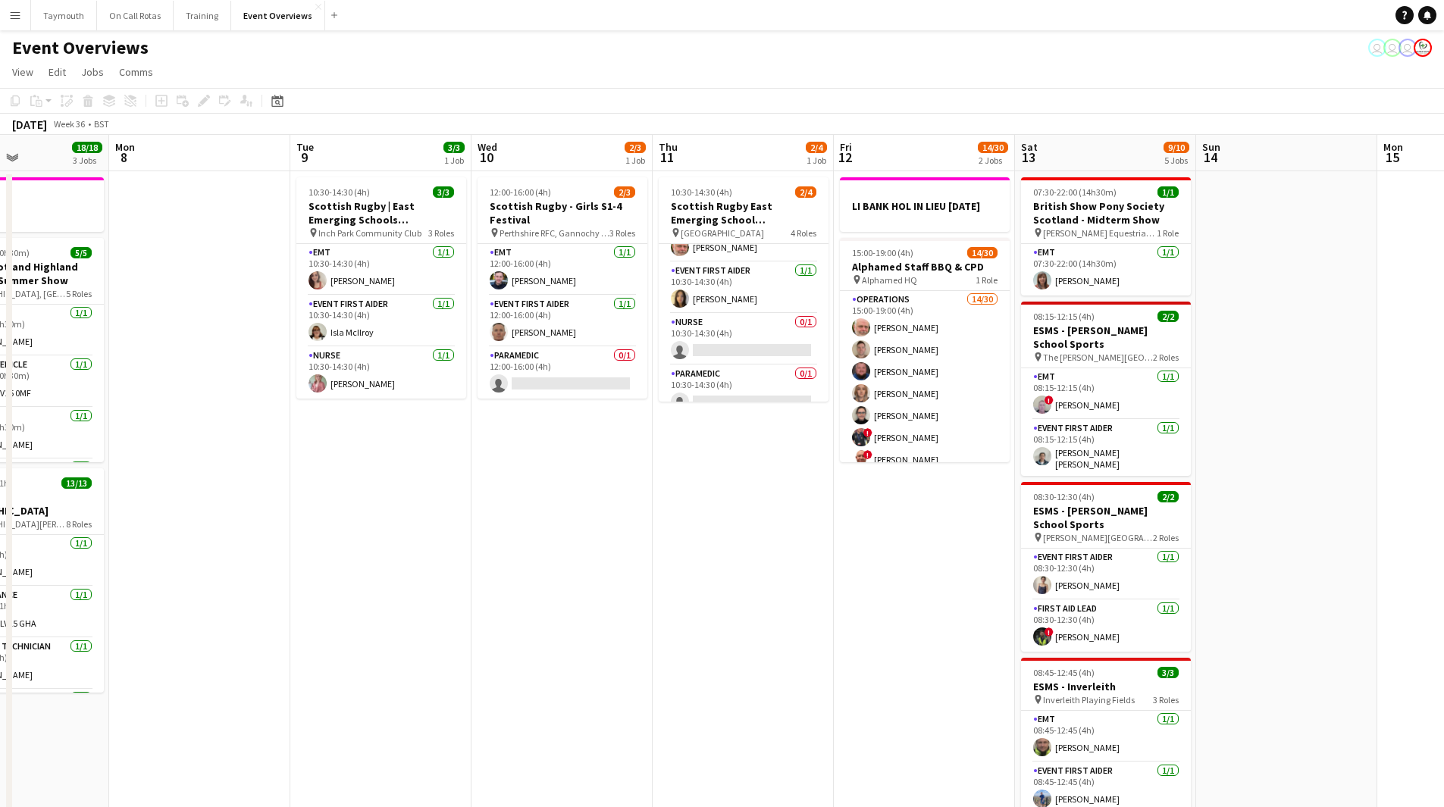
scroll to position [0, 0]
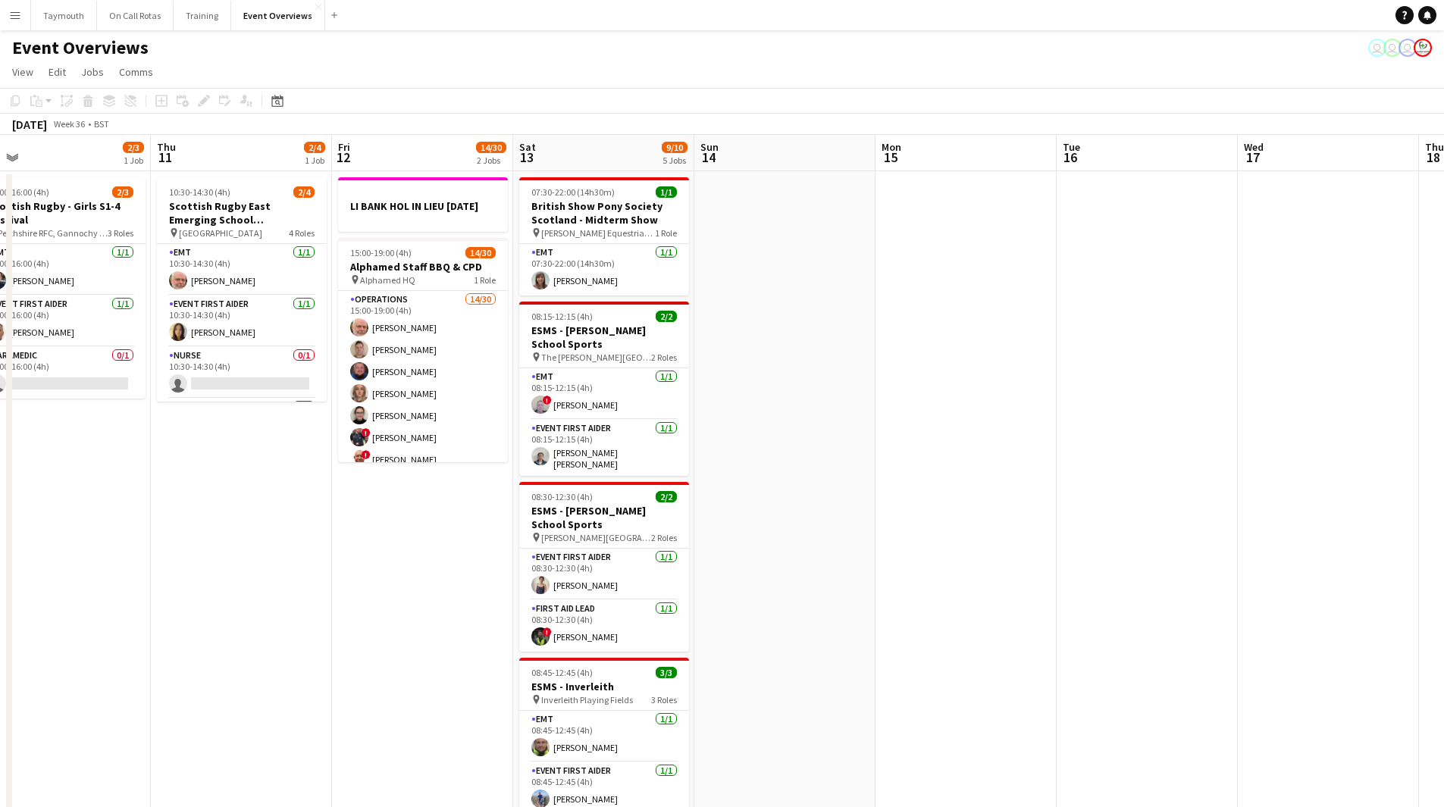
click at [340, 649] on app-calendar-viewport "Sun 7 18/18 3 Jobs Mon 8 Tue 9 3/3 1 Job Wed 10 2/3 1 Job Thu 11 2/4 1 Job Fri …" at bounding box center [722, 802] width 1444 height 1334
drag, startPoint x: 861, startPoint y: 624, endPoint x: 250, endPoint y: 603, distance: 611.3
click at [175, 617] on app-calendar-viewport "Sun 7 18/18 3 Jobs Mon 8 Tue 9 3/3 1 Job Wed 10 2/3 1 Job Thu 11 2/4 1 Job Fri …" at bounding box center [722, 802] width 1444 height 1334
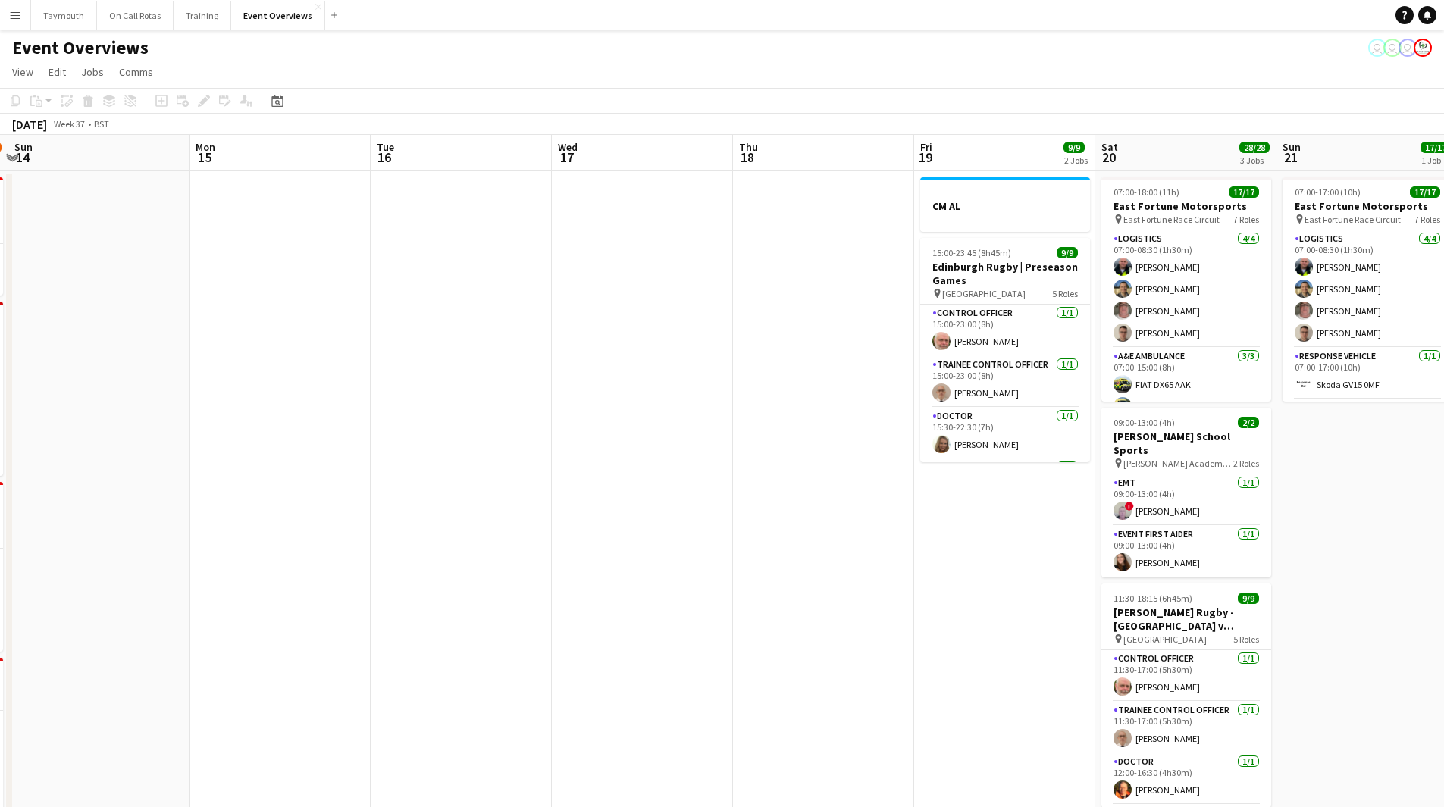
drag, startPoint x: 805, startPoint y: 618, endPoint x: 484, endPoint y: 615, distance: 320.6
click at [486, 615] on app-calendar-viewport "Thu 11 2/4 1 Job Fri 12 14/30 2 Jobs Sat 13 9/10 5 Jobs Sun 14 Mon 15 Tue 16 We…" at bounding box center [722, 802] width 1444 height 1334
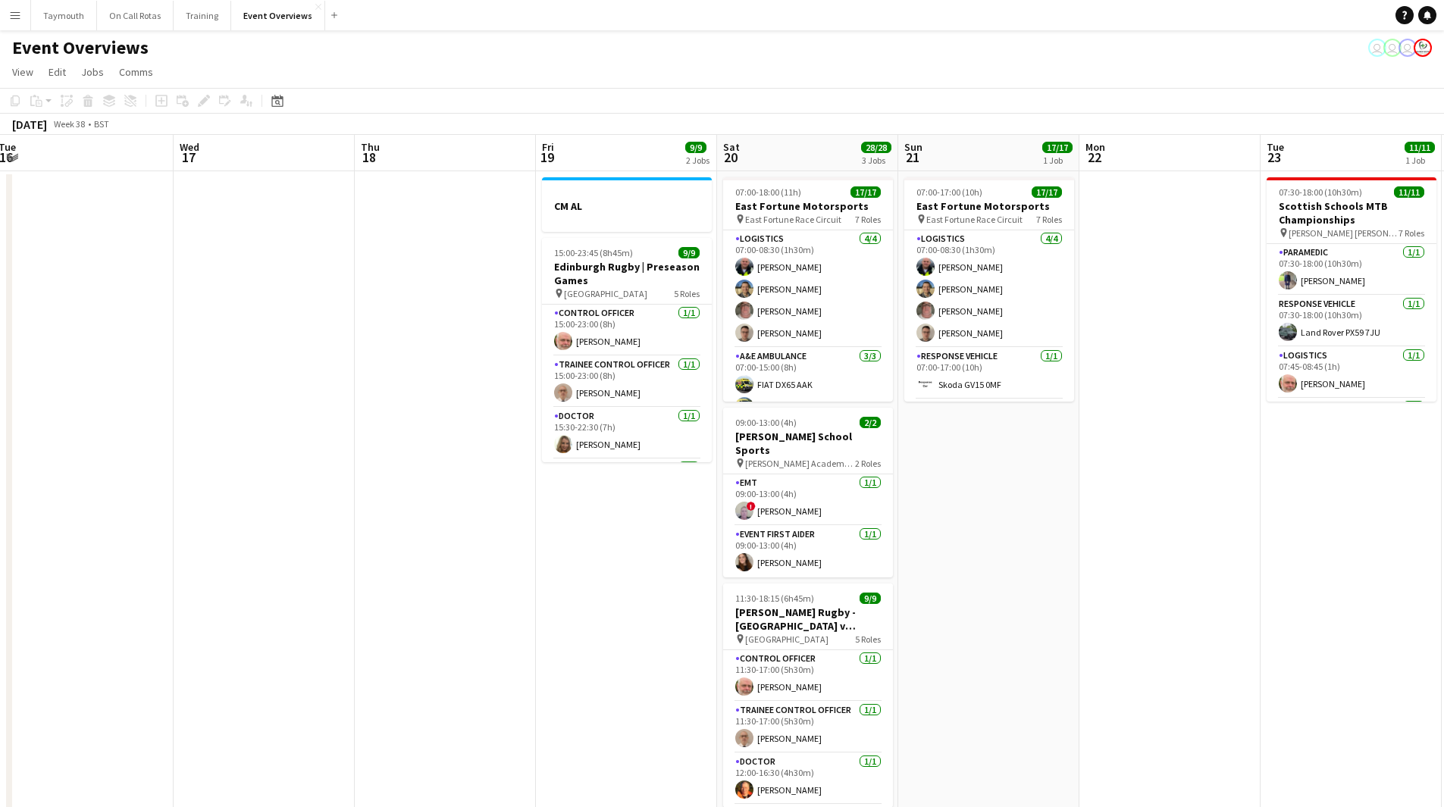
drag, startPoint x: 486, startPoint y: 593, endPoint x: 1065, endPoint y: 575, distance: 579.4
click at [1041, 578] on app-calendar-viewport "Sat 13 9/10 5 Jobs Sun 14 Mon 15 Tue 16 Wed 17 Thu 18 Fri 19 9/9 2 Jobs Sat 20 …" at bounding box center [722, 802] width 1444 height 1334
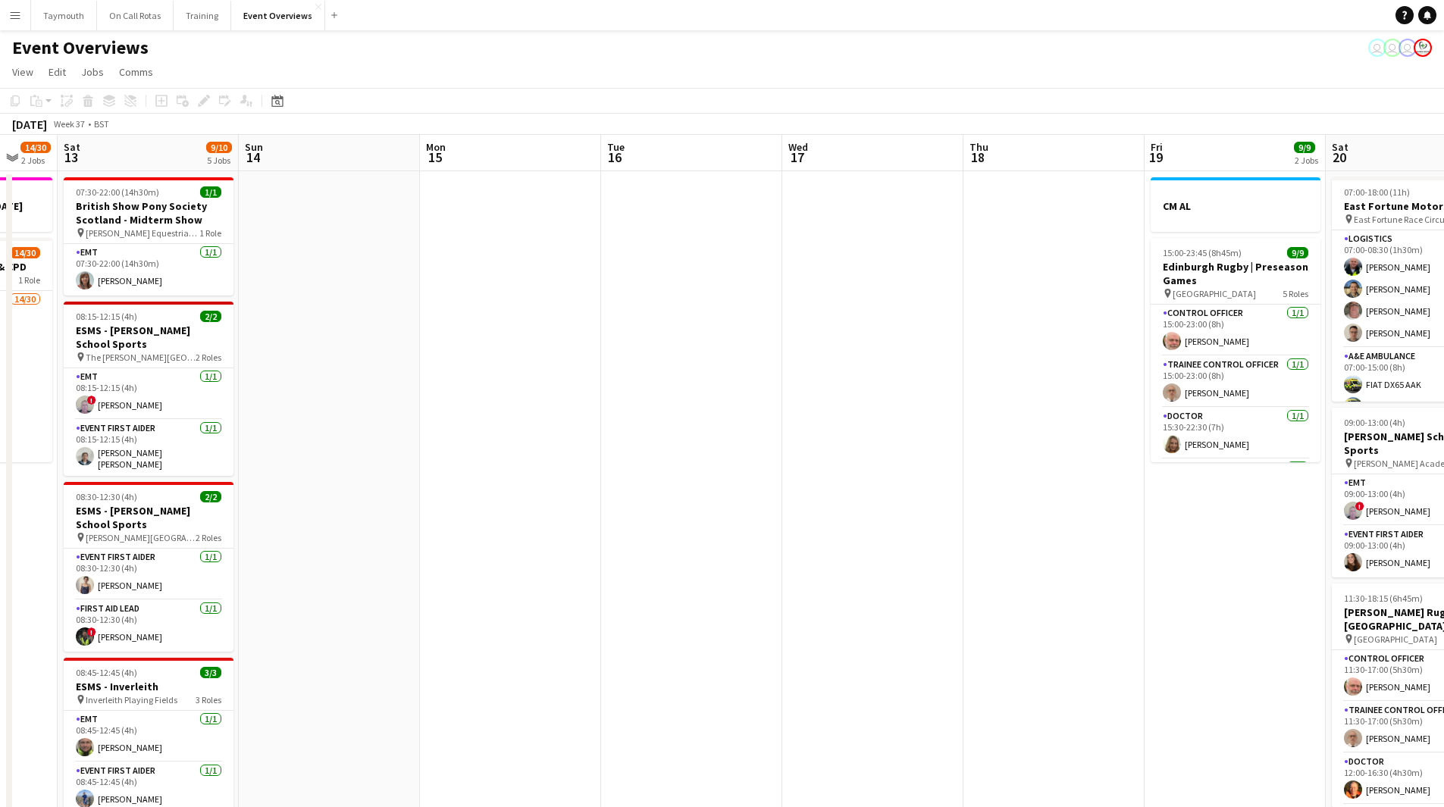
scroll to position [0, 533]
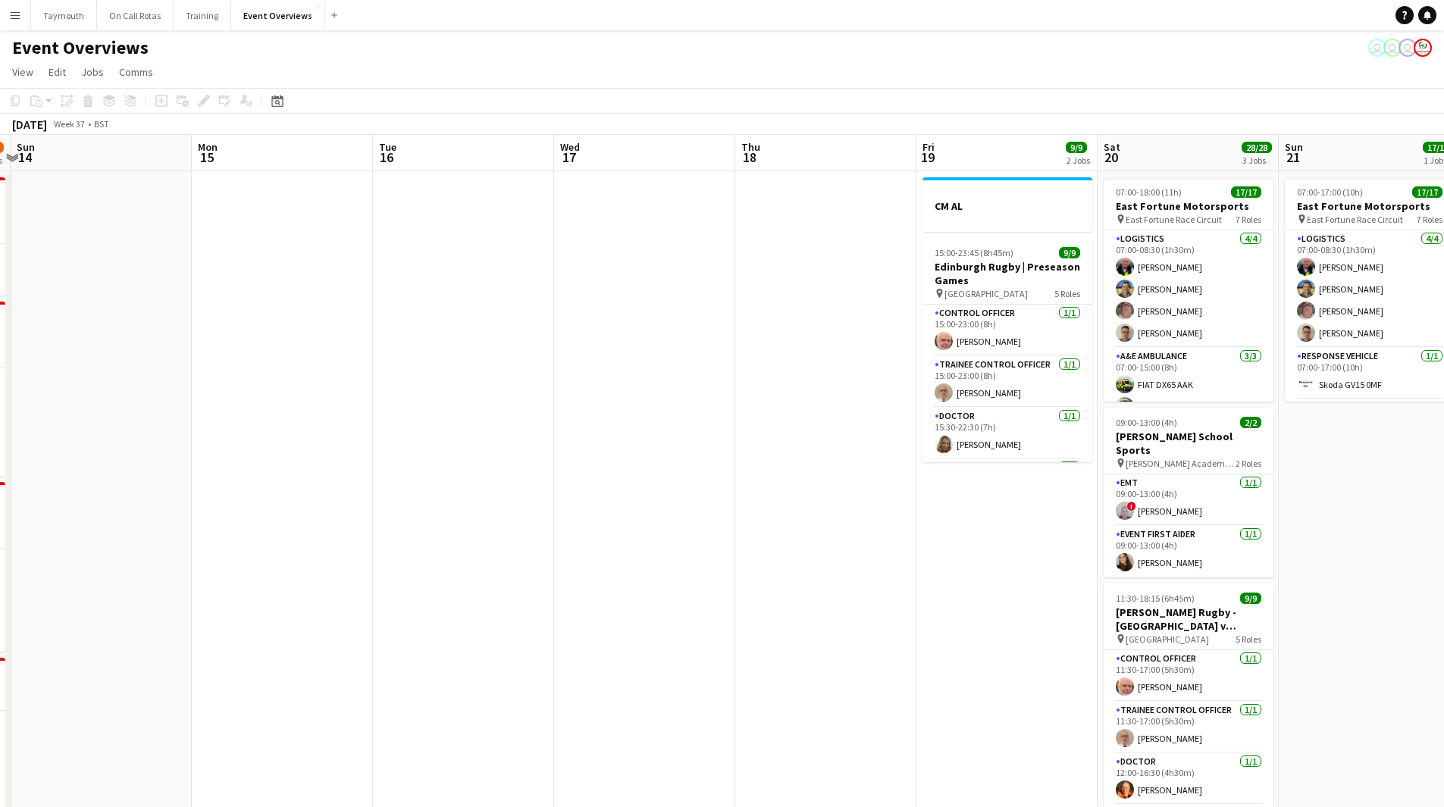
drag, startPoint x: 835, startPoint y: 609, endPoint x: 825, endPoint y: 611, distance: 10.1
click at [825, 611] on app-calendar-viewport "Thu 11 2/4 1 Job Fri 12 14/30 2 Jobs Sat 13 9/10 5 Jobs Sun 14 Mon 15 Tue 16 We…" at bounding box center [722, 802] width 1444 height 1334
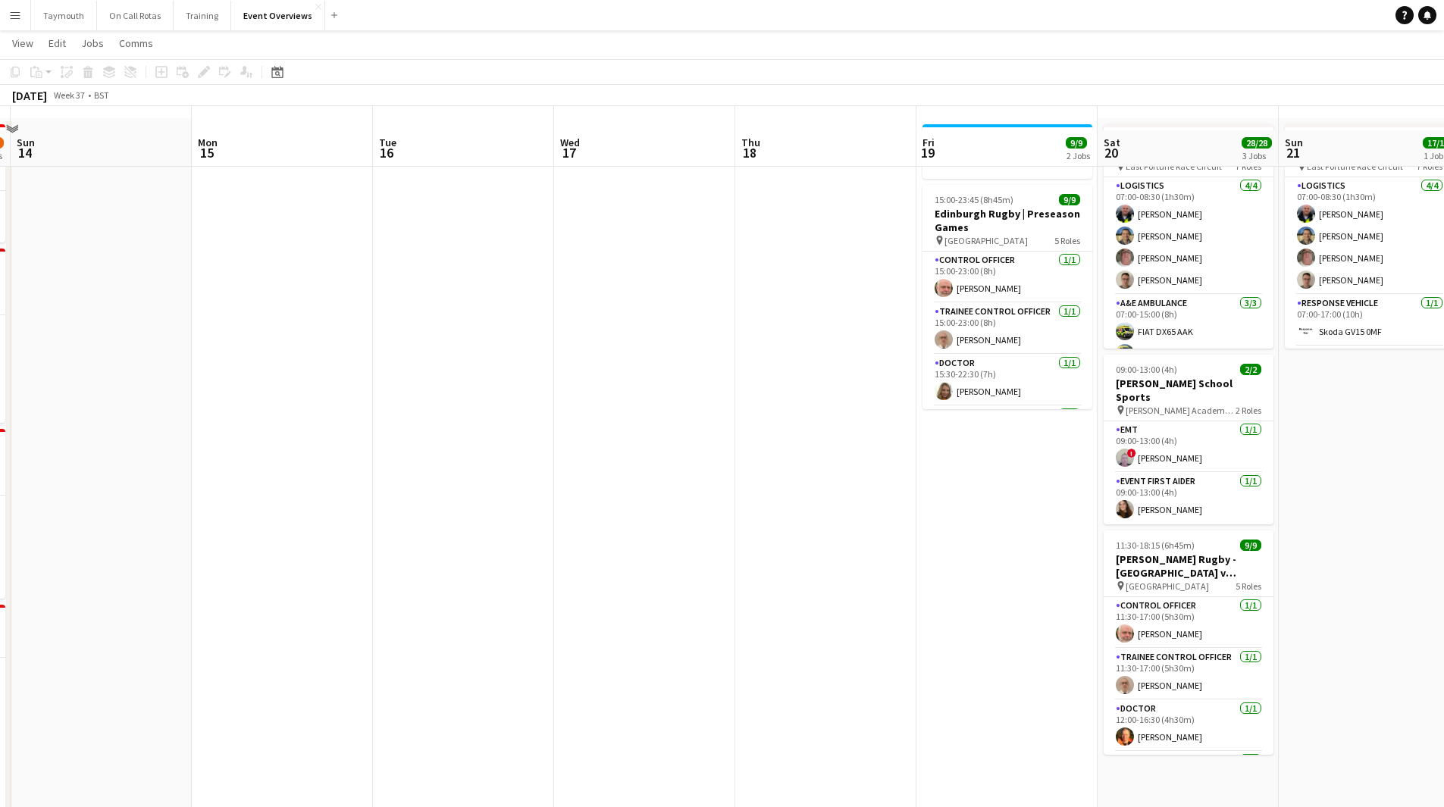
scroll to position [76, 0]
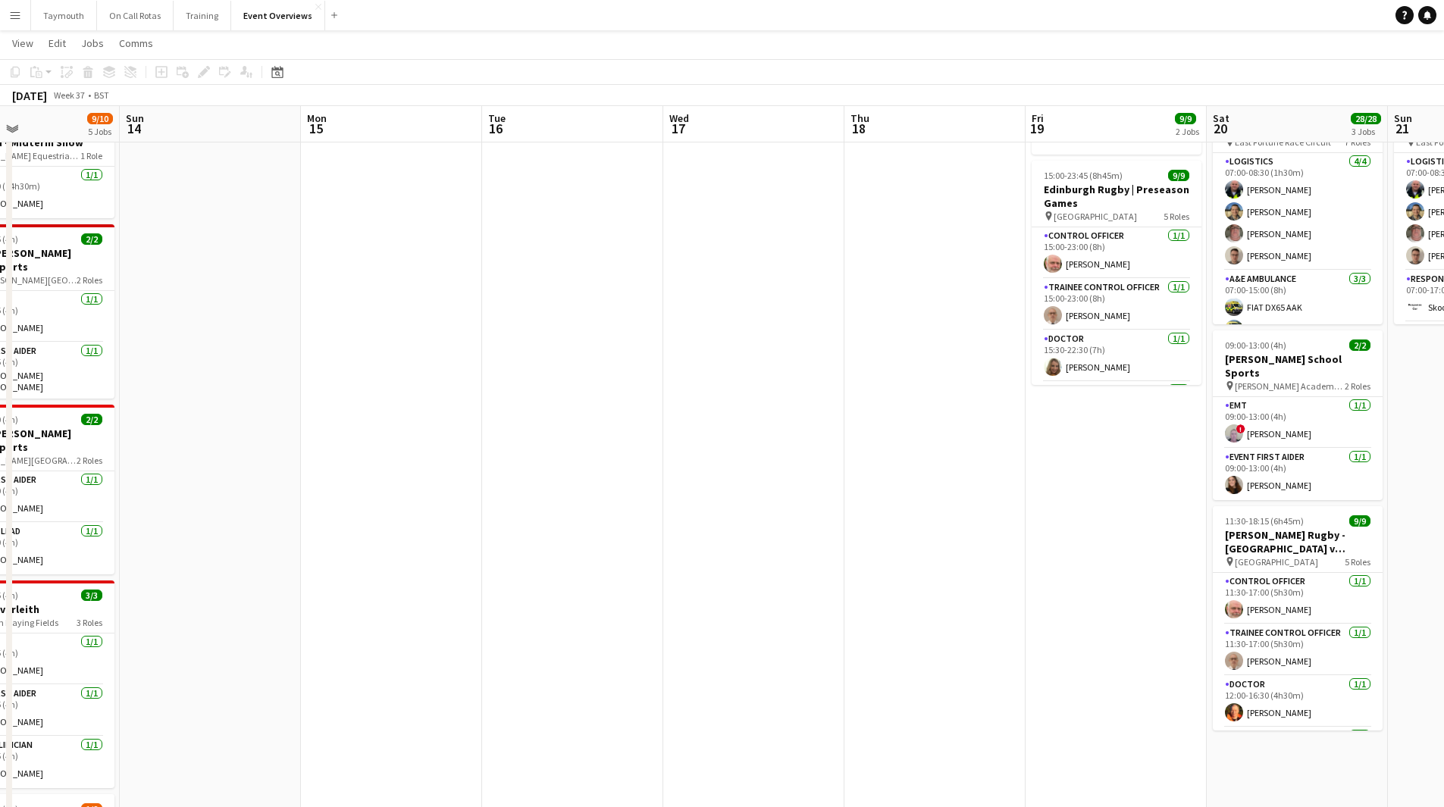
drag, startPoint x: 261, startPoint y: 600, endPoint x: 860, endPoint y: 592, distance: 598.8
click at [850, 595] on app-calendar-viewport "Thu 11 2/4 1 Job Fri 12 14/30 2 Jobs Sat 13 9/10 5 Jobs Sun 14 Mon 15 Tue 16 We…" at bounding box center [722, 687] width 1444 height 1408
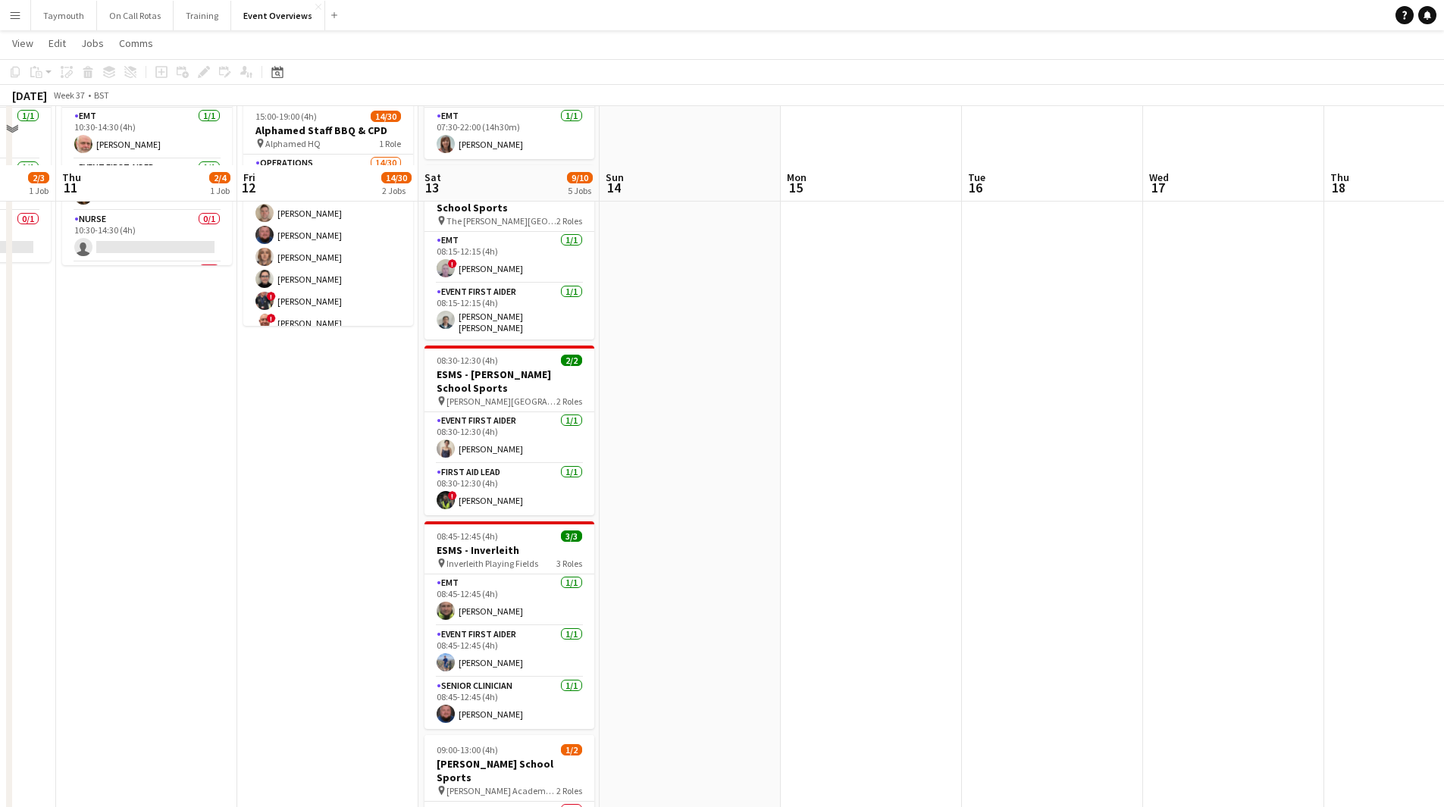
scroll to position [0, 0]
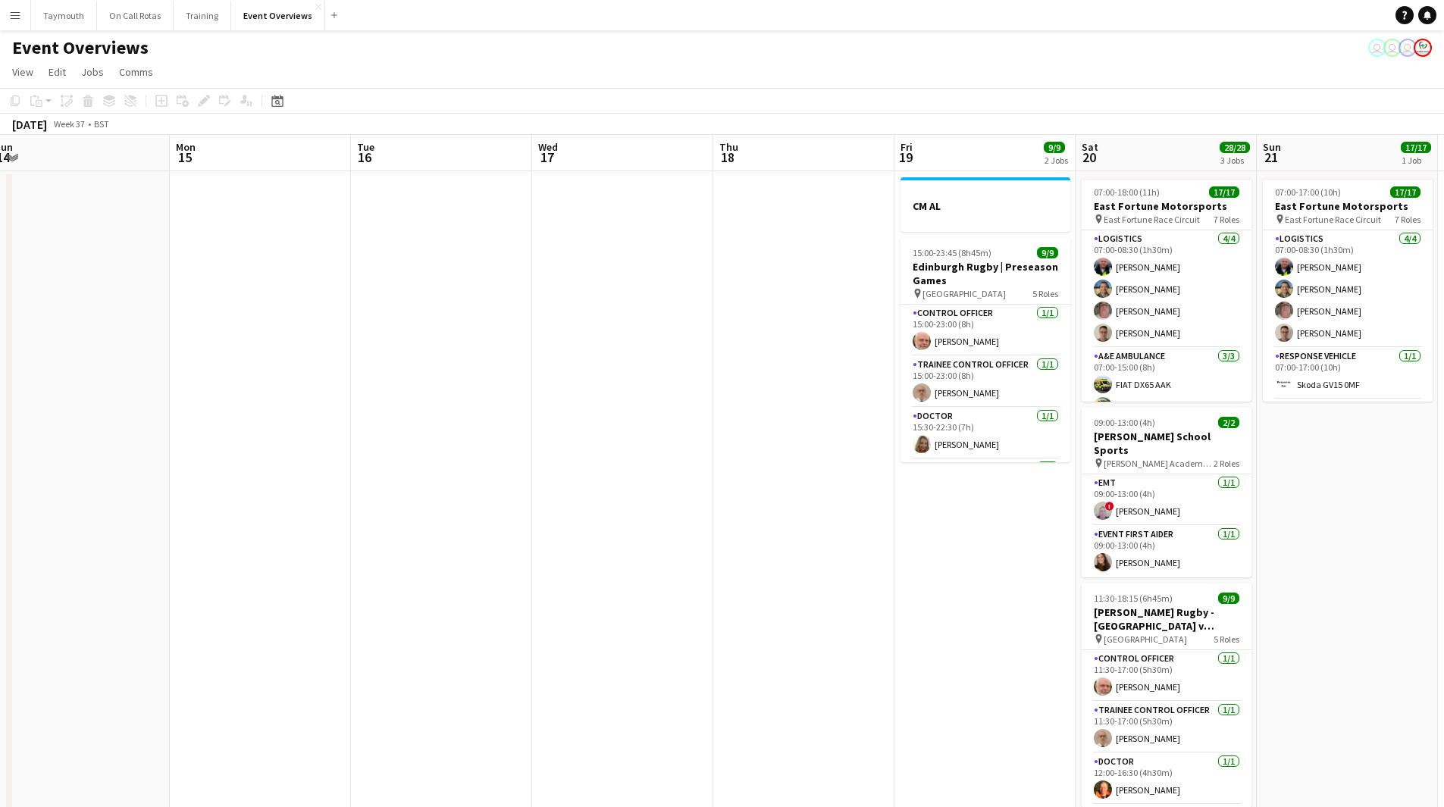
drag, startPoint x: 531, startPoint y: 694, endPoint x: 597, endPoint y: 683, distance: 67.7
click at [447, 702] on app-calendar-viewport "Fri 12 14/30 2 Jobs Sat 13 9/10 5 Jobs Sun 14 Mon 15 Tue 16 Wed 17 Thu 18 Fri 1…" at bounding box center [722, 802] width 1444 height 1334
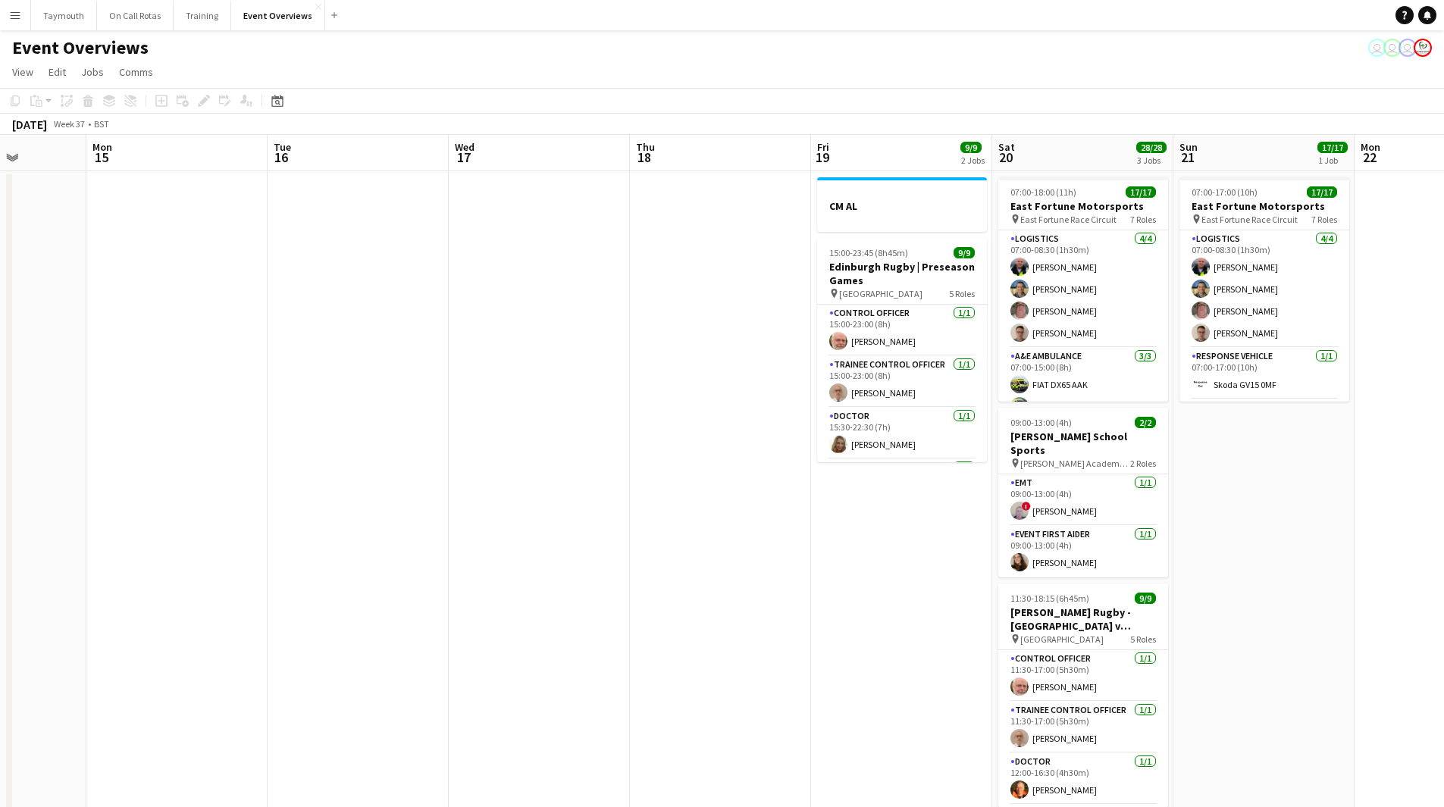
drag, startPoint x: 597, startPoint y: 656, endPoint x: 218, endPoint y: 642, distance: 379.2
click at [233, 652] on app-calendar-viewport "Fri 12 14/30 2 Jobs Sat 13 9/10 5 Jobs Sun 14 Mon 15 Tue 16 Wed 17 Thu 18 Fri 1…" at bounding box center [722, 802] width 1444 height 1334
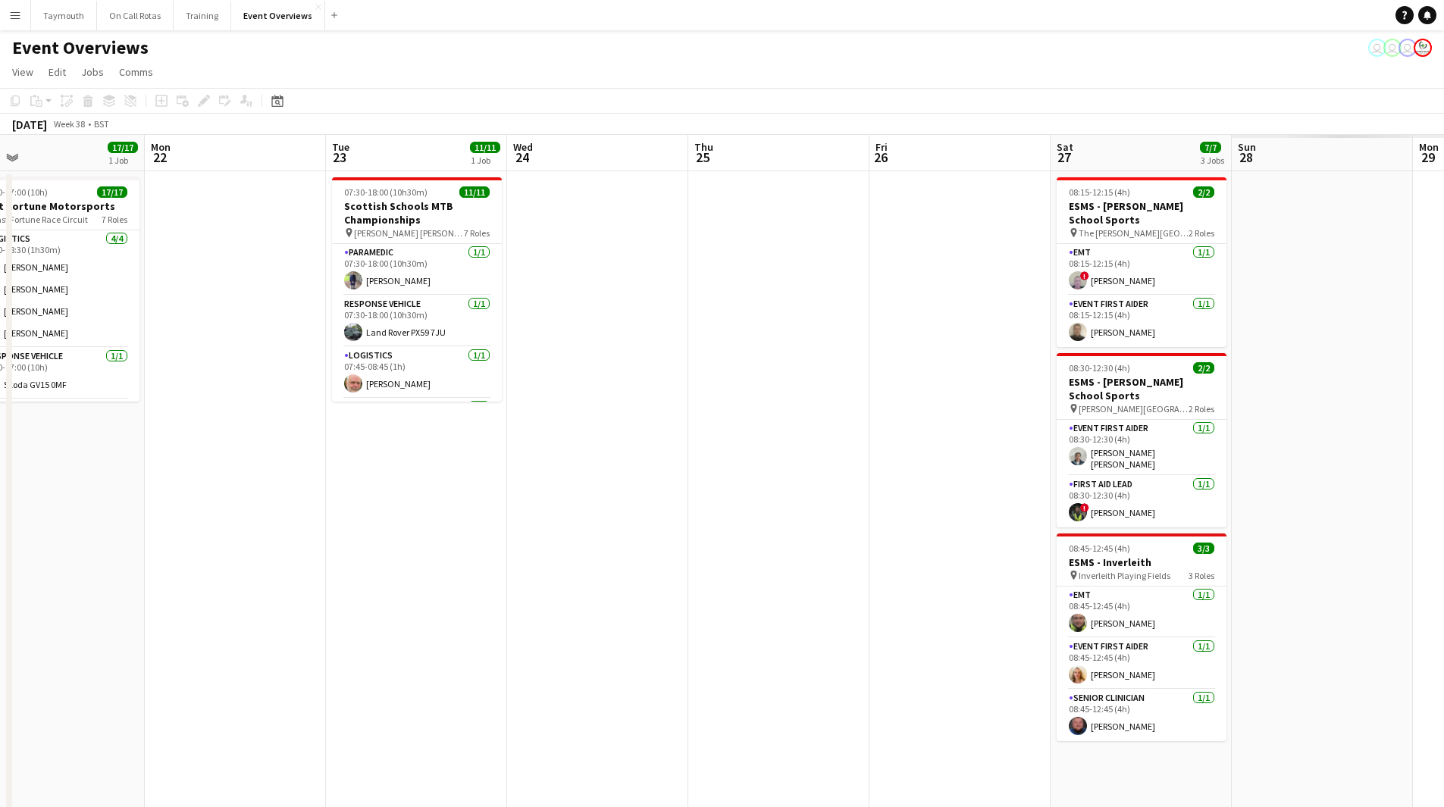
drag, startPoint x: 355, startPoint y: 637, endPoint x: 290, endPoint y: 643, distance: 64.7
click at [293, 645] on app-calendar-viewport "Thu 18 Fri 19 9/9 2 Jobs Sat 20 28/28 3 Jobs Sun 21 17/17 1 Job Mon 22 Tue 23 1…" at bounding box center [722, 802] width 1444 height 1334
drag, startPoint x: 305, startPoint y: 644, endPoint x: 252, endPoint y: 631, distance: 54.6
click at [246, 637] on app-calendar-viewport "Thu 18 Fri 19 9/9 2 Jobs Sat 20 28/28 3 Jobs Sun 21 17/17 1 Job Mon 22 Tue 23 1…" at bounding box center [722, 802] width 1444 height 1334
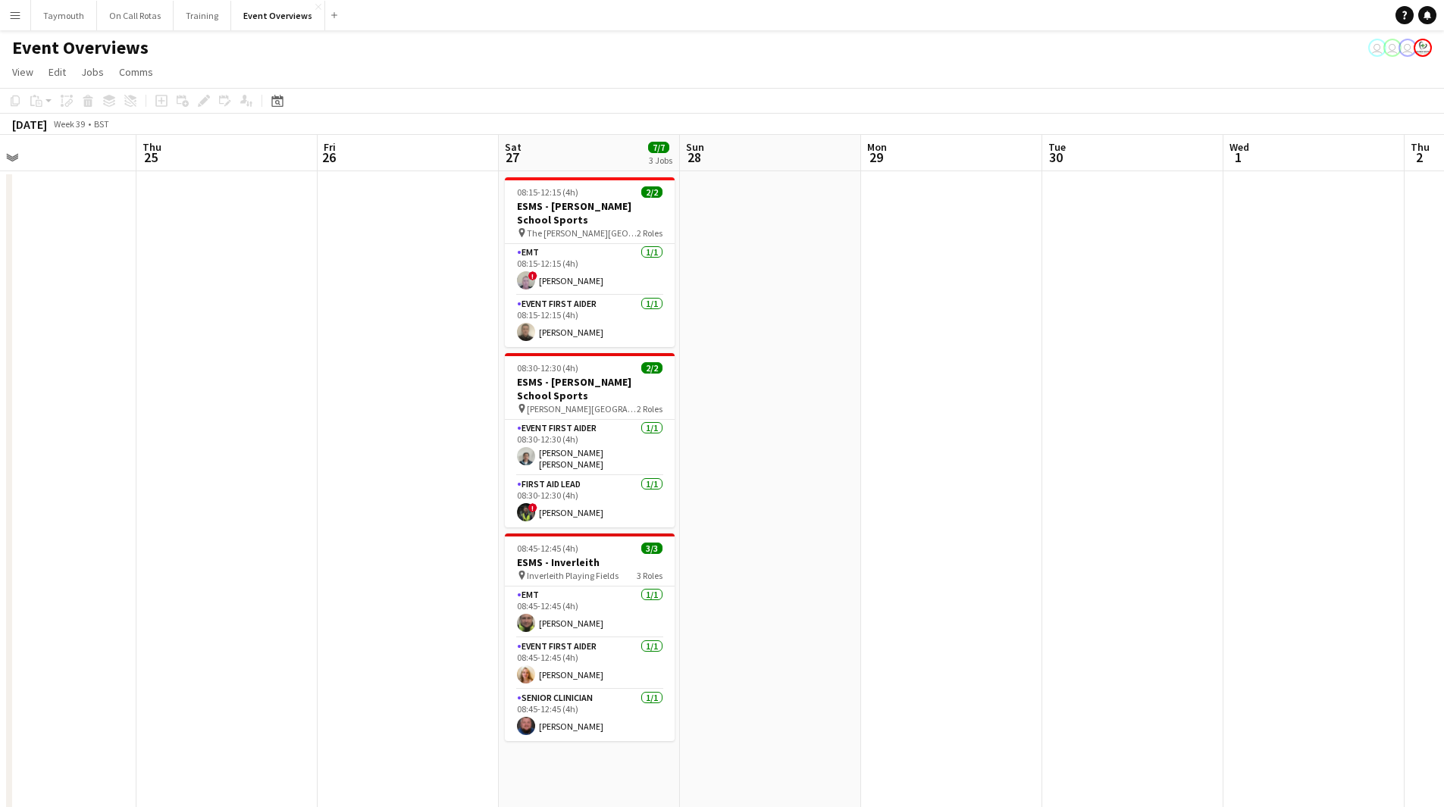
click at [0, 626] on html "Menu Boards Boards Boards All jobs Status Workforce Workforce My Workforce Recr…" at bounding box center [722, 734] width 1444 height 1469
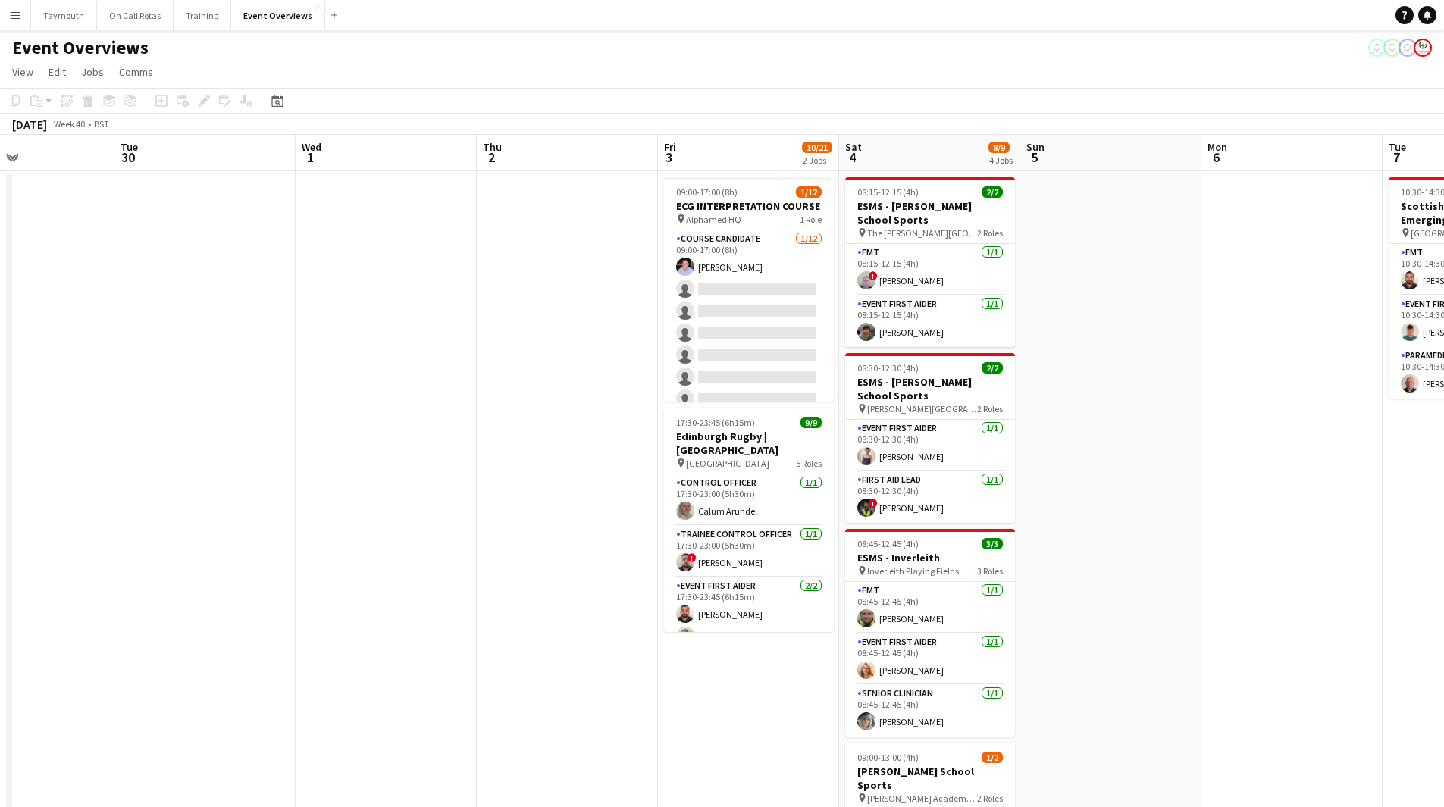
drag, startPoint x: 728, startPoint y: 687, endPoint x: 138, endPoint y: 678, distance: 590.5
click at [138, 678] on app-calendar-viewport "Sat 27 7/7 3 Jobs Sun 28 Mon 29 Tue 30 Wed 1 Thu 2 Fri 3 10/21 2 Jobs Sat 4 8/9…" at bounding box center [722, 802] width 1444 height 1334
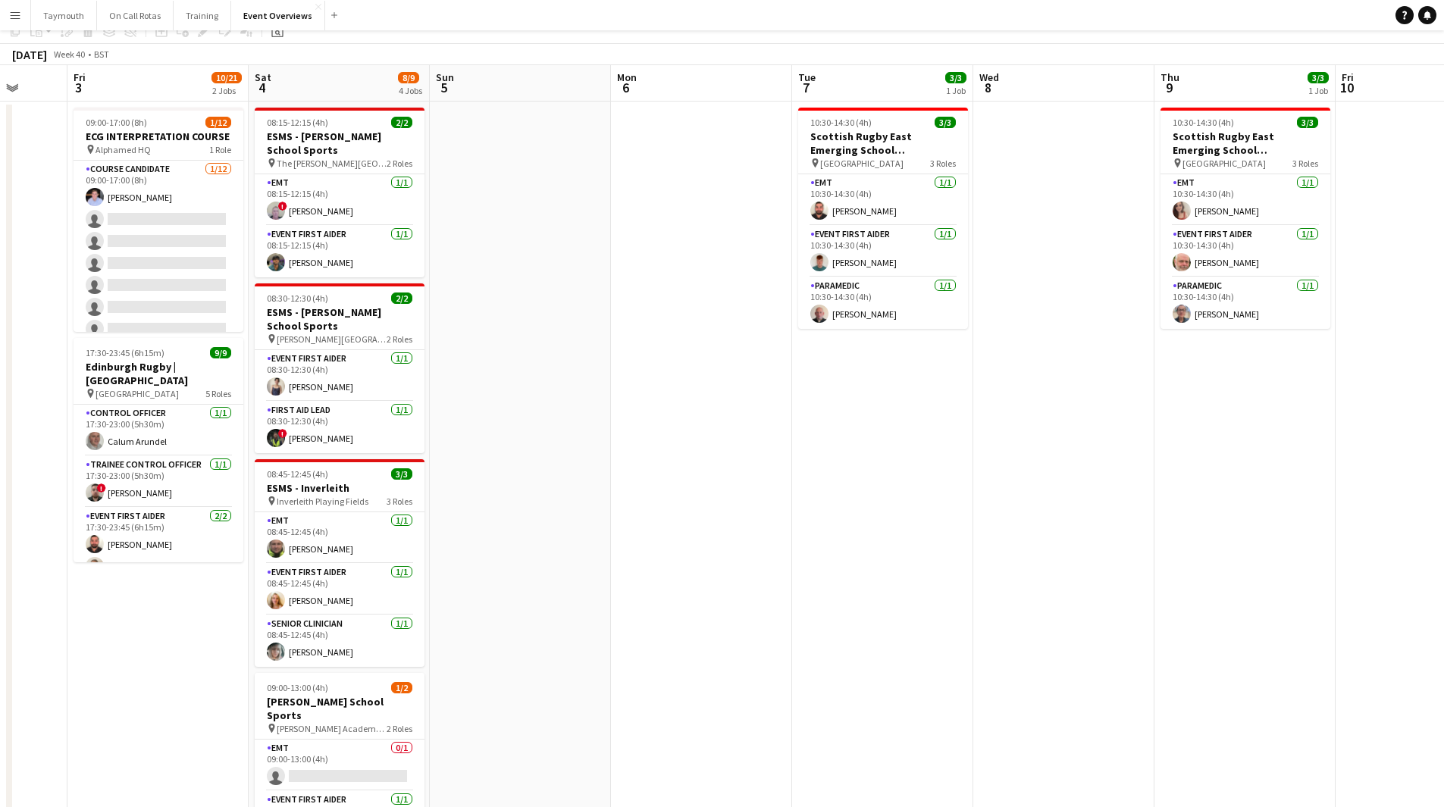
scroll to position [0, 0]
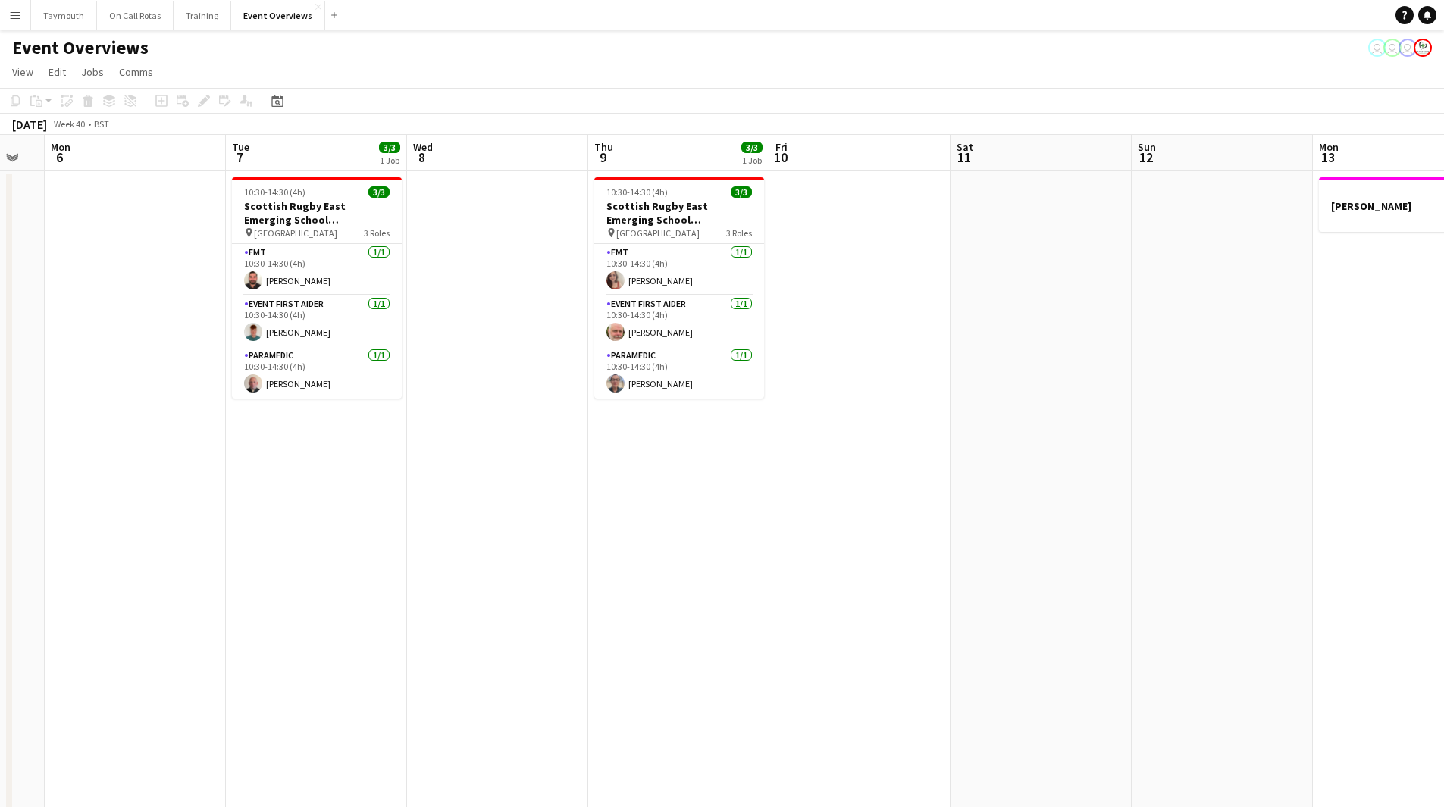
drag, startPoint x: 1020, startPoint y: 627, endPoint x: 144, endPoint y: 632, distance: 876.2
click at [152, 636] on app-calendar-viewport "Thu 2 Fri 3 10/21 2 Jobs Sat 4 8/9 4 Jobs Sun 5 Mon 6 Tue 7 3/3 1 Job Wed 8 Thu…" at bounding box center [722, 802] width 1444 height 1334
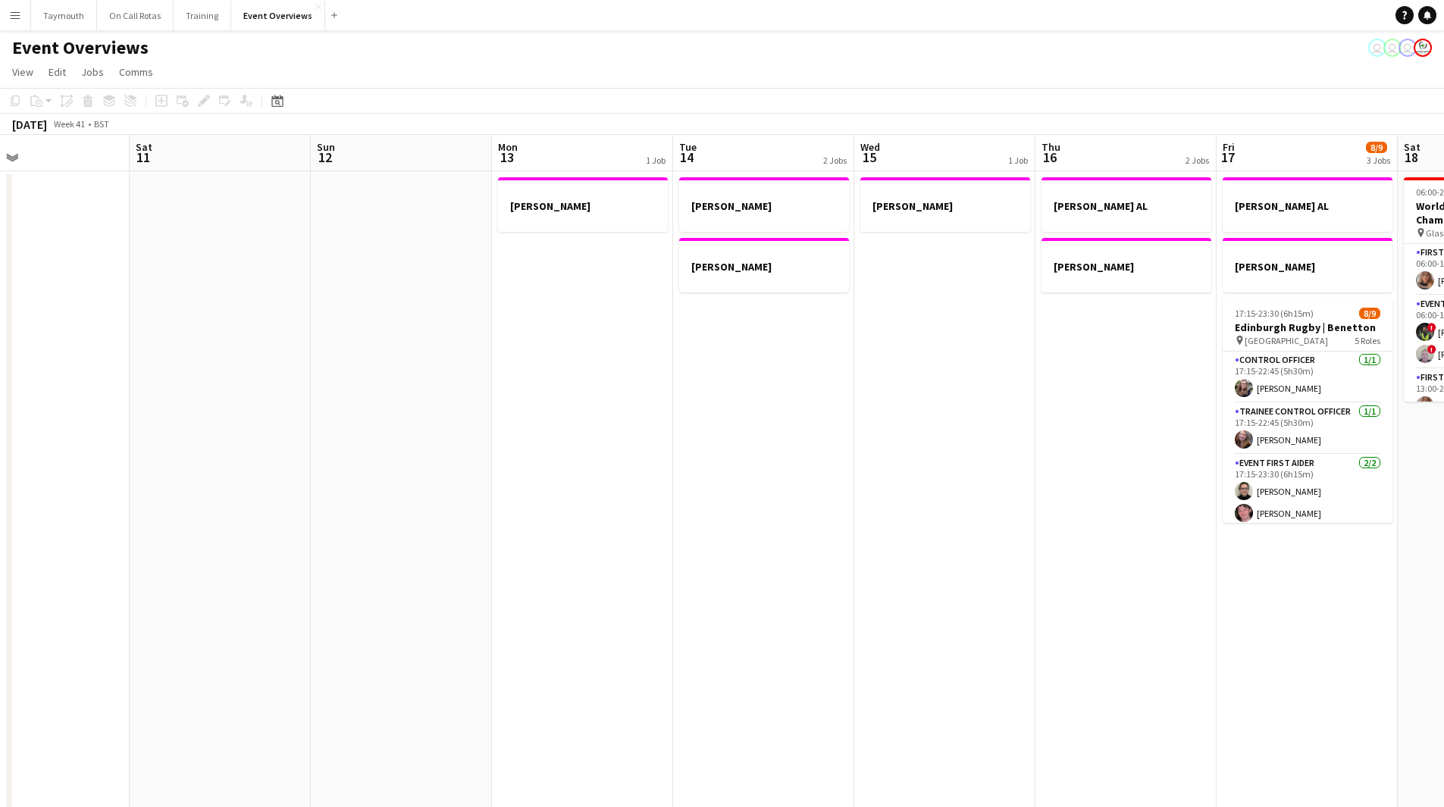
drag, startPoint x: 496, startPoint y: 637, endPoint x: 174, endPoint y: 631, distance: 322.2
click at [174, 631] on app-calendar-viewport "Tue 7 3/3 1 Job Wed 8 Thu 9 3/3 1 Job Fri 10 Sat 11 Sun 12 Mon 13 1 Job Tue 14 …" at bounding box center [722, 802] width 1444 height 1334
click at [318, 638] on app-calendar-viewport "Tue 7 3/3 1 Job Wed 8 Thu 9 3/3 1 Job Fri 10 Sat 11 Sun 12 Mon 13 1 Job Tue 14 …" at bounding box center [722, 802] width 1444 height 1334
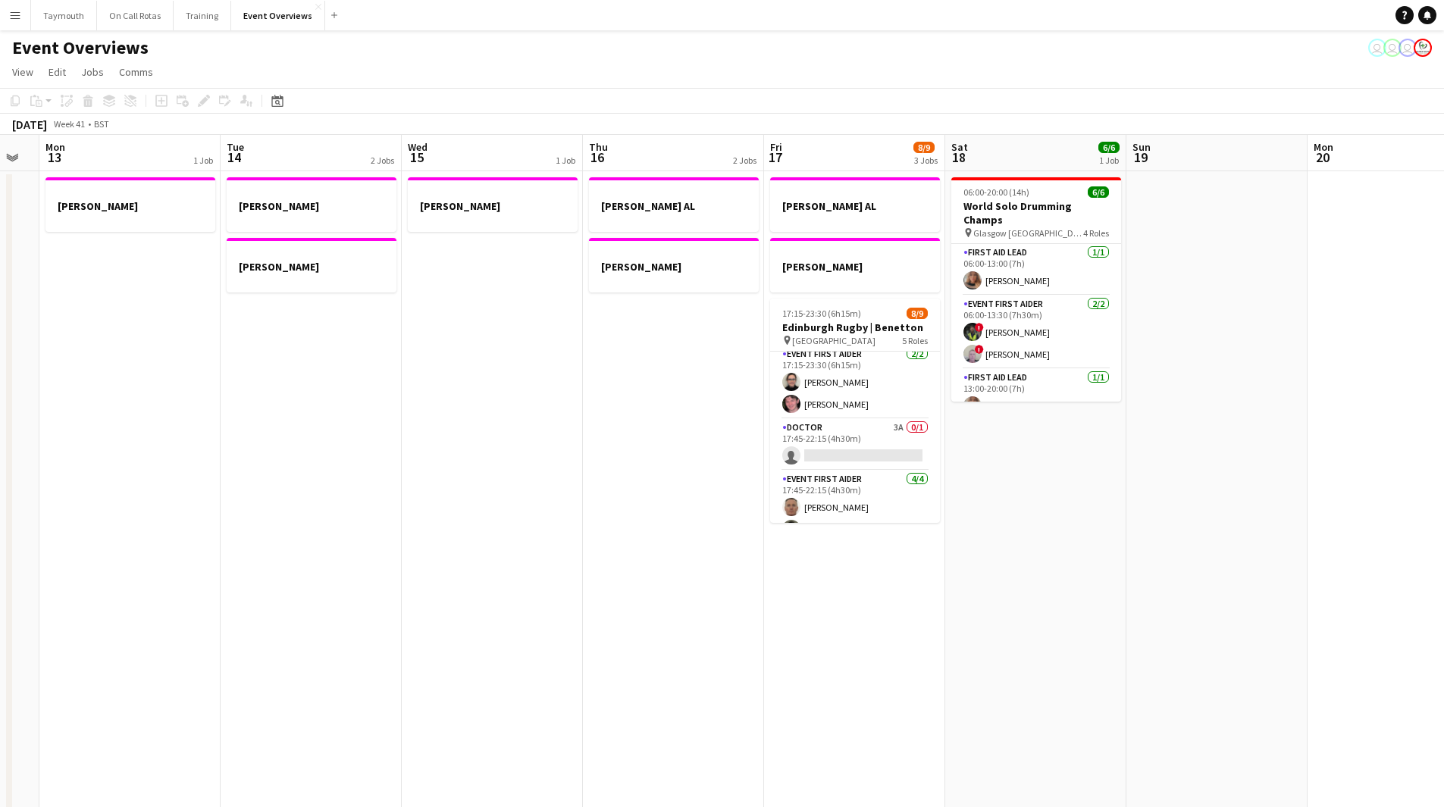
scroll to position [99, 0]
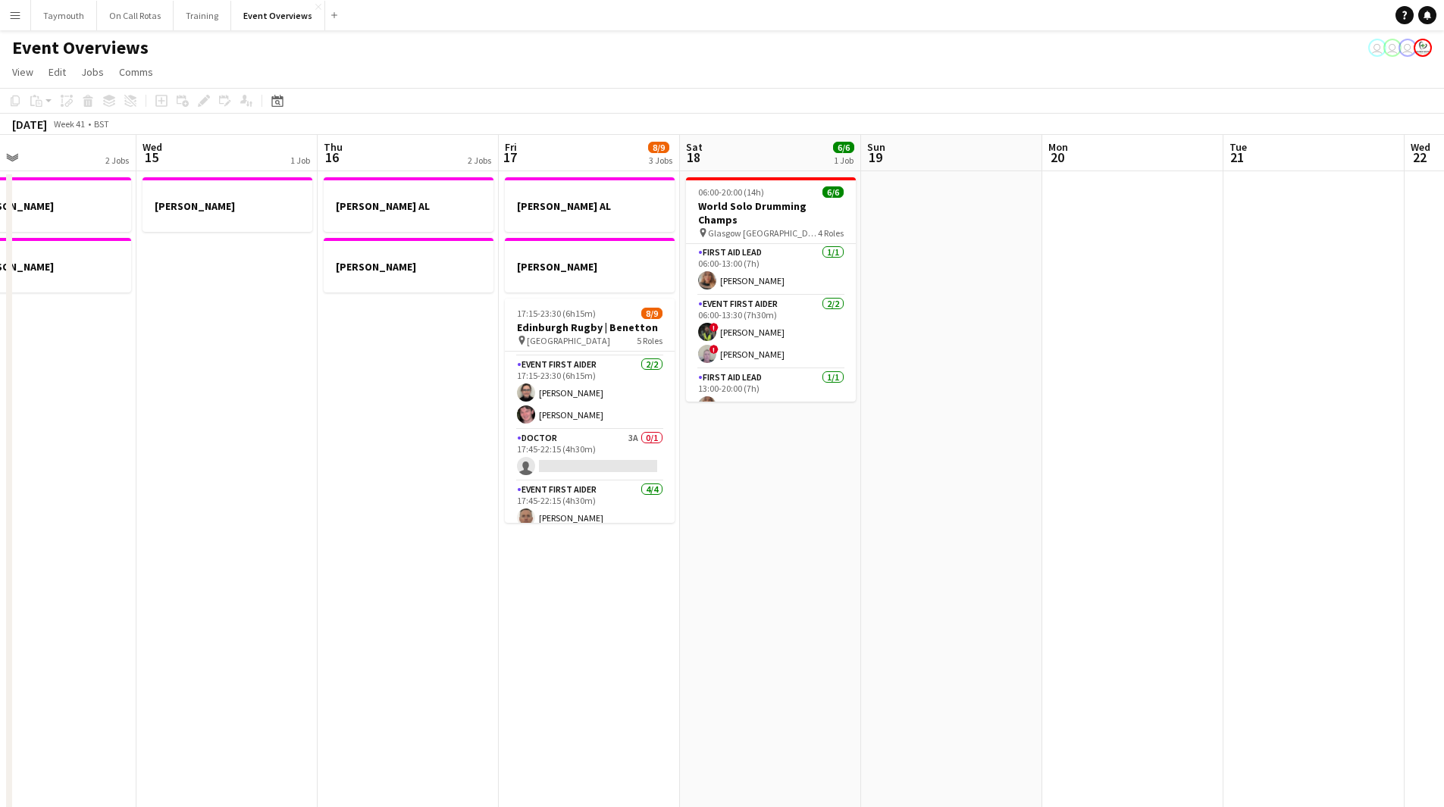
drag, startPoint x: 742, startPoint y: 677, endPoint x: 620, endPoint y: 655, distance: 124.0
click at [349, 713] on app-calendar-viewport "Sat 11 Sun 12 Mon 13 1 Job Tue 14 2 Jobs Wed 15 1 Job Thu 16 2 Jobs Fri 17 8/9 …" at bounding box center [722, 802] width 1444 height 1334
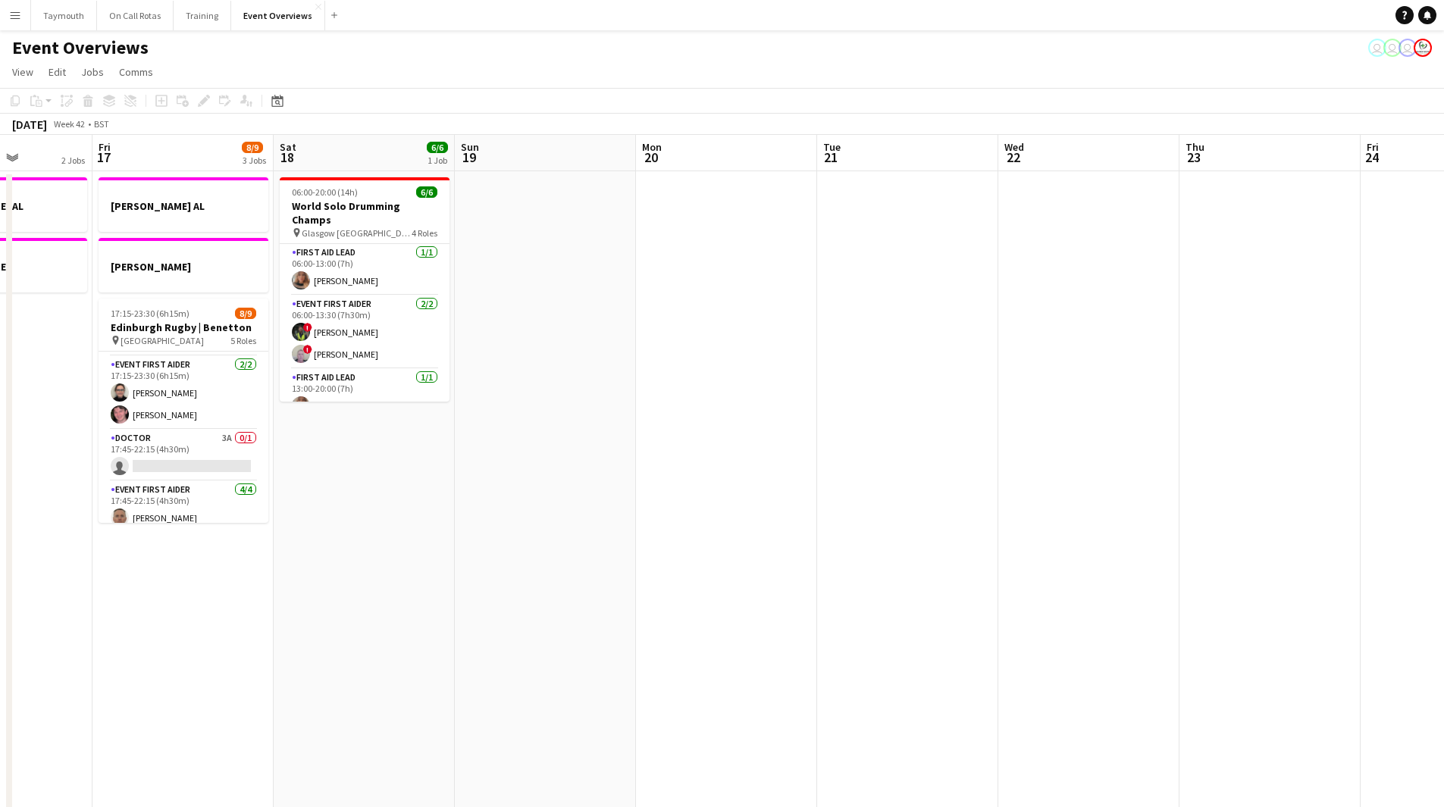
scroll to position [0, 0]
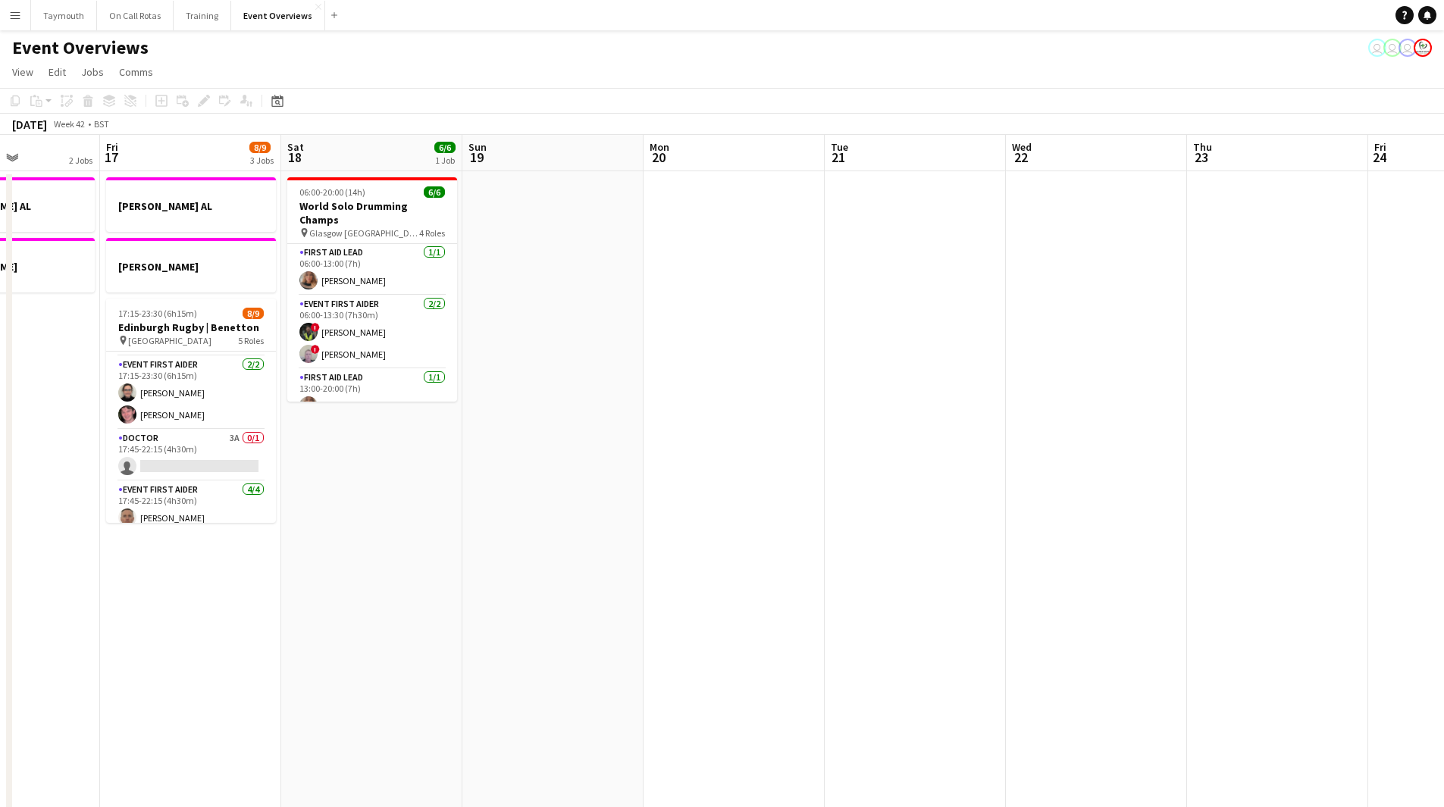
drag, startPoint x: 782, startPoint y: 612, endPoint x: 997, endPoint y: 613, distance: 215.3
click at [1009, 627] on app-calendar-viewport "Tue 14 2 Jobs Wed 15 1 Job Thu 16 2 Jobs Fri 17 8/9 3 Jobs Sat 18 6/6 1 Job Sun…" at bounding box center [722, 802] width 1444 height 1334
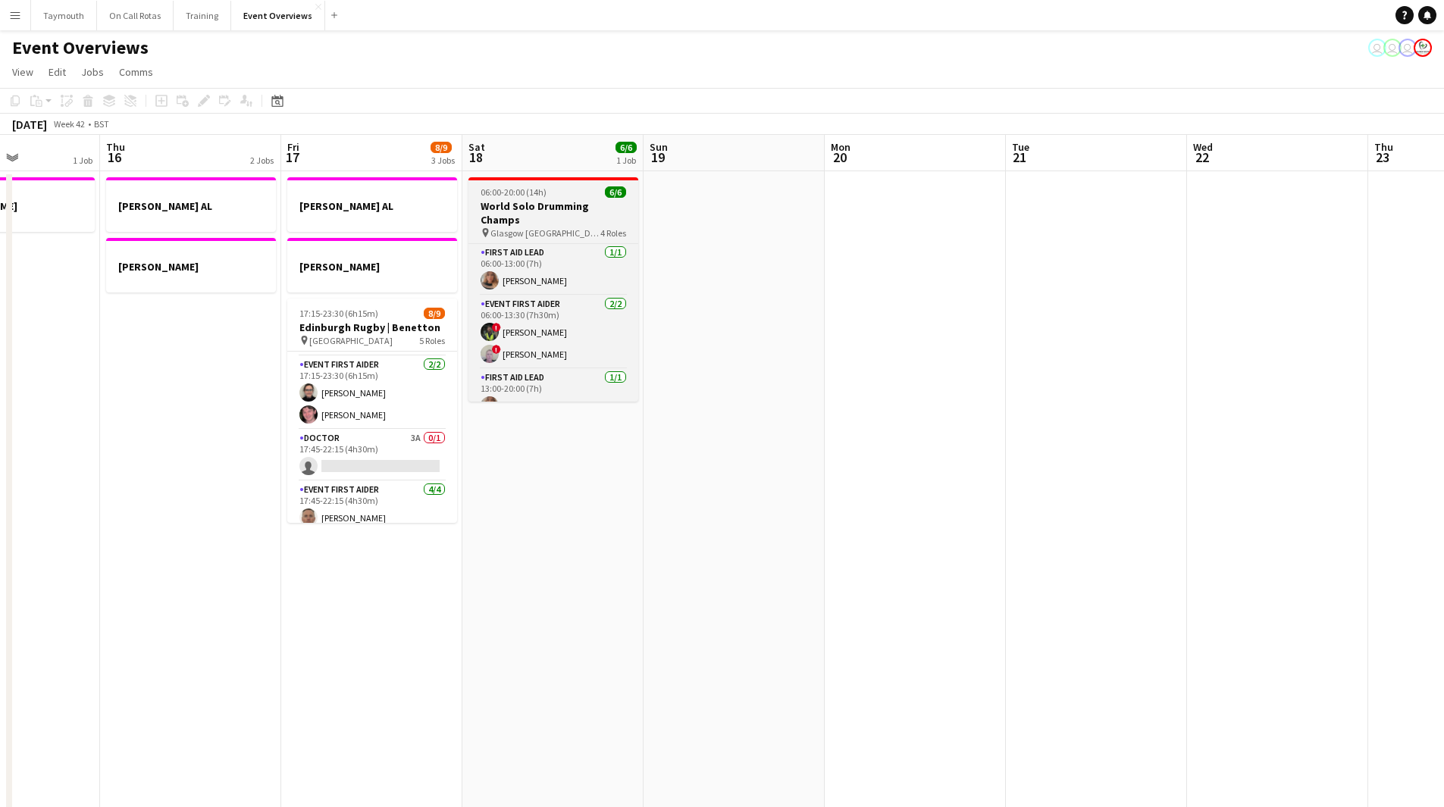
click at [550, 201] on h3 "World Solo Drumming Champs" at bounding box center [553, 212] width 170 height 27
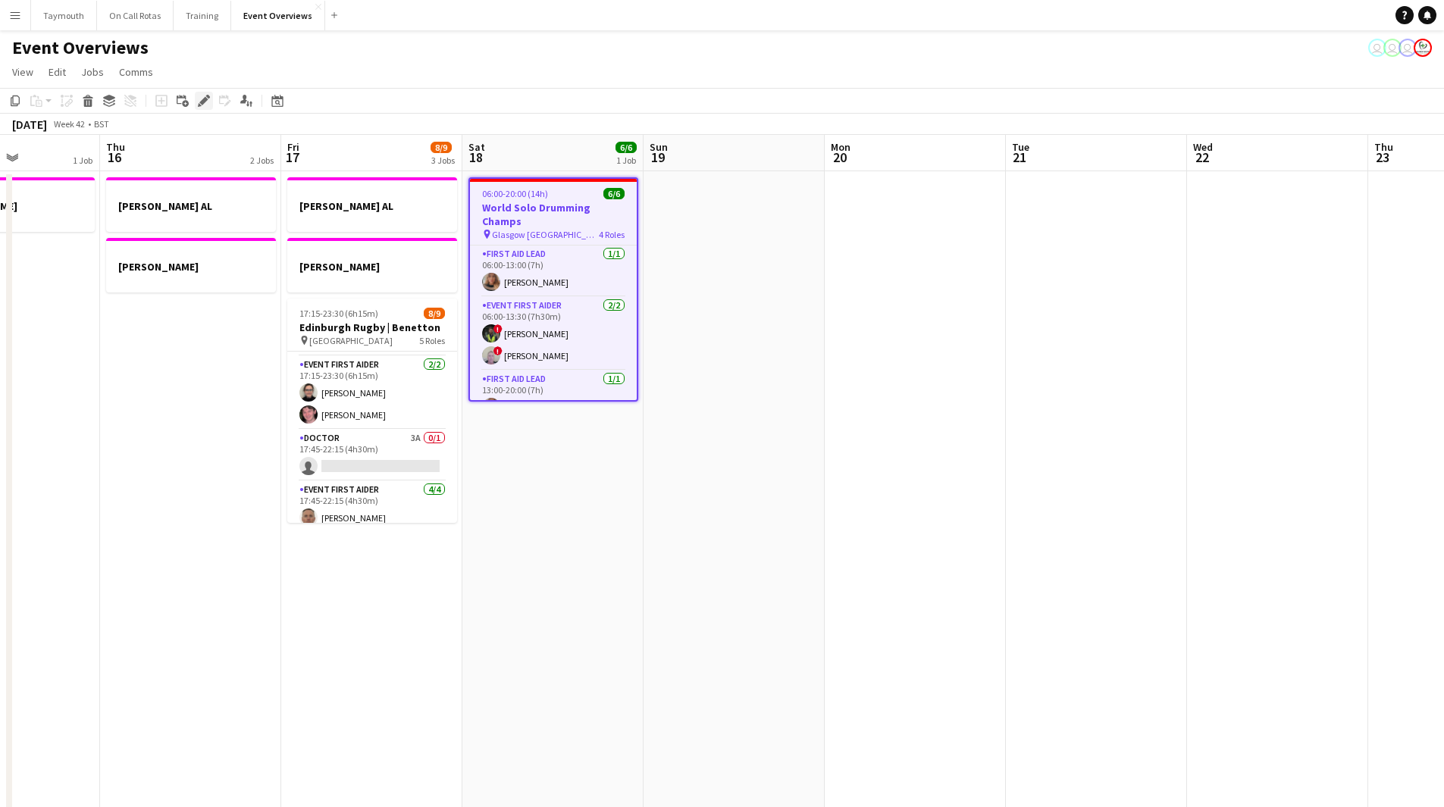
click at [200, 102] on icon at bounding box center [203, 101] width 8 height 8
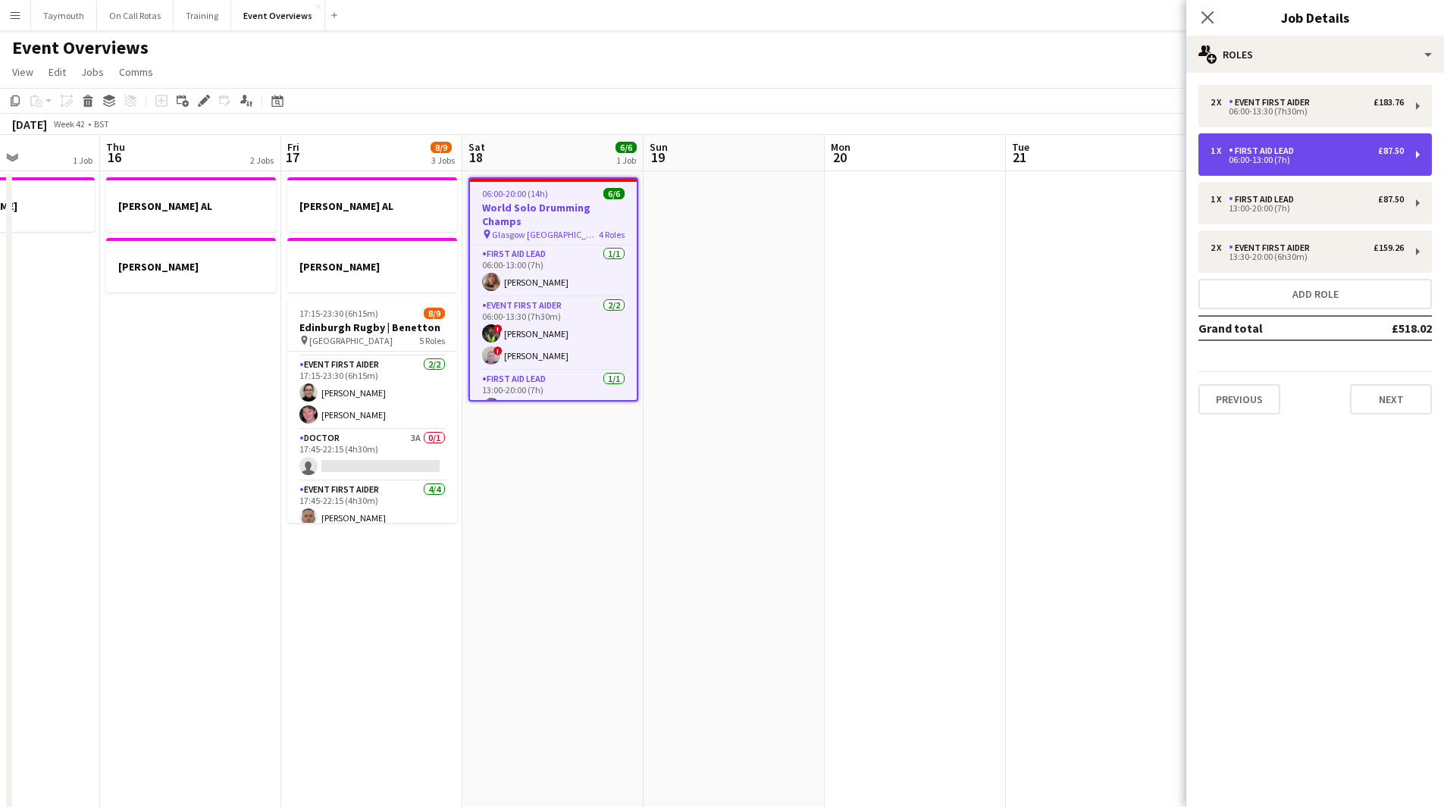
click at [1347, 152] on div "1 x First Aid Lead £87.50" at bounding box center [1306, 151] width 193 height 11
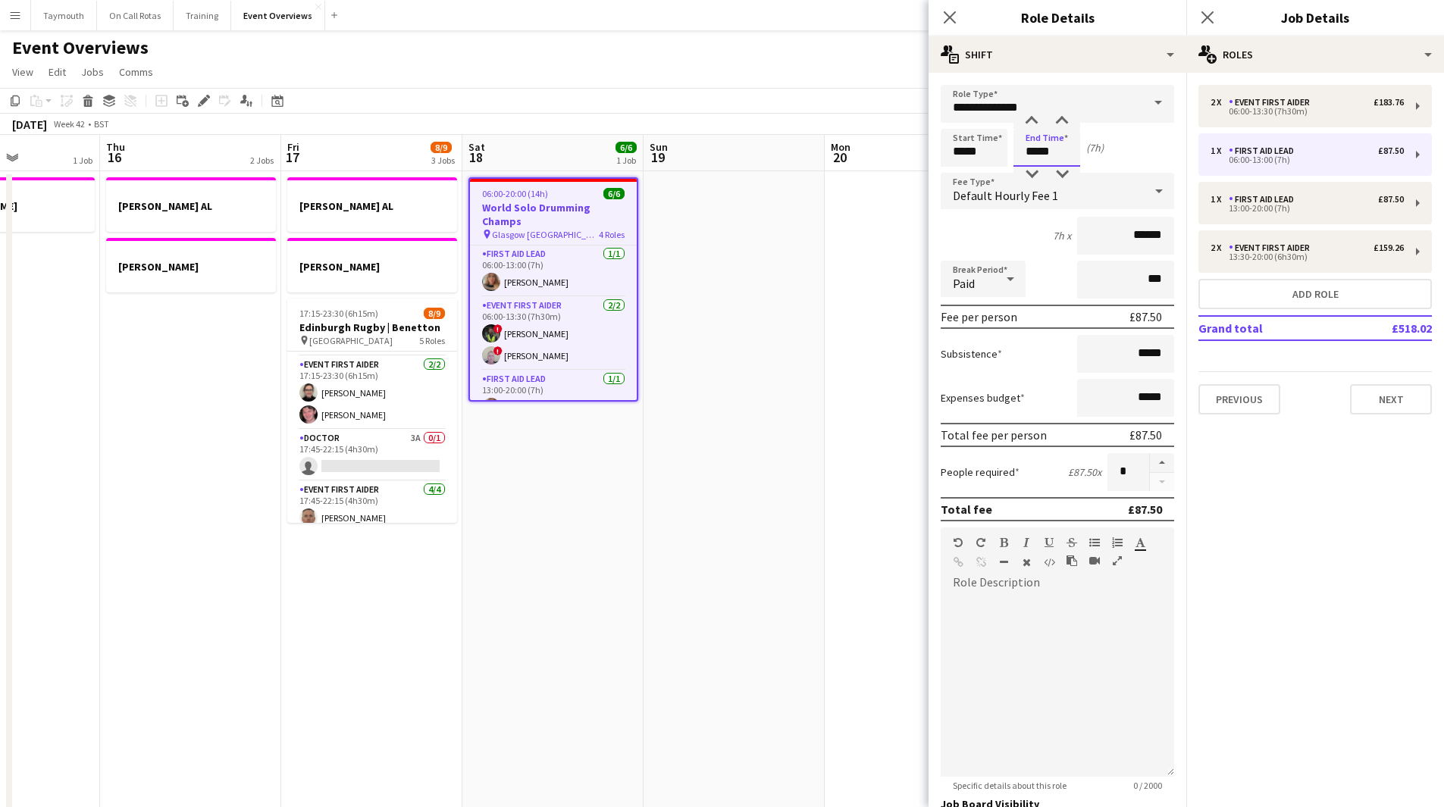
drag, startPoint x: 1054, startPoint y: 149, endPoint x: 861, endPoint y: 142, distance: 193.4
click at [861, 142] on body "Menu Boards Boards Boards All jobs Status Workforce Workforce My Workforce Recr…" at bounding box center [722, 734] width 1444 height 1469
type input "*****"
click at [1284, 106] on div "Event First Aider" at bounding box center [1272, 102] width 87 height 11
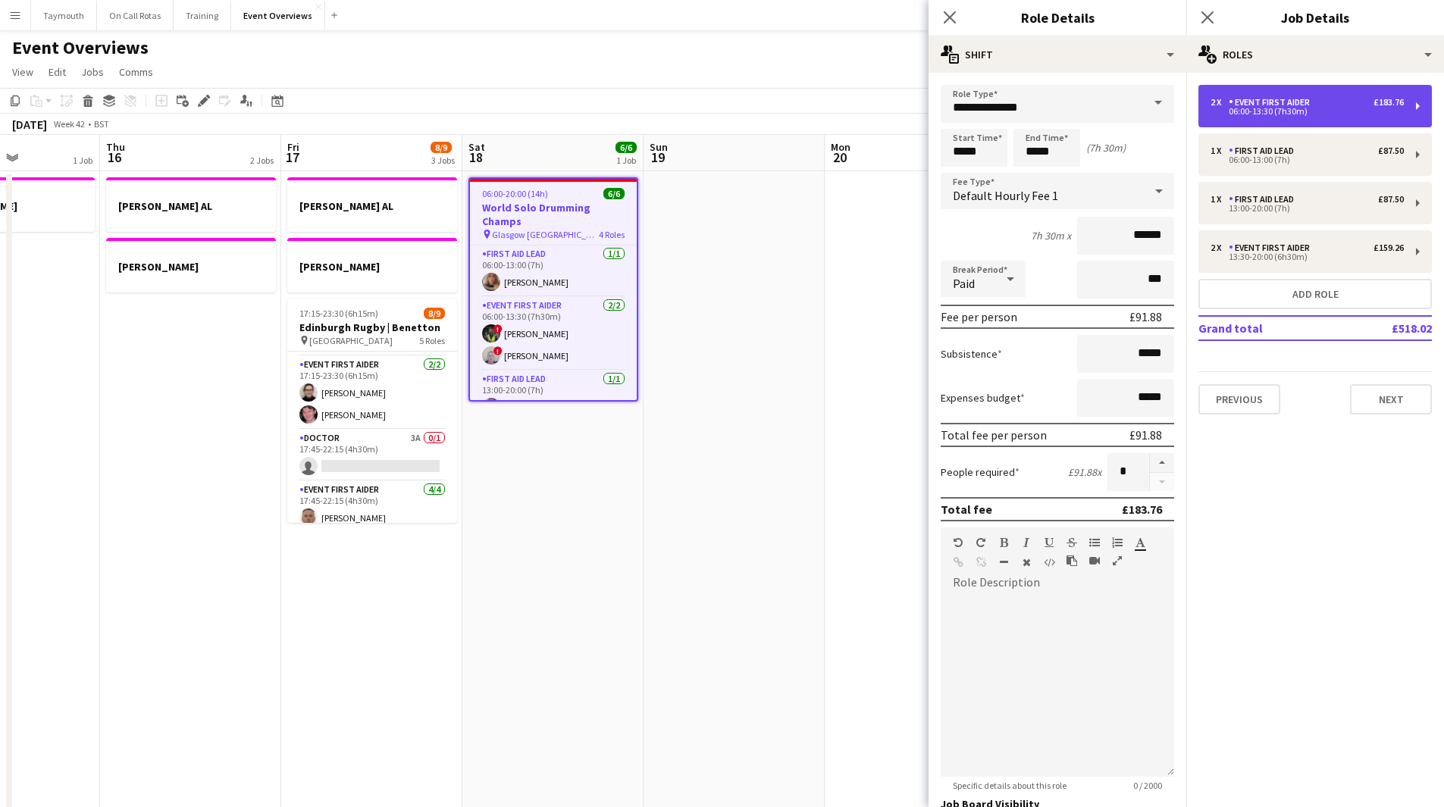
type input "**********"
type input "*****"
type input "******"
type input "*"
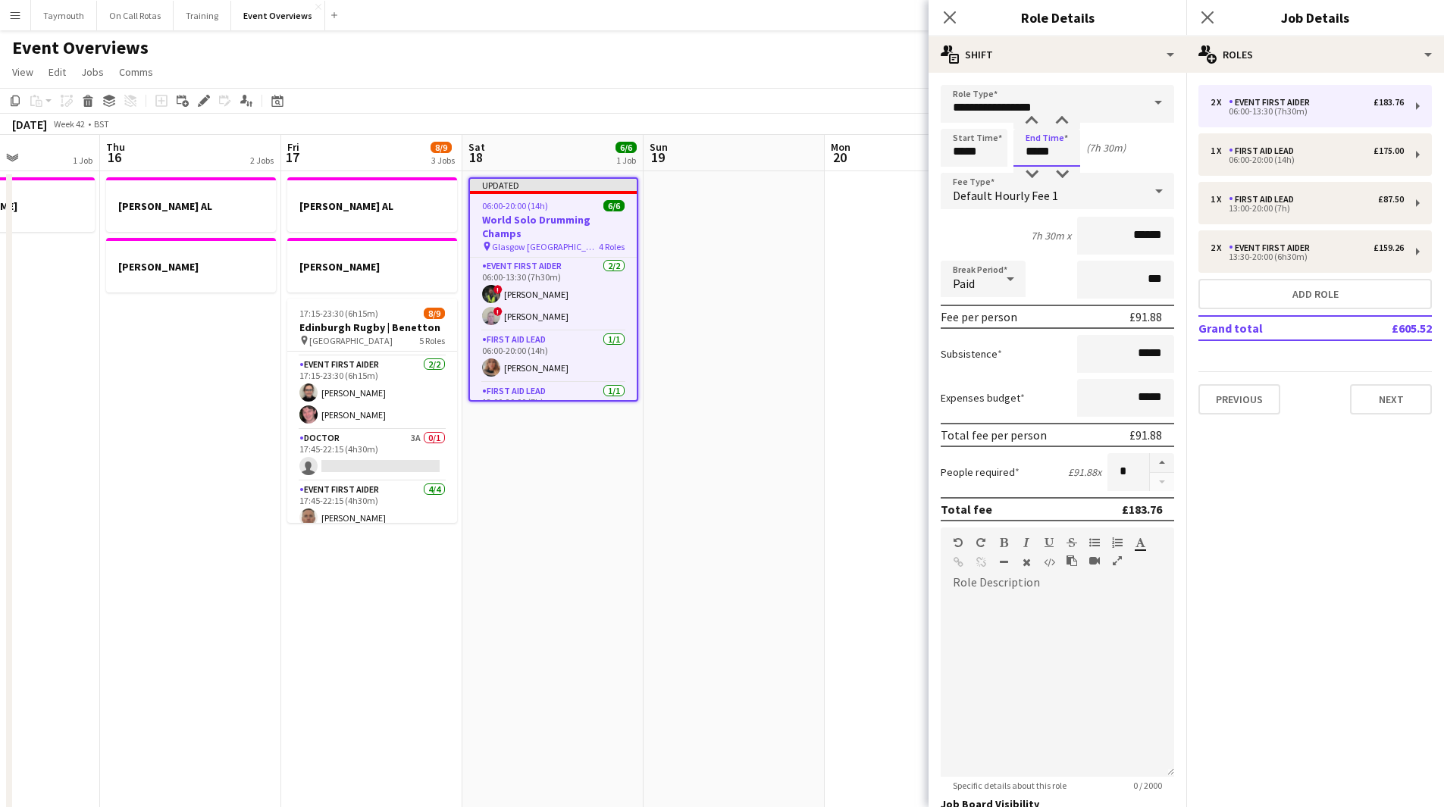
drag, startPoint x: 1065, startPoint y: 147, endPoint x: 929, endPoint y: 142, distance: 136.5
click at [929, 142] on form "**********" at bounding box center [1058, 556] width 258 height 942
type input "*****"
drag, startPoint x: 551, startPoint y: 303, endPoint x: 572, endPoint y: 319, distance: 26.5
click at [550, 307] on app-card-role "First Aid Lead [DATE] 13:00-20:00 (7h) [PERSON_NAME]" at bounding box center [553, 333] width 167 height 52
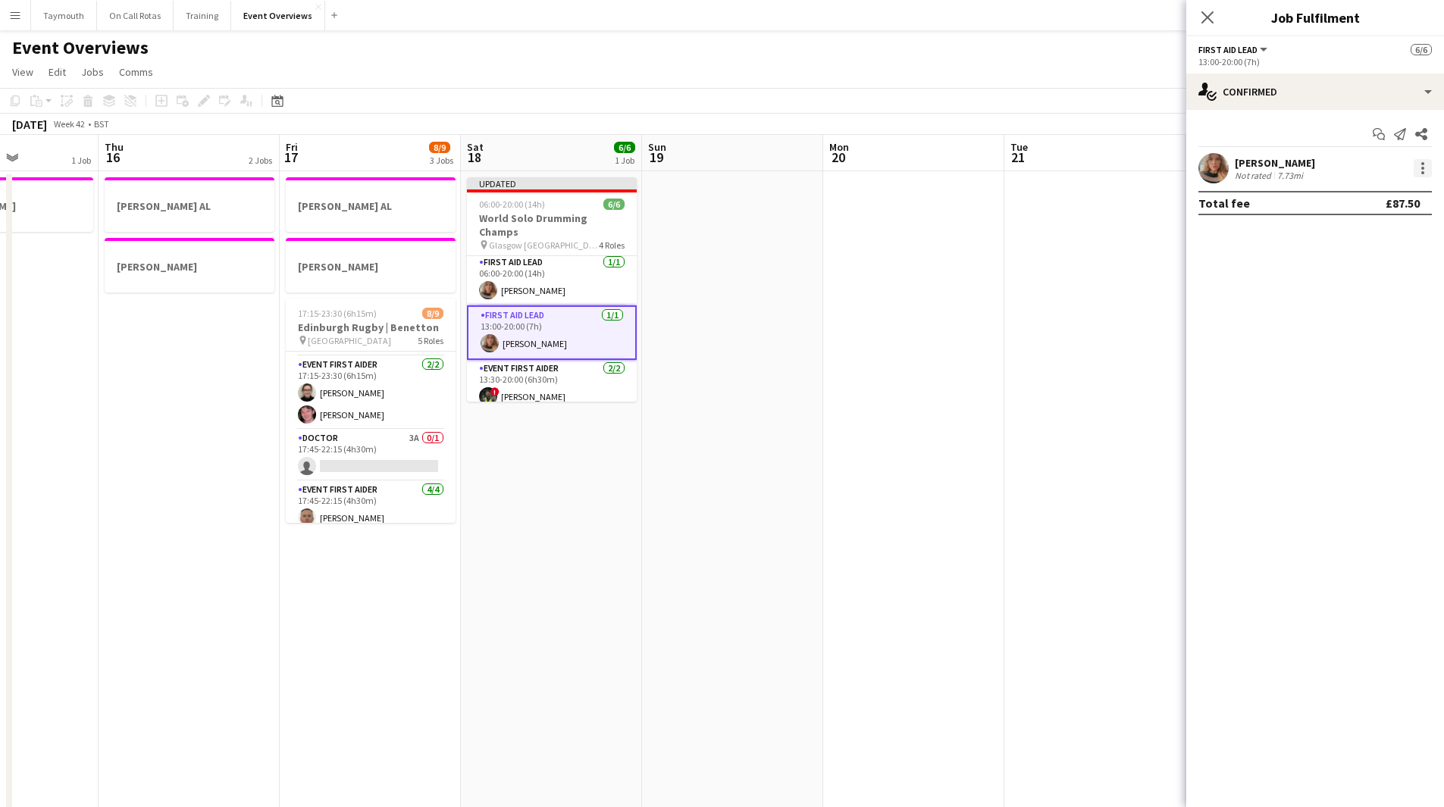
click at [1417, 172] on div at bounding box center [1423, 168] width 18 height 18
drag, startPoint x: 1383, startPoint y: 340, endPoint x: 1331, endPoint y: 345, distance: 52.5
click at [1383, 340] on span "Remove" at bounding box center [1373, 342] width 94 height 14
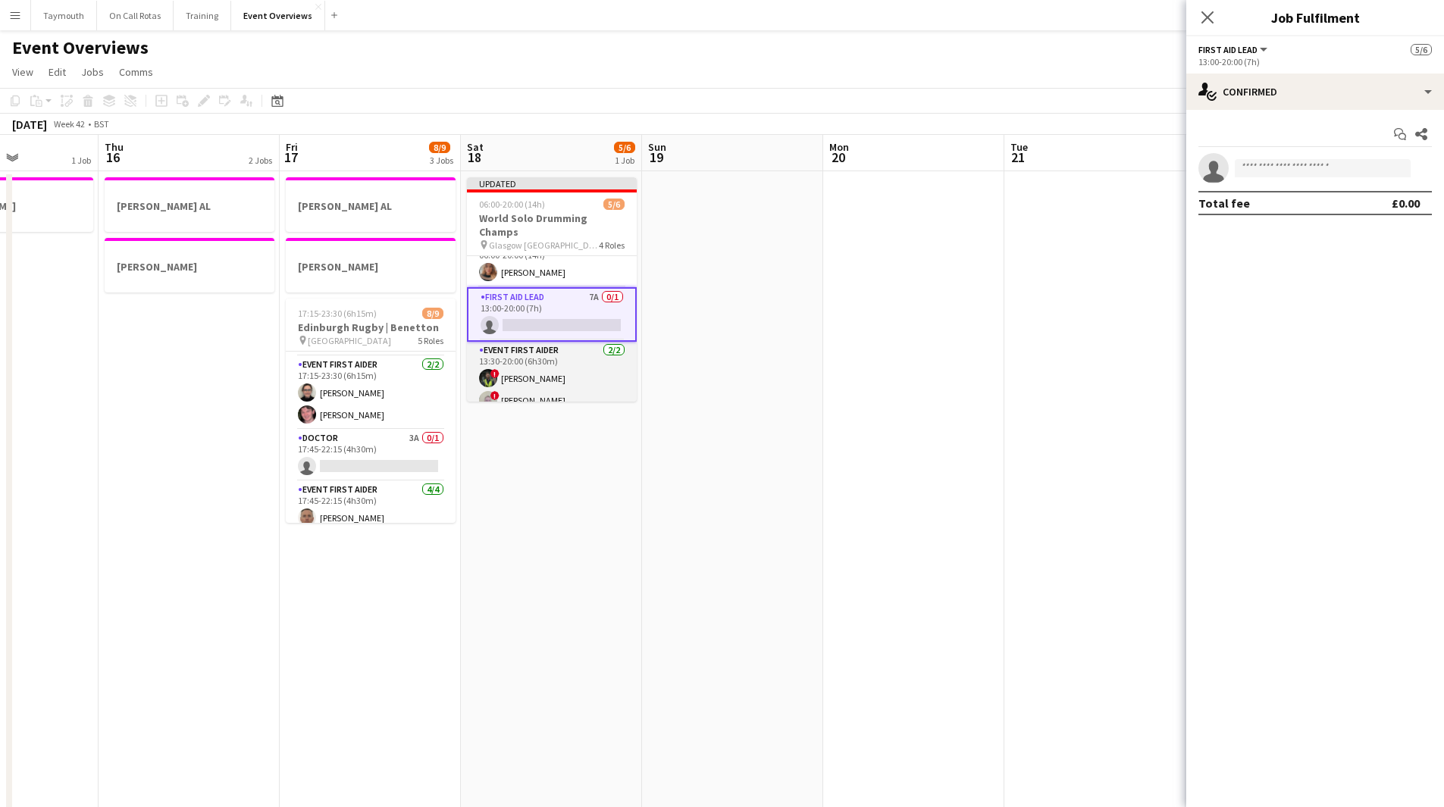
click at [562, 348] on app-card-role "Event First Aider [DATE] 13:30-20:00 (6h30m) ! [PERSON_NAME] ! [PERSON_NAME]" at bounding box center [552, 379] width 170 height 74
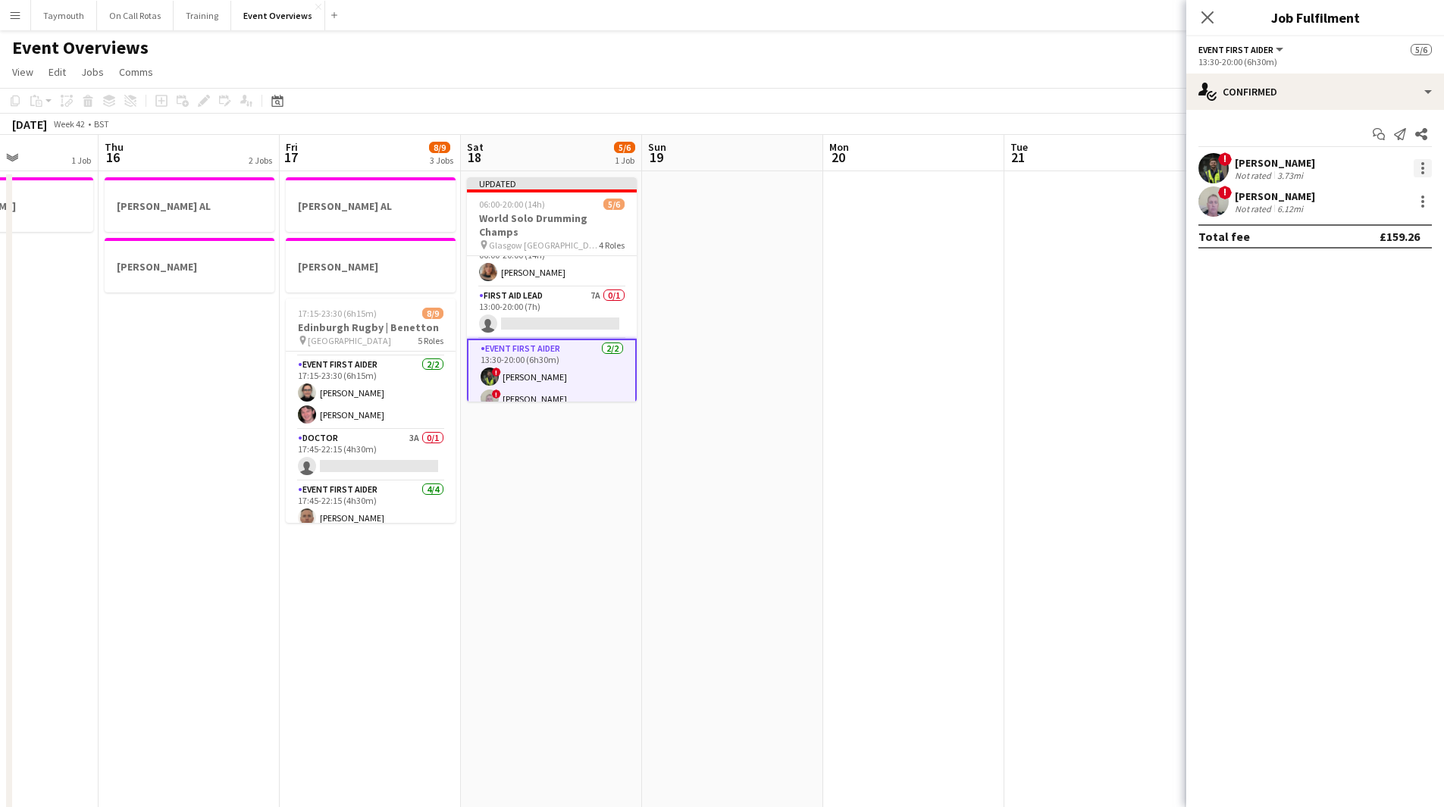
click at [1420, 169] on div at bounding box center [1423, 168] width 18 height 18
drag, startPoint x: 1391, startPoint y: 350, endPoint x: 1421, endPoint y: 256, distance: 98.8
click at [1389, 349] on button "Remove" at bounding box center [1373, 342] width 118 height 36
click at [1429, 171] on div at bounding box center [1423, 168] width 18 height 18
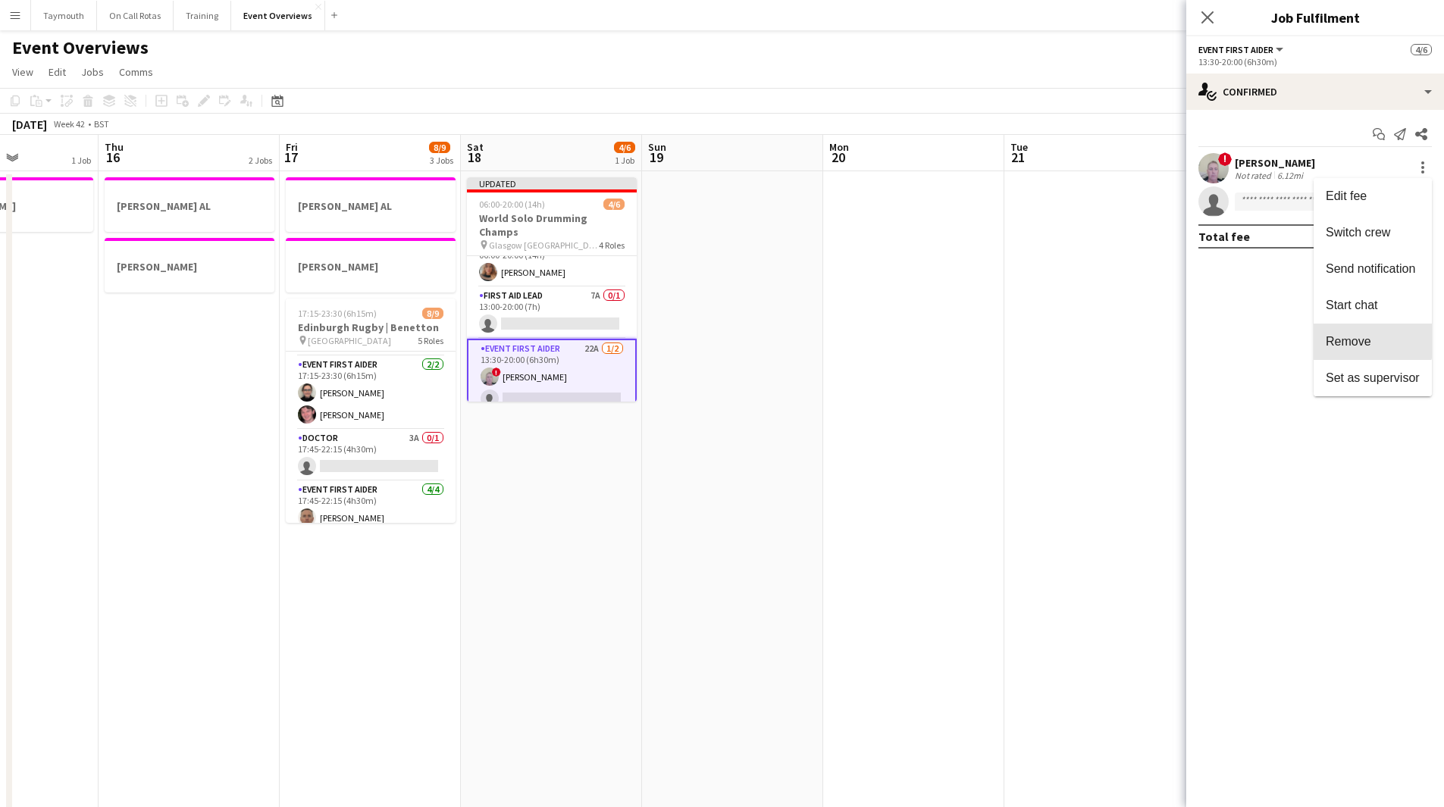
drag, startPoint x: 1370, startPoint y: 340, endPoint x: 1072, endPoint y: 367, distance: 299.9
click at [1367, 339] on span "Remove" at bounding box center [1348, 341] width 45 height 13
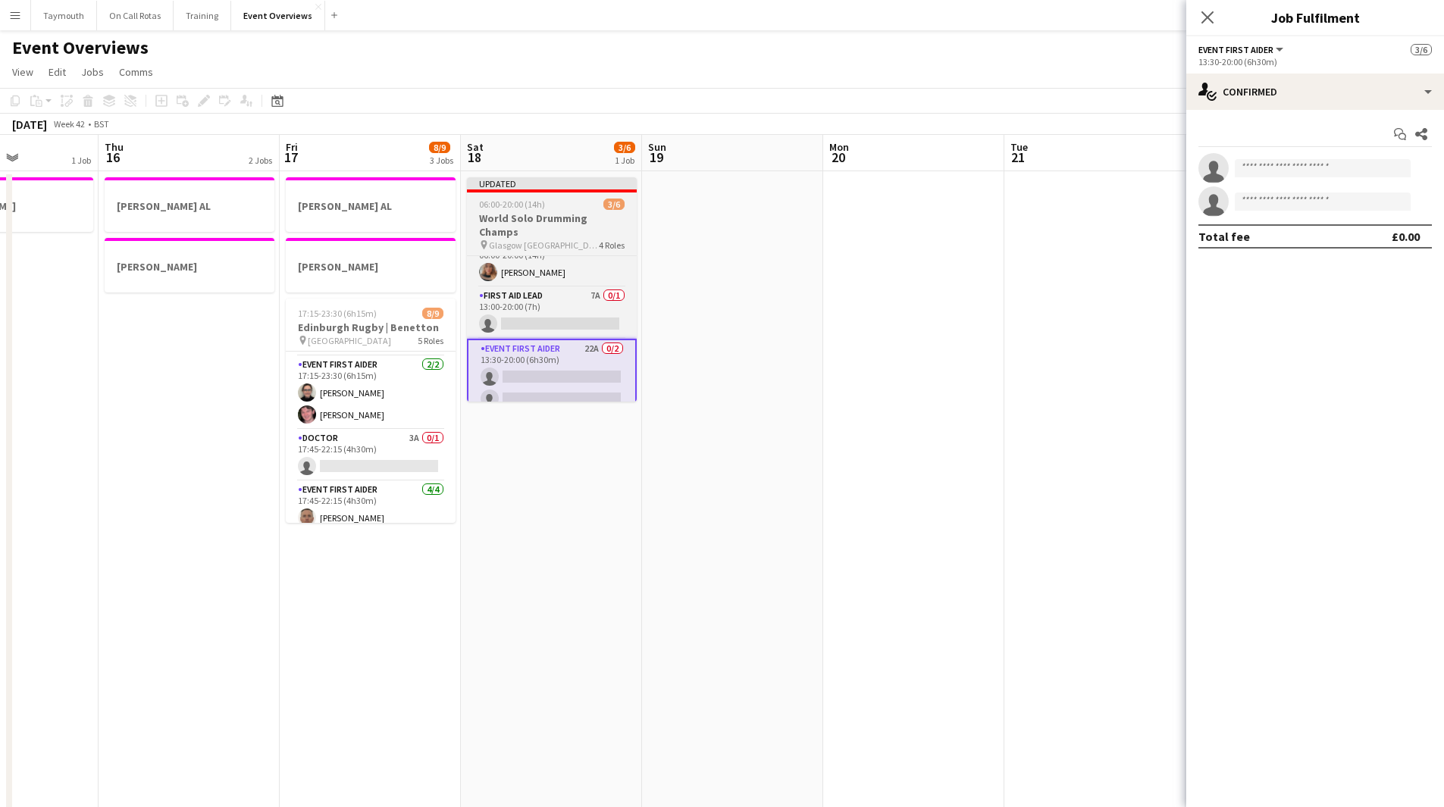
click at [557, 202] on div "06:00-20:00 (14h) 3/6" at bounding box center [552, 204] width 170 height 11
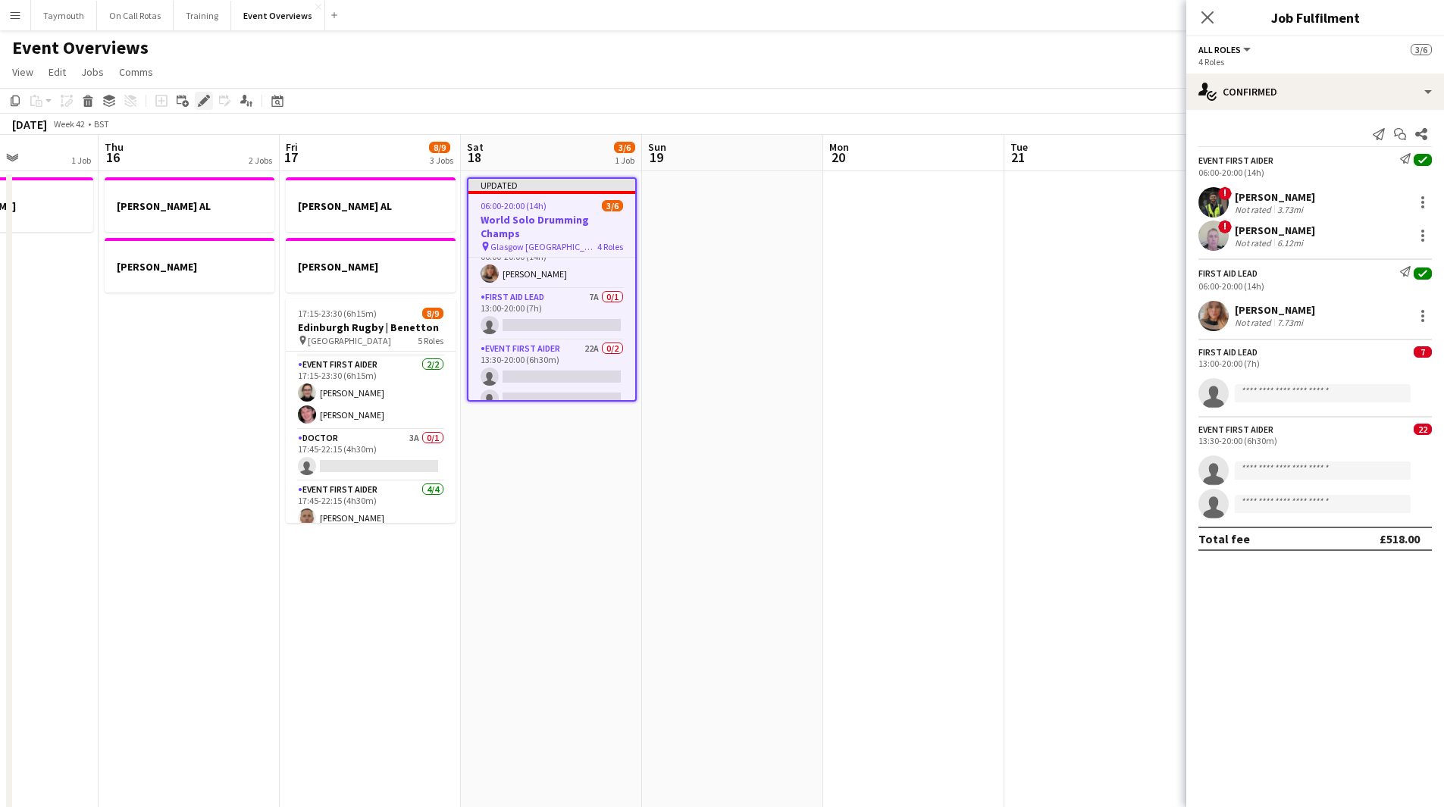
click at [205, 105] on icon "Edit" at bounding box center [204, 101] width 12 height 12
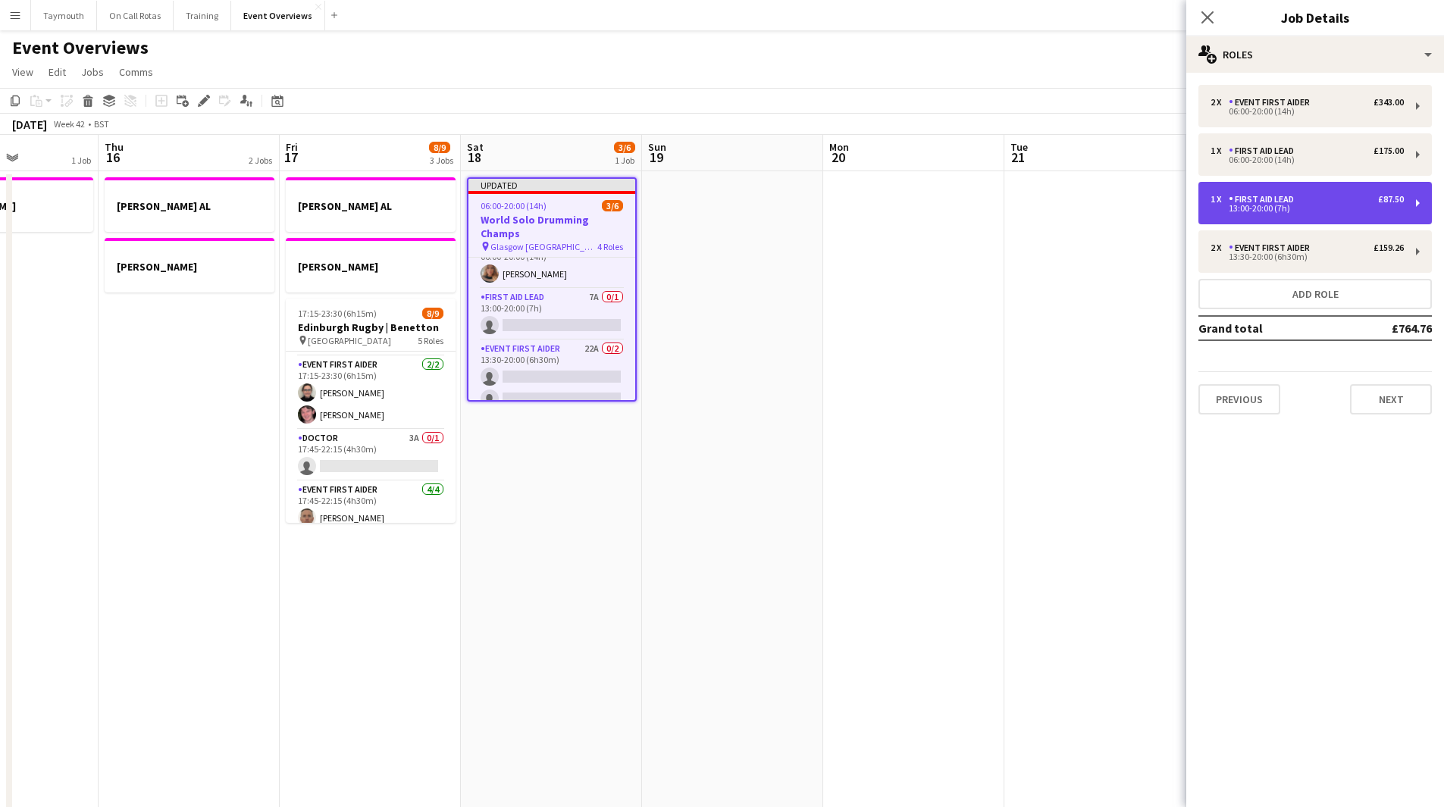
click at [1389, 214] on div "1 x First Aid Lead £87.50 13:00-20:00 (7h)" at bounding box center [1314, 203] width 233 height 42
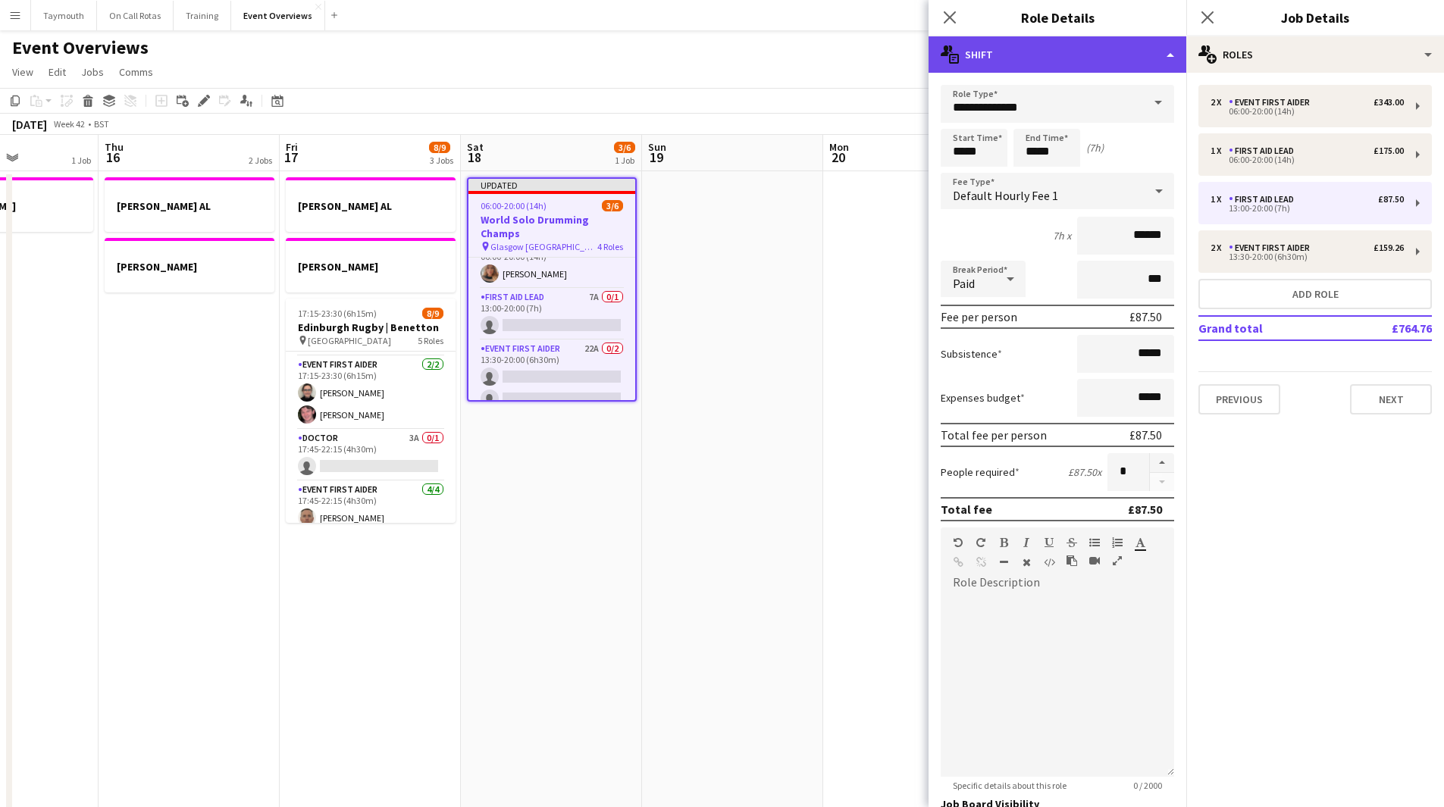
click at [1133, 61] on div "multiple-actions-text Shift" at bounding box center [1058, 54] width 258 height 36
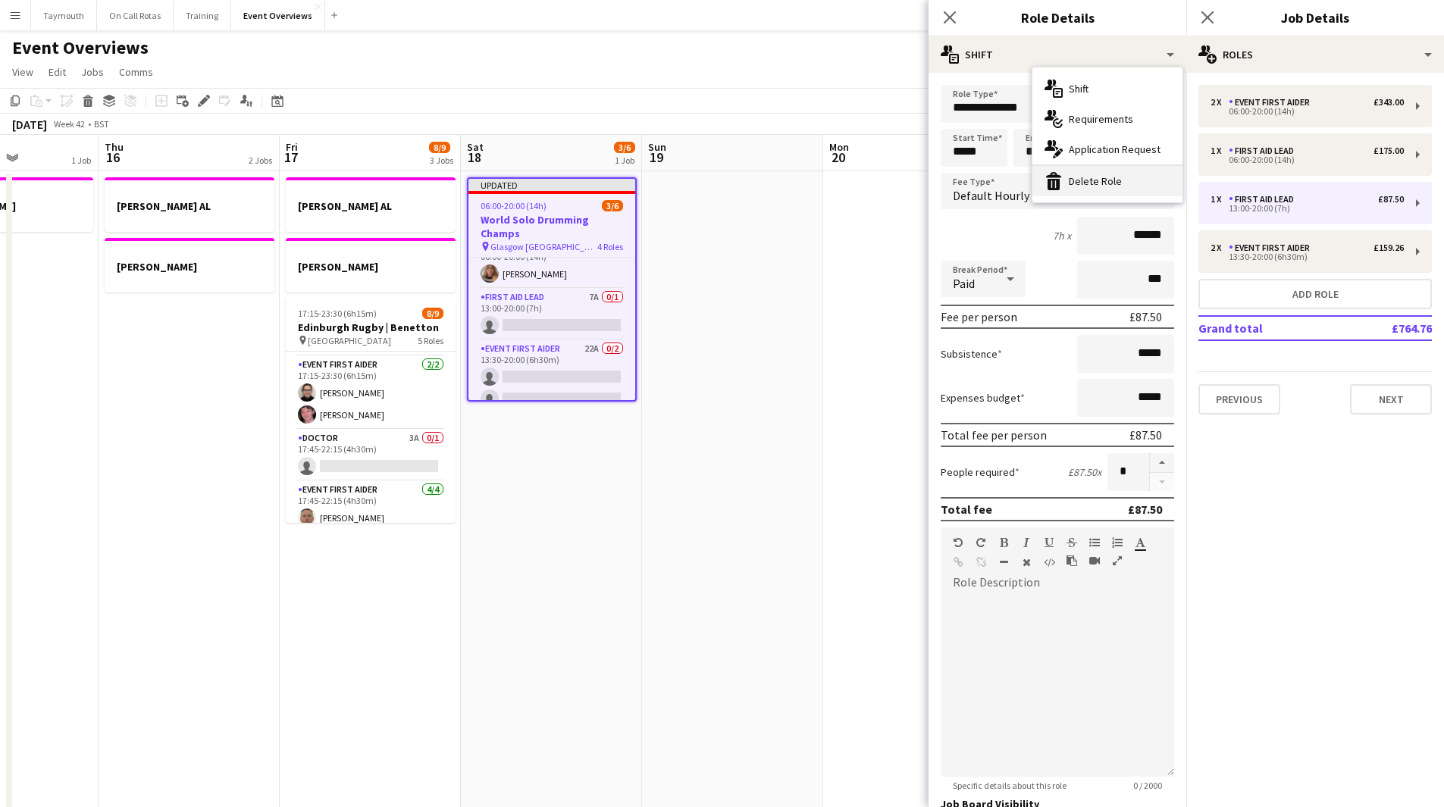
click at [1132, 178] on div "bin-2 Delete Role" at bounding box center [1107, 181] width 150 height 30
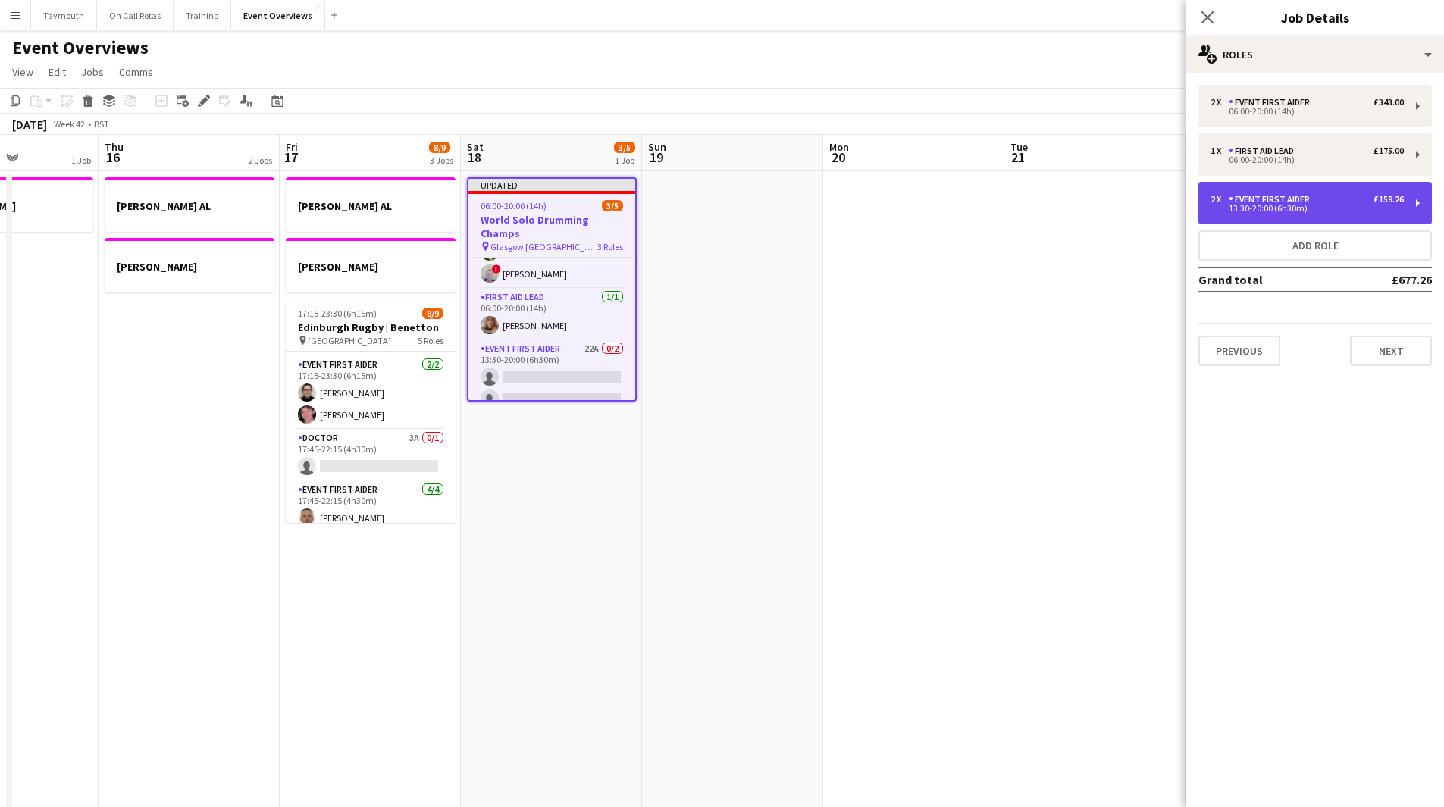
click at [1281, 208] on div "13:30-20:00 (6h30m)" at bounding box center [1306, 209] width 193 height 8
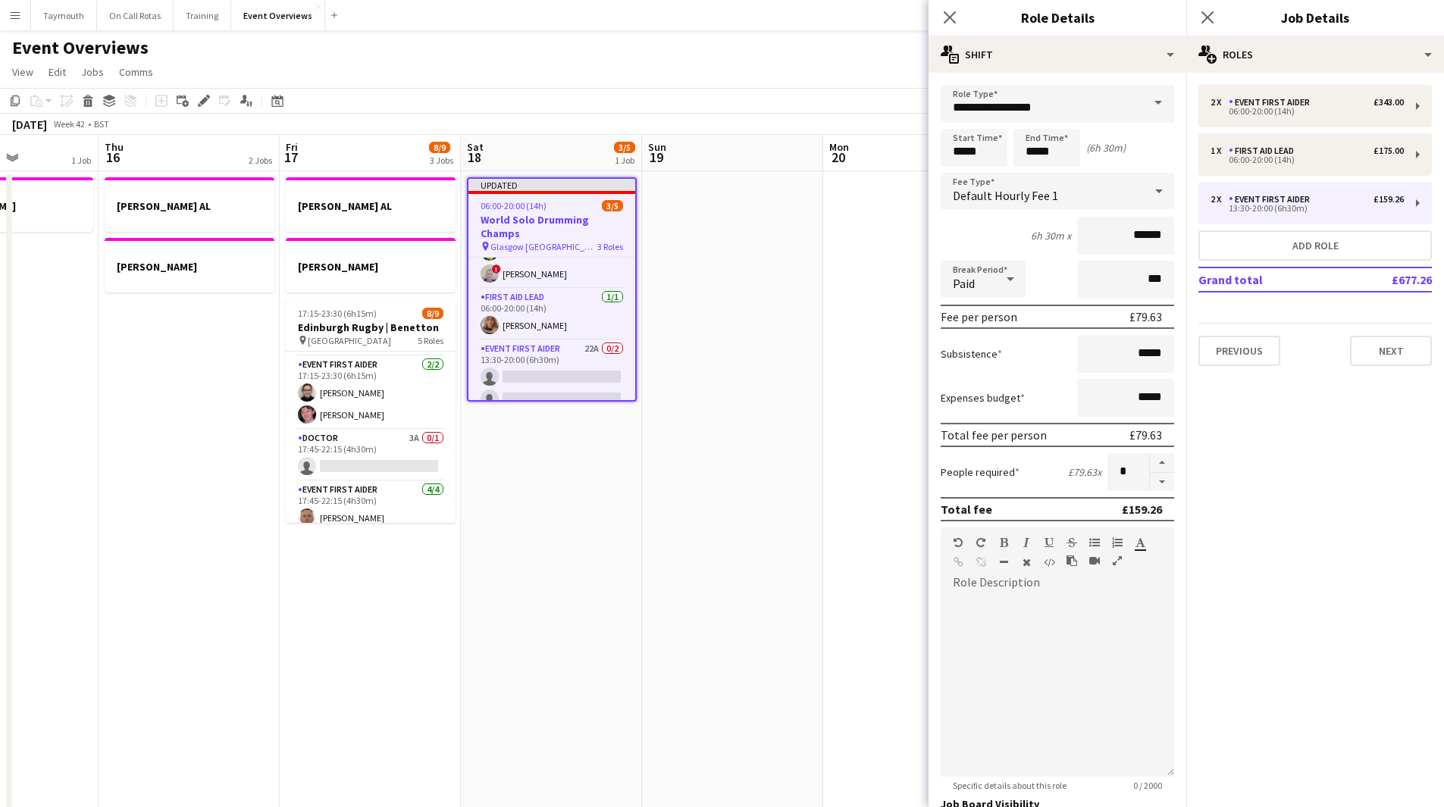
click at [1133, 79] on div "**********" at bounding box center [1058, 550] width 258 height 954
click at [1142, 97] on span at bounding box center [1158, 103] width 32 height 36
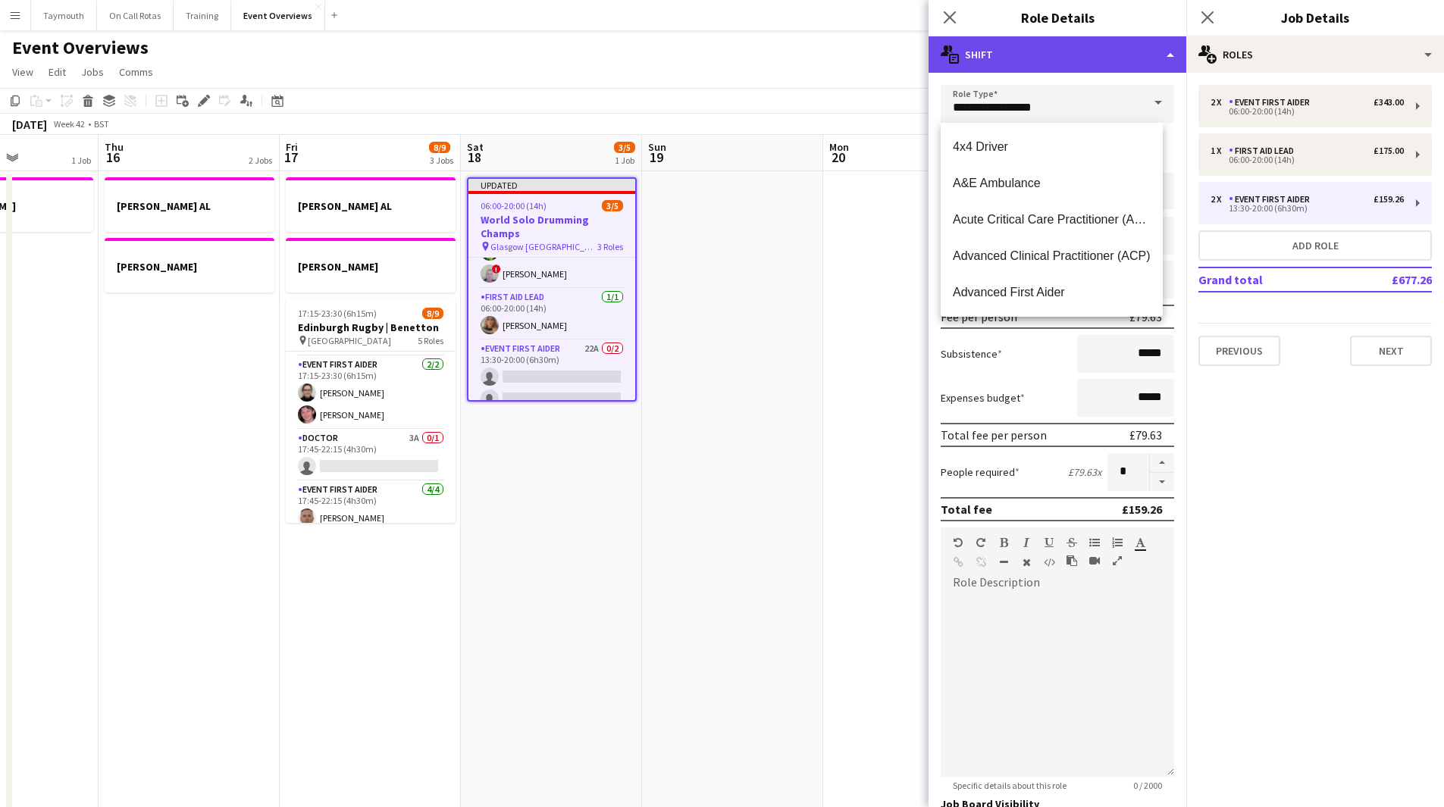
click at [1148, 67] on div "multiple-actions-text Shift" at bounding box center [1058, 54] width 258 height 36
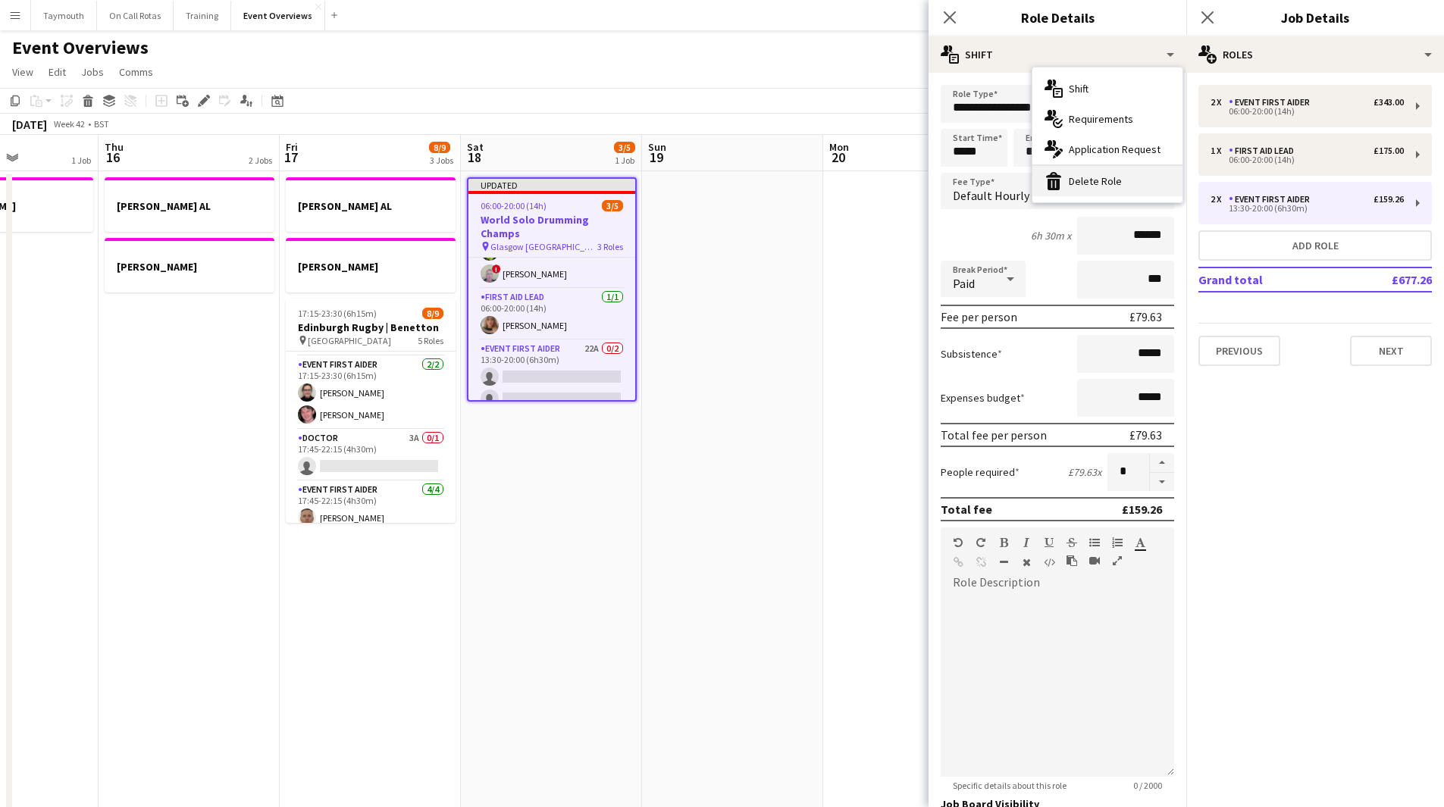
click at [1135, 186] on div "bin-2 Delete Role" at bounding box center [1107, 181] width 150 height 30
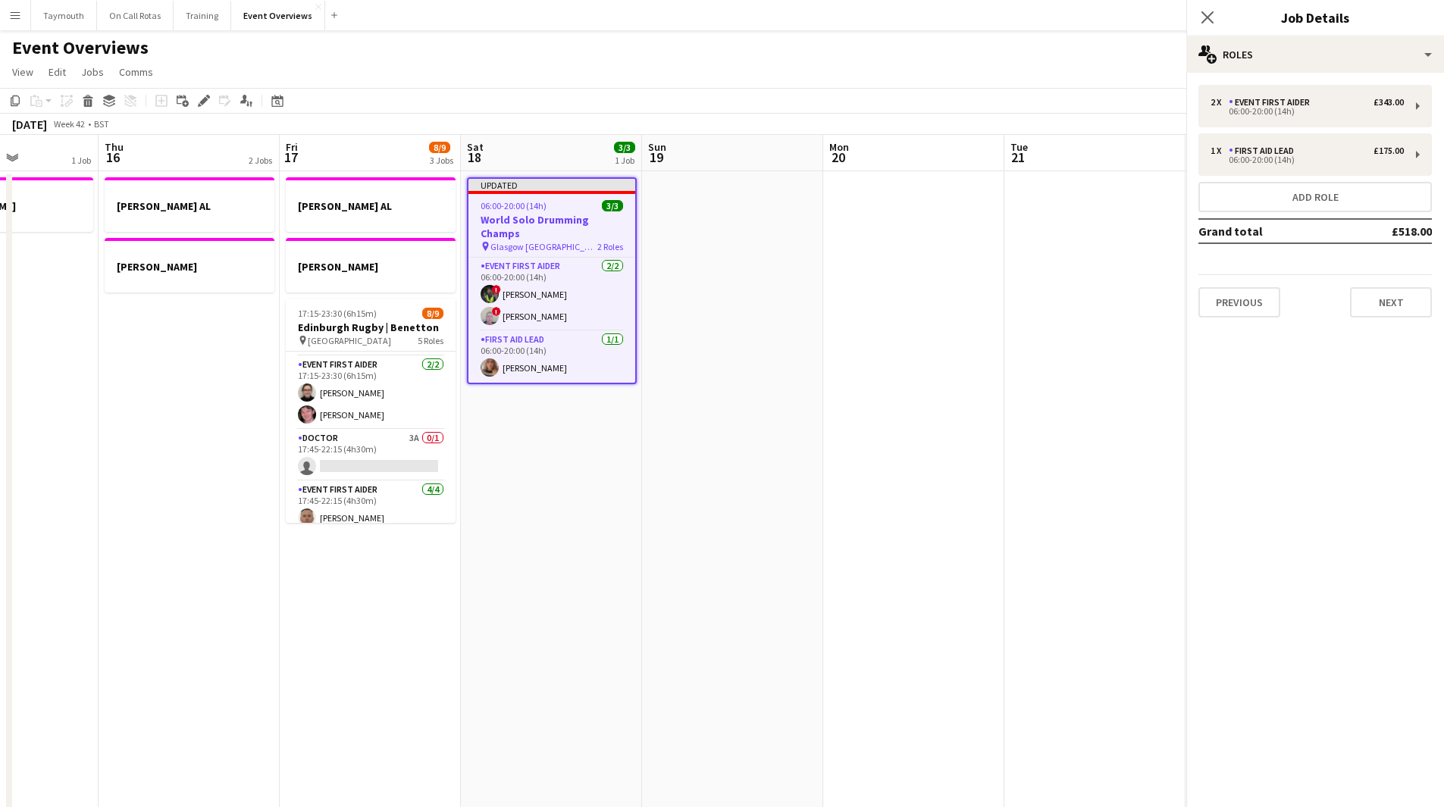
scroll to position [0, 0]
click at [717, 283] on app-date-cell at bounding box center [732, 820] width 181 height 1298
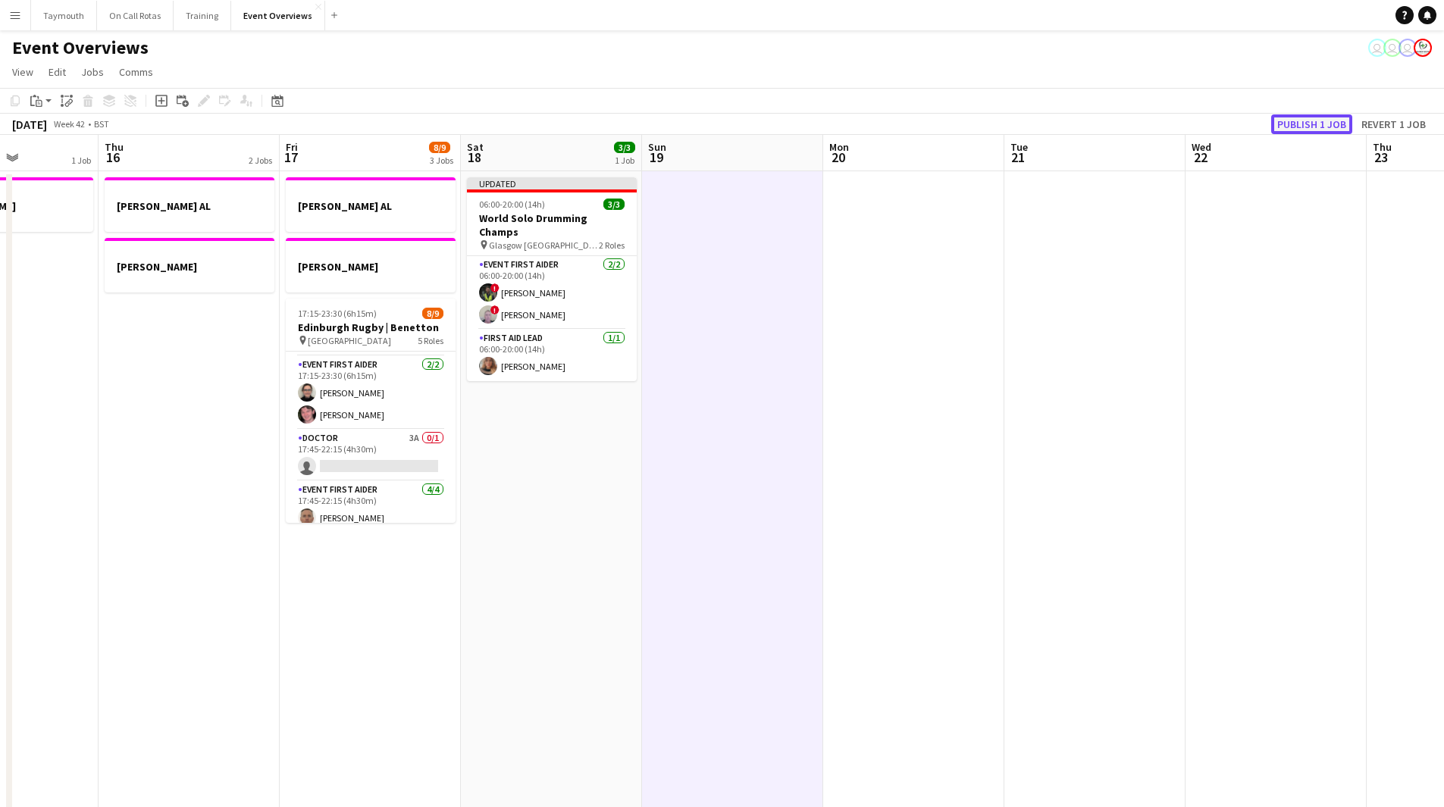
click at [1292, 124] on button "Publish 1 job" at bounding box center [1311, 124] width 81 height 20
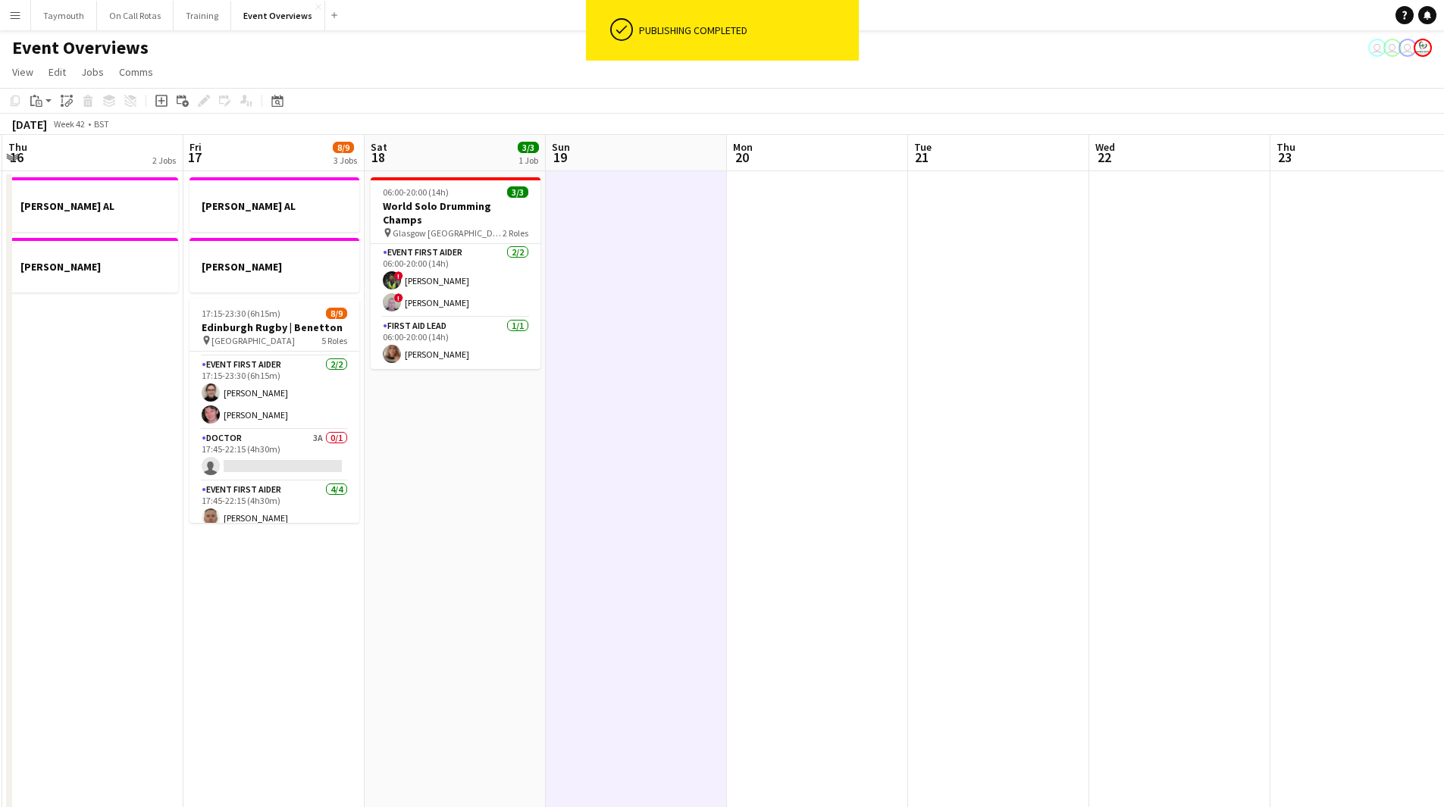
drag, startPoint x: 1091, startPoint y: 406, endPoint x: 563, endPoint y: 415, distance: 527.6
click at [514, 419] on app-calendar-viewport "Mon 13 1 Job Tue 14 2 Jobs Wed 15 1 Job Thu 16 2 Jobs Fri 17 8/9 3 Jobs Sat 18 …" at bounding box center [722, 802] width 1444 height 1334
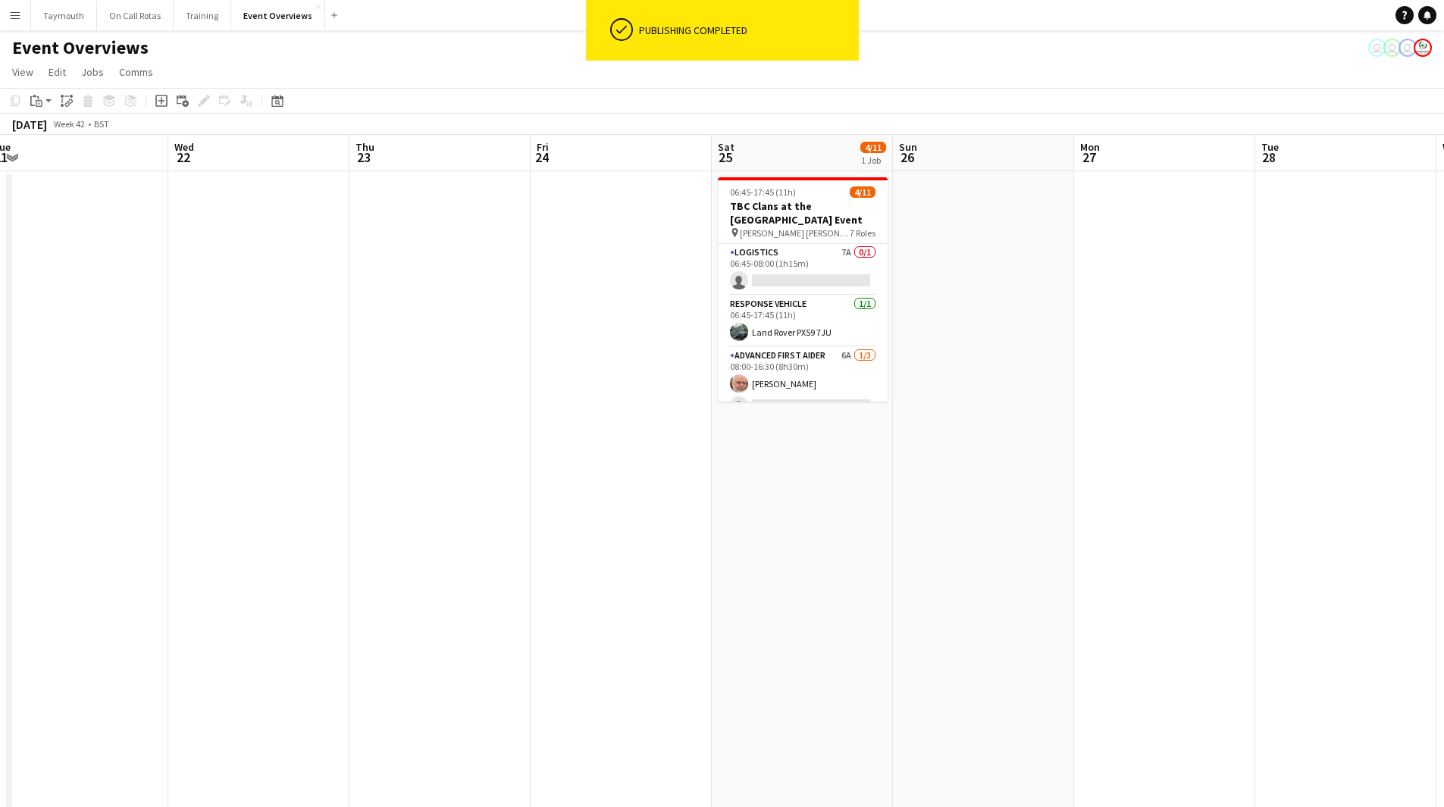
drag, startPoint x: 530, startPoint y: 426, endPoint x: 389, endPoint y: 424, distance: 141.0
click at [359, 427] on app-calendar-viewport "Sat 18 3/3 1 Job Sun 19 Mon 20 Tue 21 Wed 22 Thu 23 Fri 24 Sat 25 4/11 1 Job Su…" at bounding box center [722, 802] width 1444 height 1334
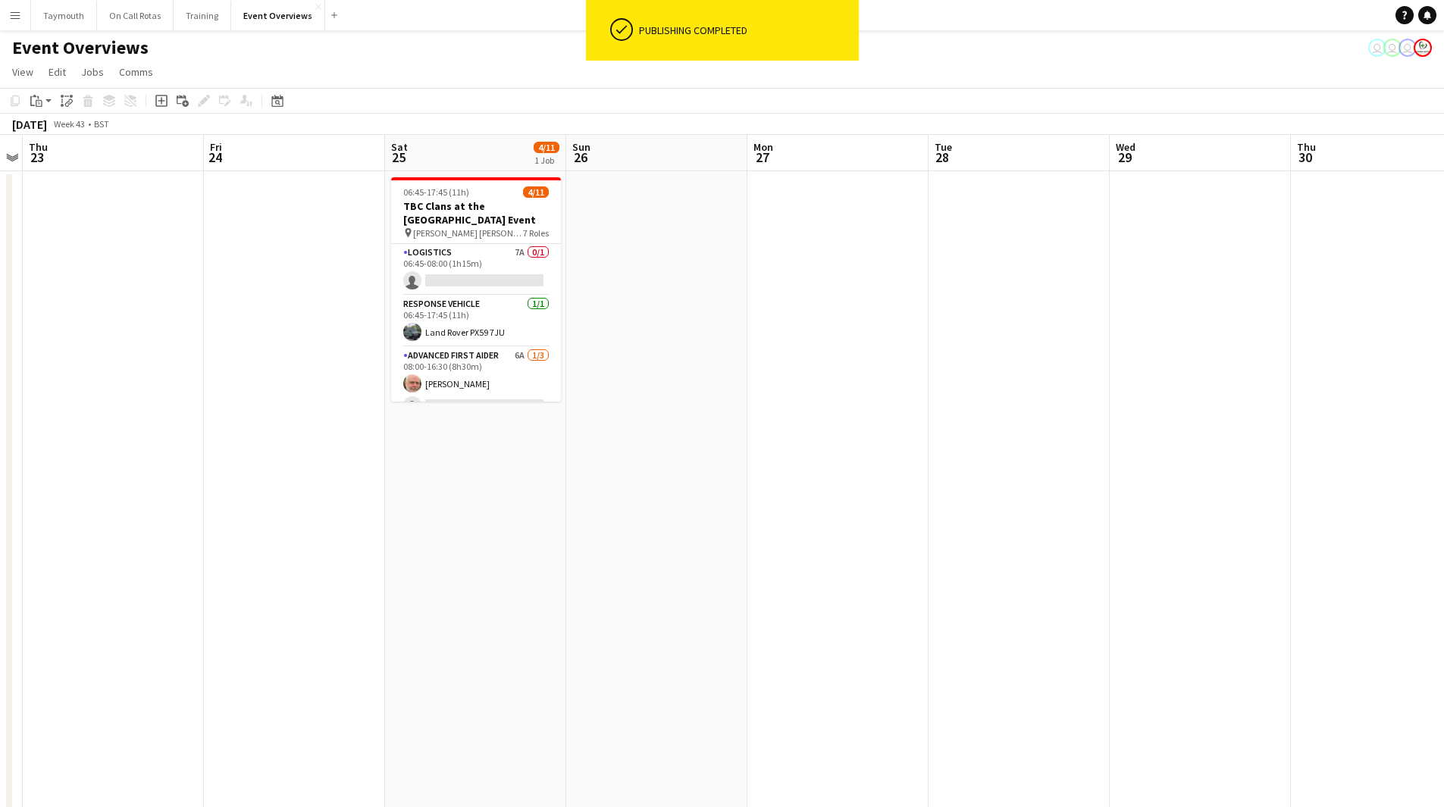
drag, startPoint x: 1003, startPoint y: 342, endPoint x: 615, endPoint y: 379, distance: 389.9
click at [633, 386] on app-calendar-viewport "Mon 20 Tue 21 Wed 22 Thu 23 Fri 24 Sat 25 4/11 1 Job Sun 26 Mon 27 Tue 28 Wed 2…" at bounding box center [722, 802] width 1444 height 1334
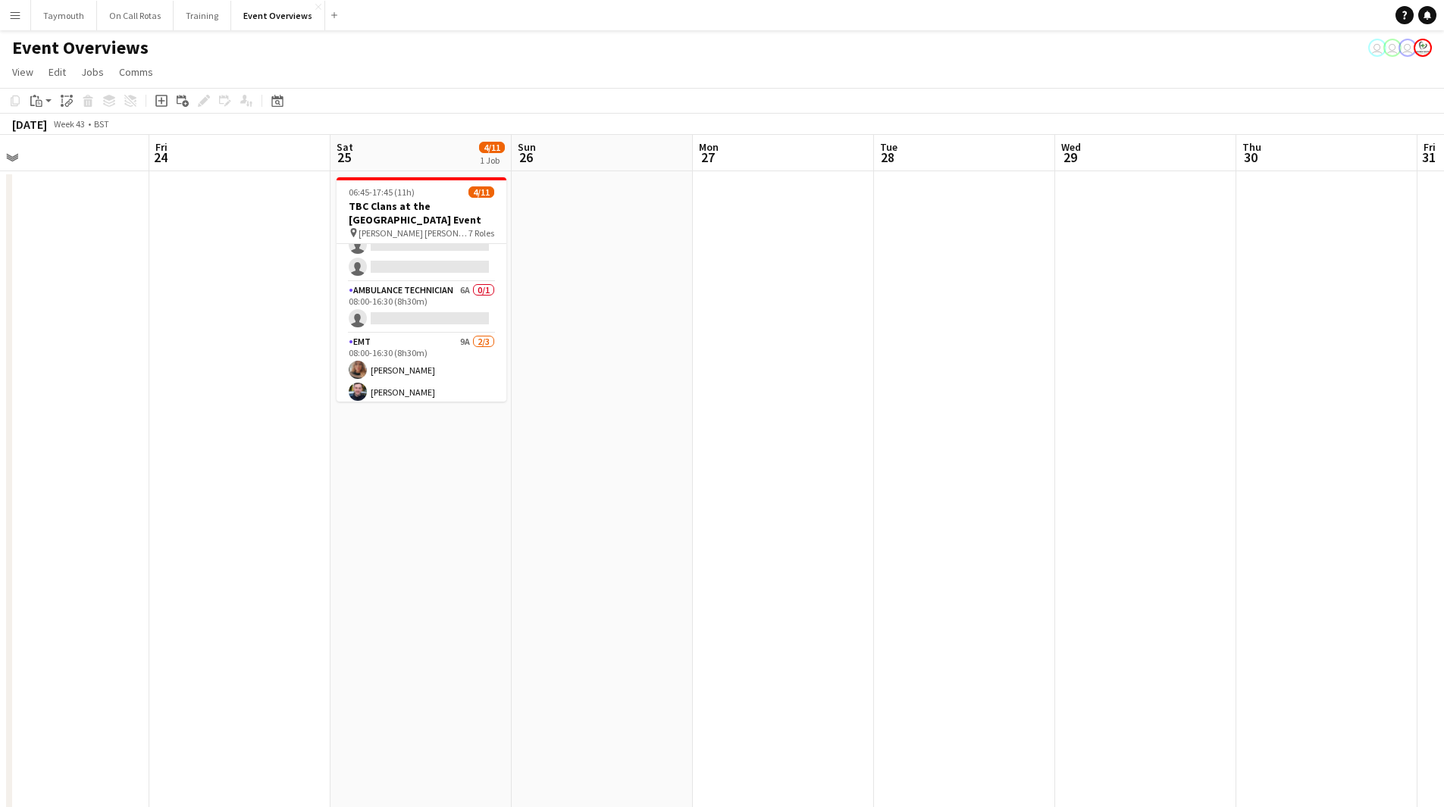
scroll to position [64, 0]
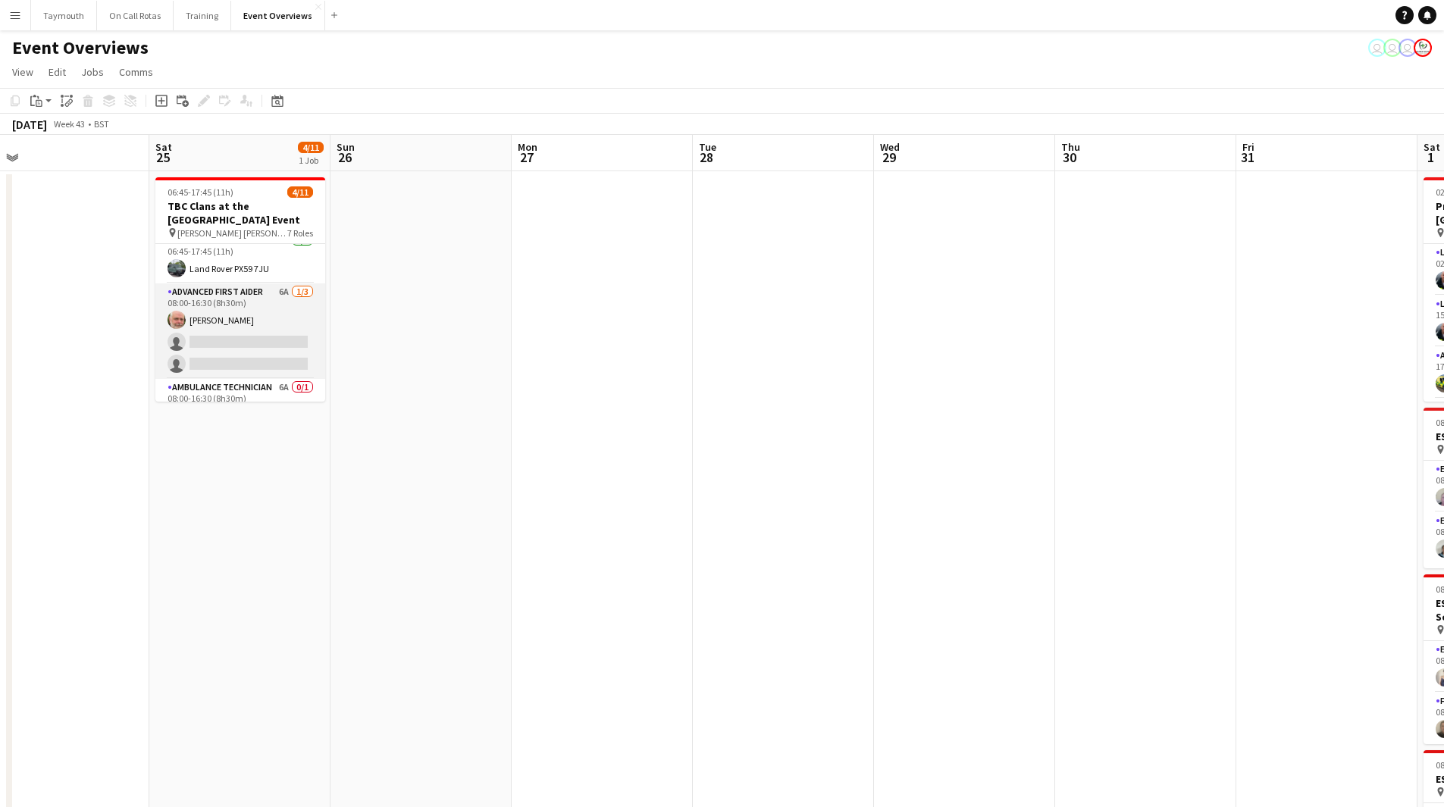
drag, startPoint x: 265, startPoint y: 334, endPoint x: 297, endPoint y: 327, distance: 32.4
click at [265, 334] on app-card-role "Advanced First Aider 6A [DATE] 08:00-16:30 (8h30m) [PERSON_NAME] single-neutral…" at bounding box center [240, 331] width 170 height 96
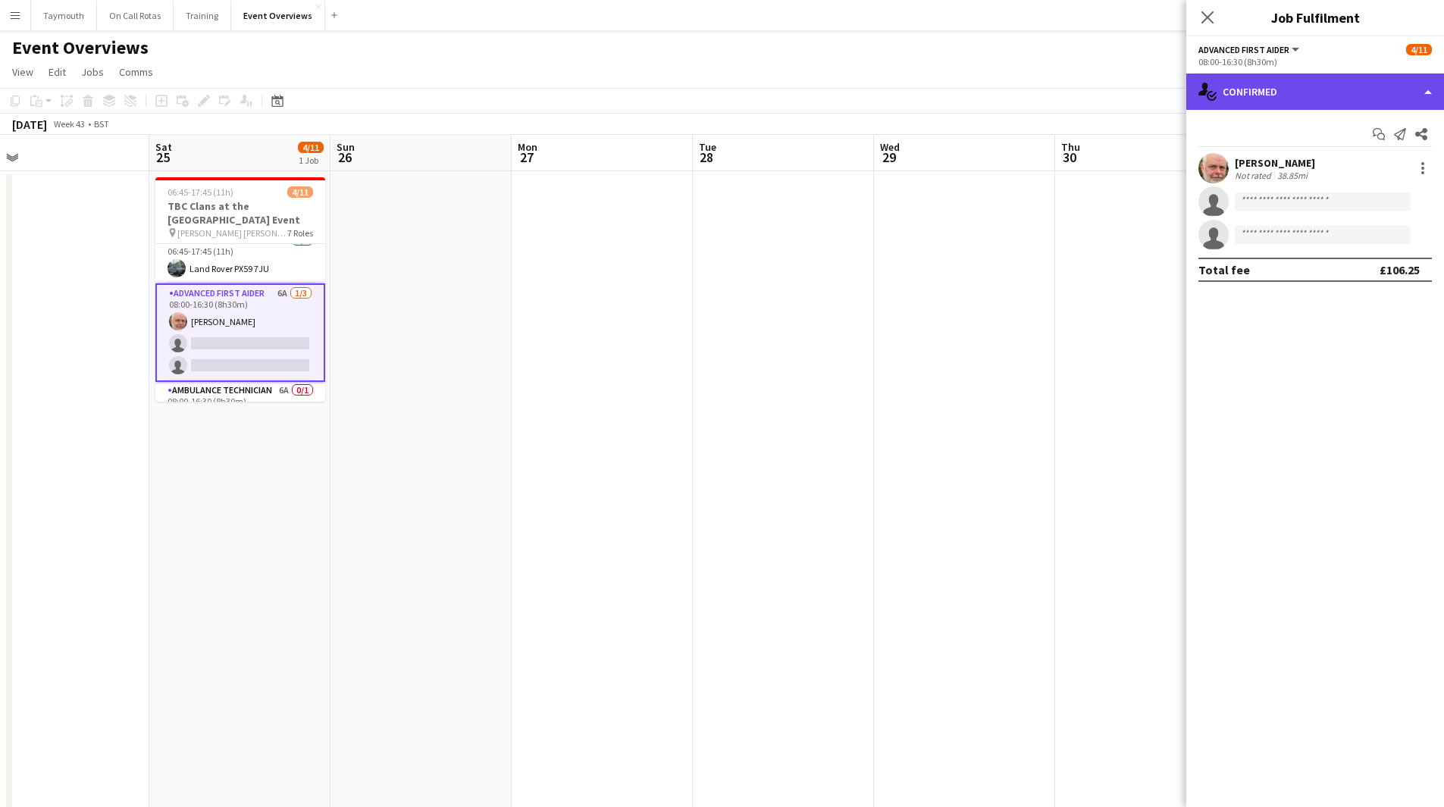
click at [1333, 93] on div "single-neutral-actions-check-2 Confirmed" at bounding box center [1315, 92] width 258 height 36
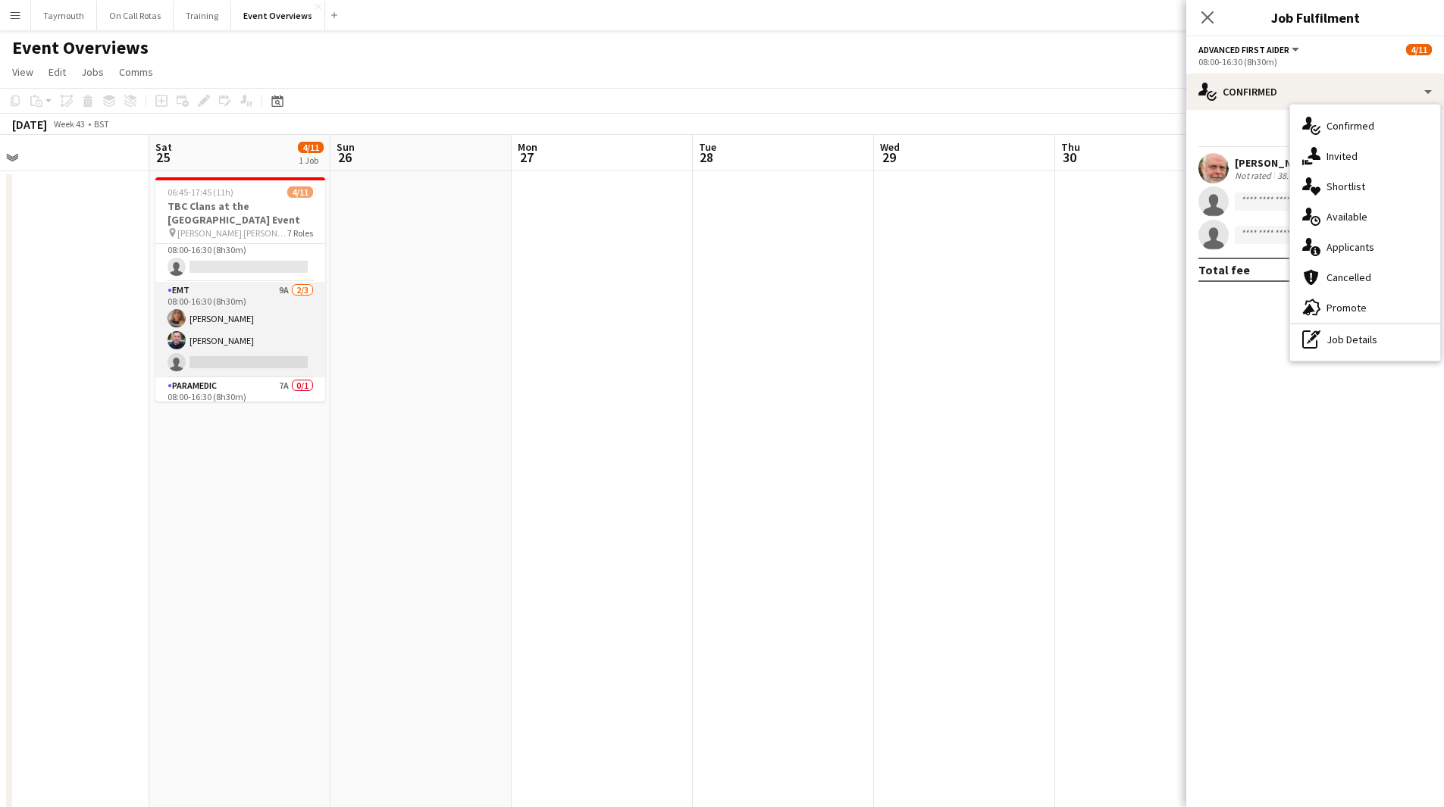
click at [271, 327] on app-card-role "EMT 9A [DATE] 08:00-16:30 (8h30m) [PERSON_NAME] [PERSON_NAME] single-neutral-ac…" at bounding box center [240, 330] width 170 height 96
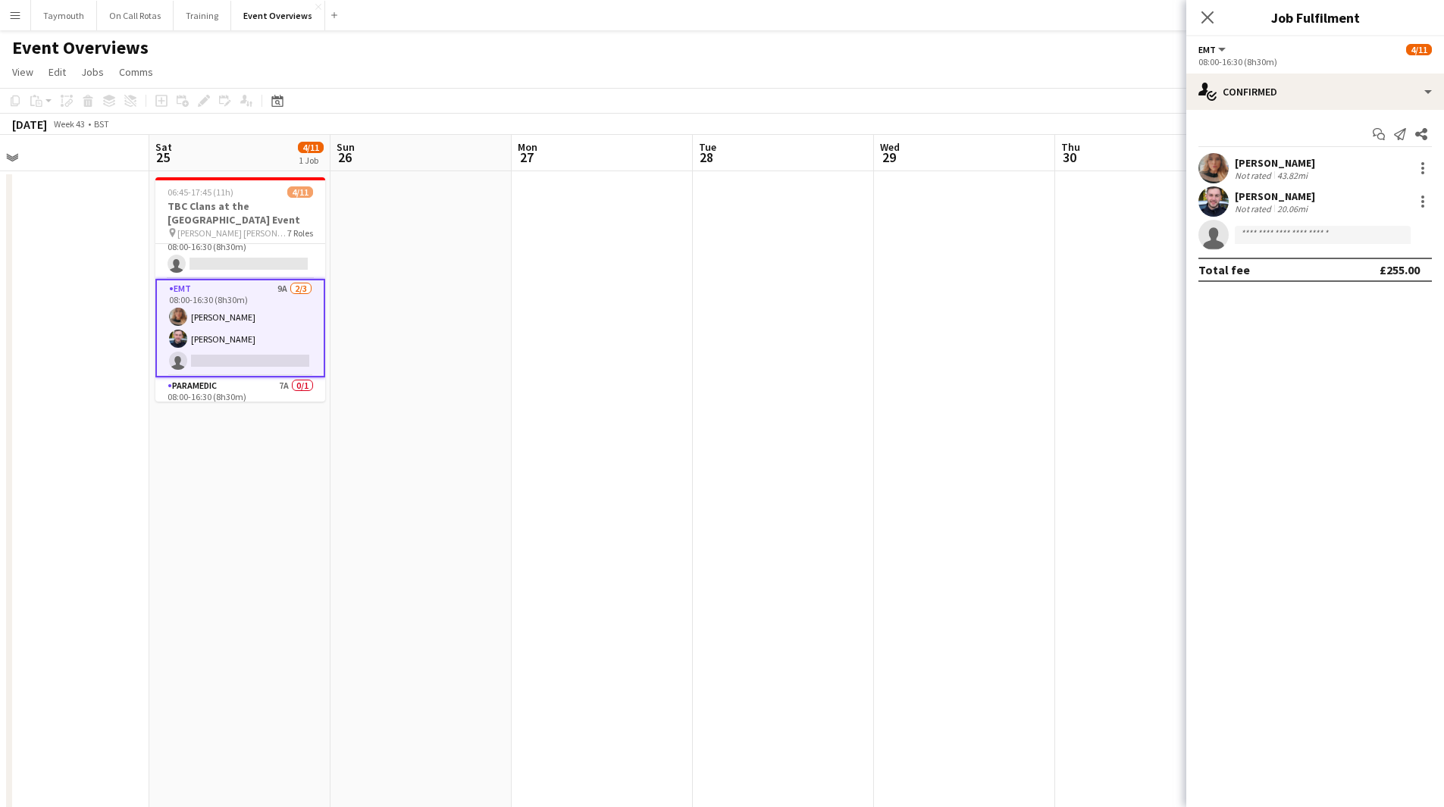
scroll to position [212, 0]
click at [1327, 95] on div "single-neutral-actions-check-2 Confirmed" at bounding box center [1315, 92] width 258 height 36
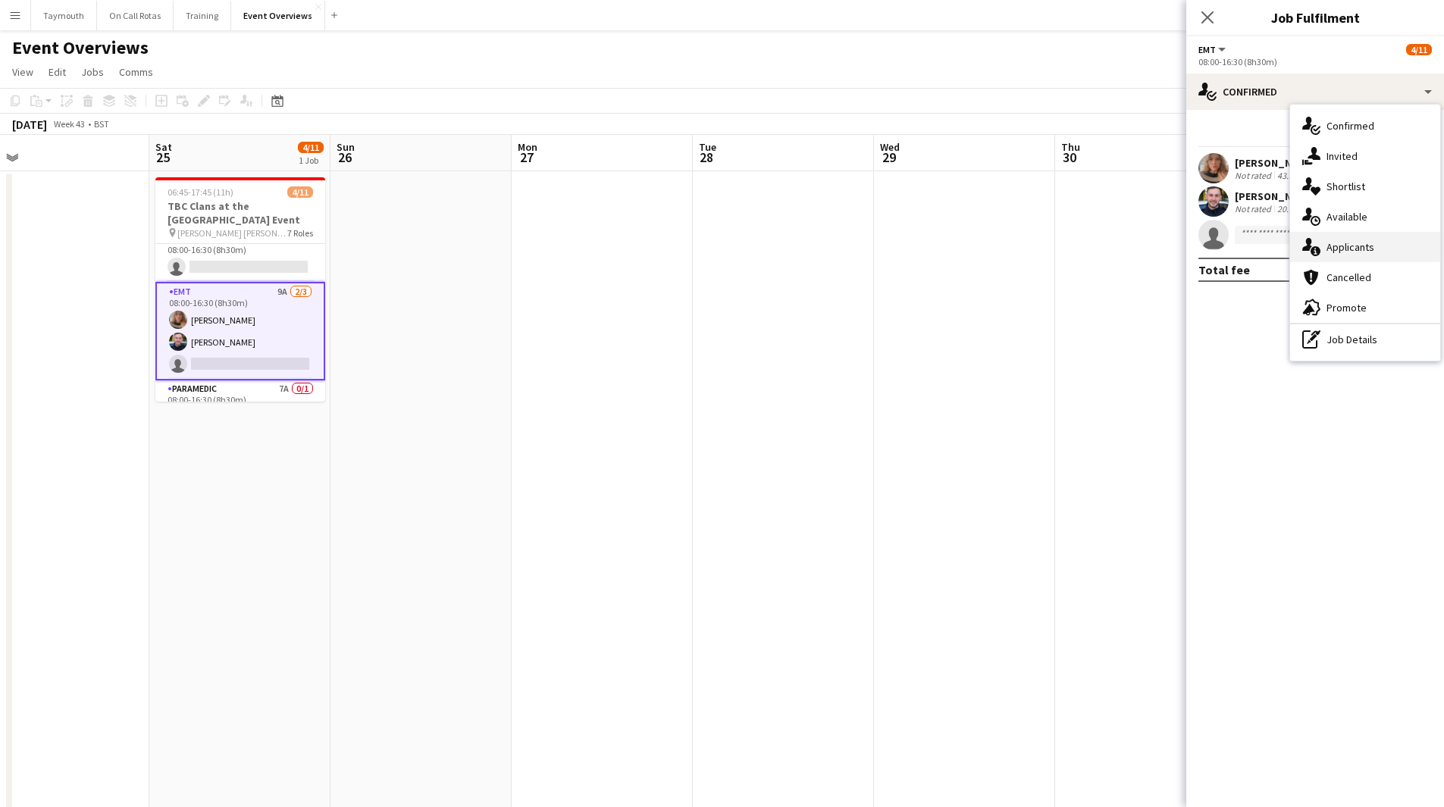
click at [1346, 252] on div "single-neutral-actions-information Applicants" at bounding box center [1365, 247] width 150 height 30
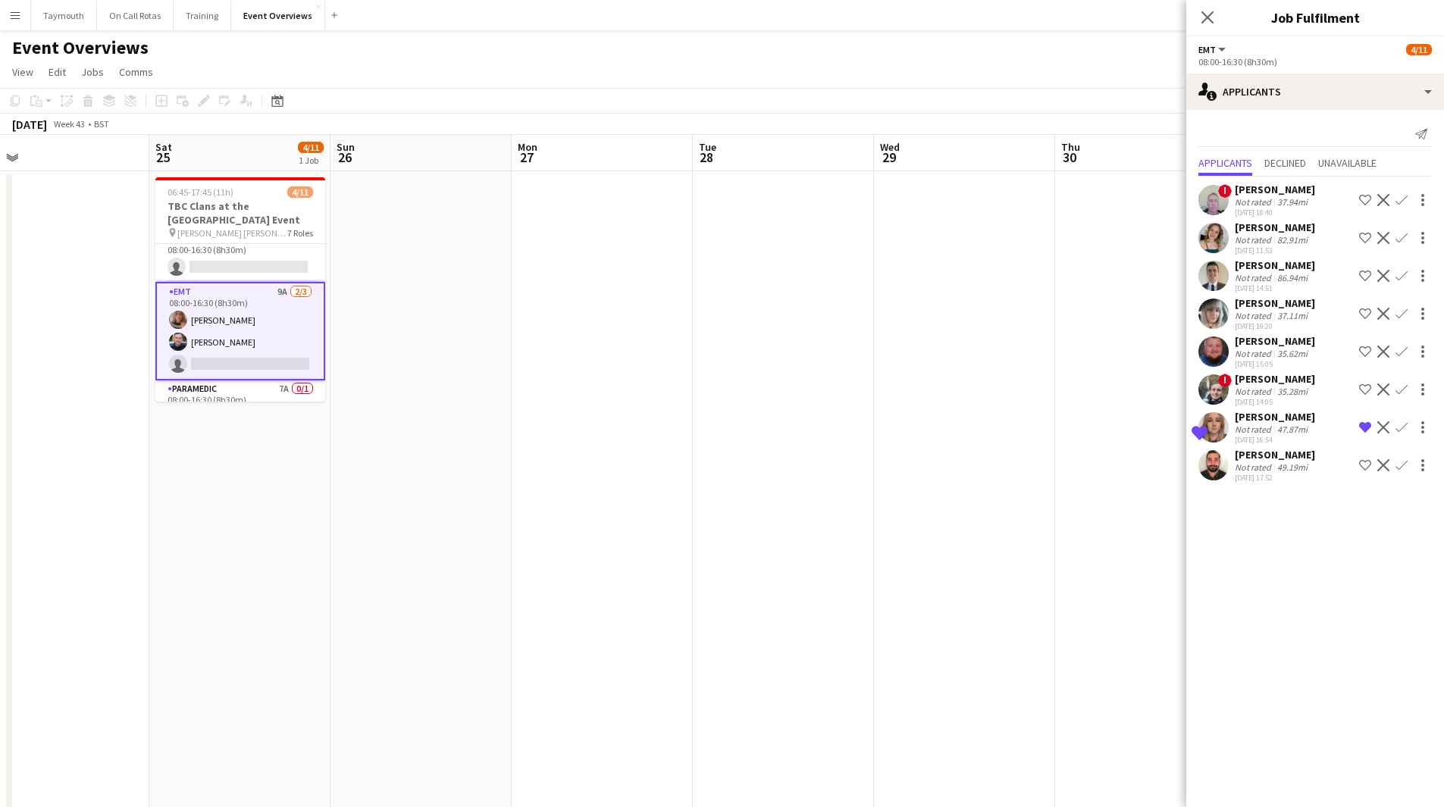
click at [1299, 348] on div "35.62mi" at bounding box center [1292, 353] width 36 height 11
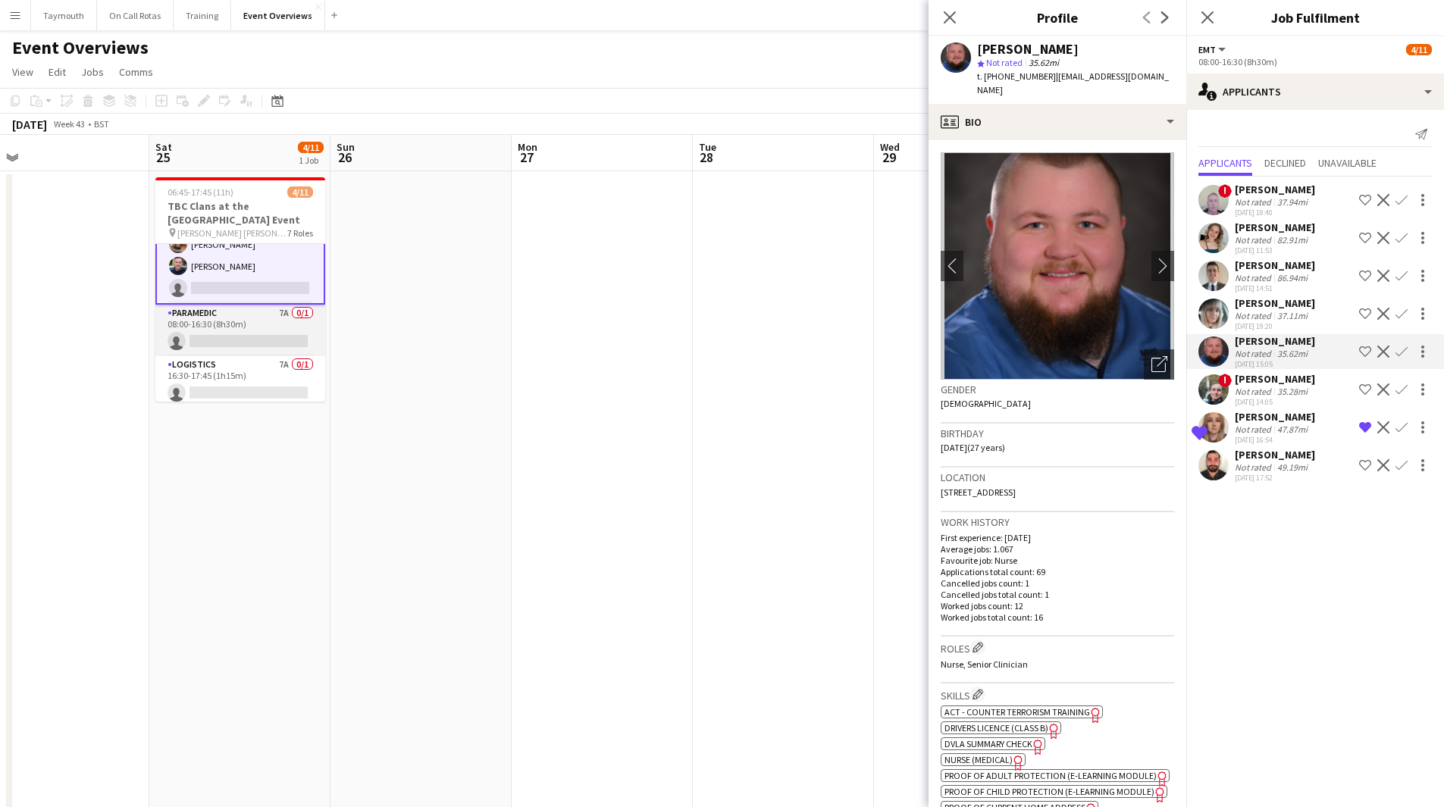
click at [269, 335] on app-card-role "Paramedic 7A 0/1 08:00-16:30 (8h30m) single-neutral-actions" at bounding box center [240, 331] width 170 height 52
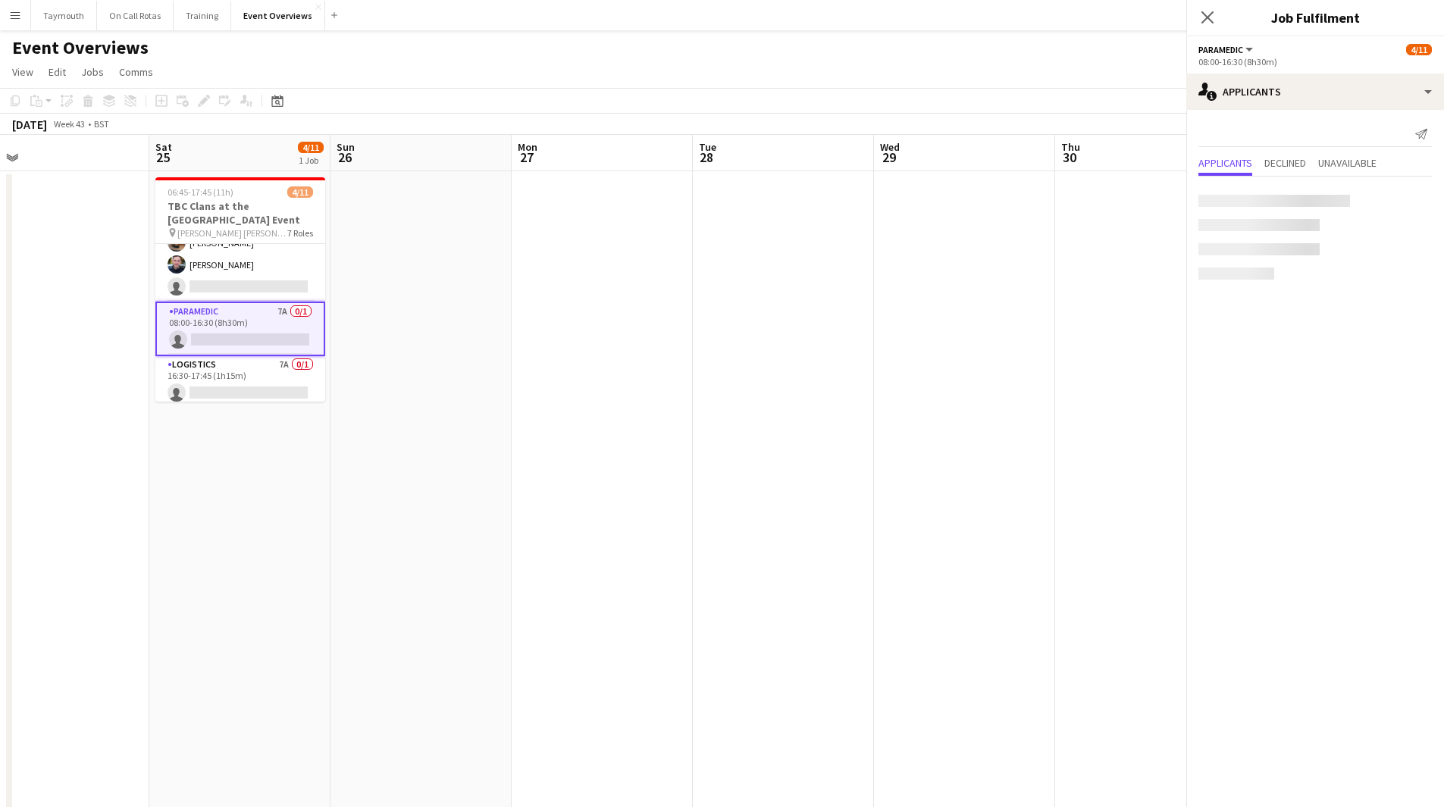
scroll to position [287, 0]
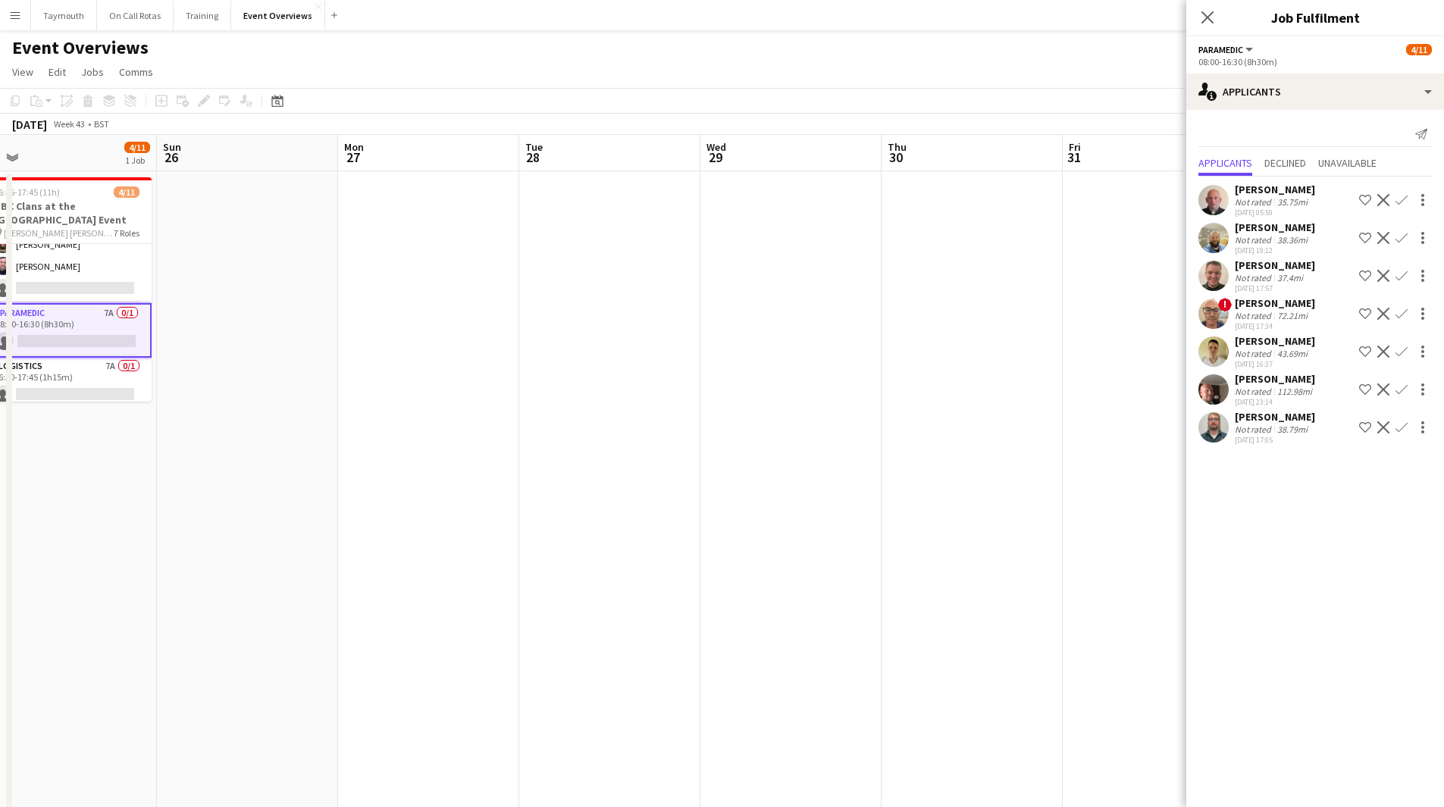
drag, startPoint x: 597, startPoint y: 474, endPoint x: 499, endPoint y: 474, distance: 98.5
click at [499, 474] on app-calendar-viewport "Wed 22 Thu 23 Fri 24 Sat 25 4/11 1 Job Sun 26 Mon 27 Tue 28 Wed 29 Thu 30 Fri 3…" at bounding box center [722, 802] width 1444 height 1334
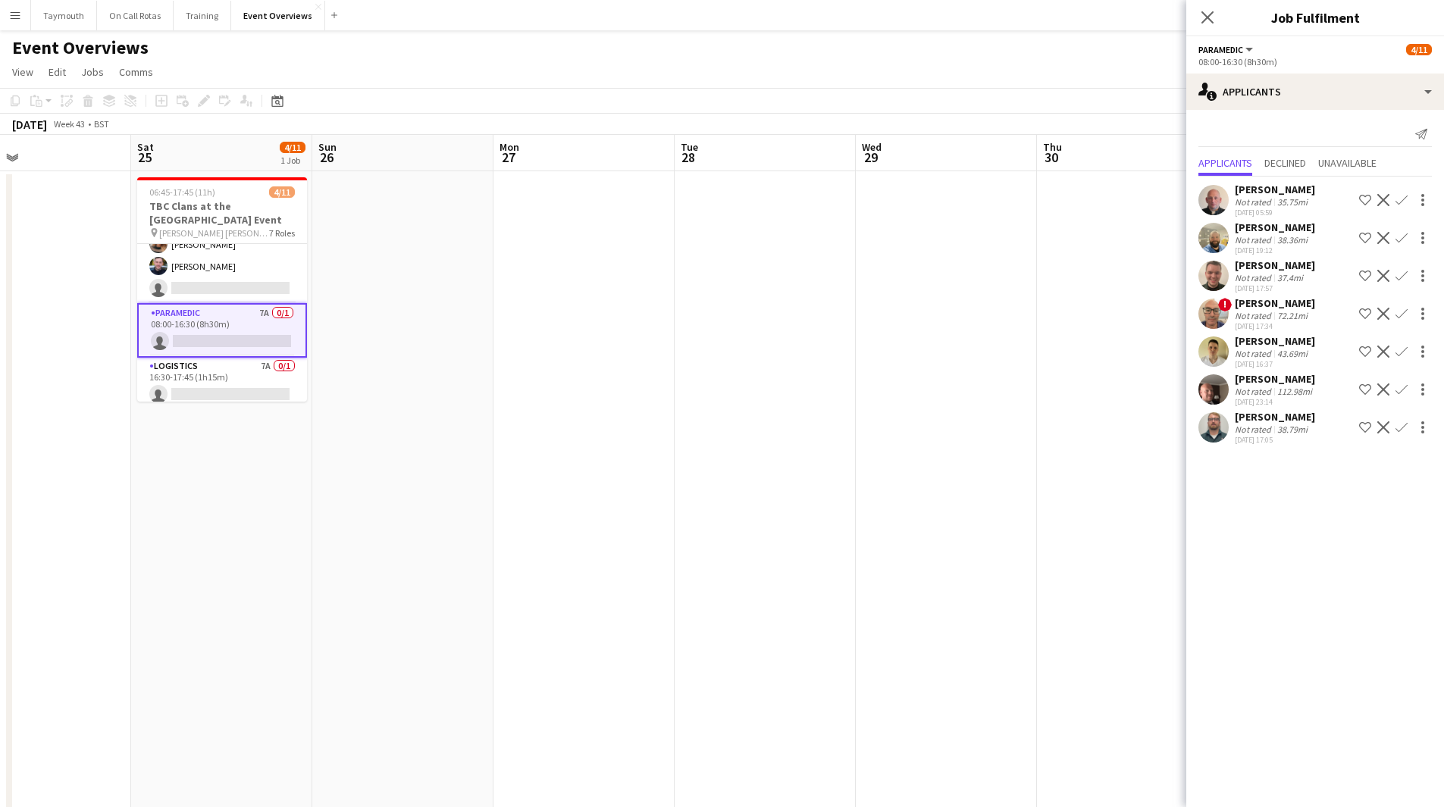
scroll to position [0, 442]
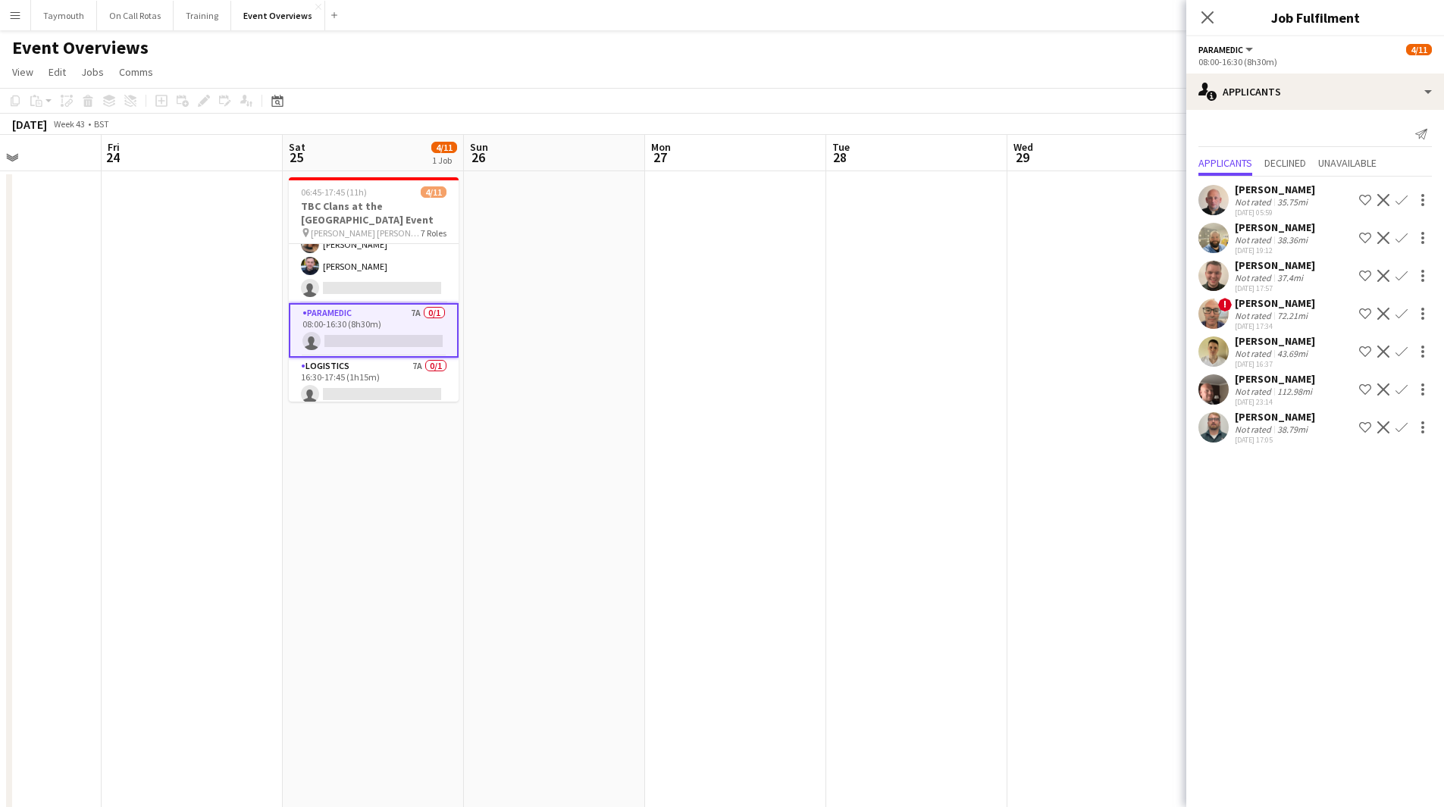
drag, startPoint x: 504, startPoint y: 481, endPoint x: 766, endPoint y: 487, distance: 262.3
click at [766, 487] on app-calendar-viewport "Tue 21 Wed 22 Thu 23 Fri 24 Sat 25 4/11 1 Job Sun 26 Mon 27 Tue 28 Wed 29 Thu 3…" at bounding box center [722, 802] width 1444 height 1334
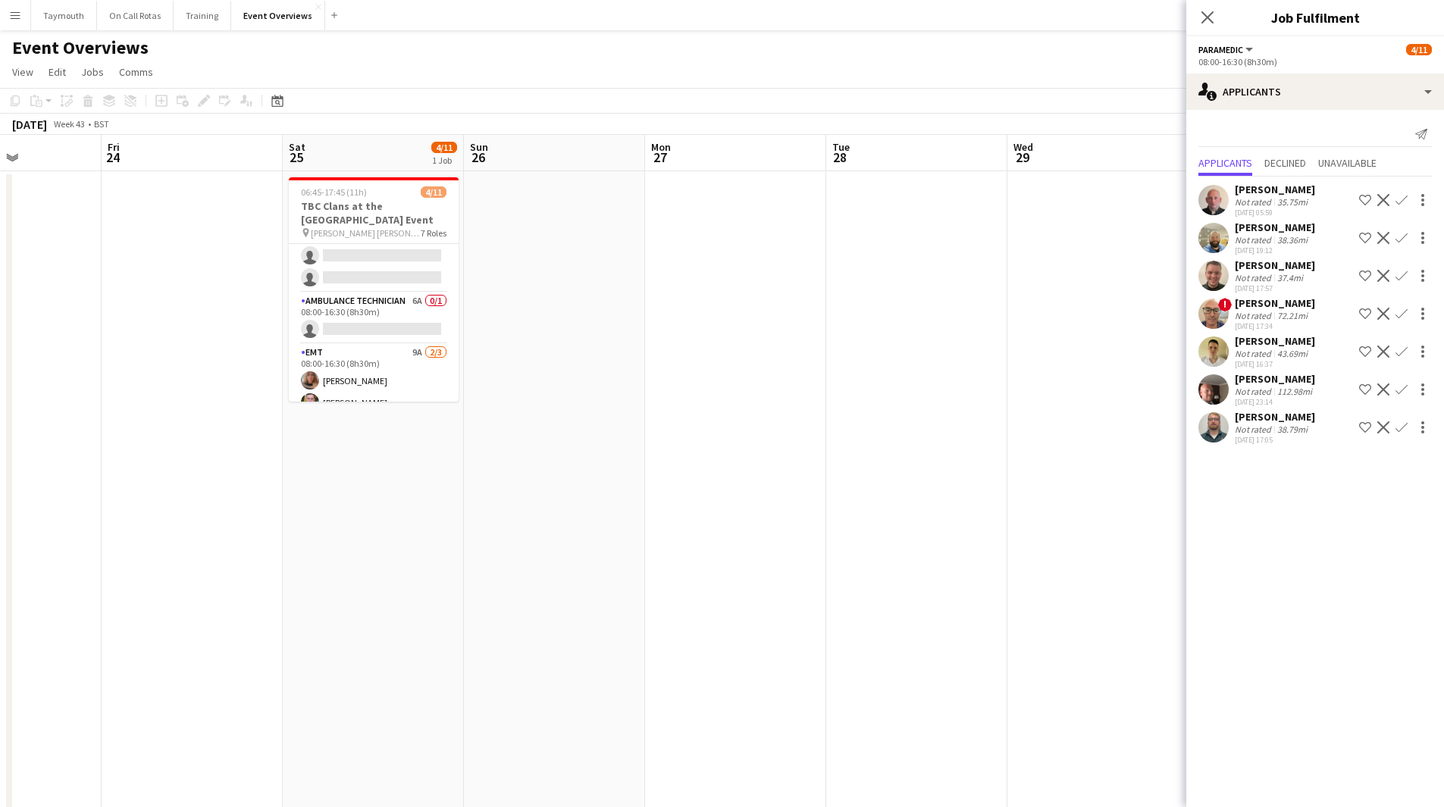
scroll to position [152, 0]
click at [387, 303] on app-card-role "Ambulance Technician 6A 0/1 08:00-16:30 (8h30m) single-neutral-actions" at bounding box center [374, 317] width 170 height 52
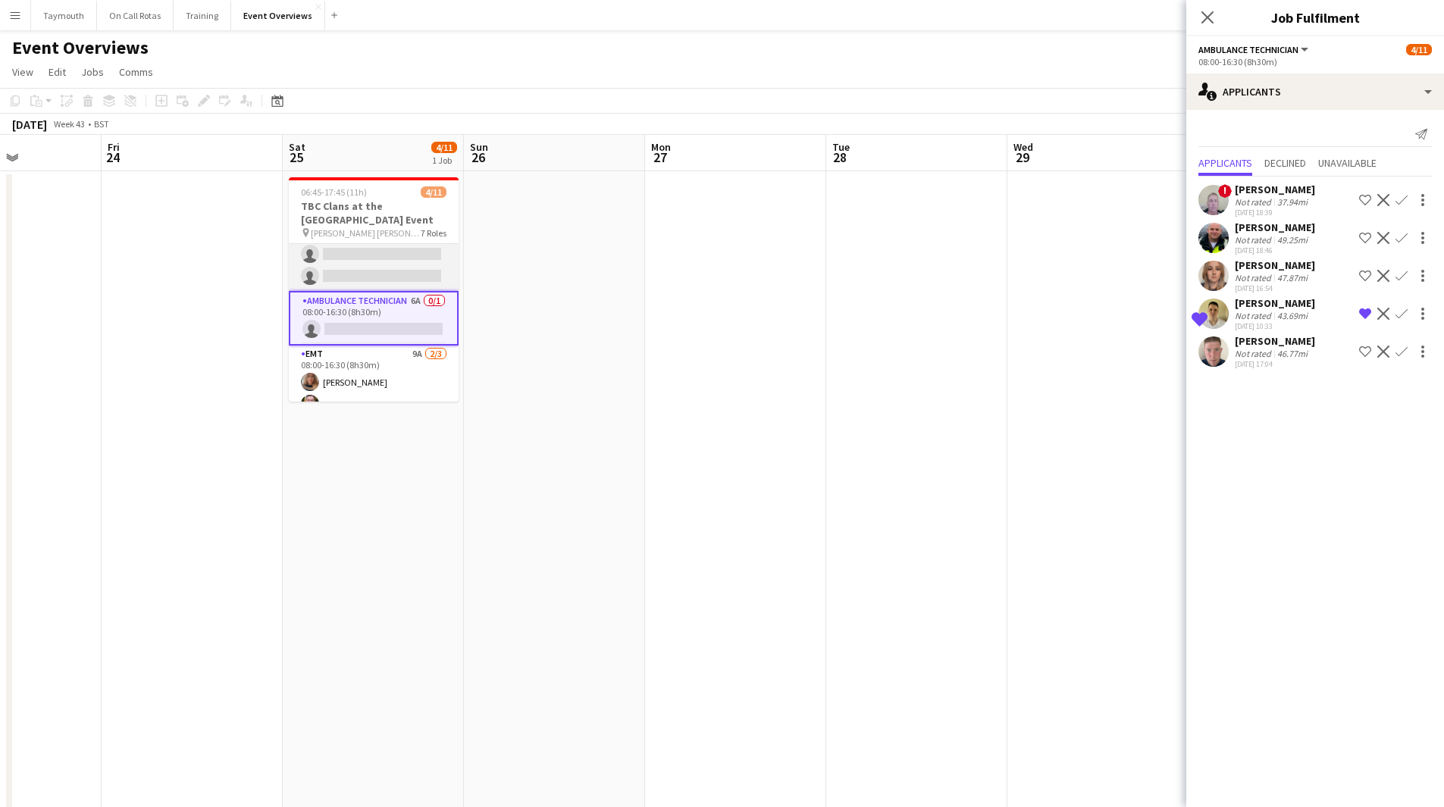
scroll to position [294, 0]
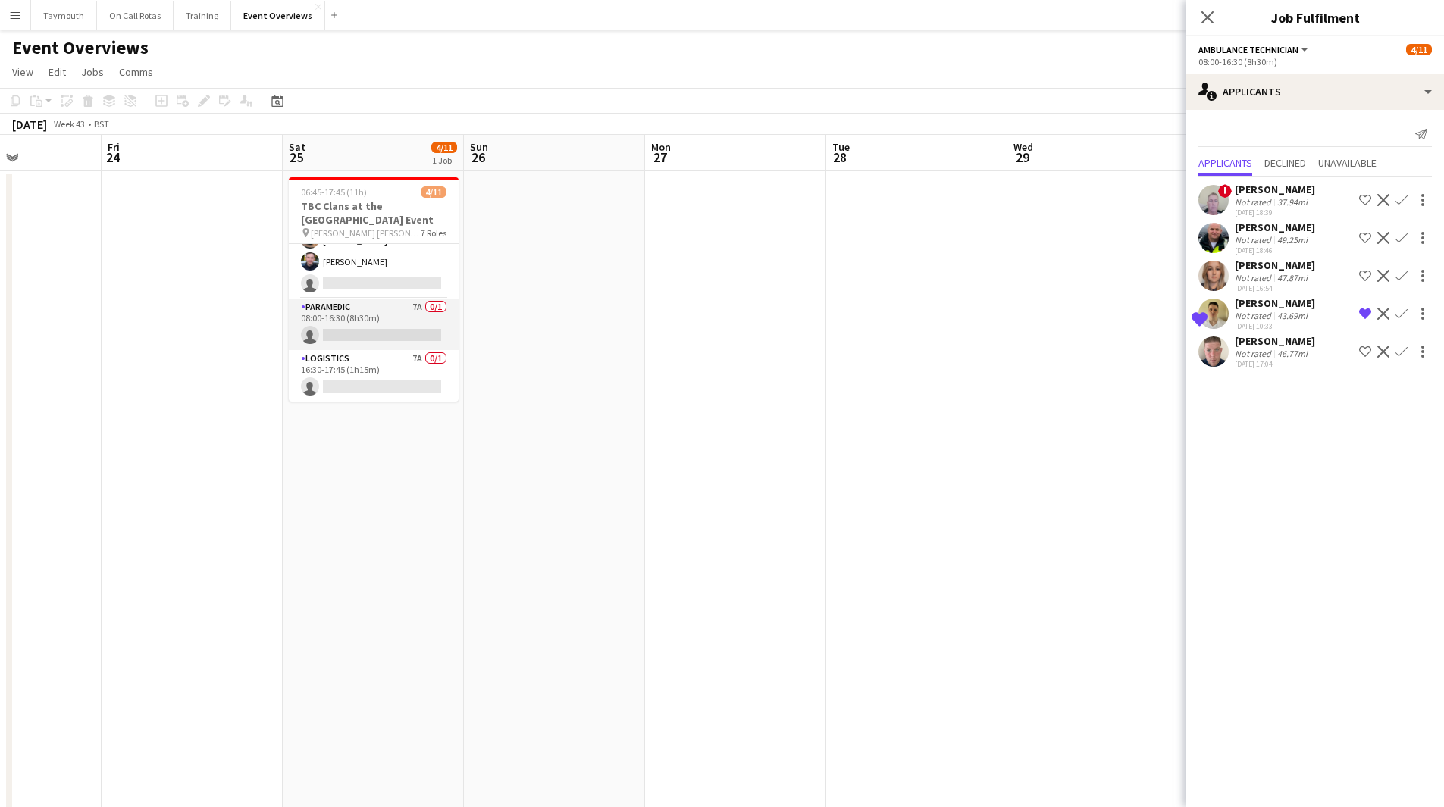
click at [384, 315] on app-card-role "Paramedic 7A 0/1 08:00-16:30 (8h30m) single-neutral-actions" at bounding box center [374, 325] width 170 height 52
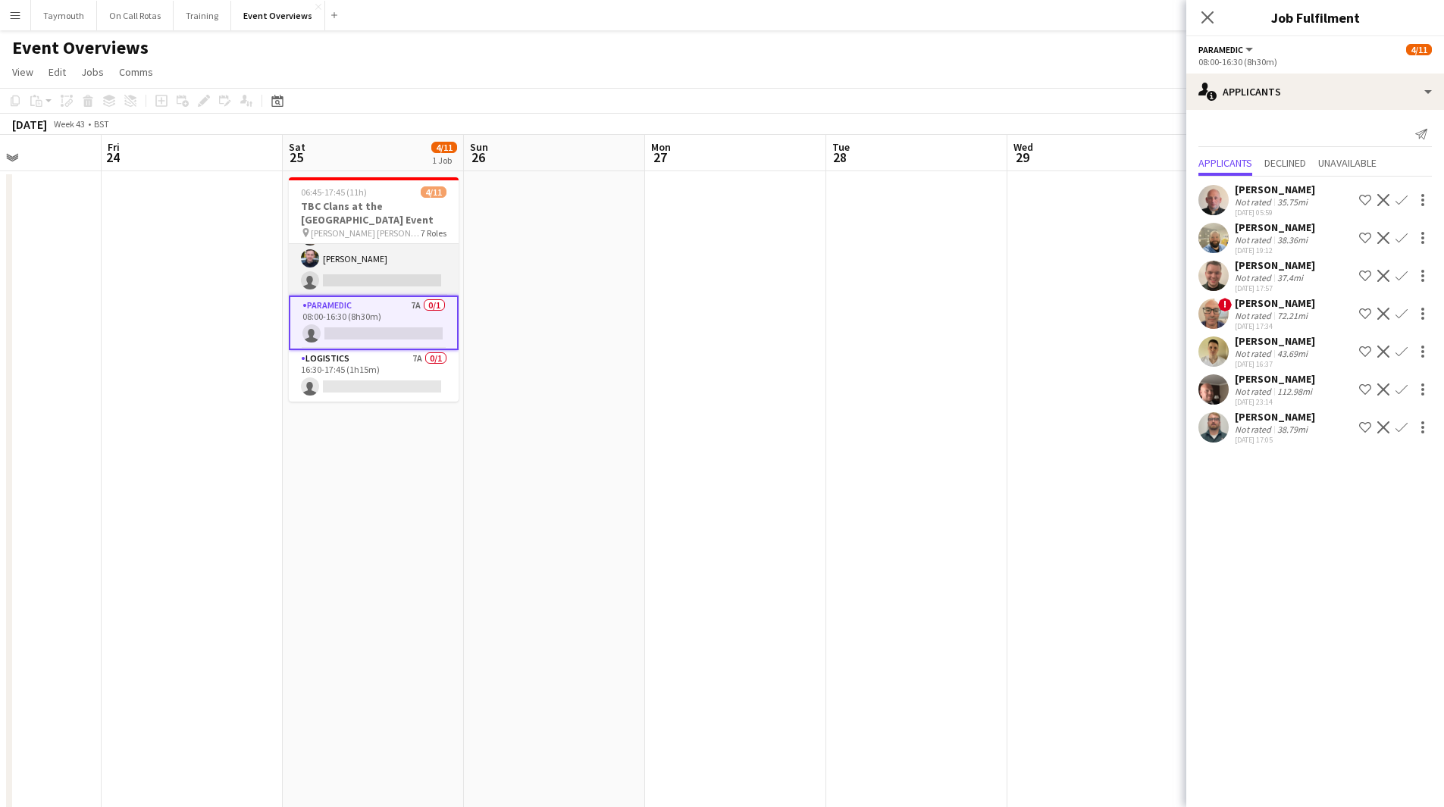
scroll to position [218, 0]
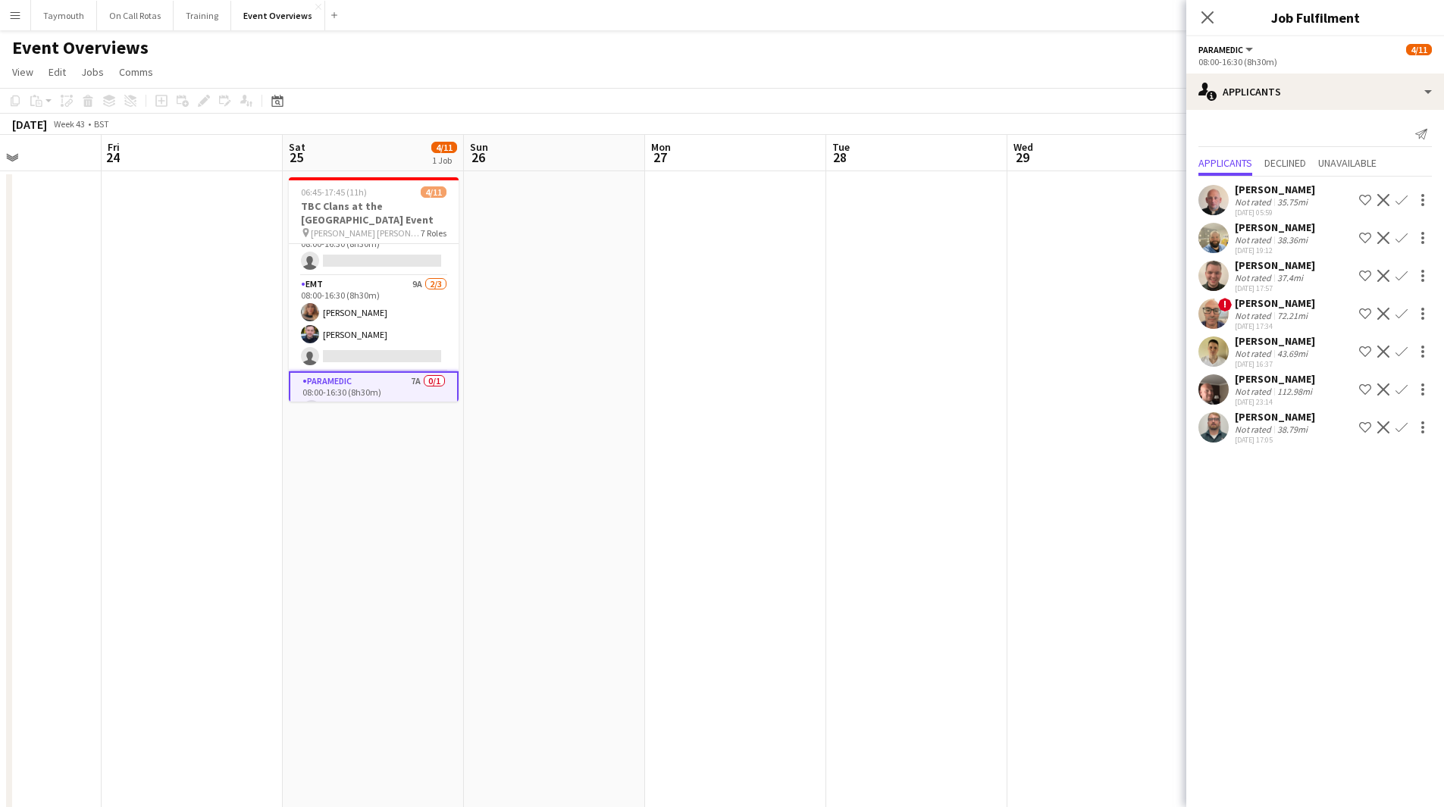
click at [1402, 394] on app-icon "Confirm" at bounding box center [1401, 390] width 12 height 12
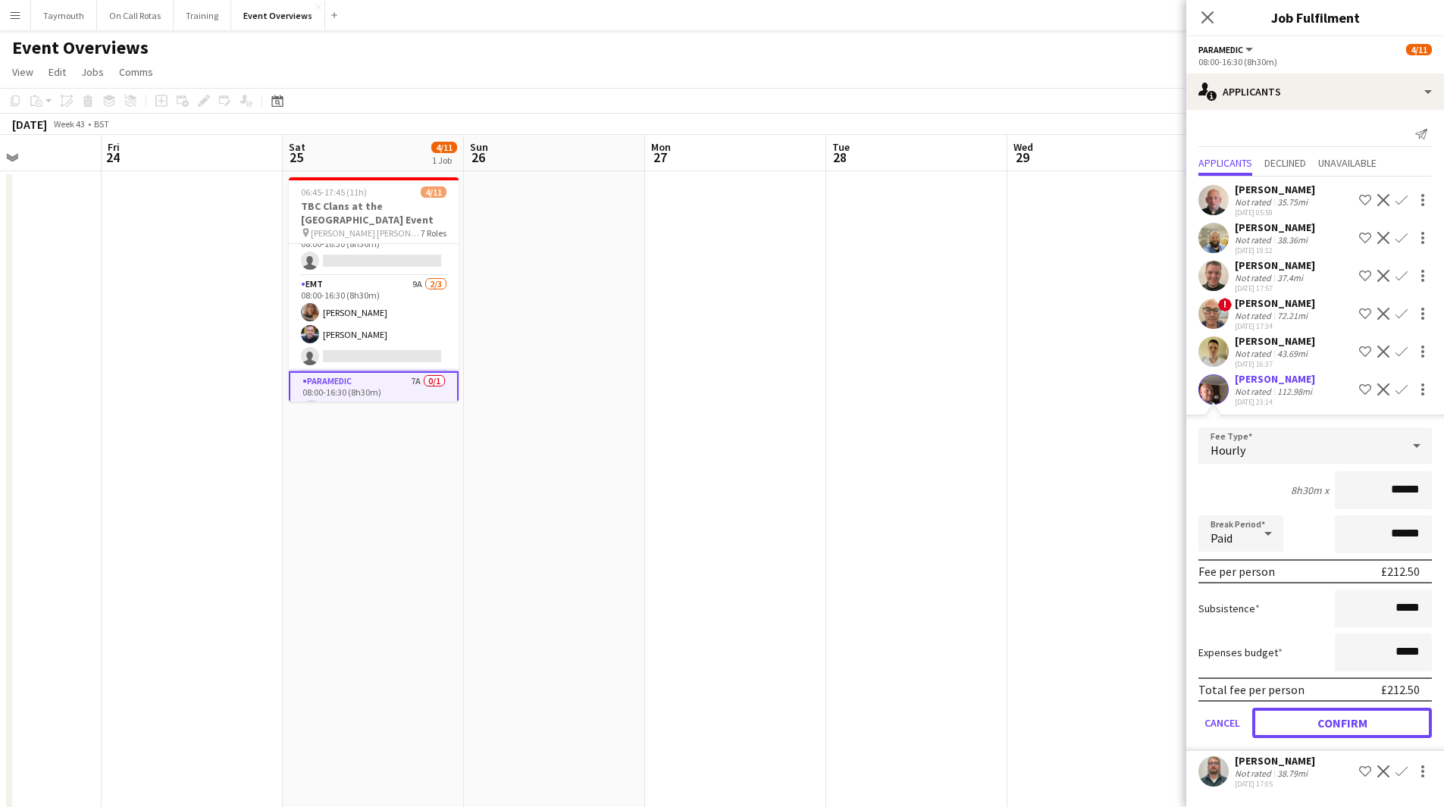
click at [1340, 727] on button "Confirm" at bounding box center [1342, 723] width 180 height 30
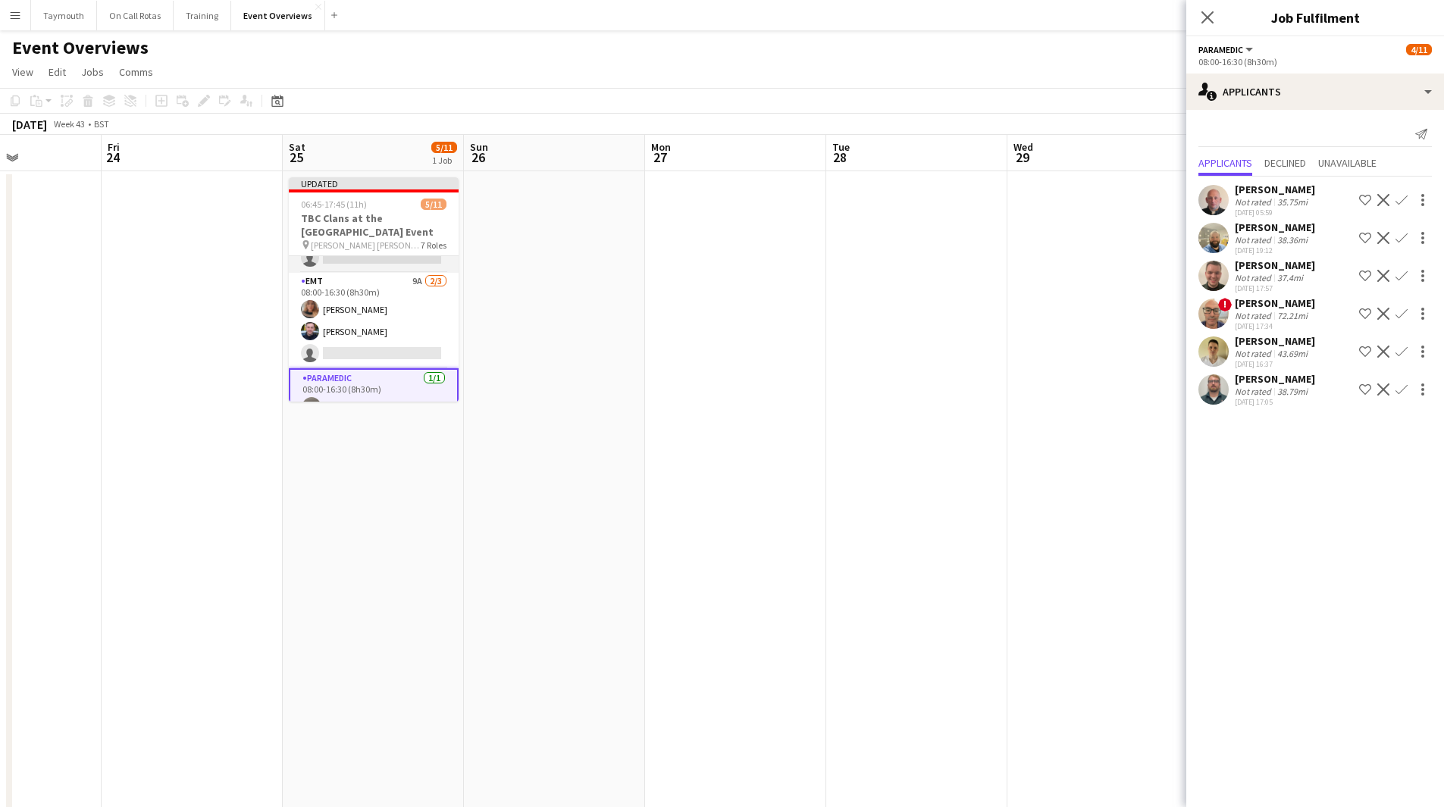
scroll to position [155, 0]
click at [374, 330] on app-card-role "Ambulance Technician 6A 0/1 08:00-16:30 (8h30m) single-neutral-actions" at bounding box center [374, 326] width 170 height 52
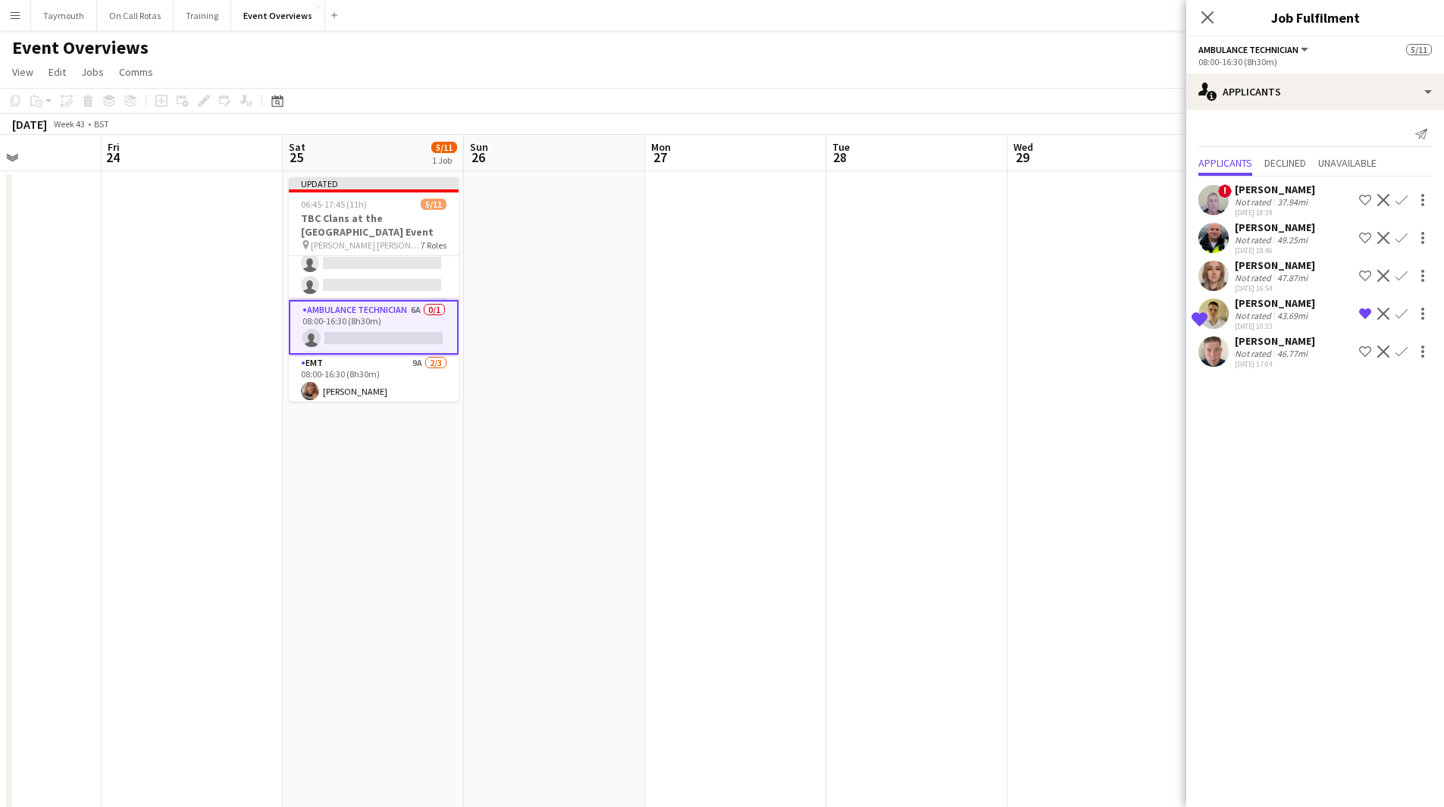
click at [1402, 313] on app-icon "Confirm" at bounding box center [1401, 314] width 12 height 12
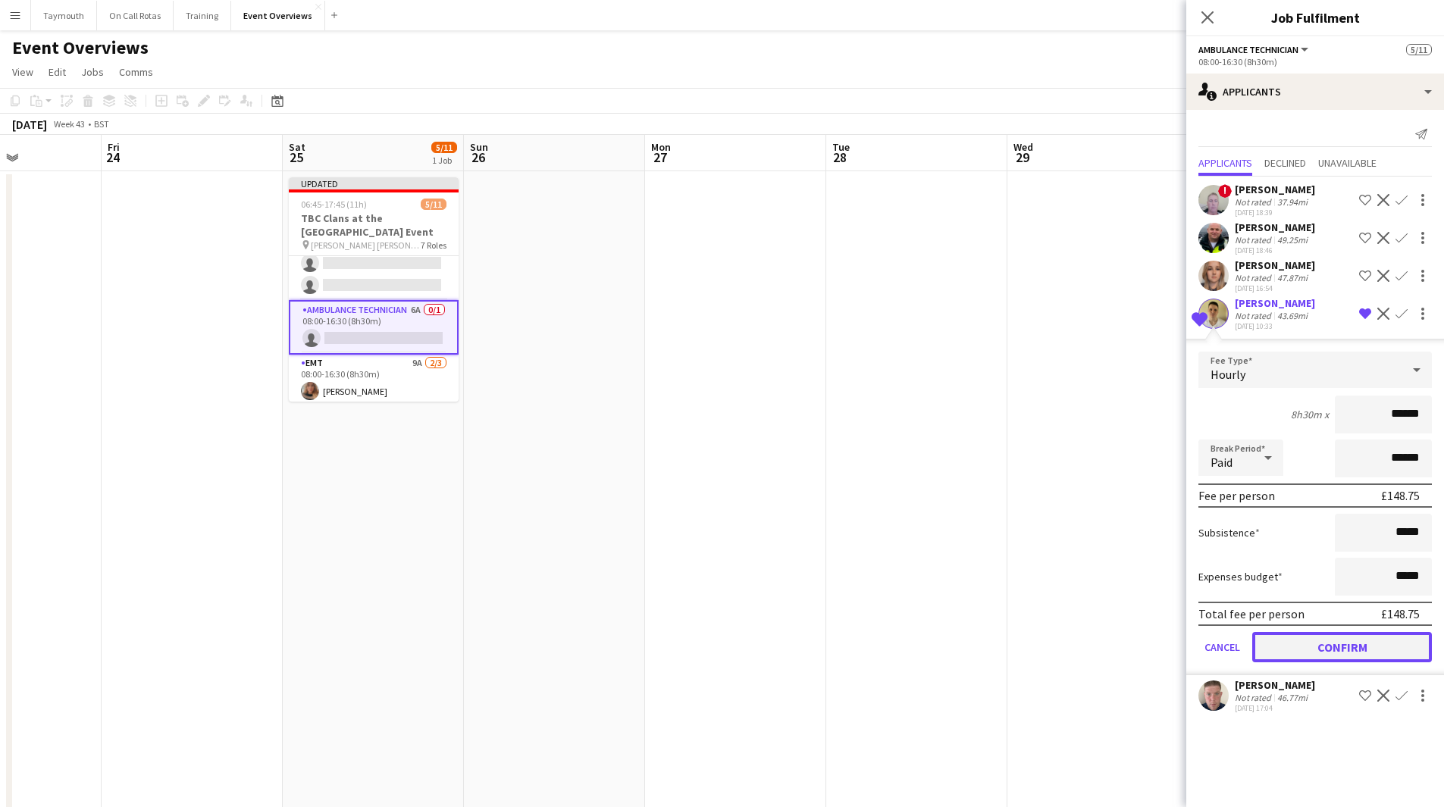
click at [1322, 644] on button "Confirm" at bounding box center [1342, 647] width 180 height 30
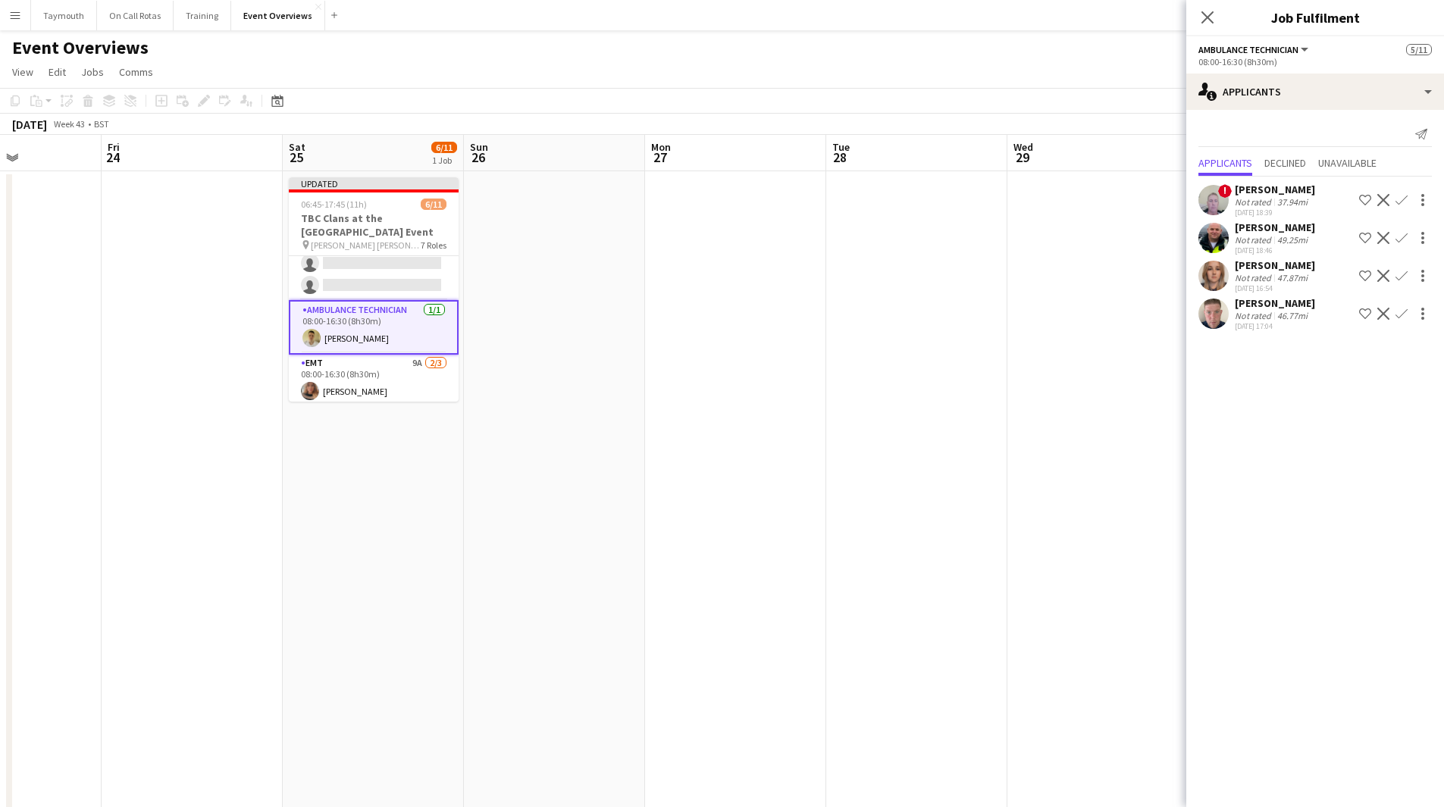
scroll to position [0, 0]
click at [359, 278] on app-card-role "Logistics 7A 0/1 06:45-08:00 (1h15m) single-neutral-actions" at bounding box center [374, 282] width 170 height 52
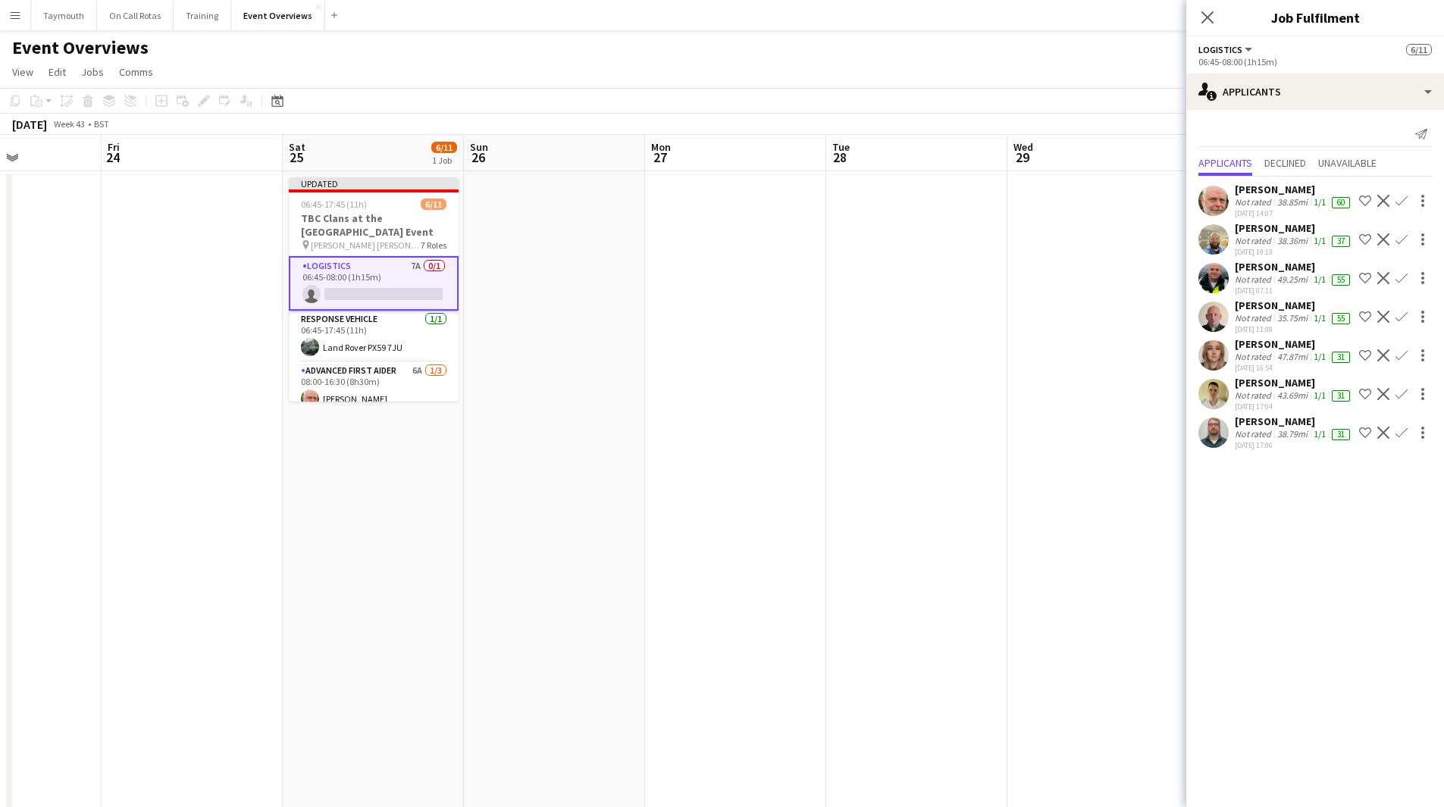
click at [1400, 392] on app-icon "Confirm" at bounding box center [1401, 394] width 12 height 12
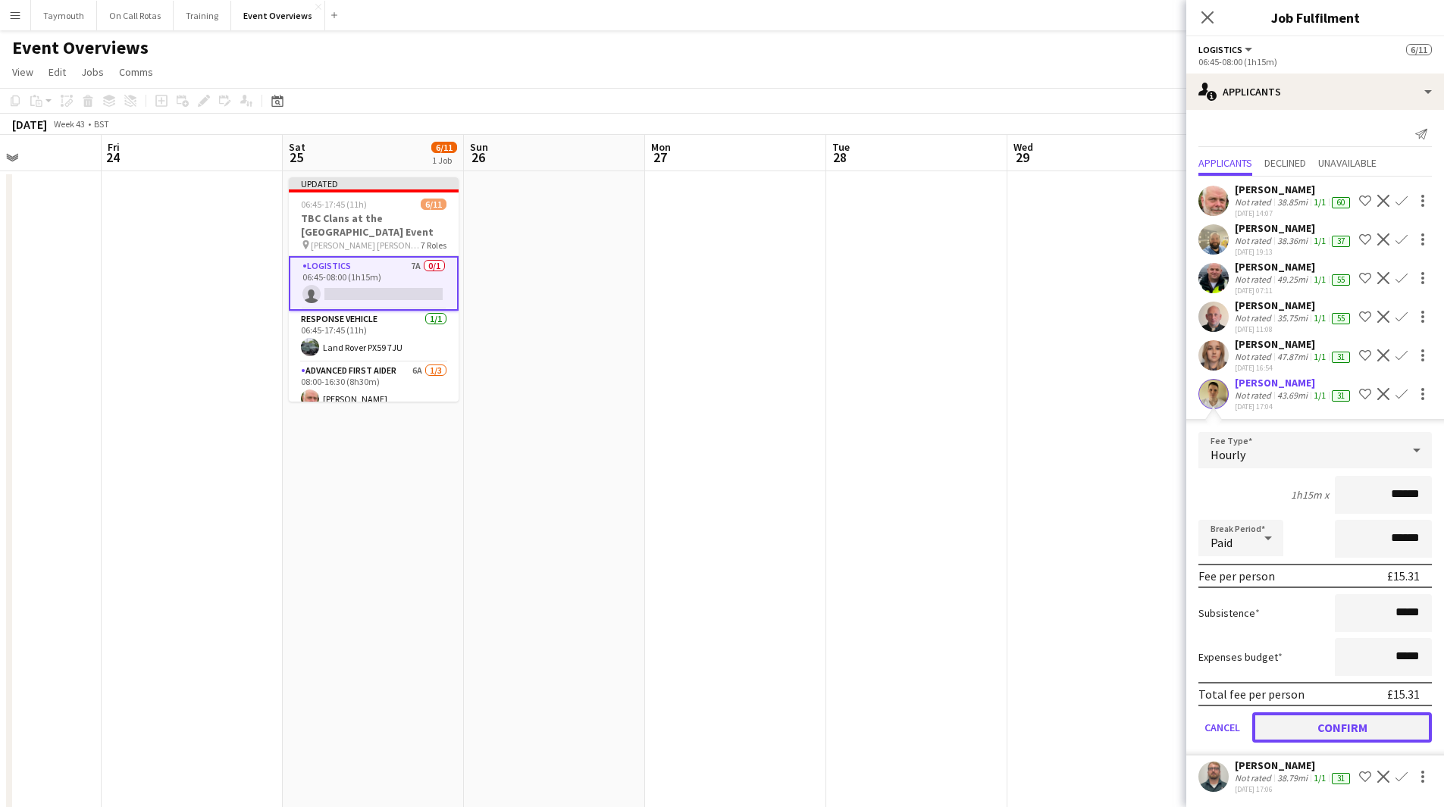
click at [1301, 743] on button "Confirm" at bounding box center [1342, 727] width 180 height 30
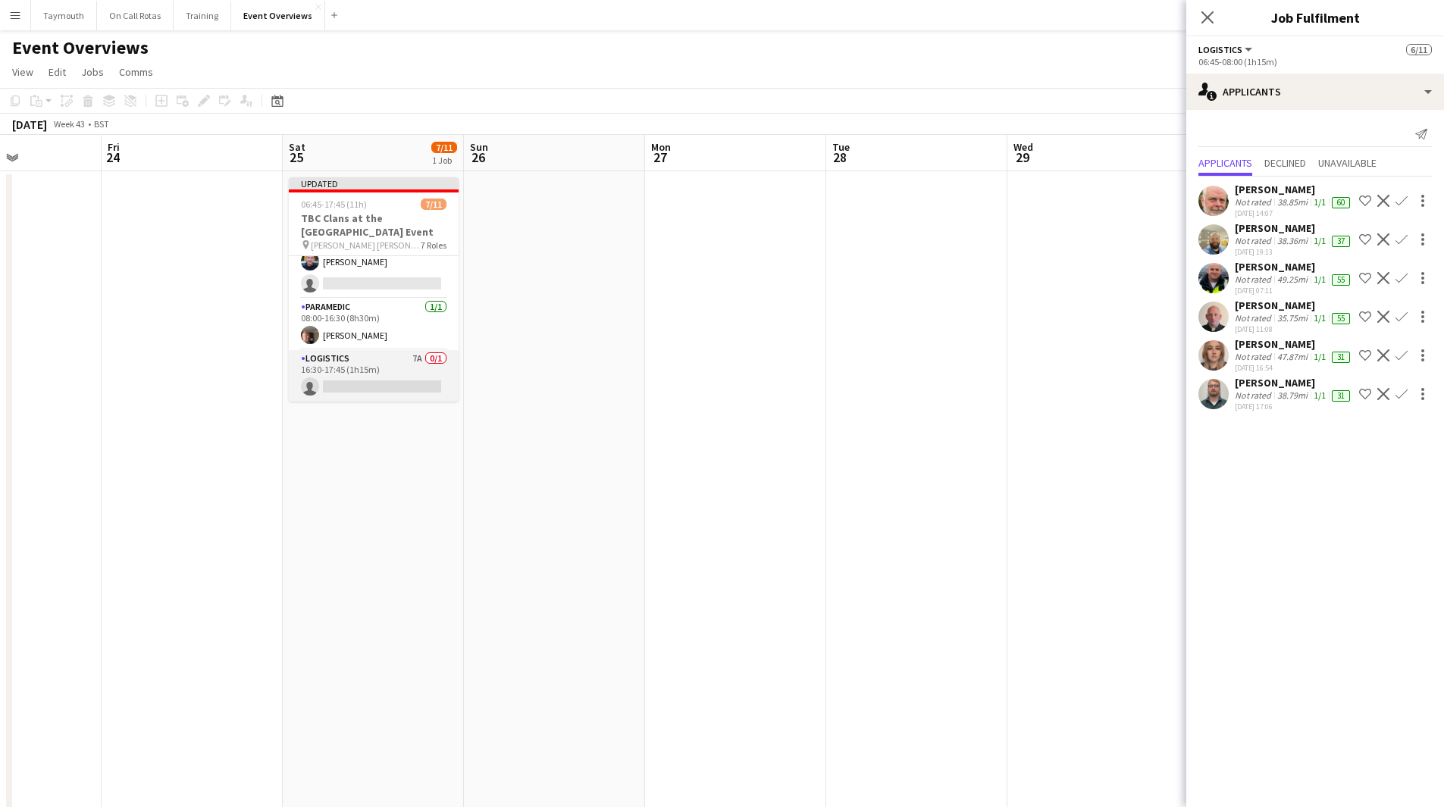
click at [407, 361] on app-card-role "Logistics 7A 0/1 16:30-17:45 (1h15m) single-neutral-actions" at bounding box center [374, 376] width 170 height 52
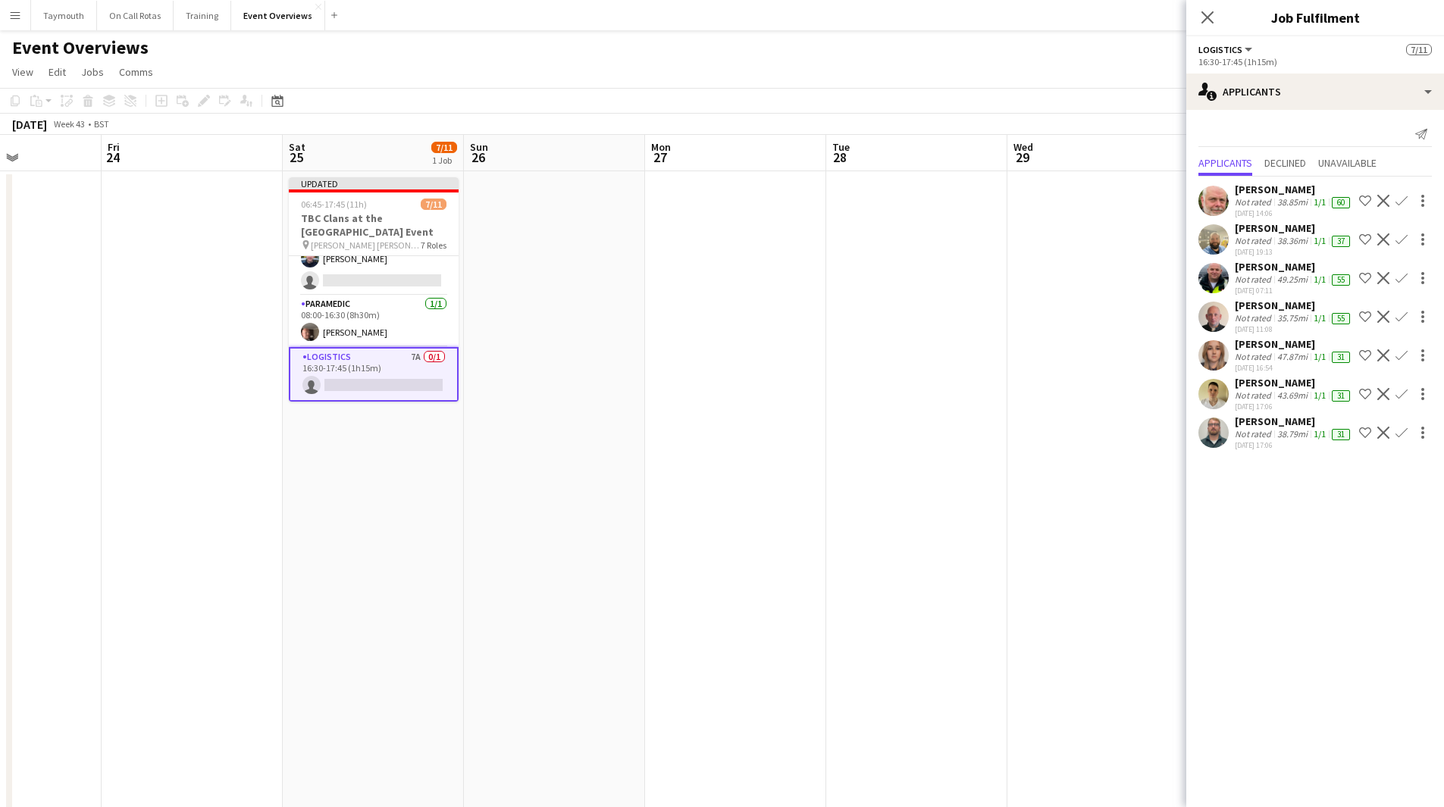
scroll to position [303, 0]
click at [1401, 398] on app-icon "Confirm" at bounding box center [1401, 394] width 12 height 12
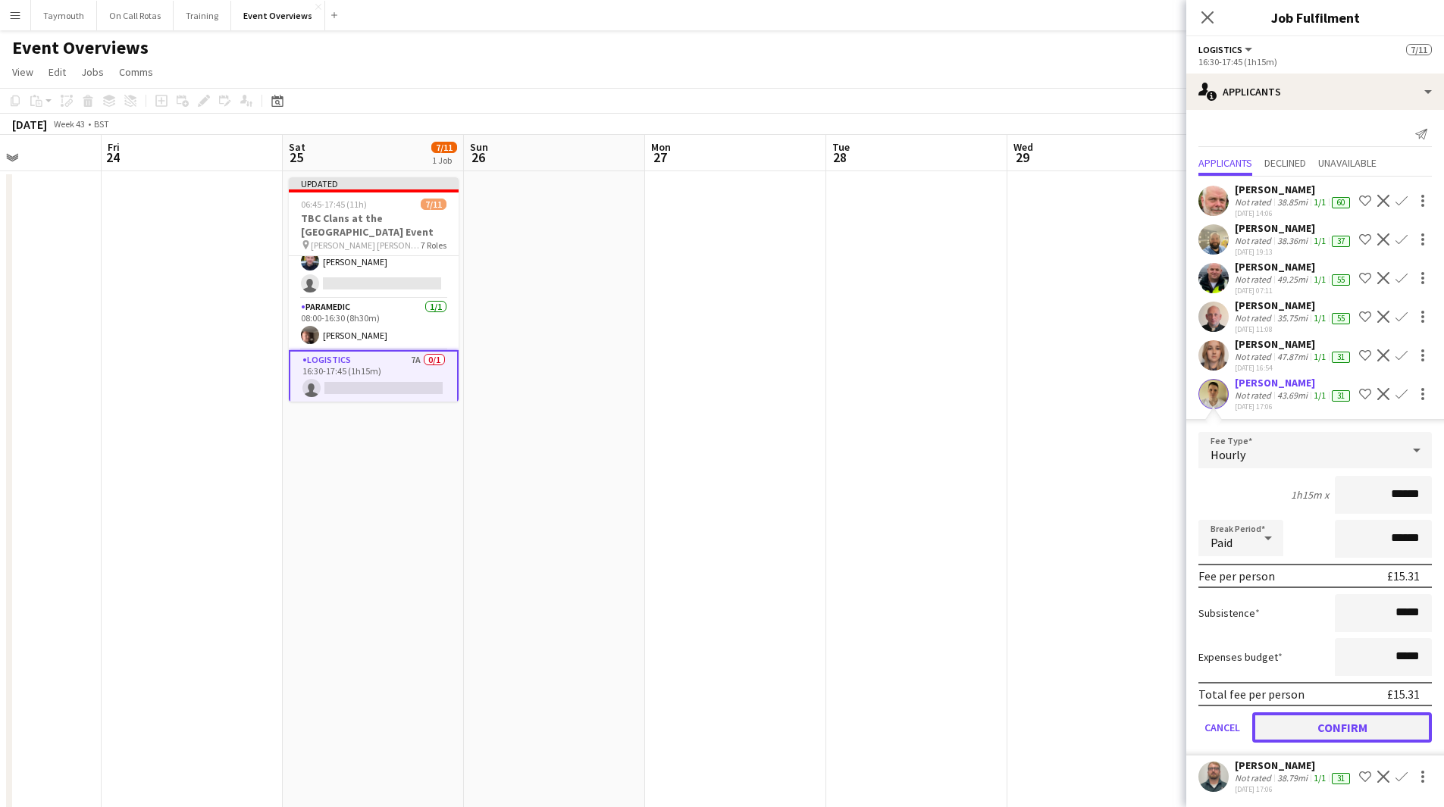
click at [1280, 743] on button "Confirm" at bounding box center [1342, 727] width 180 height 30
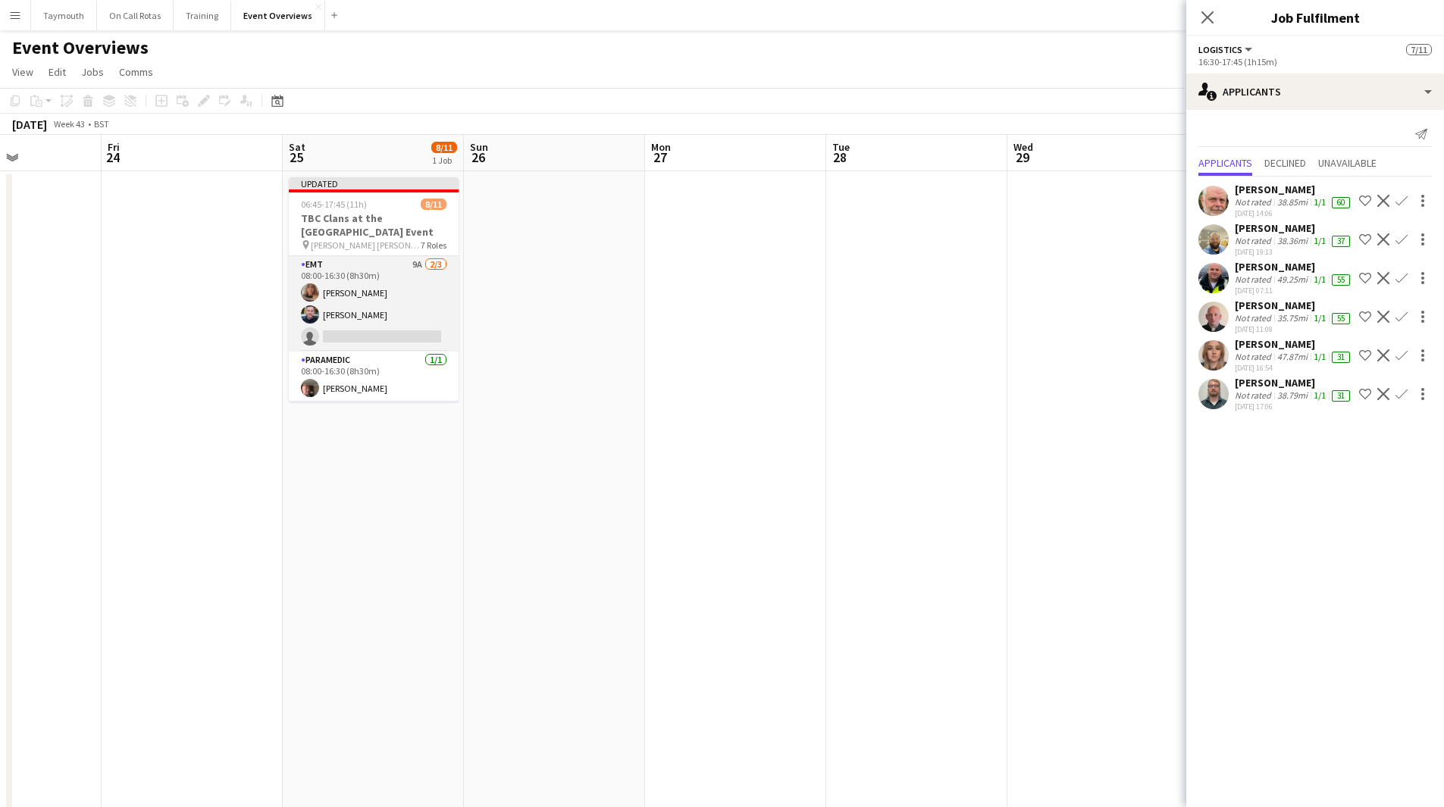
scroll to position [227, 0]
click at [375, 330] on app-card-role "EMT 9A [DATE] 08:00-16:30 (8h30m) [PERSON_NAME] [PERSON_NAME] single-neutral-ac…" at bounding box center [374, 327] width 170 height 96
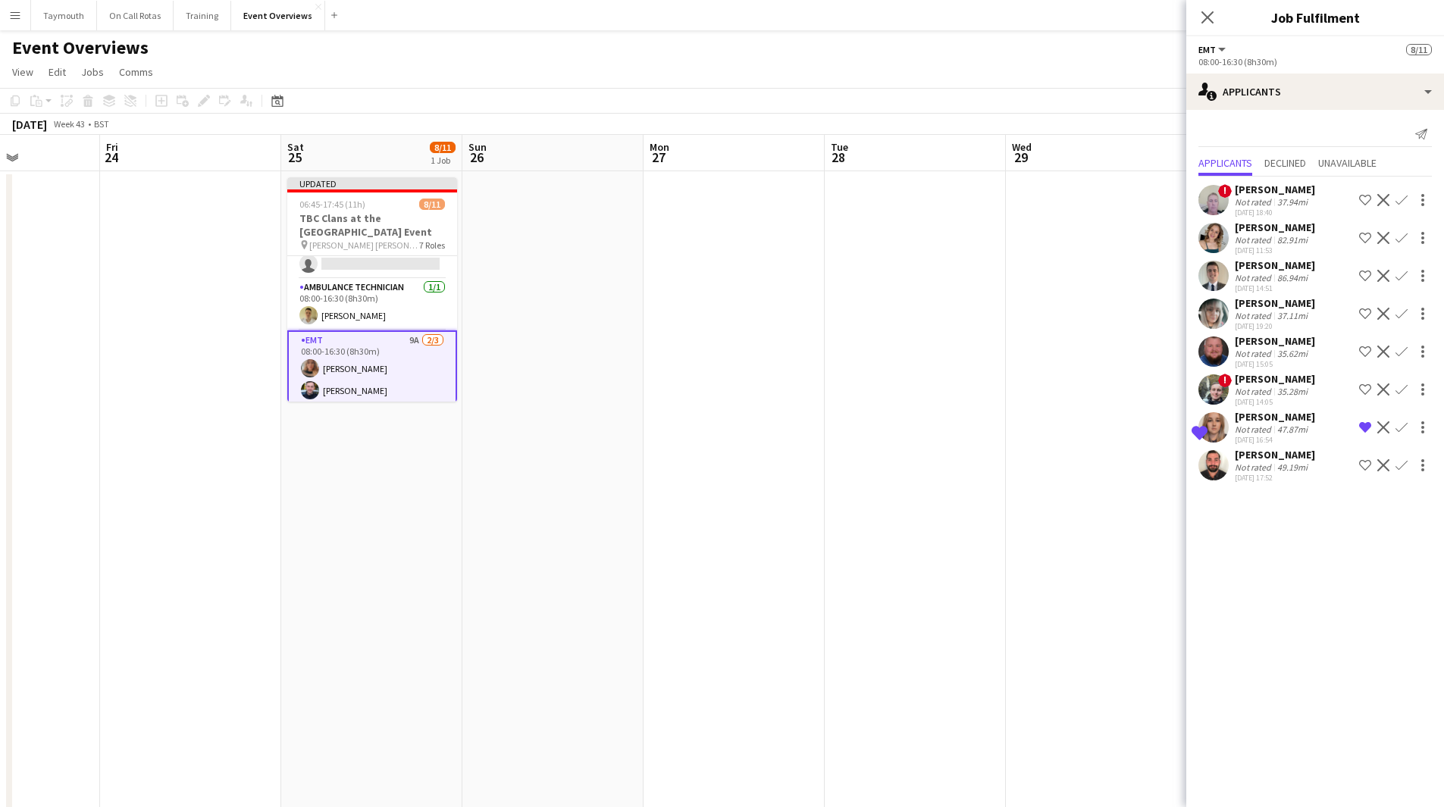
scroll to position [152, 0]
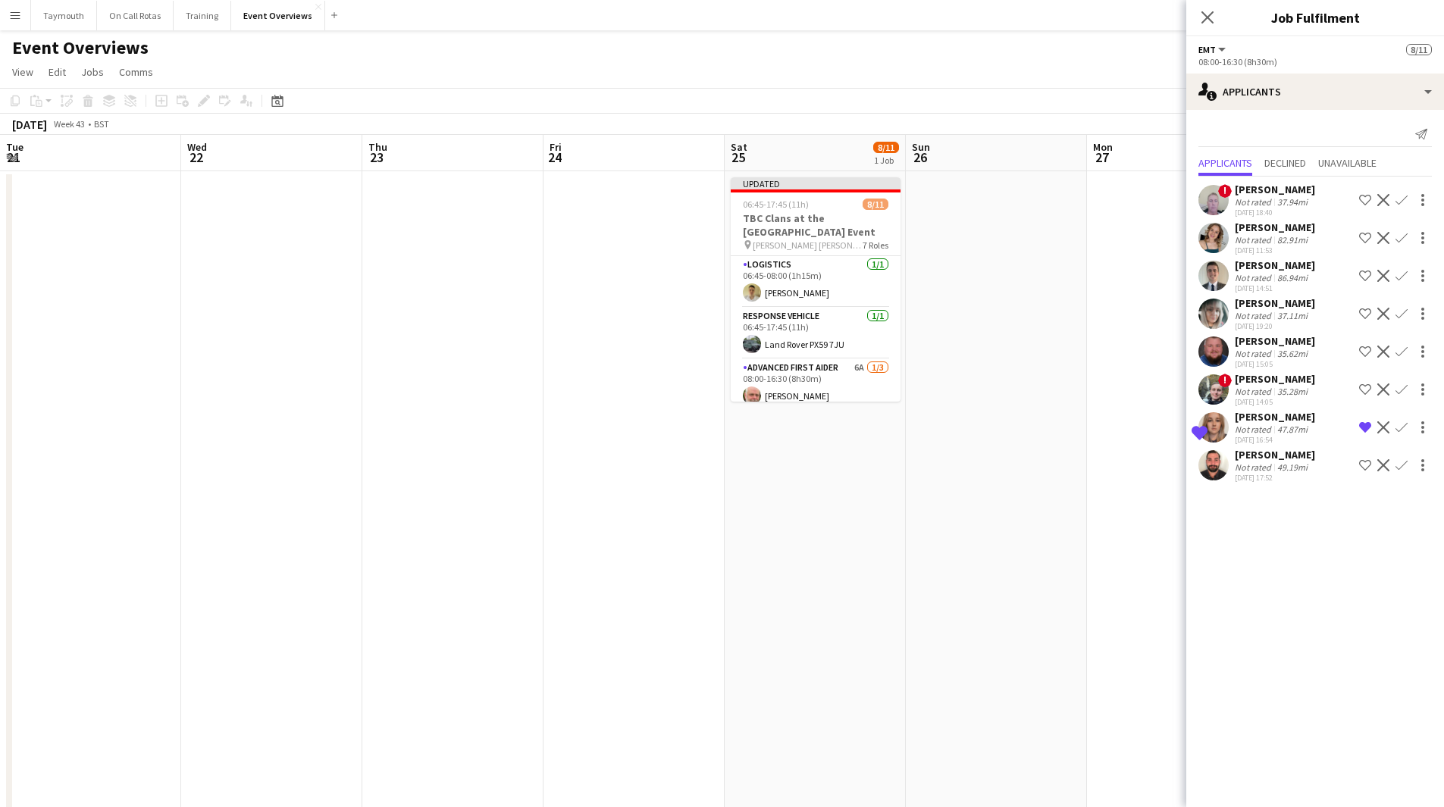
scroll to position [76, 0]
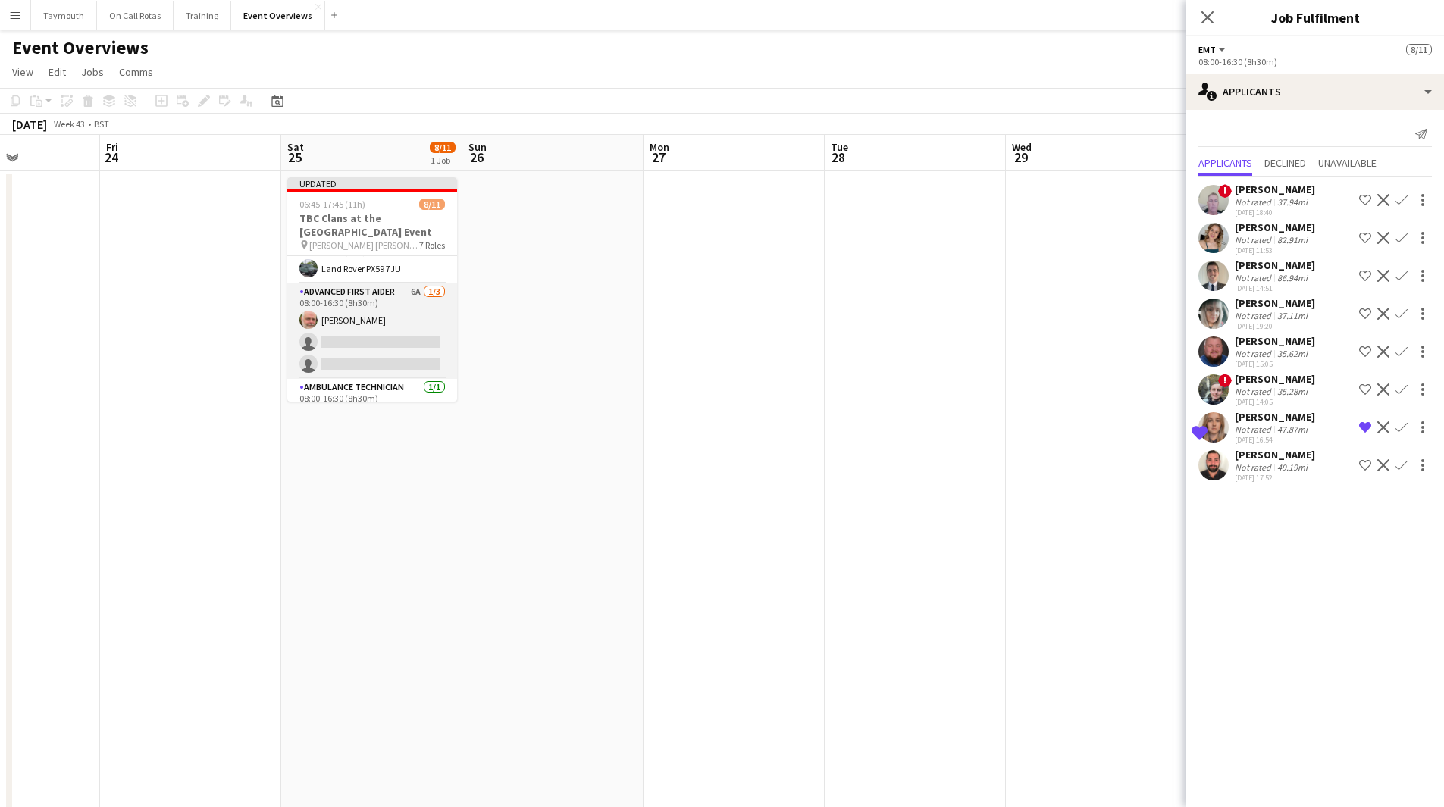
click at [402, 334] on app-card-role "Advanced First Aider 6A [DATE] 08:00-16:30 (8h30m) [PERSON_NAME] single-neutral…" at bounding box center [372, 331] width 170 height 96
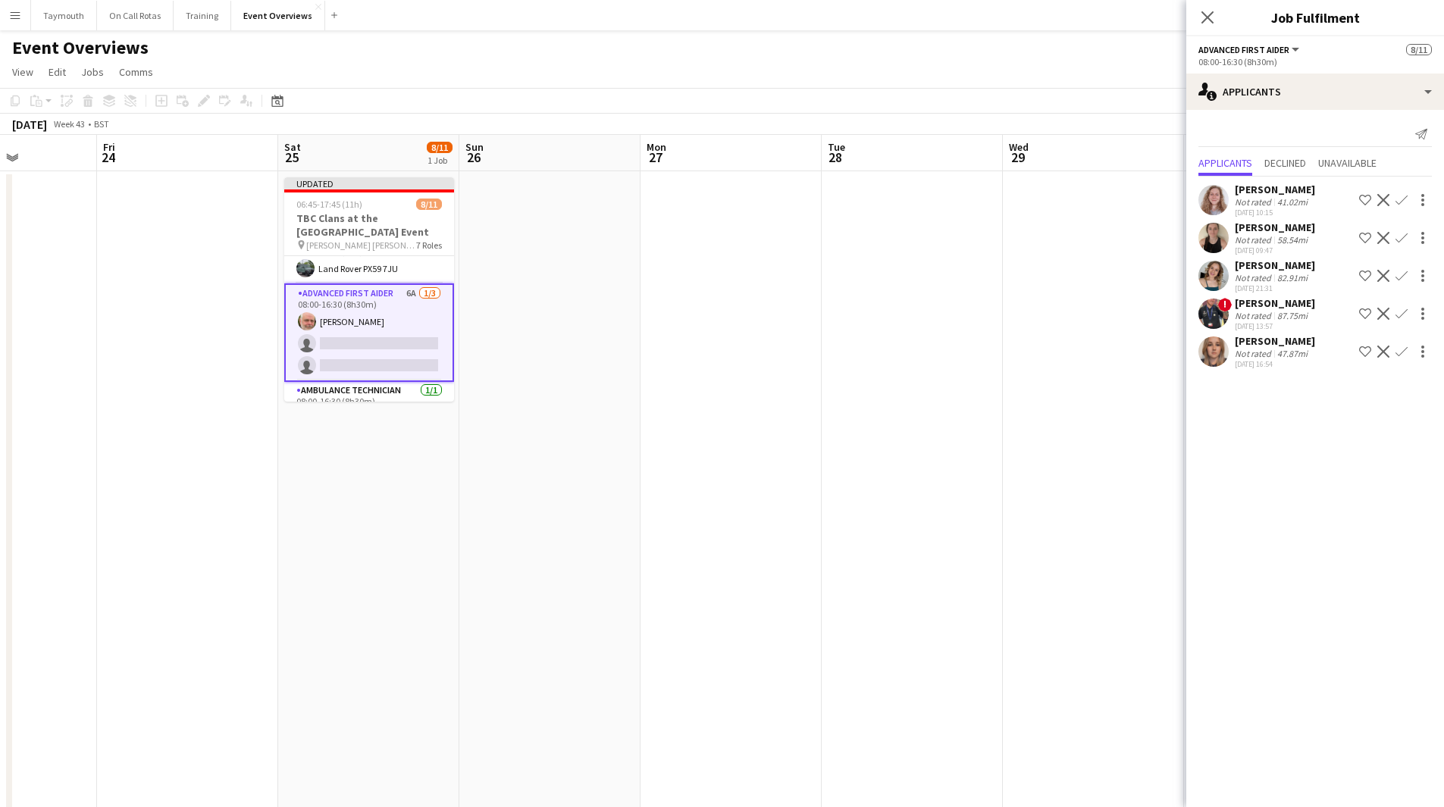
click at [941, 328] on app-date-cell at bounding box center [912, 820] width 181 height 1298
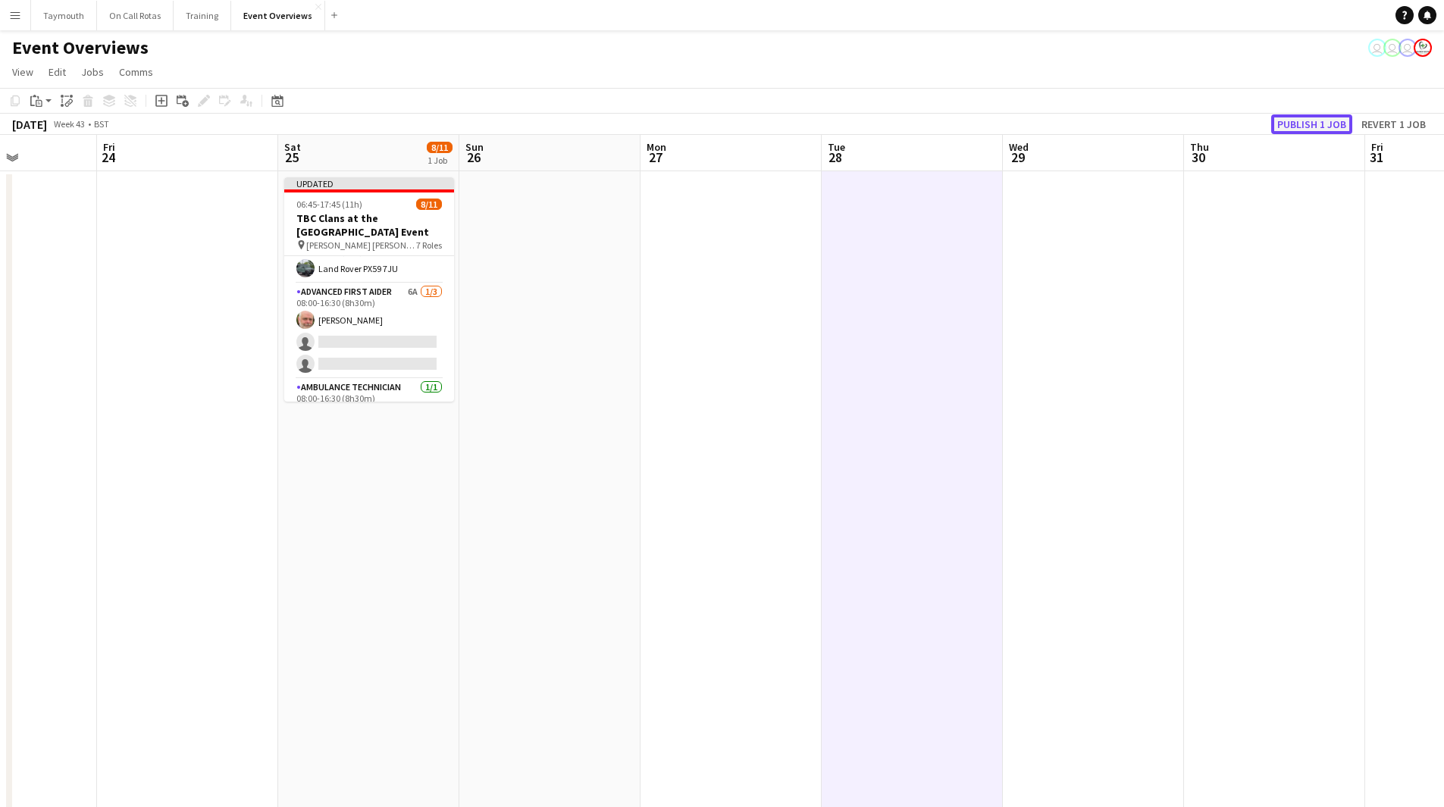
click at [1301, 126] on button "Publish 1 job" at bounding box center [1311, 124] width 81 height 20
